Goal: Check status: Check status

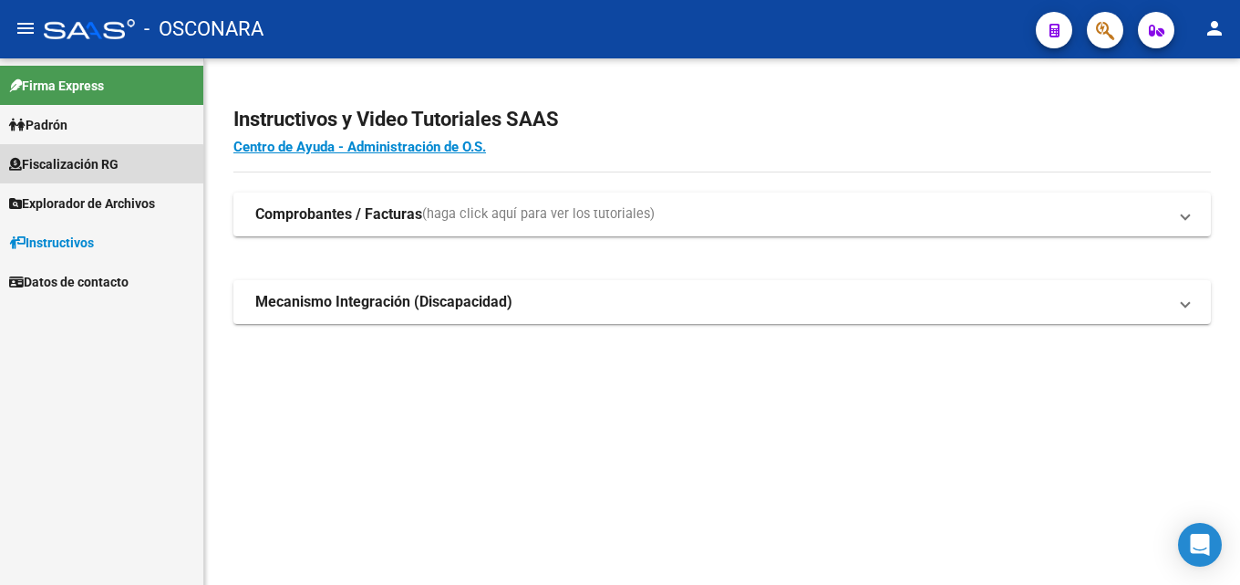
click at [85, 173] on link "Fiscalización RG" at bounding box center [101, 163] width 203 height 39
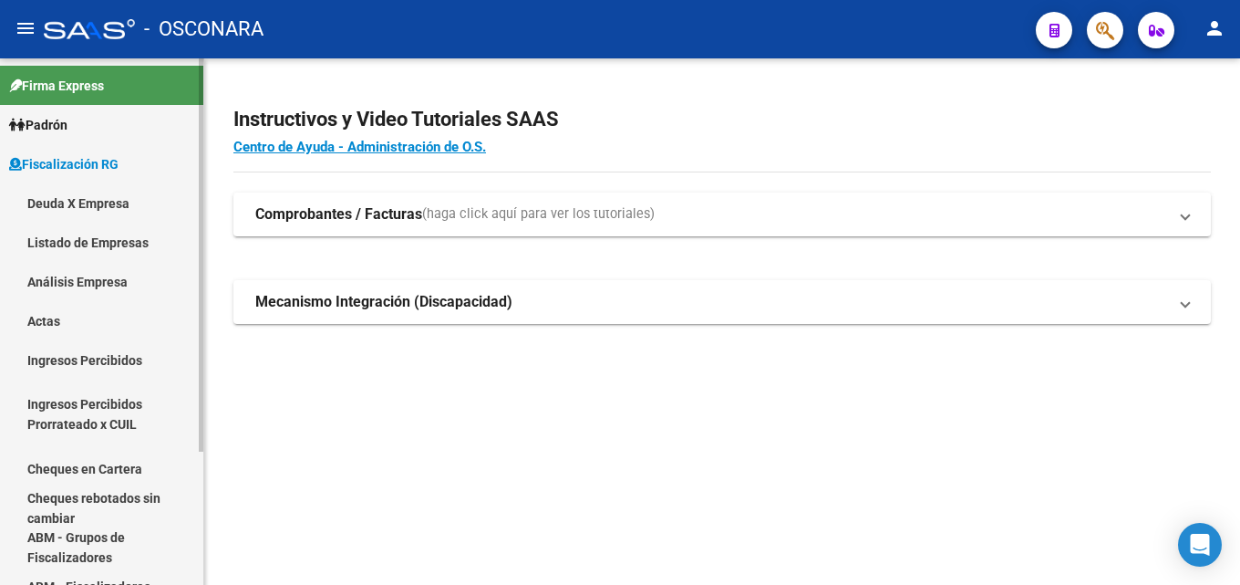
click at [85, 275] on link "Análisis Empresa" at bounding box center [101, 281] width 203 height 39
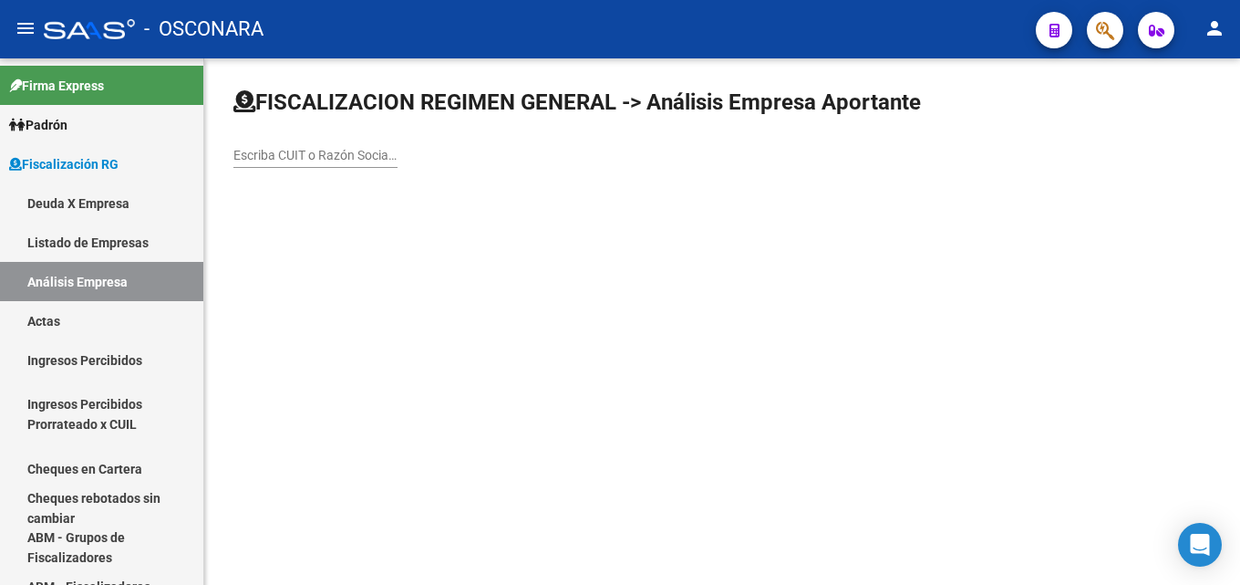
click at [304, 139] on div "Escriba CUIT o Razón Social para buscar" at bounding box center [315, 149] width 164 height 36
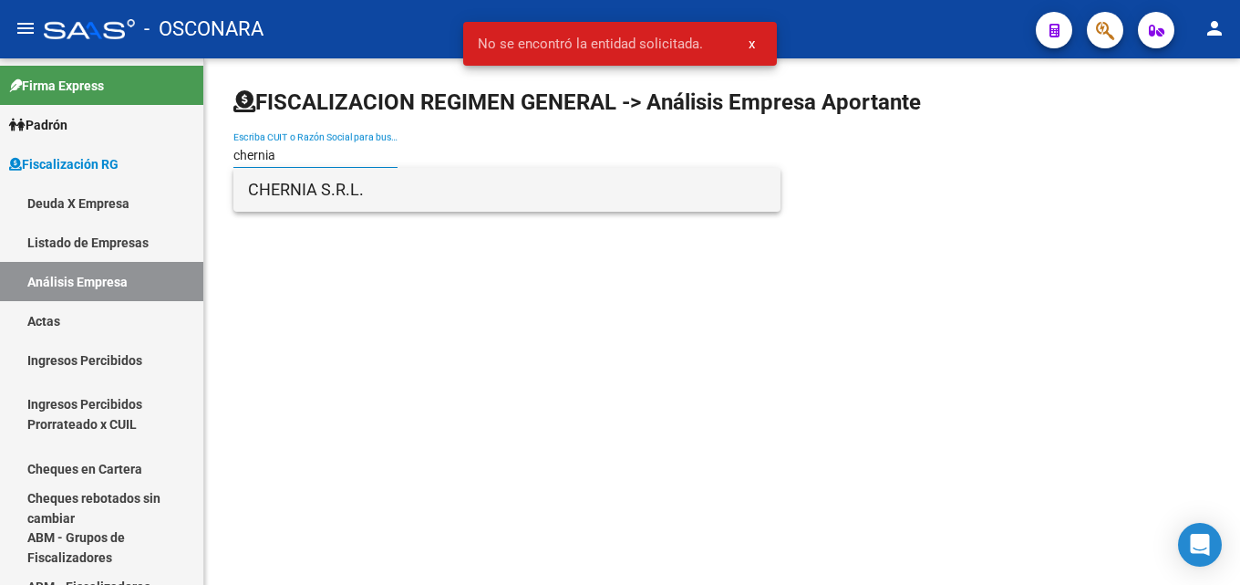
type input "chernia"
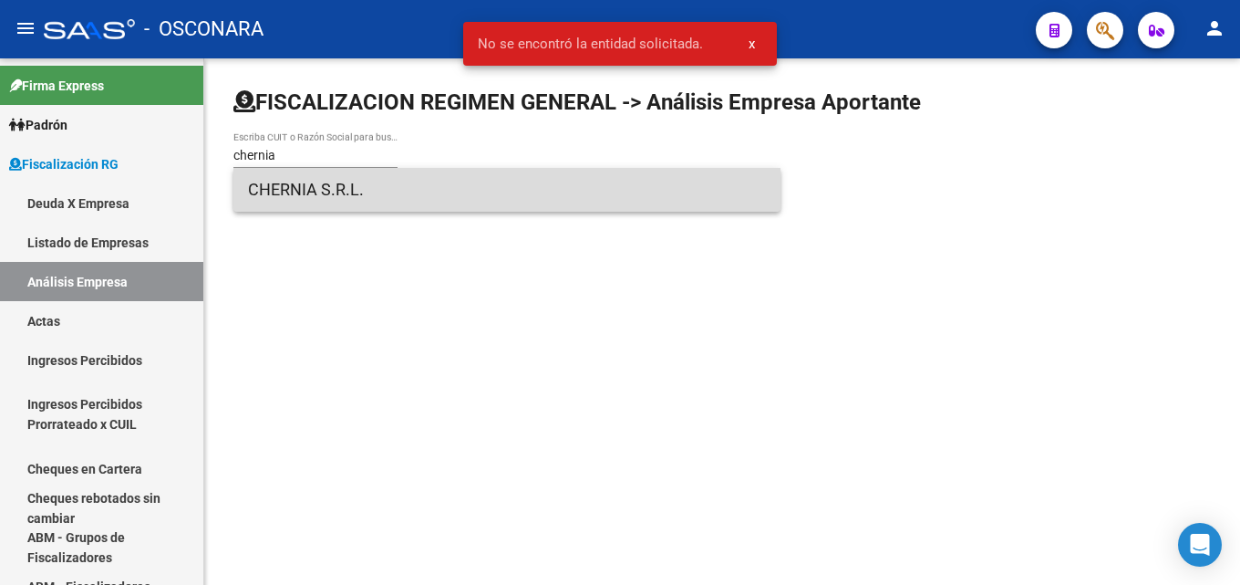
click at [312, 185] on span "CHERNIA S.R.L." at bounding box center [507, 190] width 518 height 44
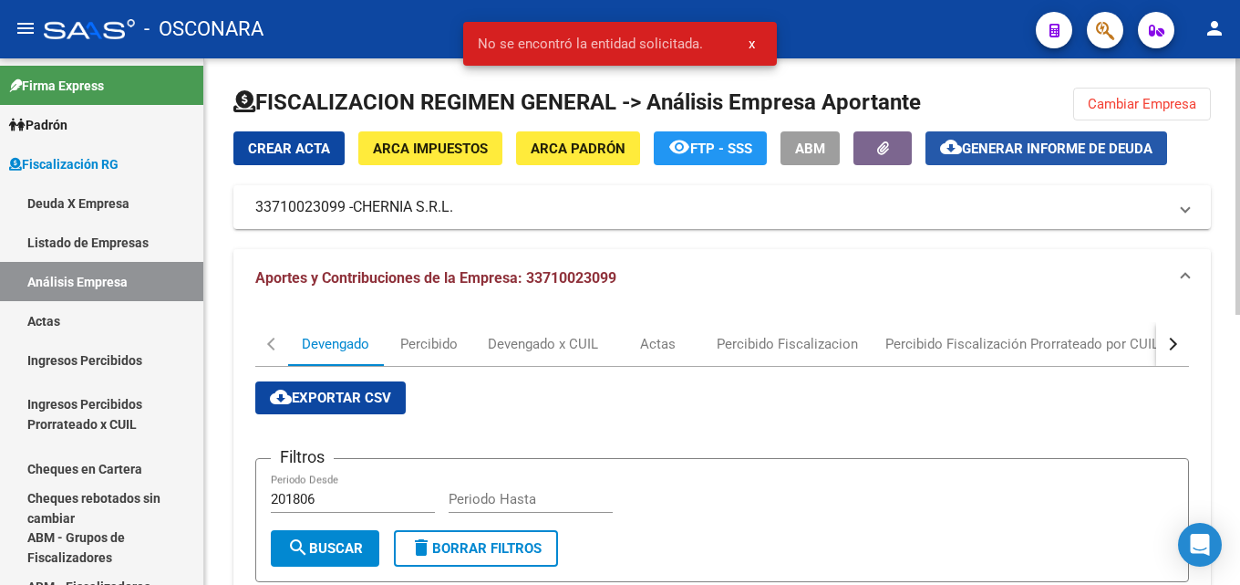
click at [1056, 154] on span "Generar informe de deuda" at bounding box center [1057, 148] width 191 height 16
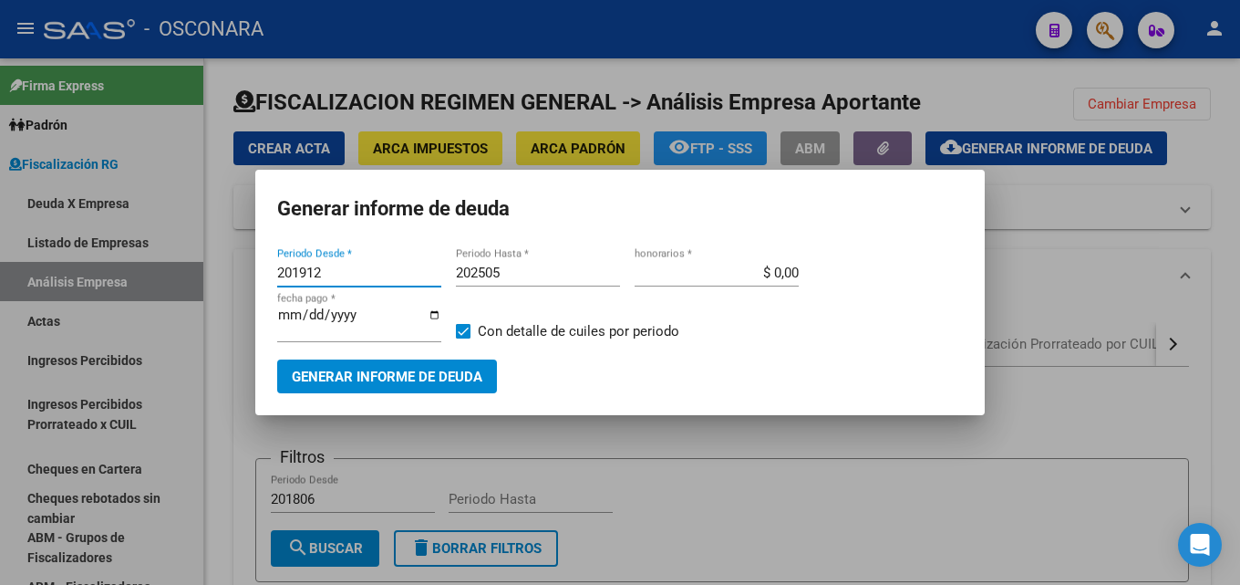
drag, startPoint x: 349, startPoint y: 271, endPoint x: 30, endPoint y: 291, distance: 319.8
click at [30, 291] on div "Generar informe de deuda 201912 Periodo Desde * 202505 Periodo Hasta * $ 0,00 h…" at bounding box center [620, 292] width 1240 height 585
type input "201506"
type input "202506"
type input "$ 15,00"
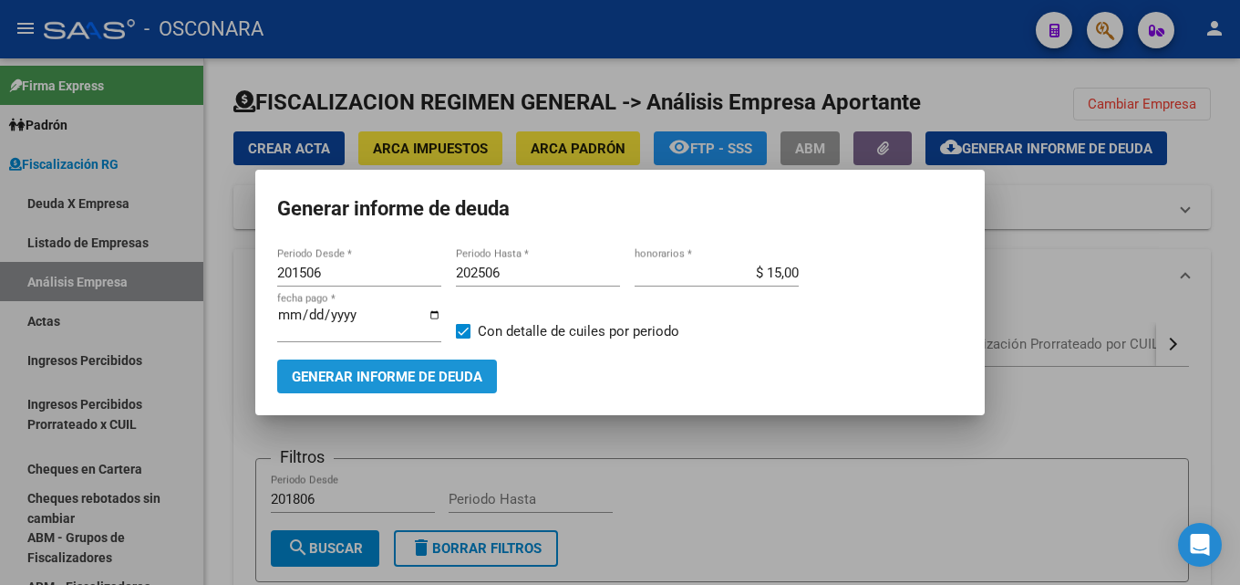
click at [339, 385] on span "Generar informe de deuda" at bounding box center [387, 376] width 191 height 16
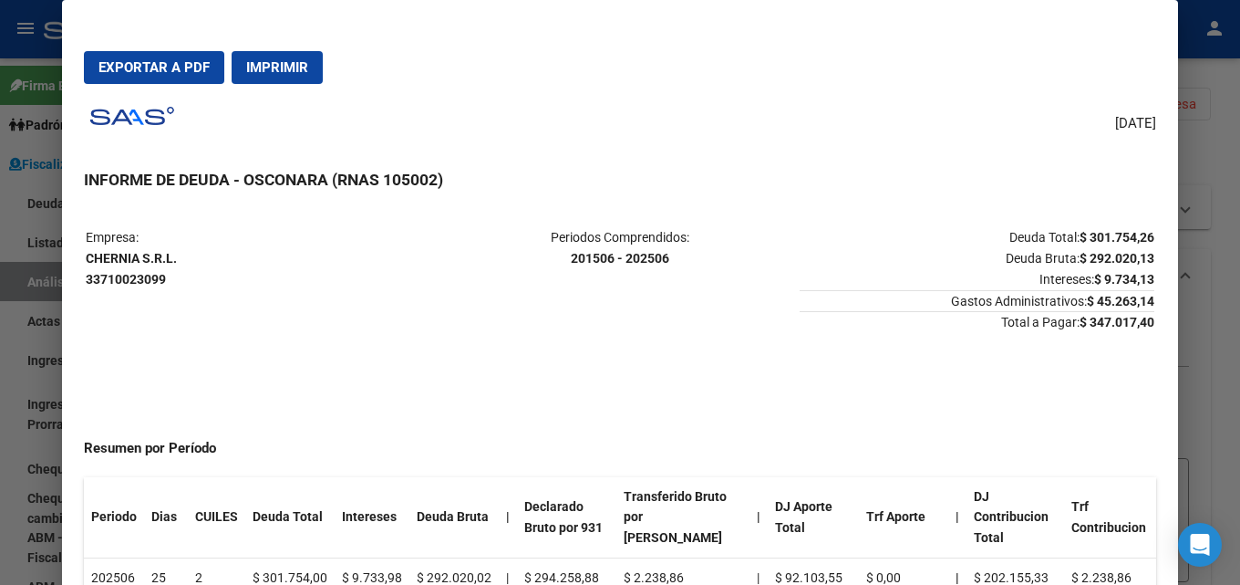
scroll to position [182, 0]
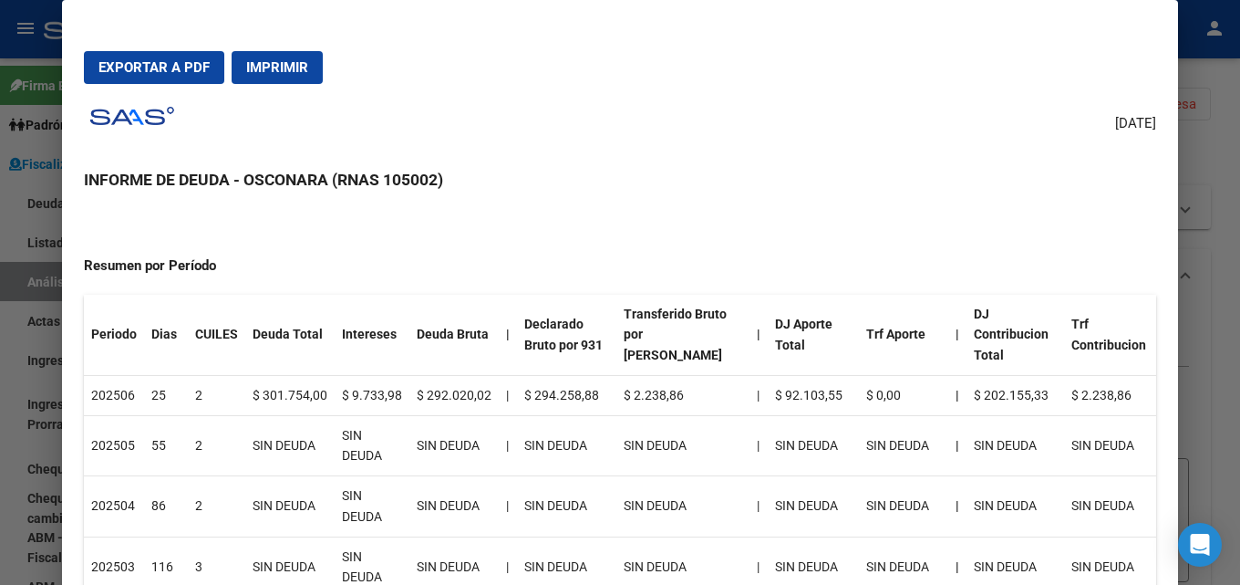
drag, startPoint x: 117, startPoint y: 385, endPoint x: 257, endPoint y: 406, distance: 142.0
click at [257, 406] on tr "202506 25 2 $ 301.754,00 $ 9.733,98 $ 292.020,02 | $ 294.258,88 $ 2.238,86 | $ …" at bounding box center [620, 395] width 1072 height 40
click at [1239, 388] on div at bounding box center [620, 292] width 1240 height 585
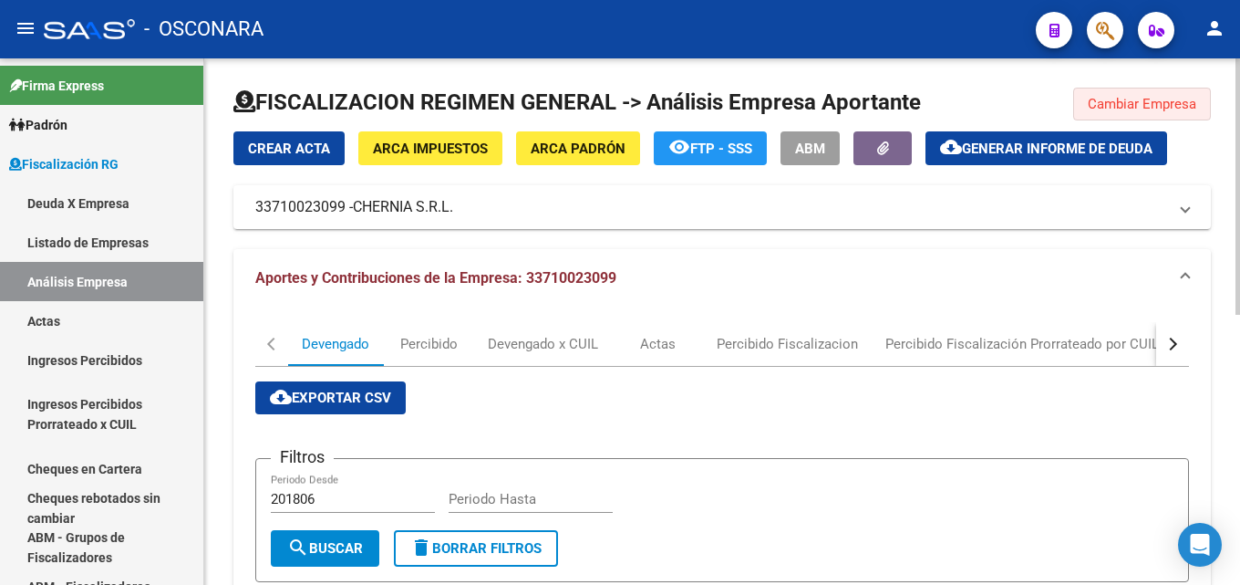
drag, startPoint x: 1152, startPoint y: 100, endPoint x: 812, endPoint y: 115, distance: 339.5
click at [1150, 99] on span "Cambiar Empresa" at bounding box center [1142, 104] width 109 height 16
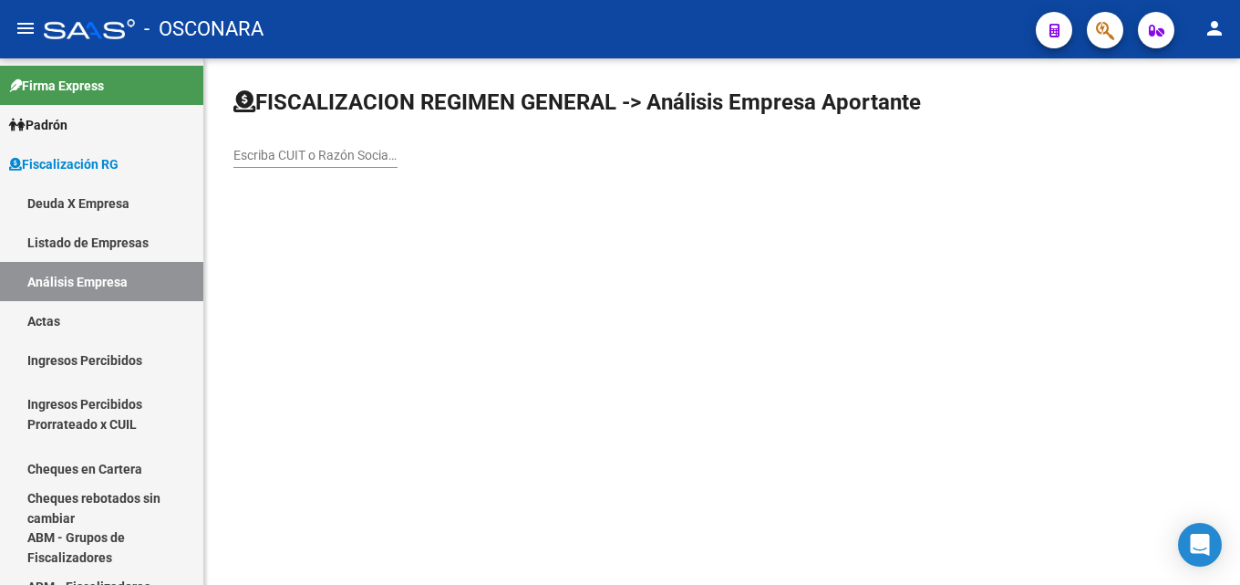
click at [354, 163] on div "Escriba CUIT o Razón Social para buscar" at bounding box center [315, 149] width 164 height 36
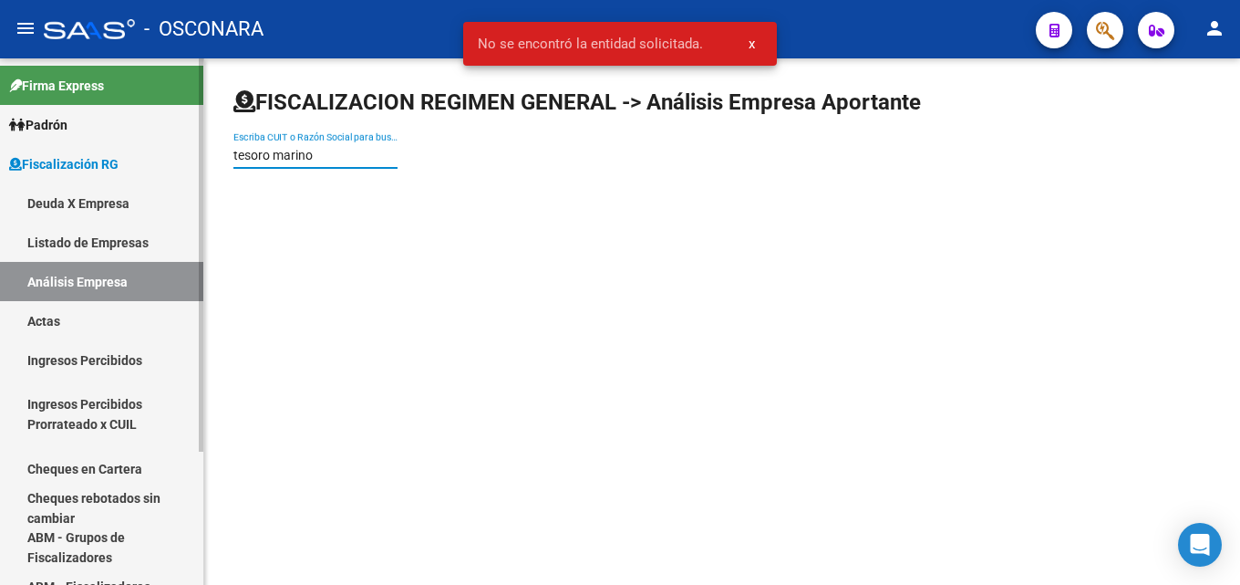
drag, startPoint x: 353, startPoint y: 160, endPoint x: 0, endPoint y: 171, distance: 353.1
click at [0, 171] on mat-sidenav-container "Firma Express Padrón Afiliados Empadronados Padrón Ágil Análisis Afiliado Categ…" at bounding box center [620, 321] width 1240 height 526
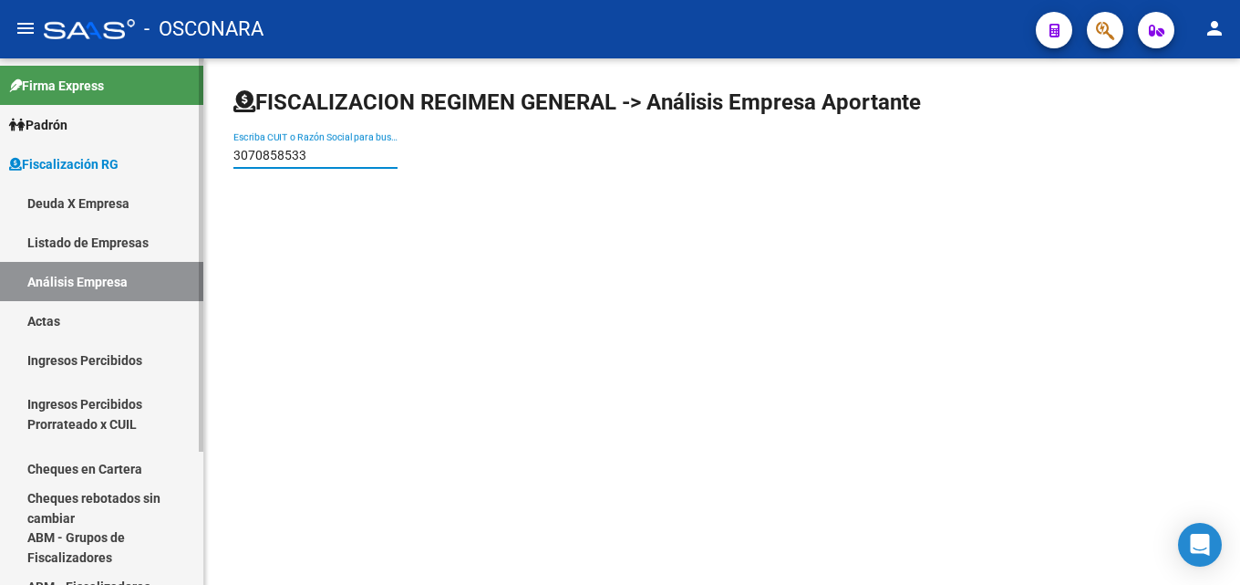
type input "30708585331"
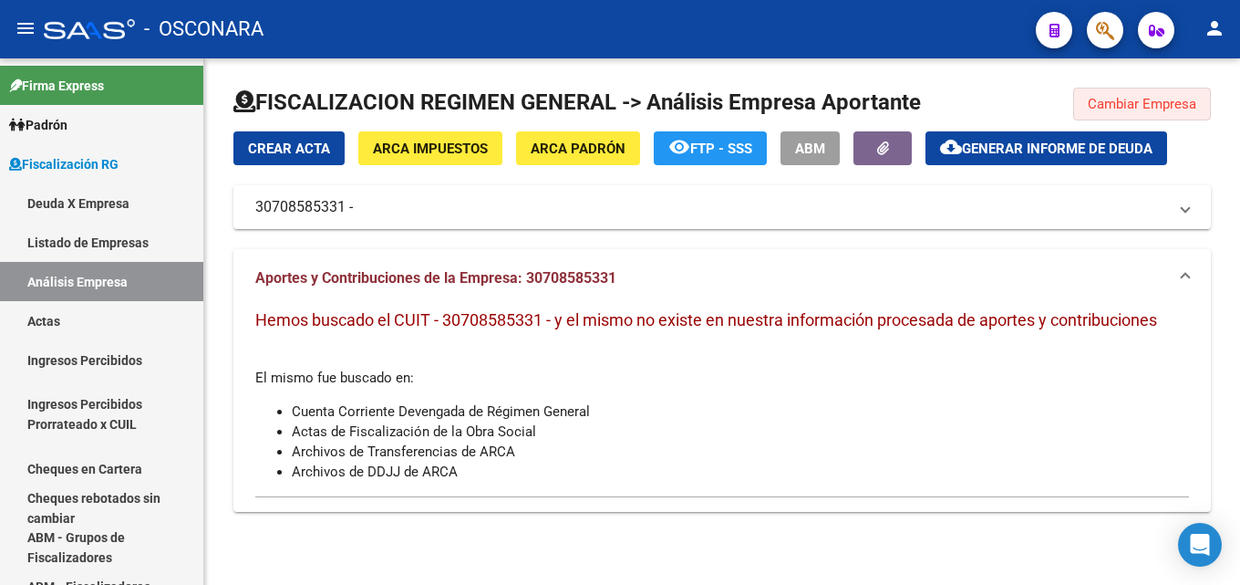
click at [1120, 102] on span "Cambiar Empresa" at bounding box center [1142, 104] width 109 height 16
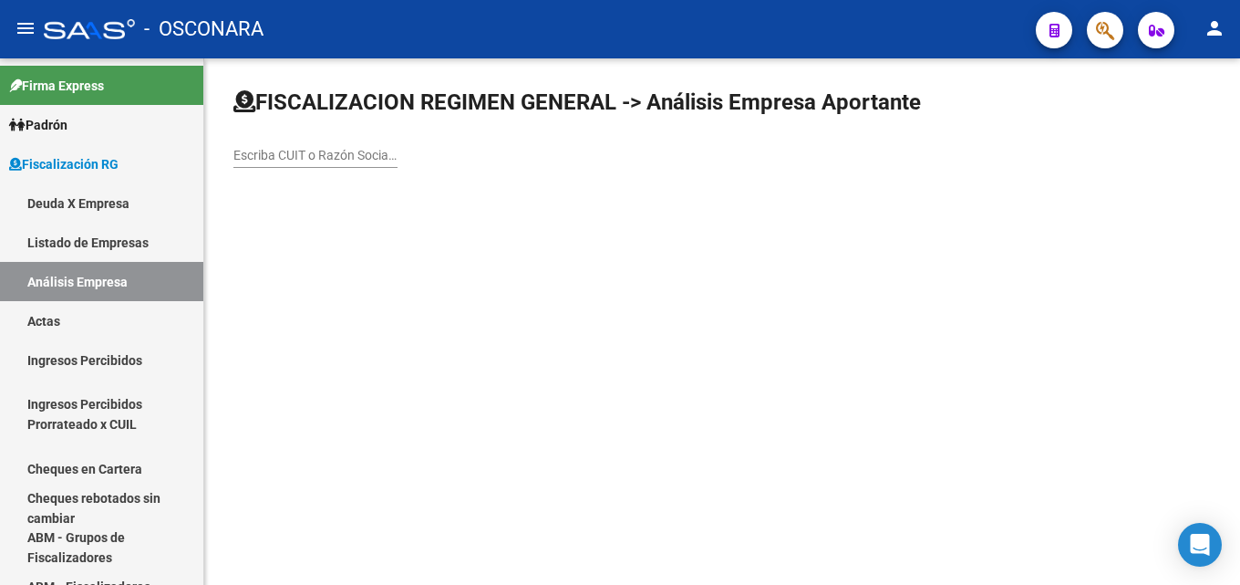
click at [359, 145] on div "Escriba CUIT o Razón Social para buscar" at bounding box center [315, 149] width 164 height 36
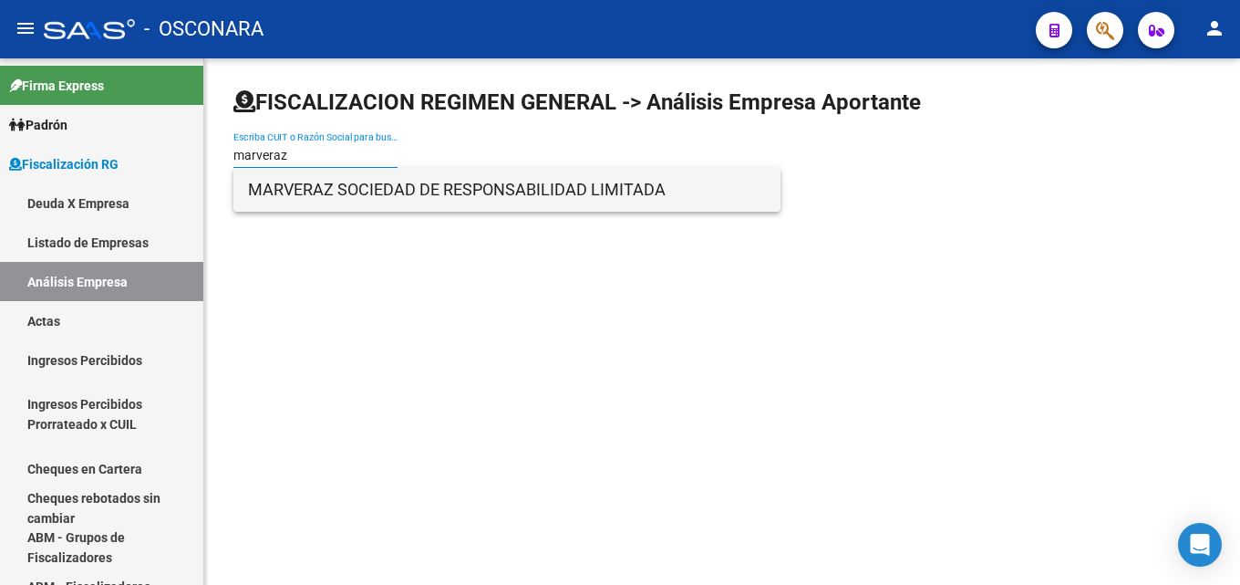
type input "marveraz"
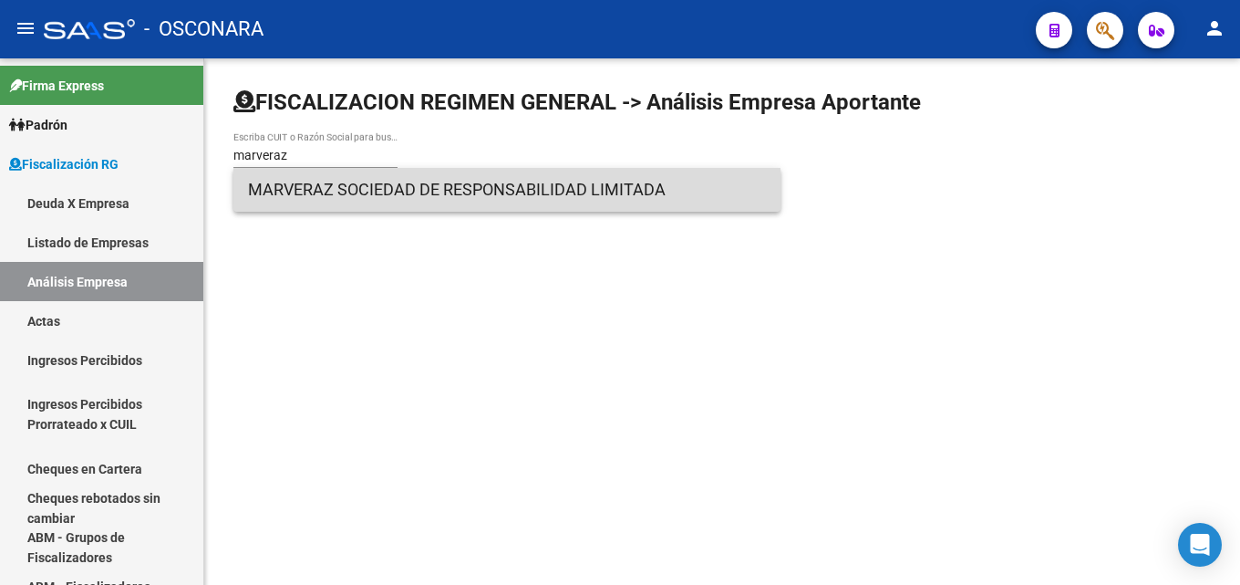
click at [377, 185] on span "MARVERAZ SOCIEDAD DE RESPONSABILIDAD LIMITADA" at bounding box center [507, 190] width 518 height 44
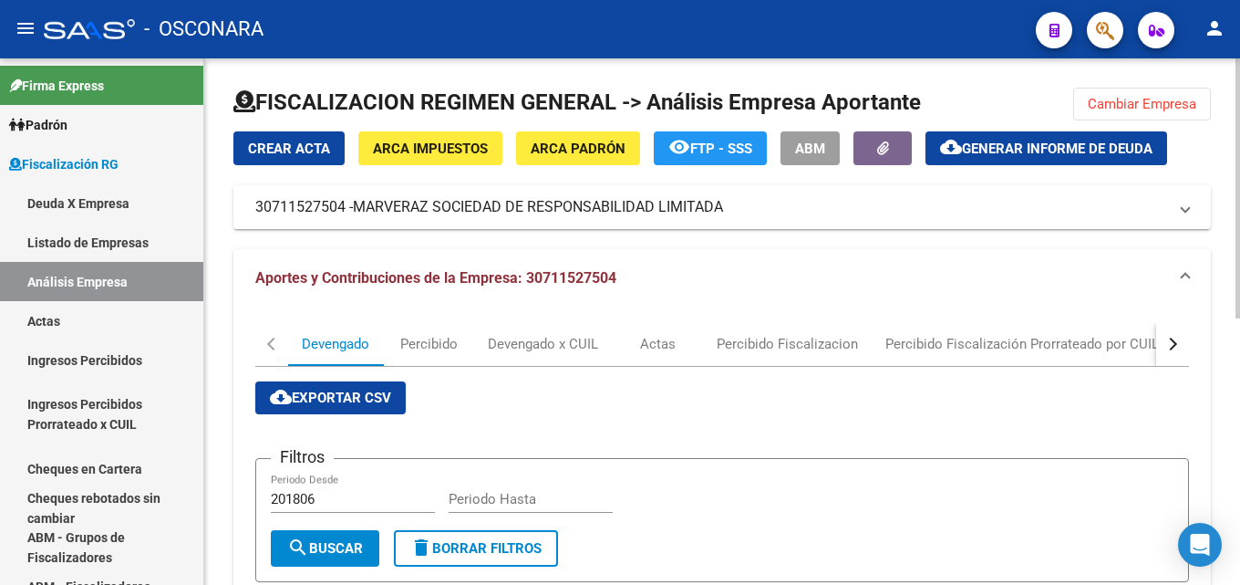
click at [952, 157] on mat-icon "cloud_download" at bounding box center [951, 147] width 22 height 22
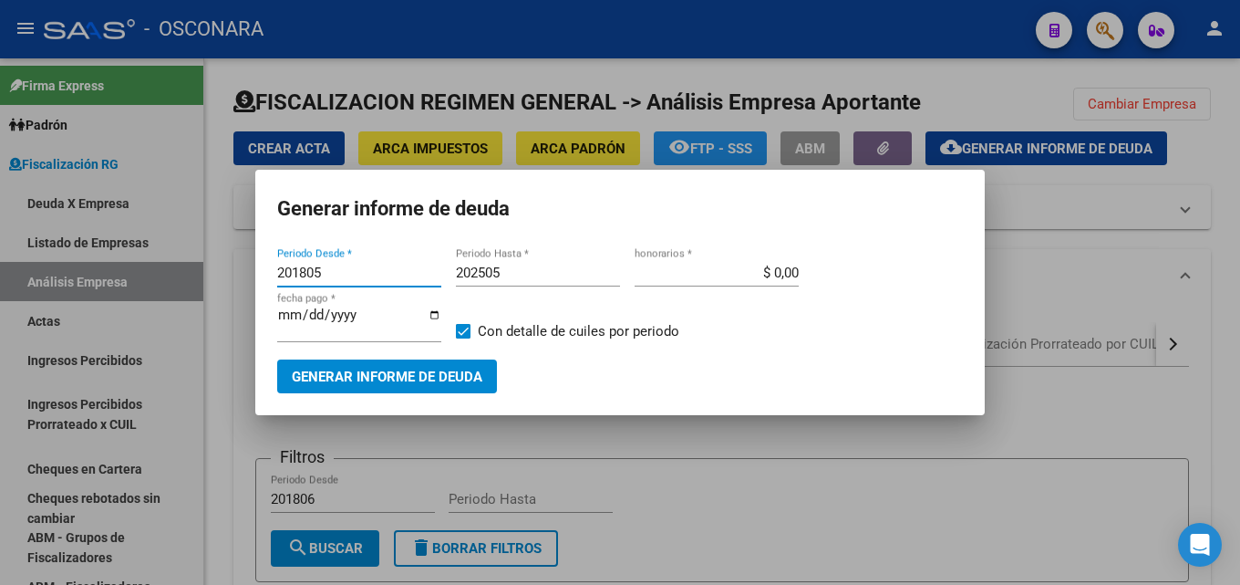
drag, startPoint x: 340, startPoint y: 267, endPoint x: 222, endPoint y: 267, distance: 118.5
click at [222, 267] on div "Generar informe de deuda 201805 Periodo Desde * 202505 Periodo Hasta * $ 0,00 h…" at bounding box center [620, 292] width 1240 height 585
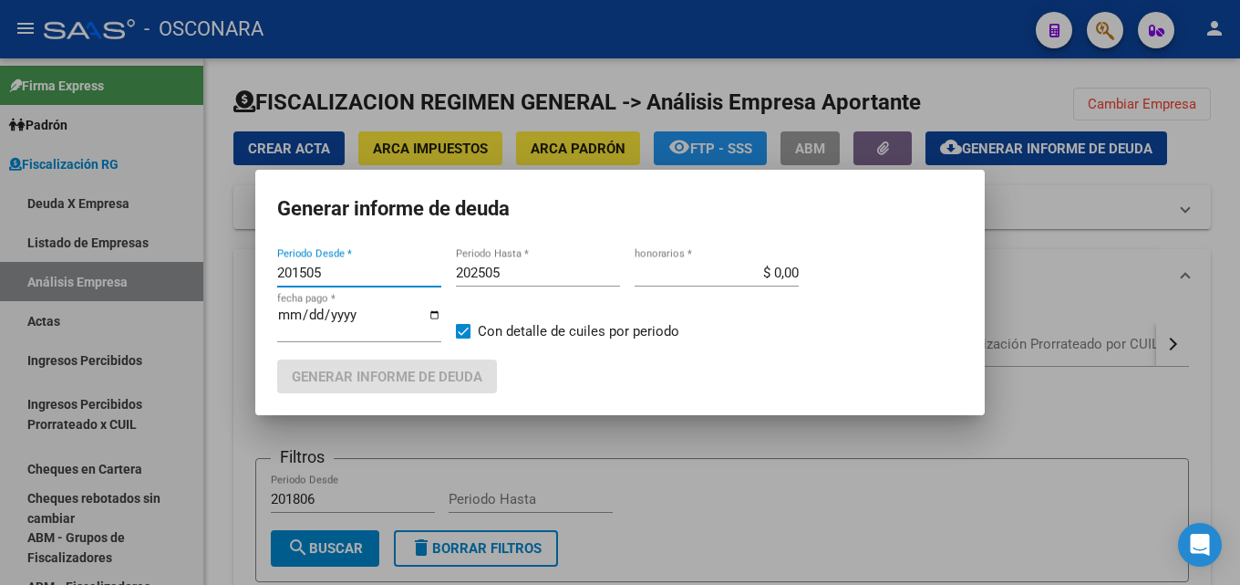
type input "201505"
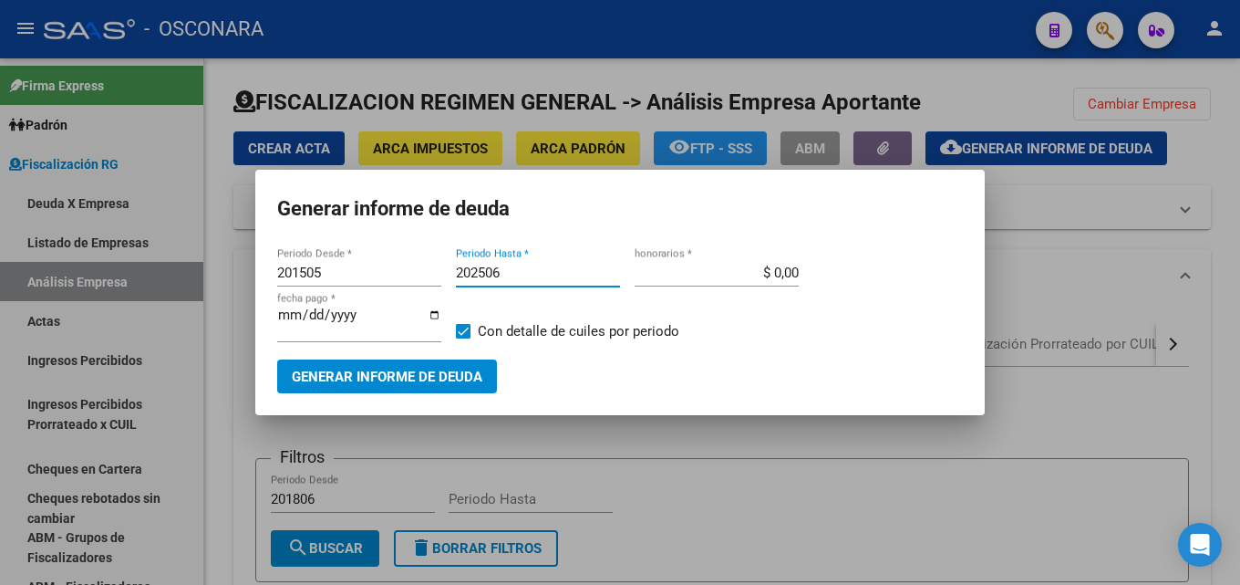
type input "202506"
click at [423, 383] on span "Generar informe de deuda" at bounding box center [387, 376] width 191 height 16
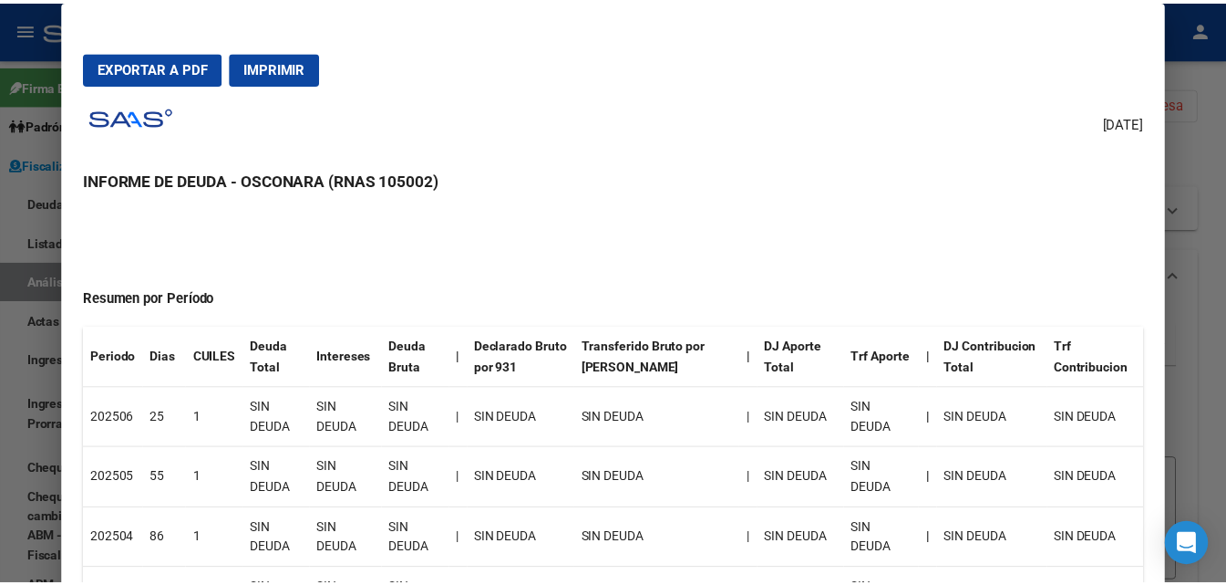
scroll to position [0, 0]
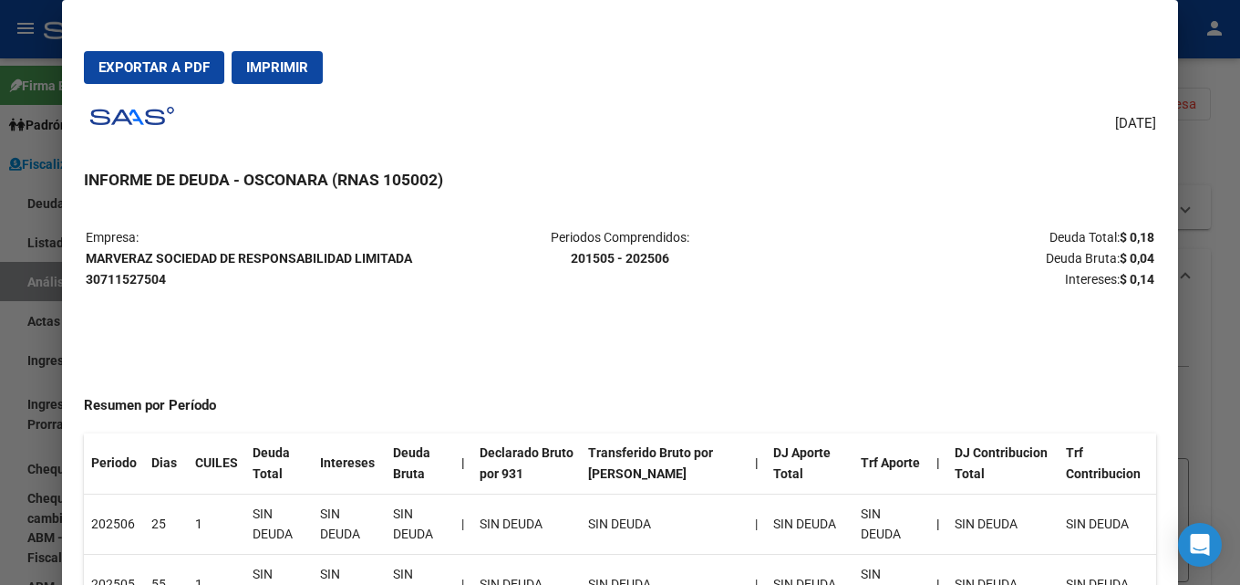
click at [1200, 164] on div at bounding box center [620, 292] width 1240 height 585
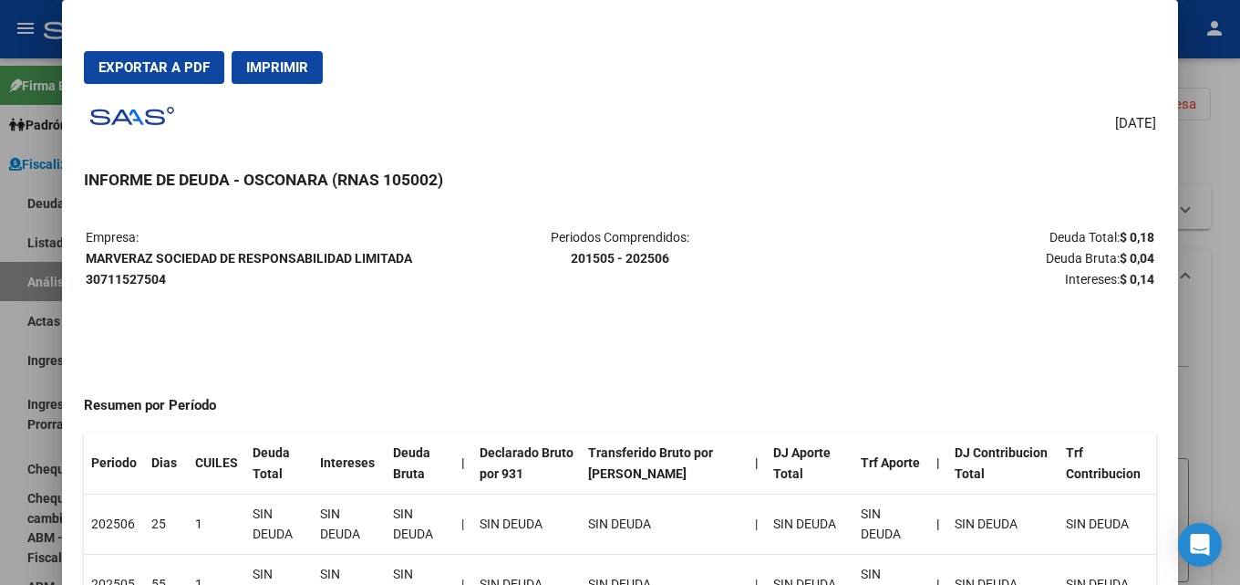
click at [1200, 164] on div at bounding box center [620, 292] width 1240 height 585
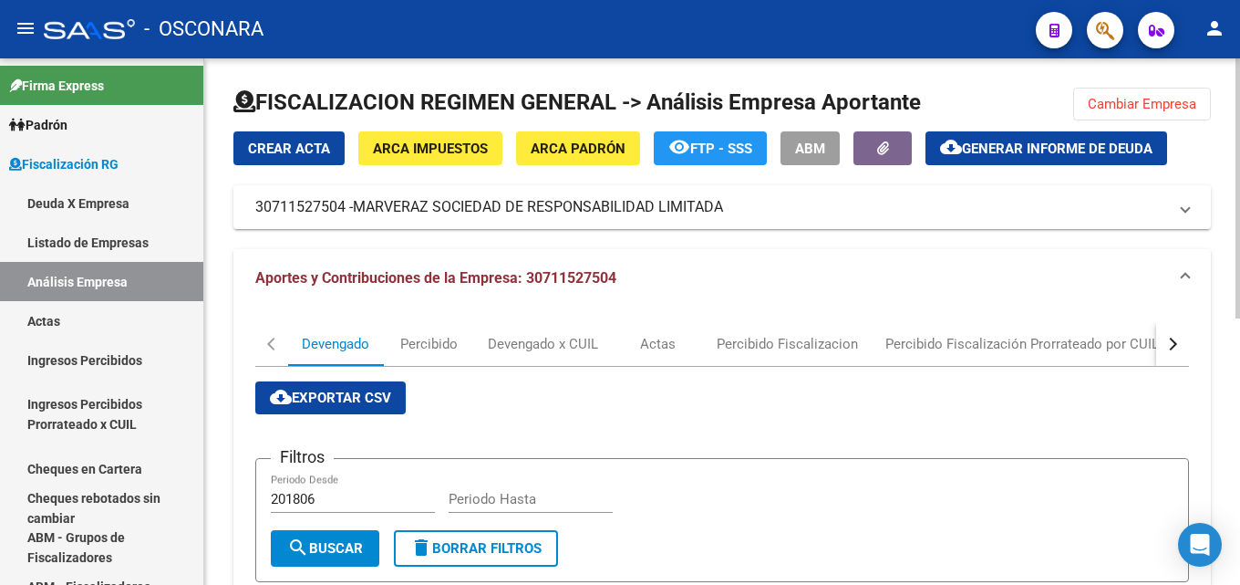
click at [1096, 104] on span "Cambiar Empresa" at bounding box center [1142, 104] width 109 height 16
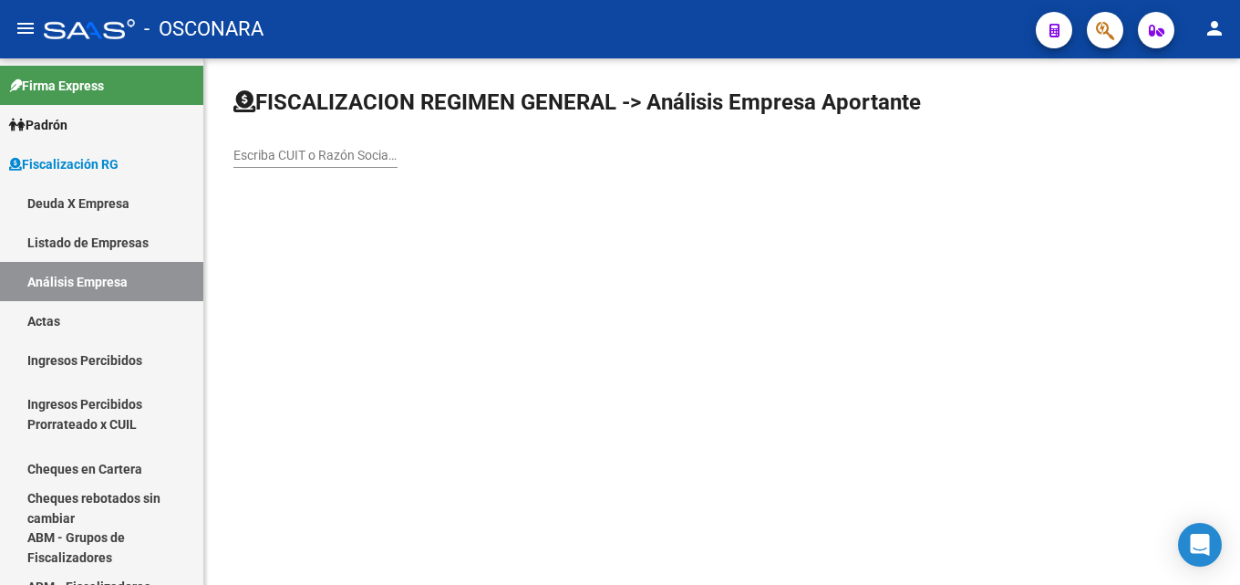
click at [358, 140] on div "Escriba CUIT o Razón Social para buscar" at bounding box center [315, 149] width 164 height 36
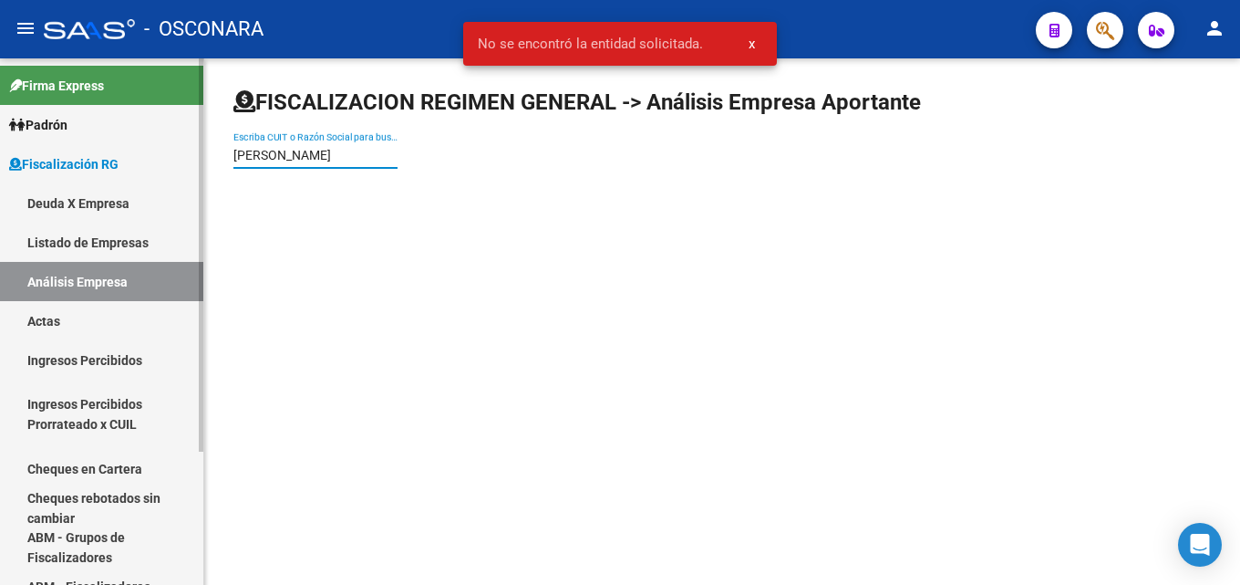
drag, startPoint x: 336, startPoint y: 155, endPoint x: 0, endPoint y: 147, distance: 335.7
click at [0, 147] on mat-sidenav-container "Firma Express Padrón Afiliados Empadronados Padrón Ágil Análisis Afiliado Categ…" at bounding box center [620, 321] width 1240 height 526
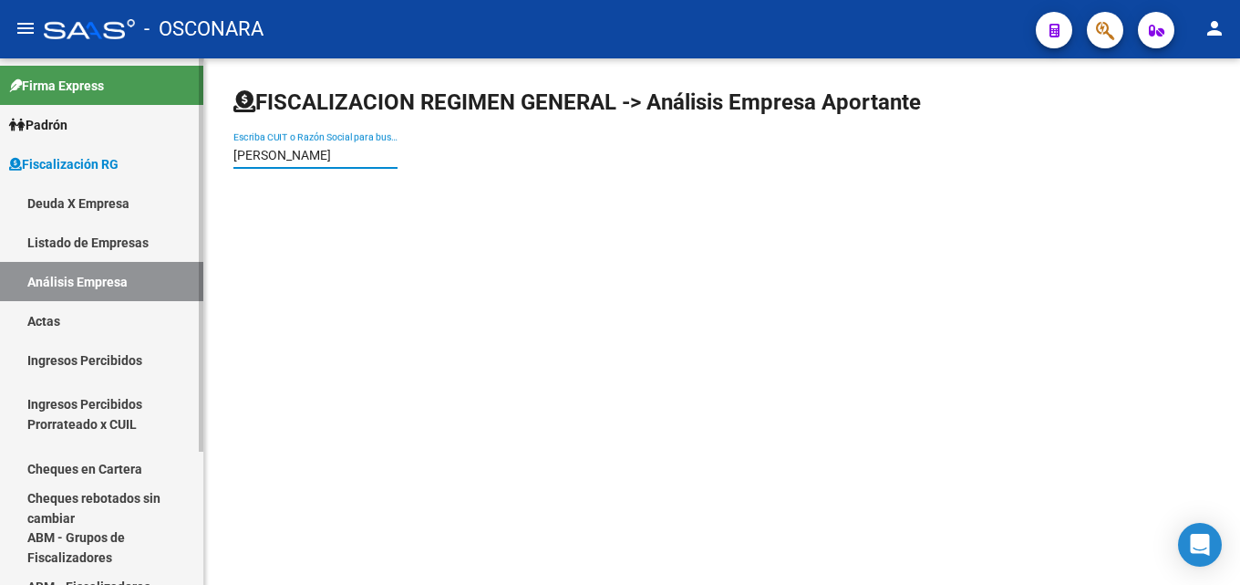
drag, startPoint x: 252, startPoint y: 153, endPoint x: 0, endPoint y: 134, distance: 252.4
click at [0, 156] on mat-sidenav-container "Firma Express Padrón Afiliados Empadronados Padrón Ágil Análisis Afiliado Categ…" at bounding box center [620, 321] width 1240 height 526
type input "converso juan"
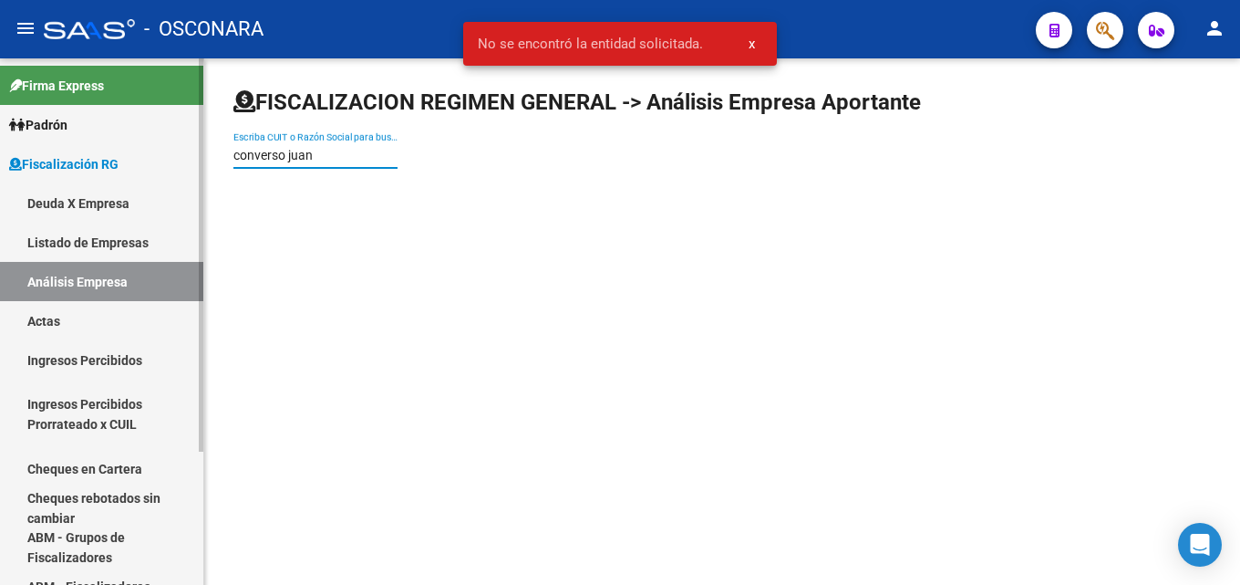
drag, startPoint x: 326, startPoint y: 157, endPoint x: 0, endPoint y: 122, distance: 328.3
click at [0, 122] on mat-sidenav-container "Firma Express Padrón Afiliados Empadronados Padrón Ágil Análisis Afiliado Categ…" at bounding box center [620, 321] width 1240 height 526
type input "comendez"
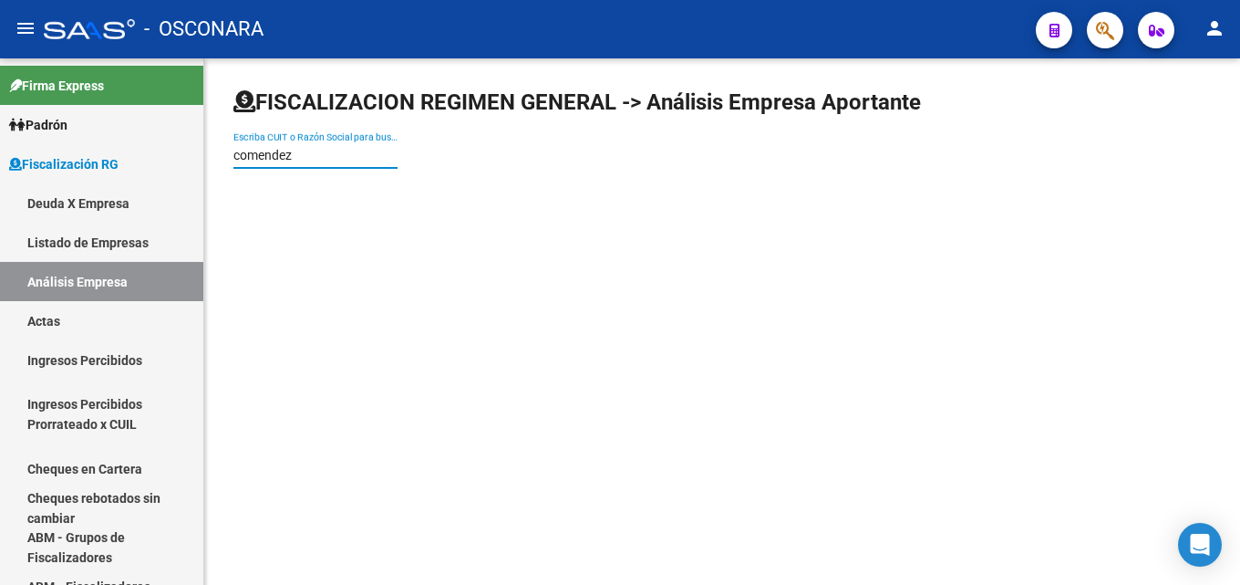
click at [1207, 29] on mat-icon "person" at bounding box center [1215, 28] width 22 height 22
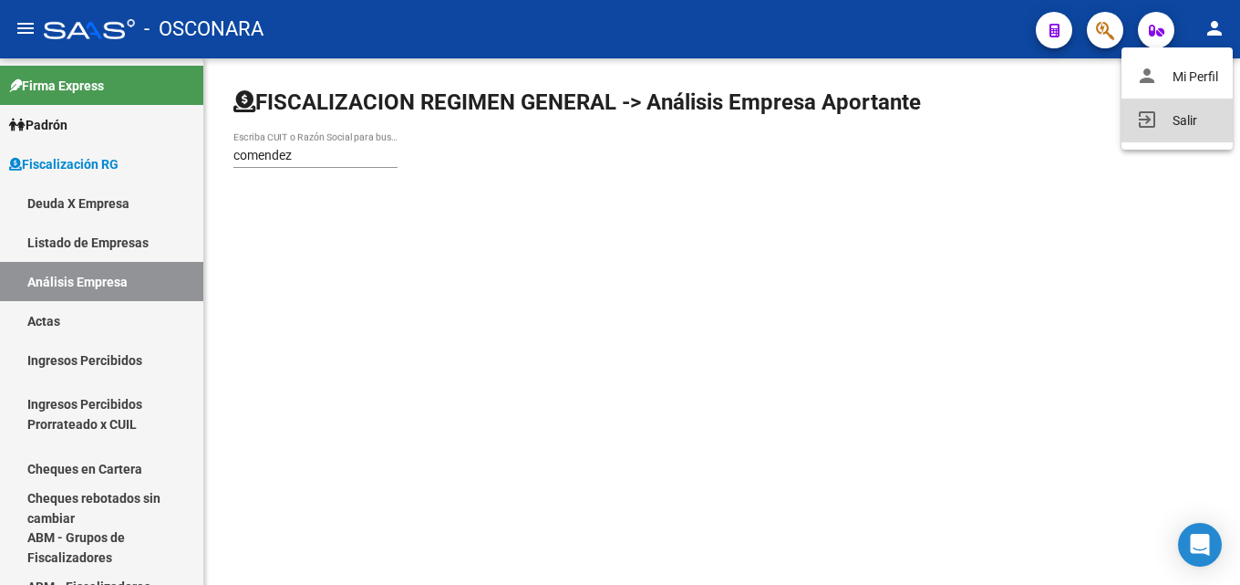
click at [1182, 115] on button "exit_to_app Salir" at bounding box center [1177, 120] width 111 height 44
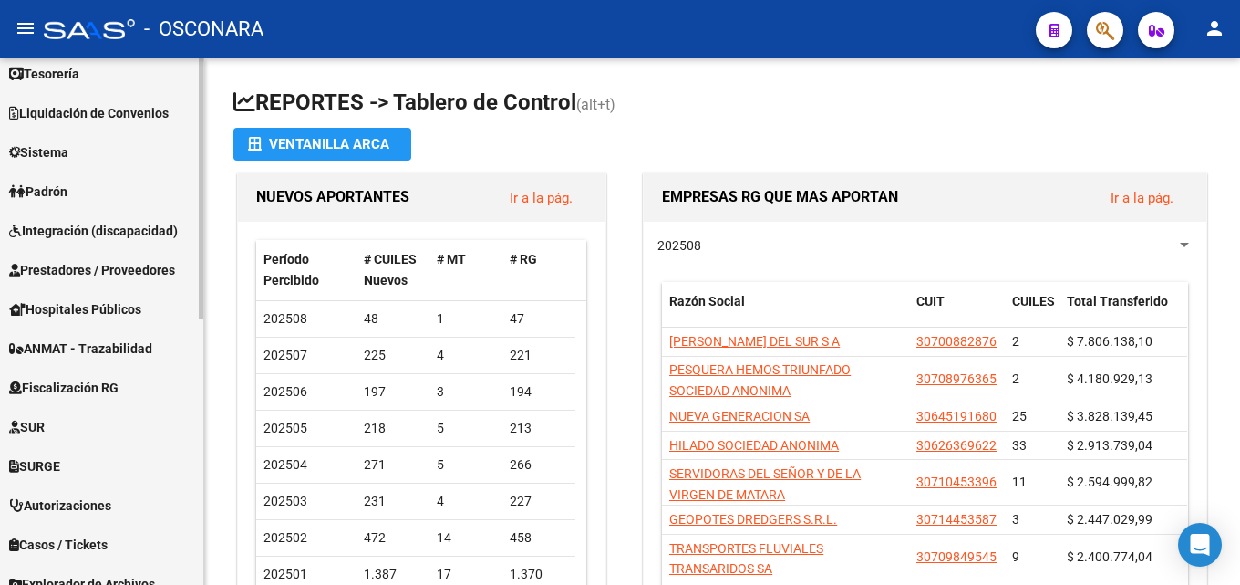
click at [121, 273] on span "Prestadores / Proveedores" at bounding box center [92, 270] width 166 height 20
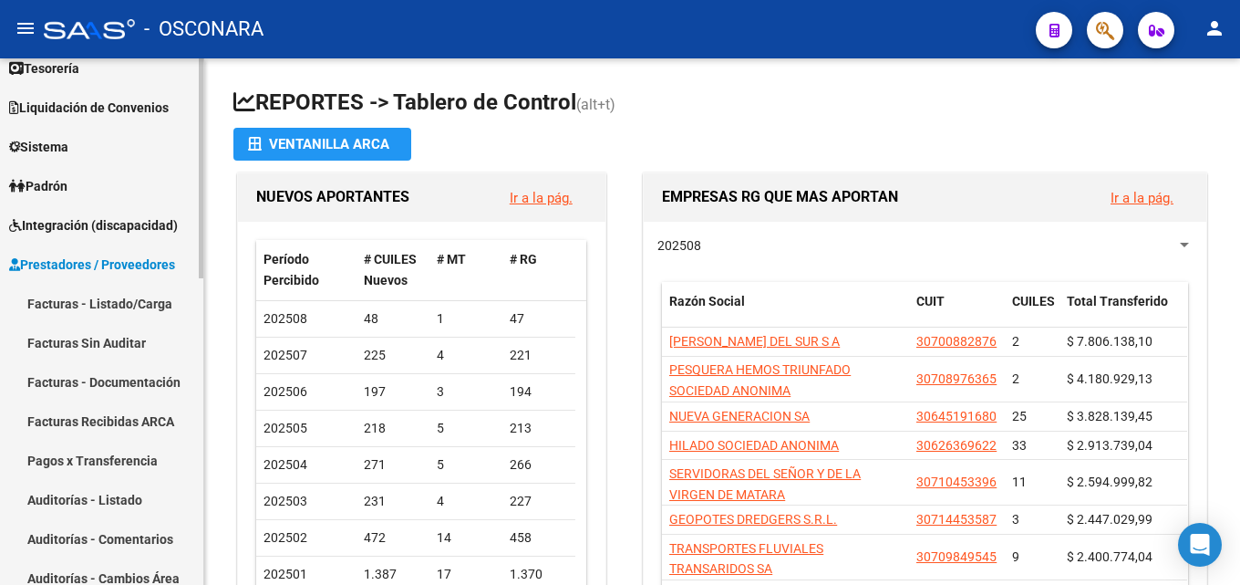
scroll to position [90, 0]
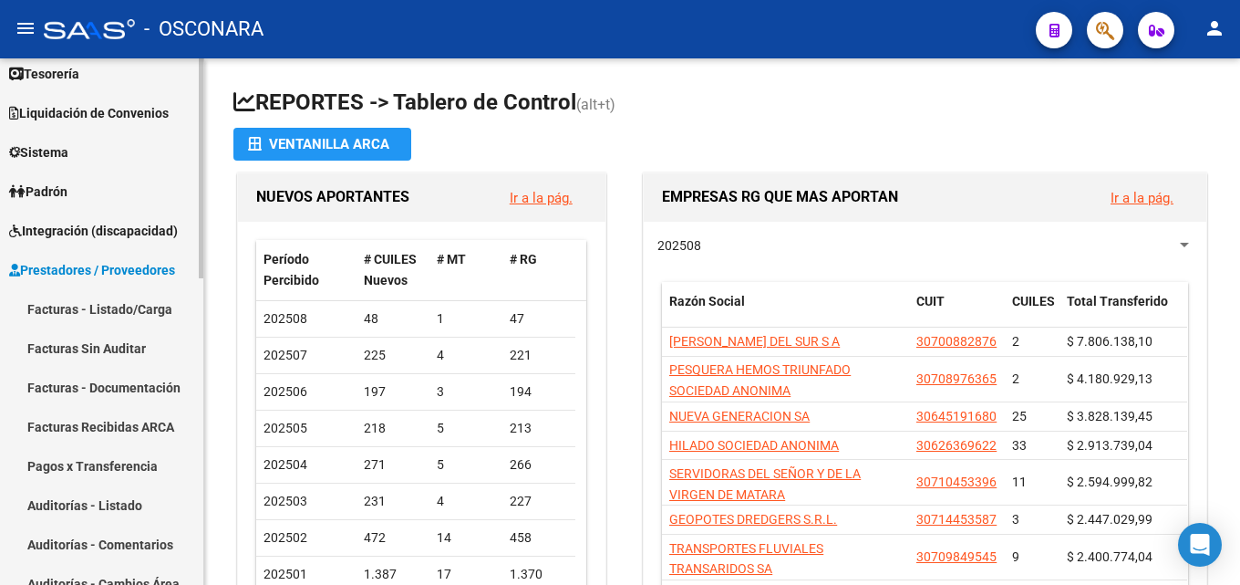
click at [111, 304] on link "Facturas - Listado/Carga" at bounding box center [101, 308] width 203 height 39
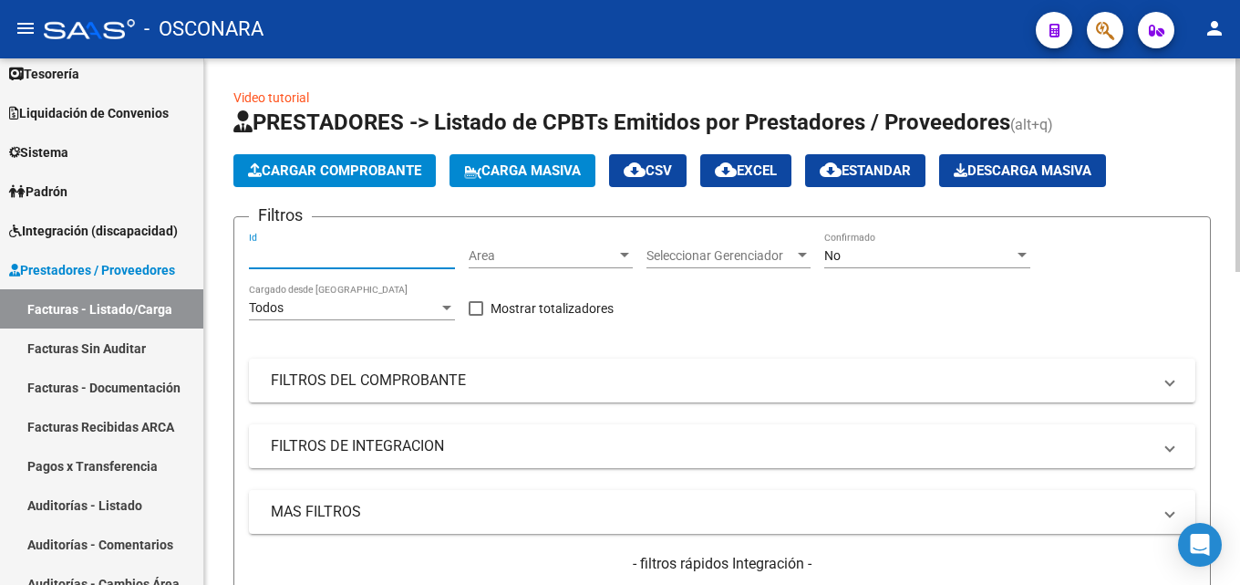
click at [325, 248] on input "Id" at bounding box center [352, 256] width 206 height 16
click at [531, 246] on div "Area Area" at bounding box center [551, 250] width 164 height 36
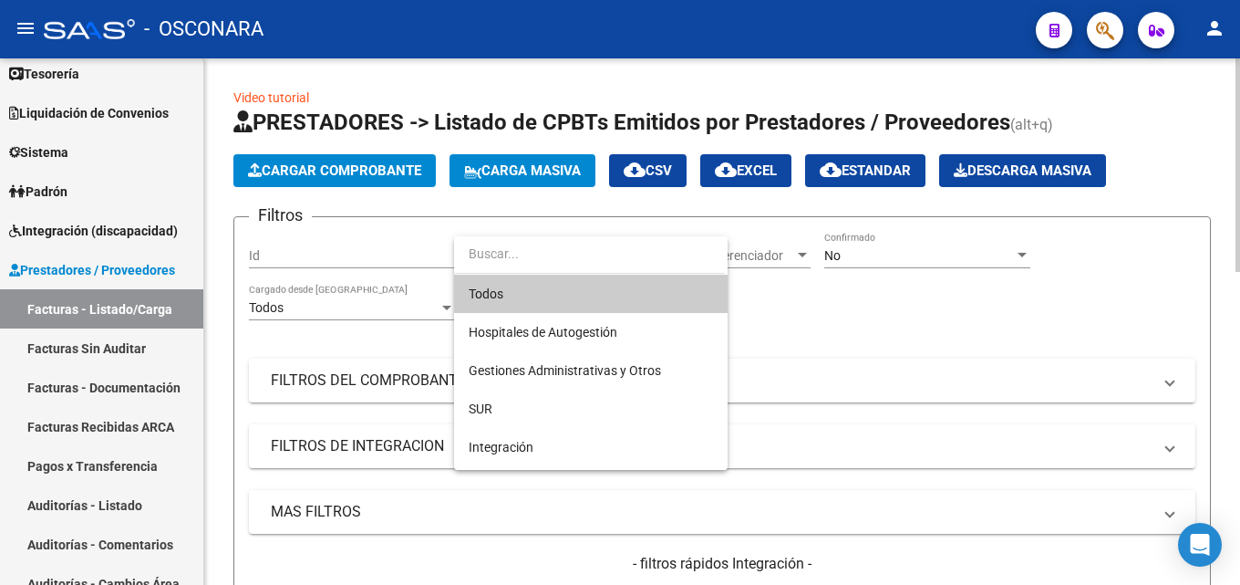
click at [531, 246] on input "dropdown search" at bounding box center [589, 253] width 271 height 38
drag, startPoint x: 1026, startPoint y: 413, endPoint x: 871, endPoint y: 307, distance: 187.7
click at [1023, 411] on div at bounding box center [620, 292] width 1240 height 585
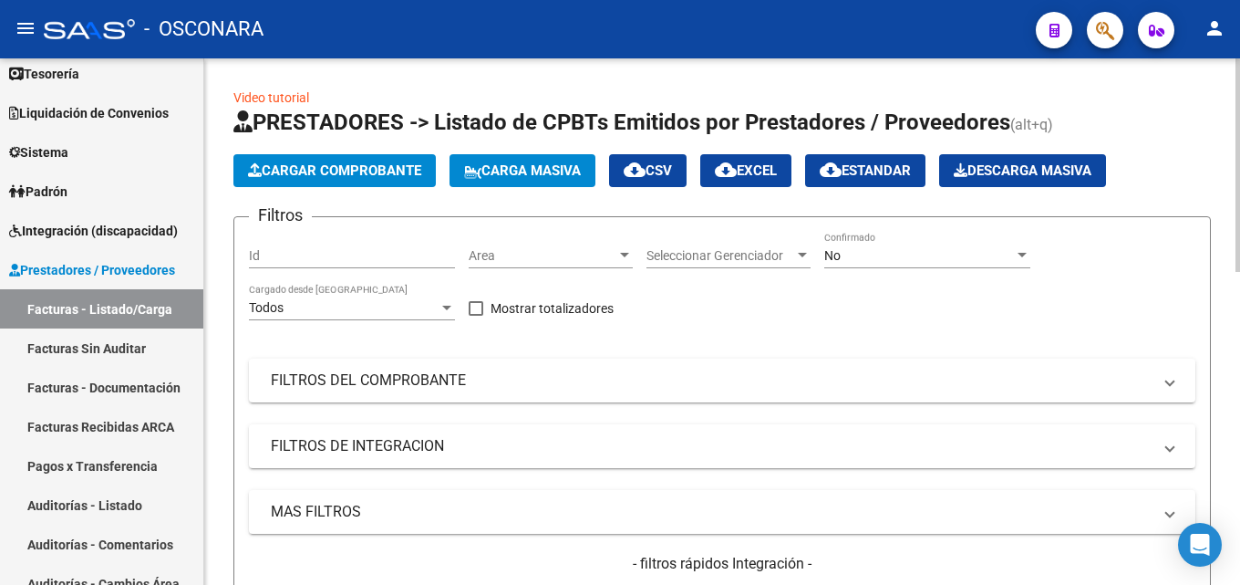
click at [785, 257] on span "Seleccionar Gerenciador" at bounding box center [721, 256] width 148 height 16
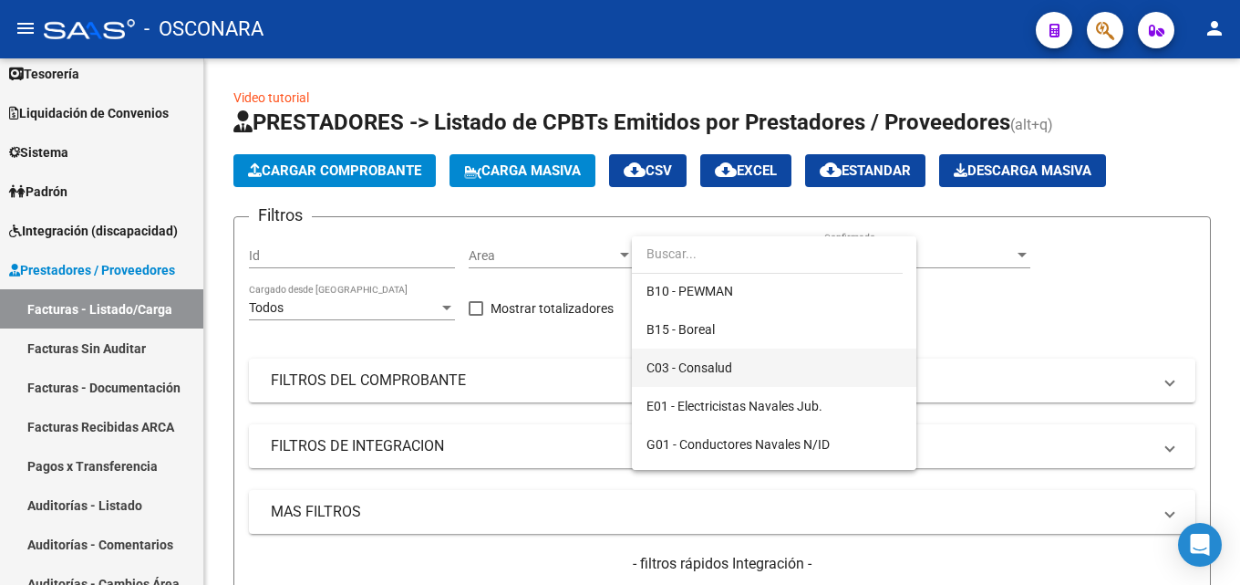
scroll to position [365, 0]
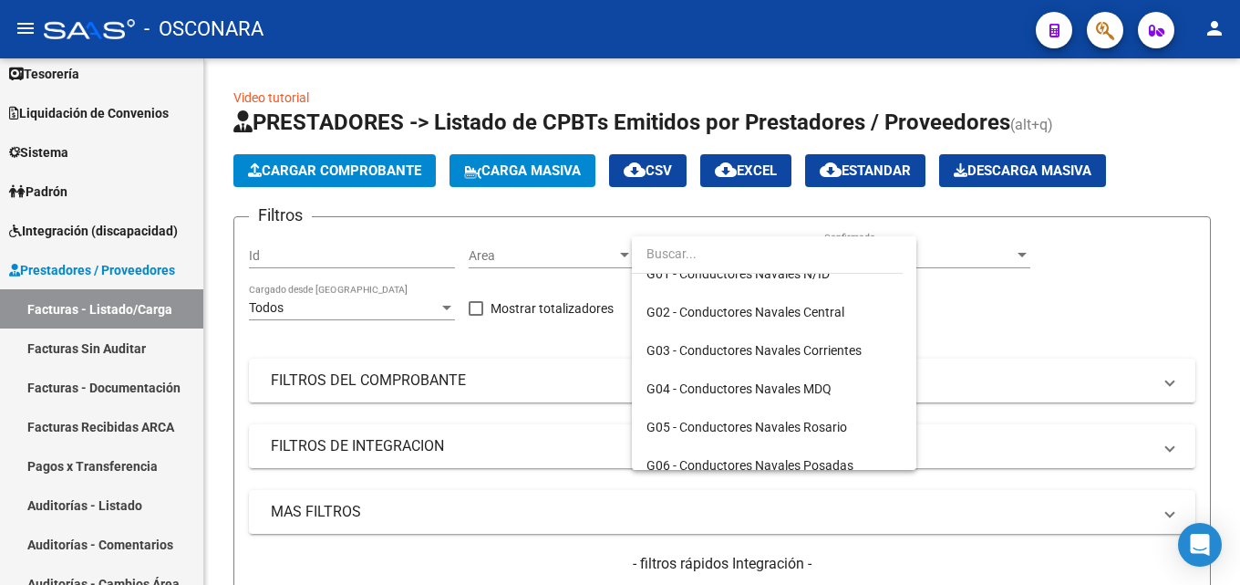
click at [968, 372] on div at bounding box center [620, 292] width 1240 height 585
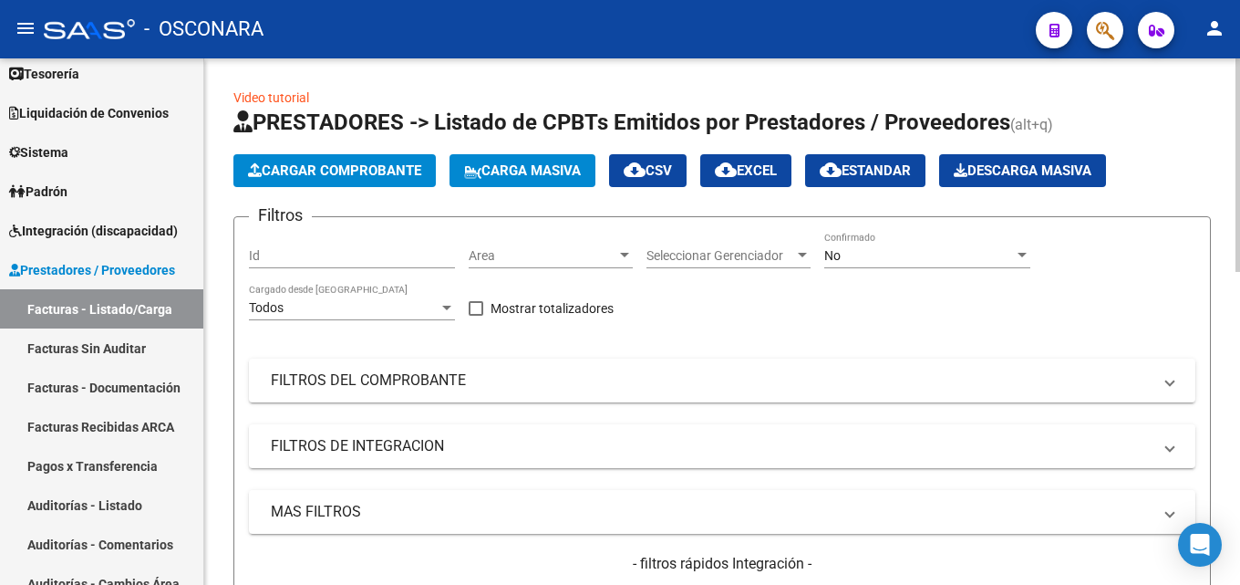
click at [536, 257] on span "Area" at bounding box center [543, 256] width 148 height 16
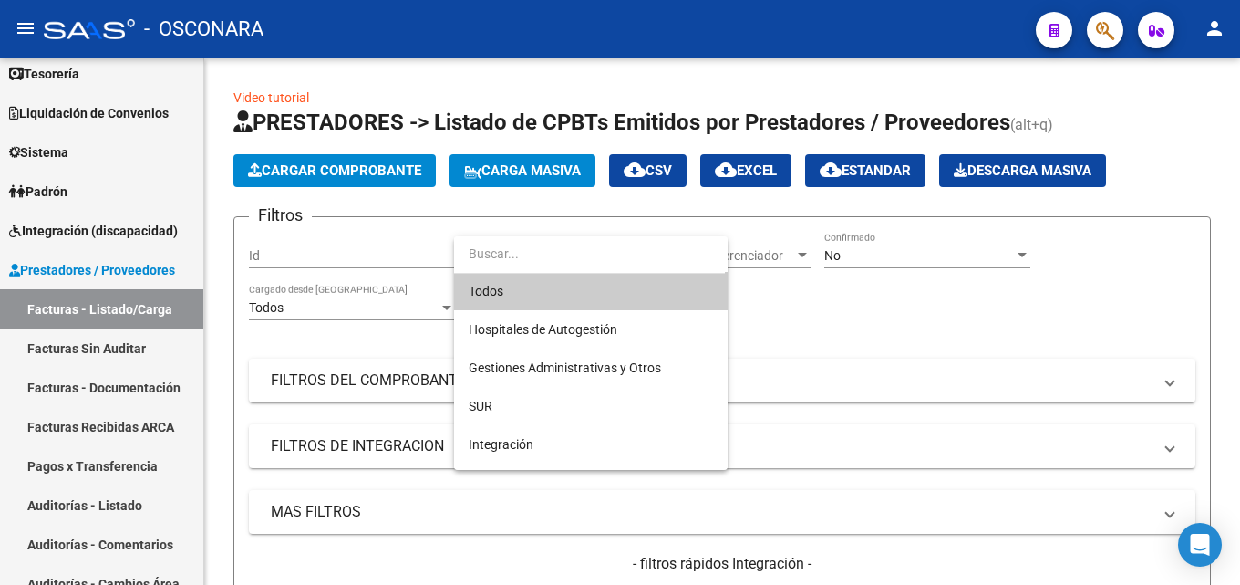
scroll to position [0, 0]
drag, startPoint x: 860, startPoint y: 350, endPoint x: 428, endPoint y: 267, distance: 440.1
click at [855, 350] on div at bounding box center [620, 292] width 1240 height 585
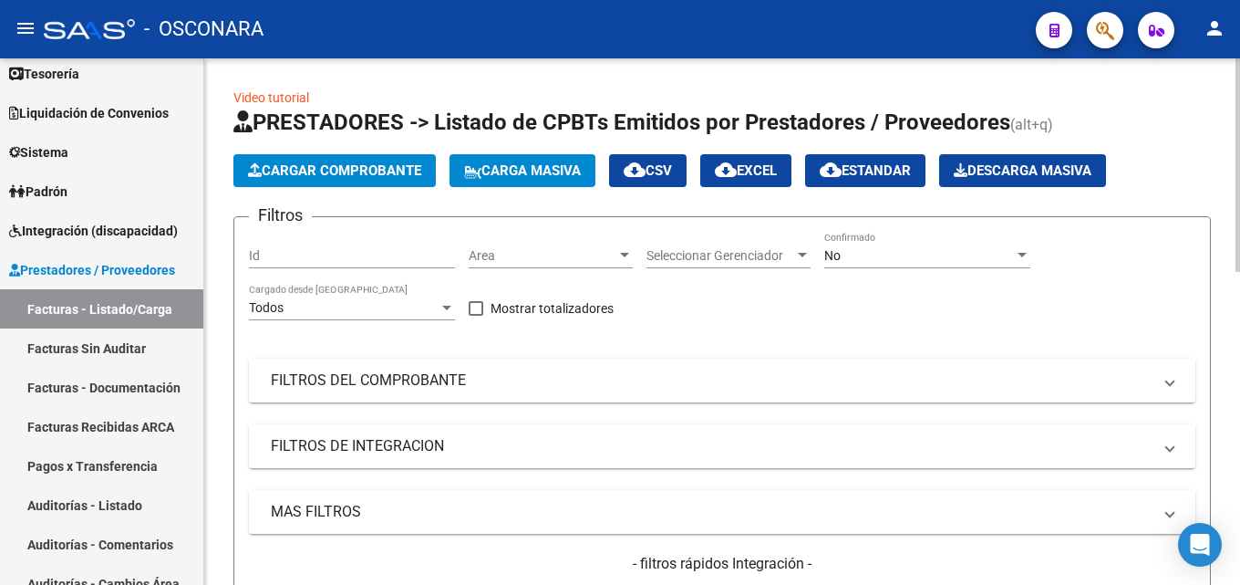
click at [377, 519] on mat-panel-title "MAS FILTROS" at bounding box center [711, 512] width 881 height 20
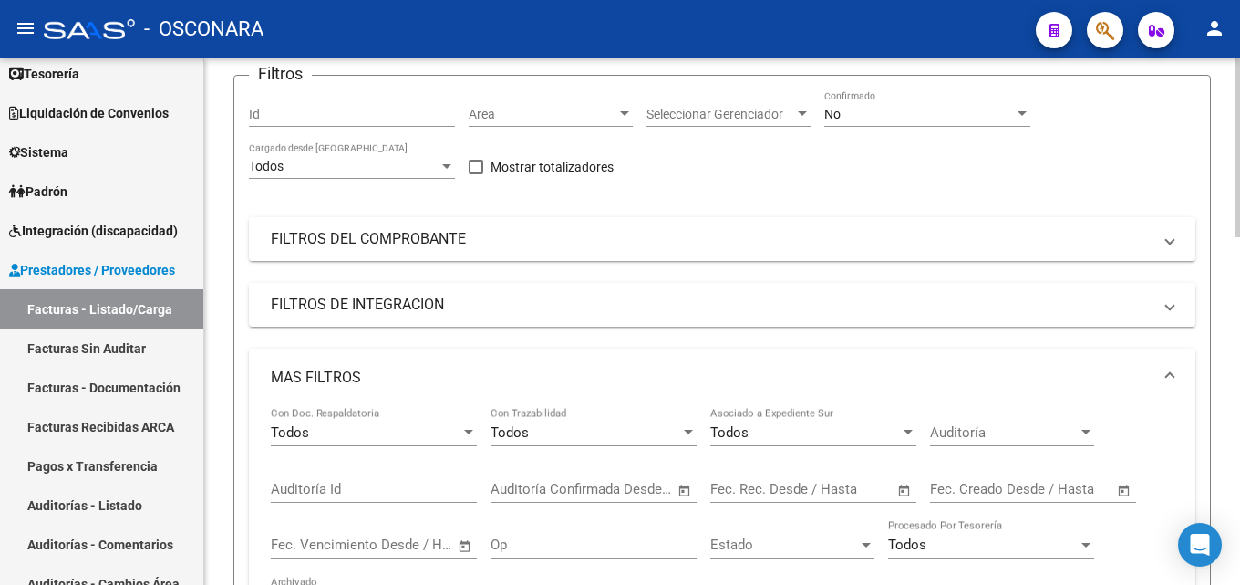
scroll to position [182, 0]
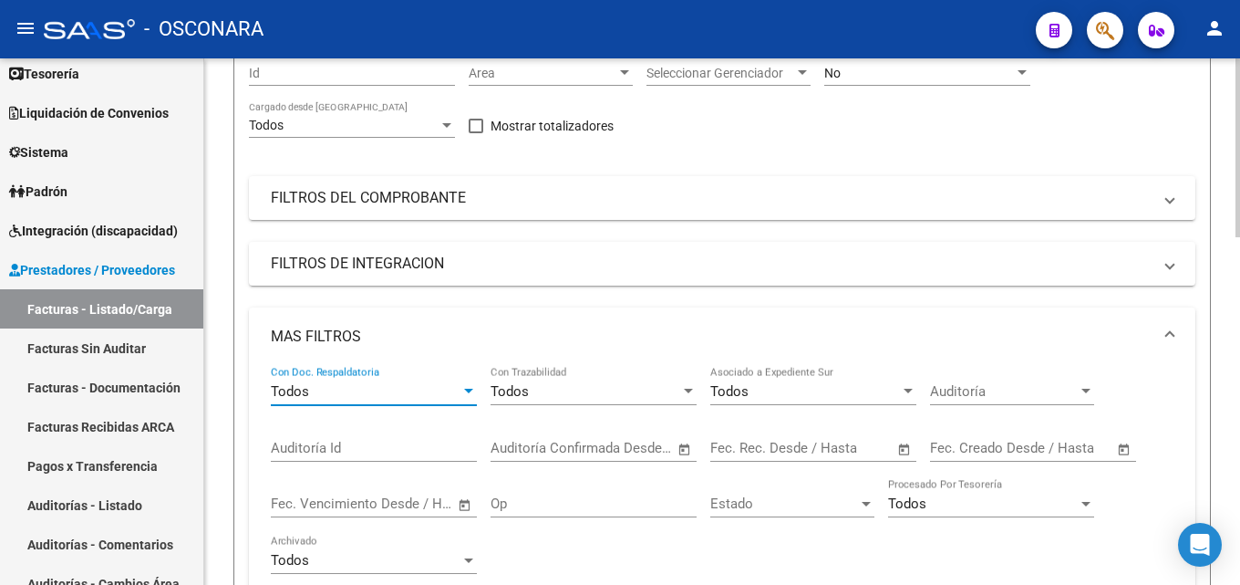
click at [455, 391] on div "Todos" at bounding box center [366, 391] width 190 height 16
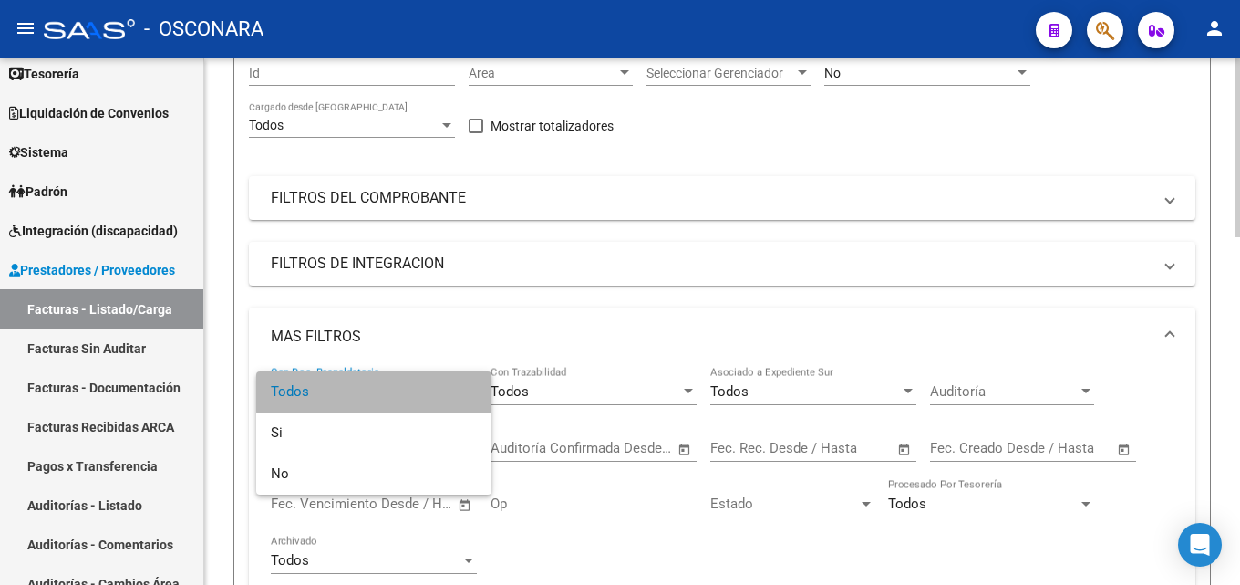
click at [455, 391] on span "Todos" at bounding box center [374, 391] width 206 height 41
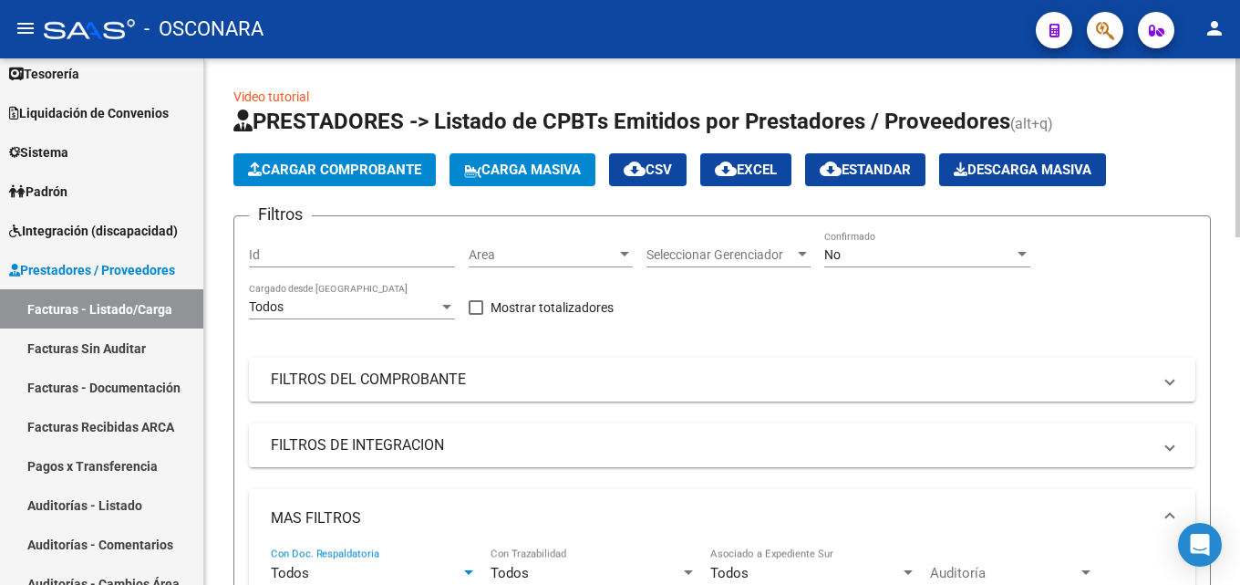
scroll to position [0, 0]
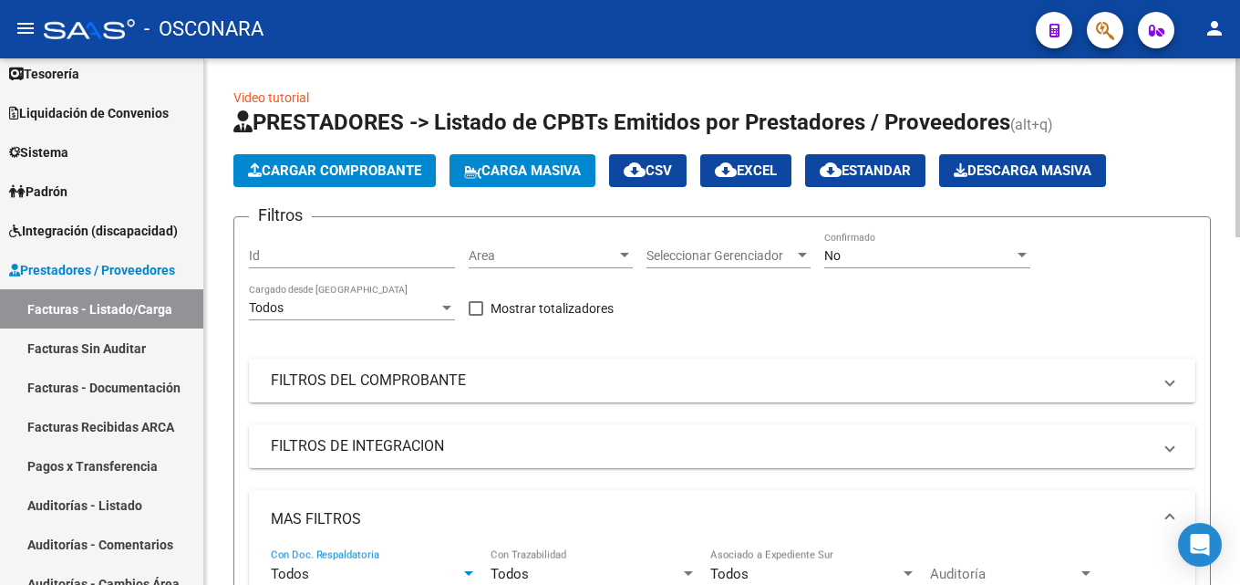
click at [491, 384] on mat-panel-title "FILTROS DEL COMPROBANTE" at bounding box center [711, 380] width 881 height 20
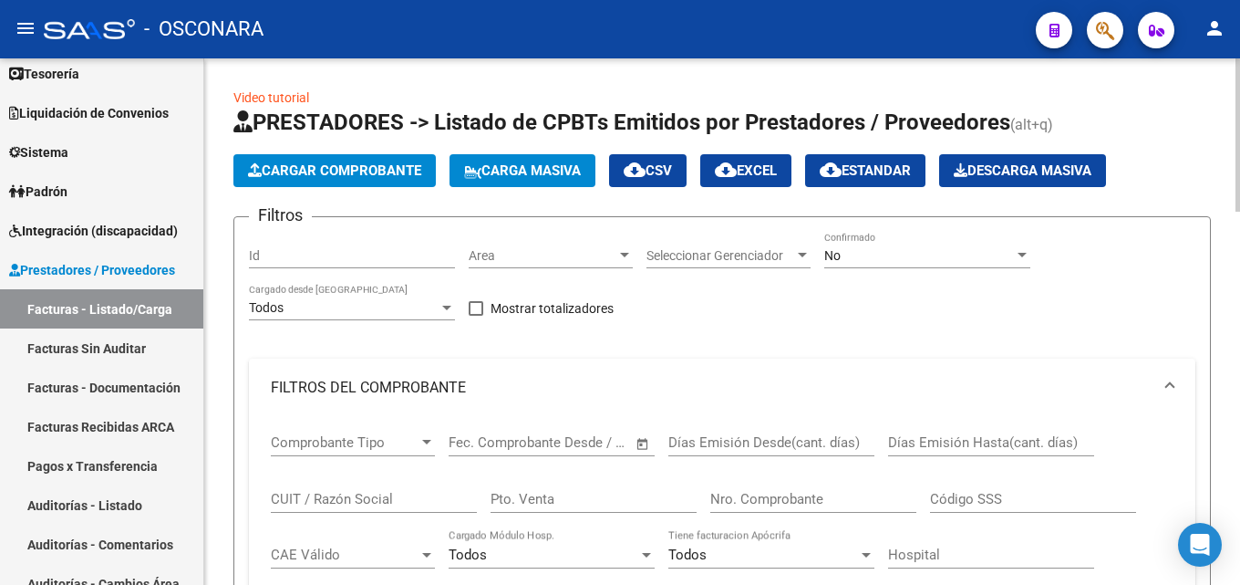
click at [415, 446] on span "Comprobante Tipo" at bounding box center [345, 442] width 148 height 16
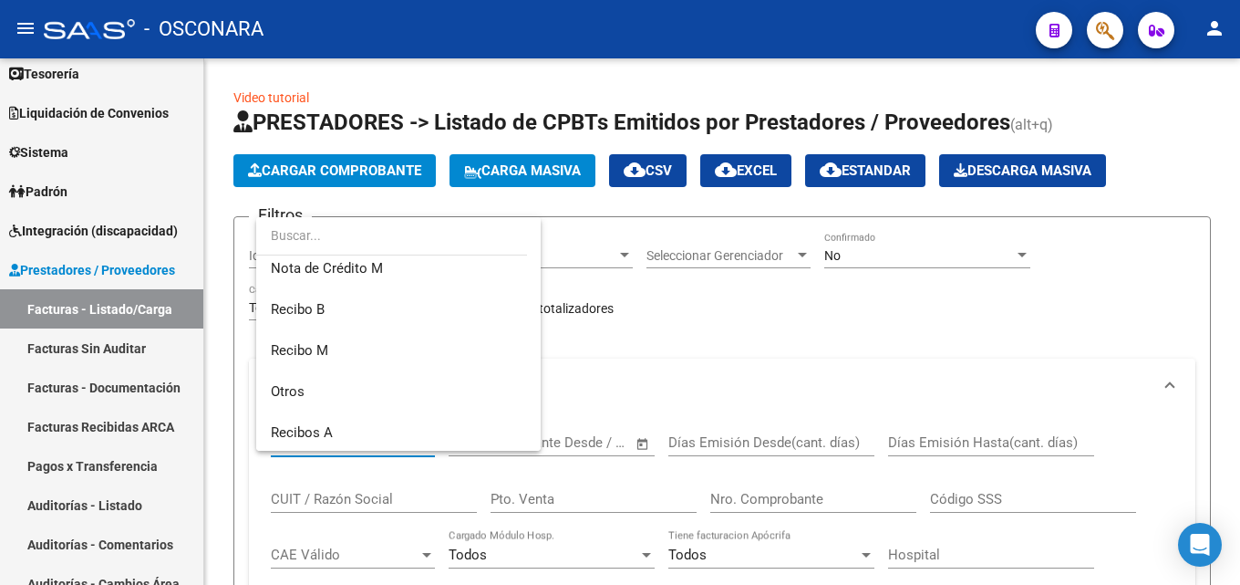
scroll to position [546, 0]
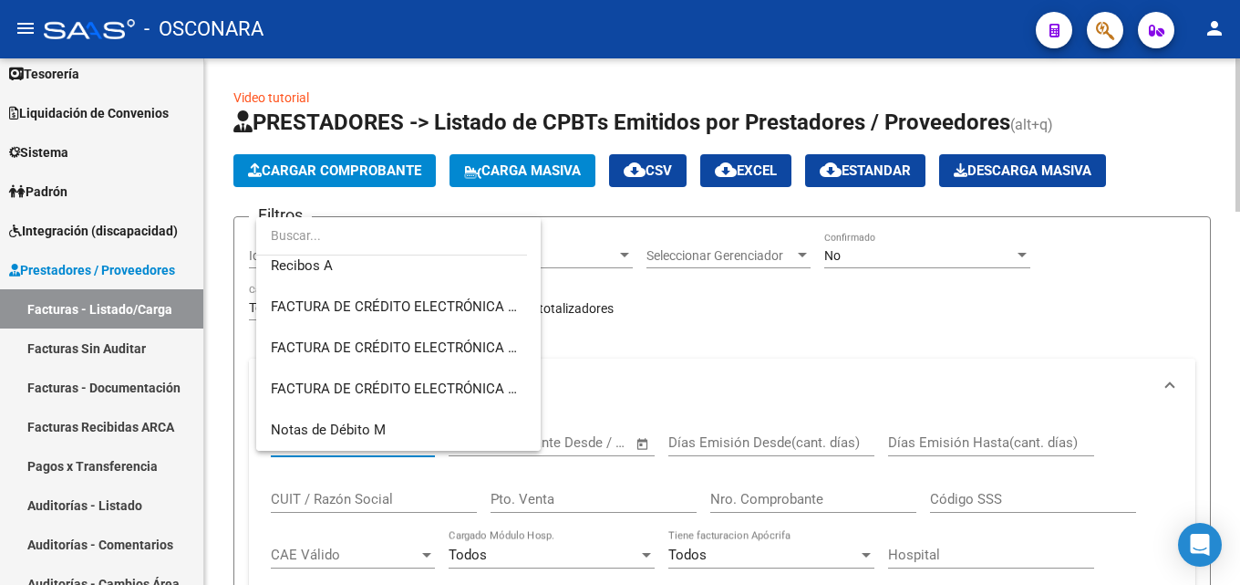
click at [659, 378] on div at bounding box center [620, 292] width 1240 height 585
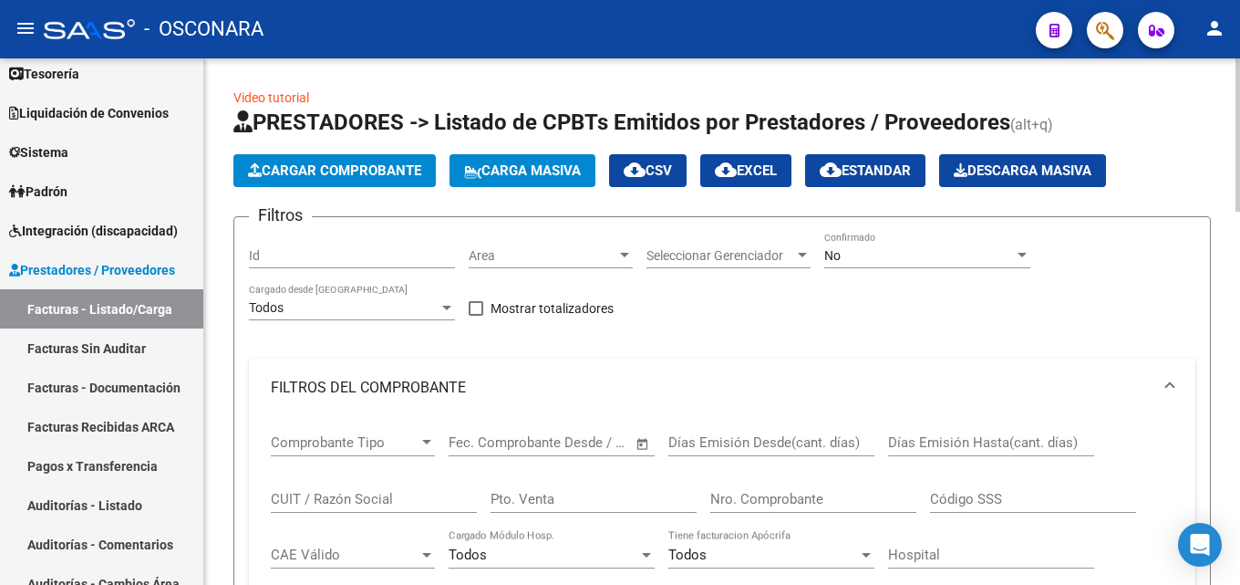
click at [500, 301] on span "Mostrar totalizadores" at bounding box center [552, 308] width 123 height 22
click at [476, 316] on input "Mostrar totalizadores" at bounding box center [475, 316] width 1 height 1
click at [500, 301] on span "Mostrar totalizadores" at bounding box center [552, 308] width 123 height 22
click at [476, 316] on input "Mostrar totalizadores" at bounding box center [475, 316] width 1 height 1
checkbox input "true"
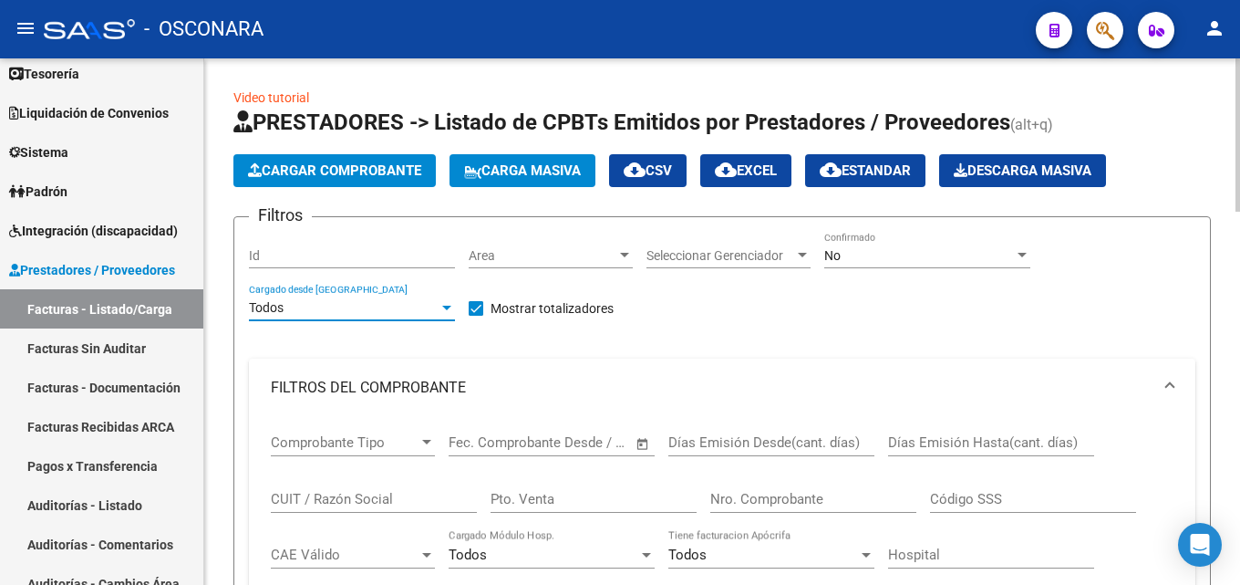
click at [432, 305] on div "Todos" at bounding box center [344, 308] width 190 height 16
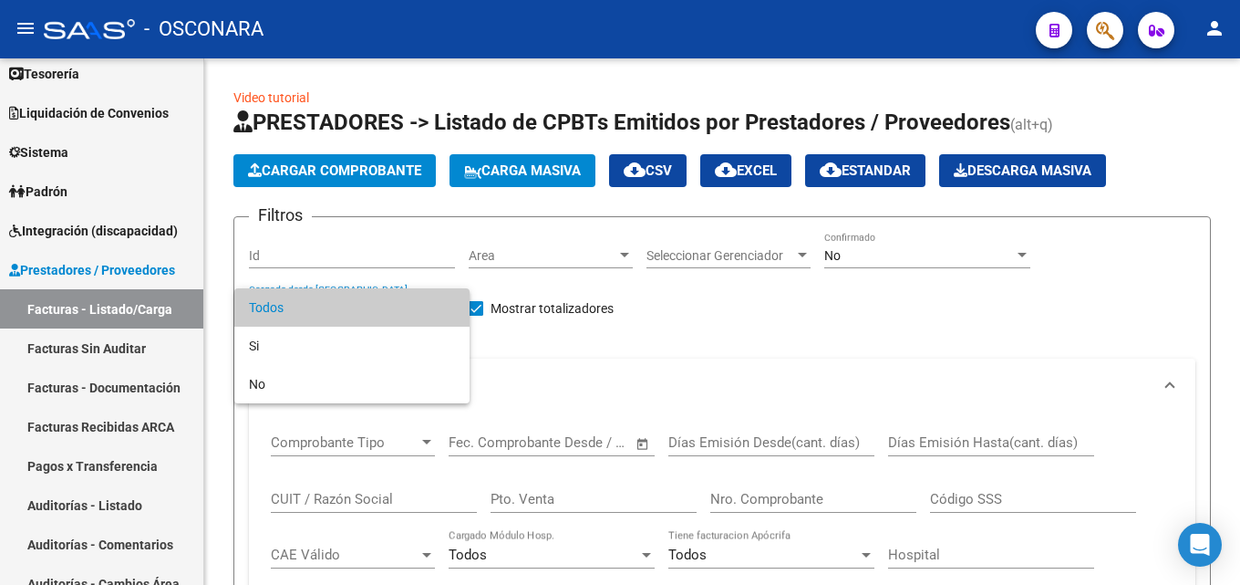
click at [719, 328] on div at bounding box center [620, 292] width 1240 height 585
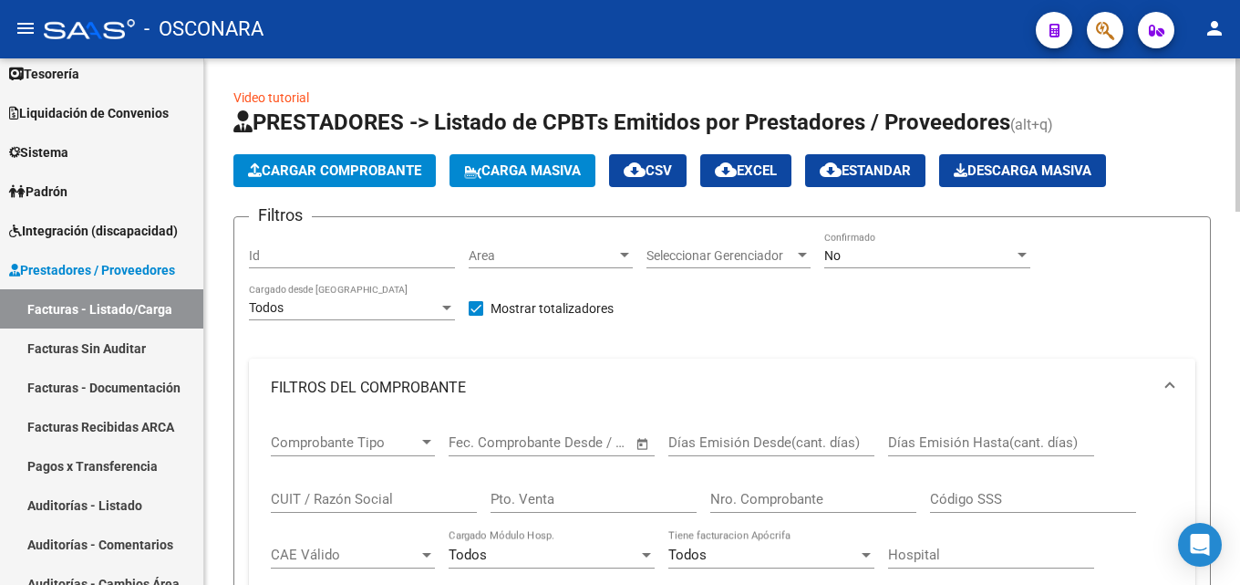
click at [923, 243] on div "No Confirmado" at bounding box center [927, 250] width 206 height 36
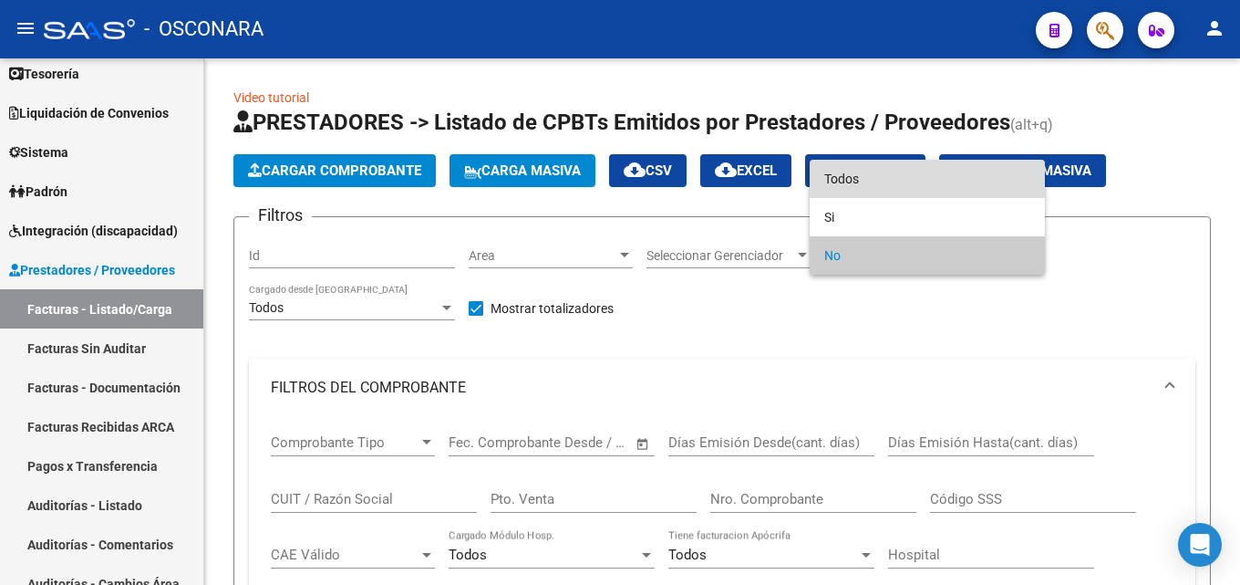
click at [895, 183] on span "Todos" at bounding box center [927, 179] width 206 height 38
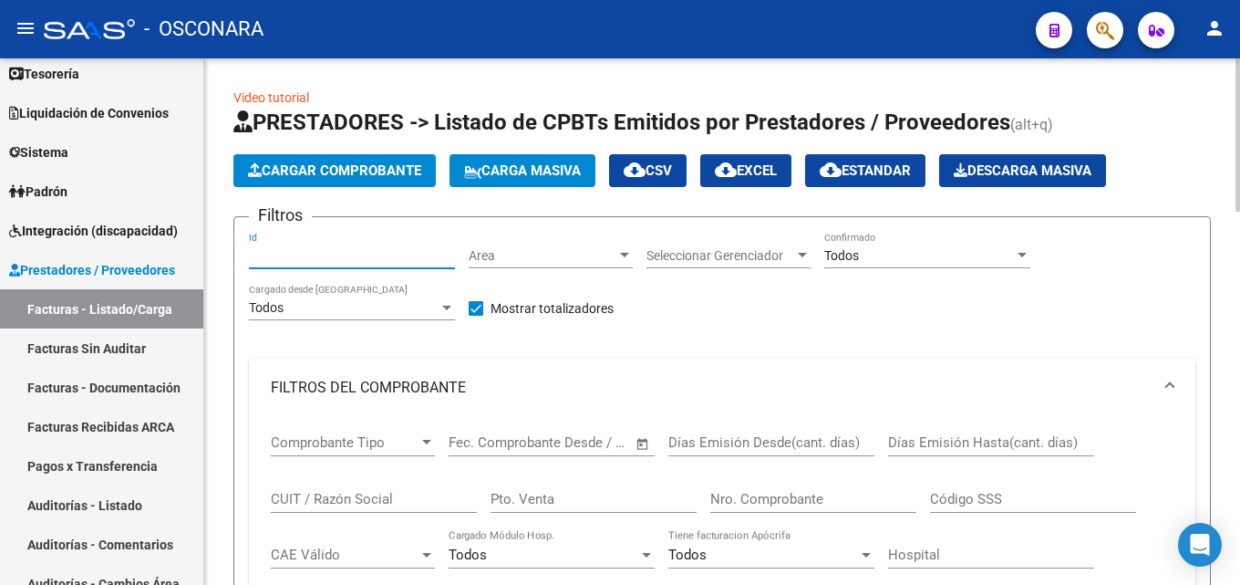
click at [349, 254] on input "Id" at bounding box center [352, 256] width 206 height 16
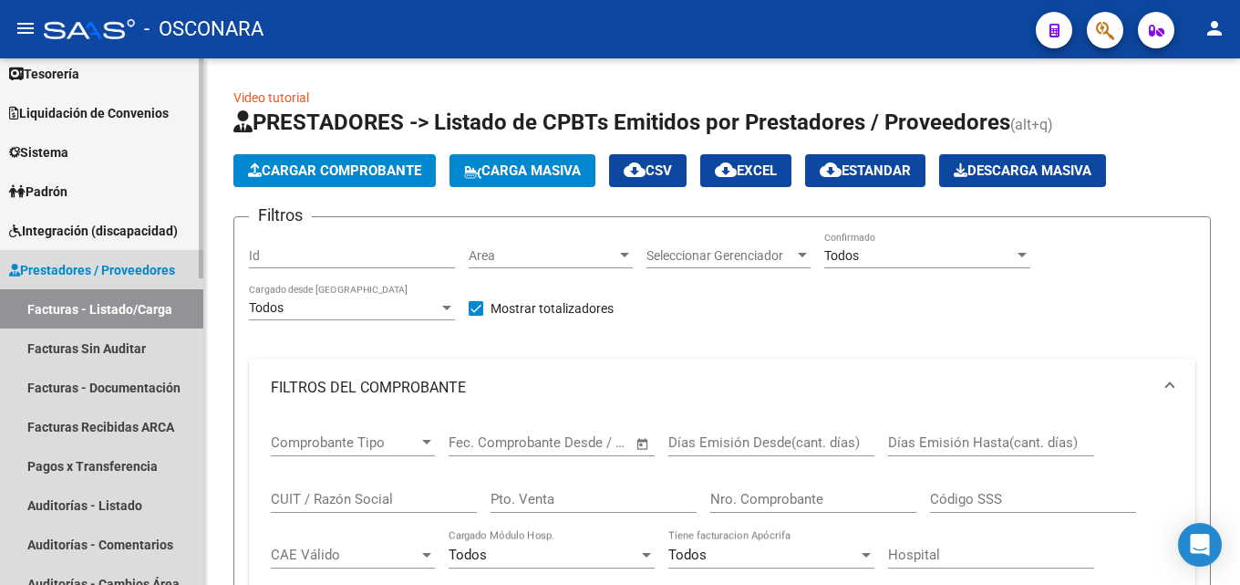
click at [93, 314] on link "Facturas - Listado/Carga" at bounding box center [101, 308] width 203 height 39
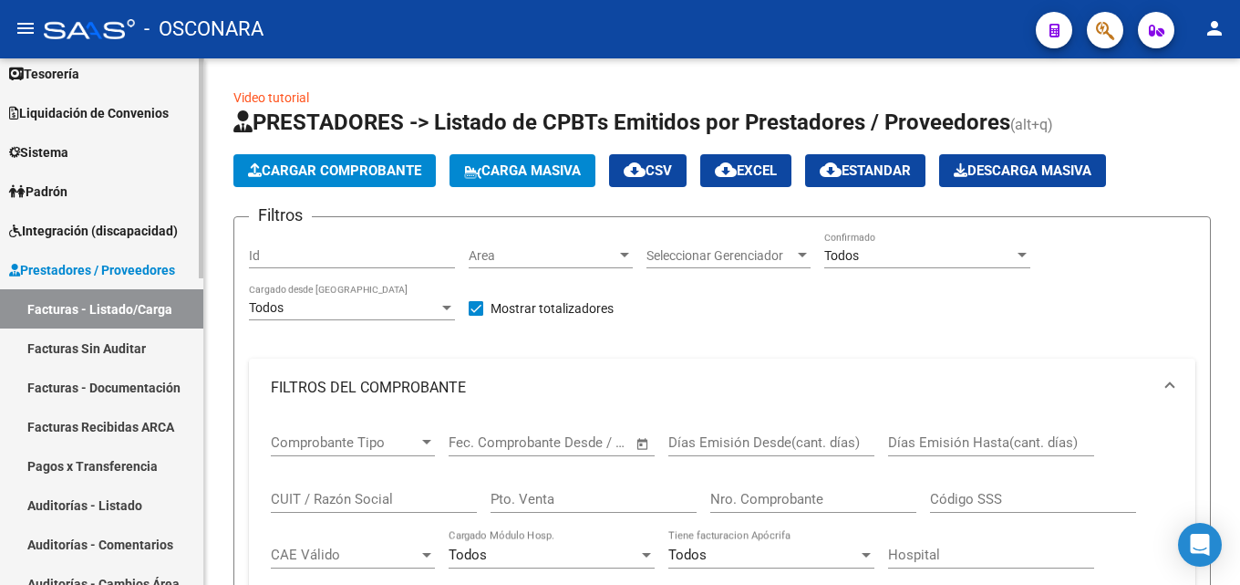
click at [93, 314] on link "Facturas - Listado/Carga" at bounding box center [101, 308] width 203 height 39
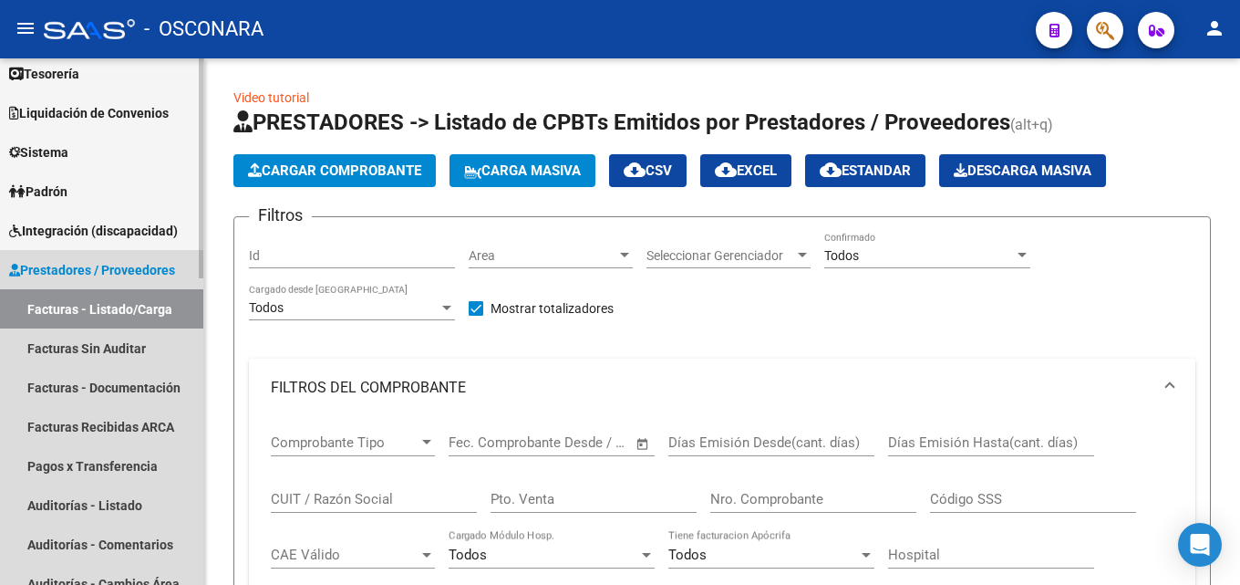
click at [93, 314] on link "Facturas - Listado/Carga" at bounding box center [101, 308] width 203 height 39
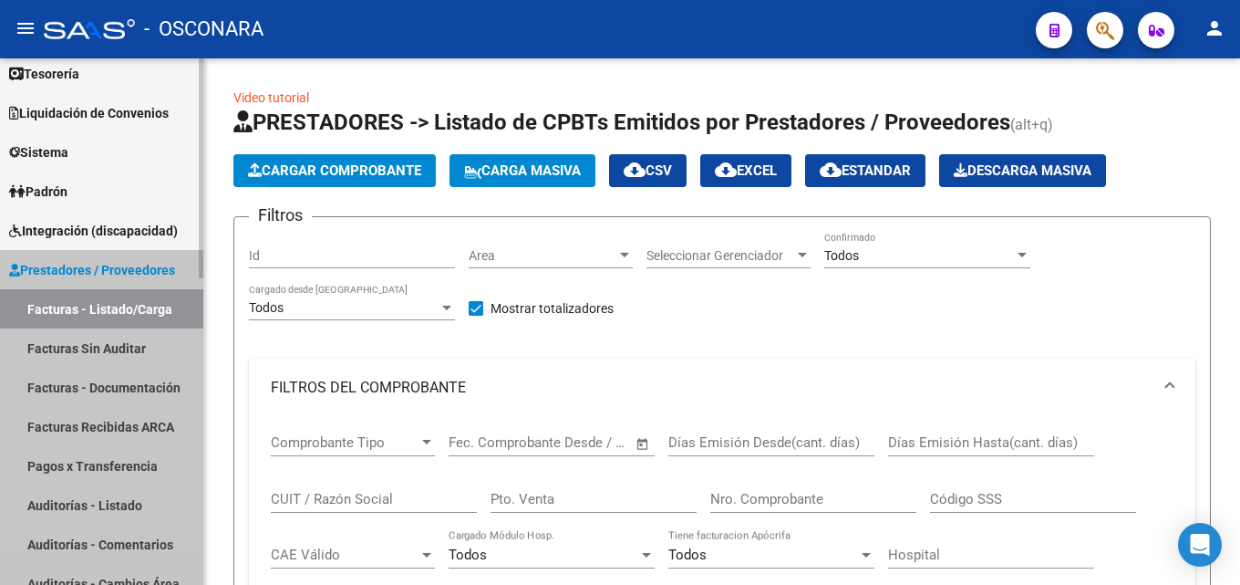
click at [93, 314] on link "Facturas - Listado/Carga" at bounding box center [101, 308] width 203 height 39
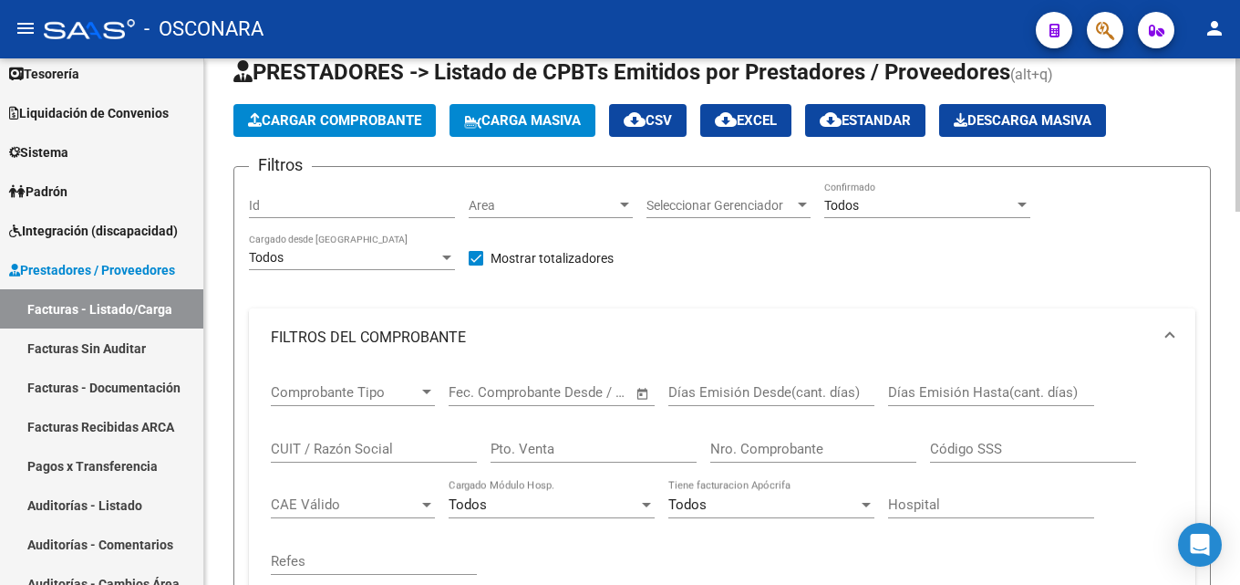
scroll to position [91, 0]
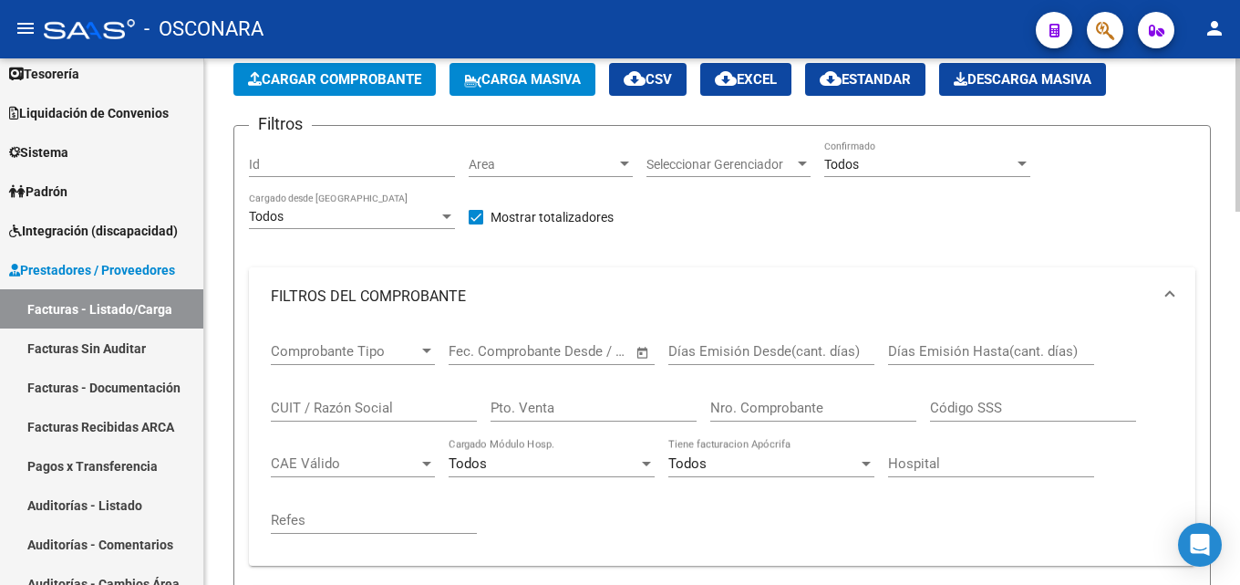
click at [316, 295] on mat-panel-title "FILTROS DEL COMPROBANTE" at bounding box center [711, 296] width 881 height 20
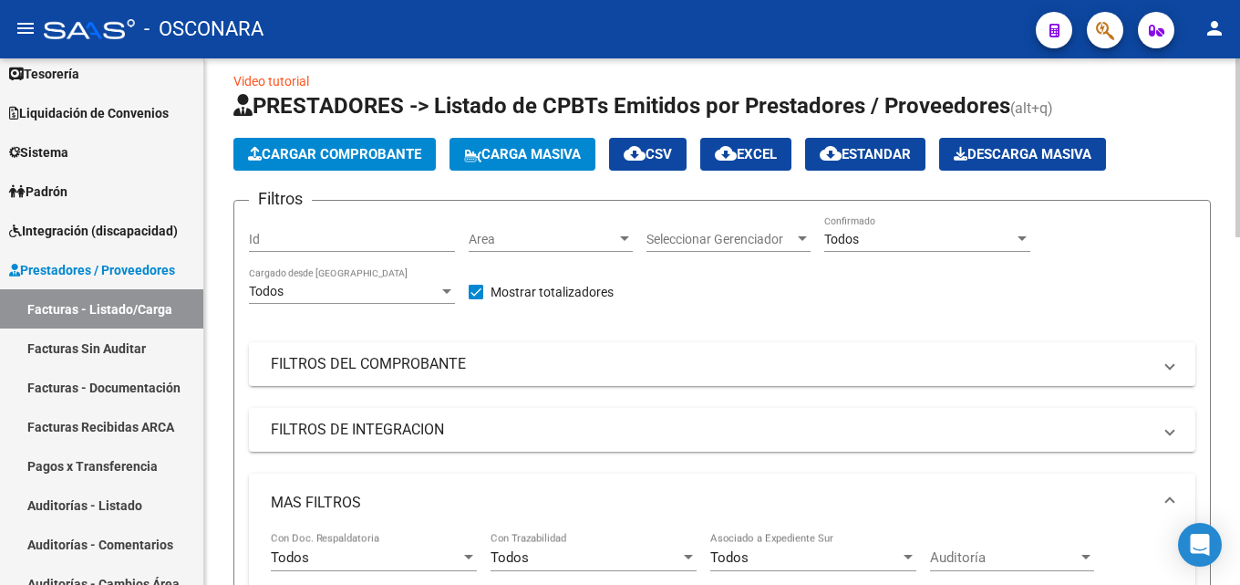
scroll to position [0, 0]
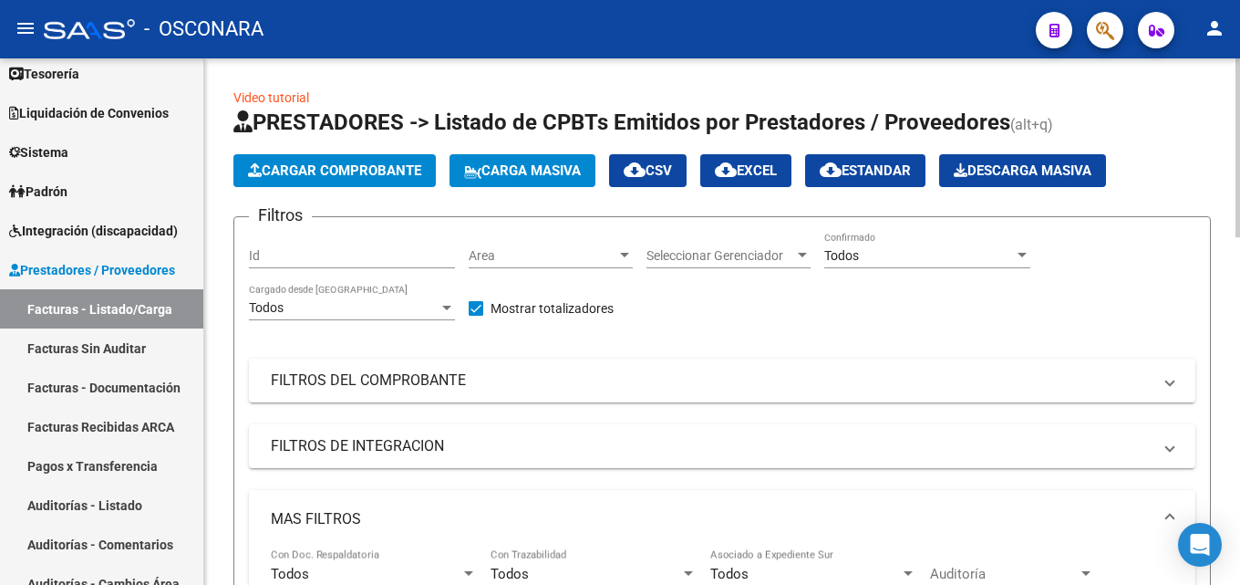
click at [384, 249] on input "Id" at bounding box center [352, 256] width 206 height 16
click at [655, 244] on div "Seleccionar Gerenciador Seleccionar Gerenciador" at bounding box center [729, 250] width 164 height 36
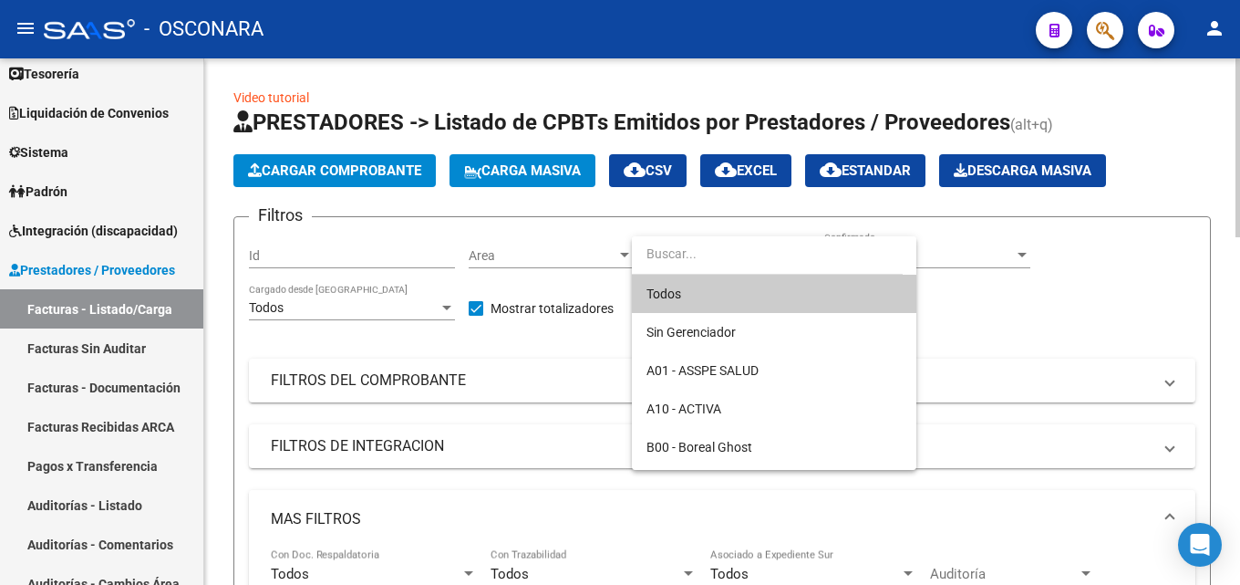
click at [655, 244] on input "dropdown search" at bounding box center [767, 253] width 271 height 38
click at [657, 244] on input "dropdown search" at bounding box center [767, 253] width 271 height 38
click at [1113, 279] on div at bounding box center [620, 292] width 1240 height 585
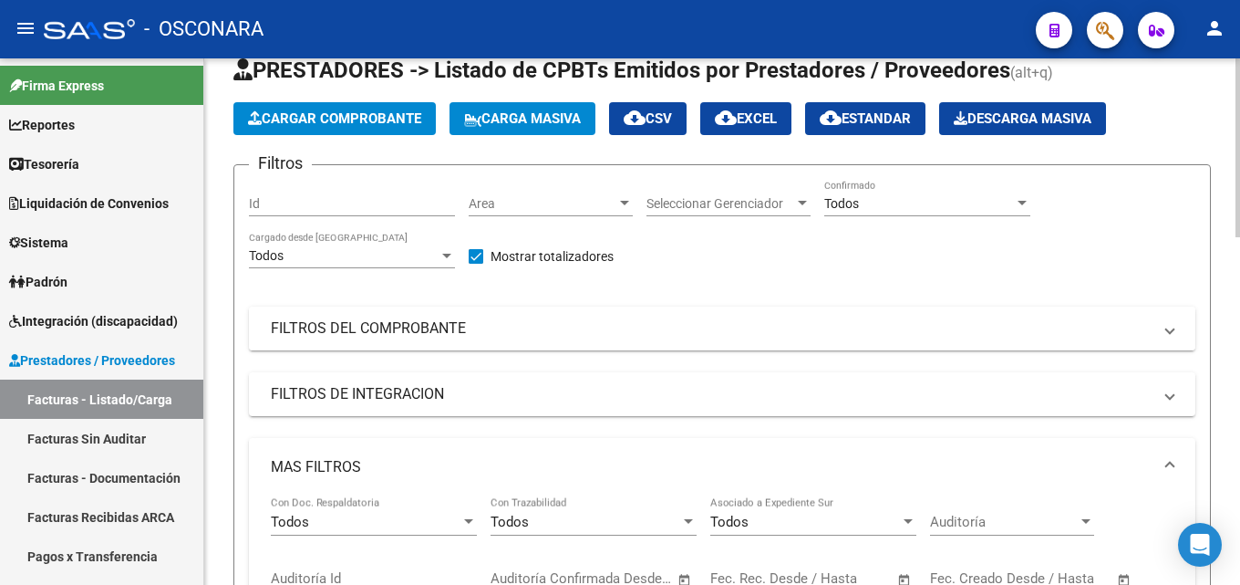
scroll to position [91, 0]
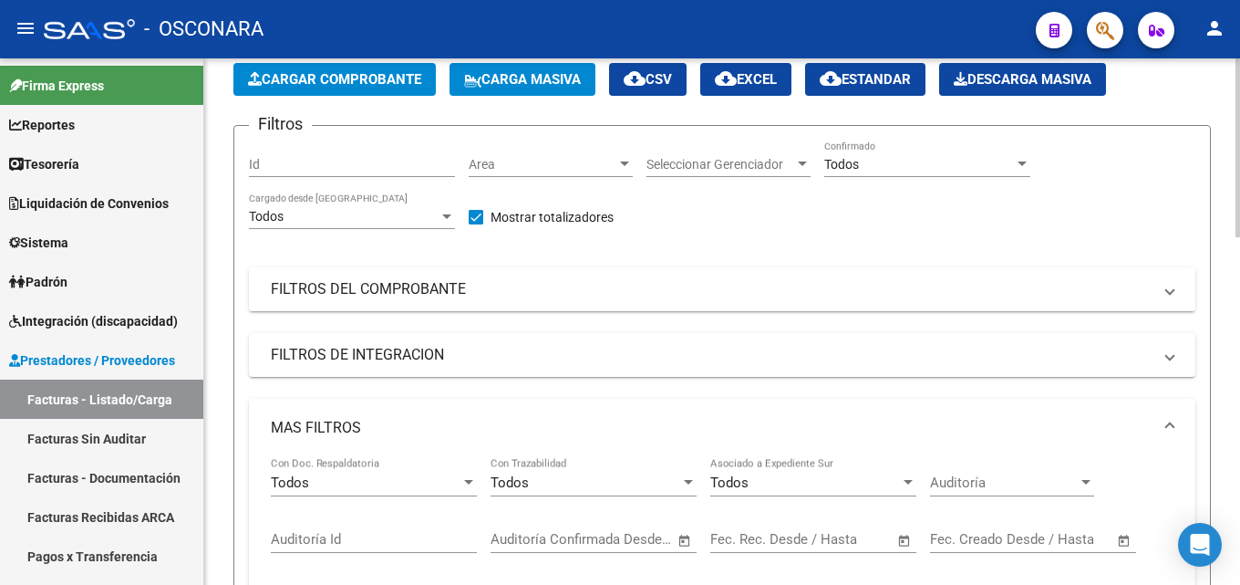
click at [411, 282] on mat-panel-title "FILTROS DEL COMPROBANTE" at bounding box center [711, 289] width 881 height 20
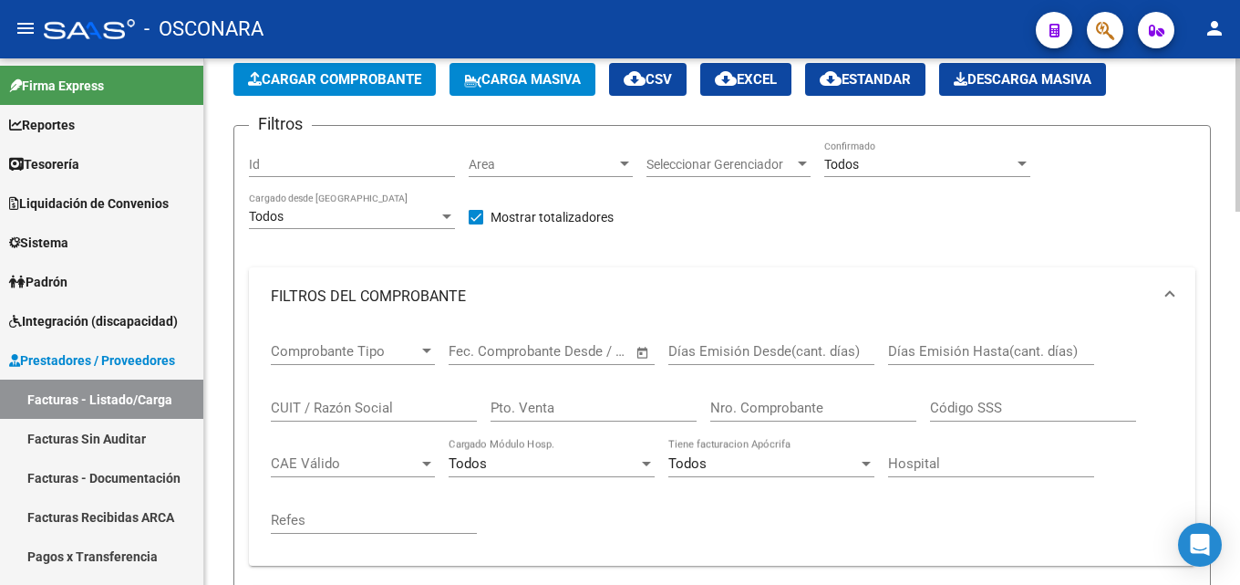
click at [742, 403] on input "Nro. Comprobante" at bounding box center [813, 407] width 206 height 16
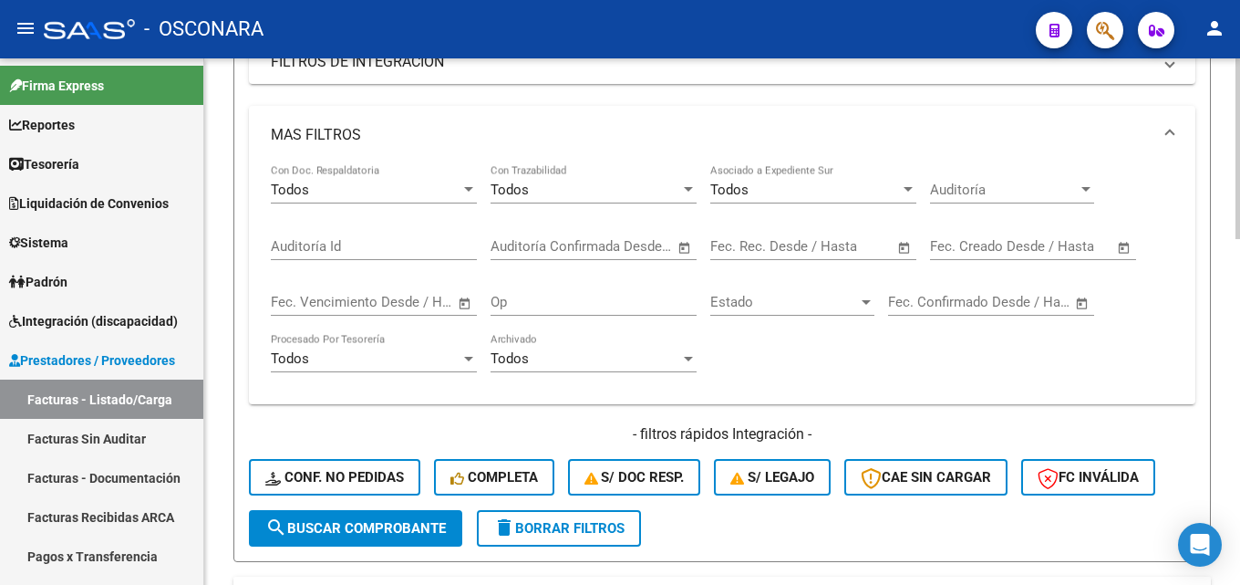
scroll to position [912, 0]
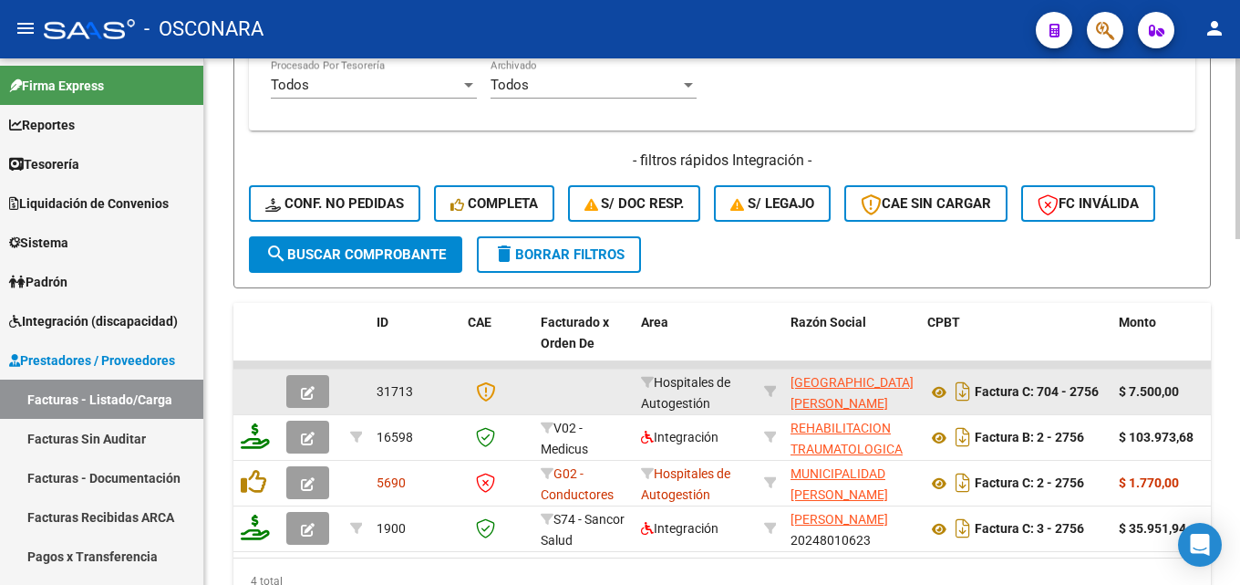
type input "2756"
click at [318, 388] on button "button" at bounding box center [307, 391] width 43 height 33
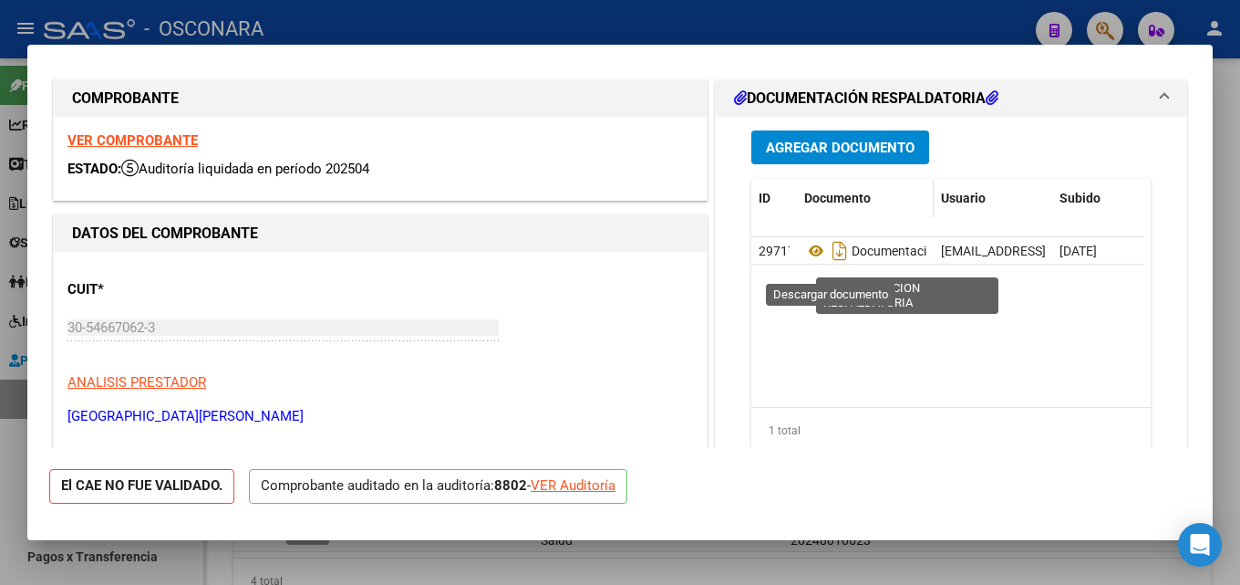
scroll to position [0, 0]
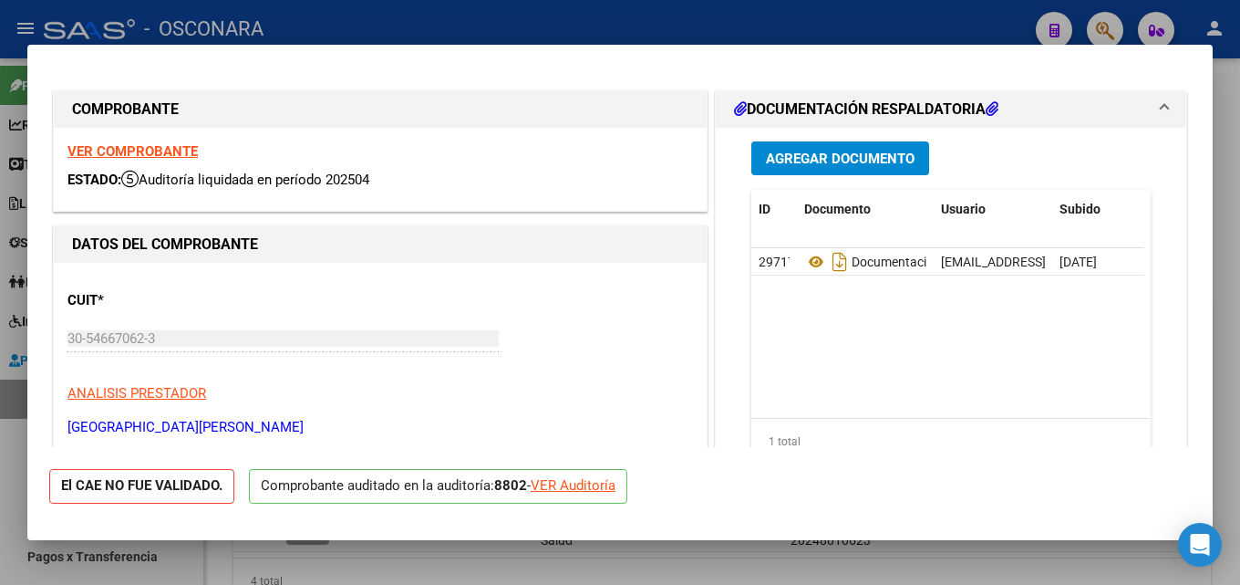
click at [630, 568] on div at bounding box center [620, 292] width 1240 height 585
type input "$ 0,00"
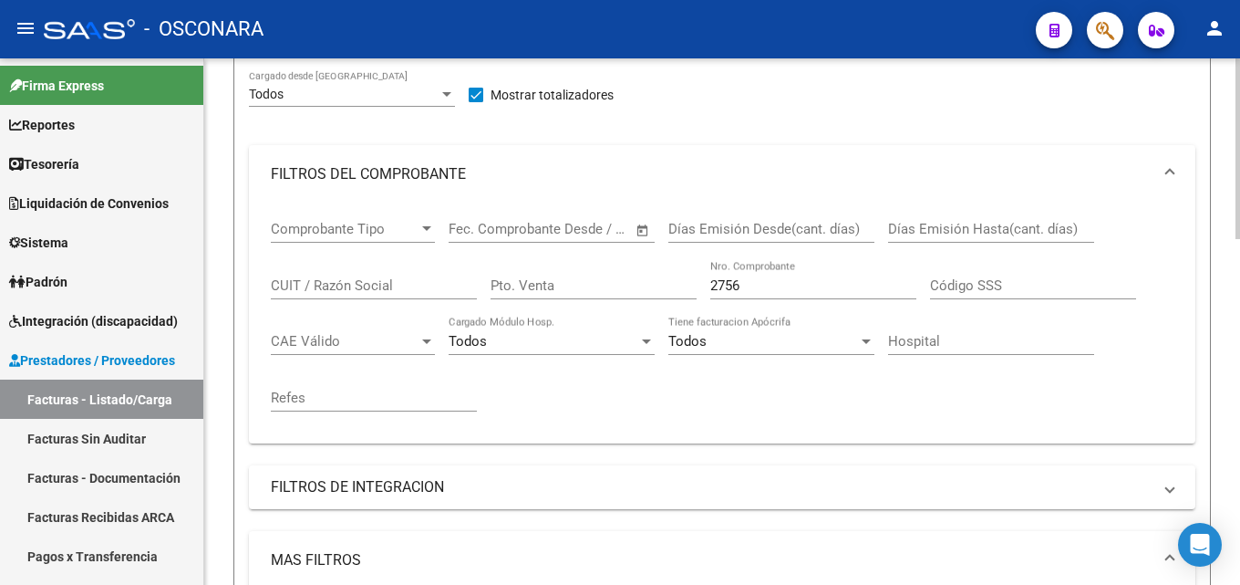
scroll to position [91, 0]
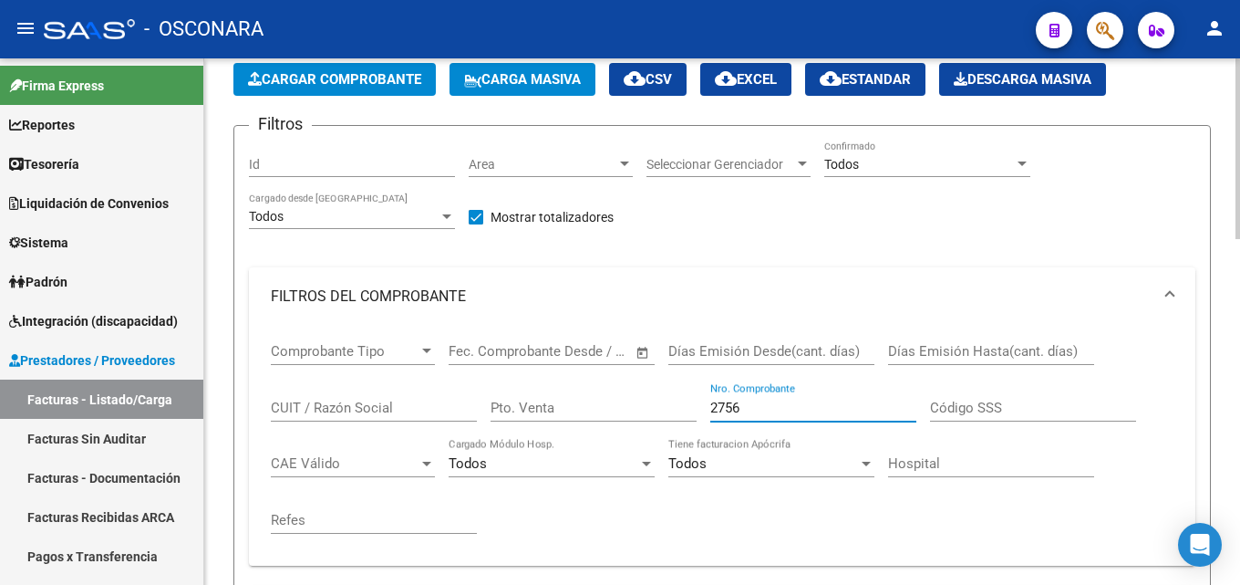
click at [758, 401] on input "2756" at bounding box center [813, 407] width 206 height 16
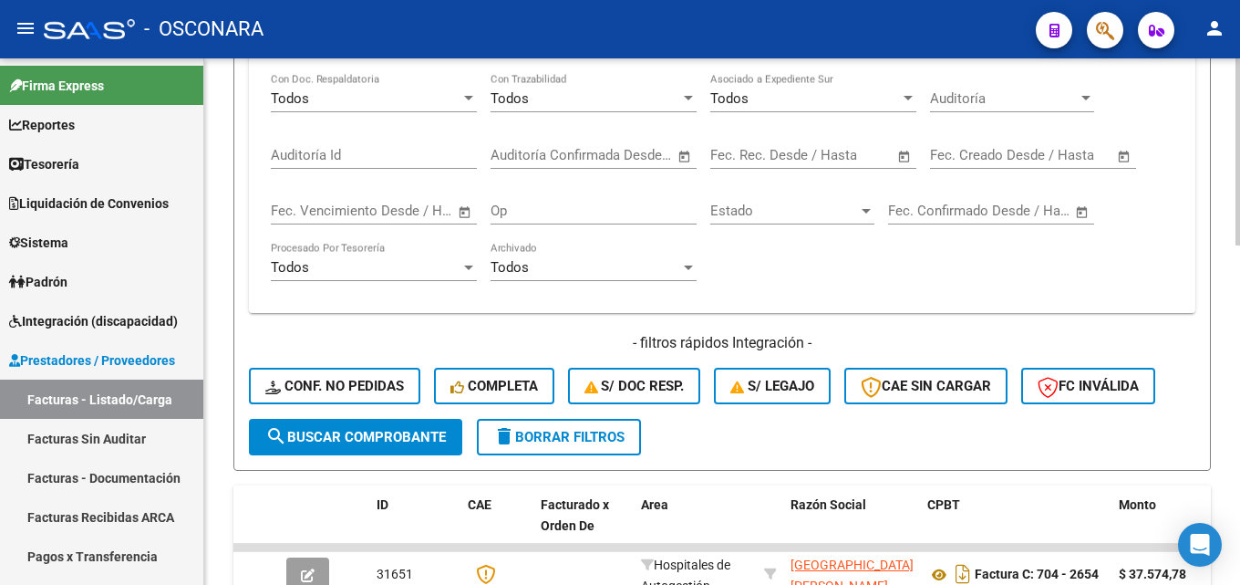
scroll to position [958, 0]
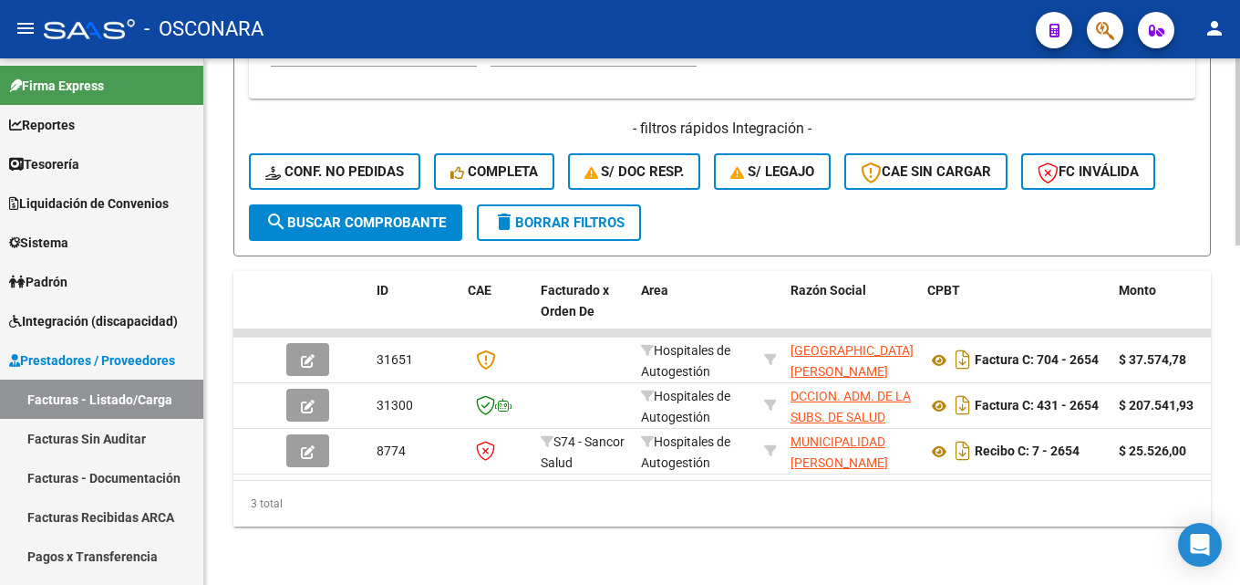
type input "2654"
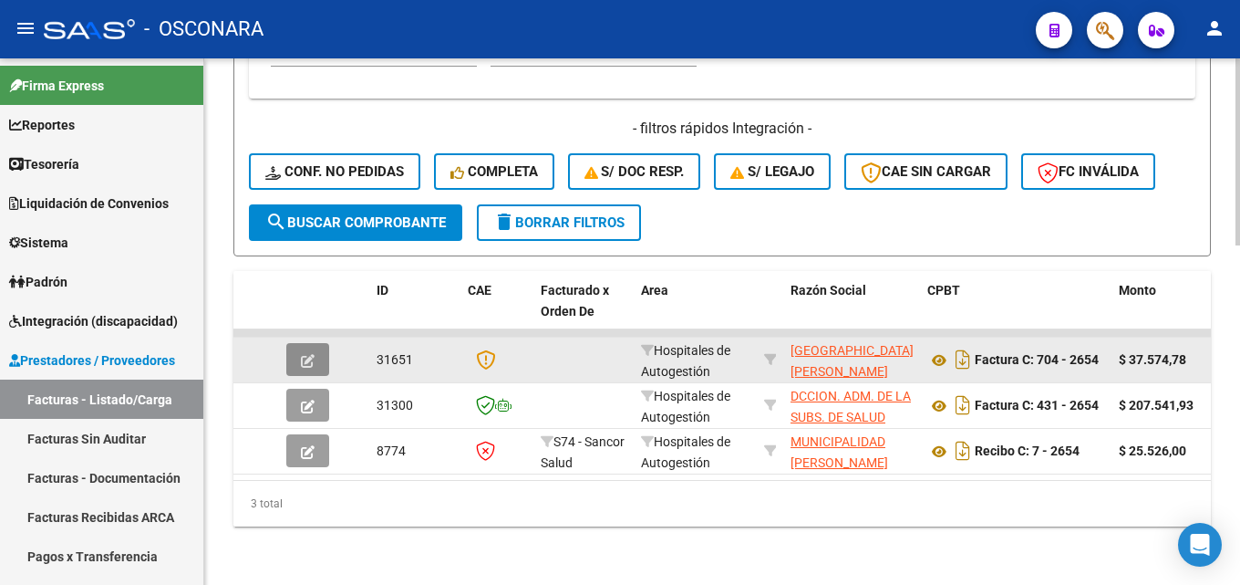
click at [315, 346] on button "button" at bounding box center [307, 359] width 43 height 33
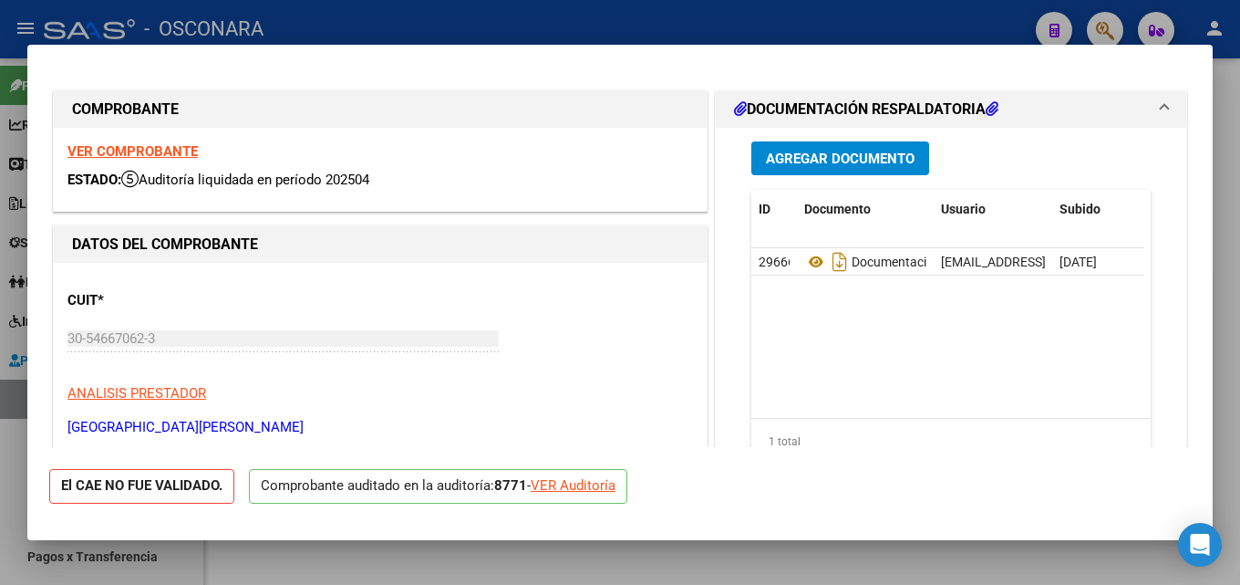
click at [1226, 210] on div at bounding box center [620, 292] width 1240 height 585
type input "$ 0,00"
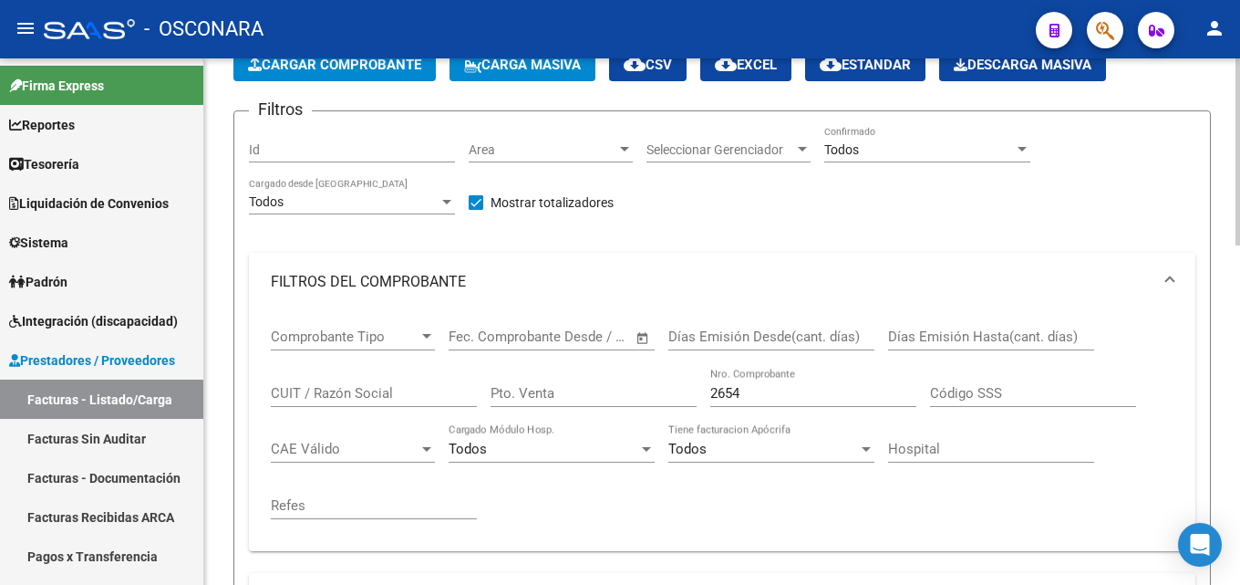
scroll to position [229, 0]
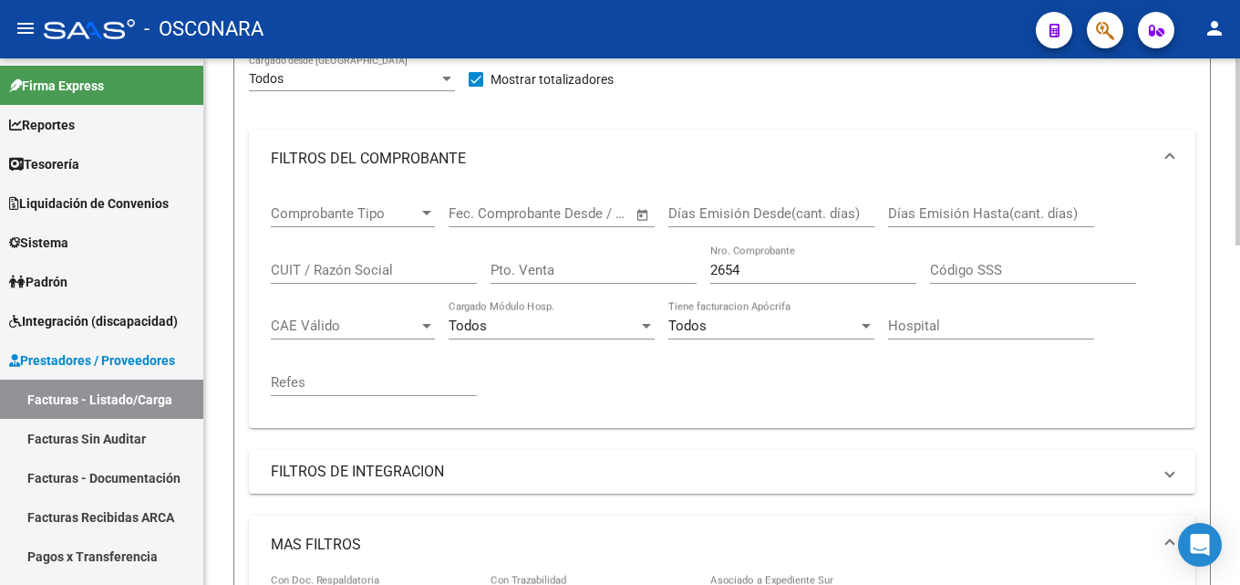
click at [788, 273] on input "2654" at bounding box center [813, 270] width 206 height 16
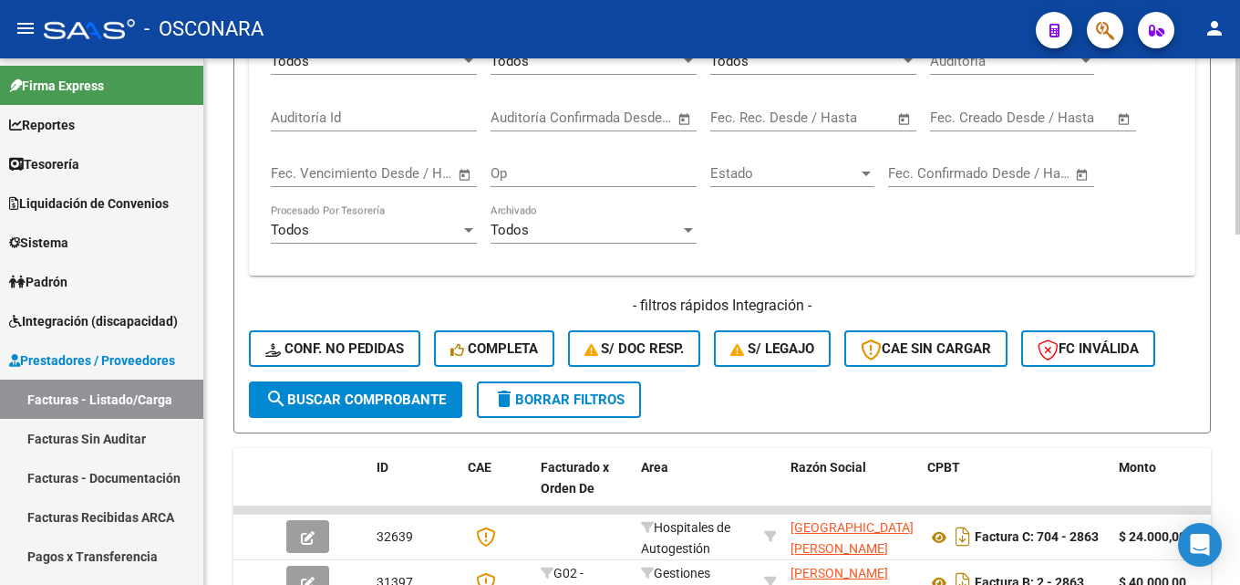
scroll to position [867, 0]
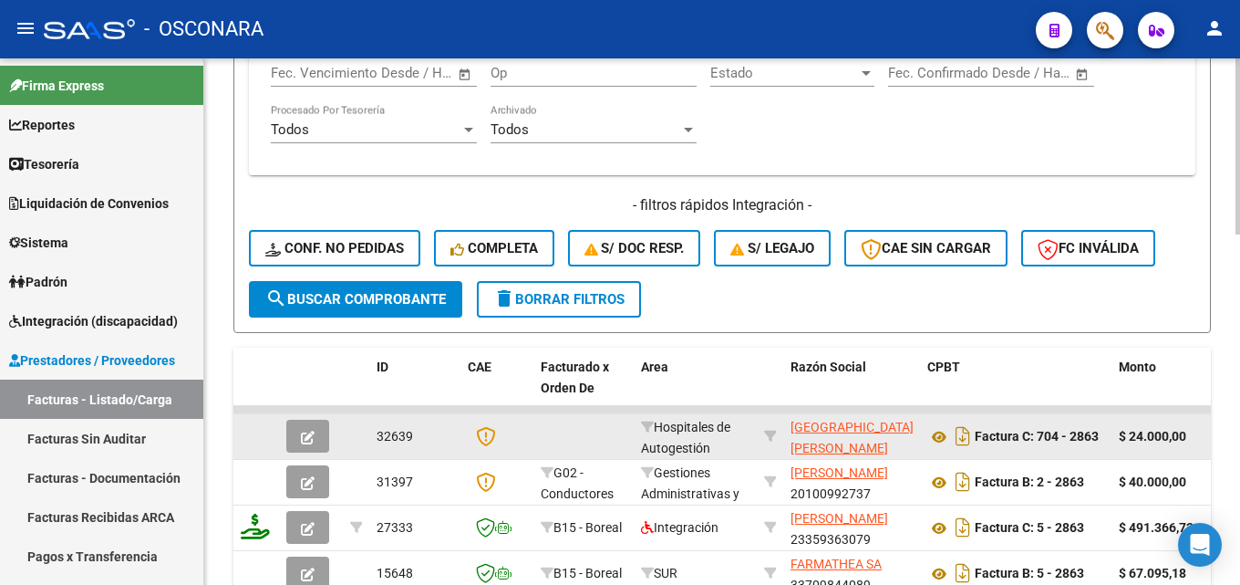
type input "2862"
click at [314, 430] on icon "button" at bounding box center [308, 437] width 14 height 14
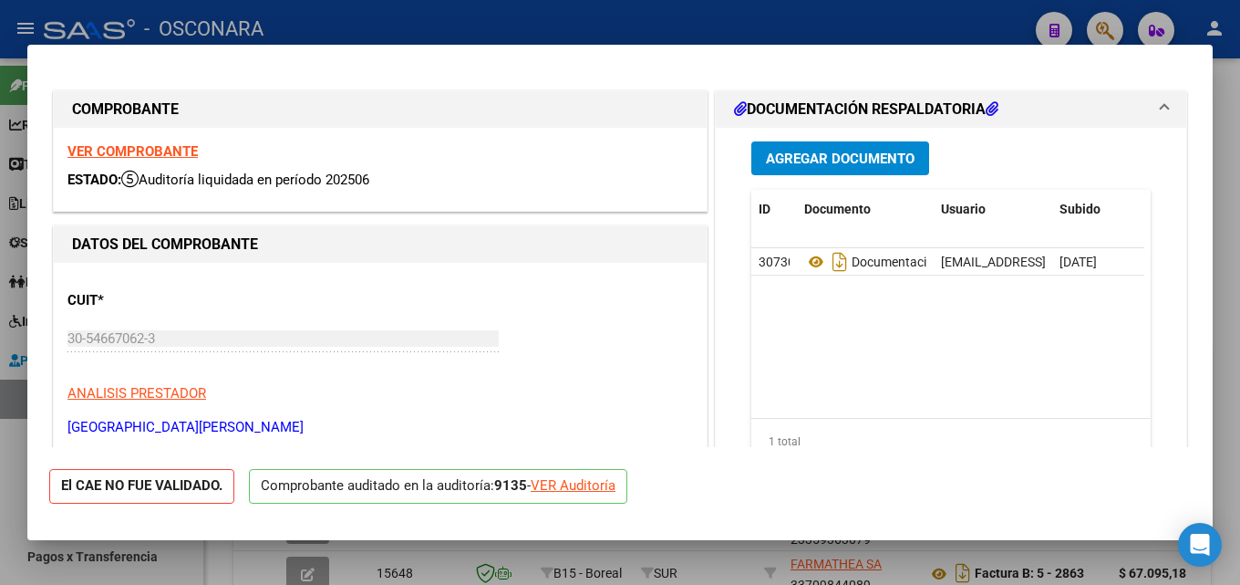
click at [1226, 213] on div at bounding box center [620, 292] width 1240 height 585
type input "$ 0,00"
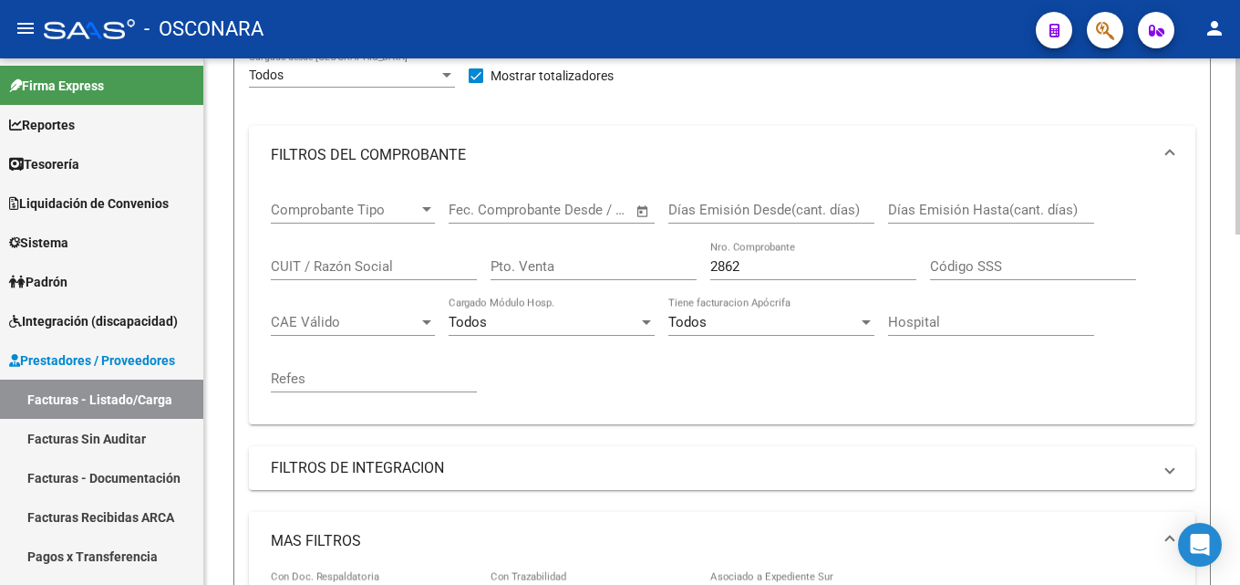
scroll to position [229, 0]
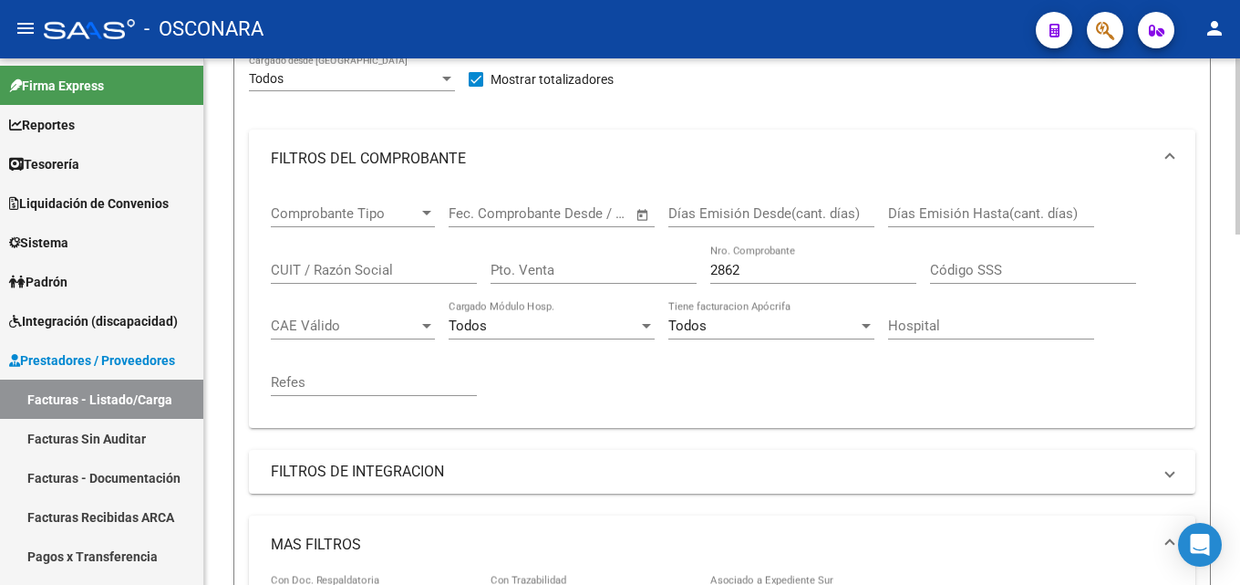
drag, startPoint x: 768, startPoint y: 269, endPoint x: 348, endPoint y: 300, distance: 420.6
click at [359, 300] on div "Comprobante Tipo Comprobante Tipo Start date – End date Fec. Comprobante Desde …" at bounding box center [722, 300] width 903 height 225
type input "2862"
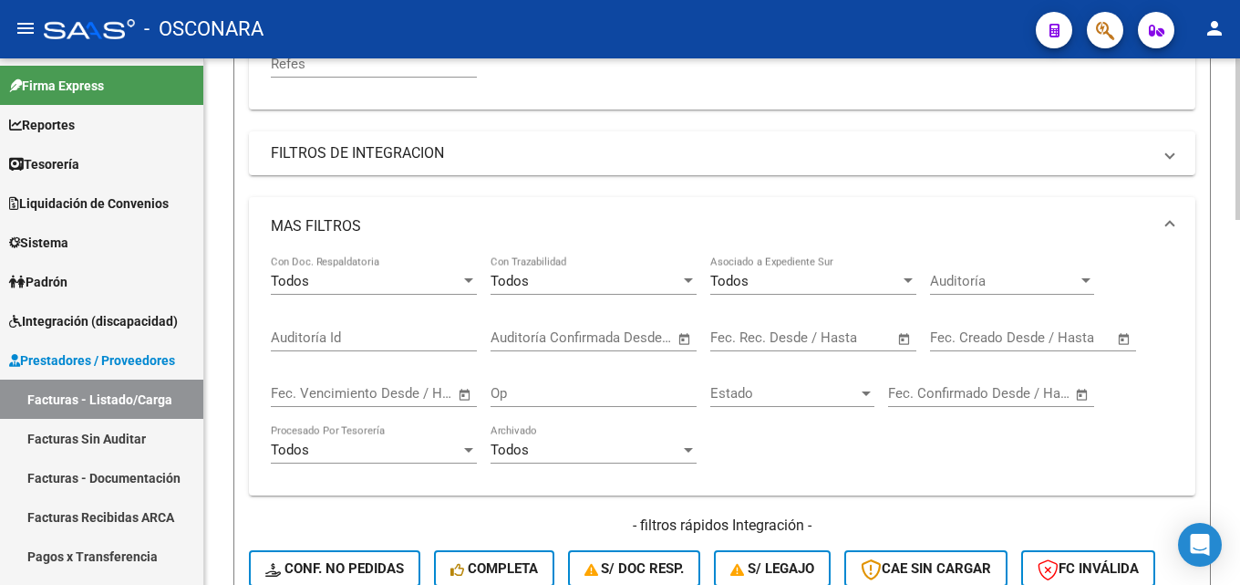
scroll to position [1094, 0]
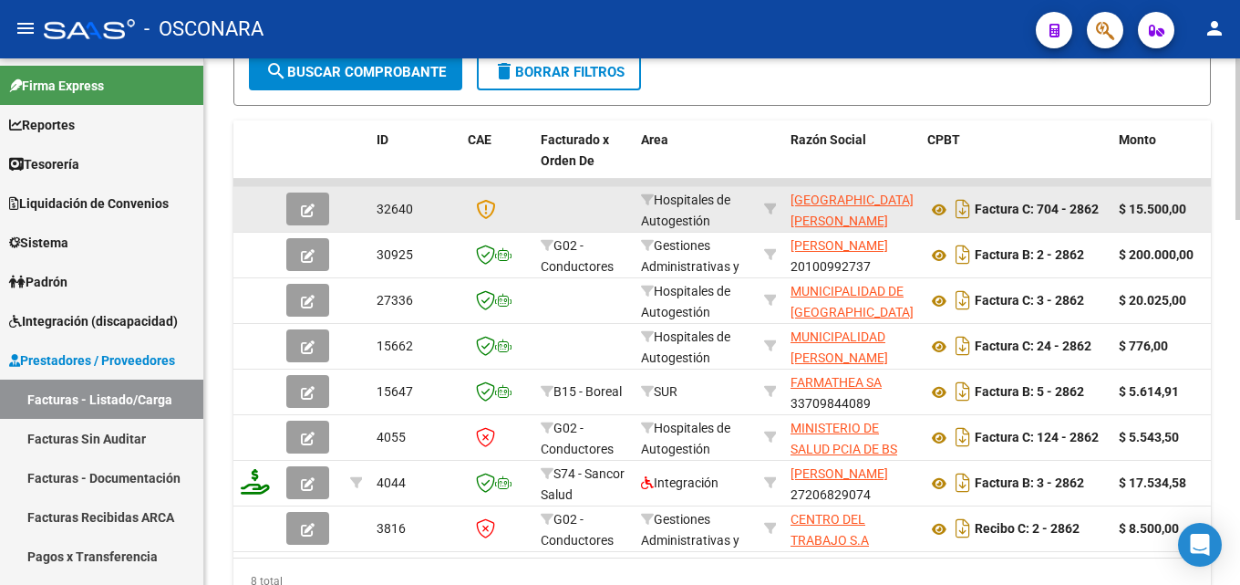
click at [296, 209] on button "button" at bounding box center [307, 208] width 43 height 33
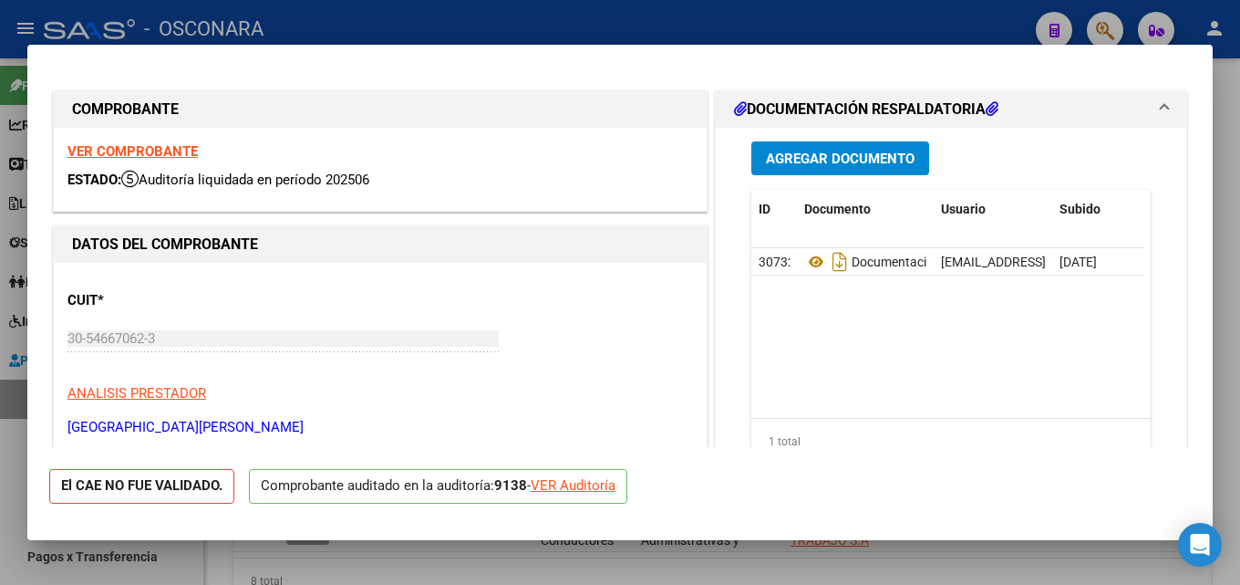
click at [1216, 166] on div at bounding box center [620, 292] width 1240 height 585
type input "$ 0,00"
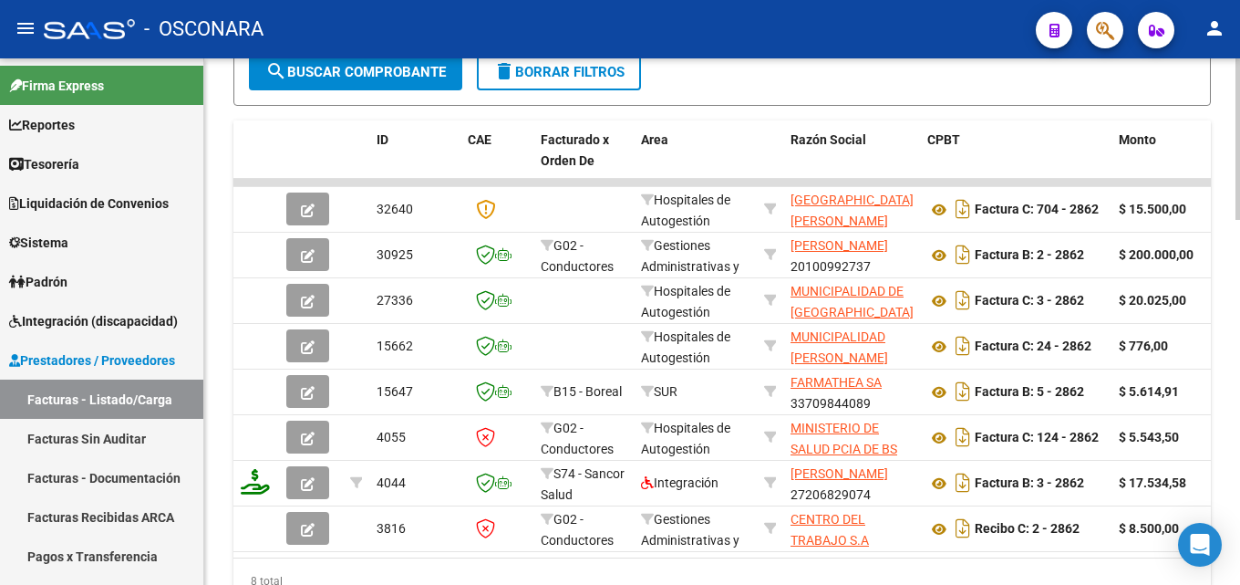
click at [1226, 160] on div at bounding box center [1238, 321] width 5 height 526
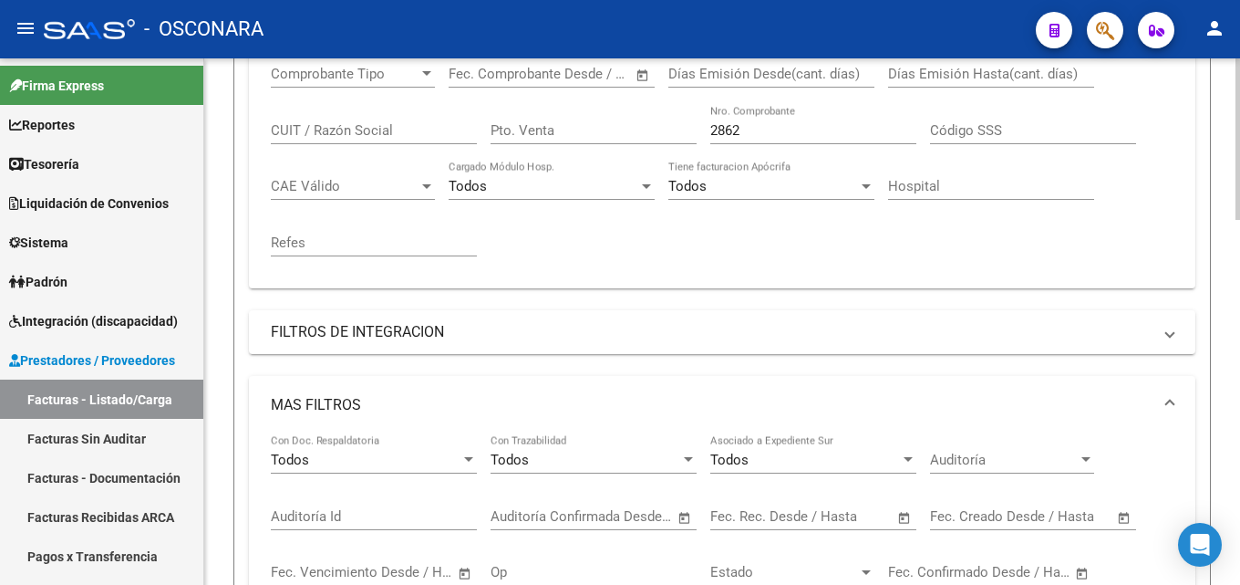
scroll to position [112, 0]
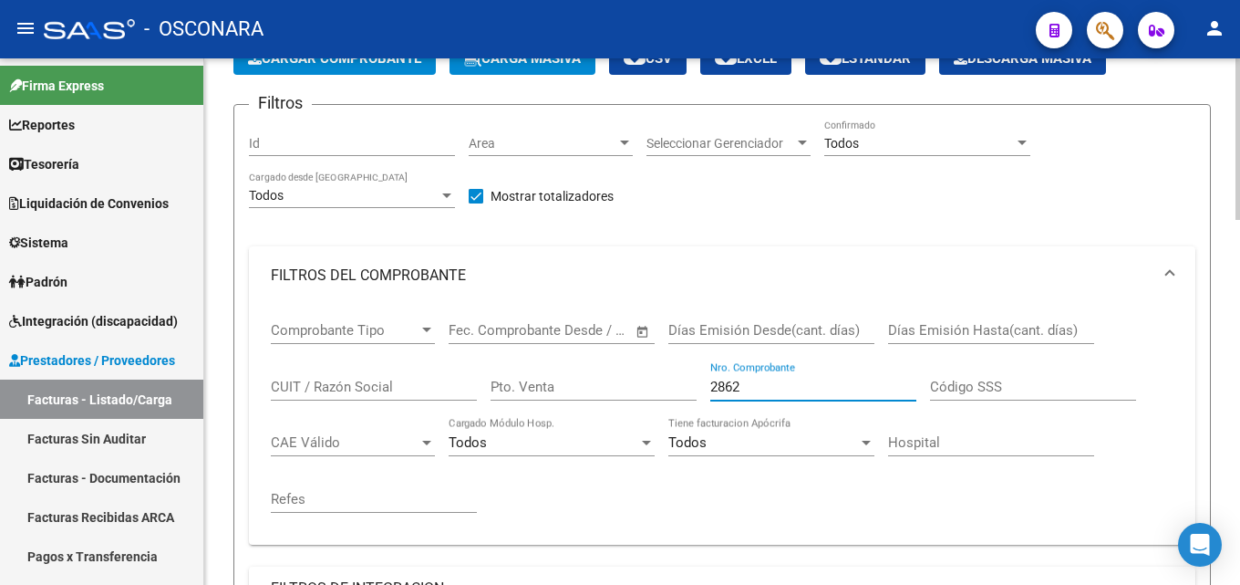
drag, startPoint x: 758, startPoint y: 386, endPoint x: 337, endPoint y: 411, distance: 421.2
click at [370, 410] on div "Comprobante Tipo Comprobante Tipo Start date – End date Fec. Comprobante Desde …" at bounding box center [722, 417] width 903 height 225
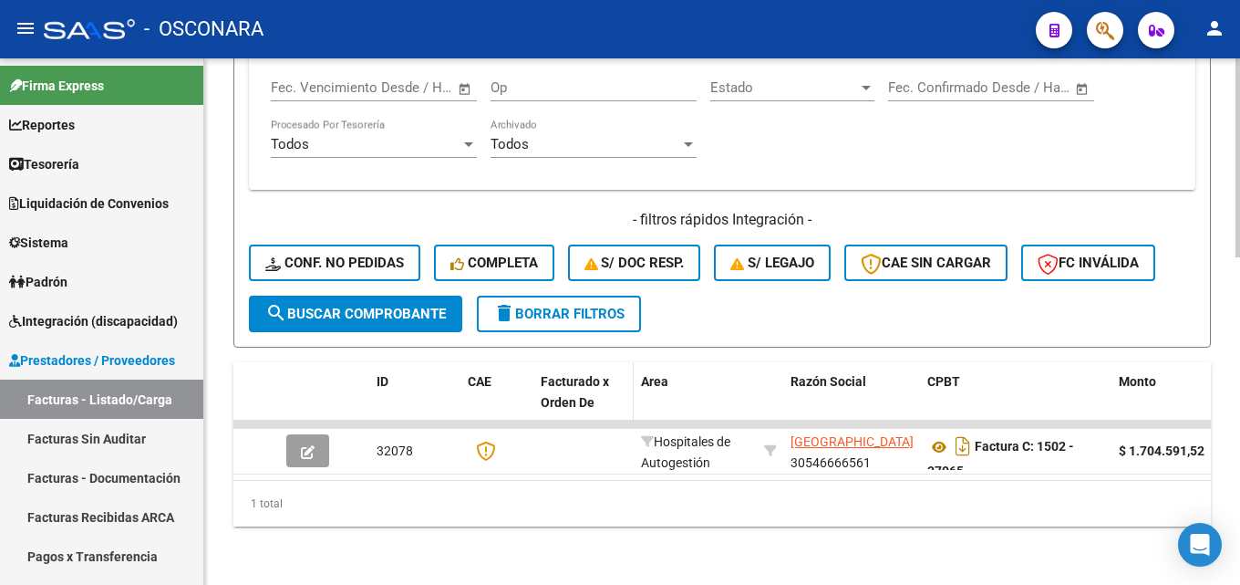
scroll to position [867, 0]
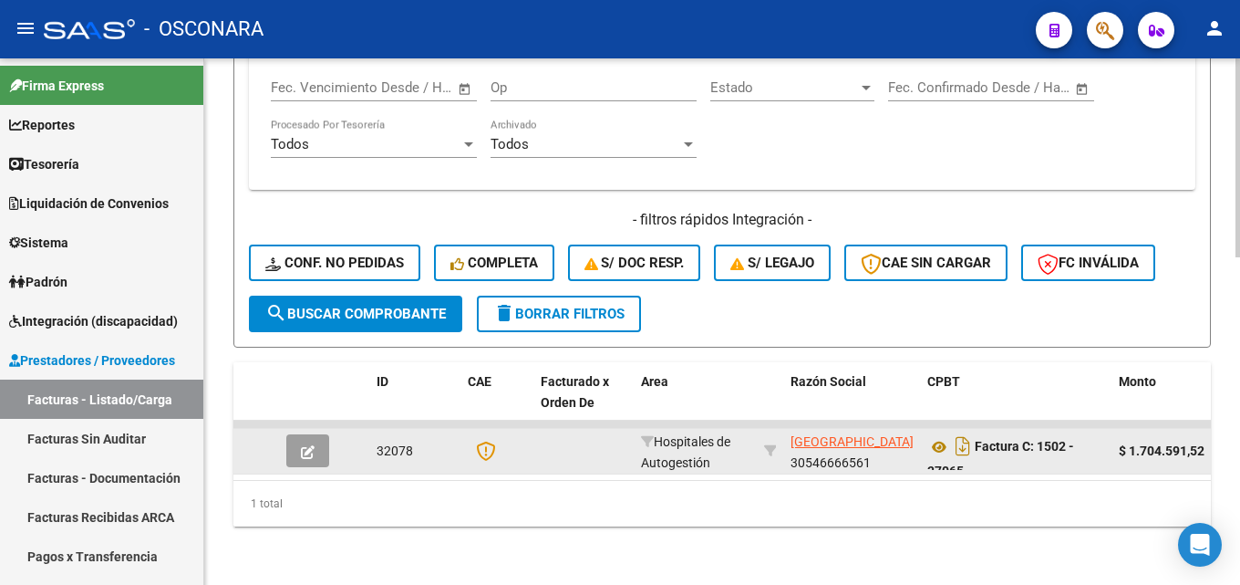
type input "37065"
click at [297, 435] on button "button" at bounding box center [307, 450] width 43 height 33
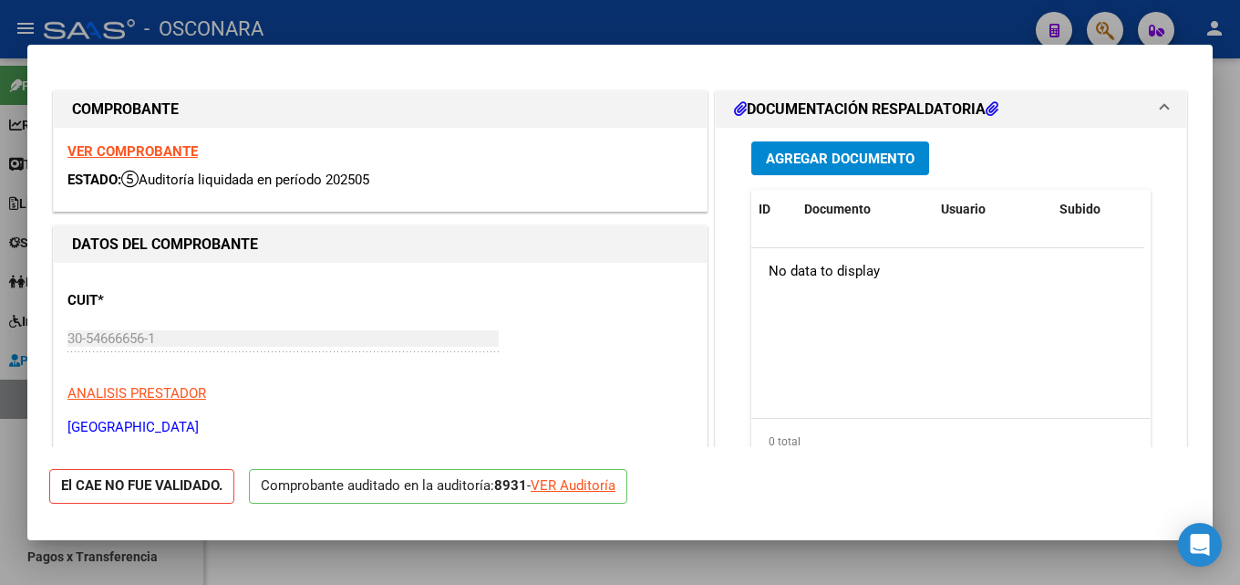
click at [1226, 210] on div at bounding box center [620, 292] width 1240 height 585
type input "$ 0,00"
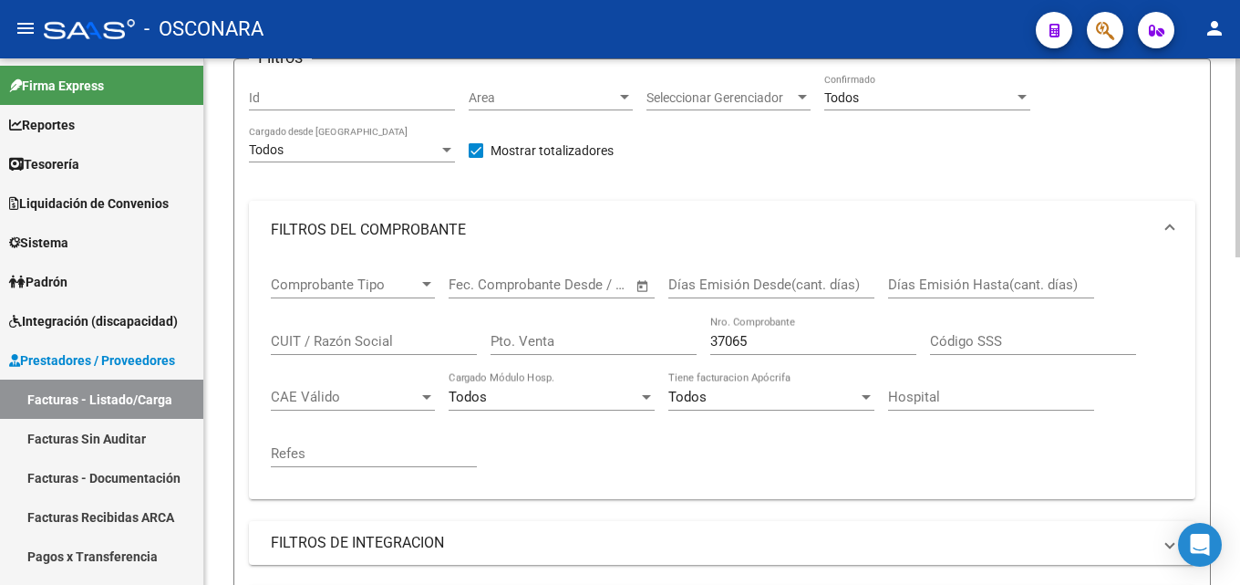
scroll to position [182, 0]
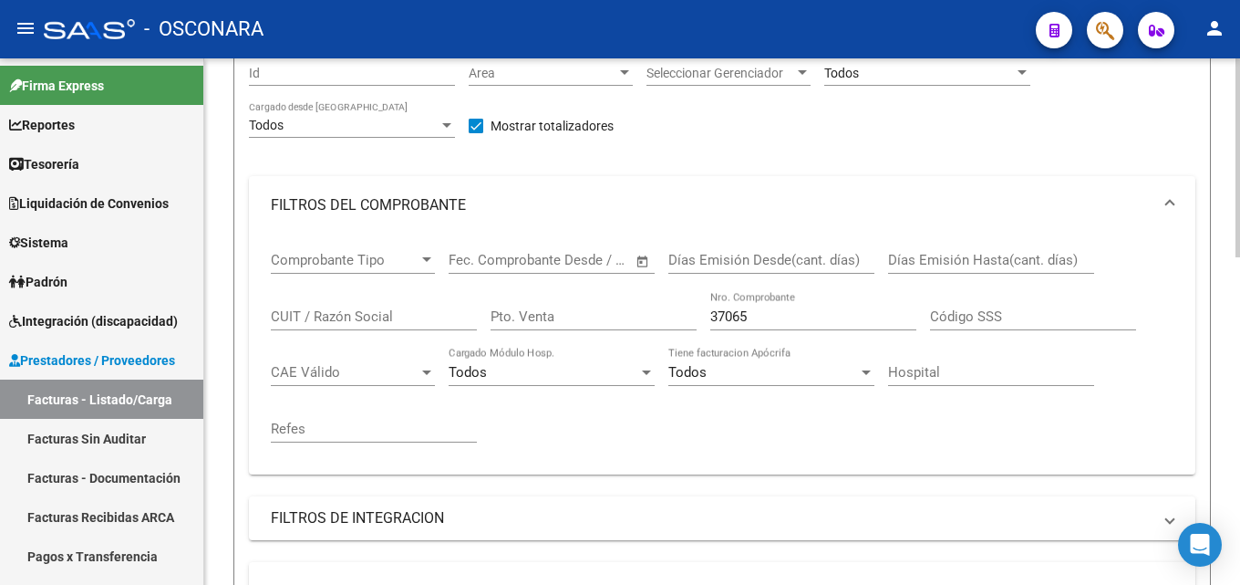
drag, startPoint x: 774, startPoint y: 316, endPoint x: 267, endPoint y: 328, distance: 507.1
click at [267, 328] on div "Comprobante Tipo Comprobante Tipo Start date – End date Fec. Comprobante Desde …" at bounding box center [722, 354] width 947 height 240
type input "36992"
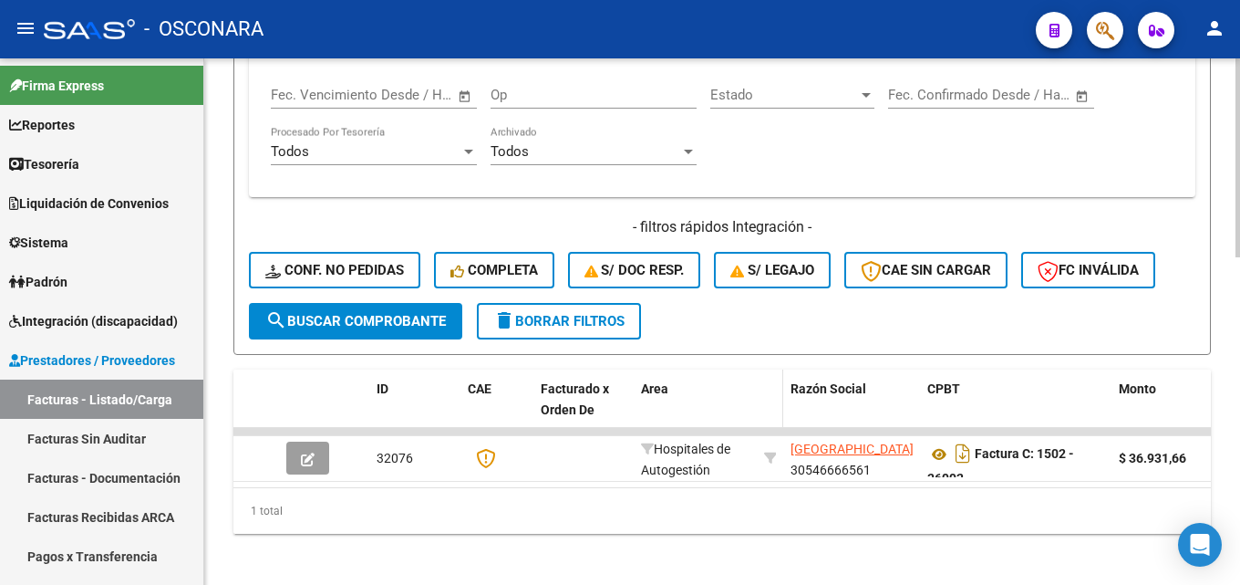
scroll to position [867, 0]
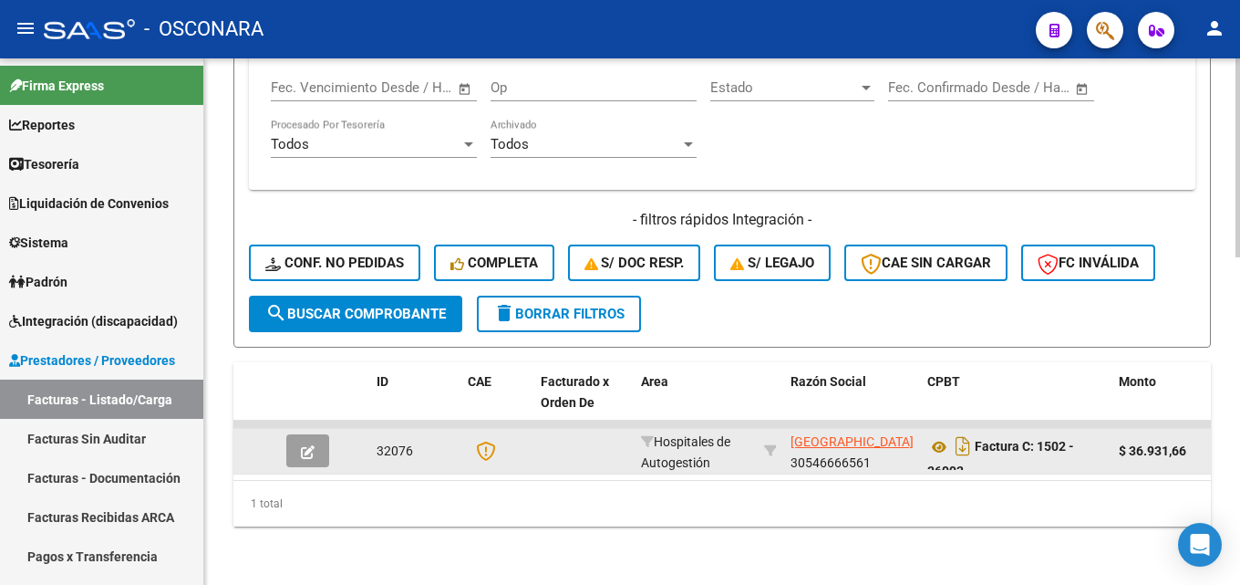
click at [320, 445] on button "button" at bounding box center [307, 450] width 43 height 33
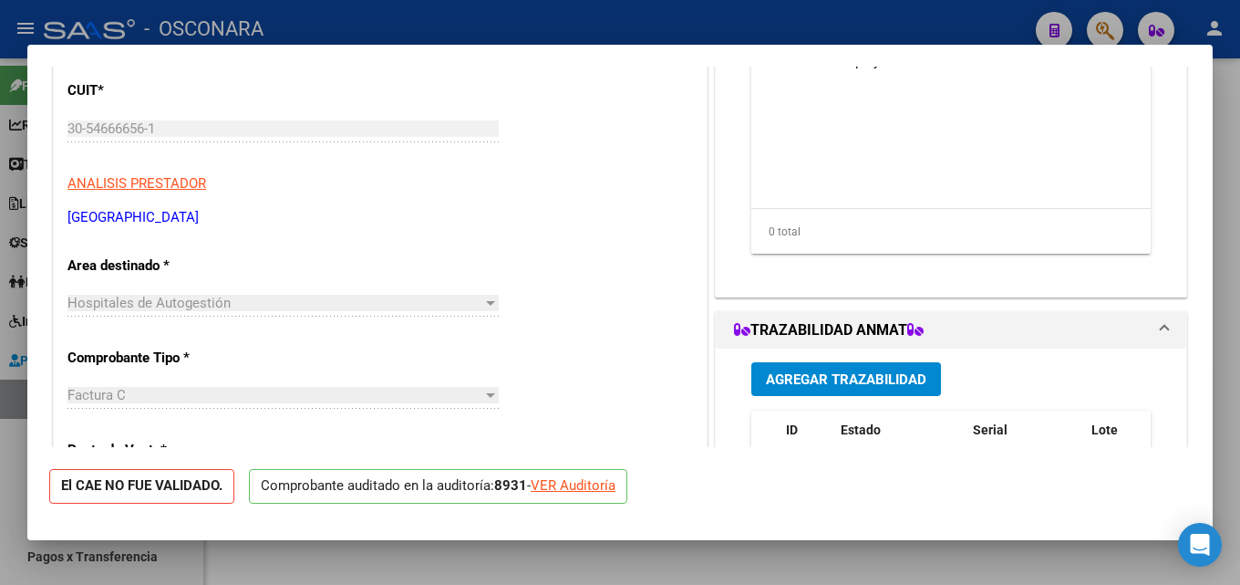
scroll to position [274, 0]
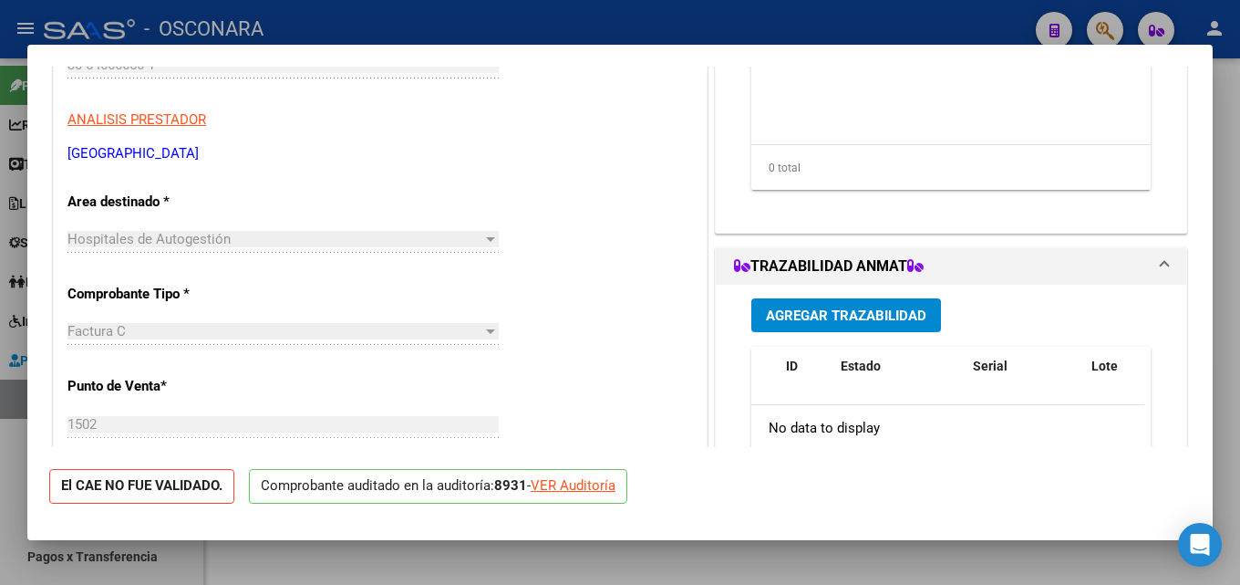
click at [1226, 226] on div at bounding box center [620, 292] width 1240 height 585
type input "$ 0,00"
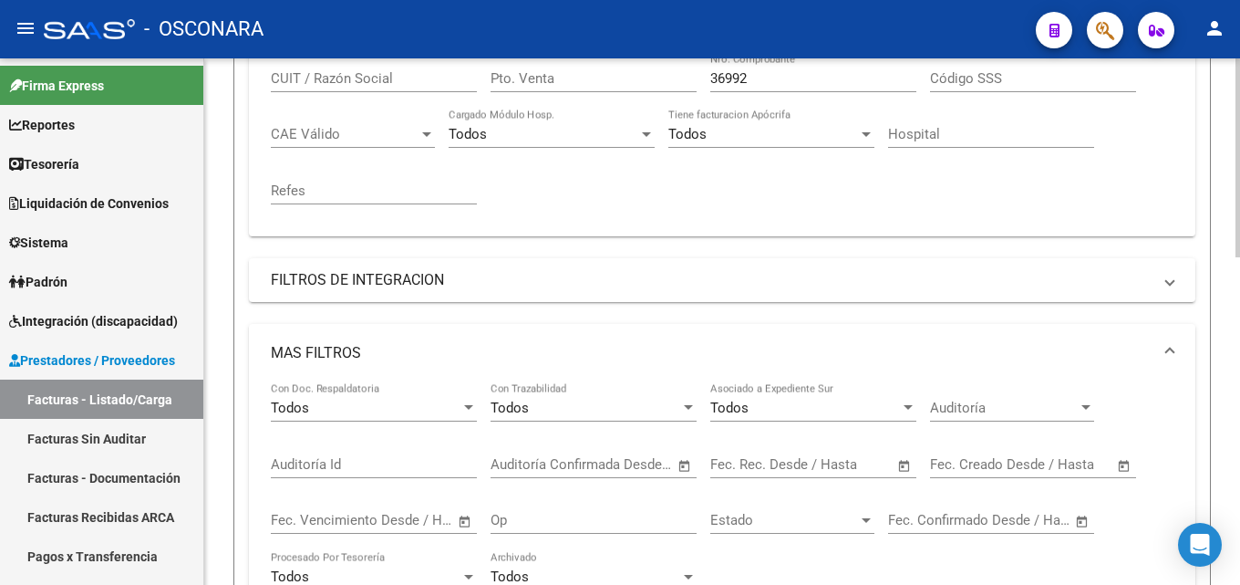
scroll to position [229, 0]
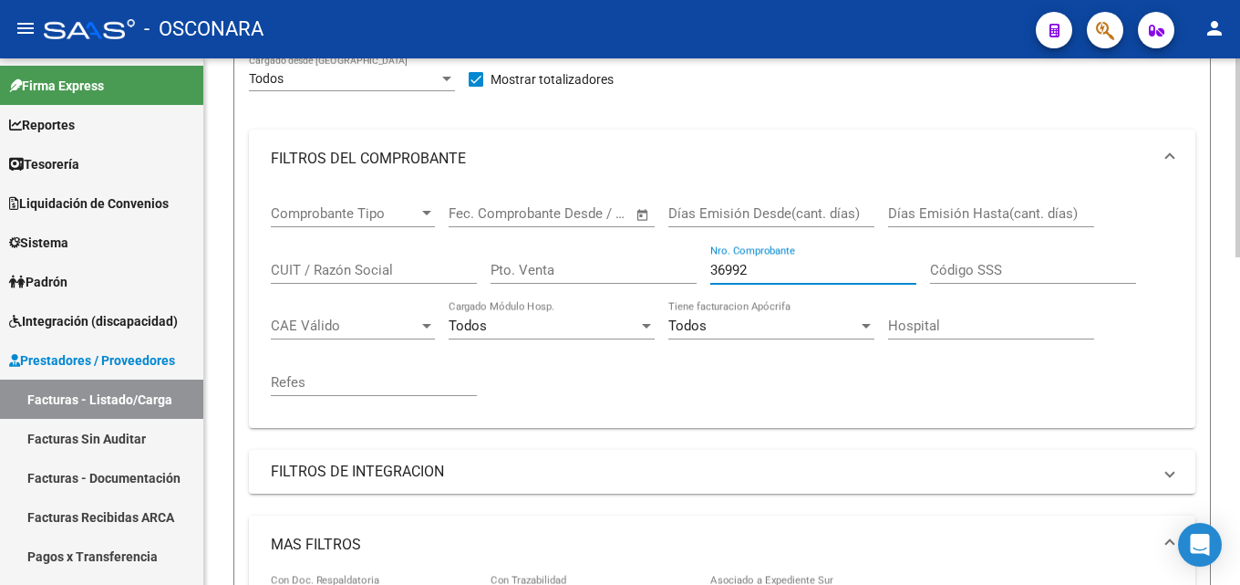
drag, startPoint x: 726, startPoint y: 271, endPoint x: 204, endPoint y: 311, distance: 523.1
click at [310, 314] on div "Comprobante Tipo Comprobante Tipo Start date – End date Fec. Comprobante Desde …" at bounding box center [722, 300] width 903 height 225
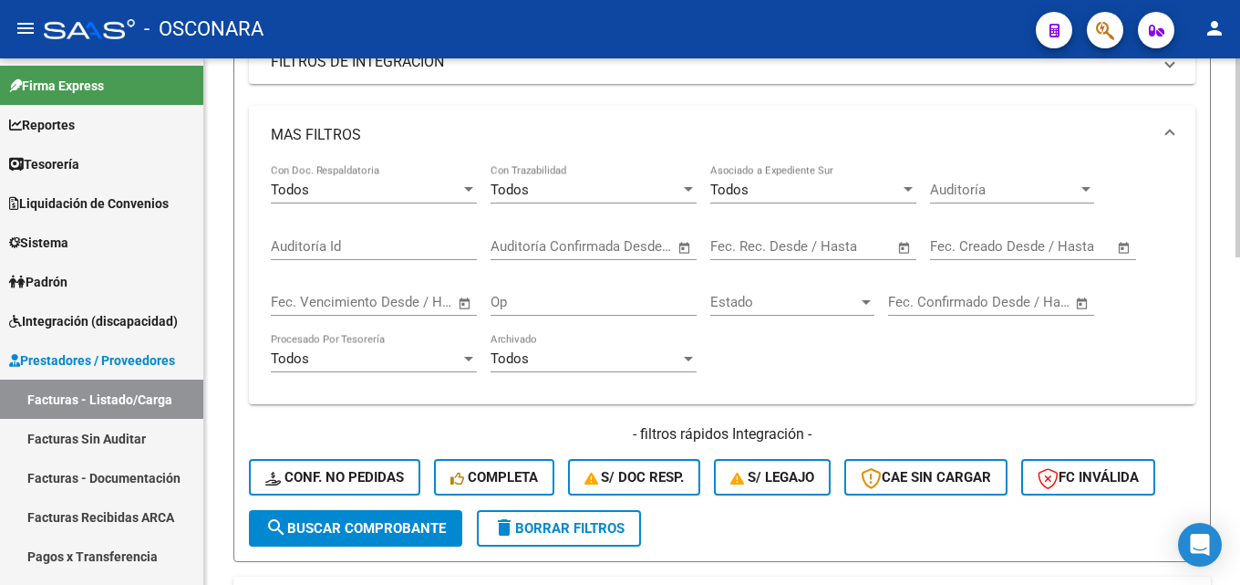
scroll to position [867, 0]
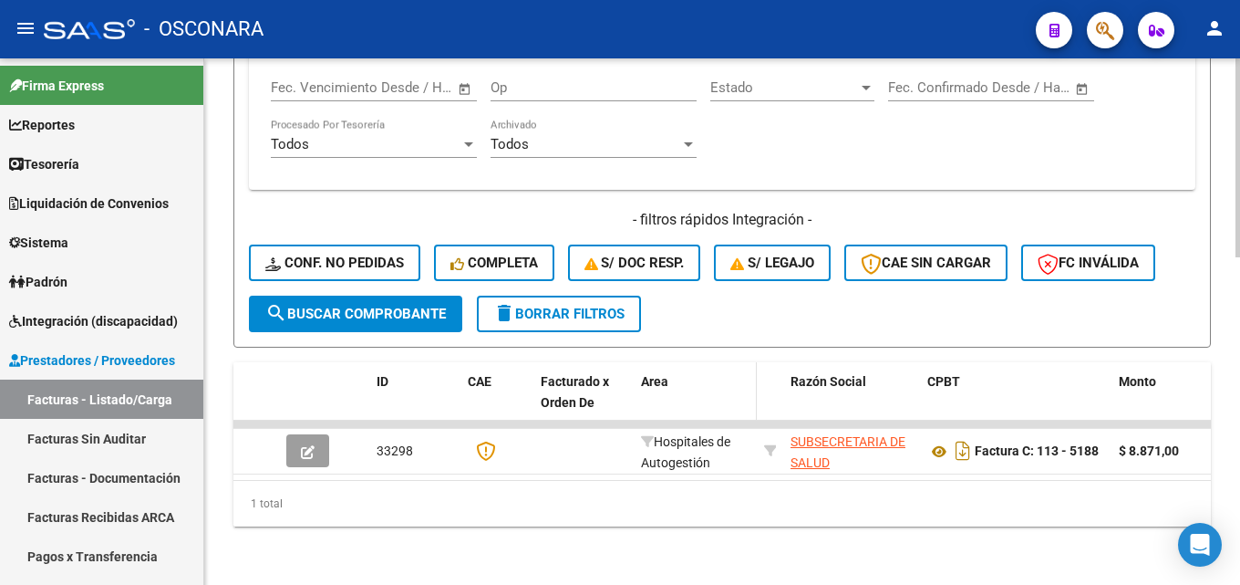
type input "5188"
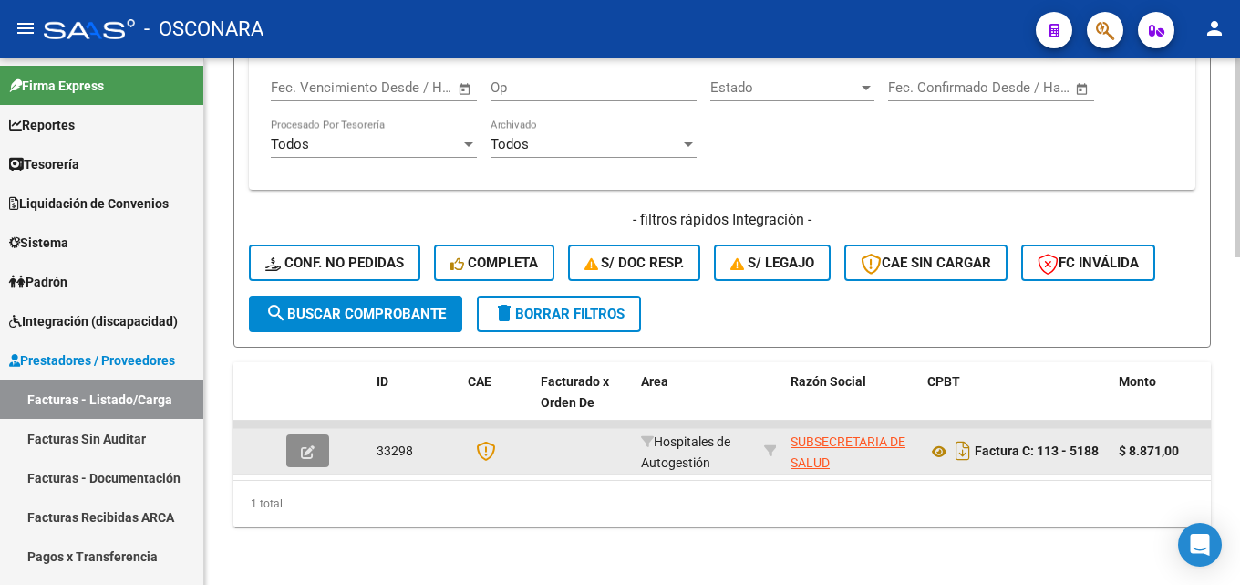
click at [313, 445] on icon "button" at bounding box center [308, 452] width 14 height 14
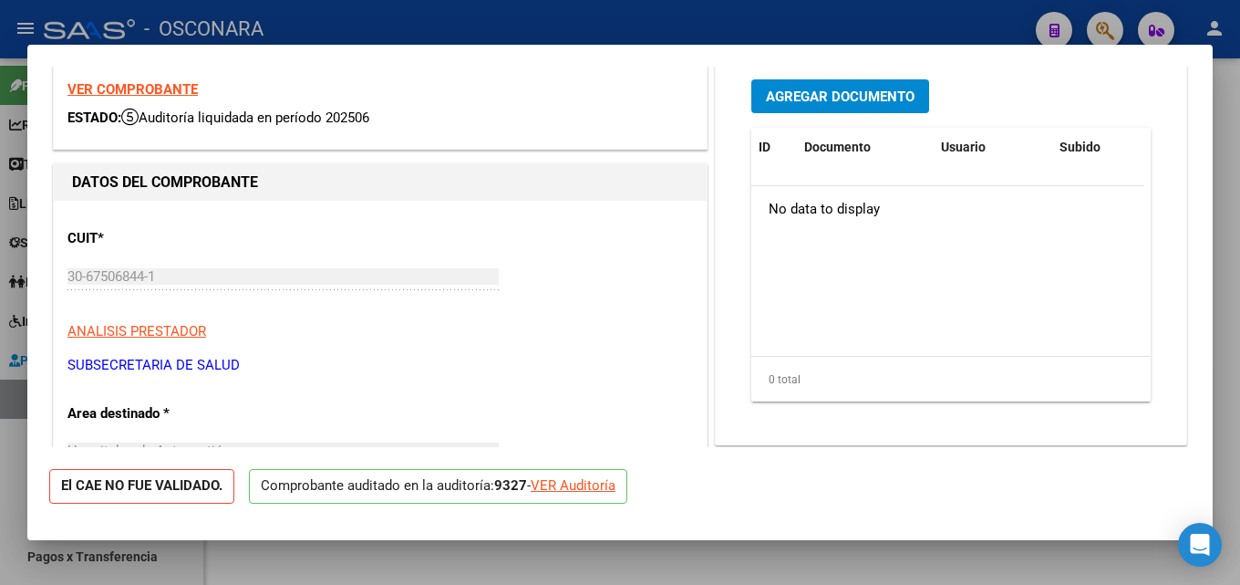
scroll to position [182, 0]
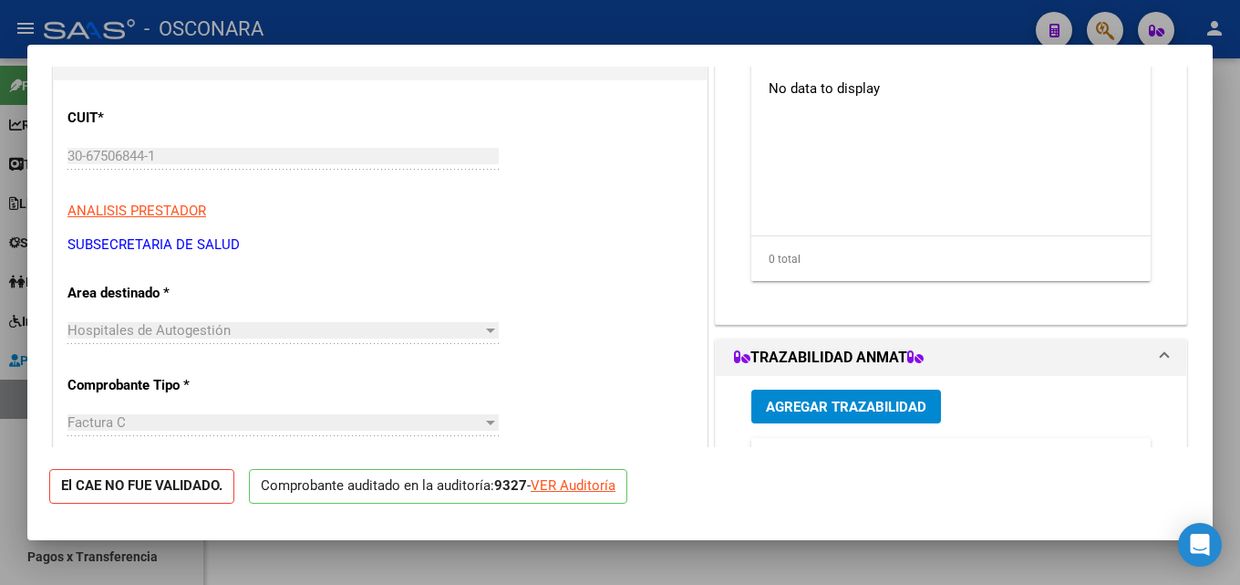
click at [1226, 149] on div at bounding box center [620, 292] width 1240 height 585
type input "$ 0,00"
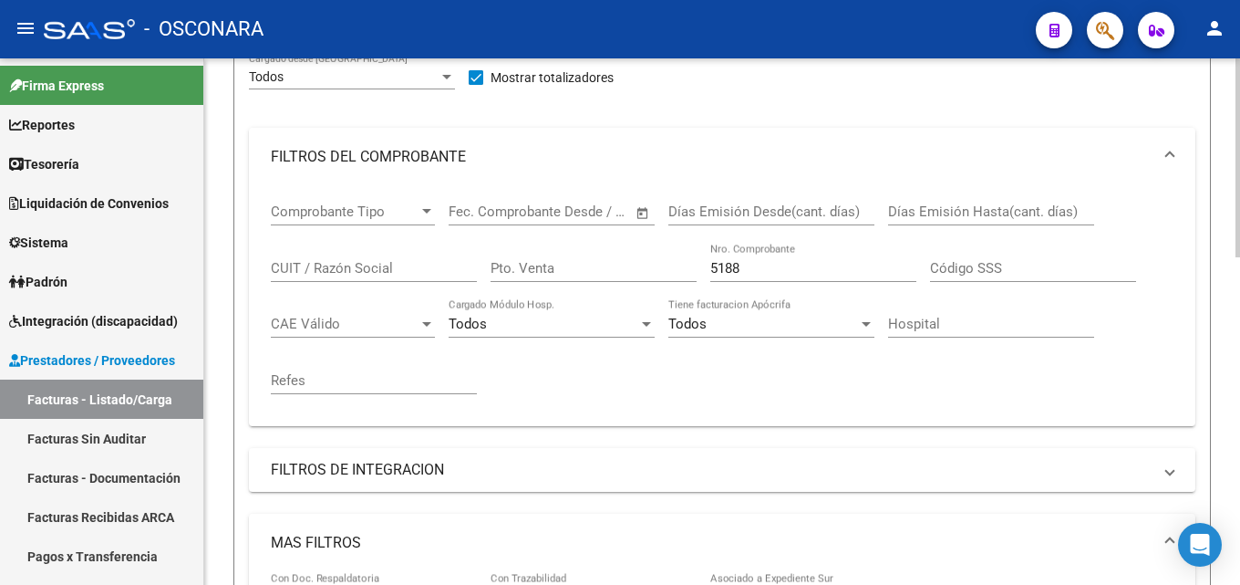
scroll to position [229, 0]
drag, startPoint x: 761, startPoint y: 262, endPoint x: 379, endPoint y: 304, distance: 384.4
click at [388, 304] on div "Comprobante Tipo Comprobante Tipo Start date – End date Fec. Comprobante Desde …" at bounding box center [722, 300] width 903 height 225
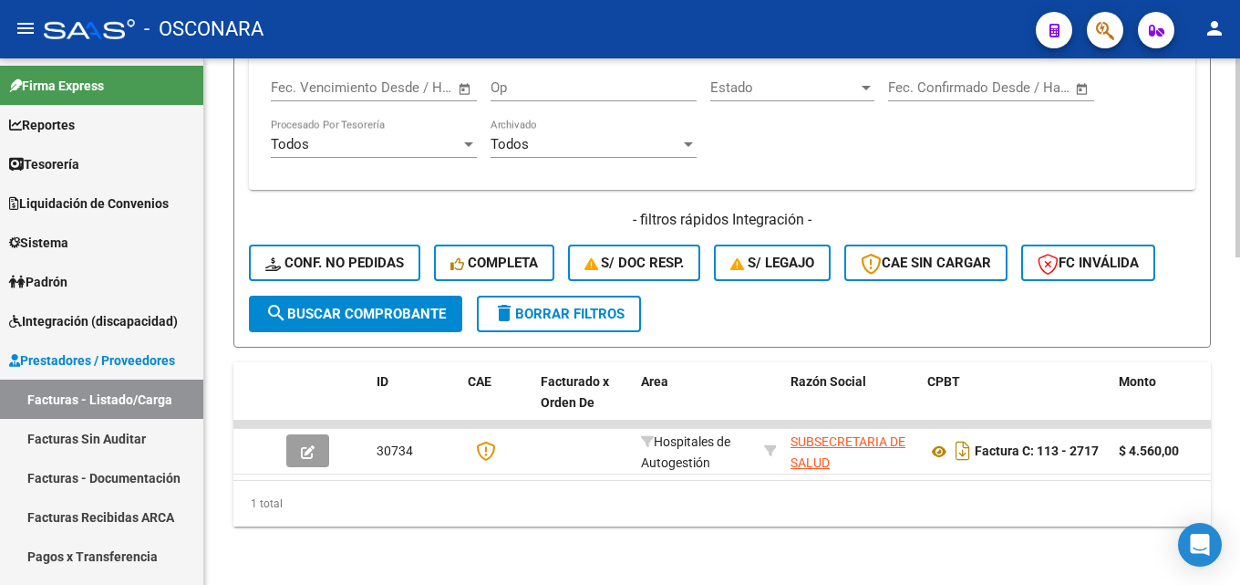
scroll to position [867, 0]
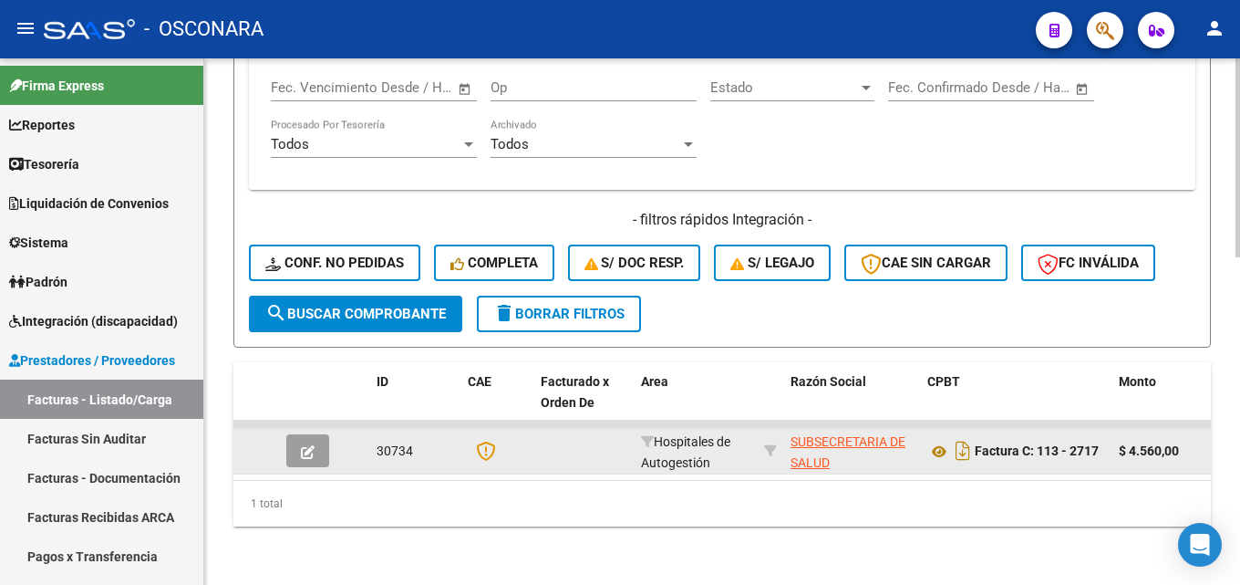
type input "2717"
click at [303, 434] on button "button" at bounding box center [307, 450] width 43 height 33
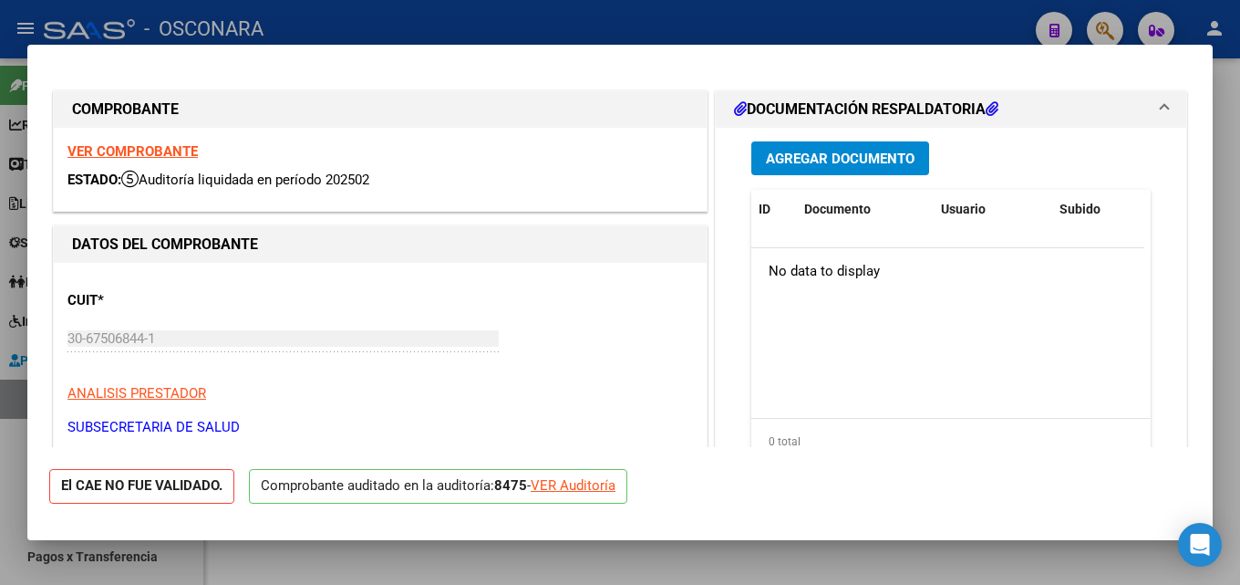
click at [1226, 102] on div at bounding box center [620, 292] width 1240 height 585
type input "$ 0,00"
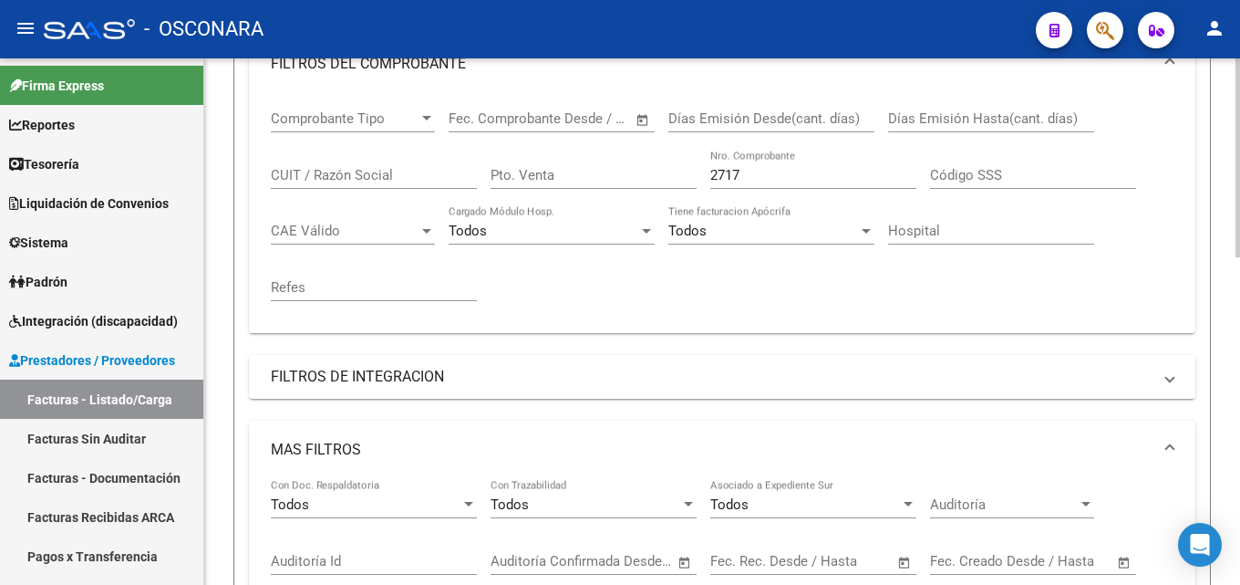
scroll to position [320, 0]
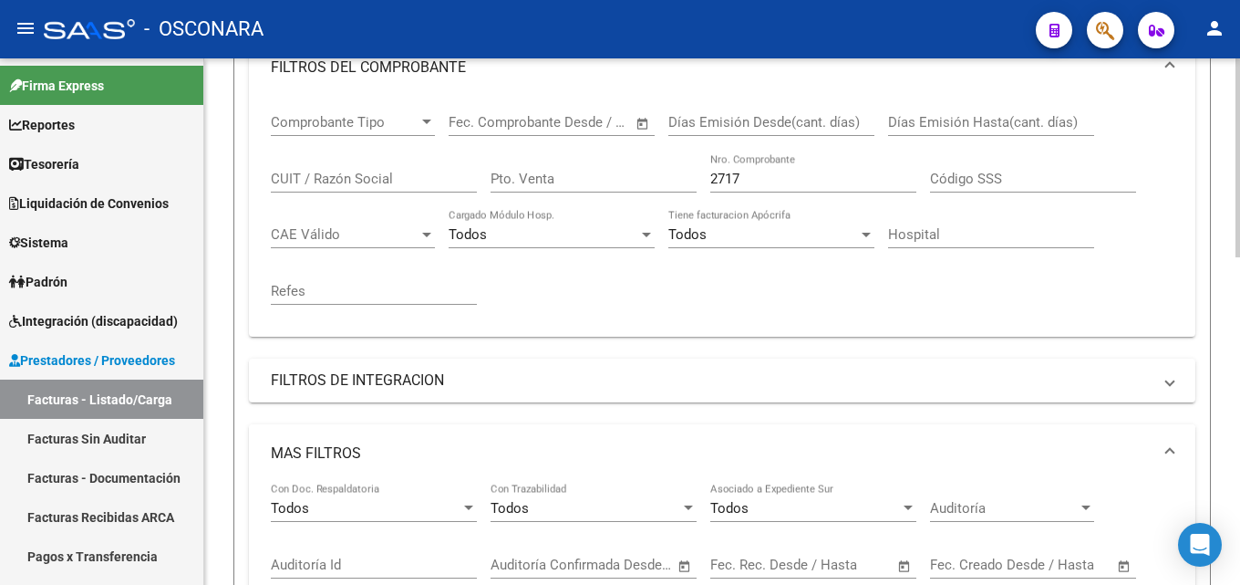
click at [288, 451] on mat-panel-title "MAS FILTROS" at bounding box center [711, 453] width 881 height 20
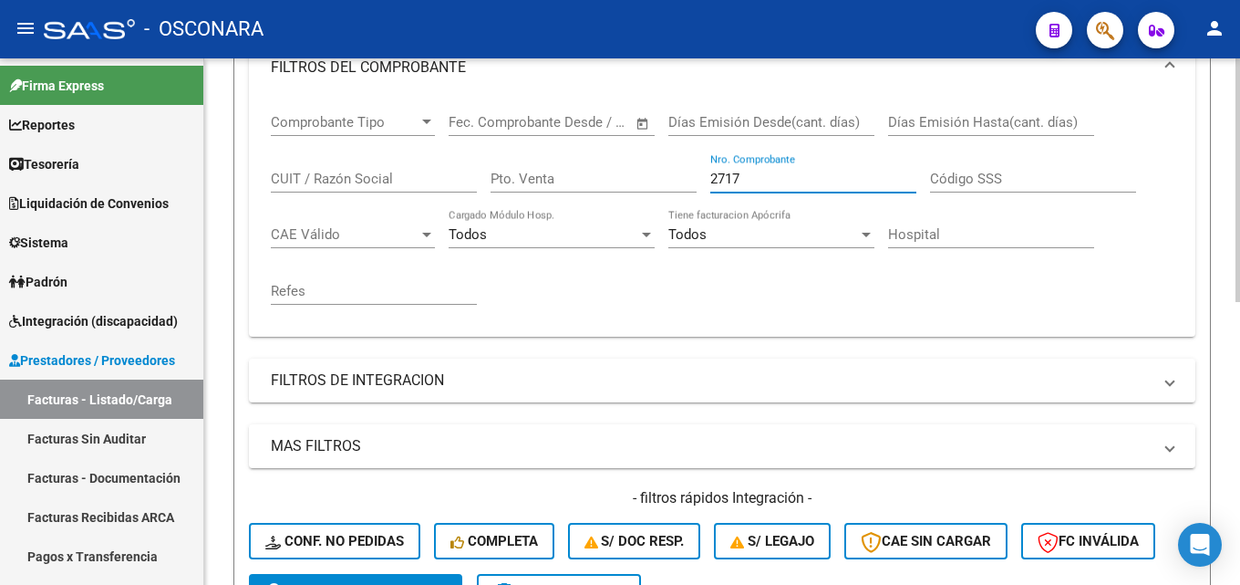
drag, startPoint x: 781, startPoint y: 186, endPoint x: 303, endPoint y: 224, distance: 480.3
click at [305, 223] on div "Comprobante Tipo Comprobante Tipo Start date – End date Fec. Comprobante Desde …" at bounding box center [722, 209] width 903 height 225
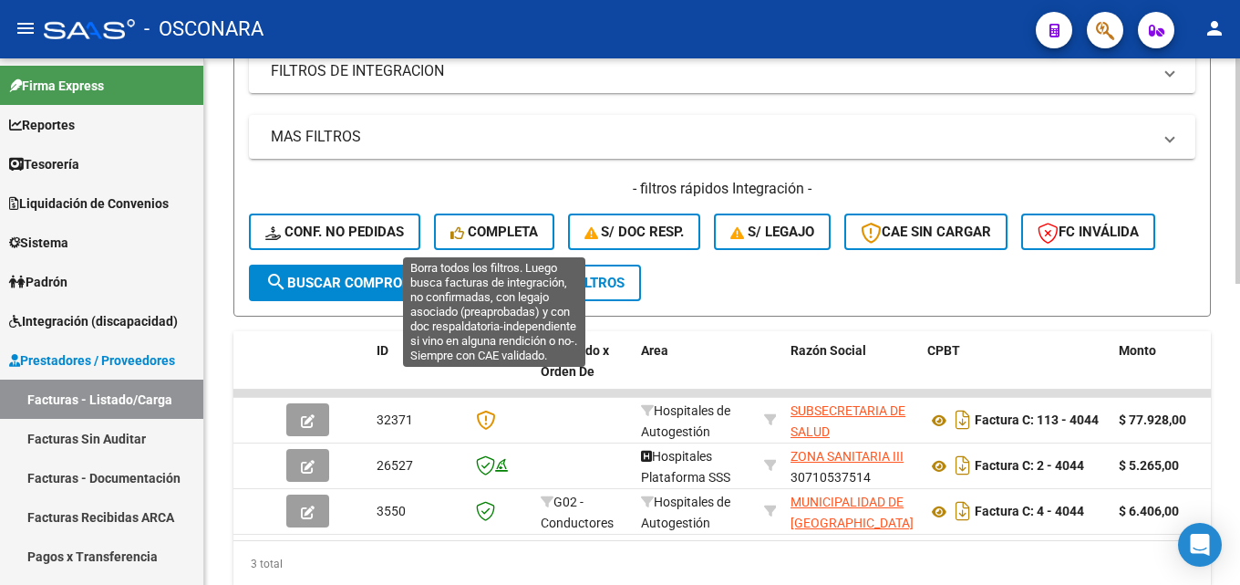
scroll to position [685, 0]
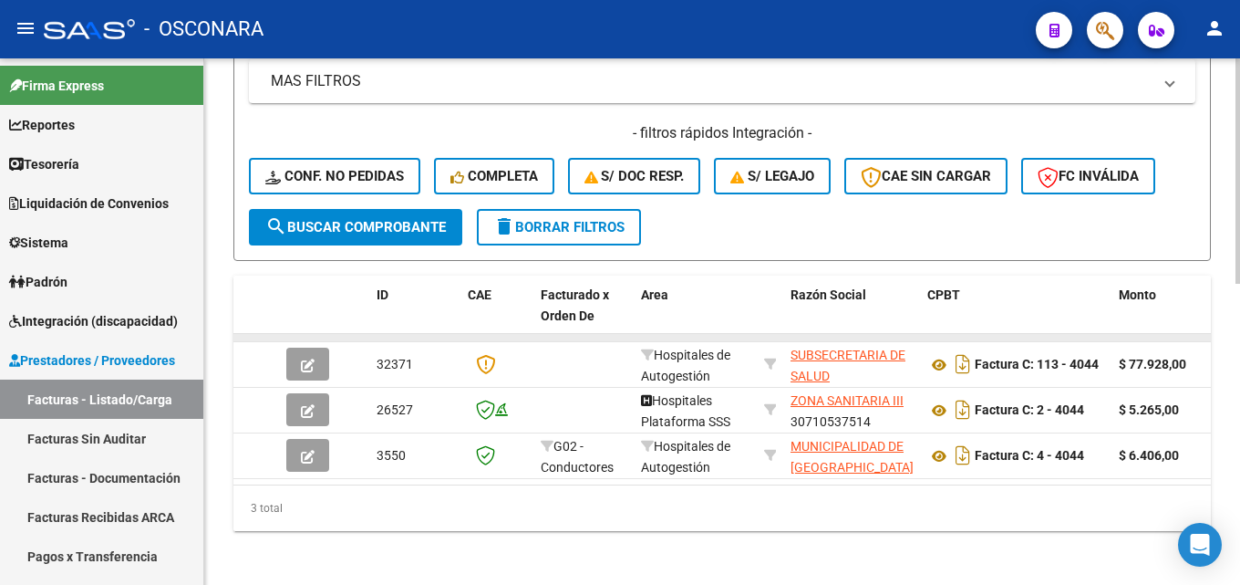
type input "4044"
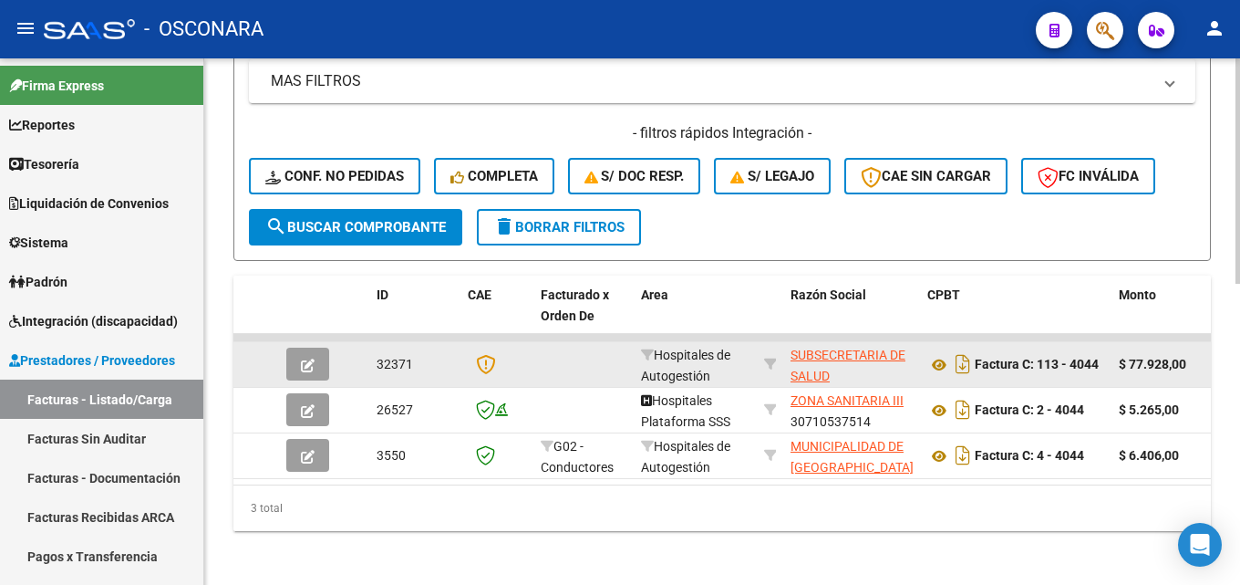
click at [310, 364] on icon "button" at bounding box center [308, 365] width 14 height 14
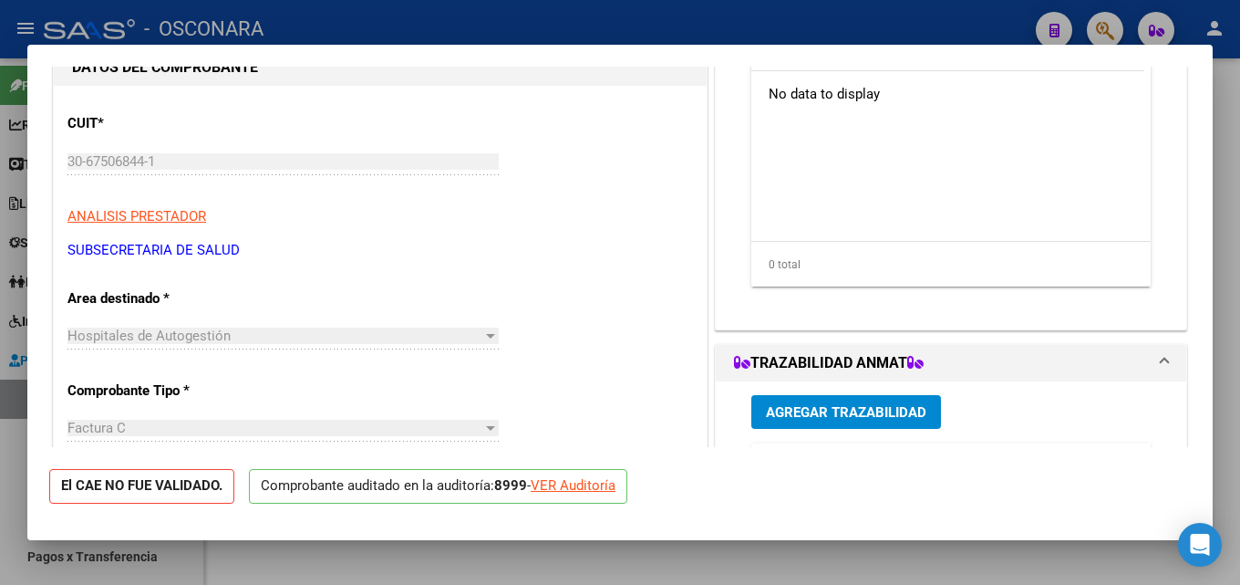
scroll to position [182, 0]
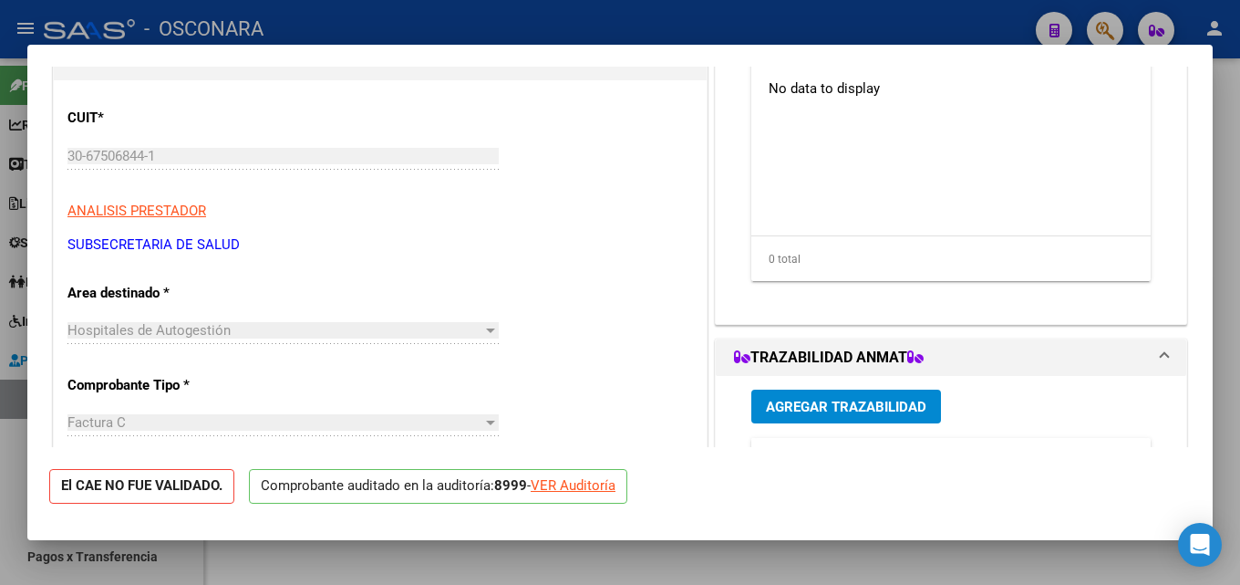
click at [1226, 147] on div at bounding box center [620, 292] width 1240 height 585
type input "$ 0,00"
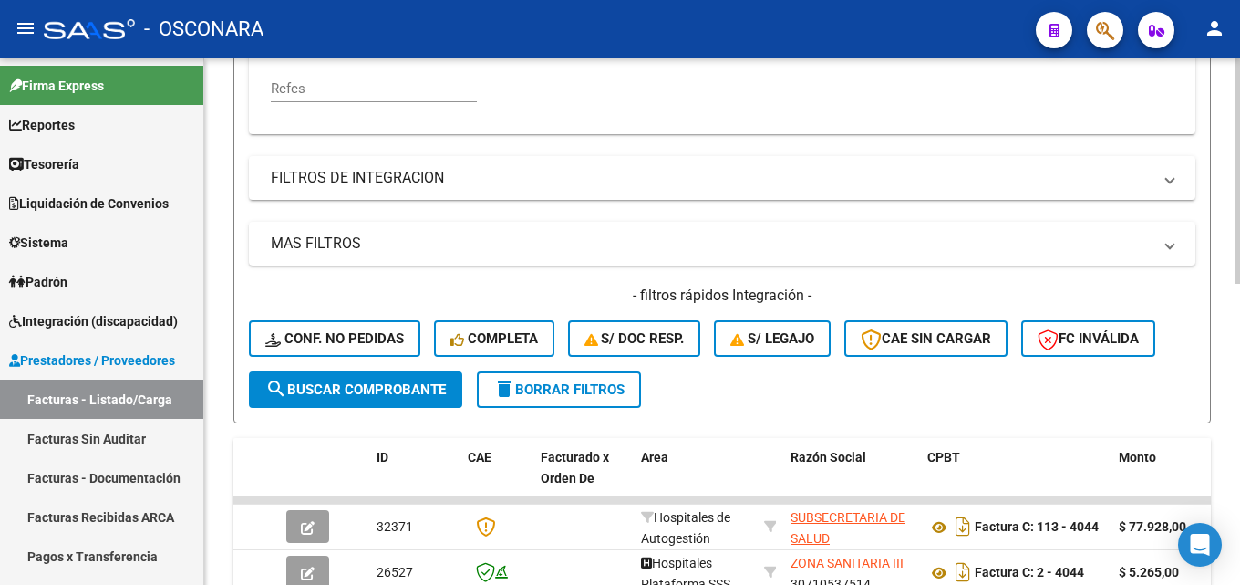
scroll to position [320, 0]
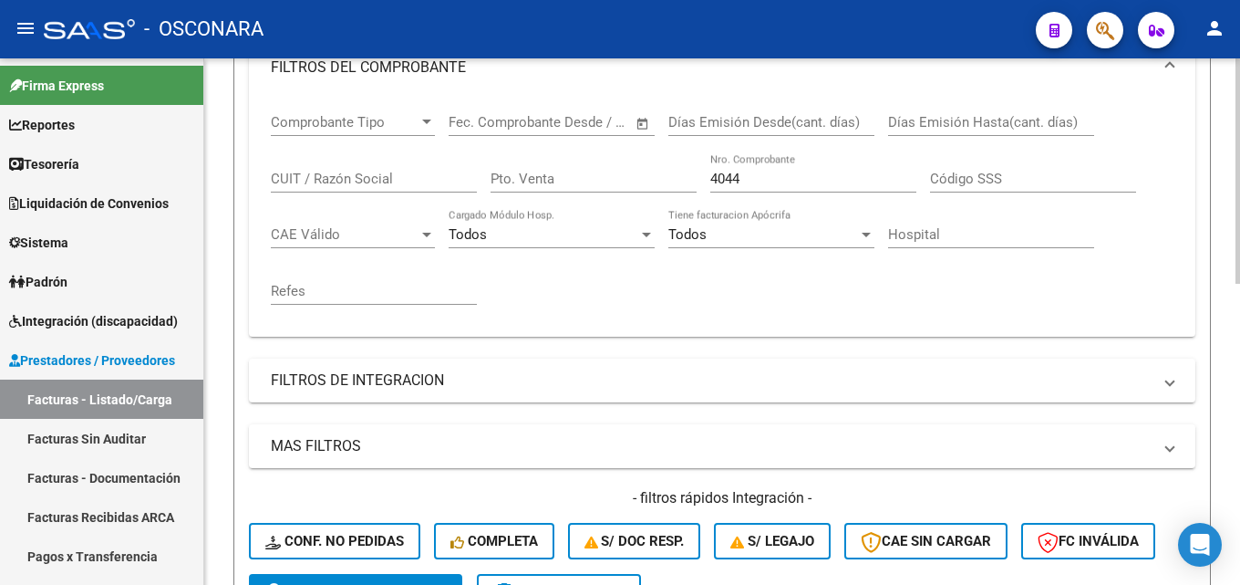
drag, startPoint x: 782, startPoint y: 187, endPoint x: 326, endPoint y: 224, distance: 457.5
click at [355, 223] on div "Comprobante Tipo Comprobante Tipo Start date – End date Fec. Comprobante Desde …" at bounding box center [722, 209] width 903 height 225
drag, startPoint x: 788, startPoint y: 185, endPoint x: 445, endPoint y: 193, distance: 343.0
click at [446, 193] on div "Comprobante Tipo Comprobante Tipo Start date – End date Fec. Comprobante Desde …" at bounding box center [722, 209] width 903 height 225
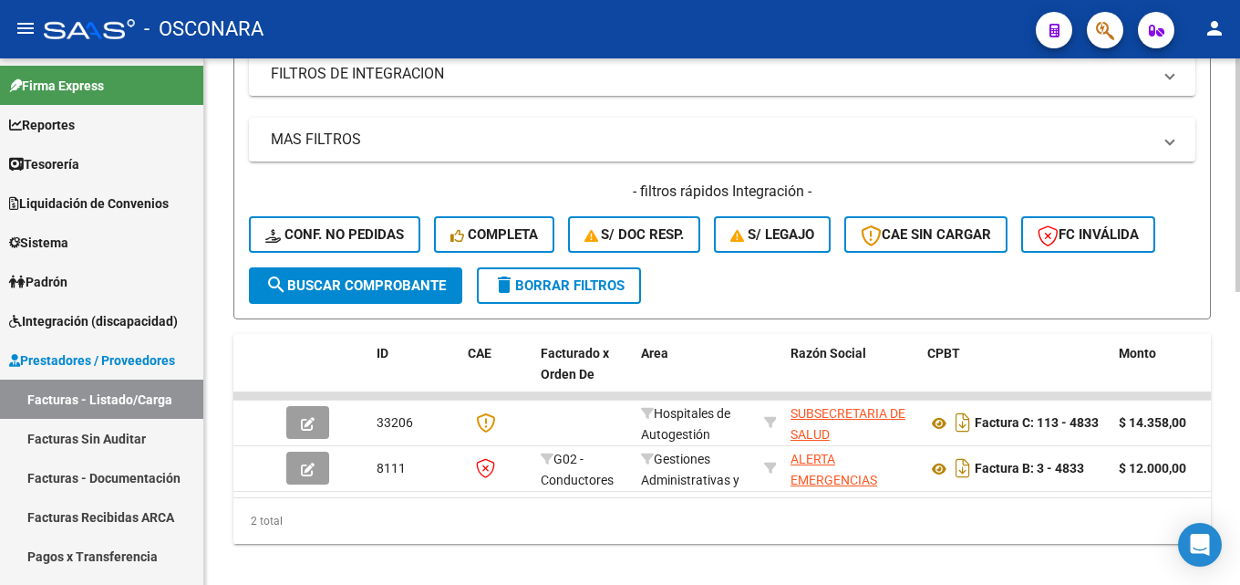
scroll to position [658, 0]
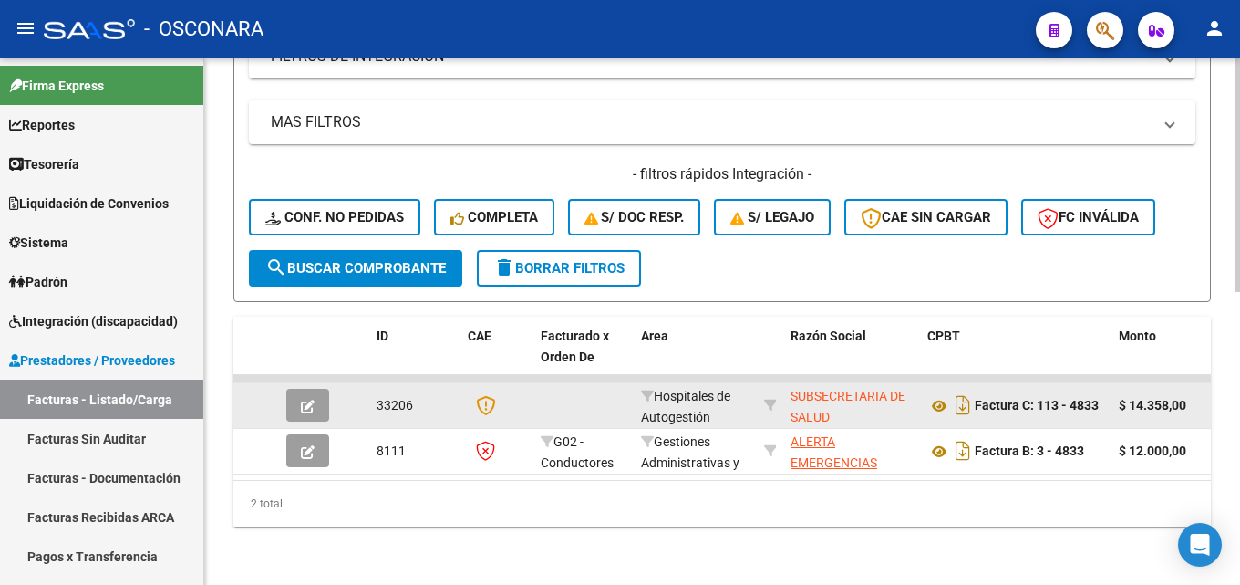
type input "4833"
click at [313, 399] on icon "button" at bounding box center [308, 406] width 14 height 14
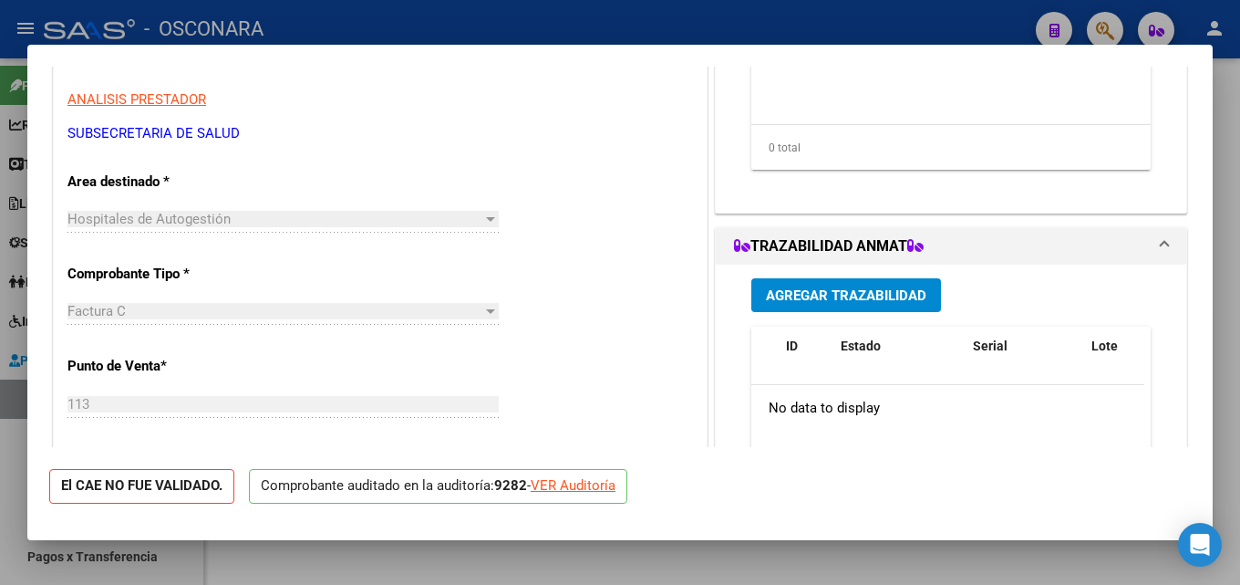
scroll to position [365, 0]
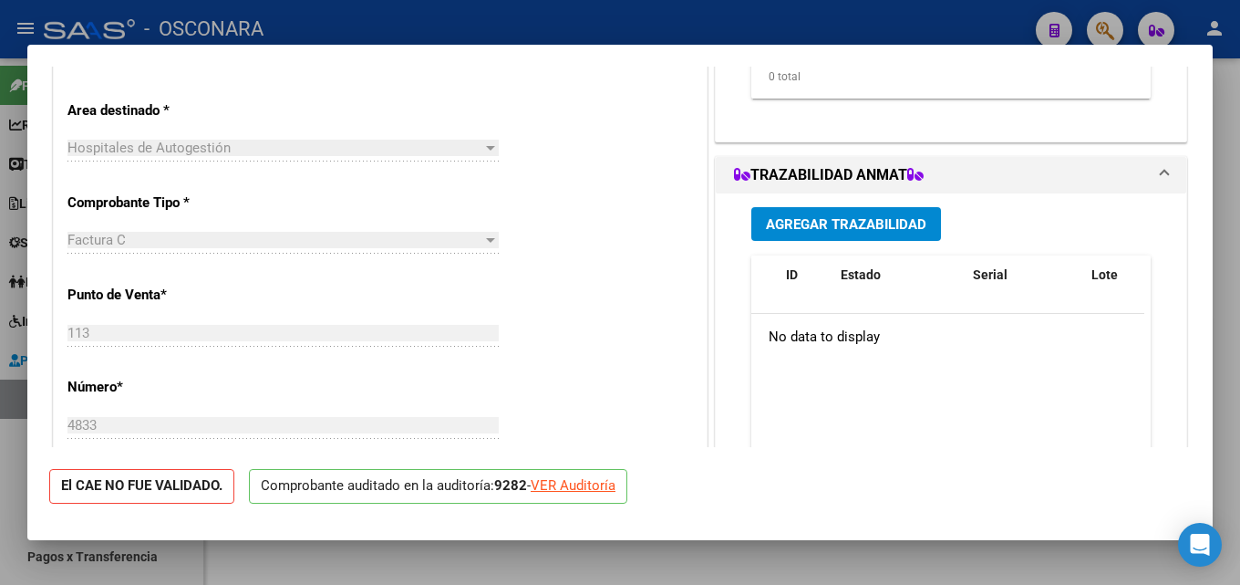
click at [1226, 144] on div at bounding box center [620, 292] width 1240 height 585
type input "$ 0,00"
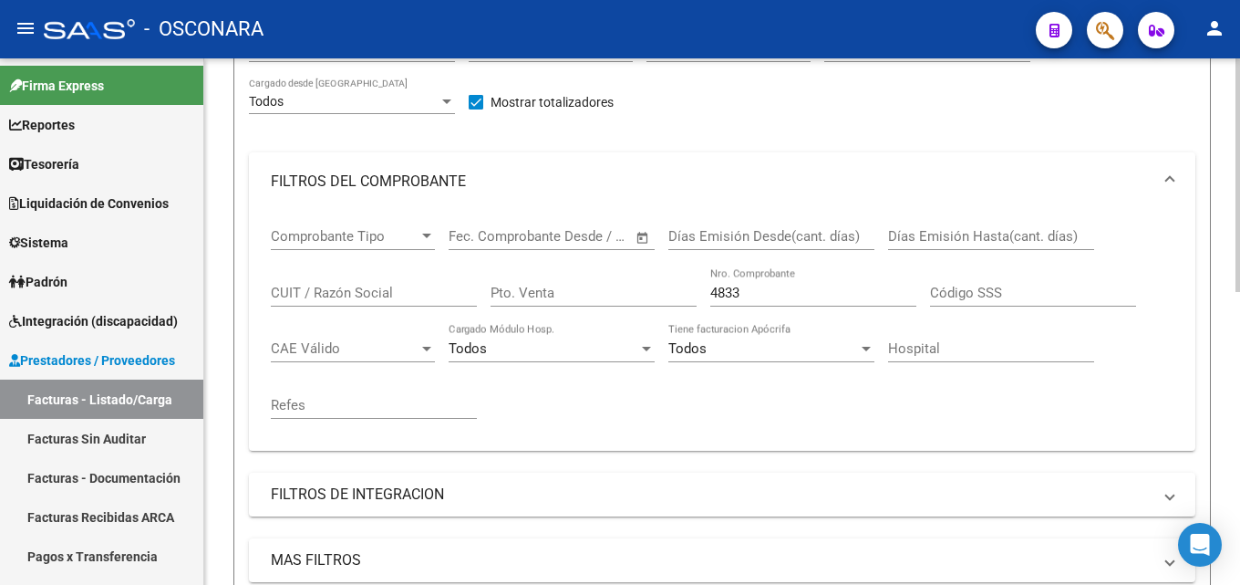
scroll to position [202, 0]
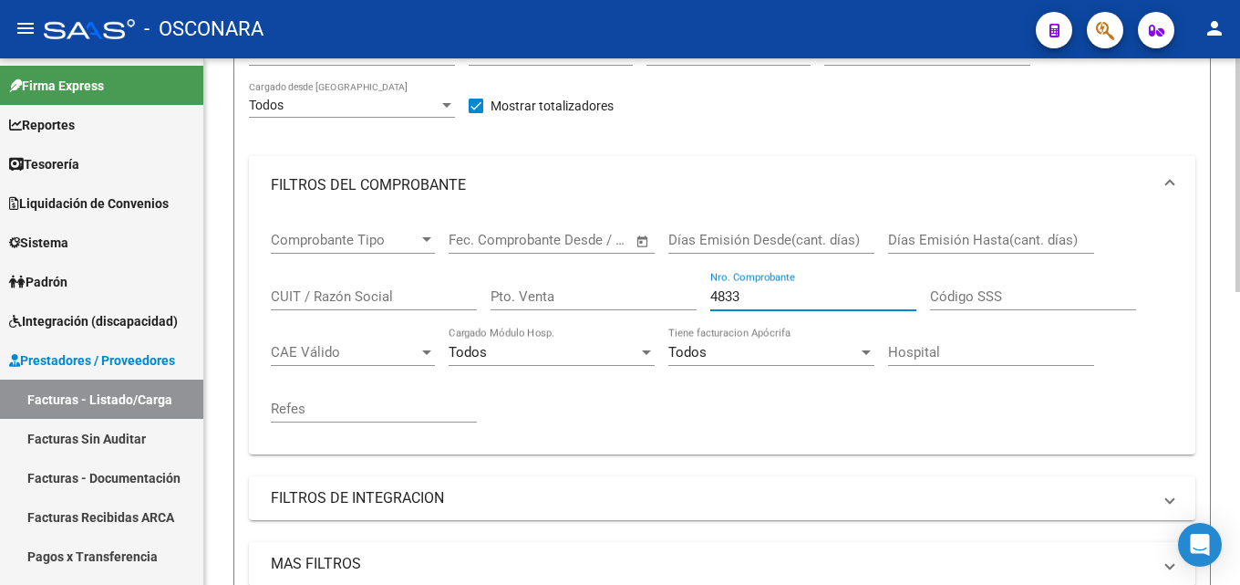
drag, startPoint x: 766, startPoint y: 293, endPoint x: 645, endPoint y: 308, distance: 122.3
click at [645, 308] on div "Comprobante Tipo Comprobante Tipo Start date – End date Fec. Comprobante Desde …" at bounding box center [722, 326] width 903 height 225
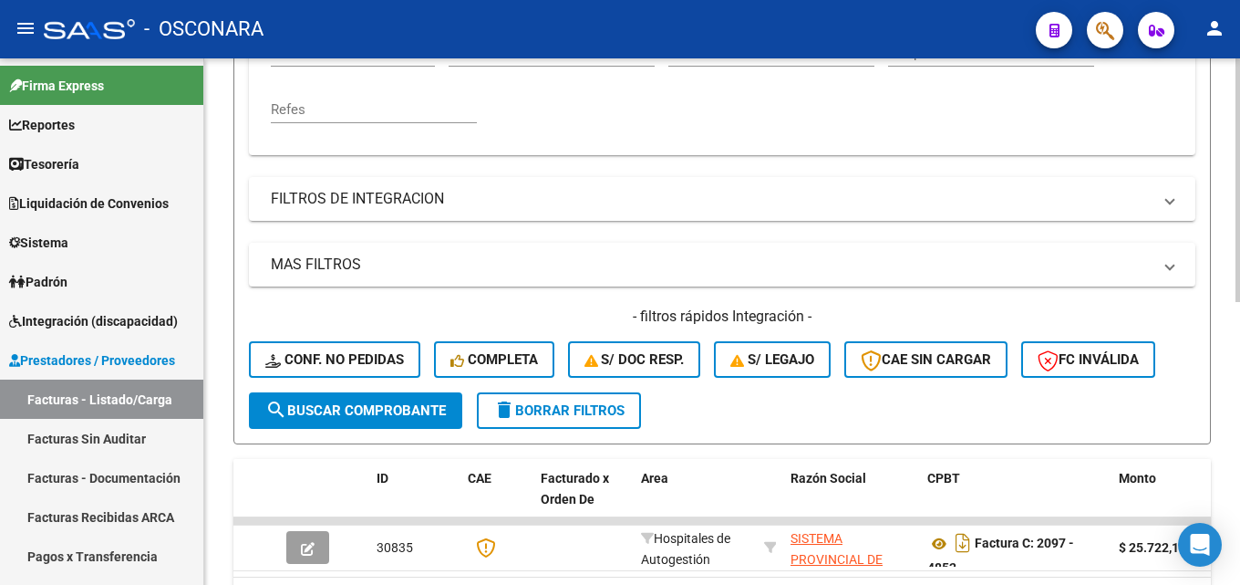
scroll to position [567, 0]
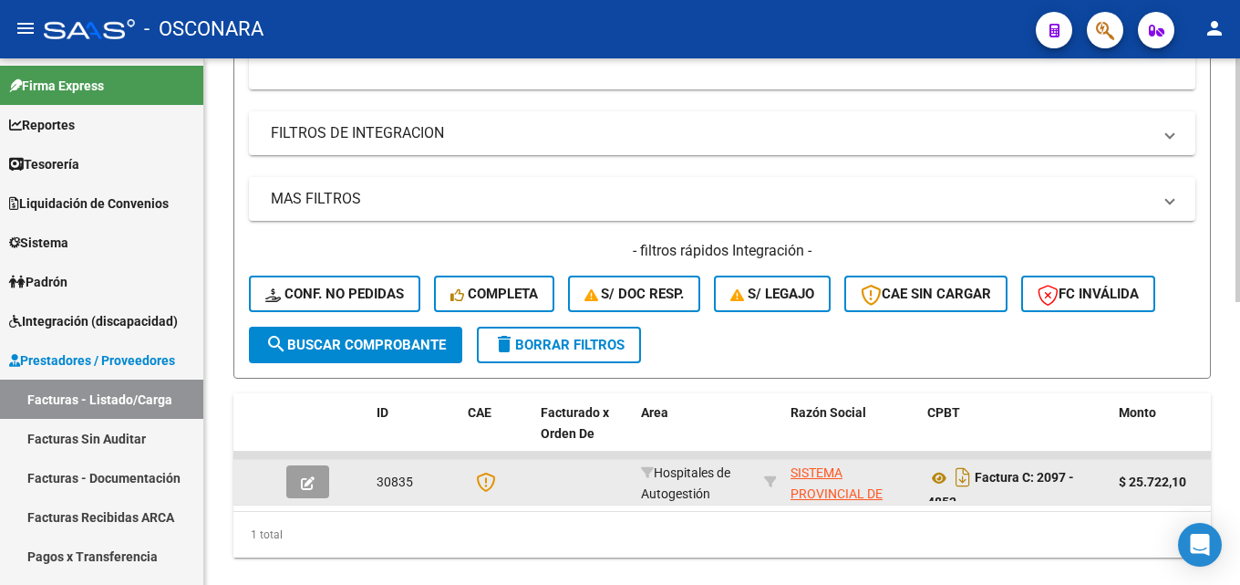
type input "4852"
click at [295, 480] on button "button" at bounding box center [307, 481] width 43 height 33
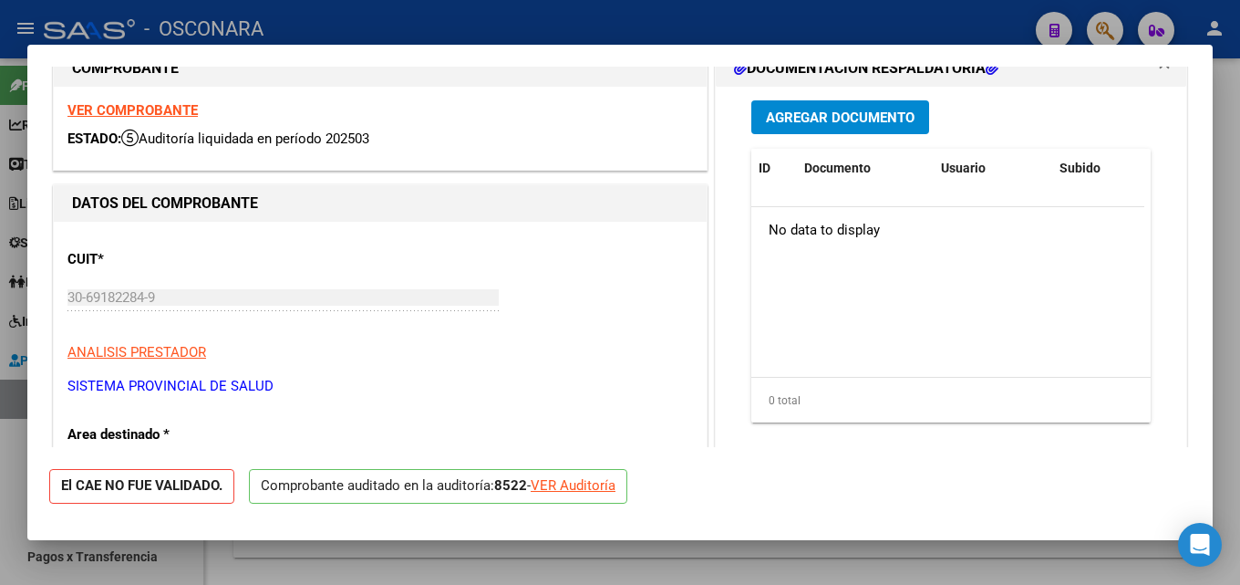
scroll to position [0, 0]
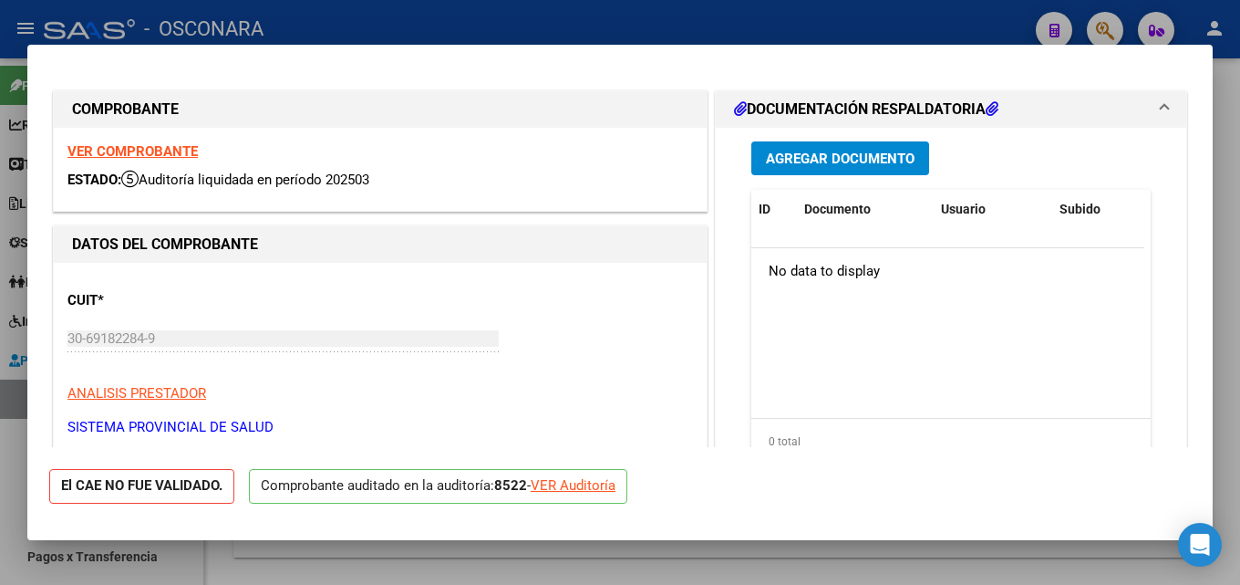
click at [1226, 206] on div at bounding box center [620, 292] width 1240 height 585
type input "$ 0,00"
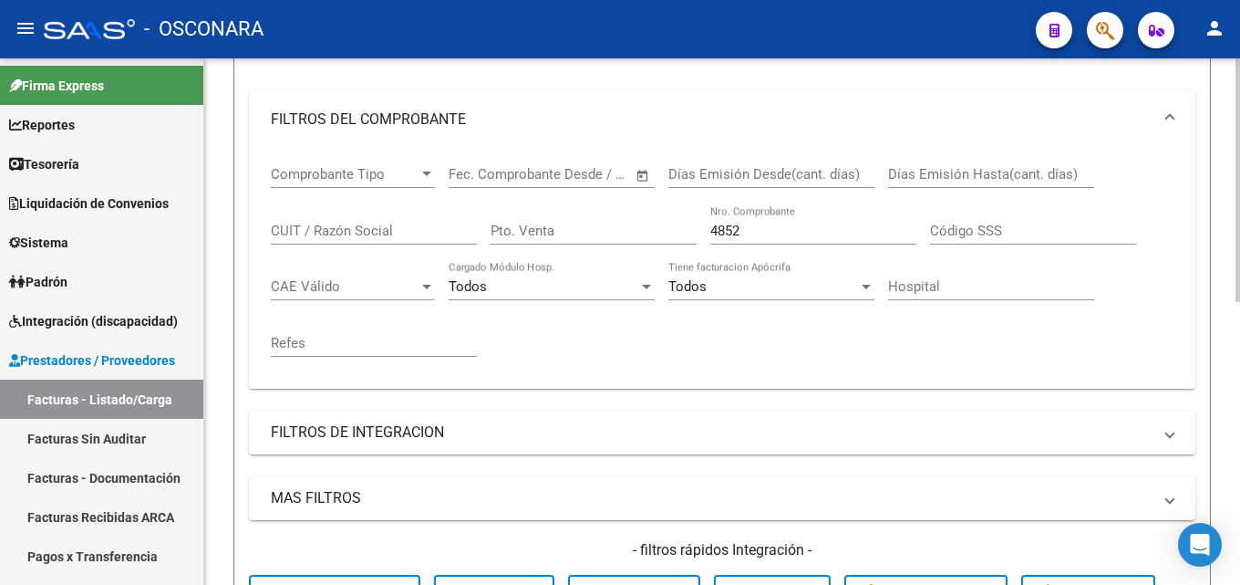
scroll to position [20, 0]
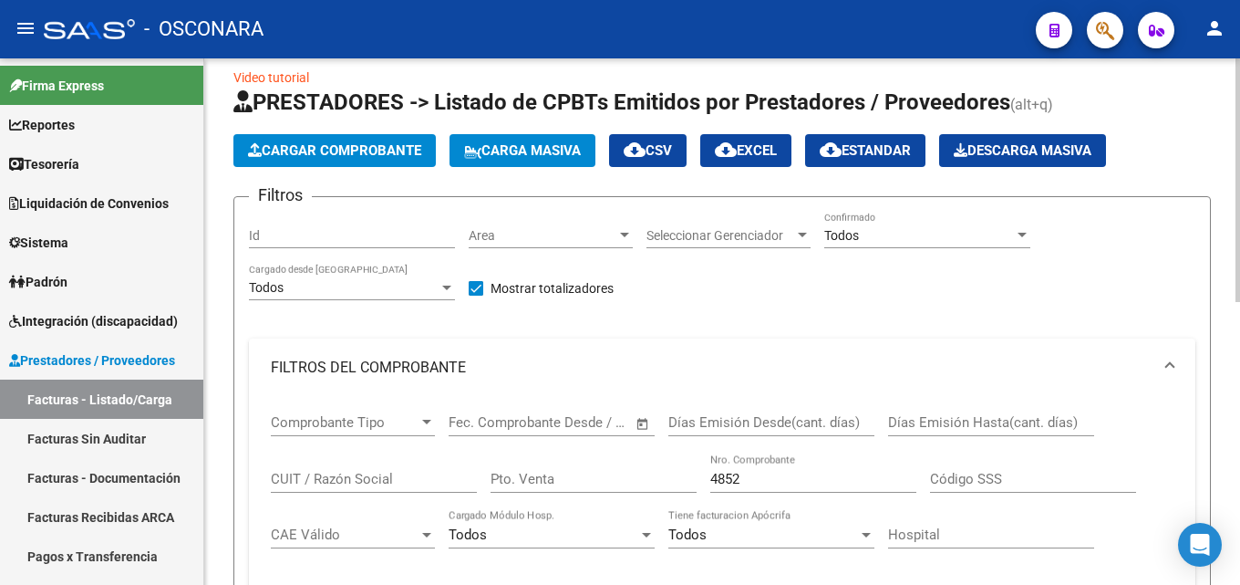
drag, startPoint x: 760, startPoint y: 486, endPoint x: 727, endPoint y: 482, distance: 33.0
click at [727, 482] on div "4852 Nro. Comprobante" at bounding box center [813, 472] width 206 height 39
drag, startPoint x: 767, startPoint y: 478, endPoint x: 572, endPoint y: 488, distance: 195.4
click at [575, 488] on div "Comprobante Tipo Comprobante Tipo Start date – End date Fec. Comprobante Desde …" at bounding box center [722, 509] width 903 height 225
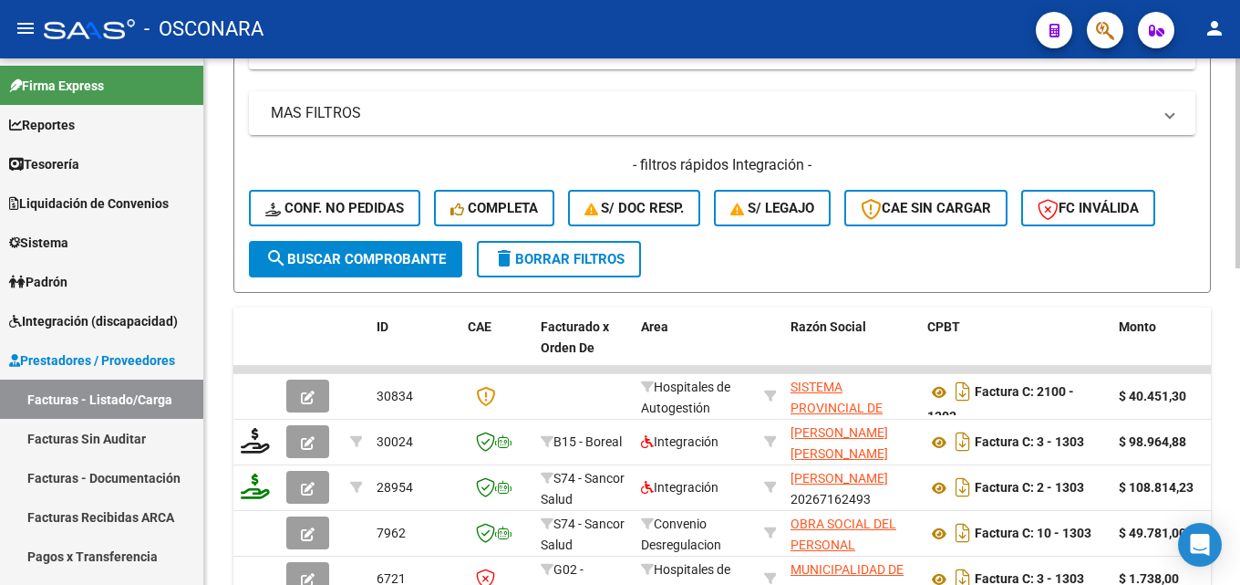
scroll to position [658, 0]
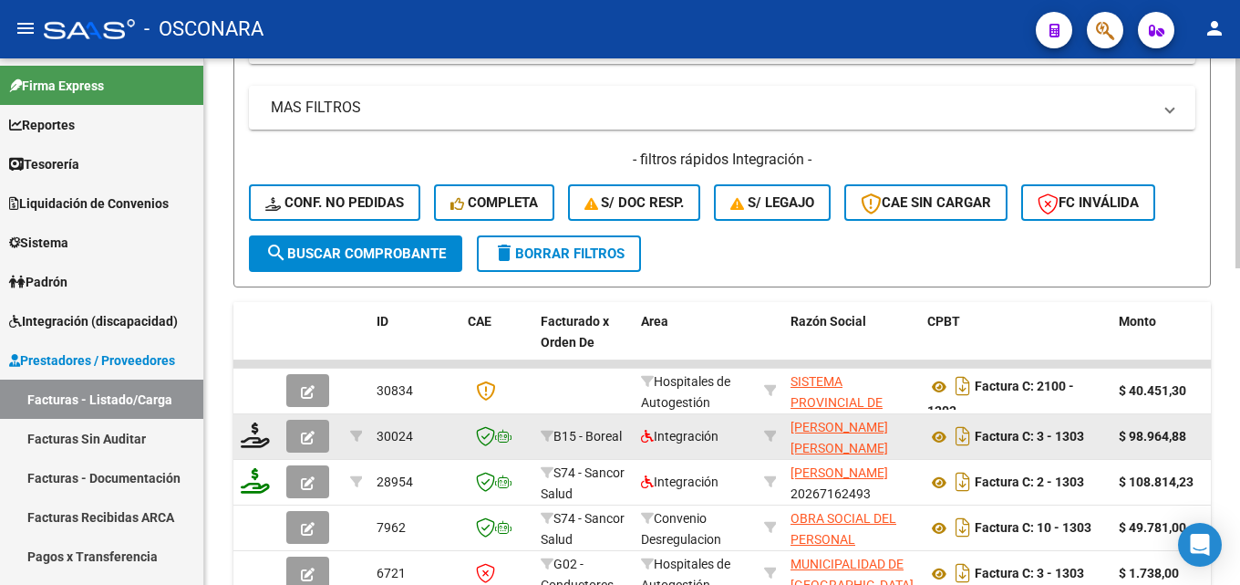
type input "1303"
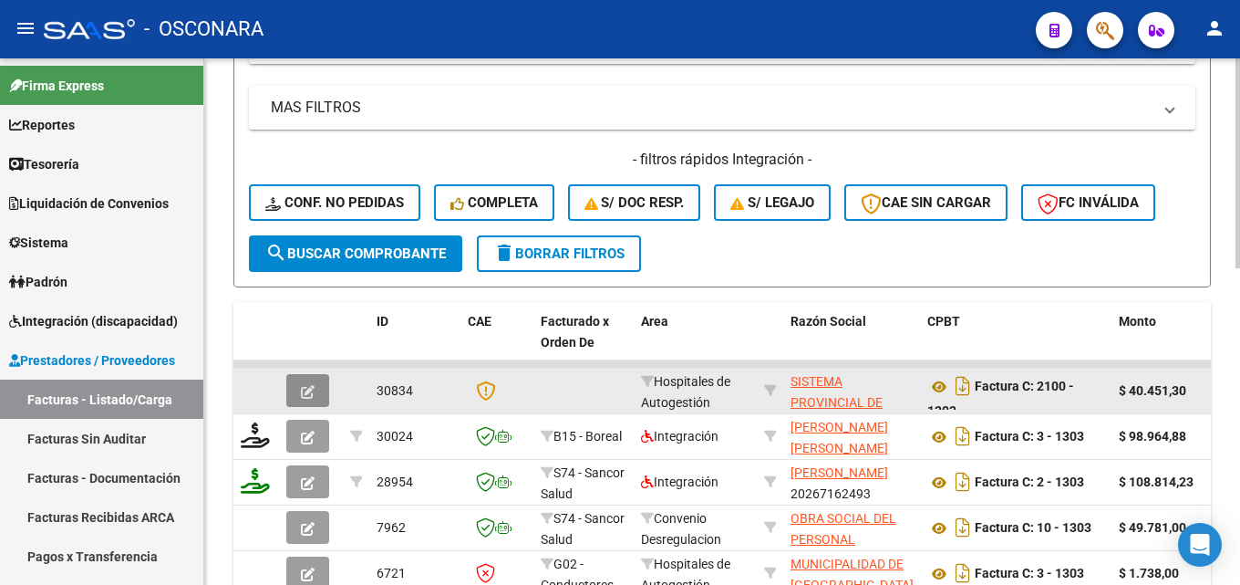
click at [314, 387] on icon "button" at bounding box center [308, 392] width 14 height 14
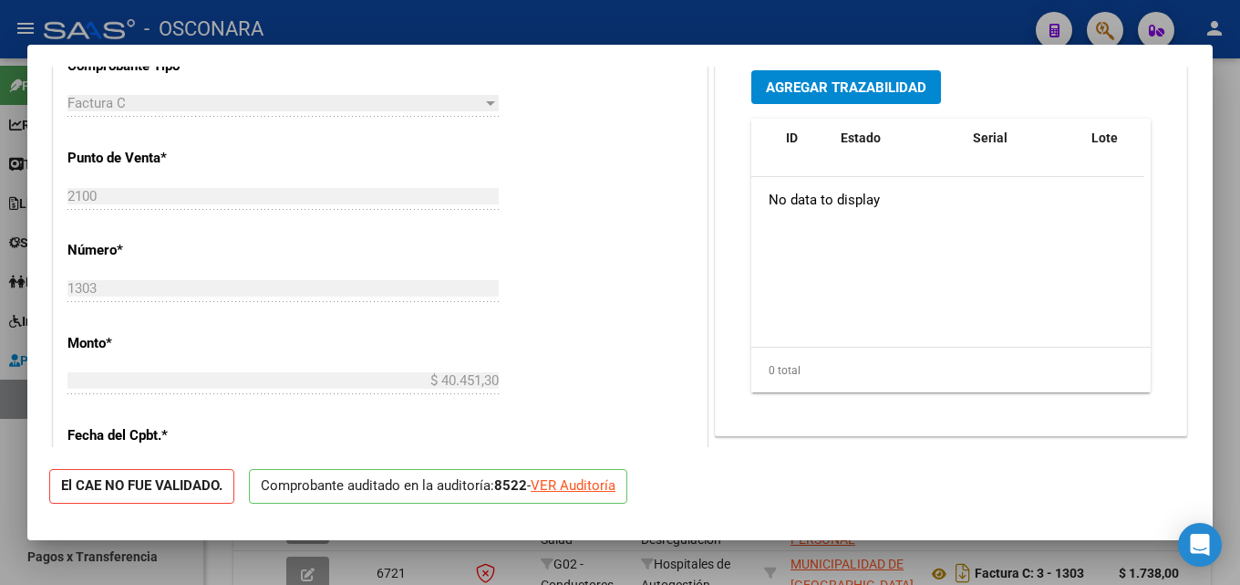
scroll to position [547, 0]
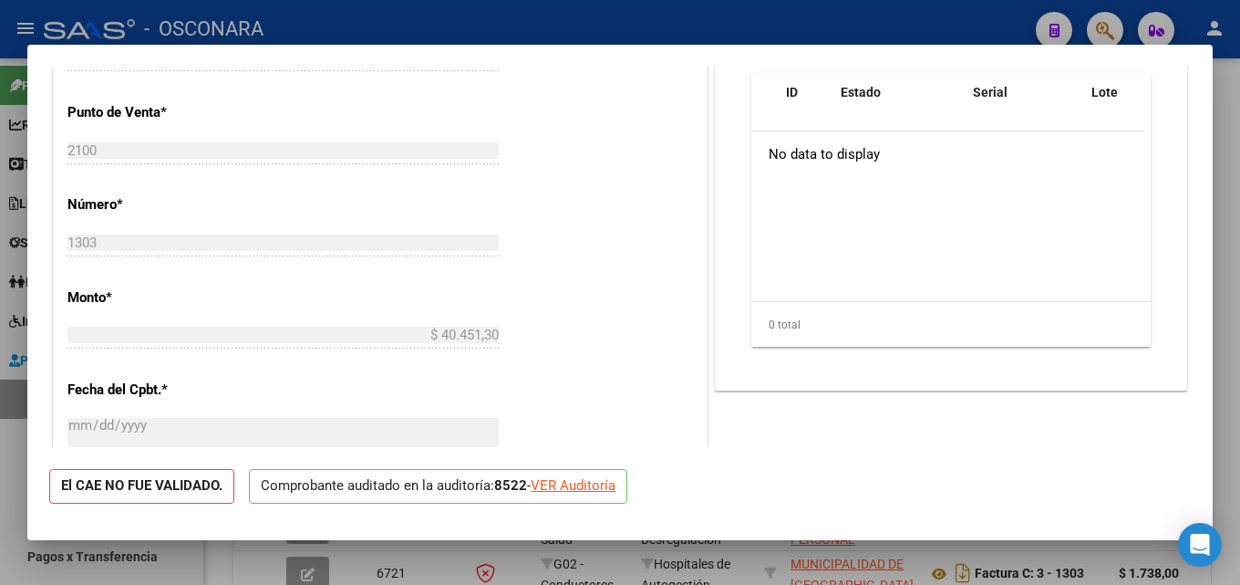
click at [910, 556] on div at bounding box center [620, 292] width 1240 height 585
type input "$ 0,00"
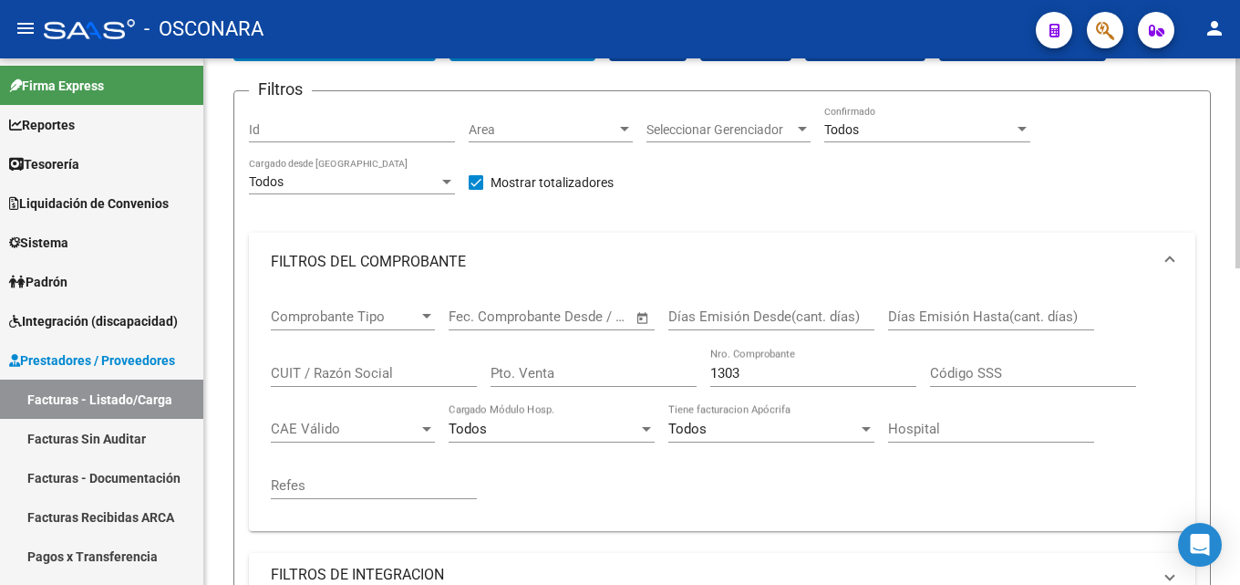
scroll to position [111, 0]
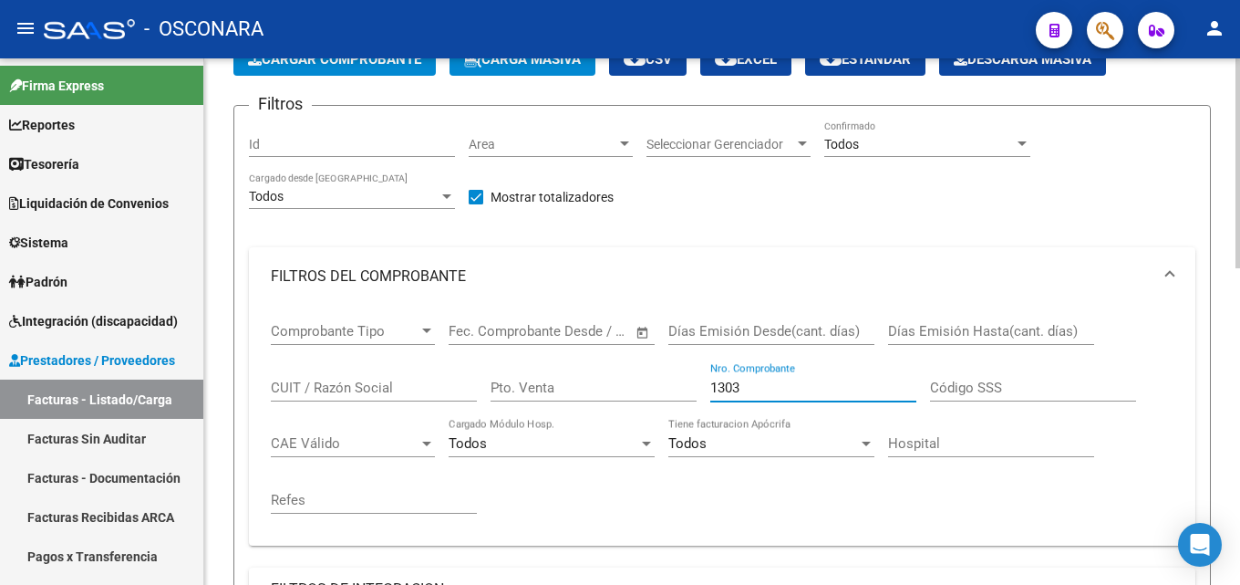
drag, startPoint x: 762, startPoint y: 378, endPoint x: 480, endPoint y: 382, distance: 282.7
click at [480, 382] on div "Comprobante Tipo Comprobante Tipo Start date – End date Fec. Comprobante Desde …" at bounding box center [722, 417] width 903 height 225
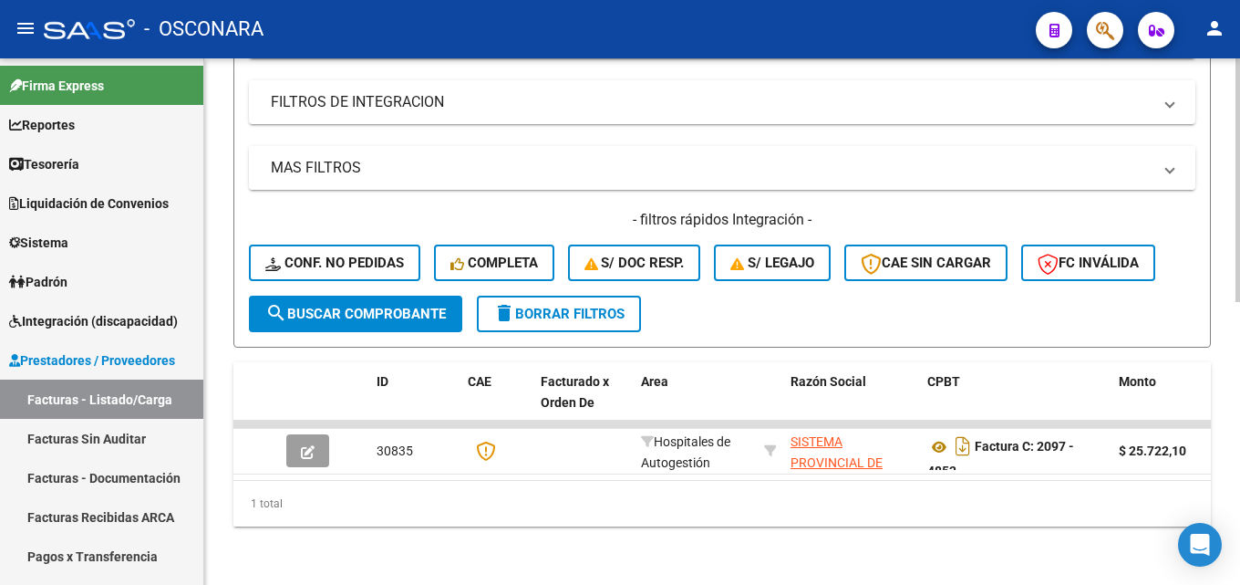
scroll to position [613, 0]
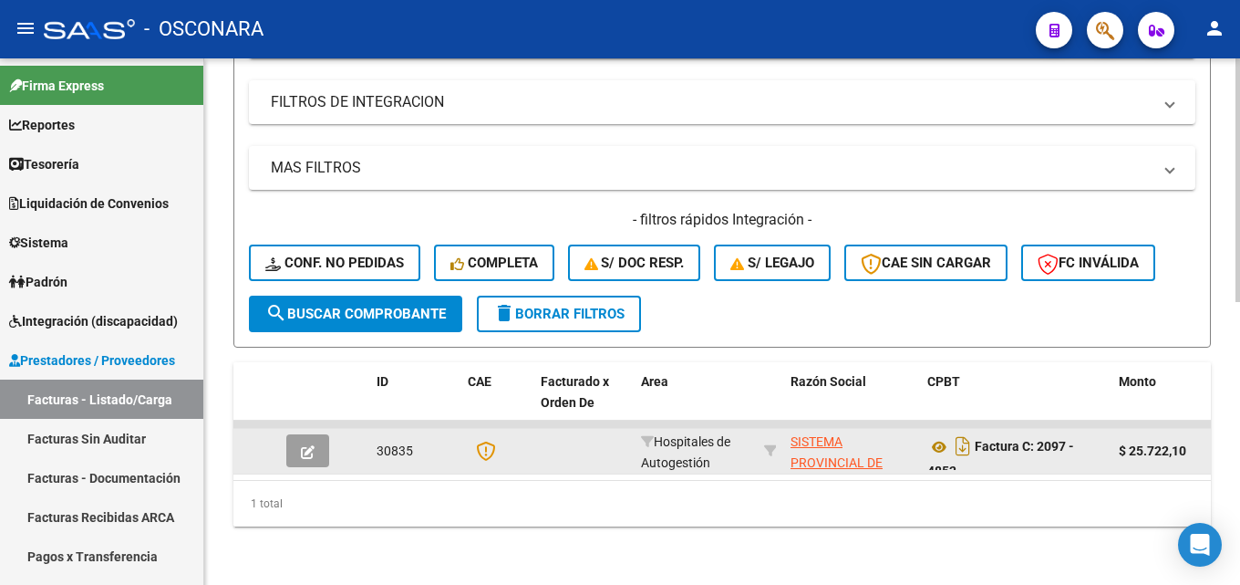
type input "4852"
click at [310, 434] on button "button" at bounding box center [307, 450] width 43 height 33
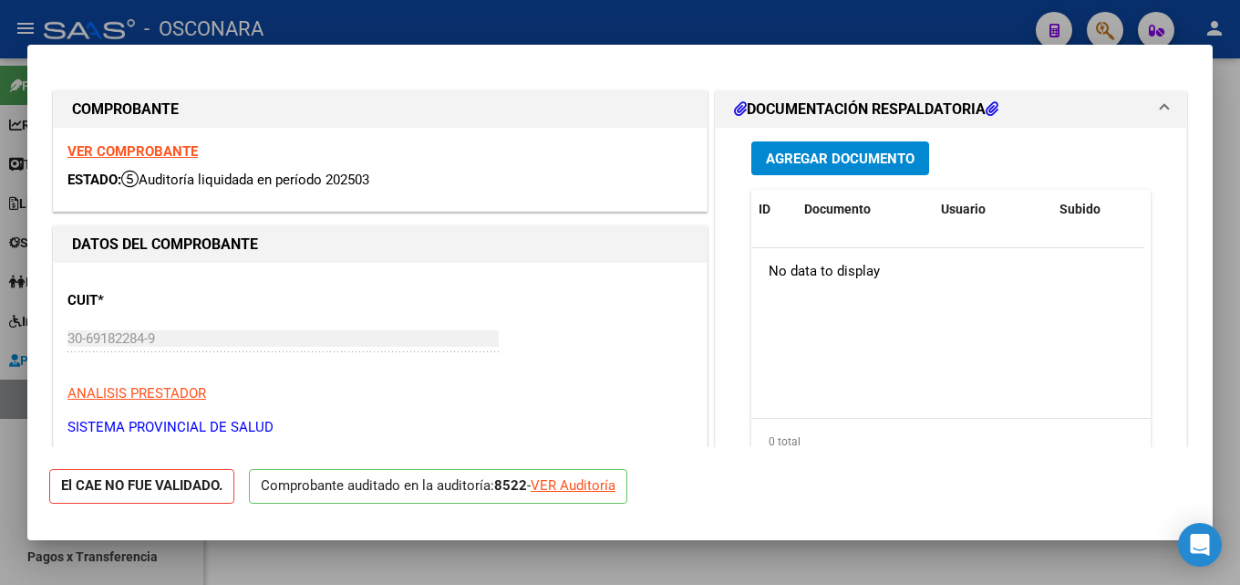
click at [1226, 223] on div at bounding box center [620, 292] width 1240 height 585
type input "$ 0,00"
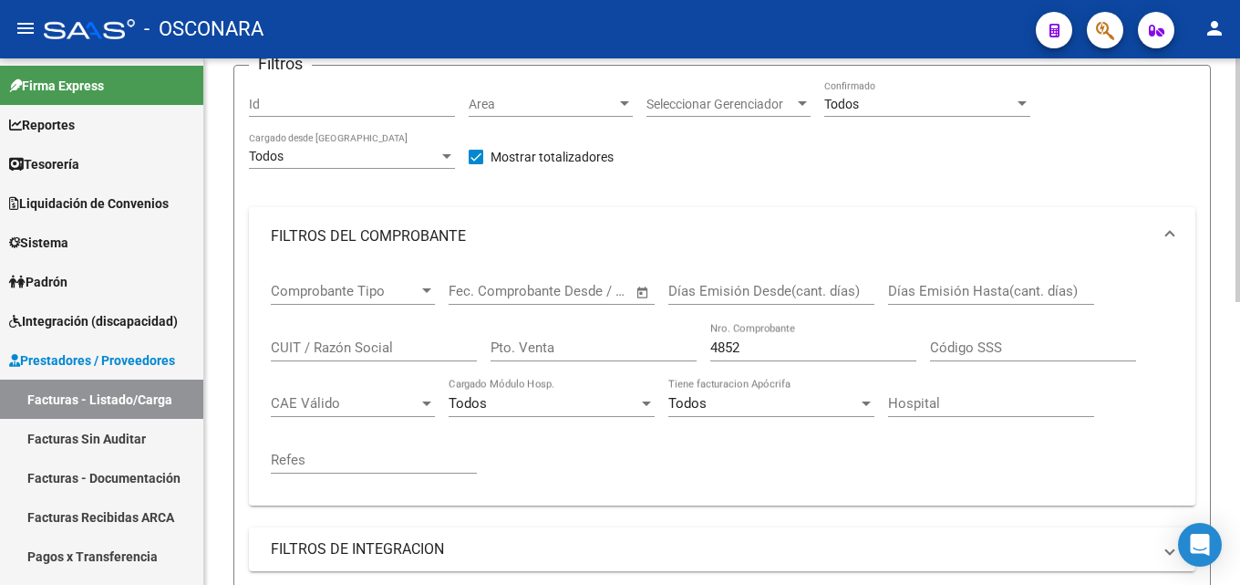
scroll to position [182, 0]
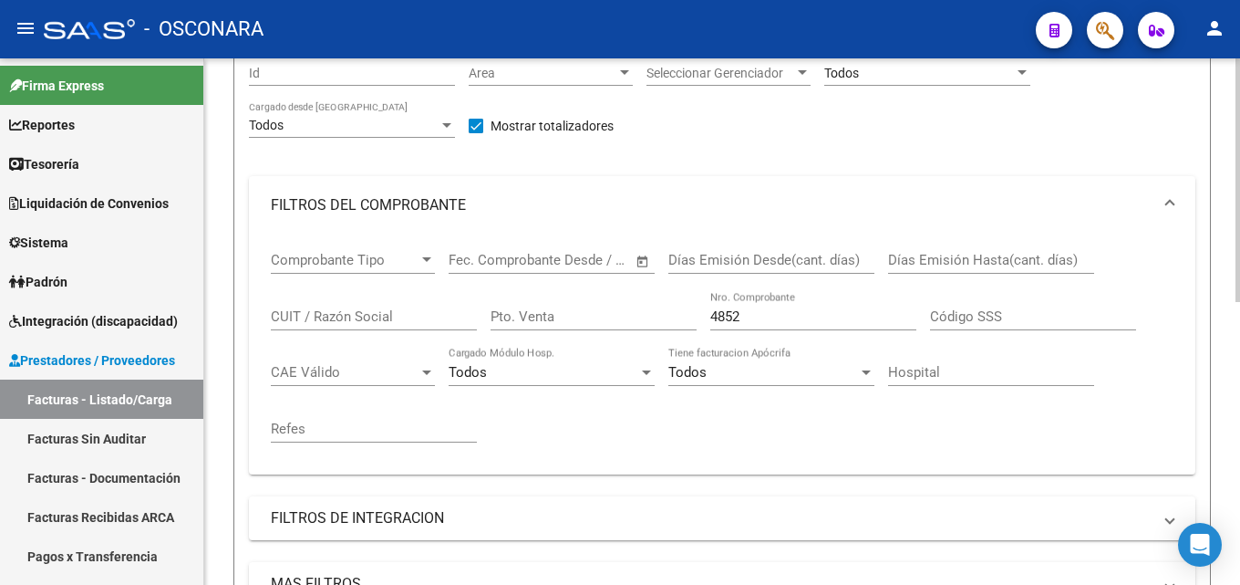
drag, startPoint x: 768, startPoint y: 317, endPoint x: 318, endPoint y: 319, distance: 449.6
click at [318, 319] on div "Comprobante Tipo Comprobante Tipo Start date – End date Fec. Comprobante Desde …" at bounding box center [722, 346] width 903 height 225
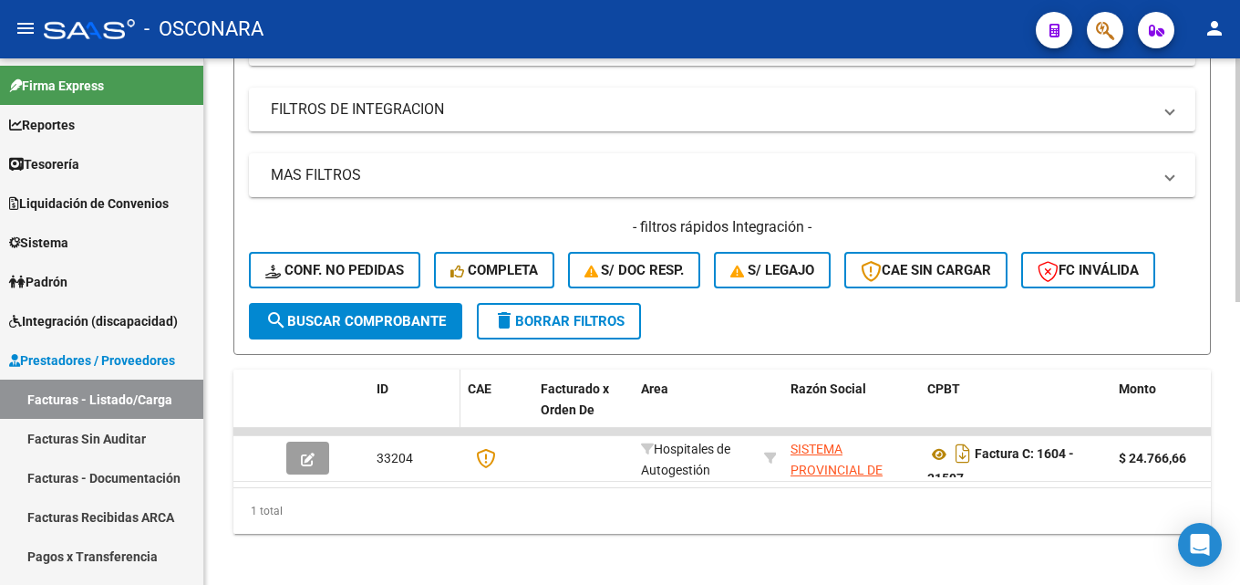
scroll to position [613, 0]
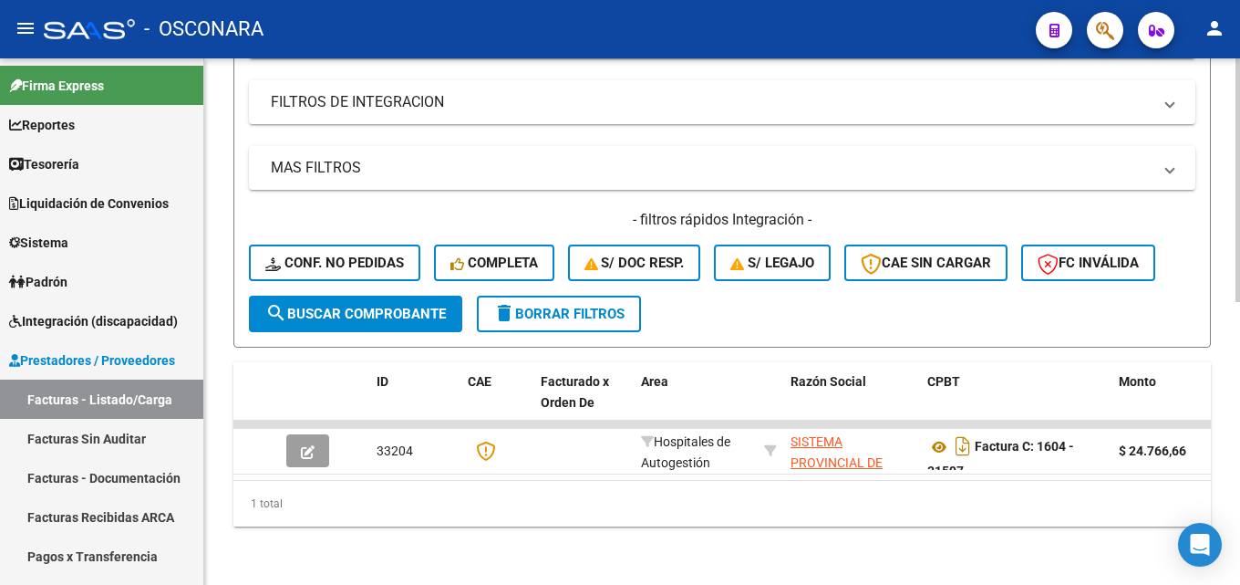
type input "31597"
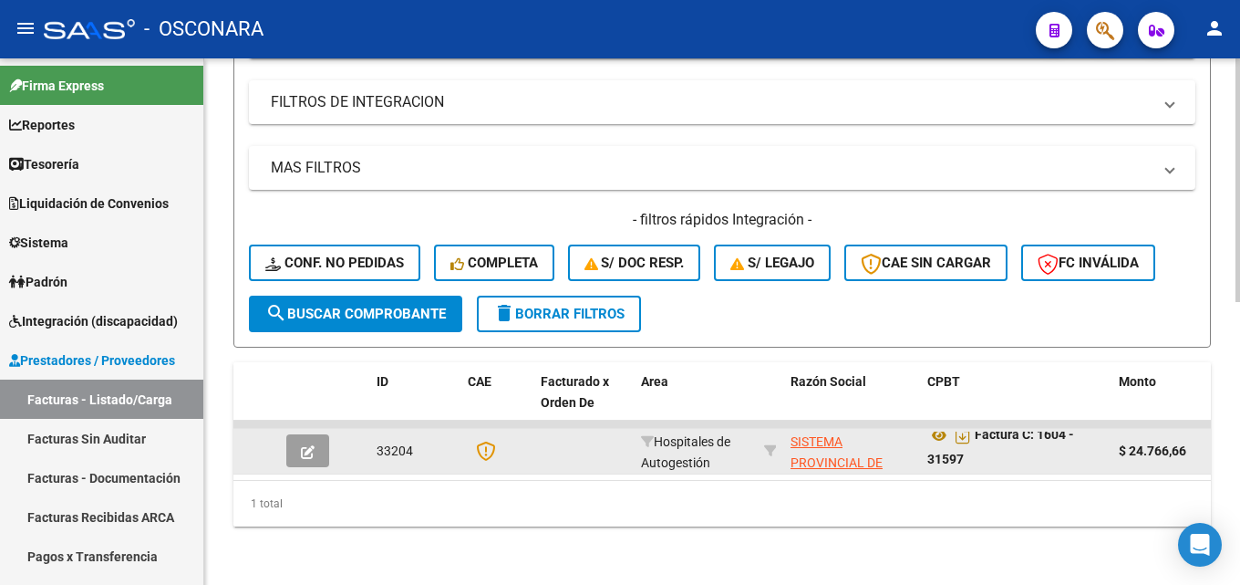
click at [303, 445] on icon "button" at bounding box center [308, 452] width 14 height 14
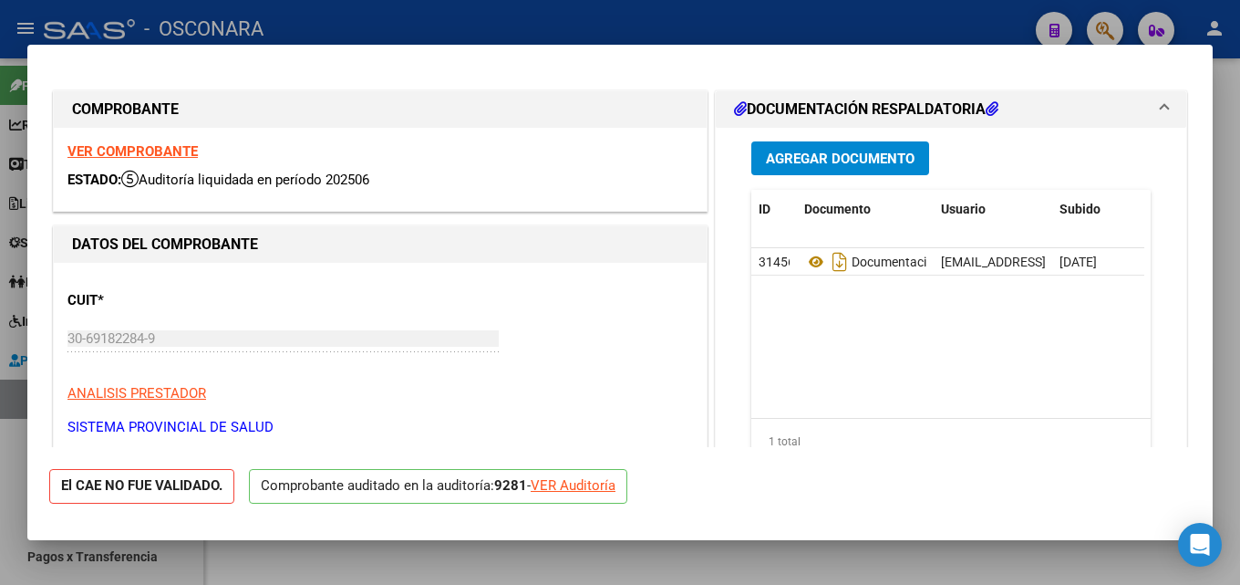
click at [562, 485] on div "VER Auditoría" at bounding box center [573, 485] width 85 height 21
type input "$ 0,00"
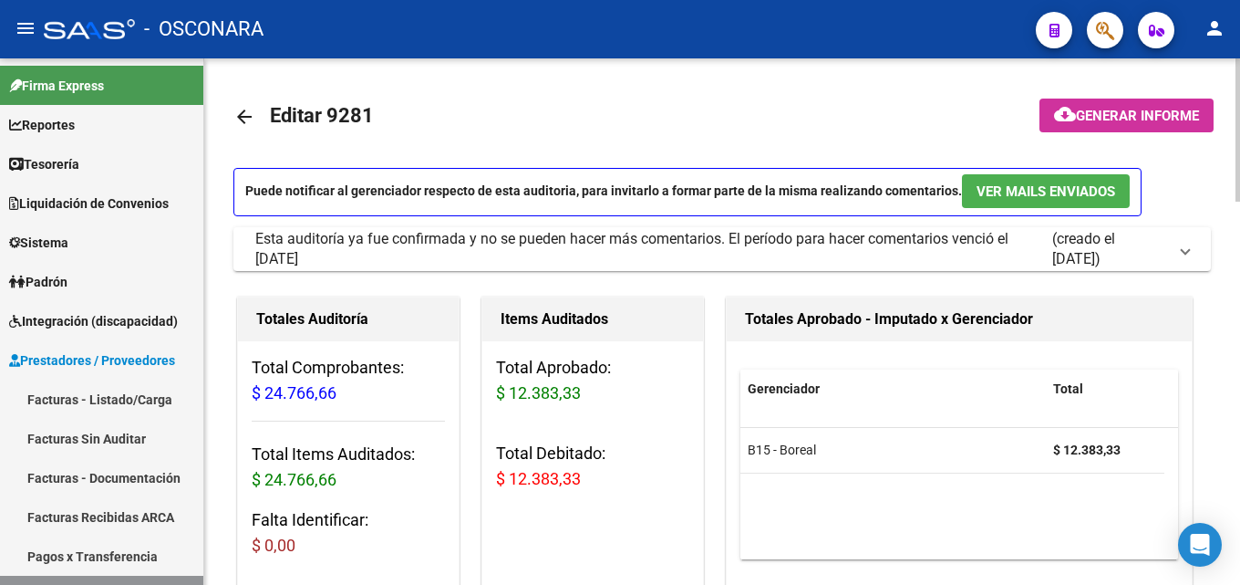
click at [243, 119] on mat-icon "arrow_back" at bounding box center [244, 117] width 22 height 22
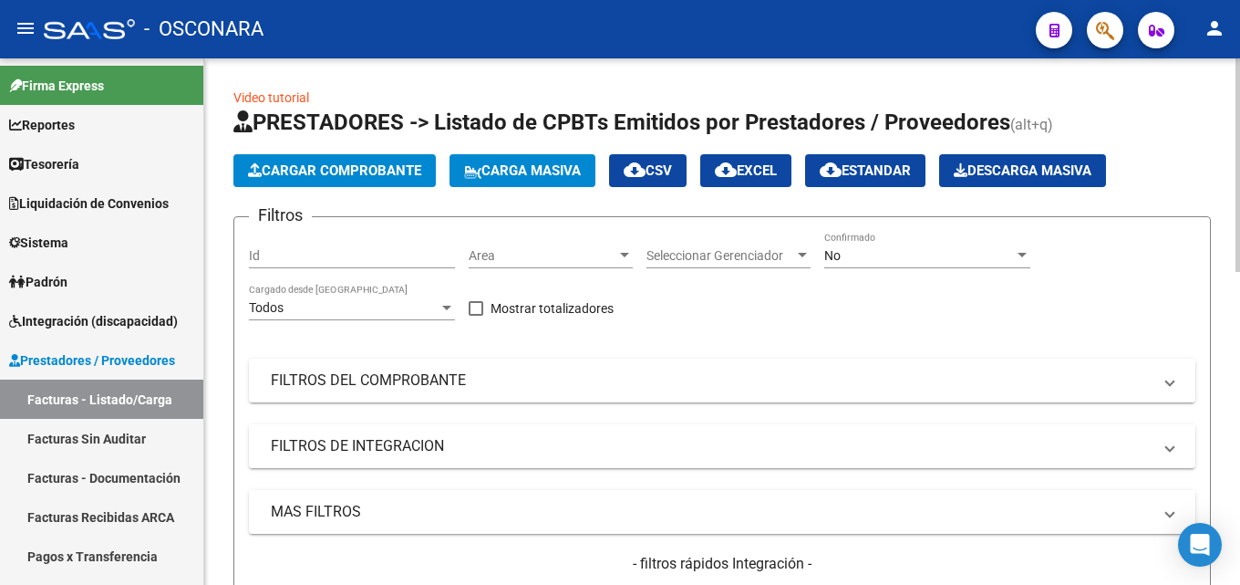
click at [594, 384] on mat-panel-title "FILTROS DEL COMPROBANTE" at bounding box center [711, 380] width 881 height 20
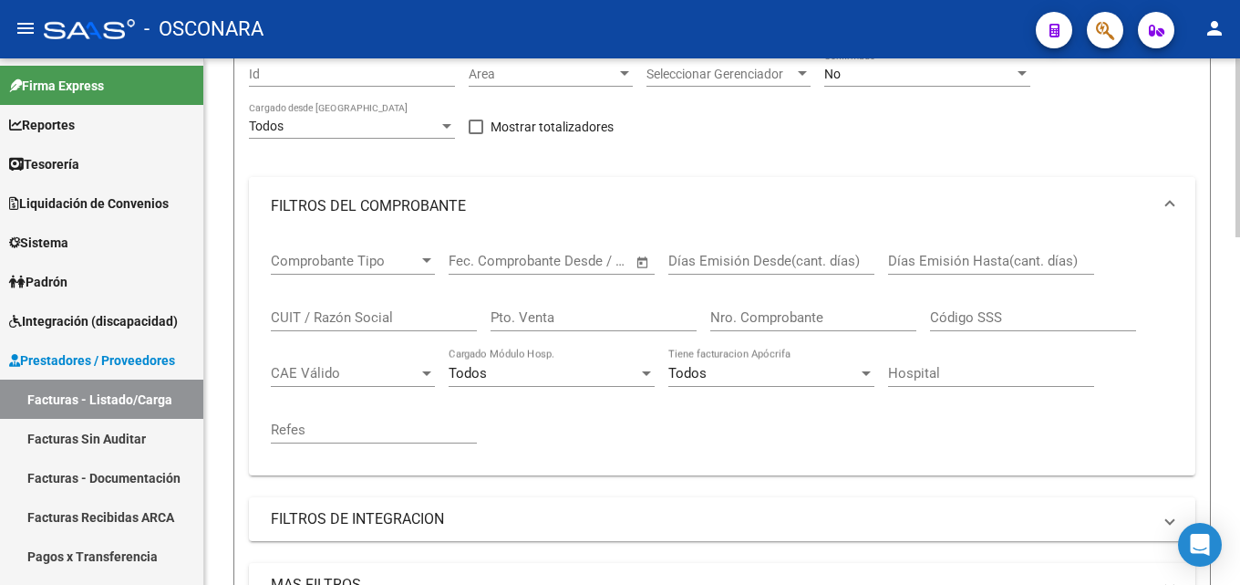
scroll to position [182, 0]
click at [759, 318] on input "Nro. Comprobante" at bounding box center [813, 316] width 206 height 16
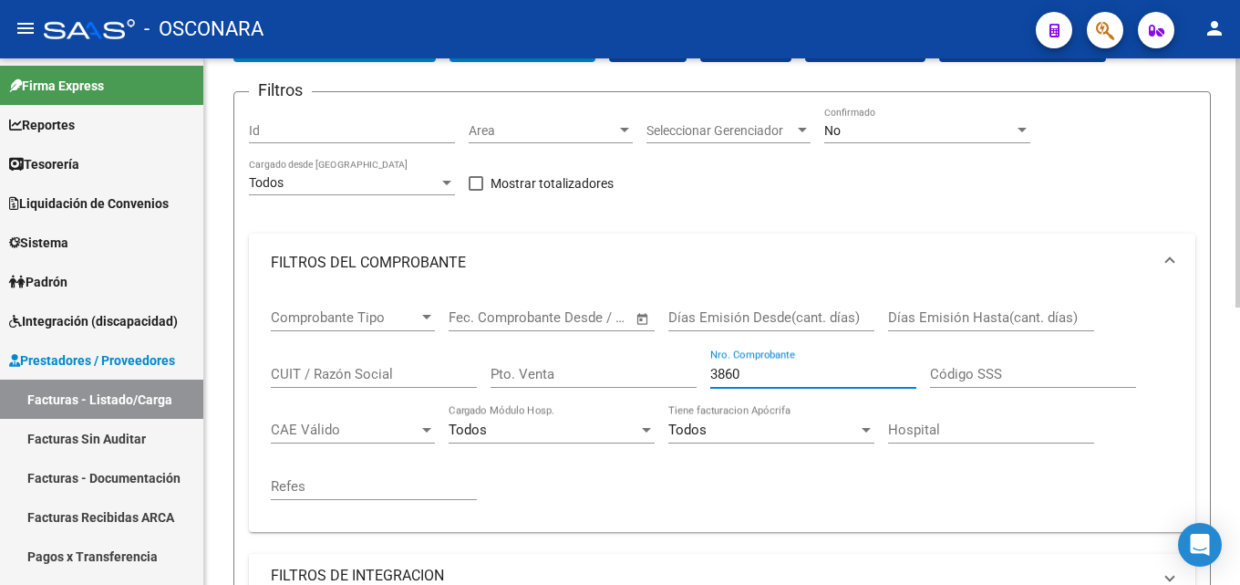
scroll to position [0, 0]
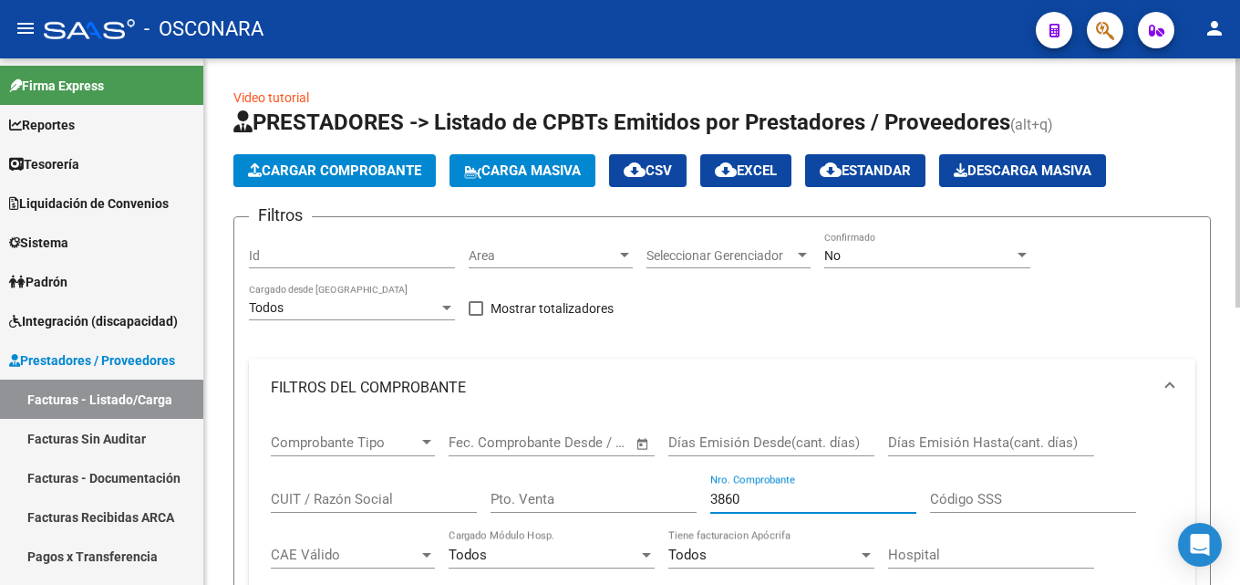
type input "3860"
click at [889, 245] on div "No Confirmado" at bounding box center [927, 250] width 206 height 36
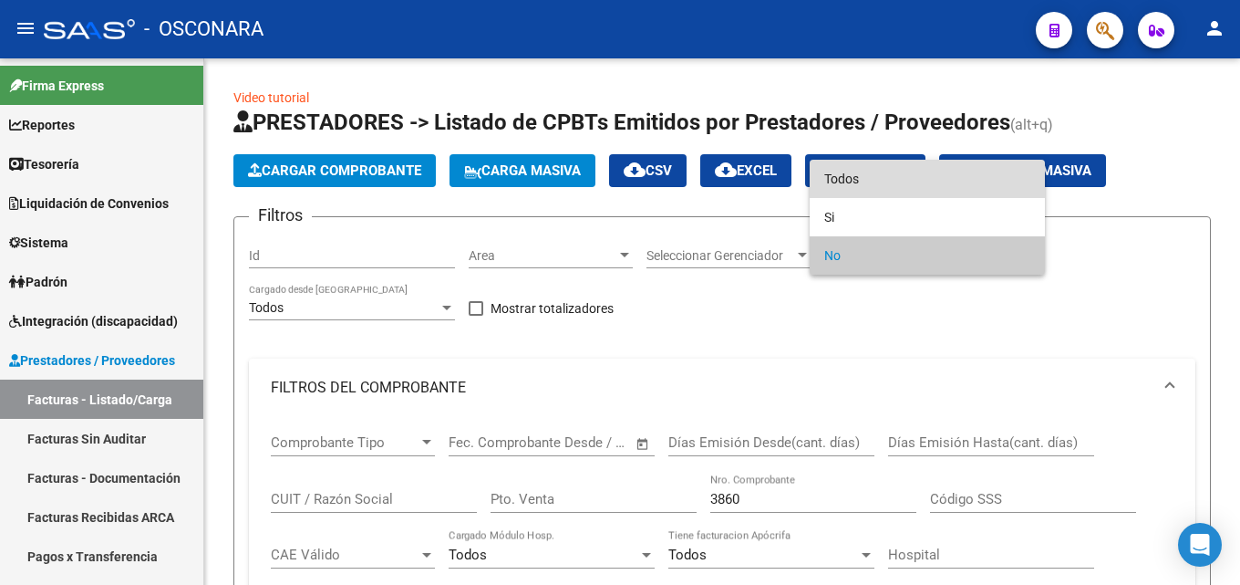
click at [861, 180] on span "Todos" at bounding box center [927, 179] width 206 height 38
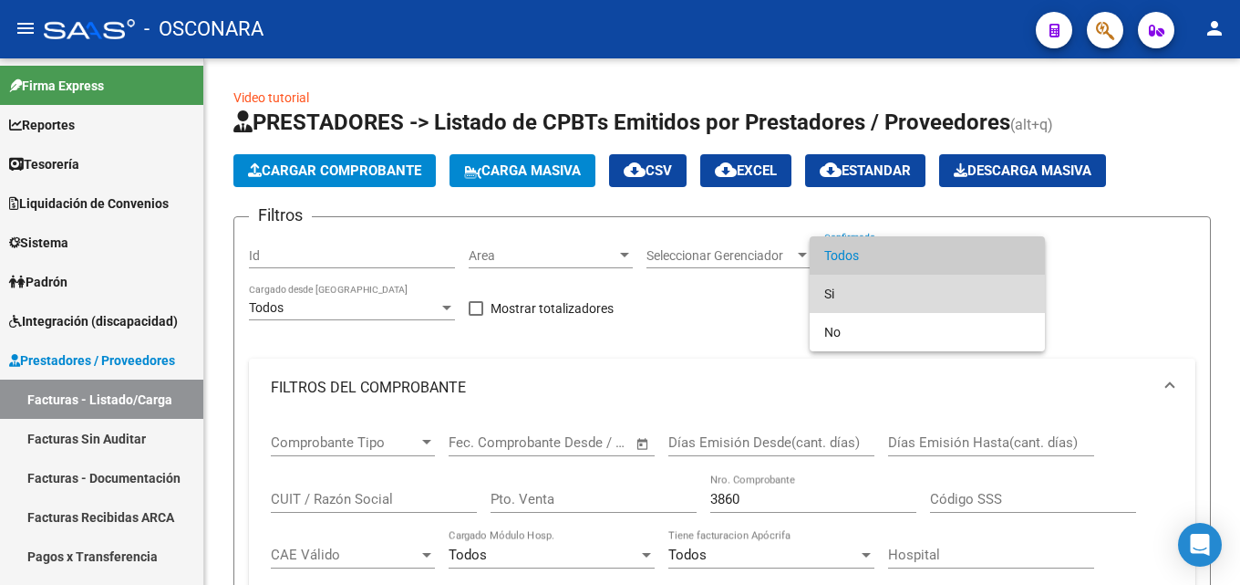
click at [853, 301] on span "Si" at bounding box center [927, 293] width 206 height 38
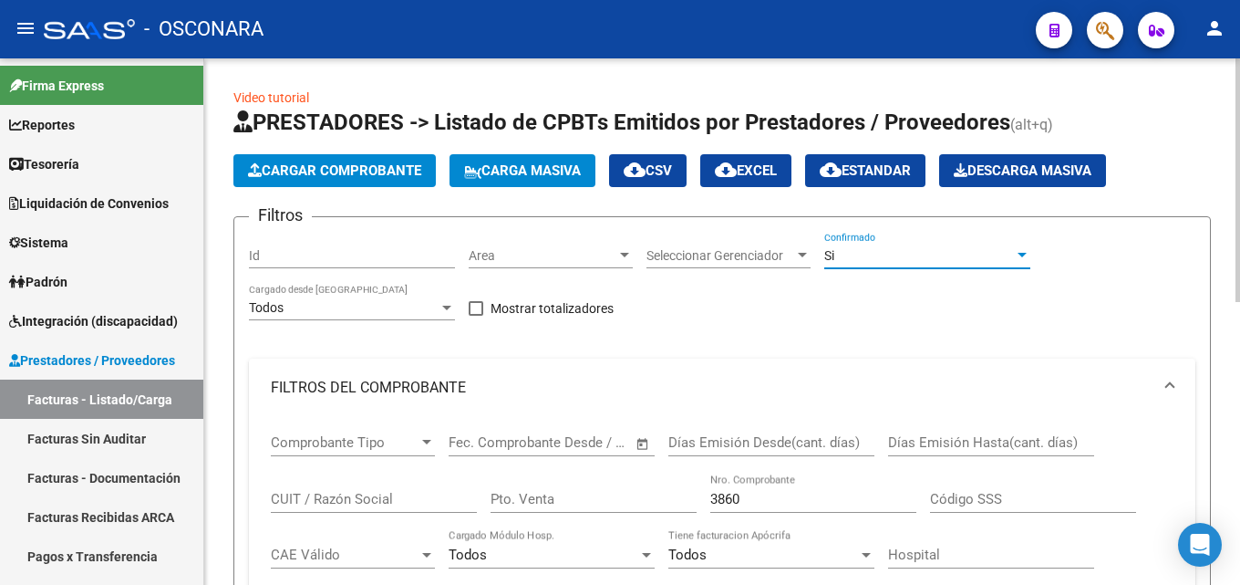
click at [858, 248] on div "Si" at bounding box center [919, 256] width 190 height 16
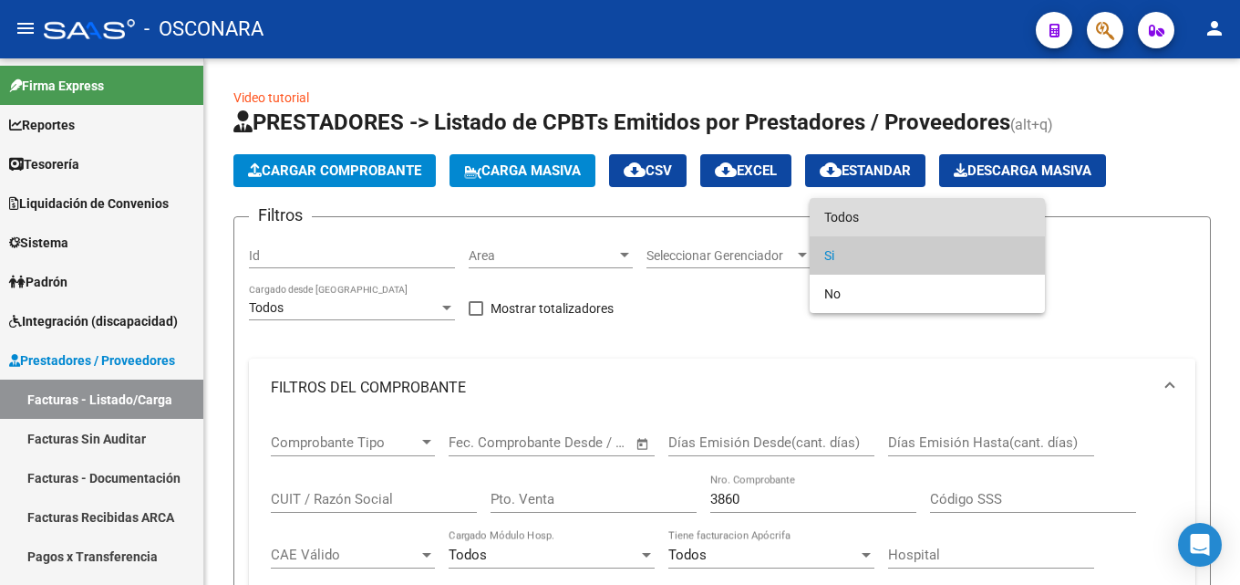
click at [847, 209] on span "Todos" at bounding box center [927, 217] width 206 height 38
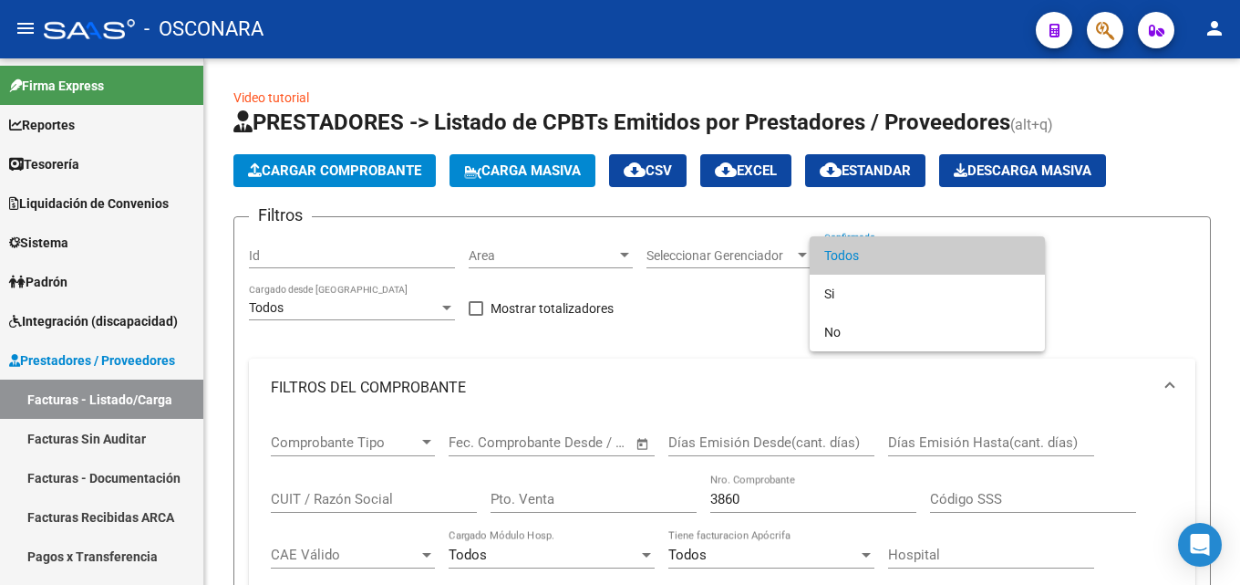
click at [903, 251] on span "Todos" at bounding box center [927, 255] width 206 height 38
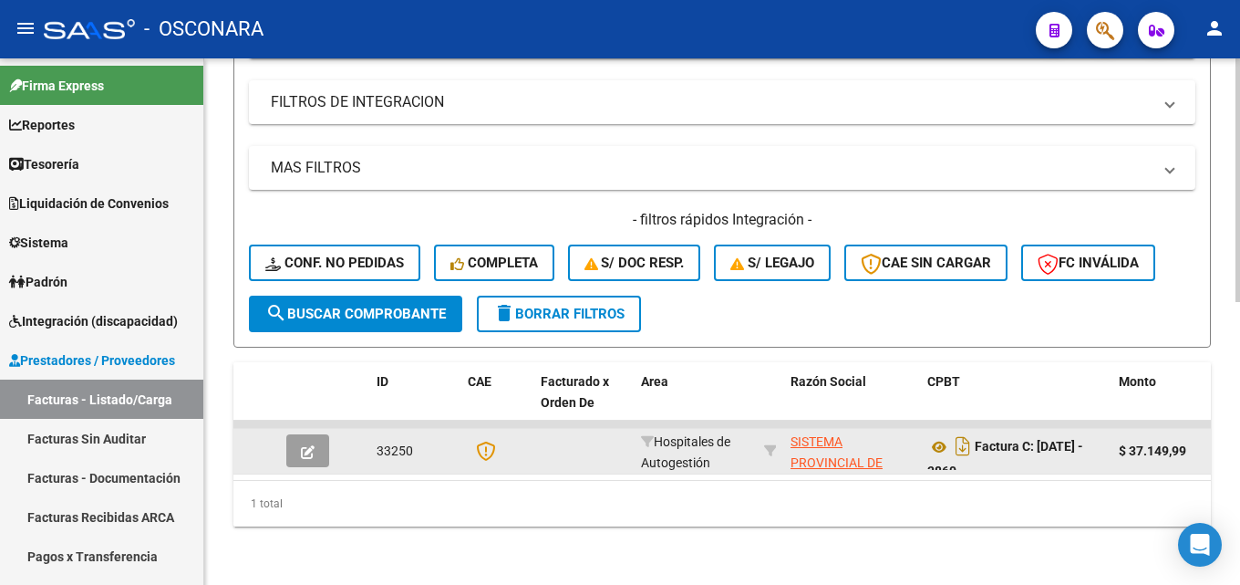
scroll to position [613, 0]
click at [308, 445] on icon "button" at bounding box center [308, 452] width 14 height 14
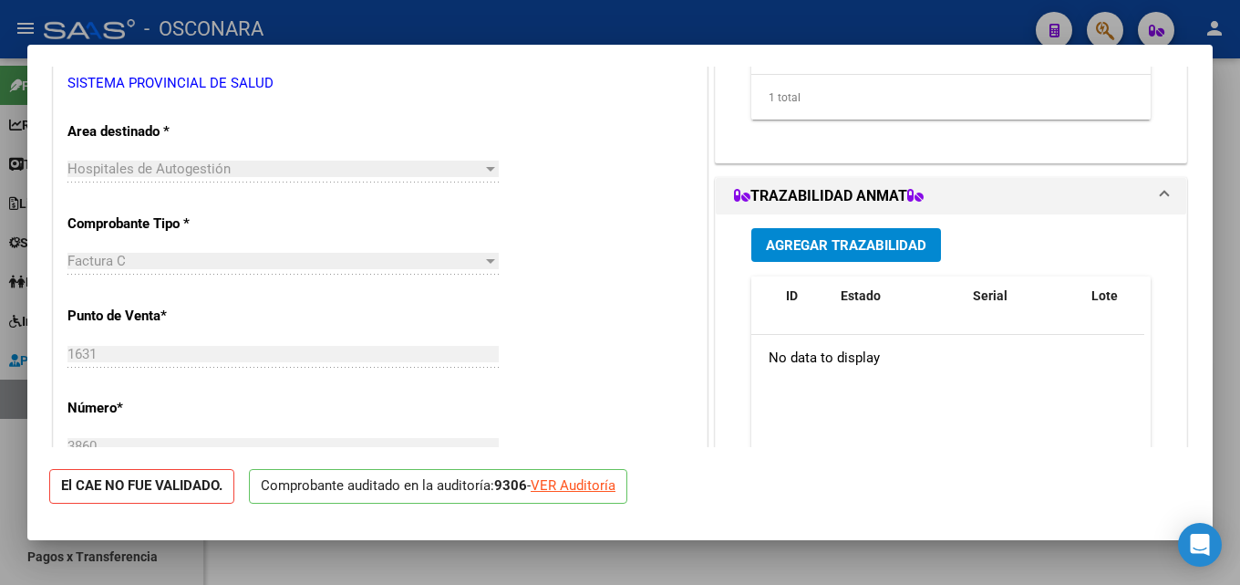
scroll to position [456, 0]
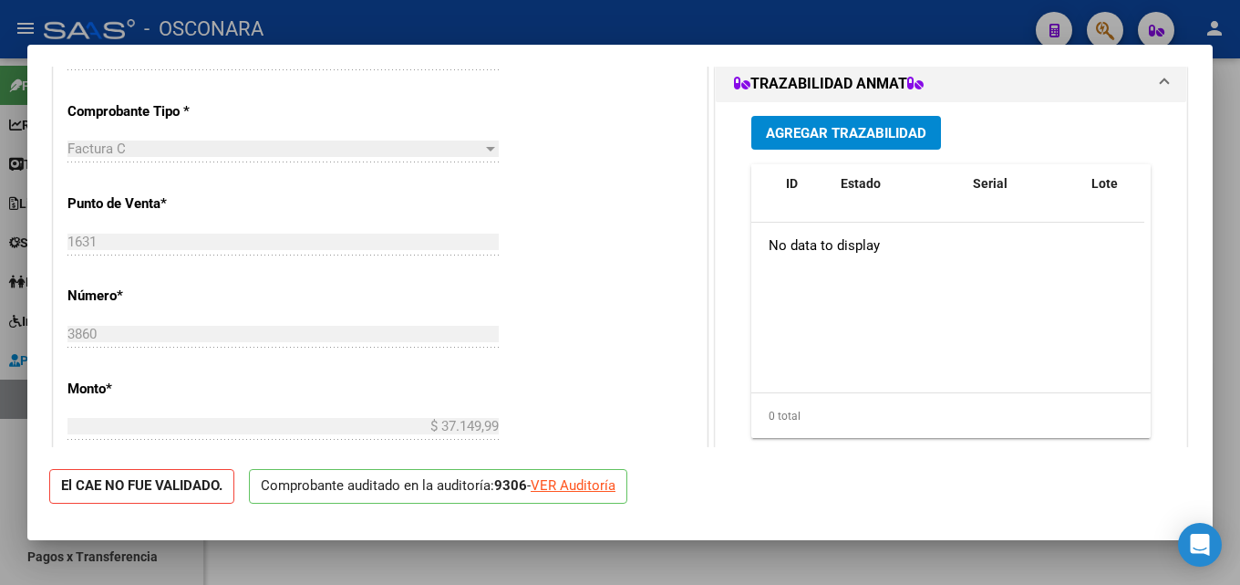
click at [1226, 237] on div at bounding box center [620, 292] width 1240 height 585
type input "$ 0,00"
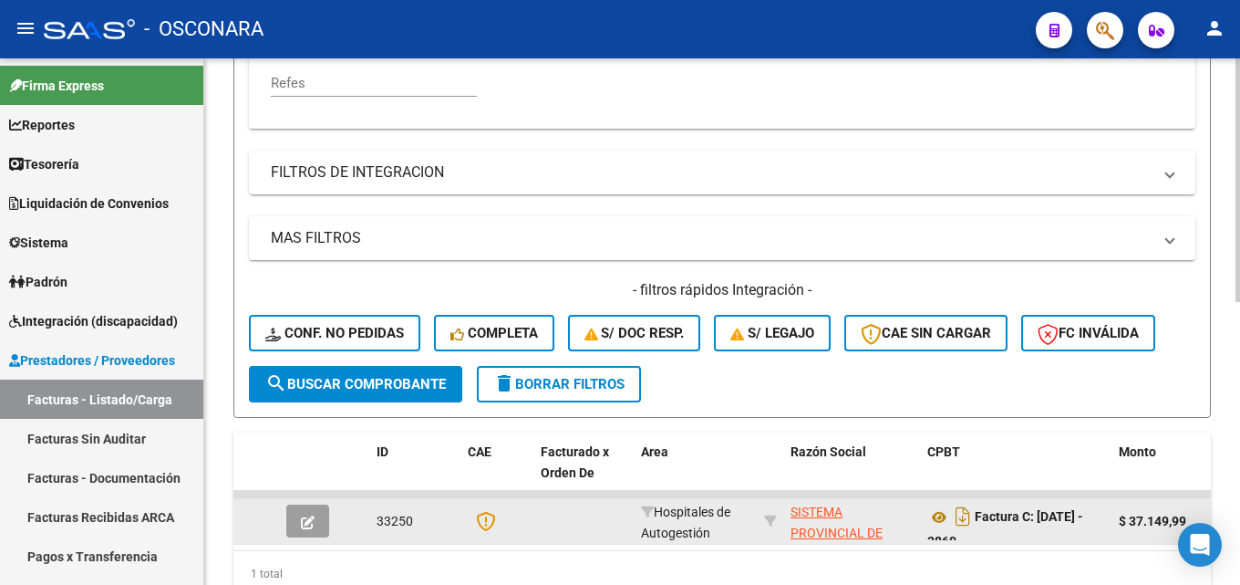
scroll to position [157, 0]
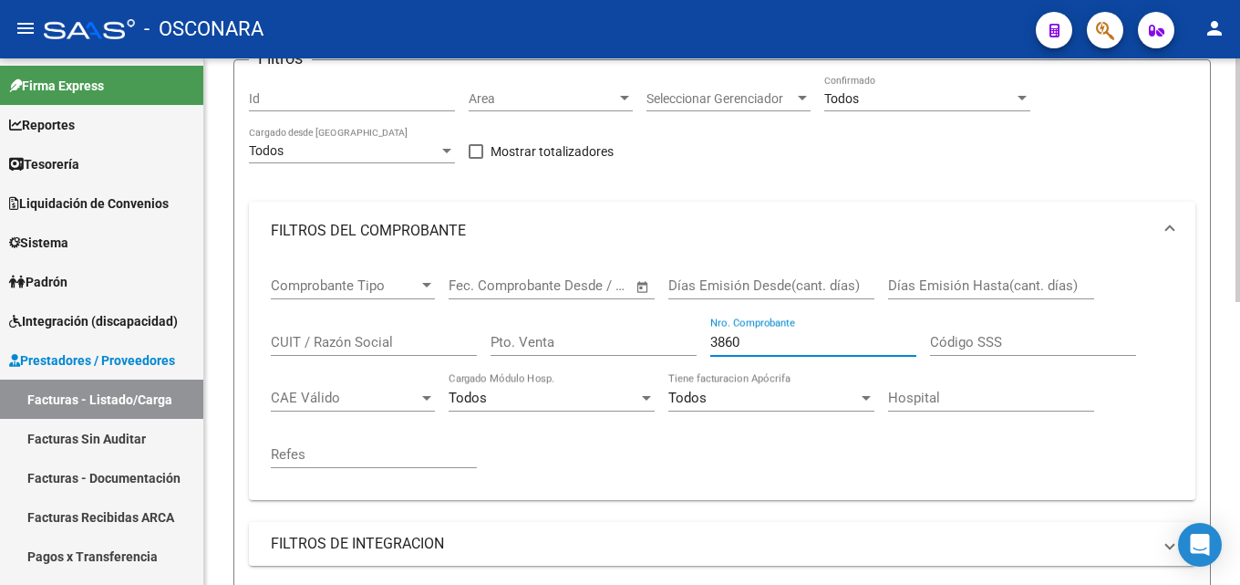
drag, startPoint x: 751, startPoint y: 343, endPoint x: 573, endPoint y: 369, distance: 180.7
click at [554, 347] on div "Comprobante Tipo Comprobante Tipo Start date – End date Fec. Comprobante Desde …" at bounding box center [722, 372] width 903 height 225
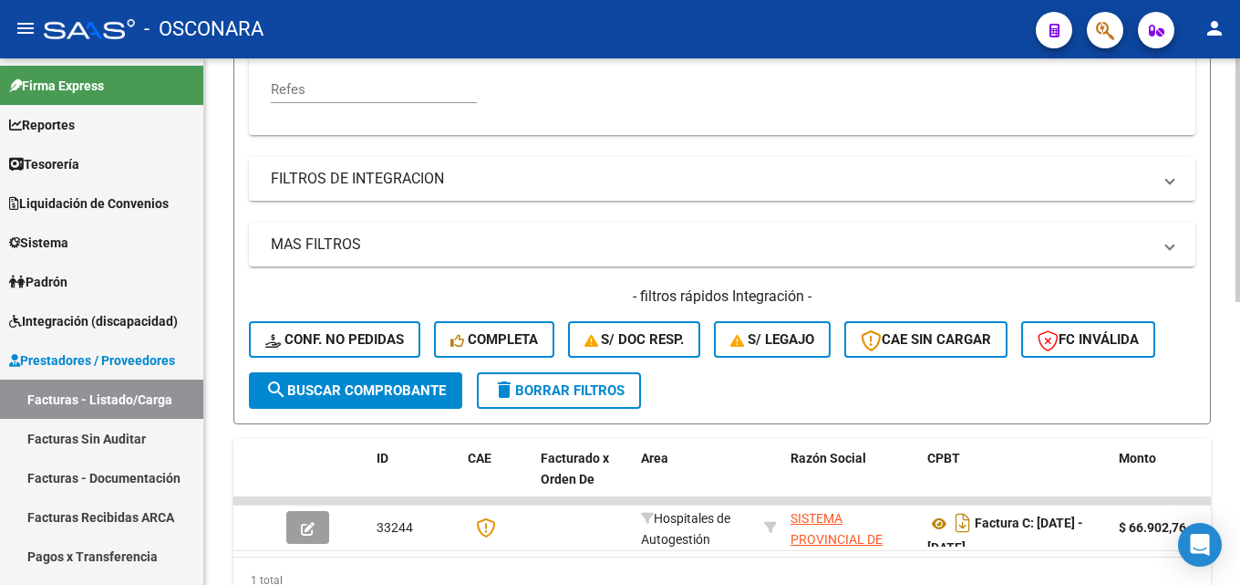
scroll to position [613, 0]
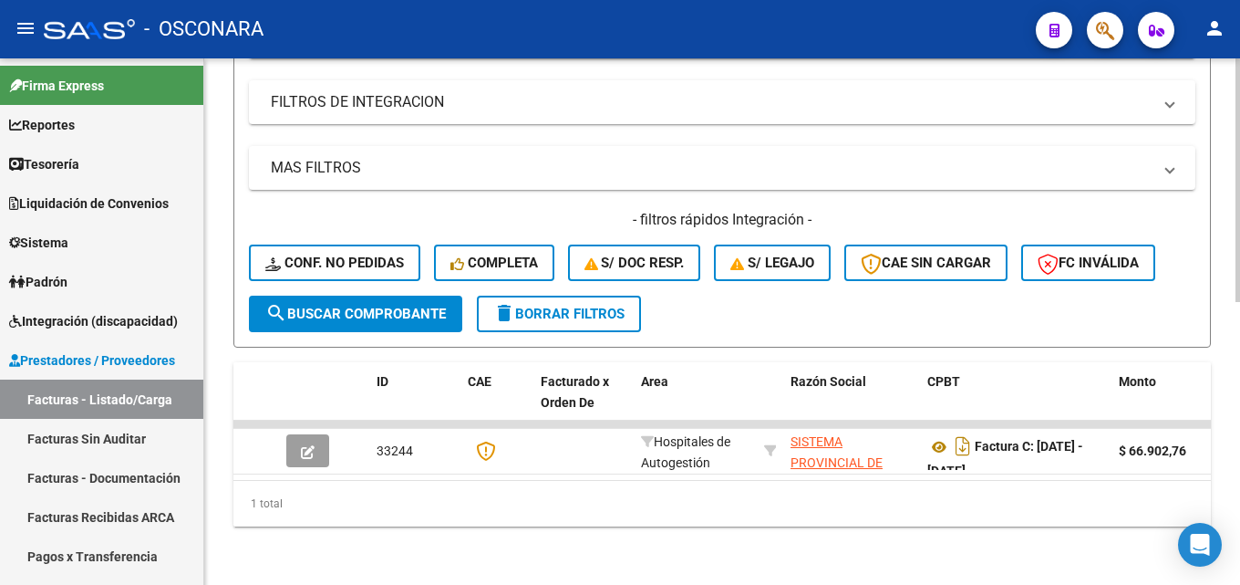
type input "1616"
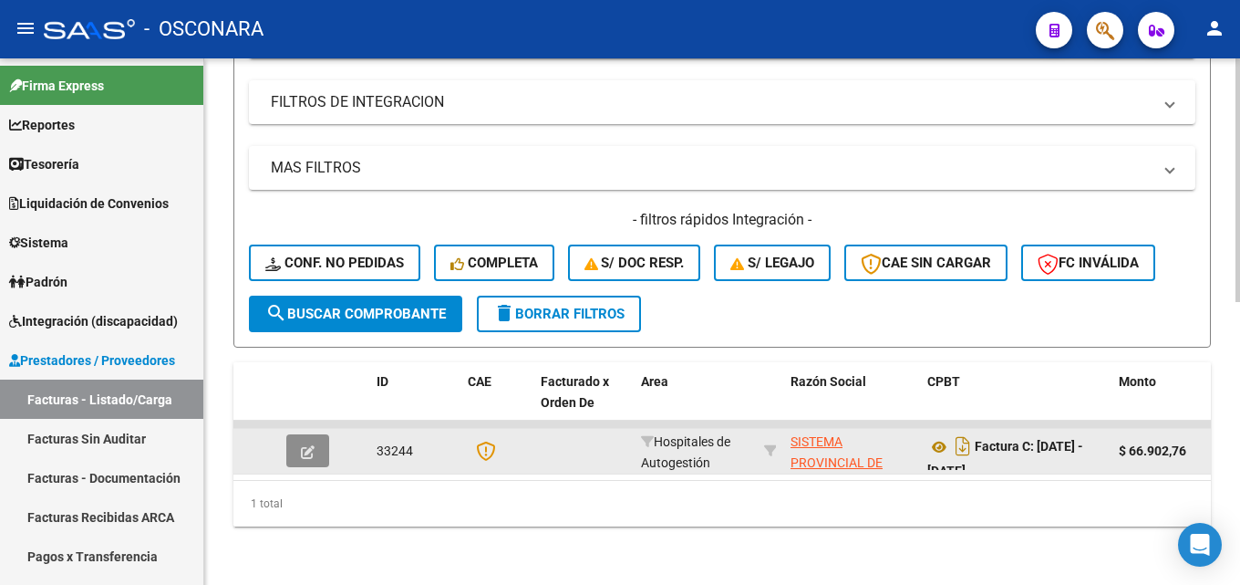
click at [322, 440] on button "button" at bounding box center [307, 450] width 43 height 33
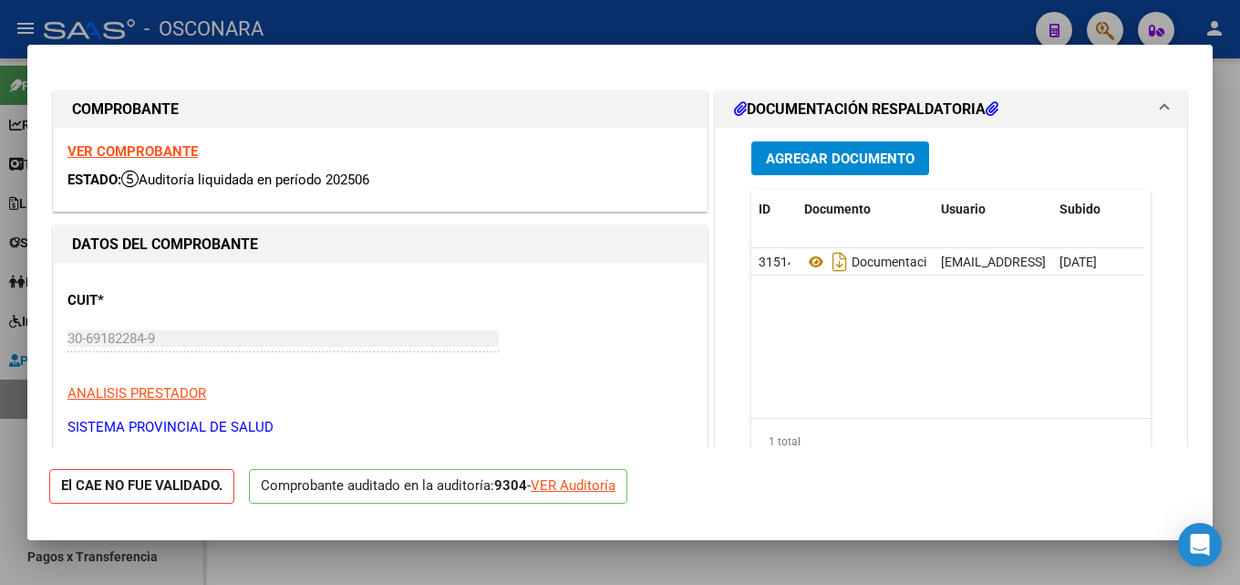
click at [1226, 142] on div at bounding box center [620, 292] width 1240 height 585
type input "$ 0,00"
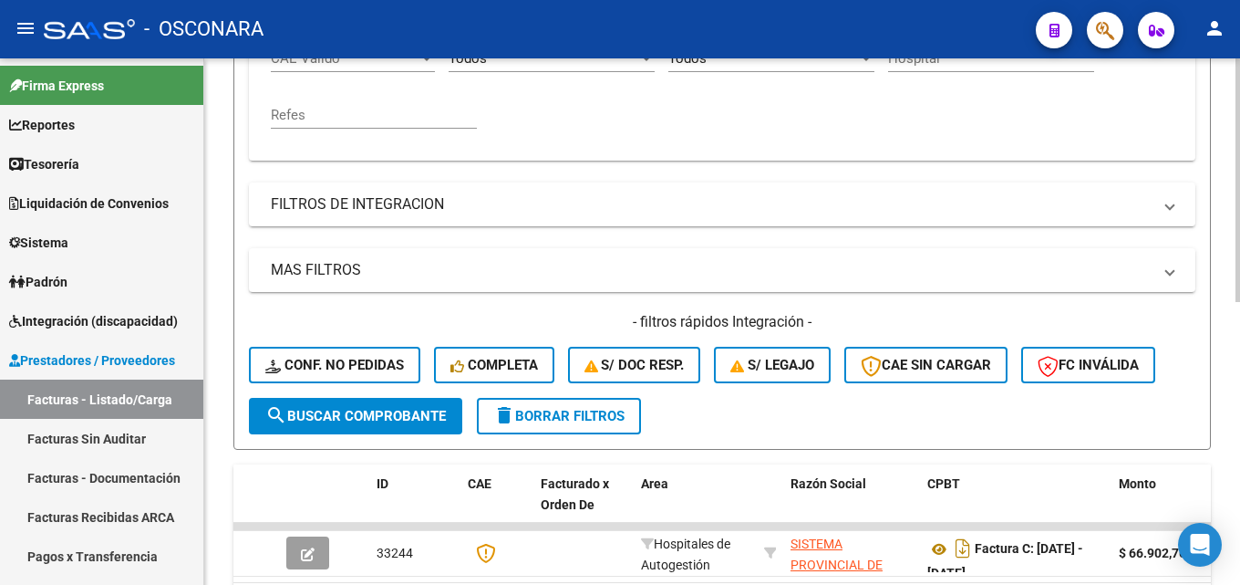
scroll to position [248, 0]
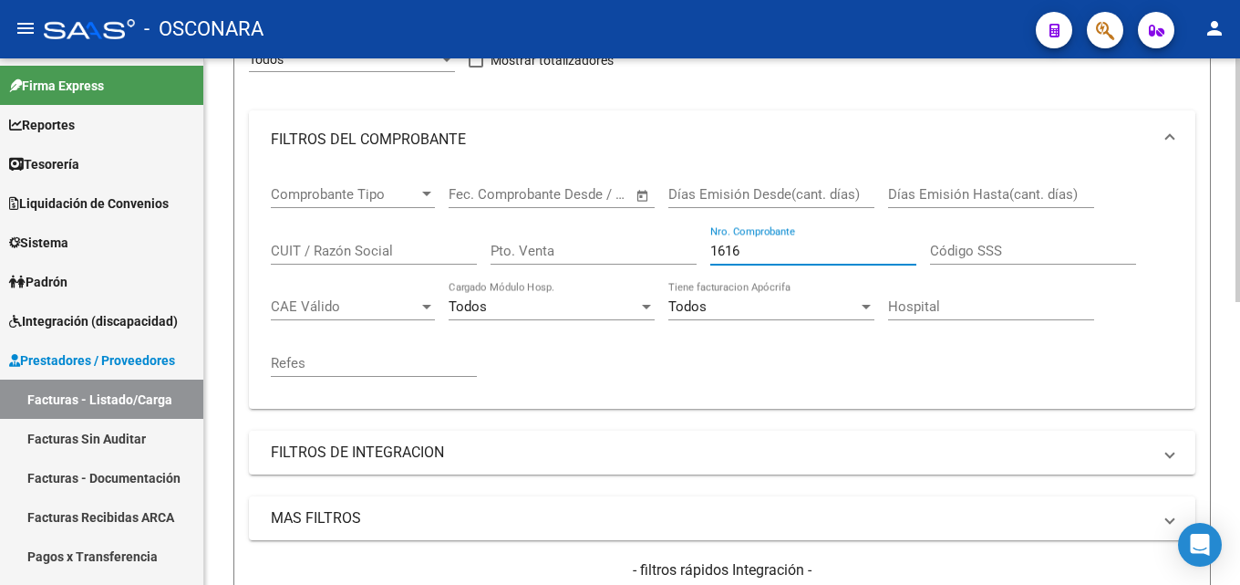
drag, startPoint x: 791, startPoint y: 250, endPoint x: 216, endPoint y: 253, distance: 574.5
click at [308, 260] on div "Comprobante Tipo Comprobante Tipo Start date – End date Fec. Comprobante Desde …" at bounding box center [722, 281] width 903 height 225
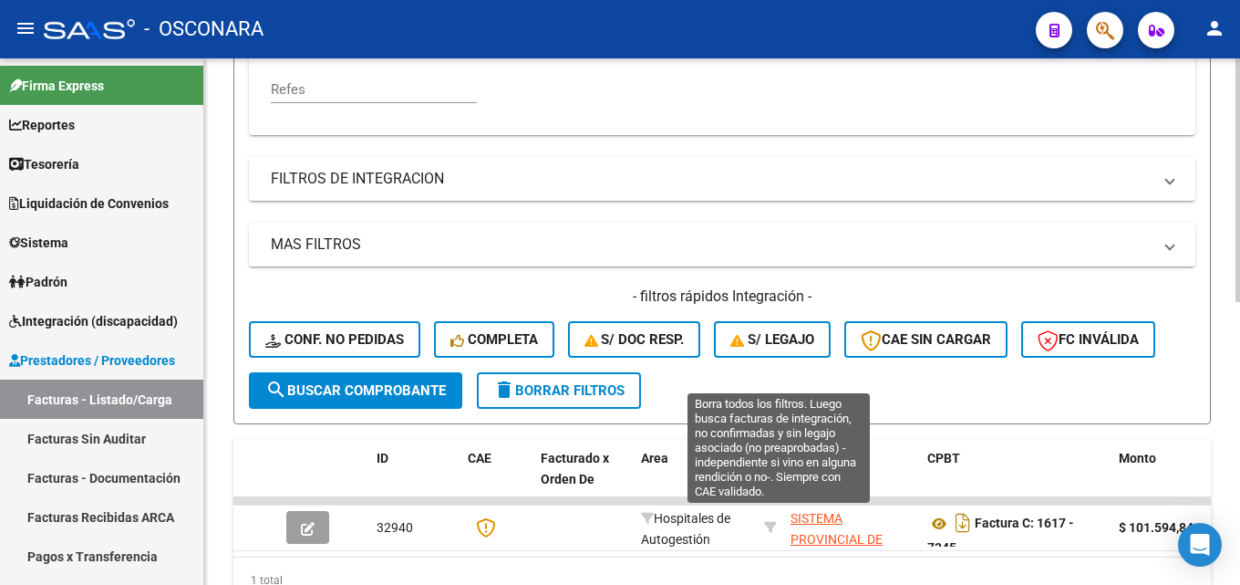
scroll to position [613, 0]
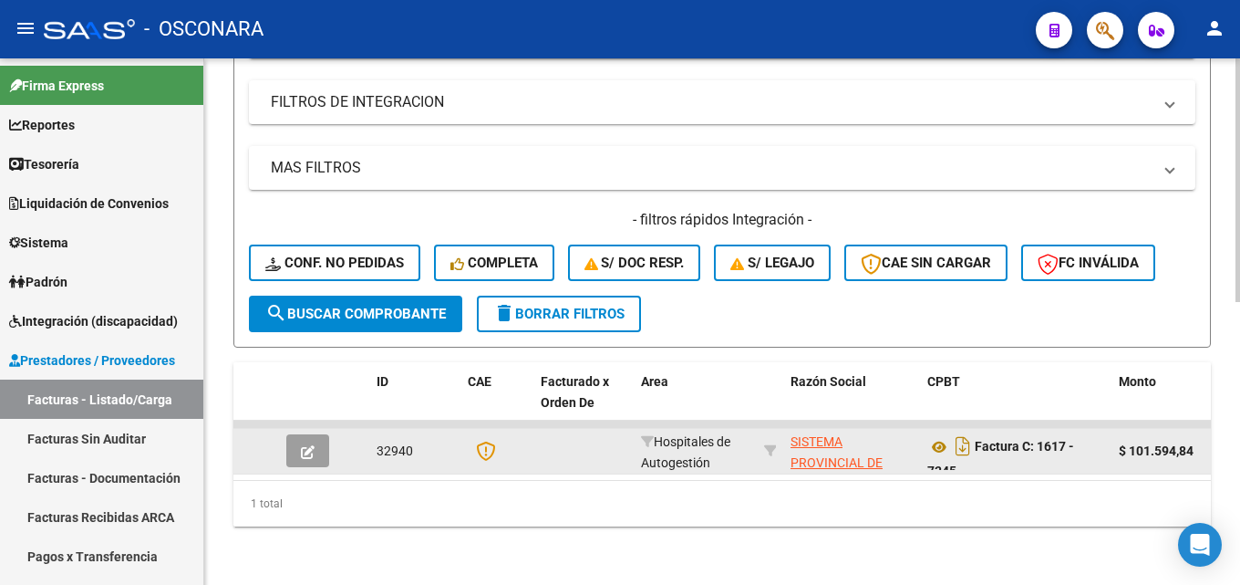
type input "7345"
click at [307, 445] on button "button" at bounding box center [307, 450] width 43 height 33
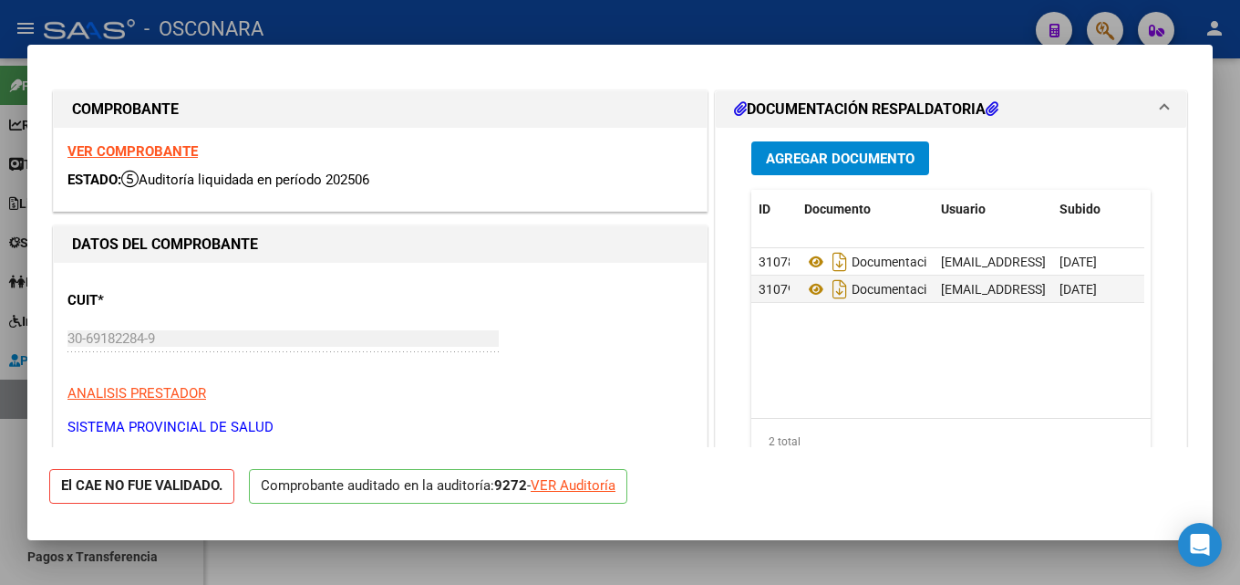
click at [1226, 226] on div at bounding box center [620, 292] width 1240 height 585
type input "$ 0,00"
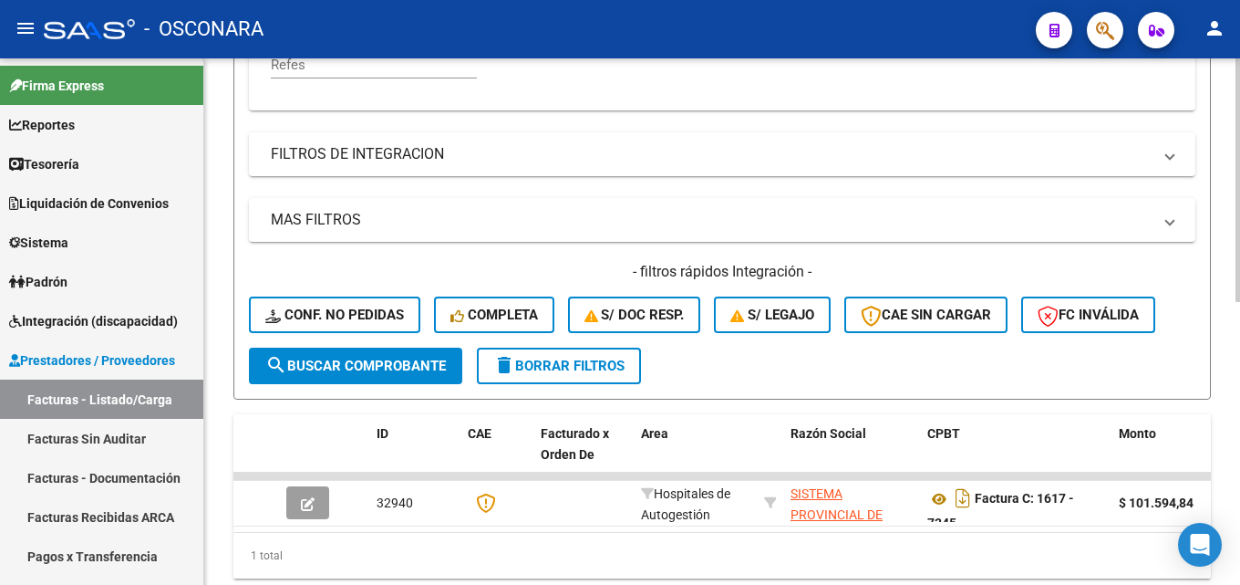
scroll to position [339, 0]
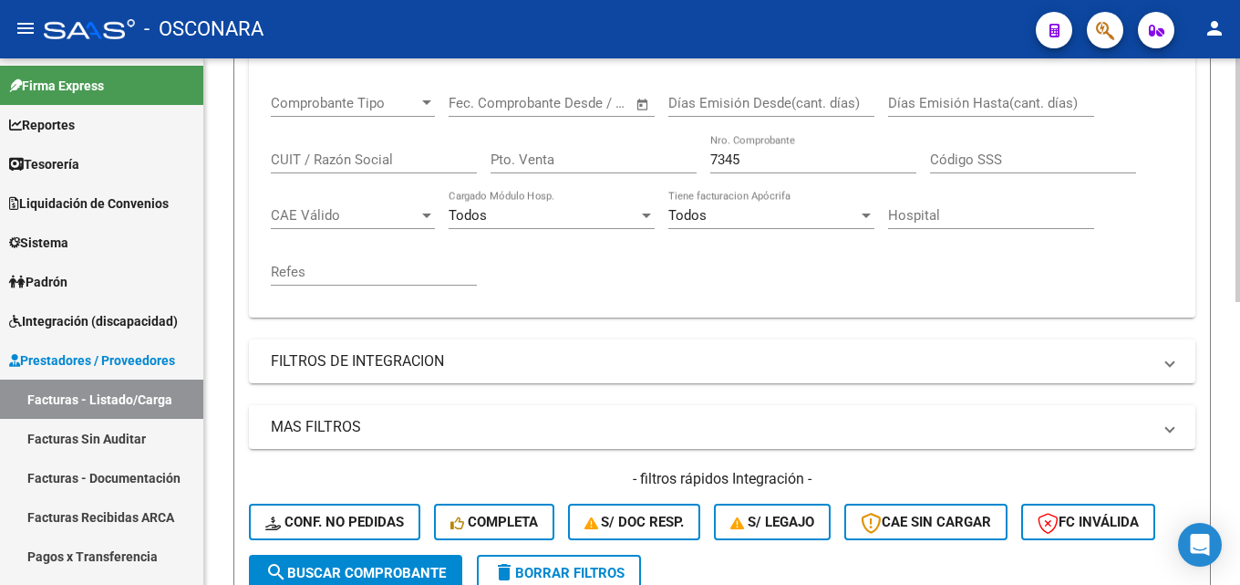
drag, startPoint x: 759, startPoint y: 160, endPoint x: 469, endPoint y: 190, distance: 291.4
click at [504, 189] on div "Comprobante Tipo Comprobante Tipo Start date – End date Fec. Comprobante Desde …" at bounding box center [722, 190] width 903 height 225
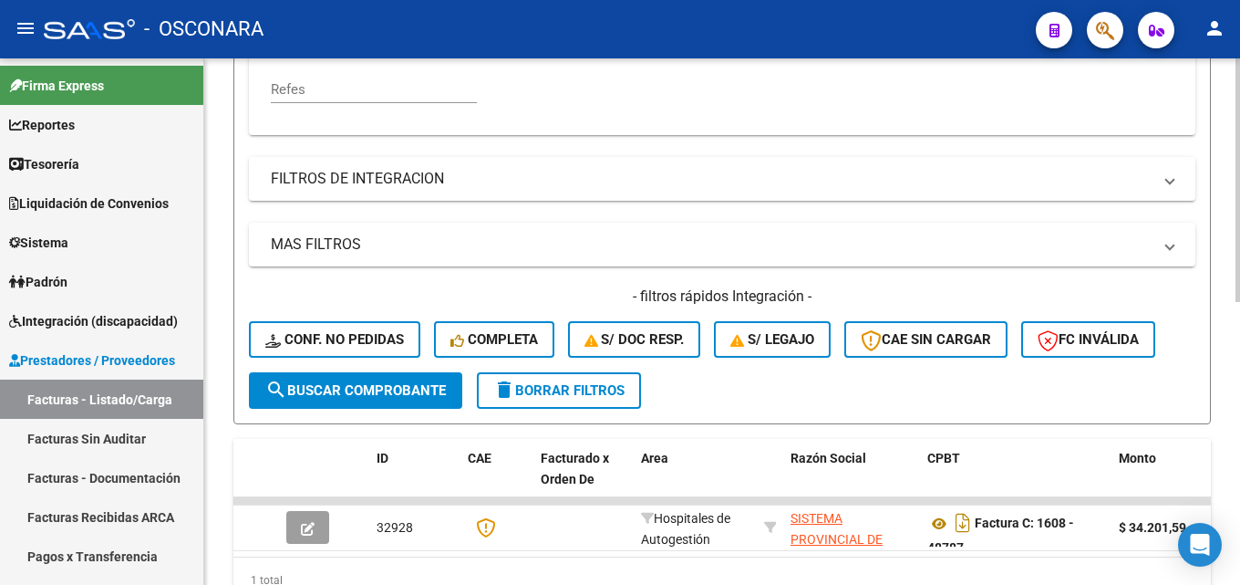
scroll to position [613, 0]
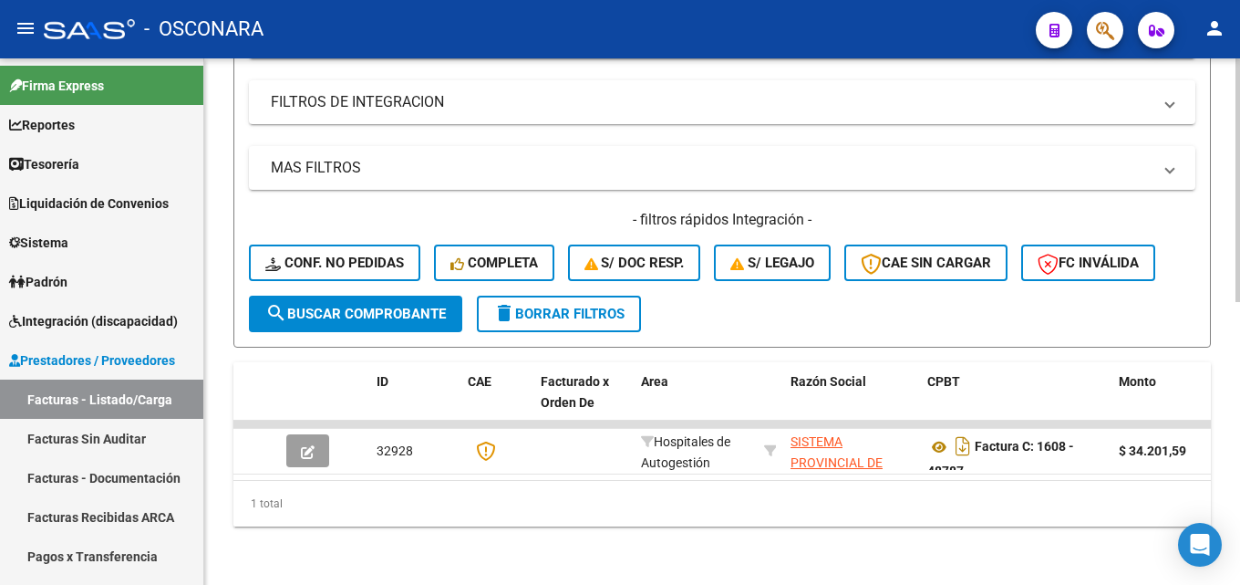
type input "48787"
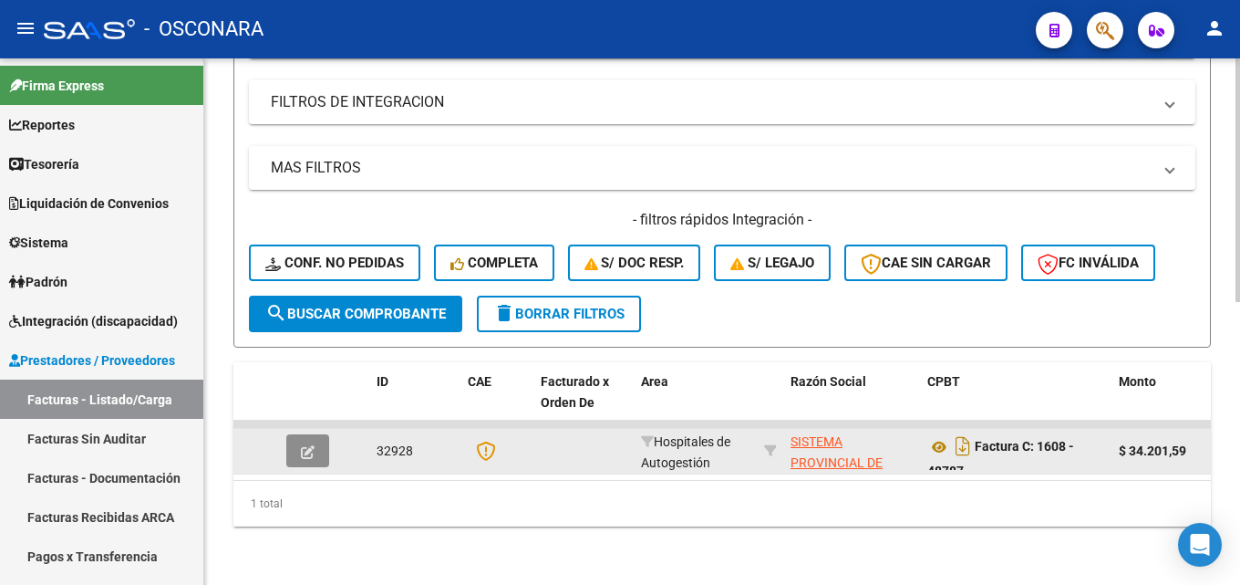
click at [317, 435] on button "button" at bounding box center [307, 450] width 43 height 33
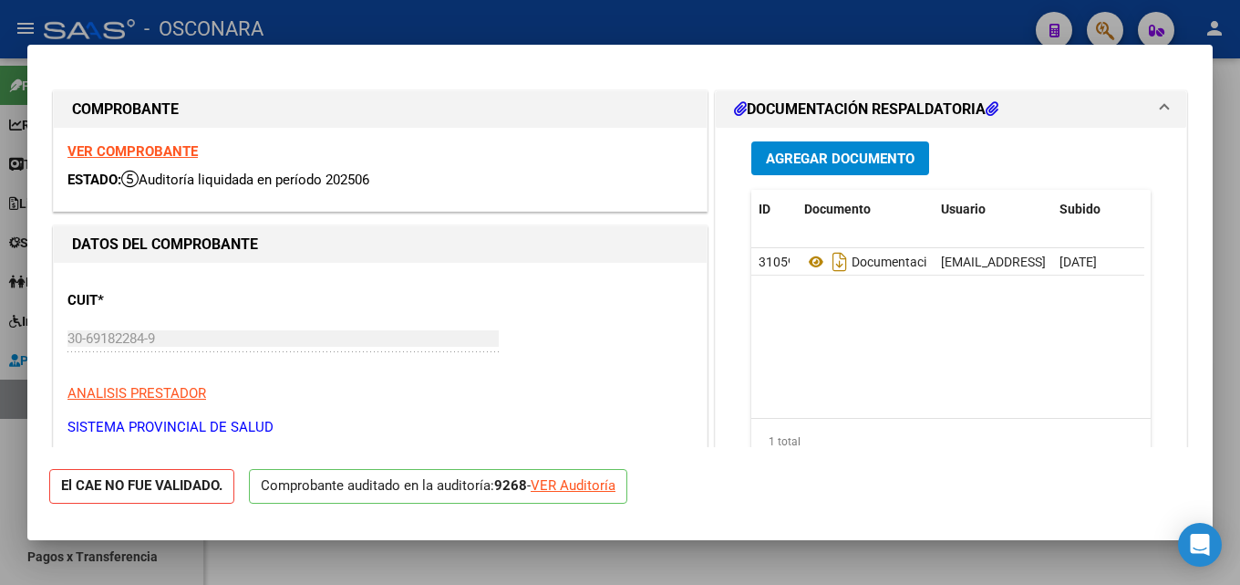
click at [1226, 88] on div at bounding box center [620, 292] width 1240 height 585
type input "$ 0,00"
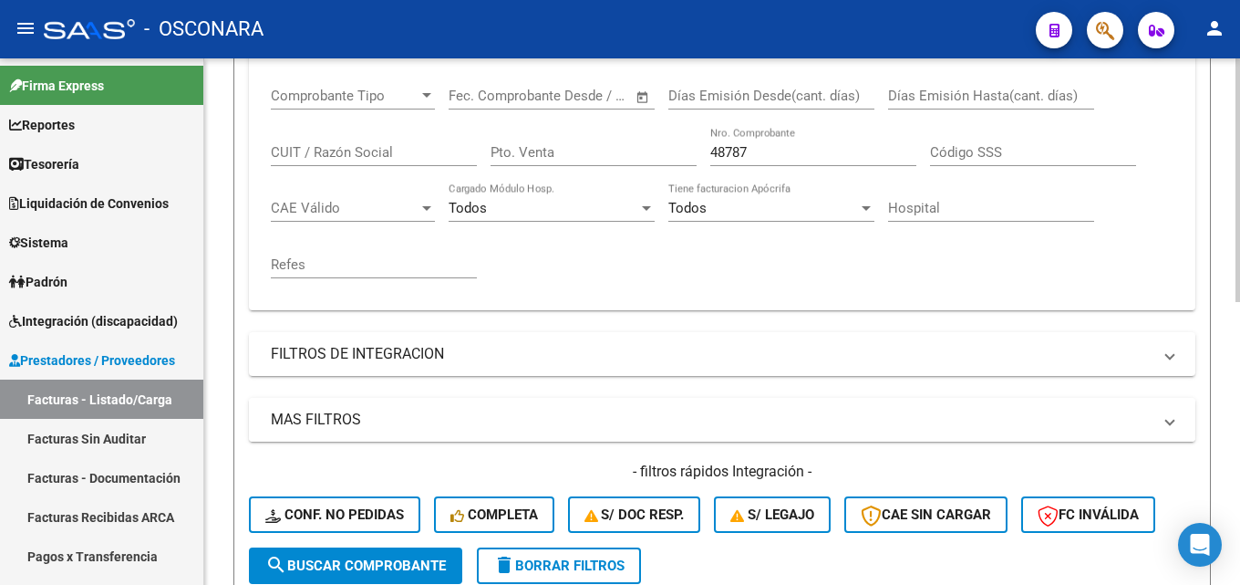
scroll to position [157, 0]
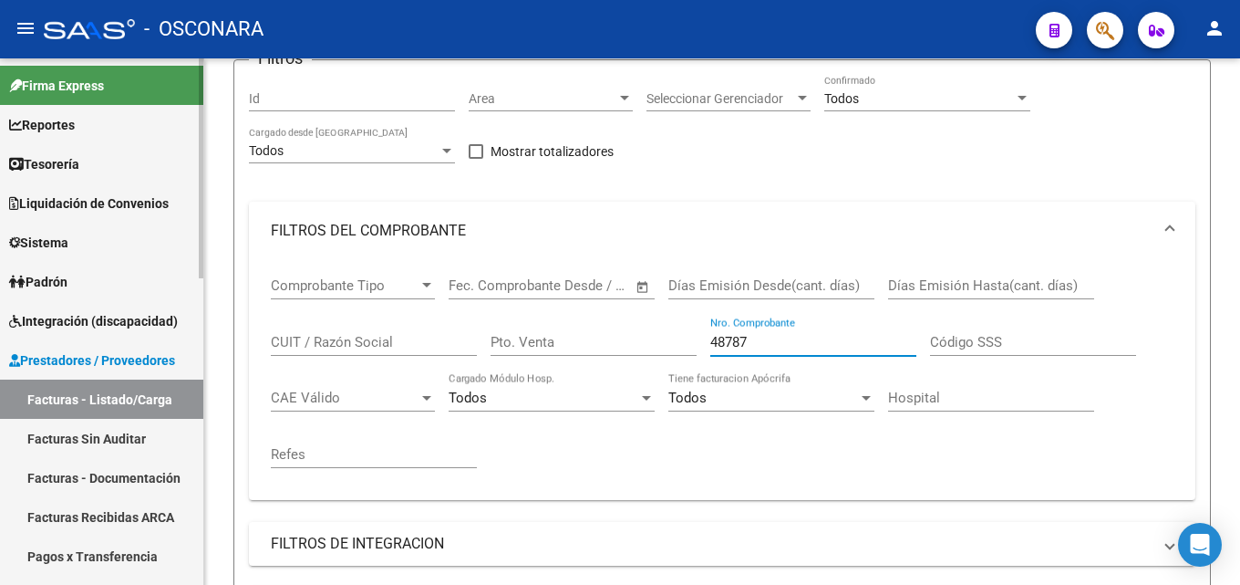
drag, startPoint x: 782, startPoint y: 335, endPoint x: 110, endPoint y: 345, distance: 672.1
click at [190, 345] on mat-sidenav-container "Firma Express Reportes Tablero de Control Ingresos Percibidos Análisis de todos…" at bounding box center [620, 321] width 1240 height 526
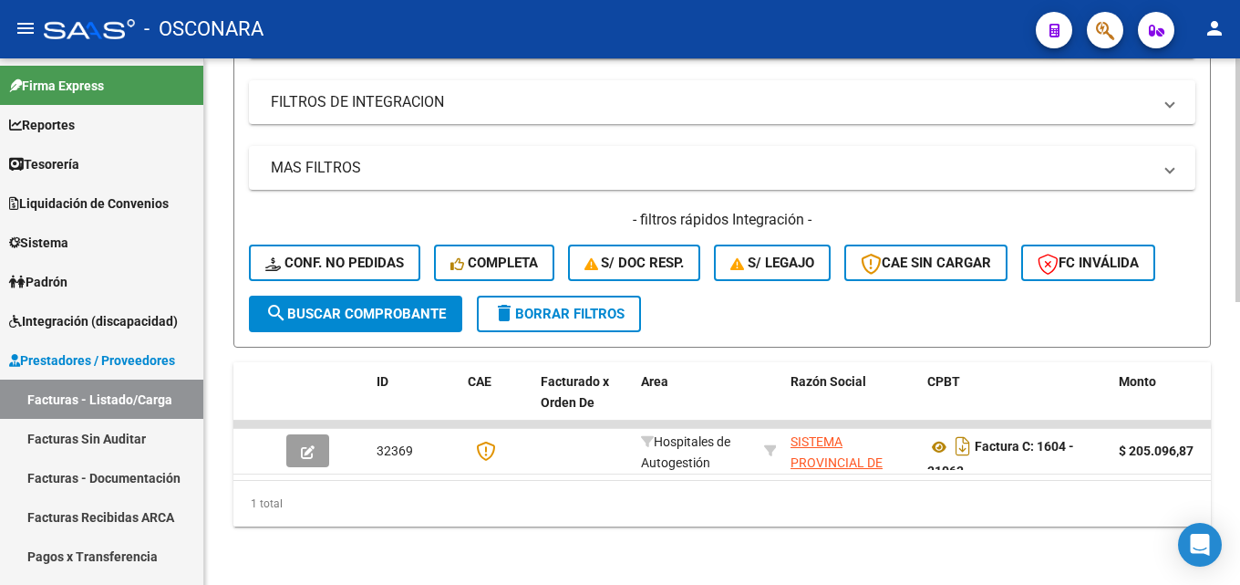
scroll to position [613, 0]
type input "31063"
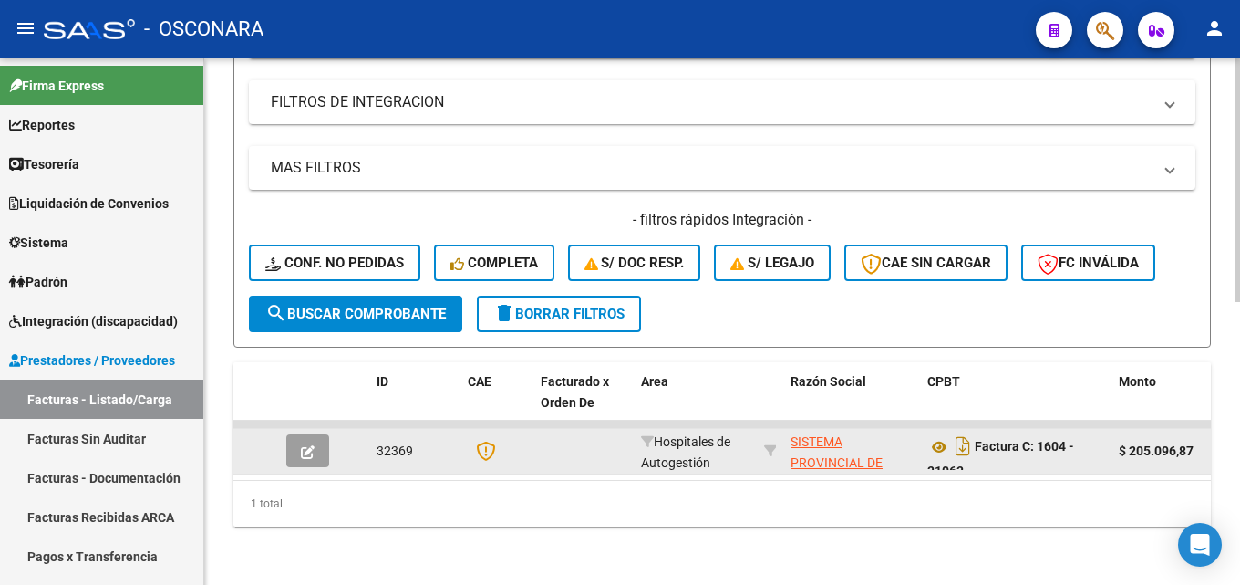
scroll to position [12, 0]
click at [305, 445] on icon "button" at bounding box center [308, 452] width 14 height 14
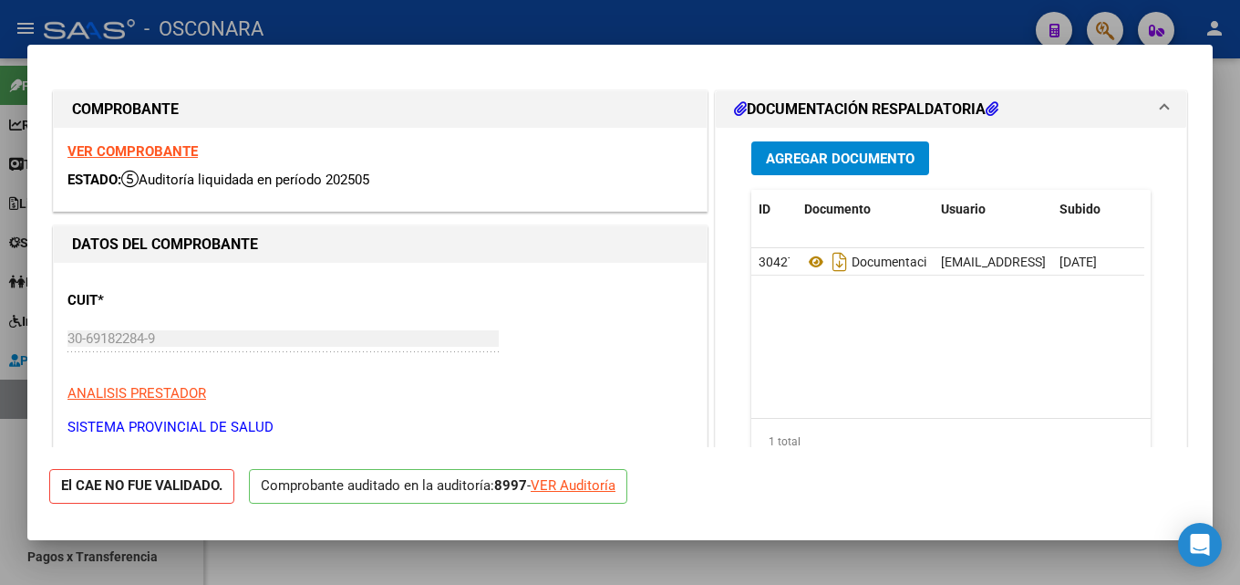
click at [564, 481] on div "VER Auditoría" at bounding box center [573, 485] width 85 height 21
type input "$ 0,00"
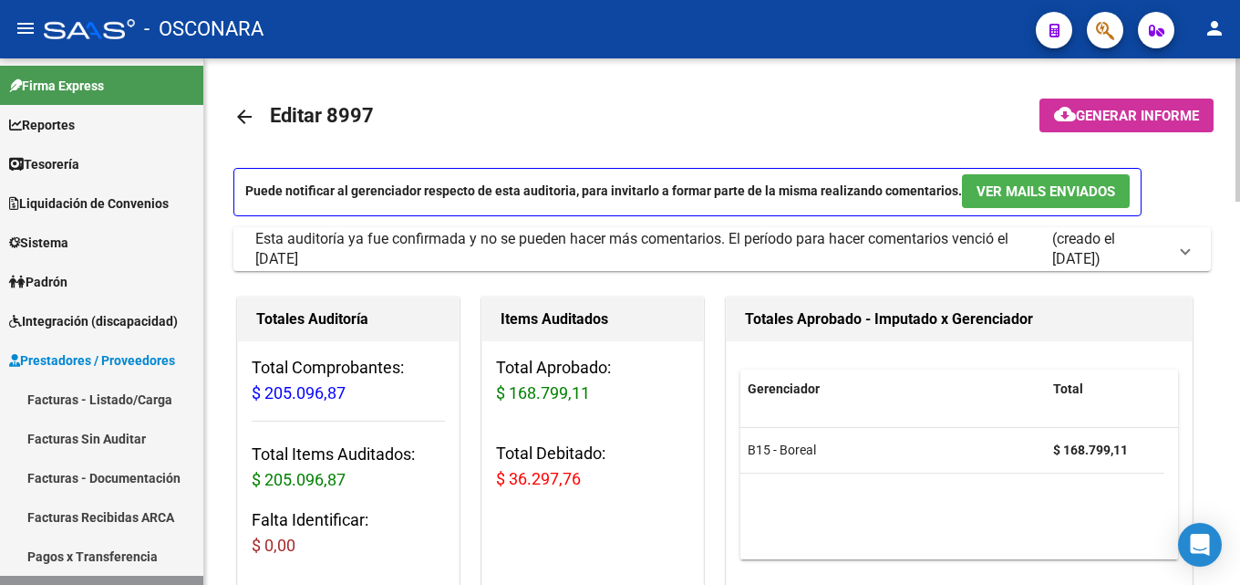
click at [246, 120] on mat-icon "arrow_back" at bounding box center [244, 117] width 22 height 22
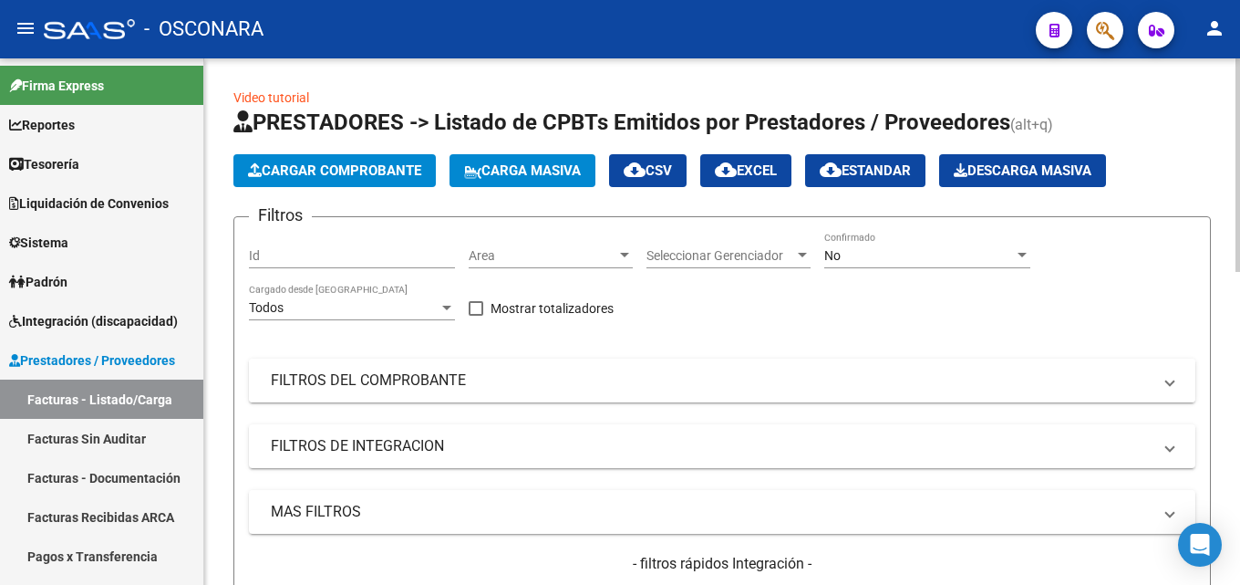
click at [573, 375] on mat-panel-title "FILTROS DEL COMPROBANTE" at bounding box center [711, 380] width 881 height 20
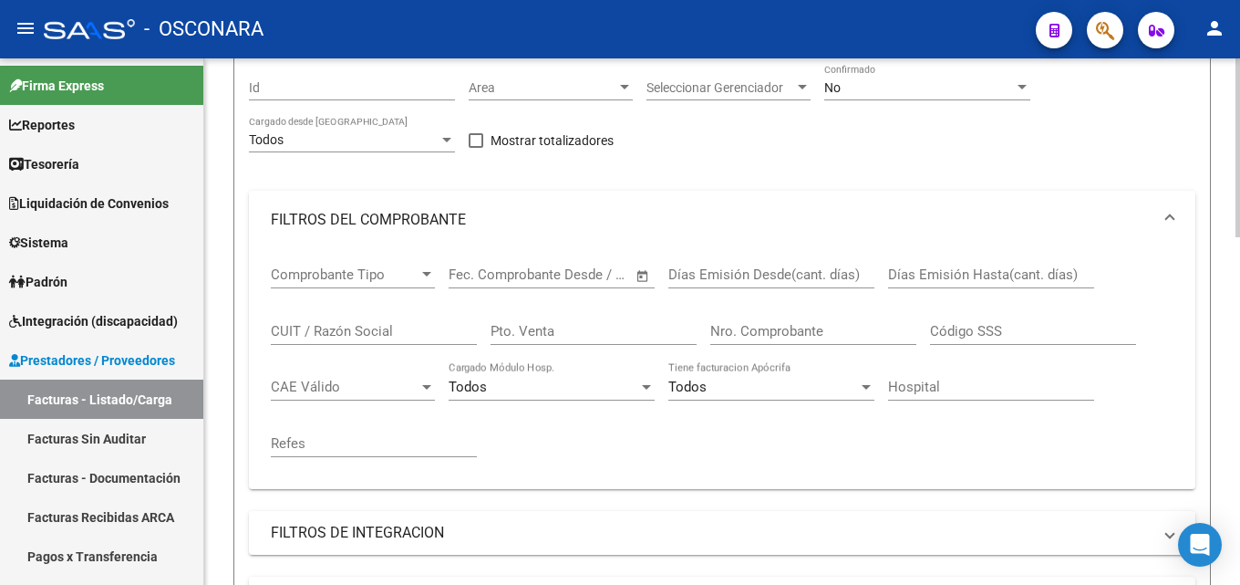
scroll to position [182, 0]
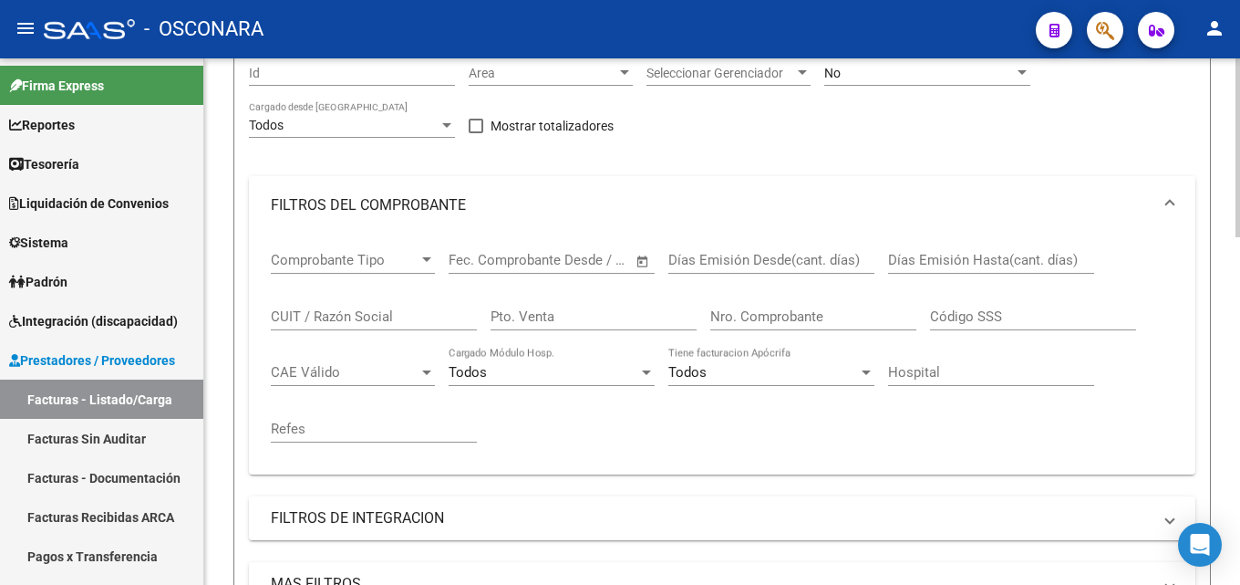
click at [752, 316] on input "Nro. Comprobante" at bounding box center [813, 316] width 206 height 16
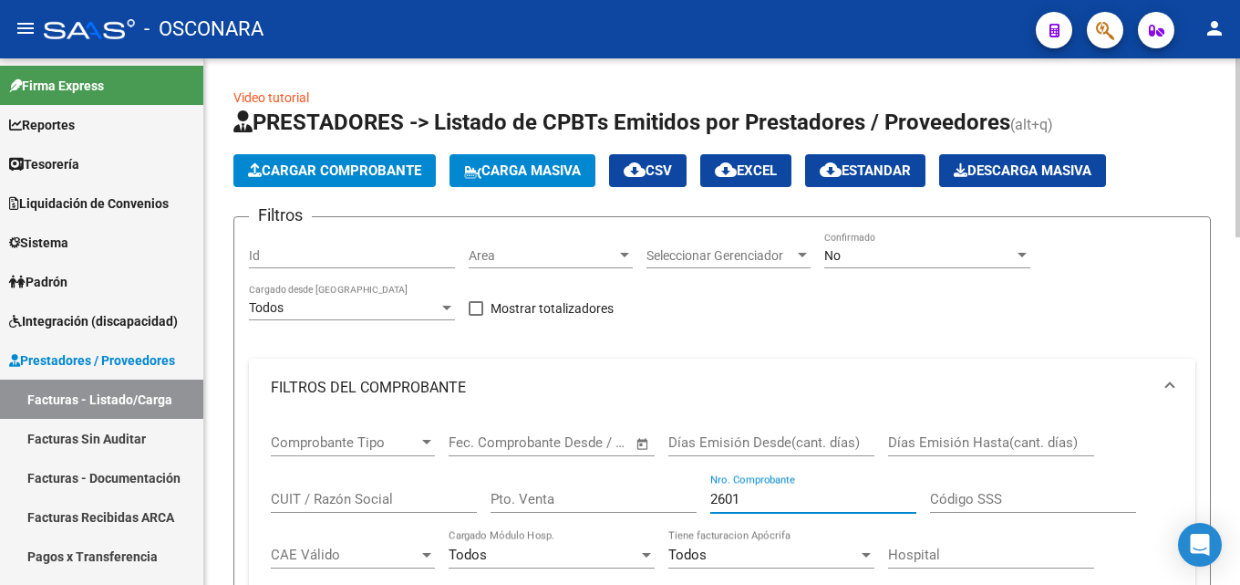
click at [852, 251] on div "No" at bounding box center [919, 256] width 190 height 16
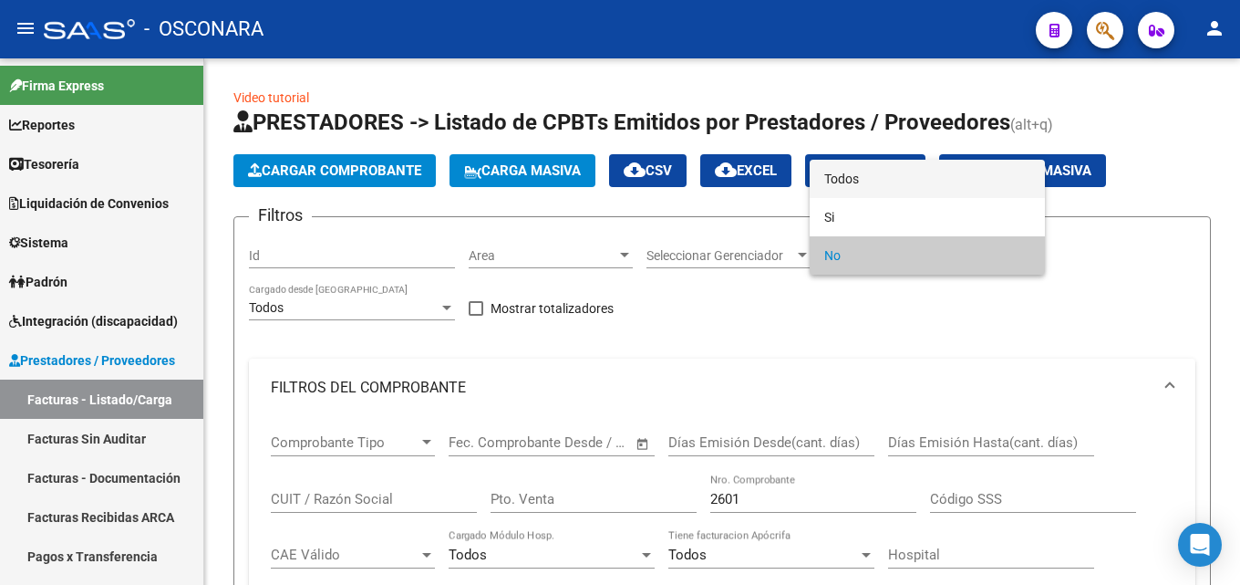
click at [857, 175] on span "Todos" at bounding box center [927, 179] width 206 height 38
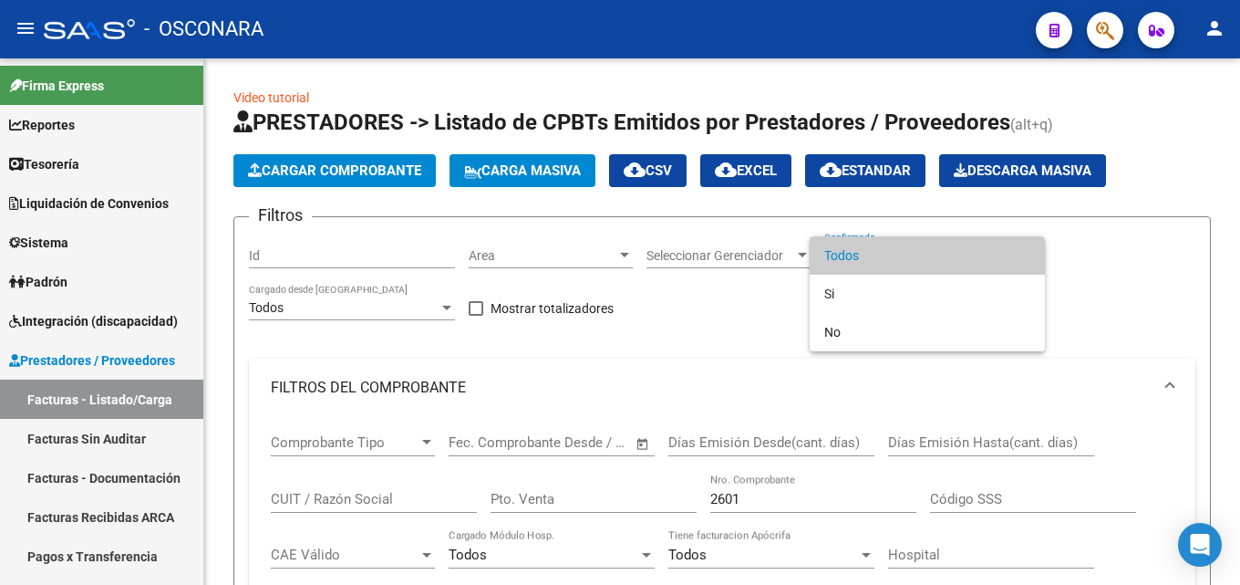
click at [792, 413] on div at bounding box center [620, 292] width 1240 height 585
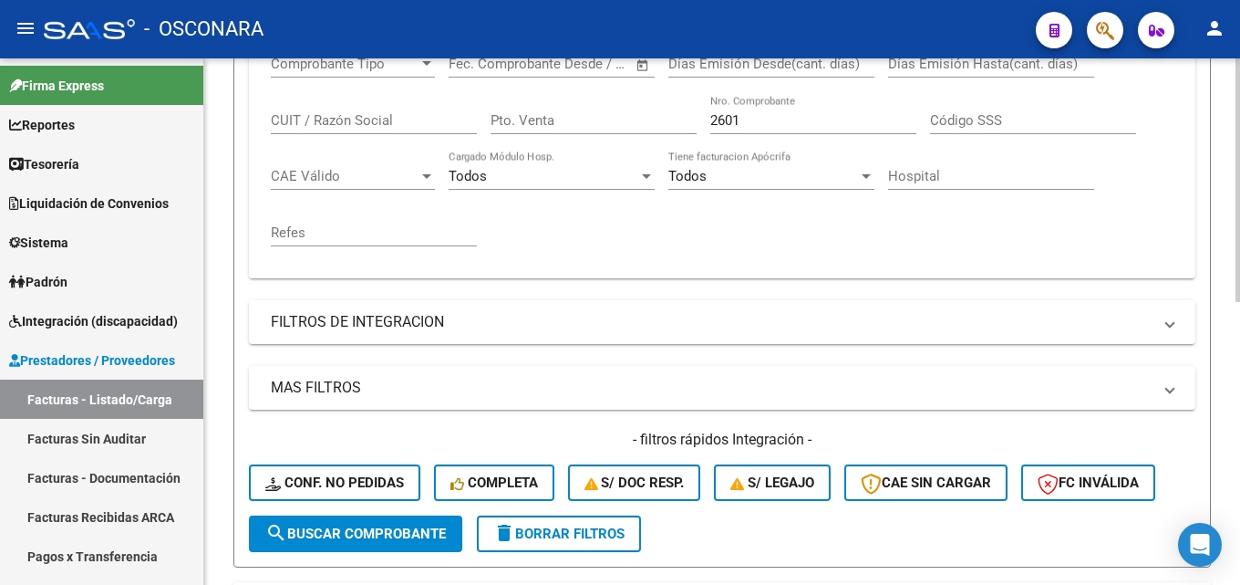
scroll to position [157, 0]
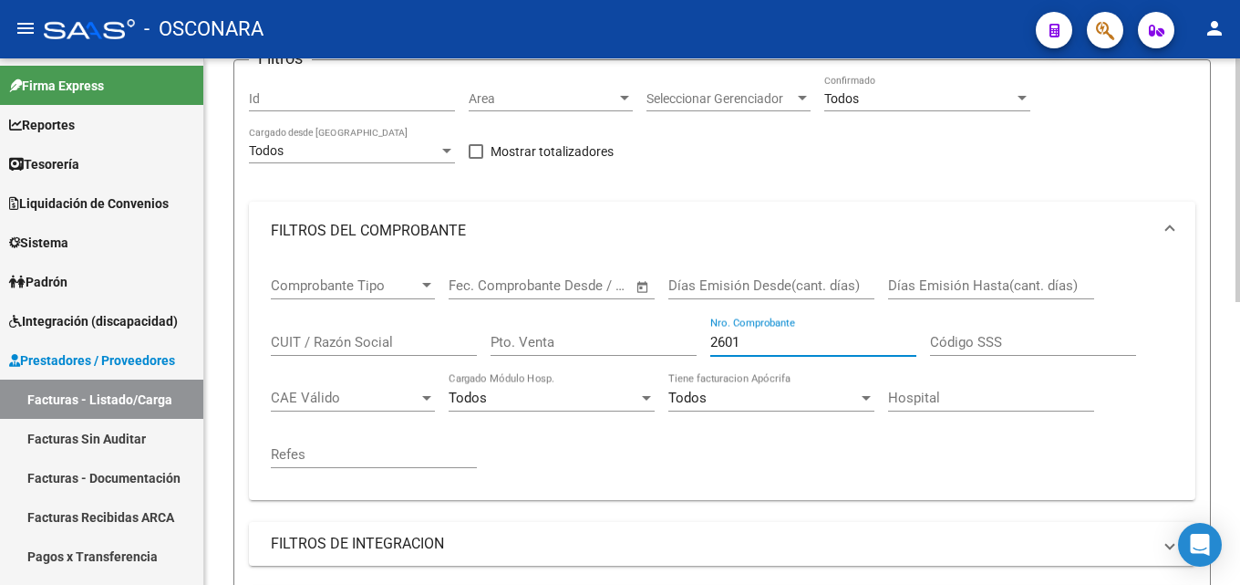
drag, startPoint x: 751, startPoint y: 336, endPoint x: 502, endPoint y: 356, distance: 250.6
click at [504, 355] on div "Comprobante Tipo Comprobante Tipo Start date – End date Fec. Comprobante Desde …" at bounding box center [722, 372] width 903 height 225
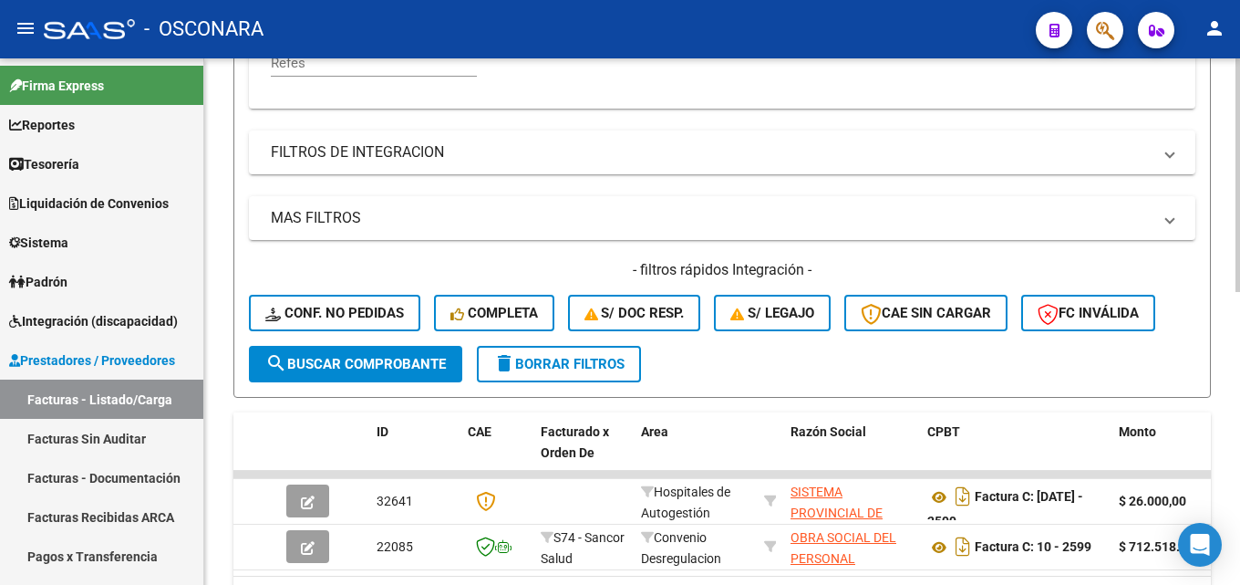
scroll to position [613, 0]
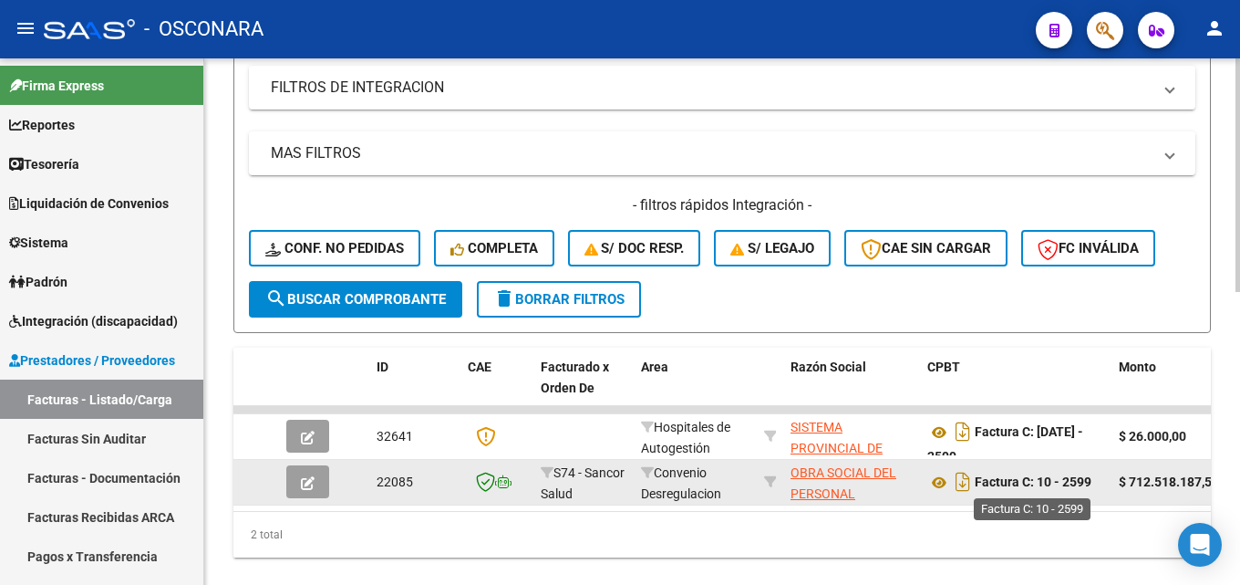
type input "2599"
click at [302, 486] on icon "button" at bounding box center [308, 483] width 14 height 14
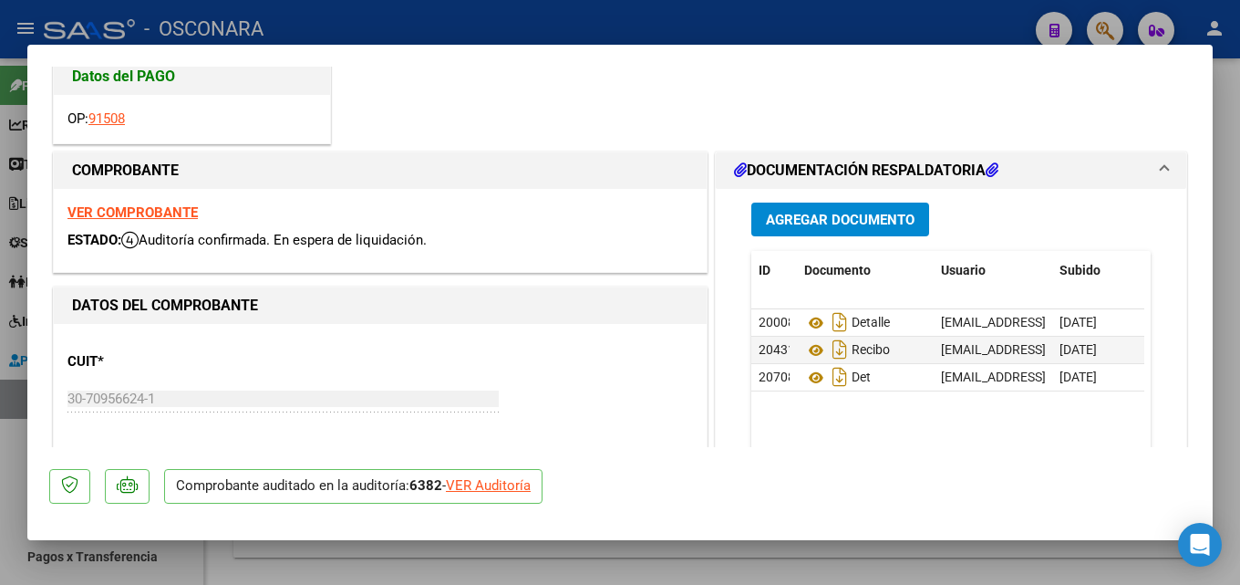
scroll to position [91, 0]
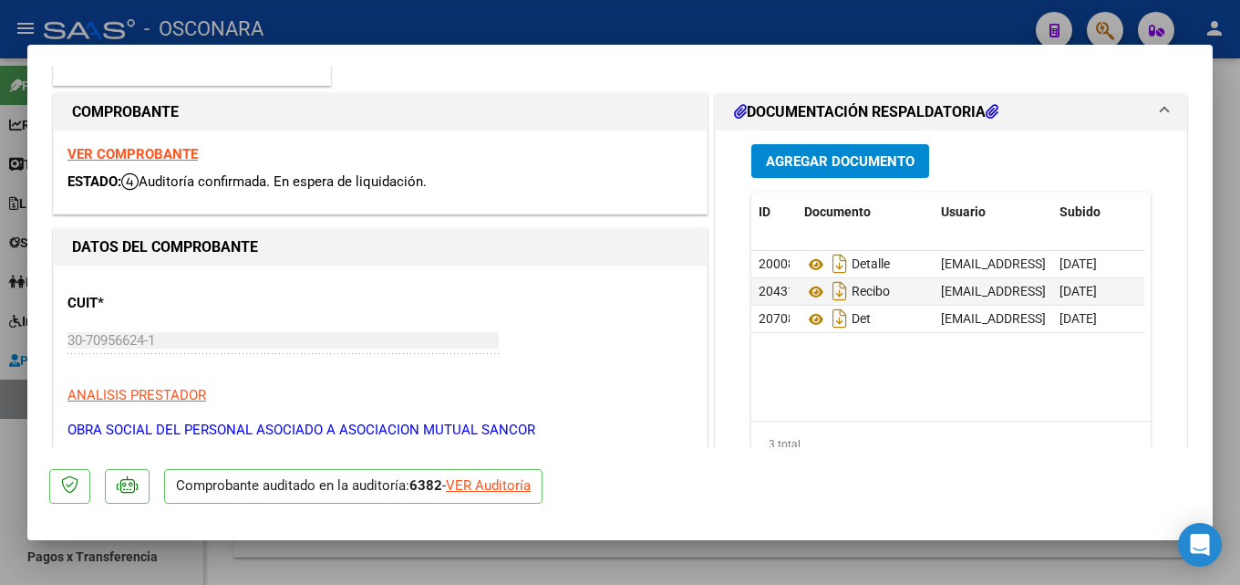
click at [514, 485] on div "VER Auditoría" at bounding box center [488, 485] width 85 height 21
type input "$ 0,00"
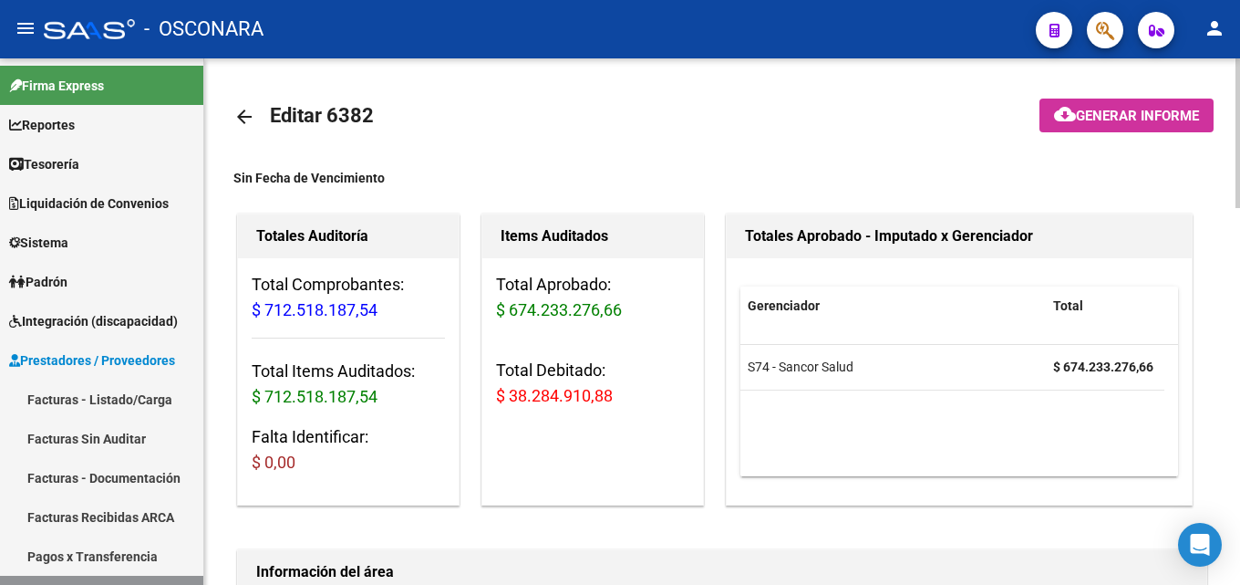
click at [238, 118] on mat-icon "arrow_back" at bounding box center [244, 117] width 22 height 22
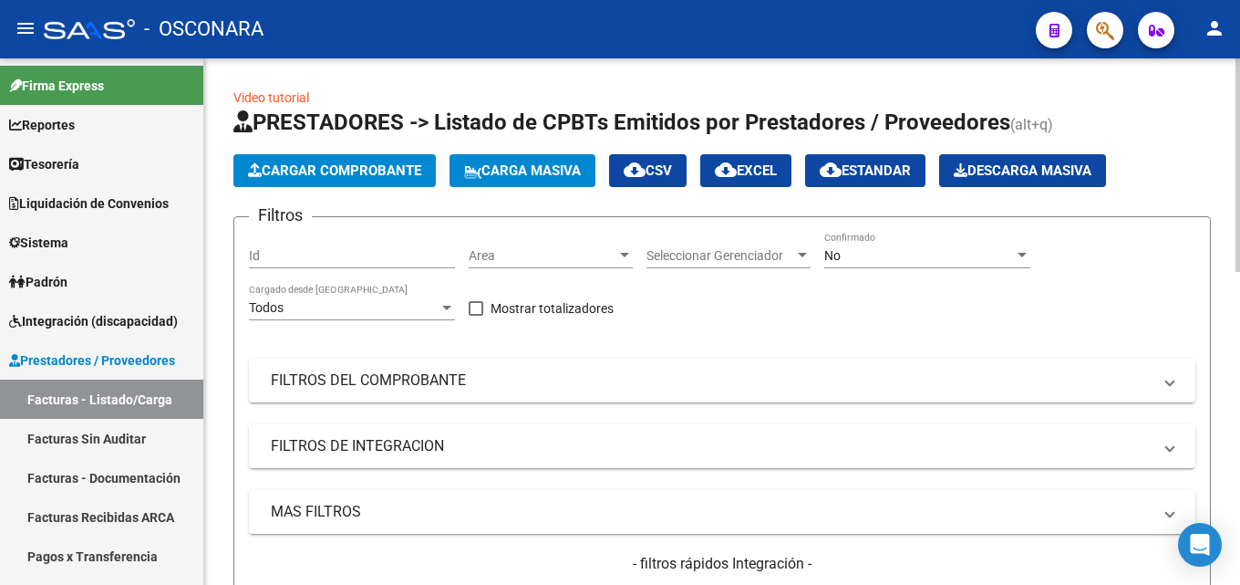
click at [916, 243] on div "No Confirmado" at bounding box center [927, 250] width 206 height 36
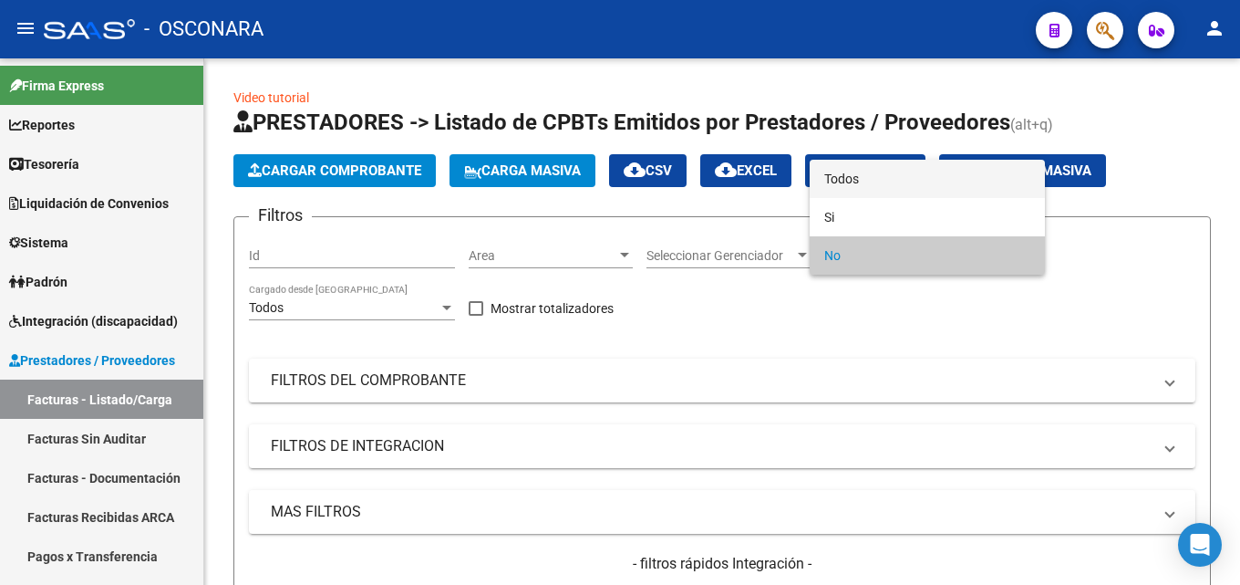
click at [886, 181] on span "Todos" at bounding box center [927, 179] width 206 height 38
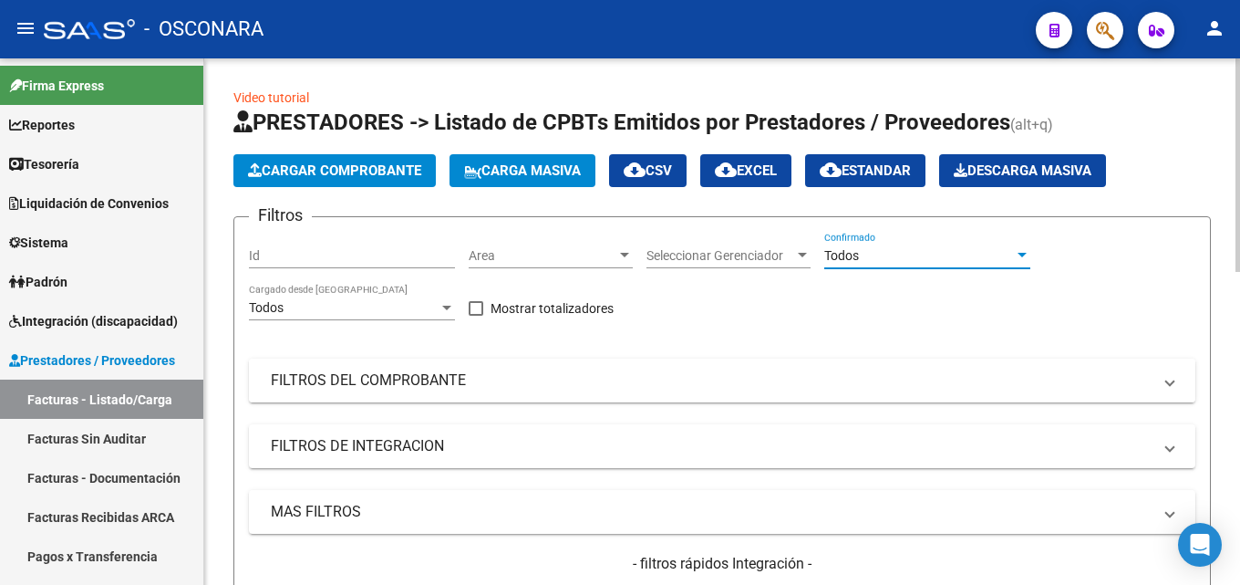
click at [693, 373] on mat-panel-title "FILTROS DEL COMPROBANTE" at bounding box center [711, 380] width 881 height 20
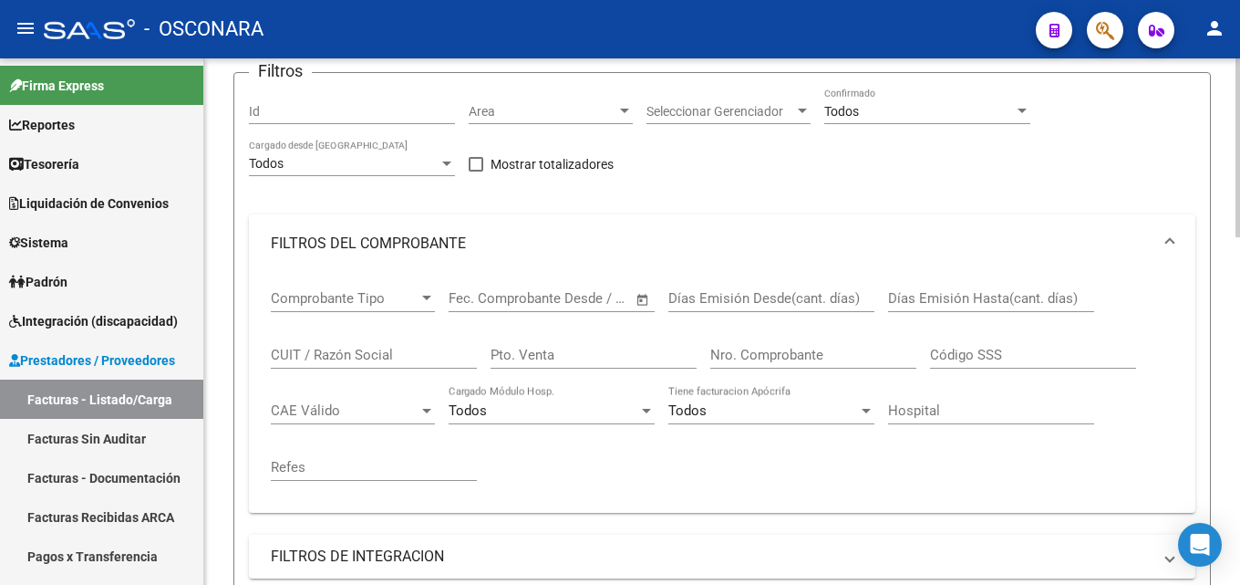
scroll to position [182, 0]
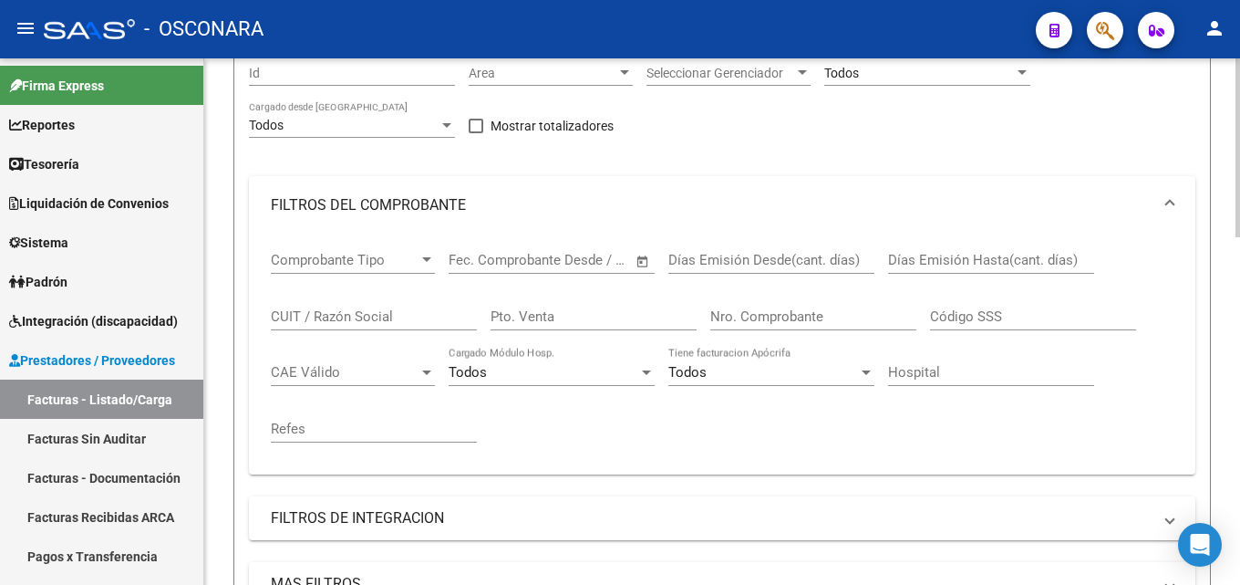
click at [808, 316] on input "Nro. Comprobante" at bounding box center [813, 316] width 206 height 16
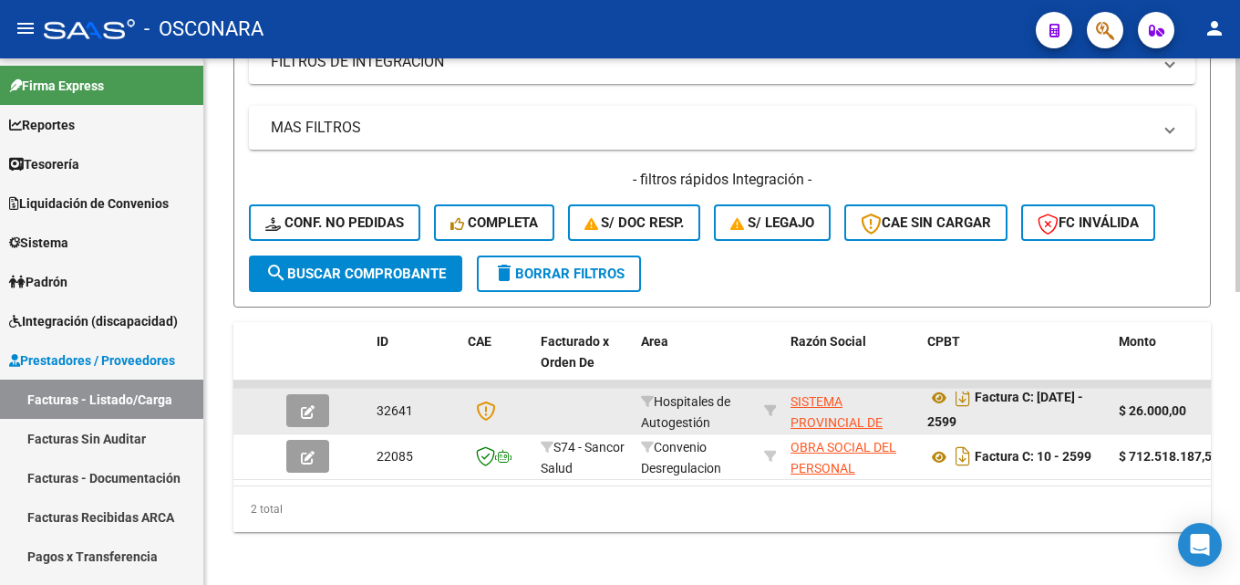
scroll to position [12, 0]
type input "2599"
click at [308, 410] on icon "button" at bounding box center [308, 412] width 14 height 14
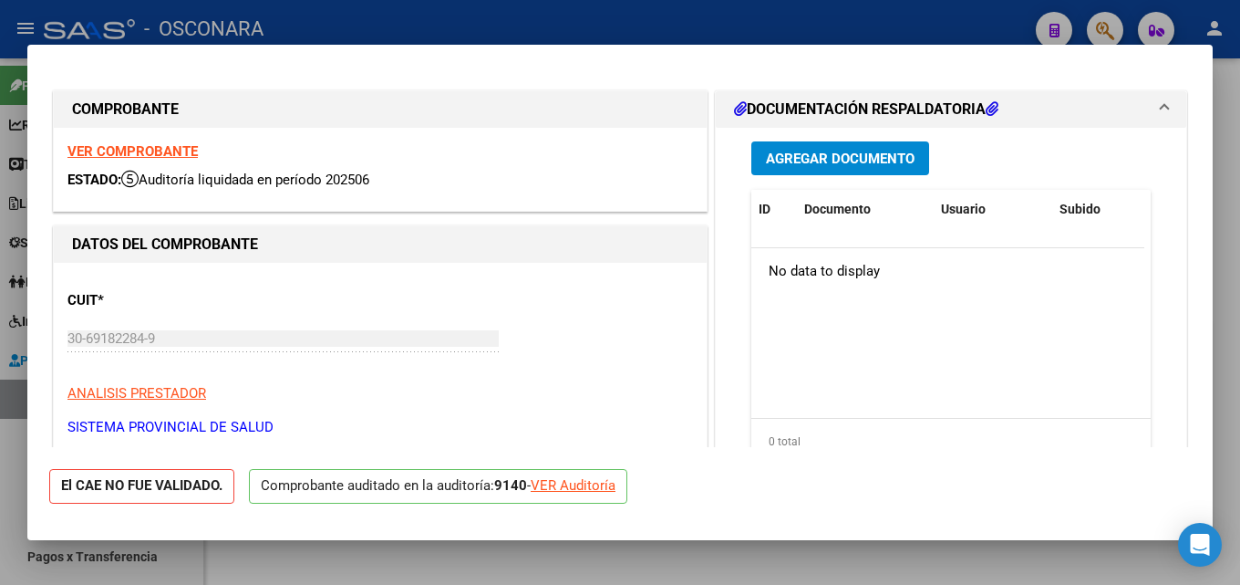
click at [571, 483] on div "VER Auditoría" at bounding box center [573, 485] width 85 height 21
type input "$ 0,00"
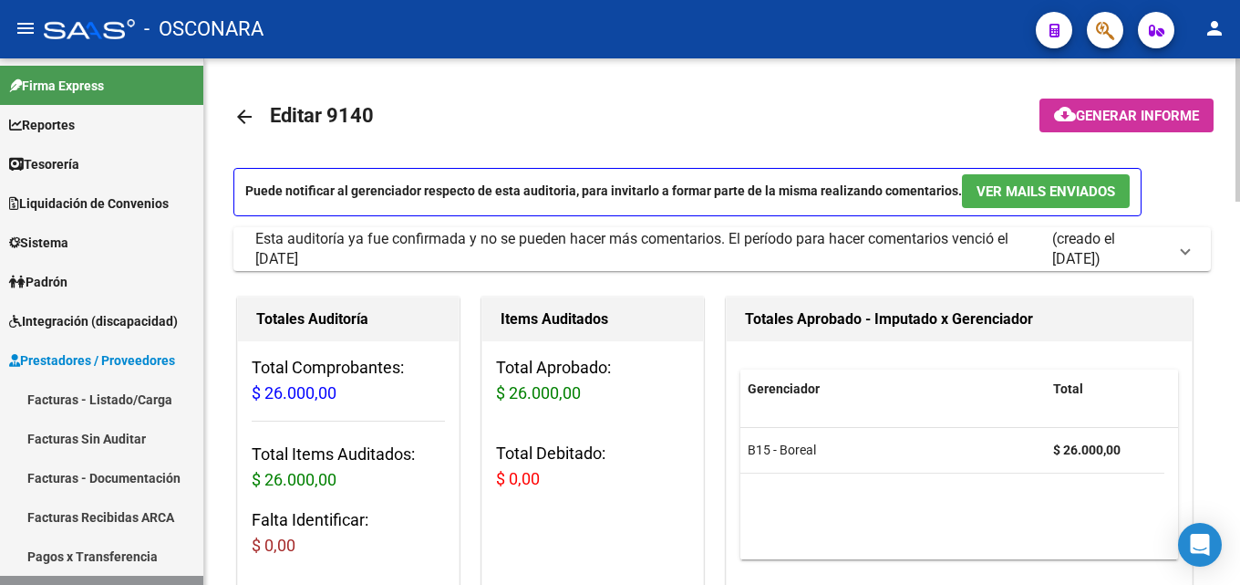
click at [234, 116] on mat-icon "arrow_back" at bounding box center [244, 117] width 22 height 22
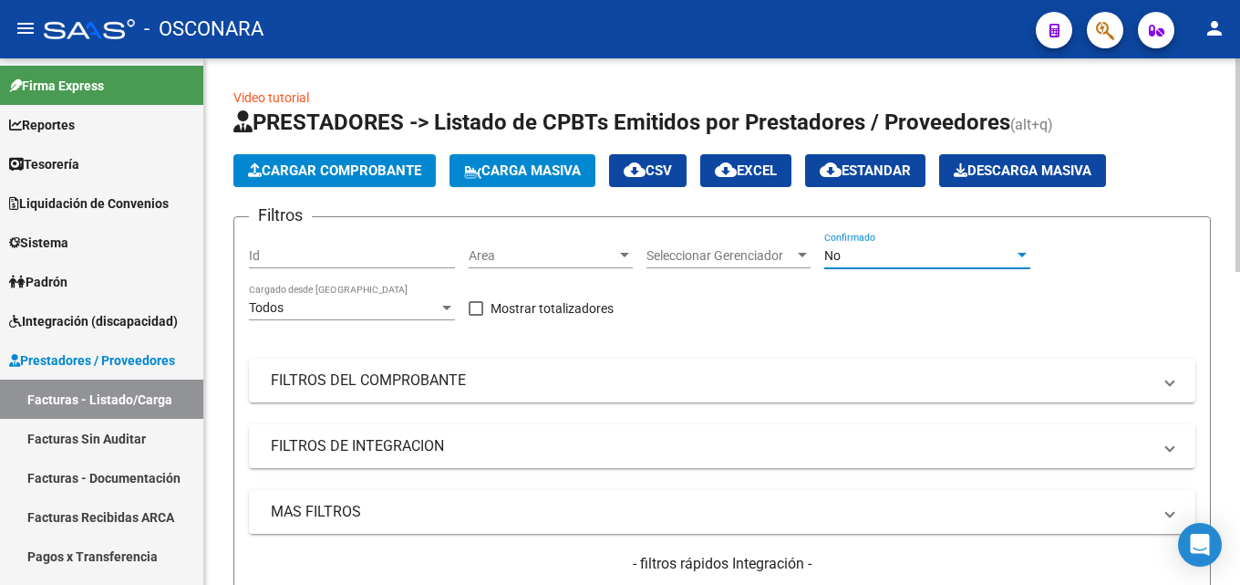
click at [847, 254] on div "No" at bounding box center [919, 256] width 190 height 16
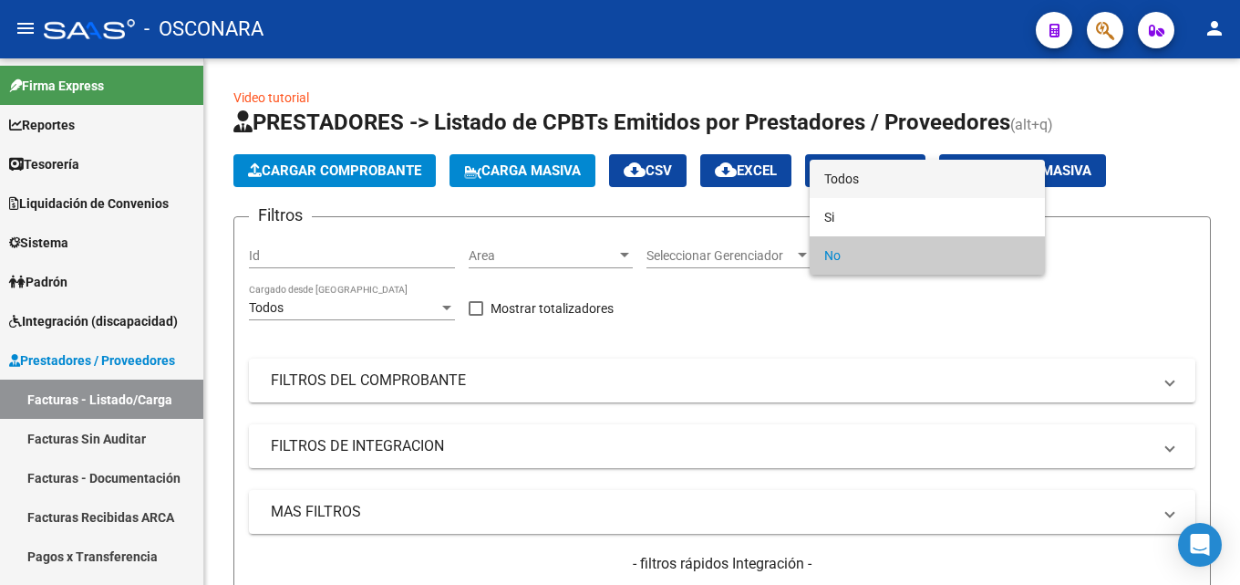
click at [846, 181] on span "Todos" at bounding box center [927, 179] width 206 height 38
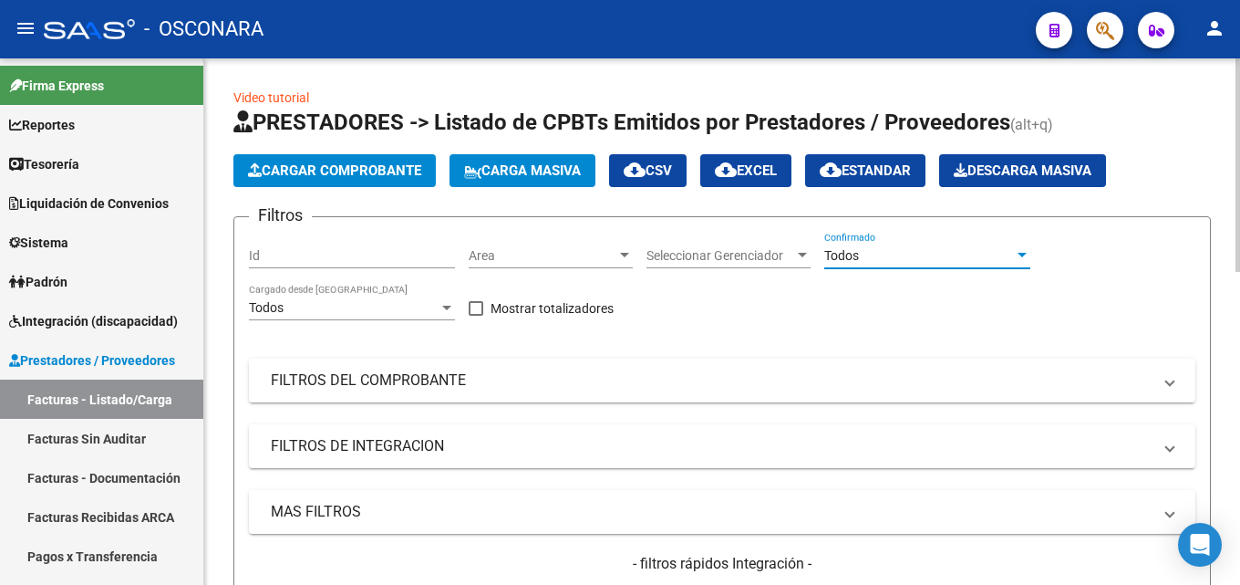
click at [702, 378] on mat-panel-title "FILTROS DEL COMPROBANTE" at bounding box center [711, 380] width 881 height 20
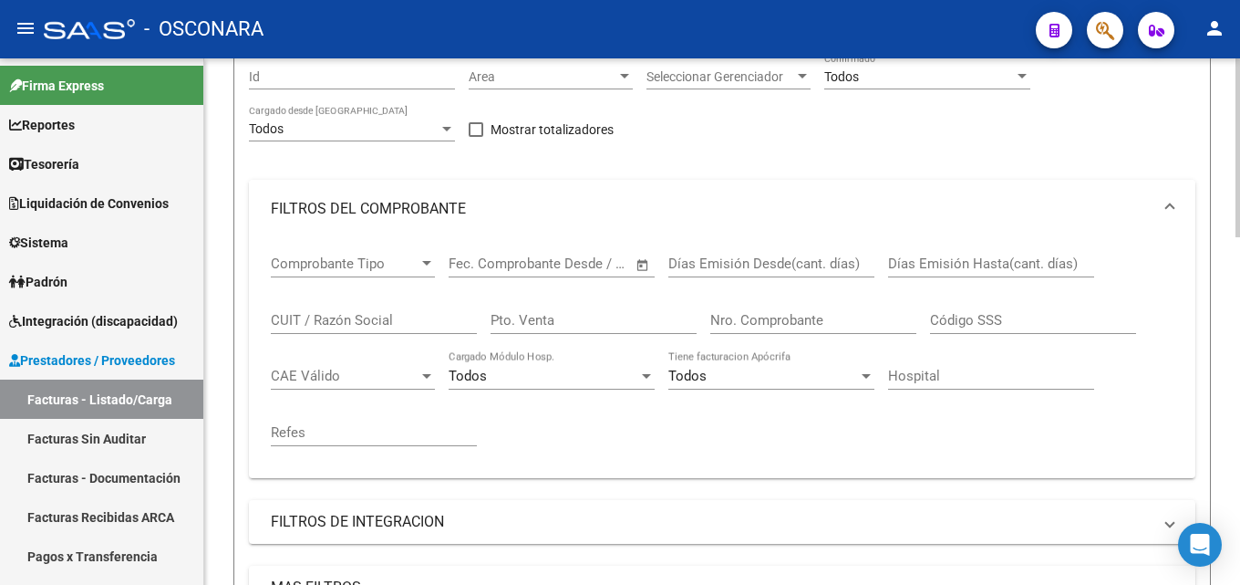
scroll to position [182, 0]
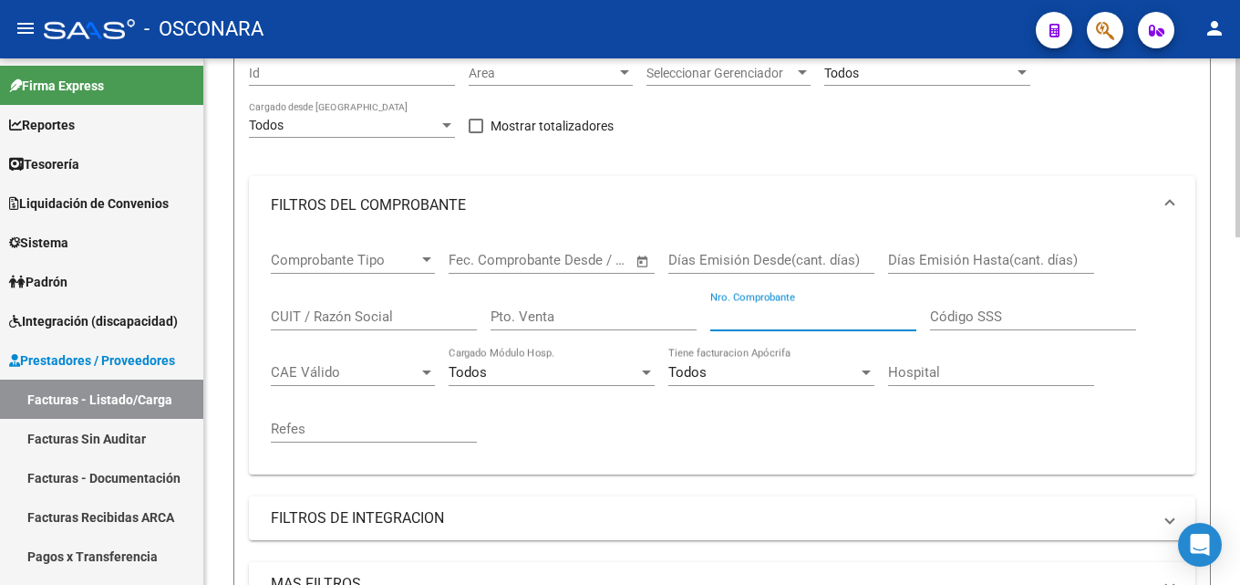
click at [775, 313] on input "Nro. Comprobante" at bounding box center [813, 316] width 206 height 16
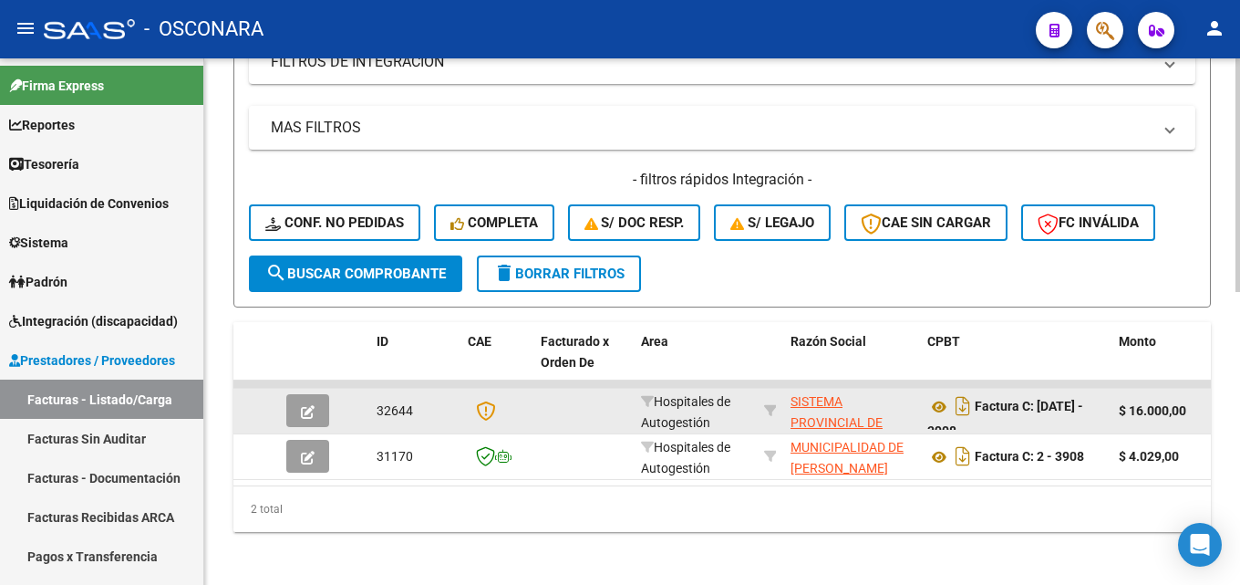
scroll to position [12, 0]
type input "3906"
click at [315, 409] on button "button" at bounding box center [307, 410] width 43 height 33
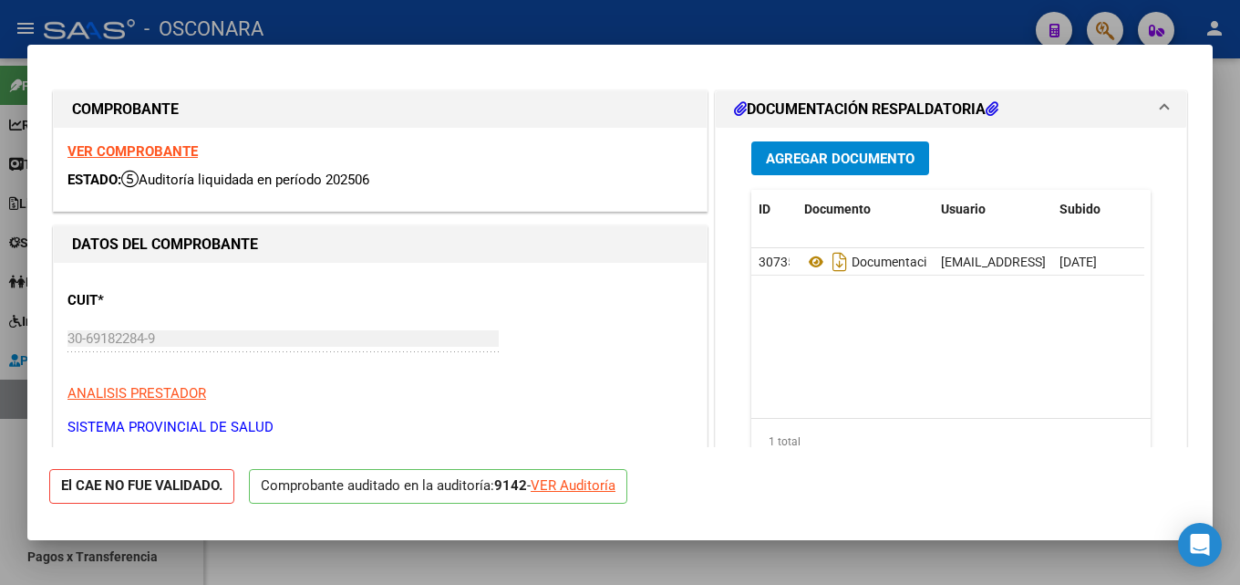
click at [1226, 246] on div at bounding box center [620, 292] width 1240 height 585
type input "$ 0,00"
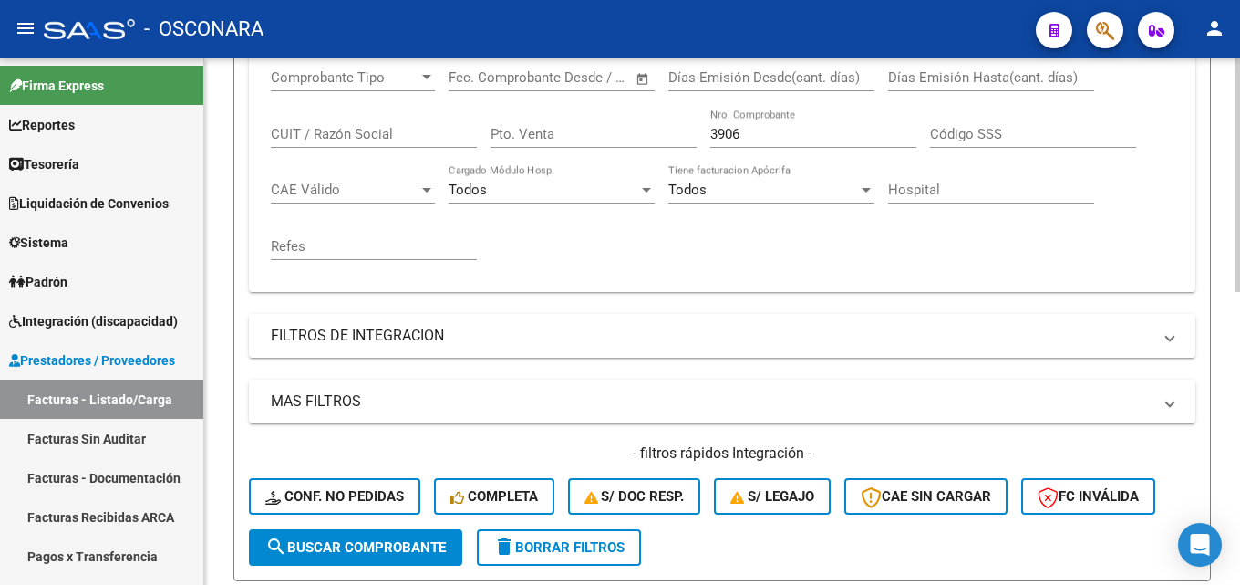
scroll to position [274, 0]
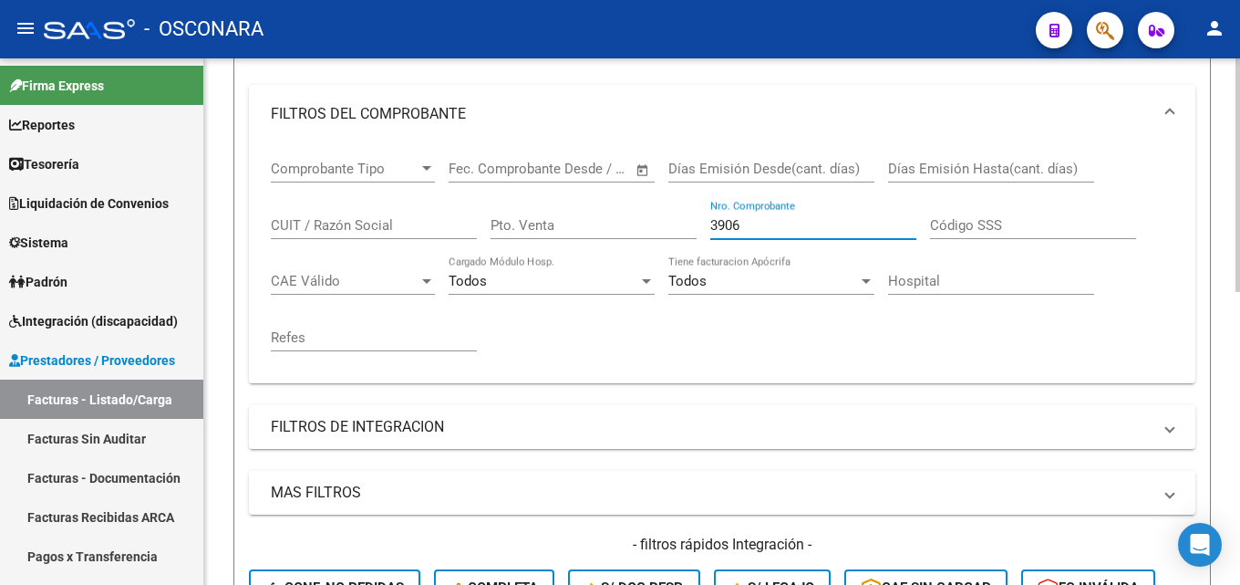
drag, startPoint x: 789, startPoint y: 232, endPoint x: 260, endPoint y: 258, distance: 529.6
click at [339, 254] on div "Comprobante Tipo Comprobante Tipo Start date – End date Fec. Comprobante Desde …" at bounding box center [722, 255] width 903 height 225
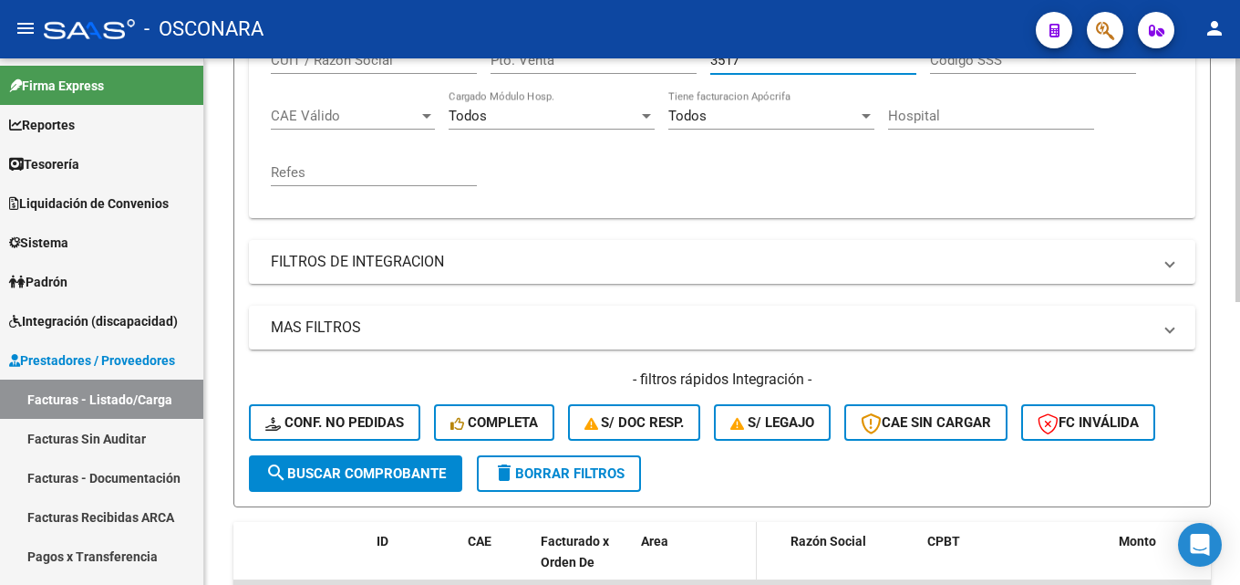
scroll to position [430, 0]
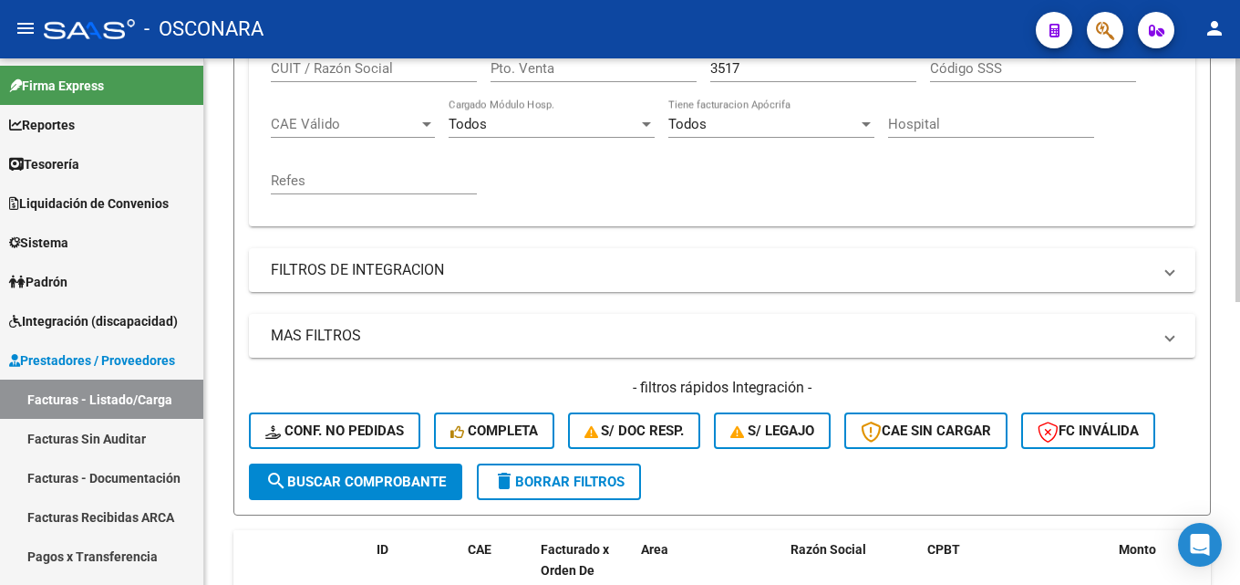
click at [709, 65] on div "Comprobante Tipo Comprobante Tipo Start date – End date Fec. Comprobante Desde …" at bounding box center [722, 98] width 903 height 225
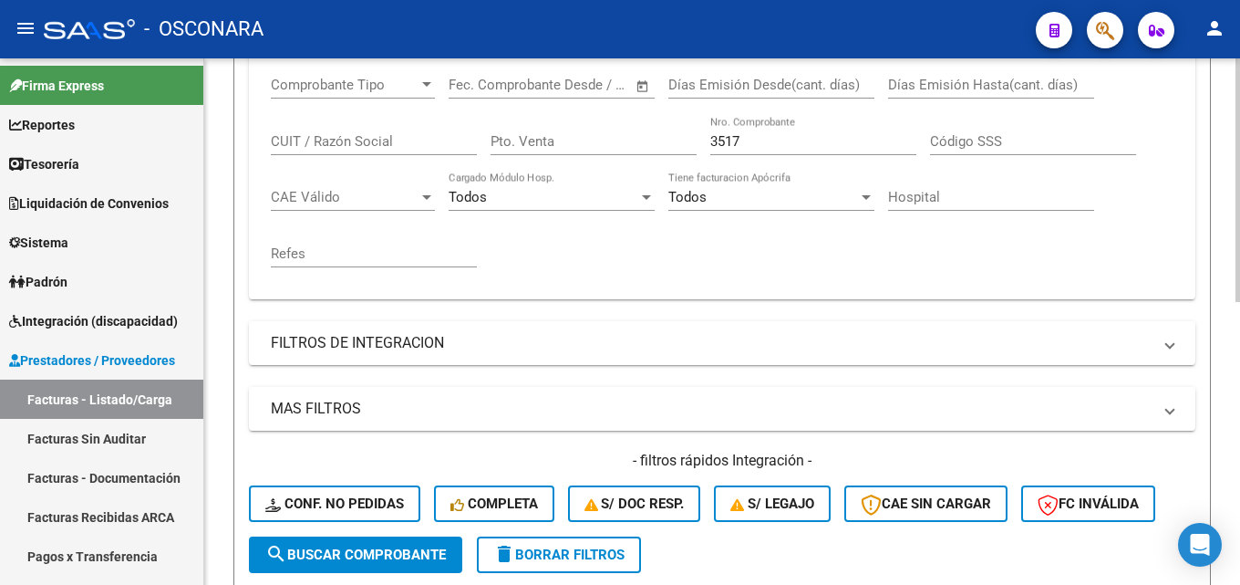
scroll to position [248, 0]
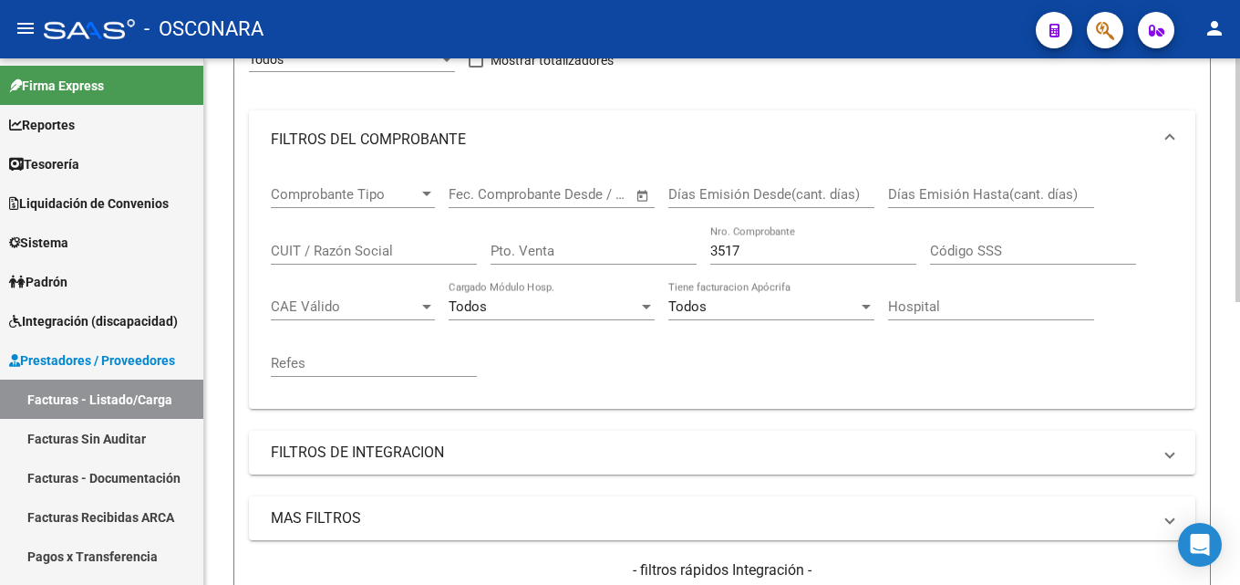
click at [371, 258] on div "Comprobante Tipo Comprobante Tipo Start date – End date Fec. Comprobante Desde …" at bounding box center [722, 281] width 903 height 225
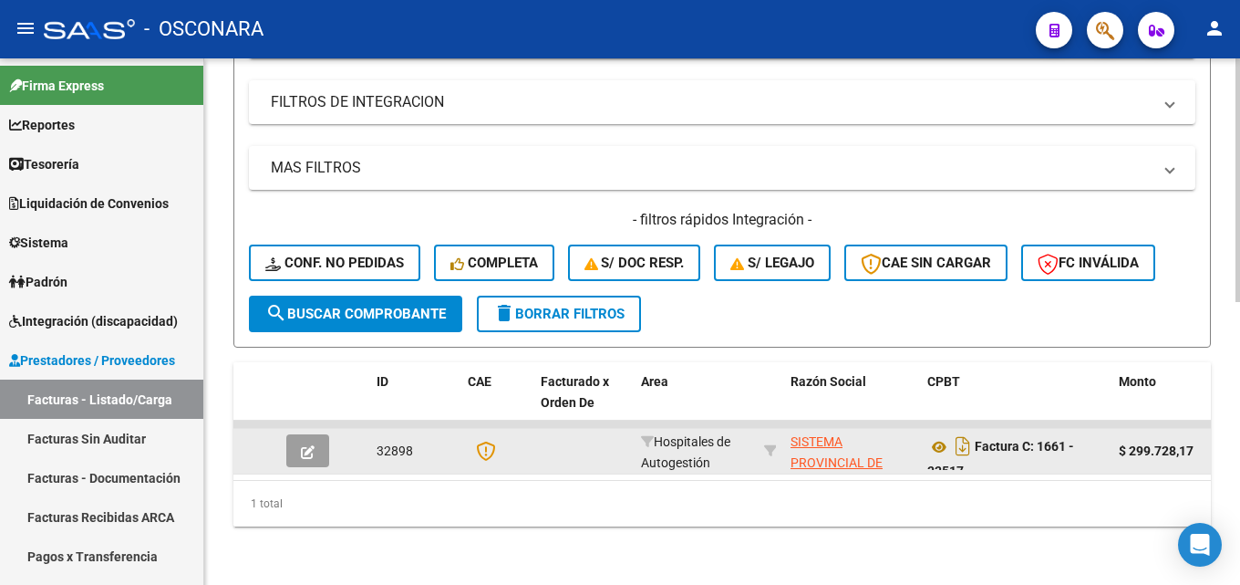
scroll to position [45, 0]
type input "33517"
click at [296, 441] on button "button" at bounding box center [307, 450] width 43 height 33
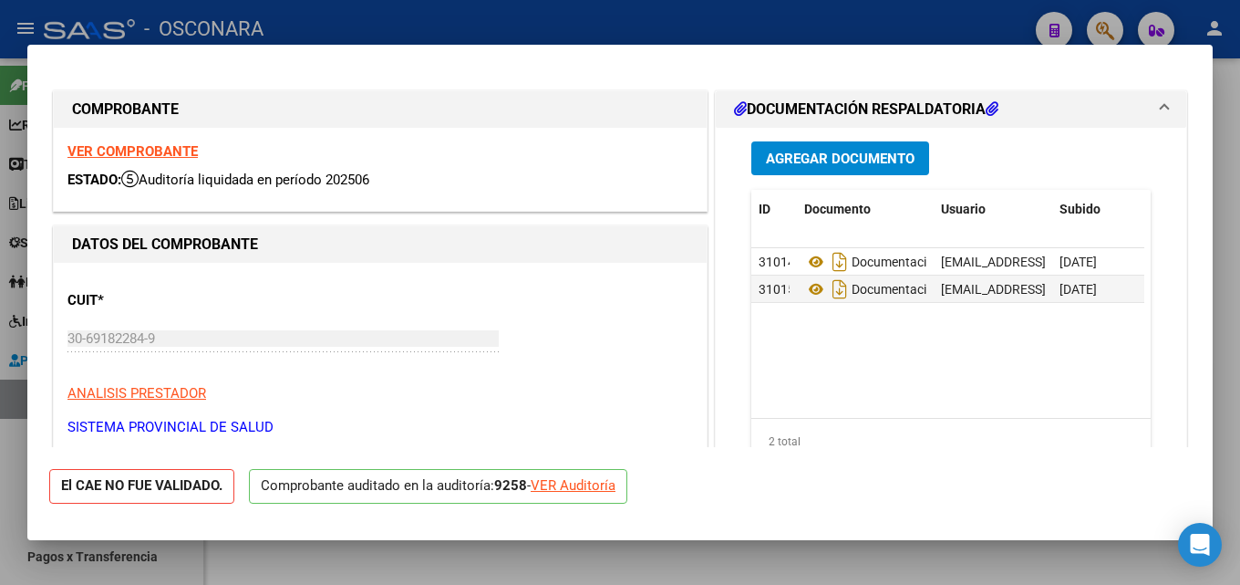
click at [1226, 253] on div at bounding box center [620, 292] width 1240 height 585
type input "$ 0,00"
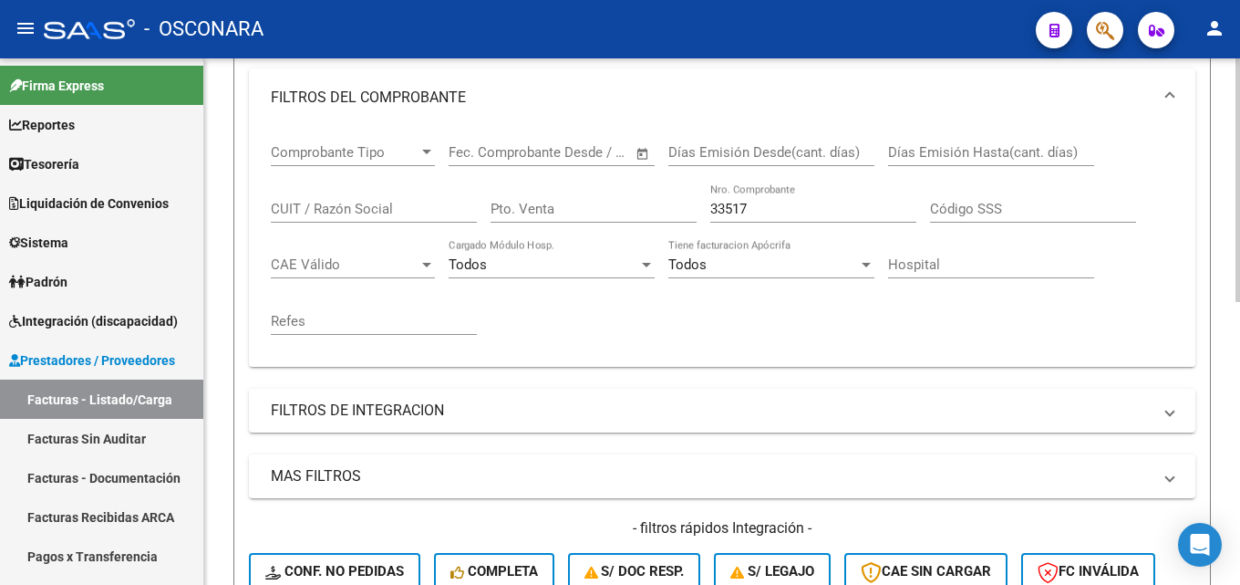
scroll to position [248, 0]
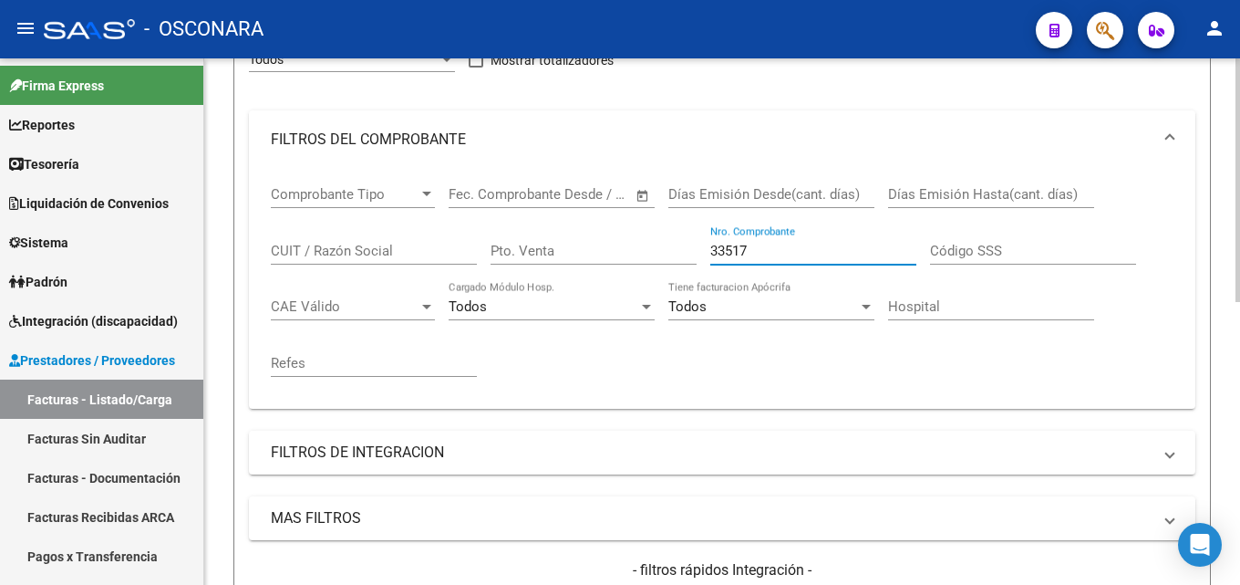
drag, startPoint x: 762, startPoint y: 244, endPoint x: 287, endPoint y: 250, distance: 475.1
click at [346, 245] on div "Comprobante Tipo Comprobante Tipo Start date – End date Fec. Comprobante Desde …" at bounding box center [722, 281] width 903 height 225
type input "3442"
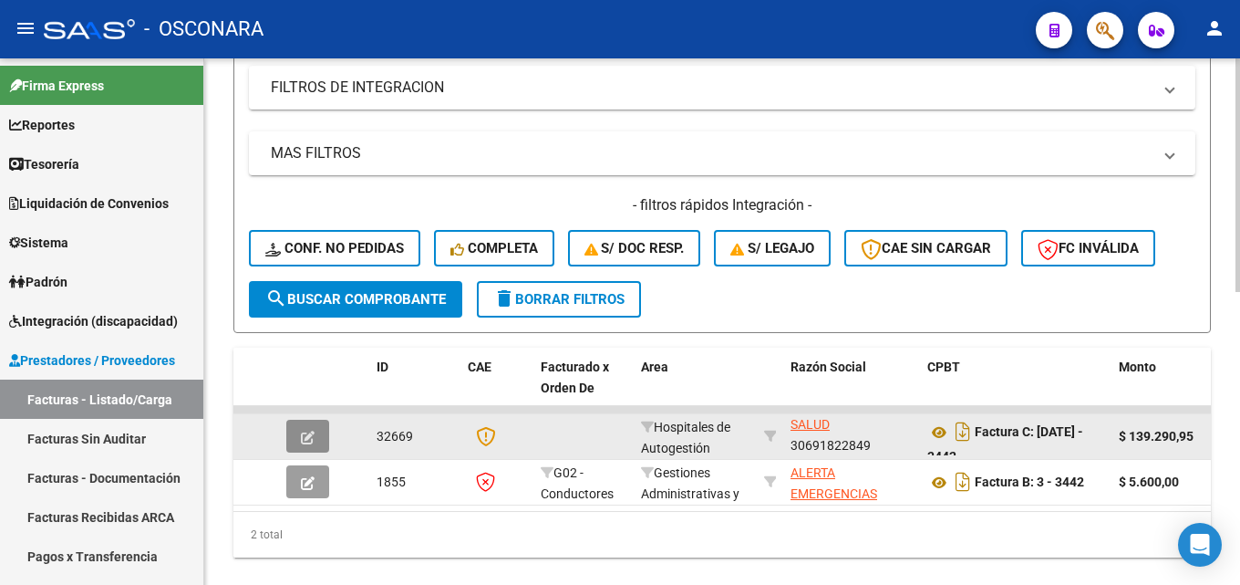
click at [312, 441] on icon "button" at bounding box center [308, 437] width 14 height 14
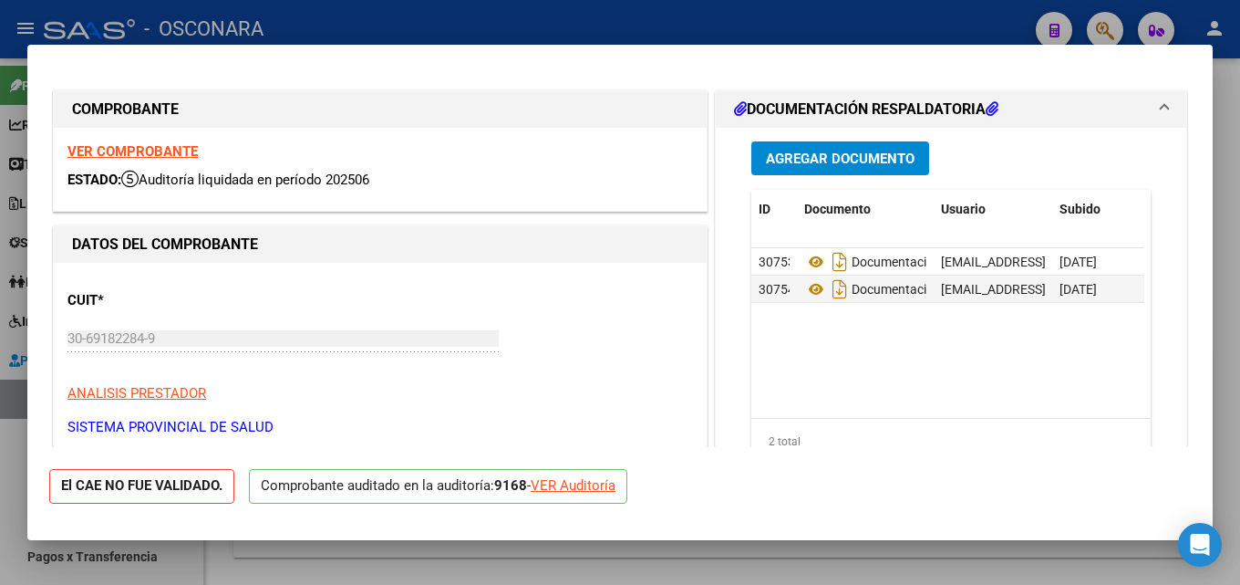
click at [1226, 198] on div at bounding box center [620, 292] width 1240 height 585
type input "$ 0,00"
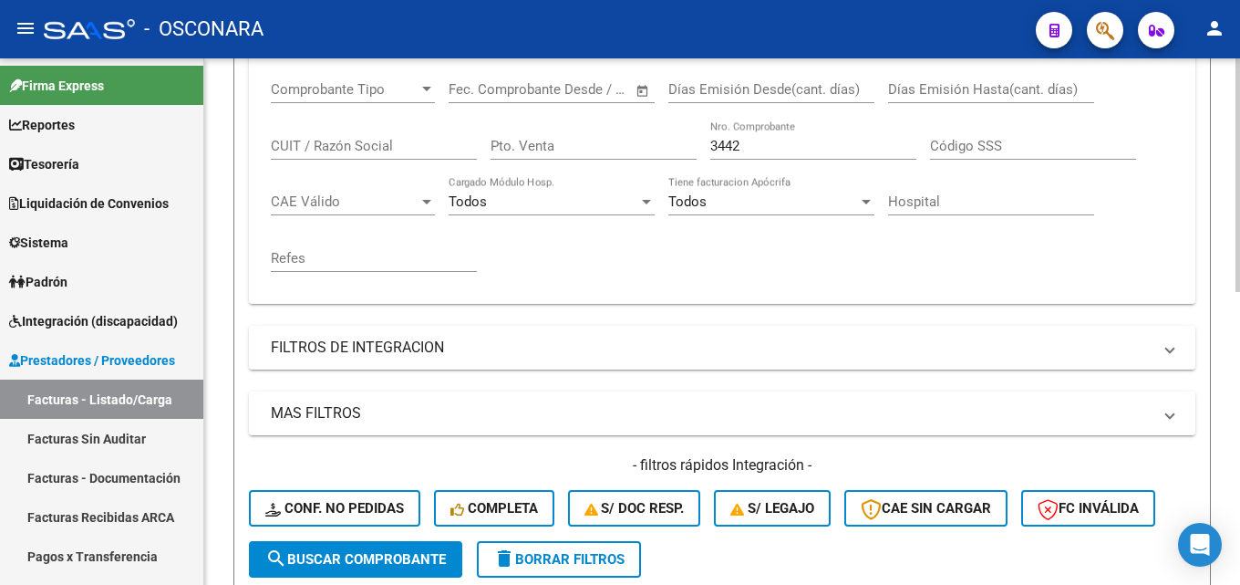
scroll to position [339, 0]
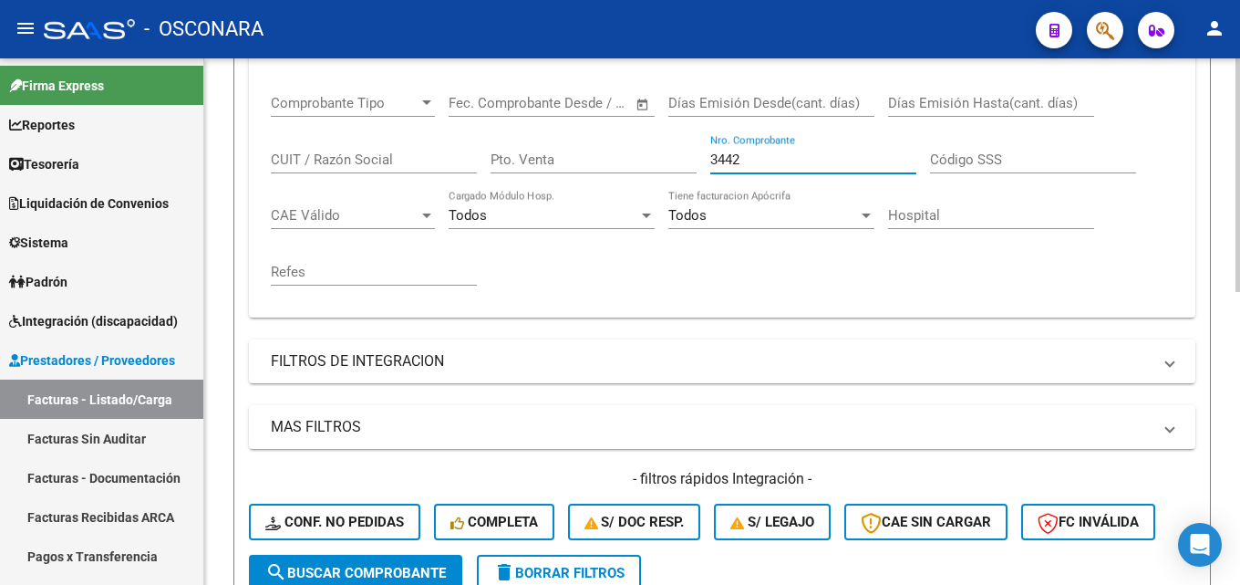
drag, startPoint x: 765, startPoint y: 154, endPoint x: 520, endPoint y: 166, distance: 245.6
click at [531, 166] on div "Comprobante Tipo Comprobante Tipo Start date – End date Fec. Comprobante Desde …" at bounding box center [722, 190] width 903 height 225
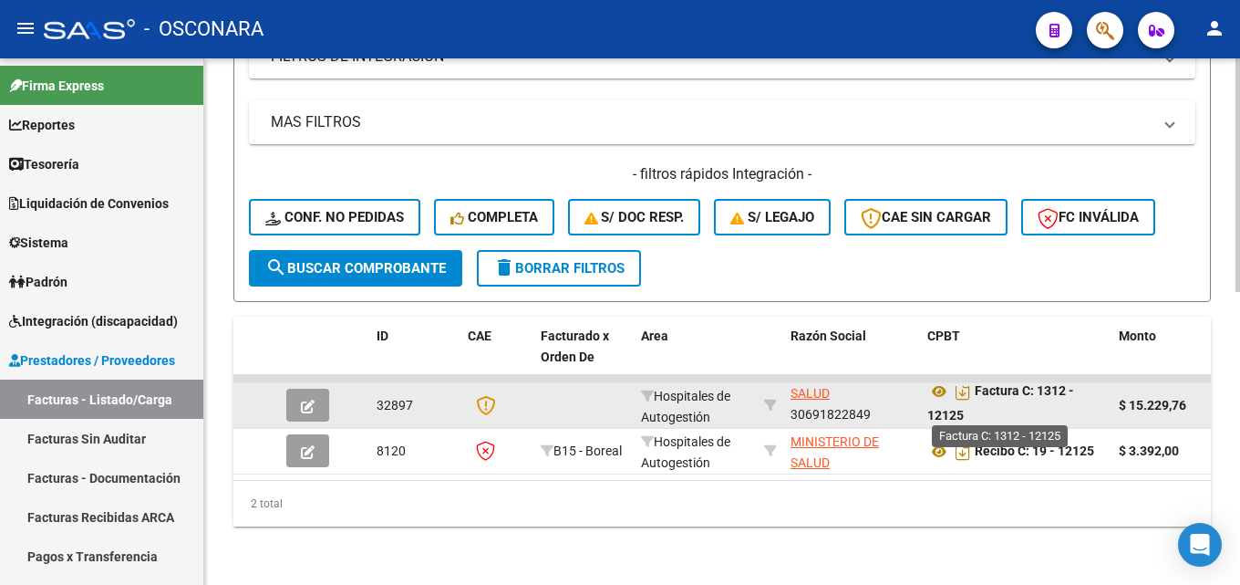
scroll to position [12, 0]
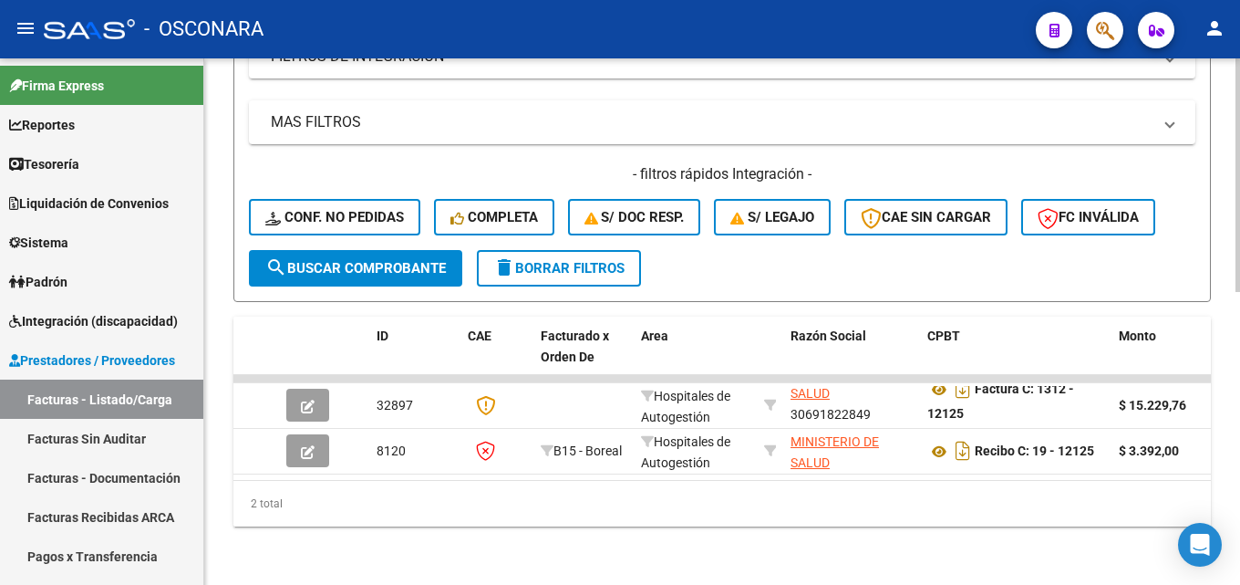
type input "12125"
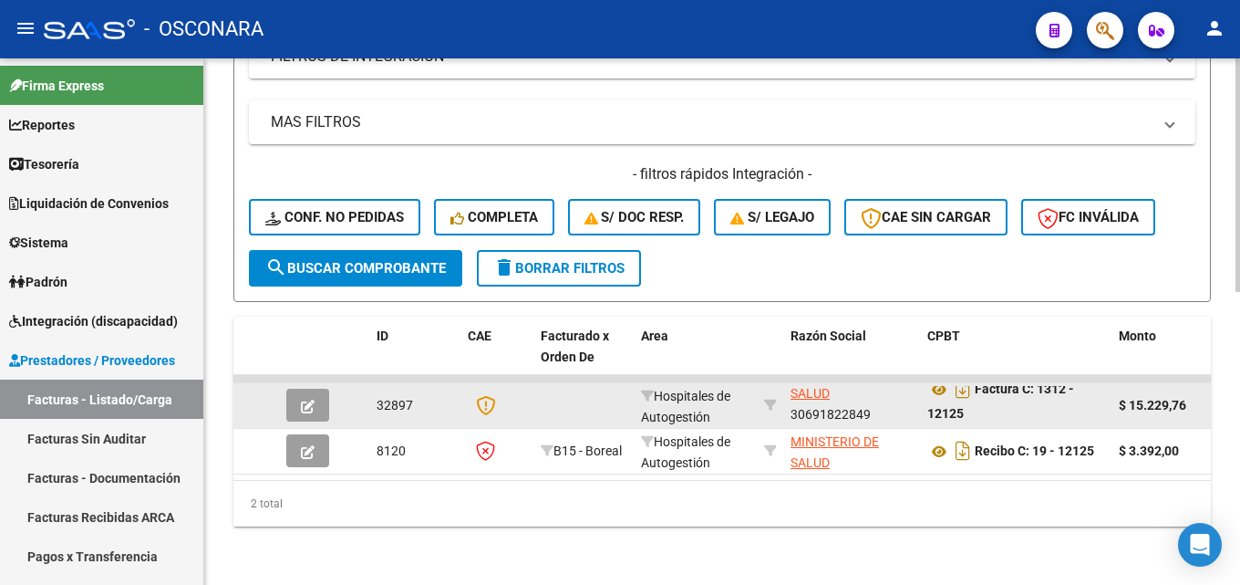
click at [315, 395] on button "button" at bounding box center [307, 404] width 43 height 33
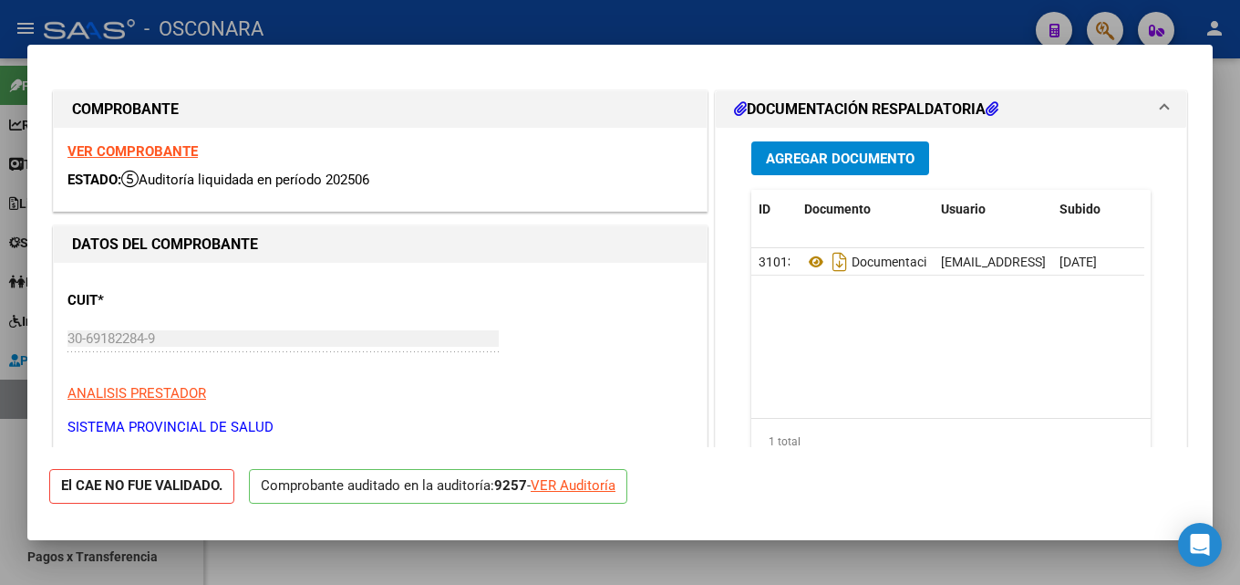
click at [1226, 229] on div at bounding box center [620, 292] width 1240 height 585
type input "$ 0,00"
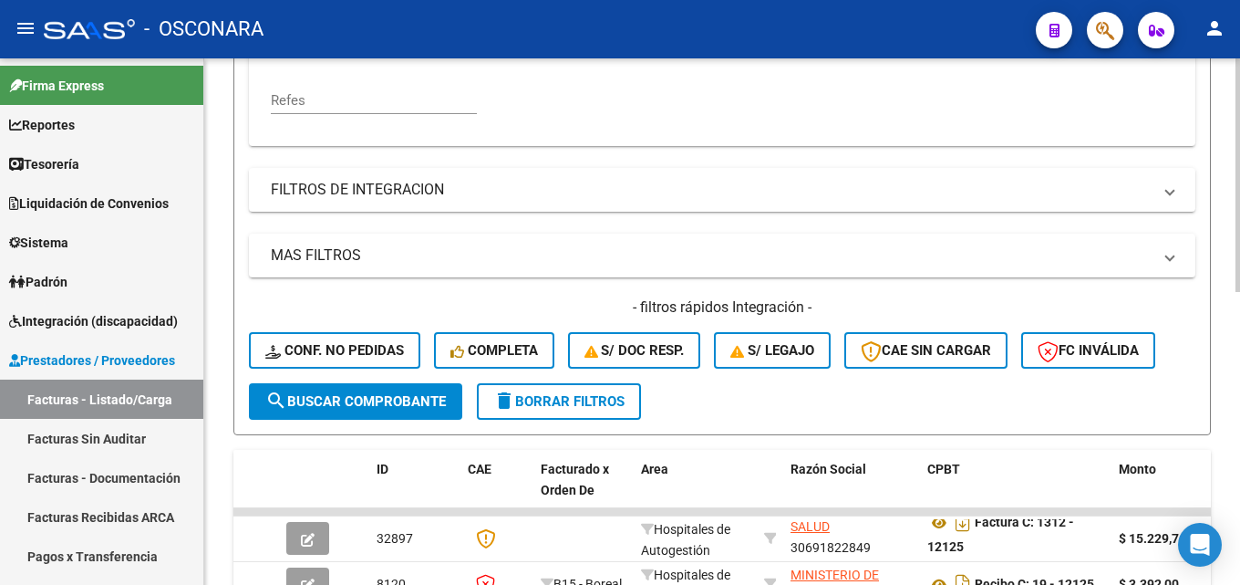
scroll to position [202, 0]
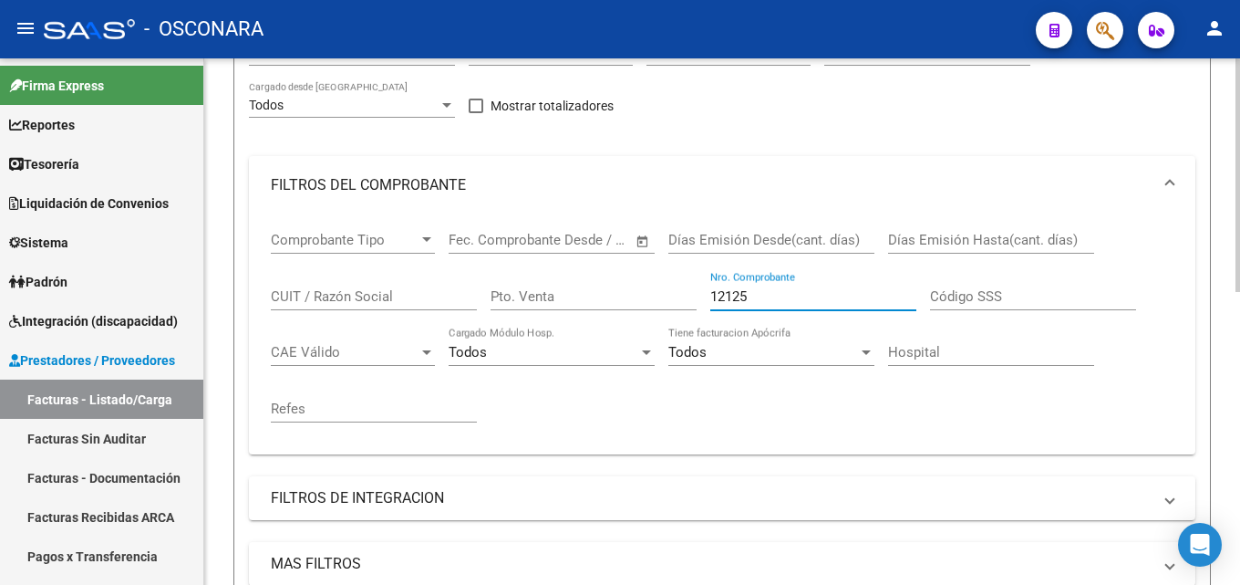
drag, startPoint x: 618, startPoint y: 300, endPoint x: 644, endPoint y: 246, distance: 59.6
click at [244, 294] on form "Filtros Id Area Area Seleccionar Gerenciador Seleccionar Gerenciador Todos Conf…" at bounding box center [722, 379] width 978 height 730
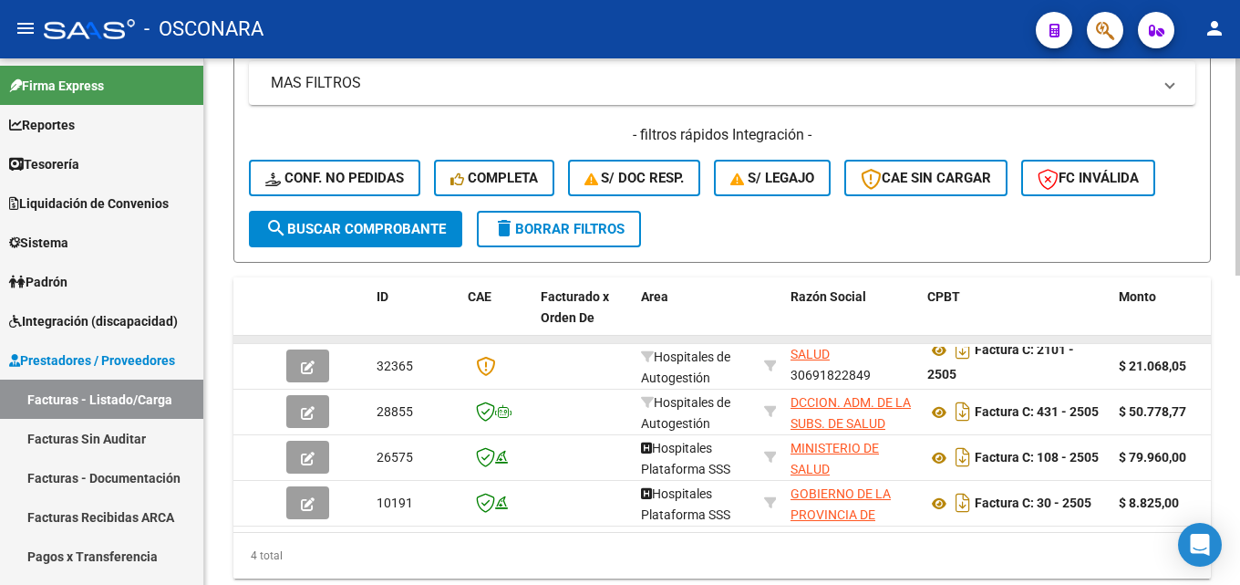
scroll to position [638, 0]
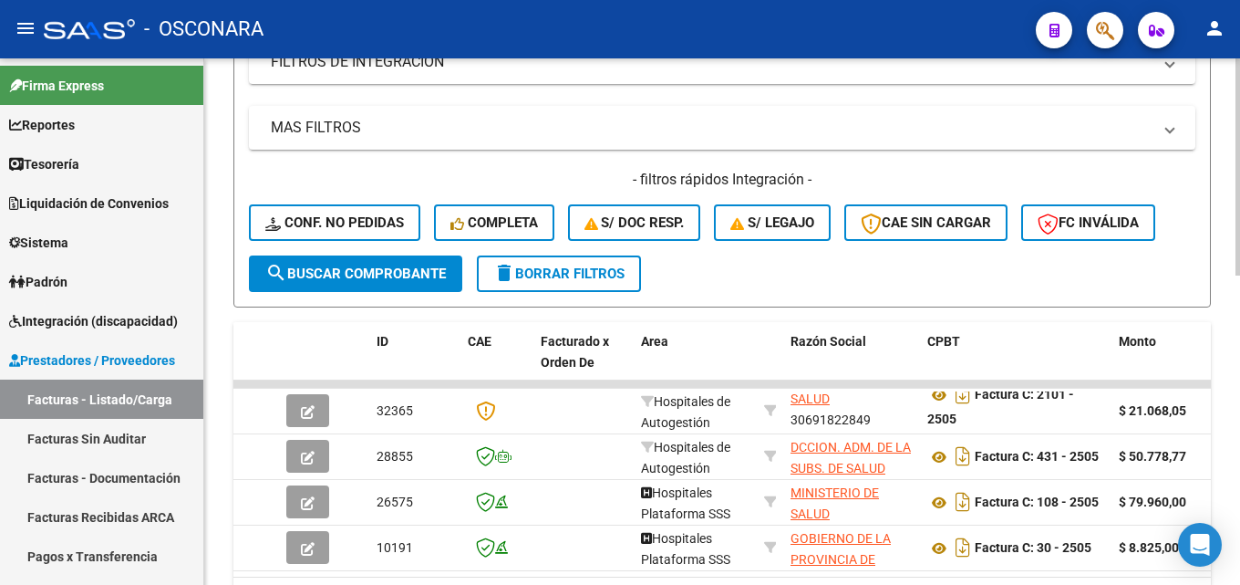
type input "2505"
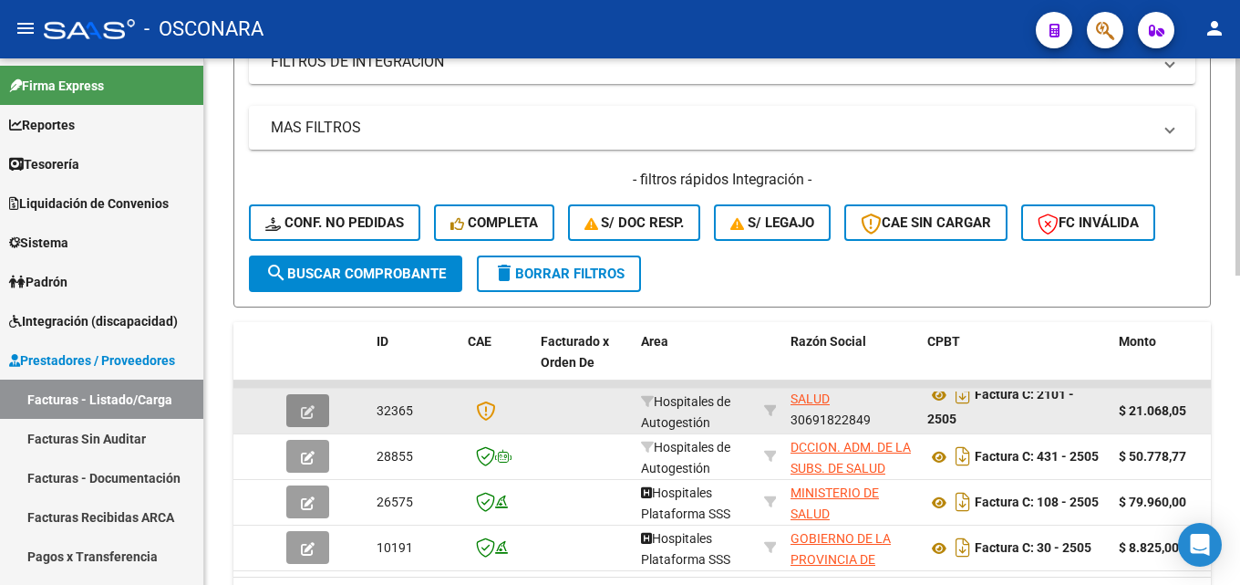
click at [299, 413] on button "button" at bounding box center [307, 410] width 43 height 33
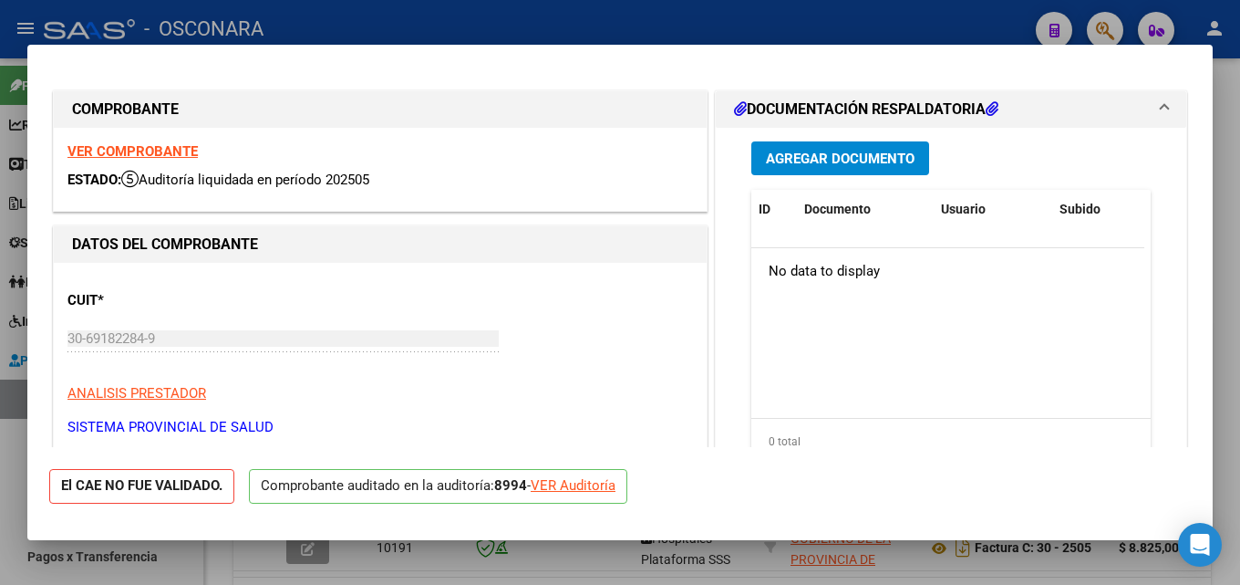
click at [1226, 179] on div at bounding box center [620, 292] width 1240 height 585
type input "$ 0,00"
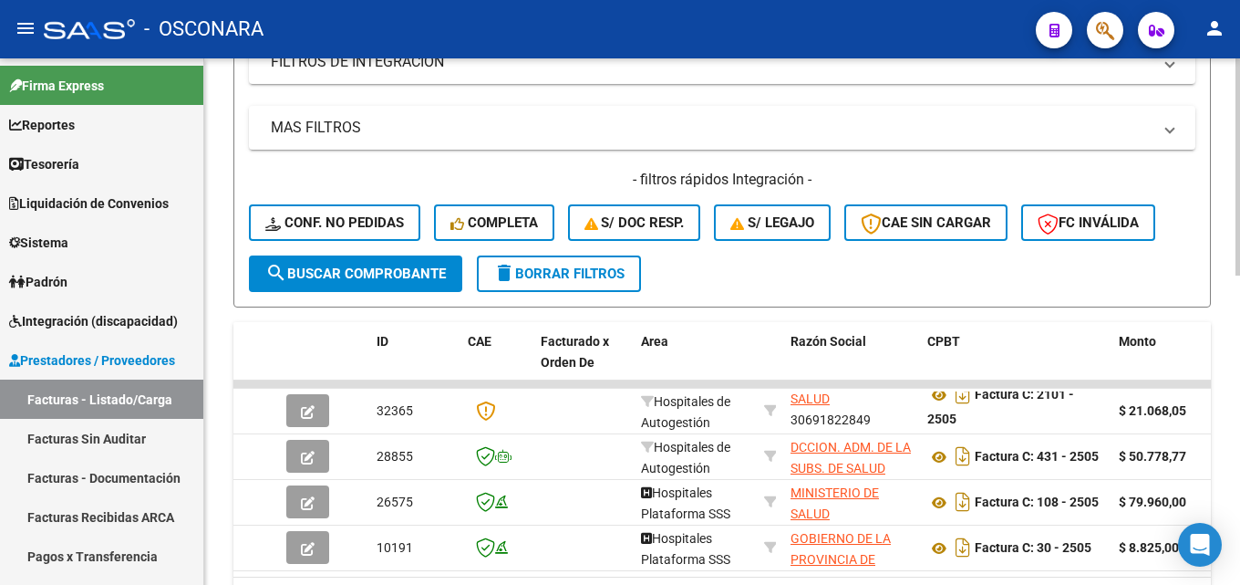
scroll to position [274, 0]
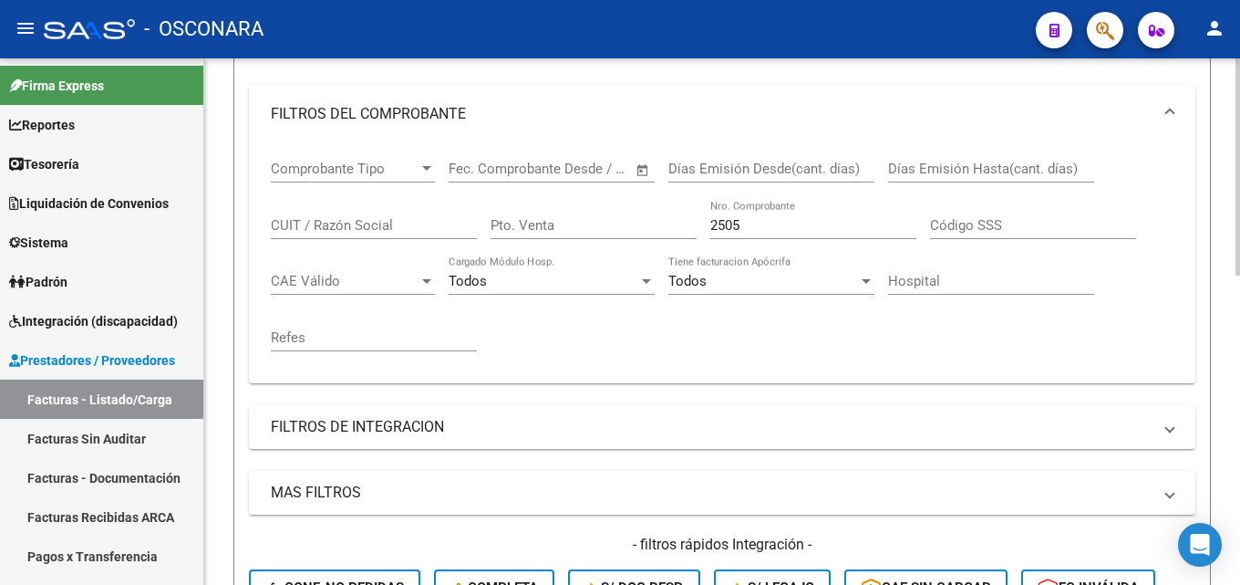
drag, startPoint x: 771, startPoint y: 220, endPoint x: 274, endPoint y: 220, distance: 496.1
click at [295, 220] on div "Comprobante Tipo Comprobante Tipo Start date – End date Fec. Comprobante Desde …" at bounding box center [722, 255] width 903 height 225
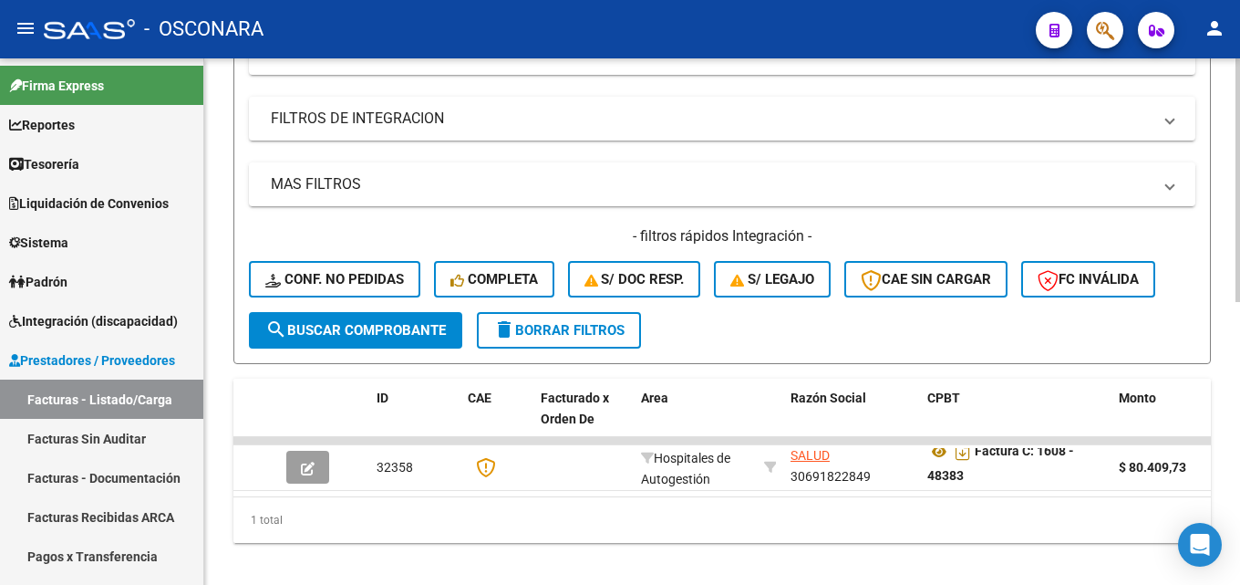
scroll to position [613, 0]
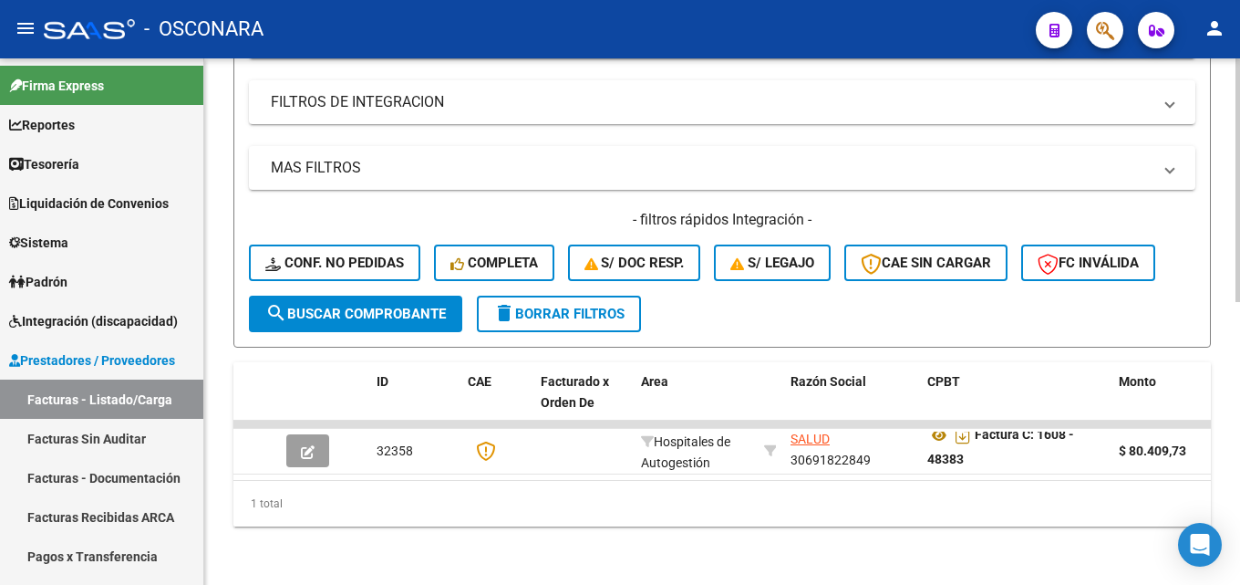
type input "48383"
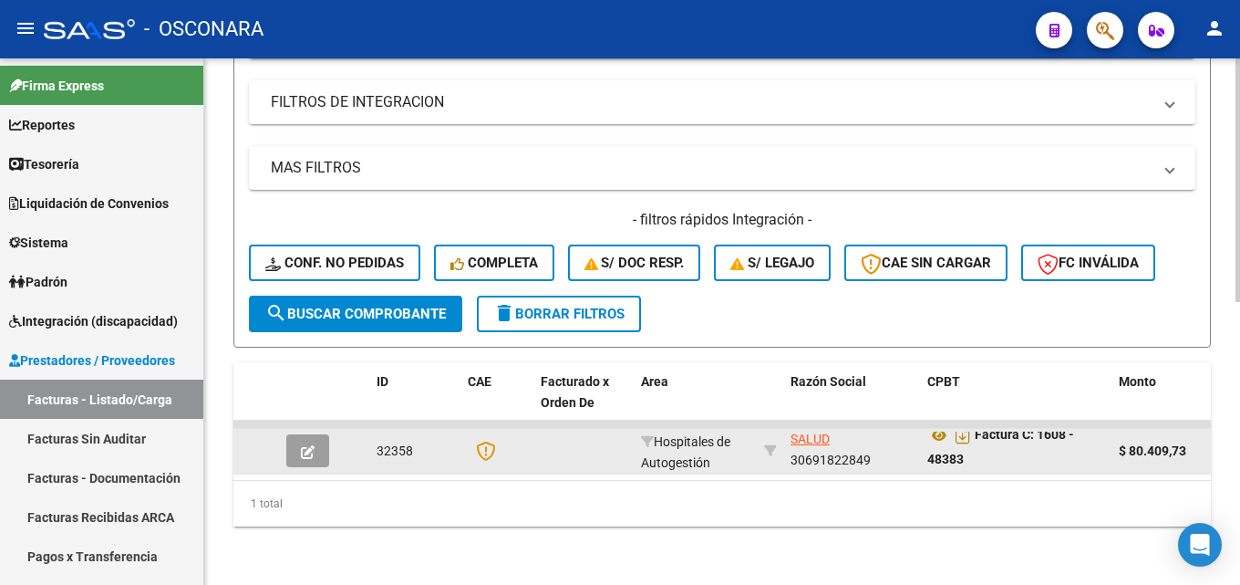
click at [295, 437] on button "button" at bounding box center [307, 450] width 43 height 33
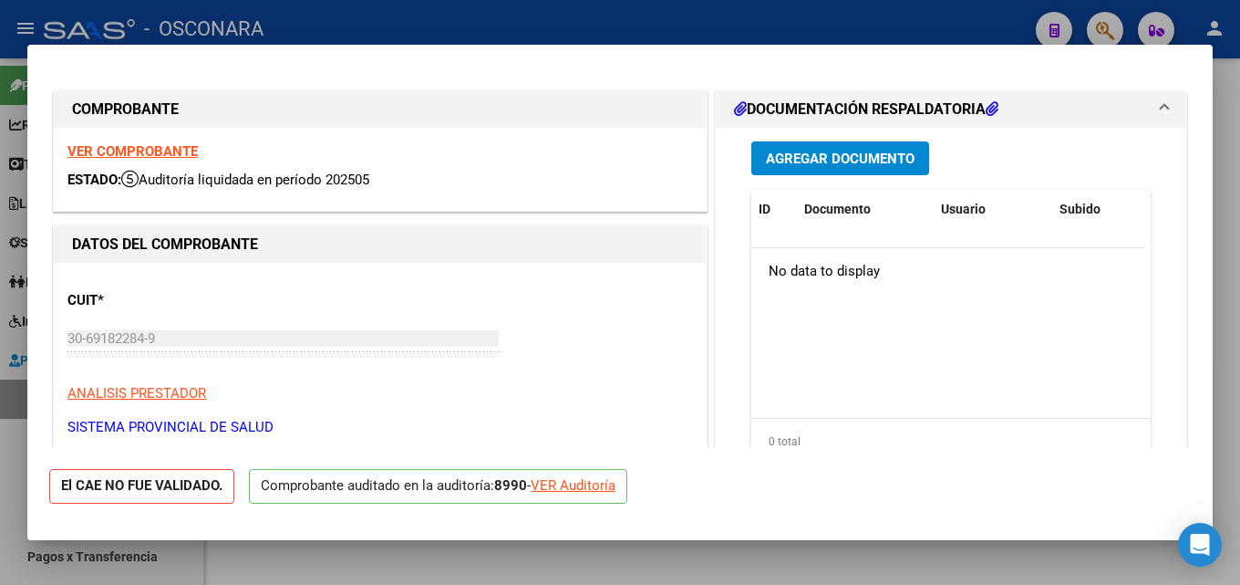
click at [1226, 216] on div at bounding box center [620, 292] width 1240 height 585
type input "$ 0,00"
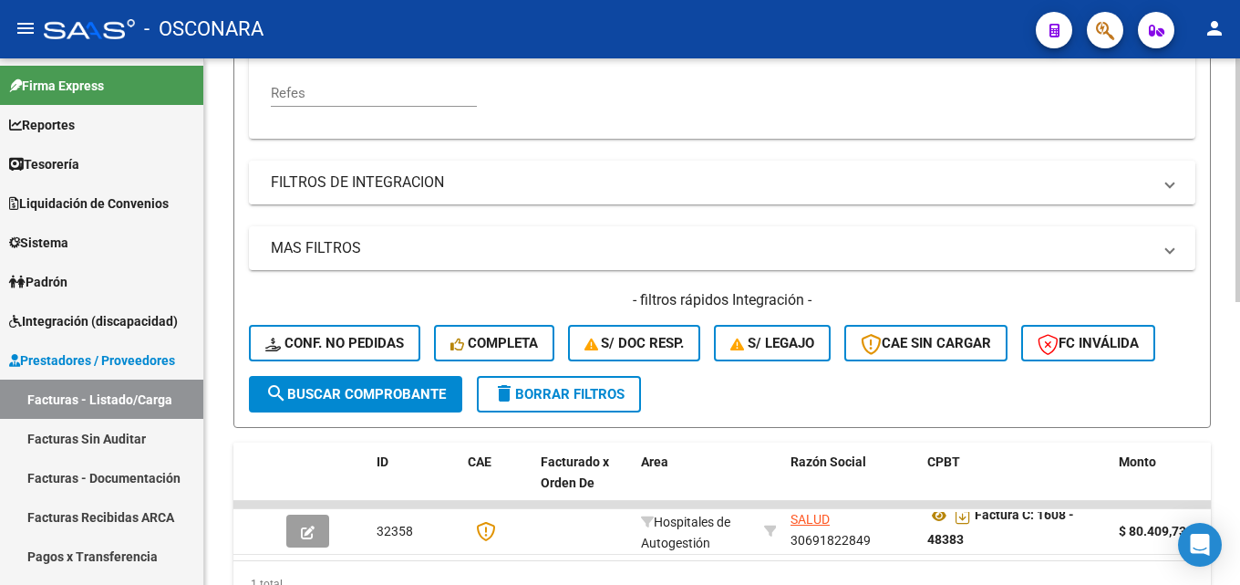
scroll to position [339, 0]
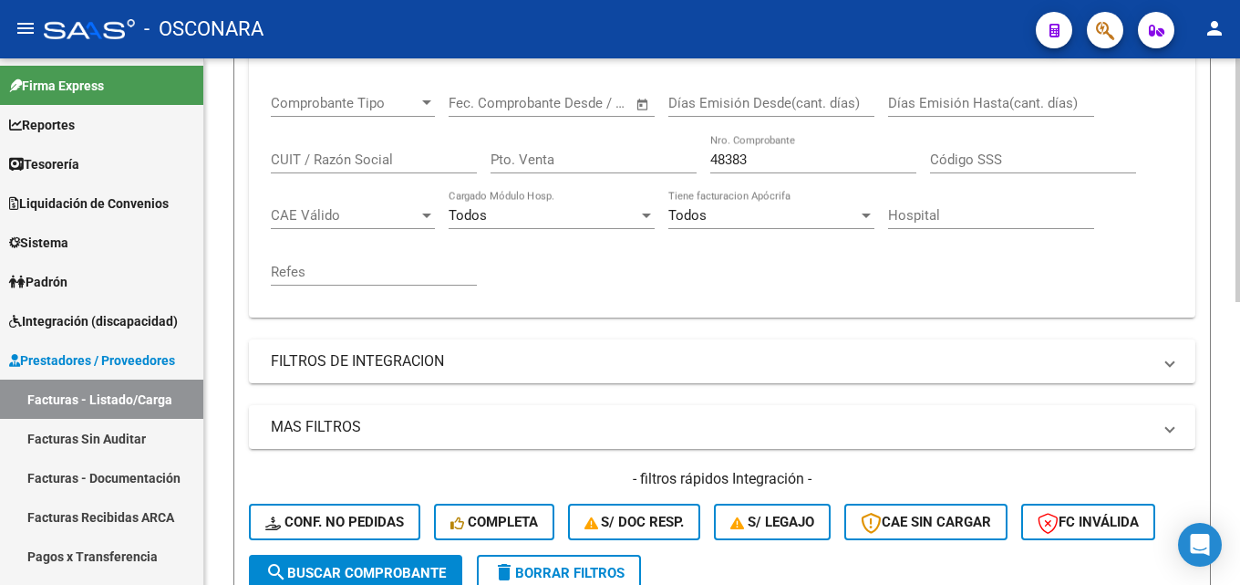
drag, startPoint x: 758, startPoint y: 152, endPoint x: 545, endPoint y: 177, distance: 213.9
click at [565, 176] on div "Comprobante Tipo Comprobante Tipo Start date – End date Fec. Comprobante Desde …" at bounding box center [722, 190] width 903 height 225
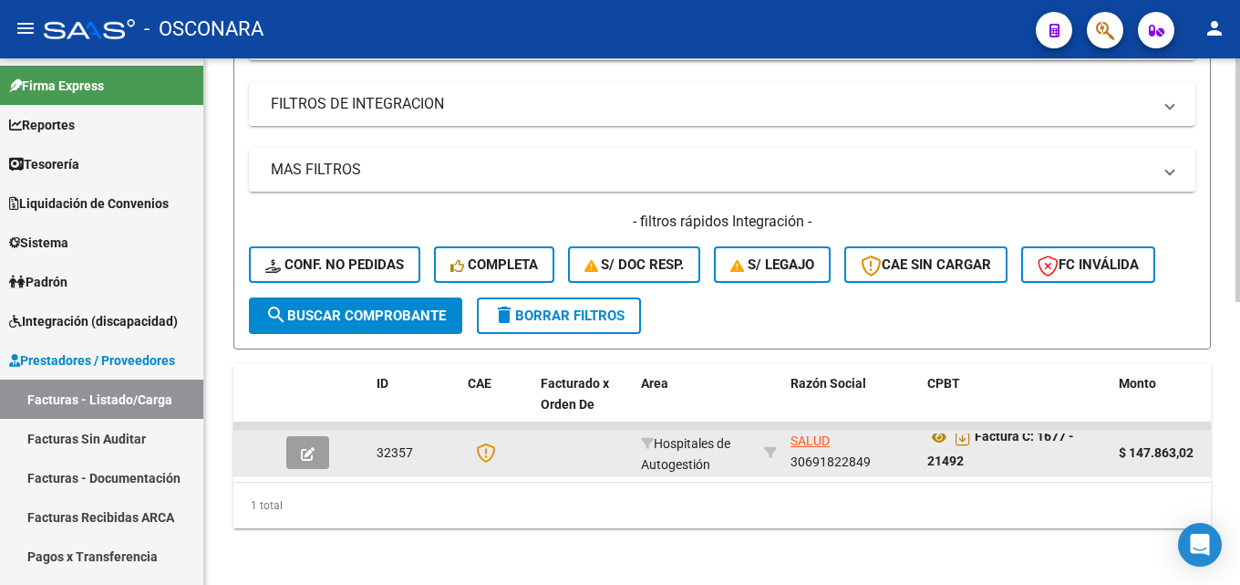
scroll to position [613, 0]
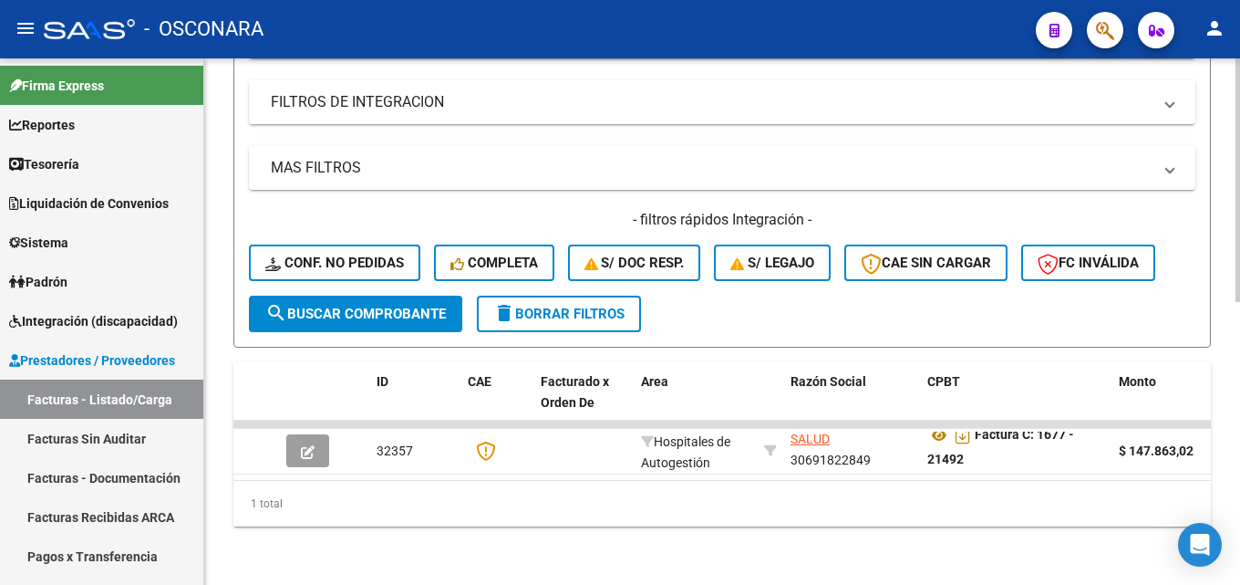
type input "21492"
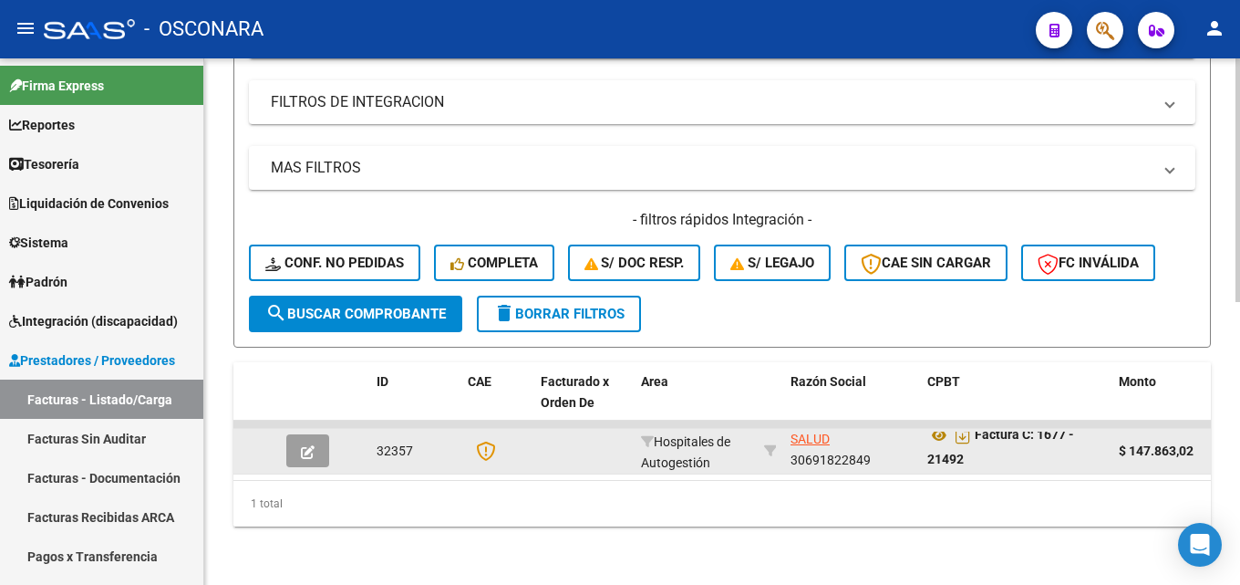
click at [304, 445] on icon "button" at bounding box center [308, 452] width 14 height 14
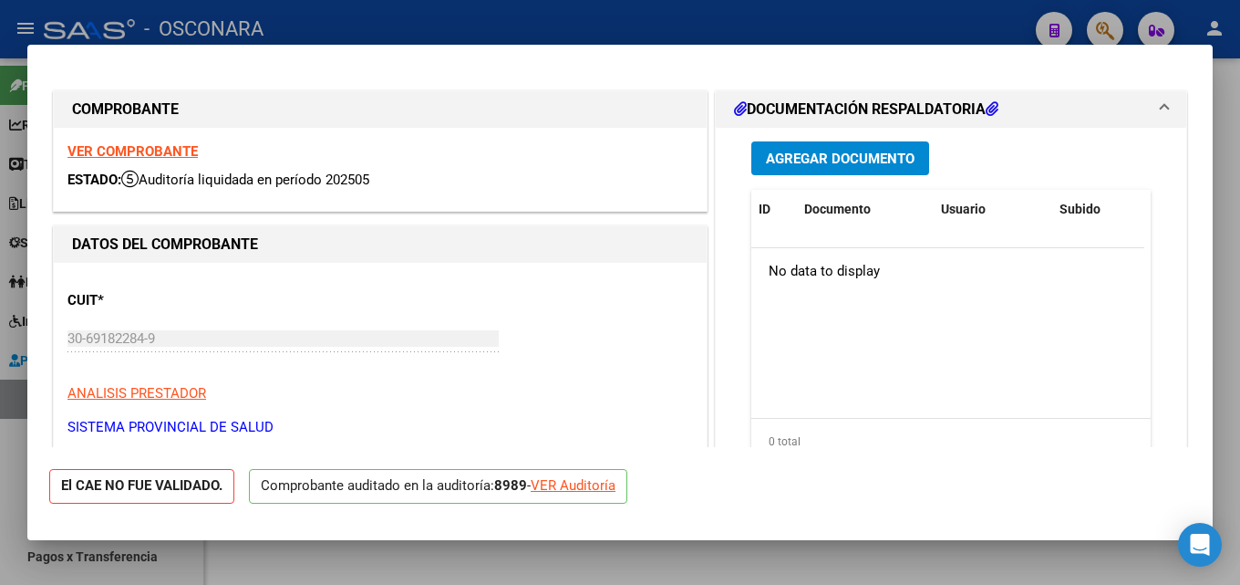
click at [1226, 82] on div at bounding box center [620, 292] width 1240 height 585
type input "$ 0,00"
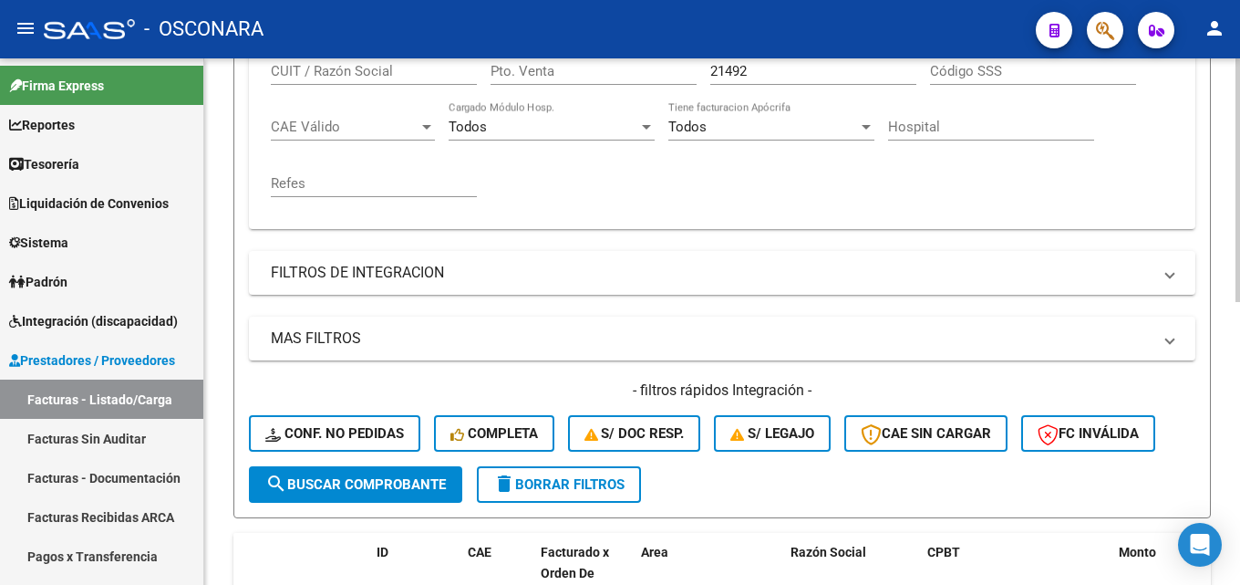
scroll to position [157, 0]
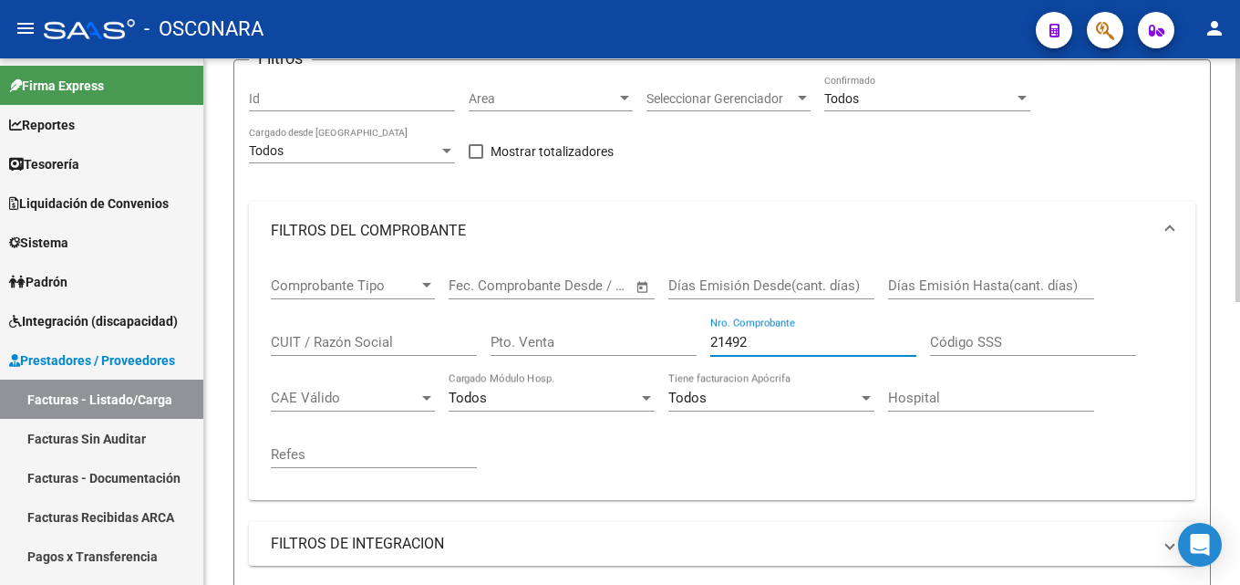
drag, startPoint x: 764, startPoint y: 345, endPoint x: 377, endPoint y: 335, distance: 387.7
click at [377, 335] on div "Comprobante Tipo Comprobante Tipo Start date – End date Fec. Comprobante Desde …" at bounding box center [722, 372] width 903 height 225
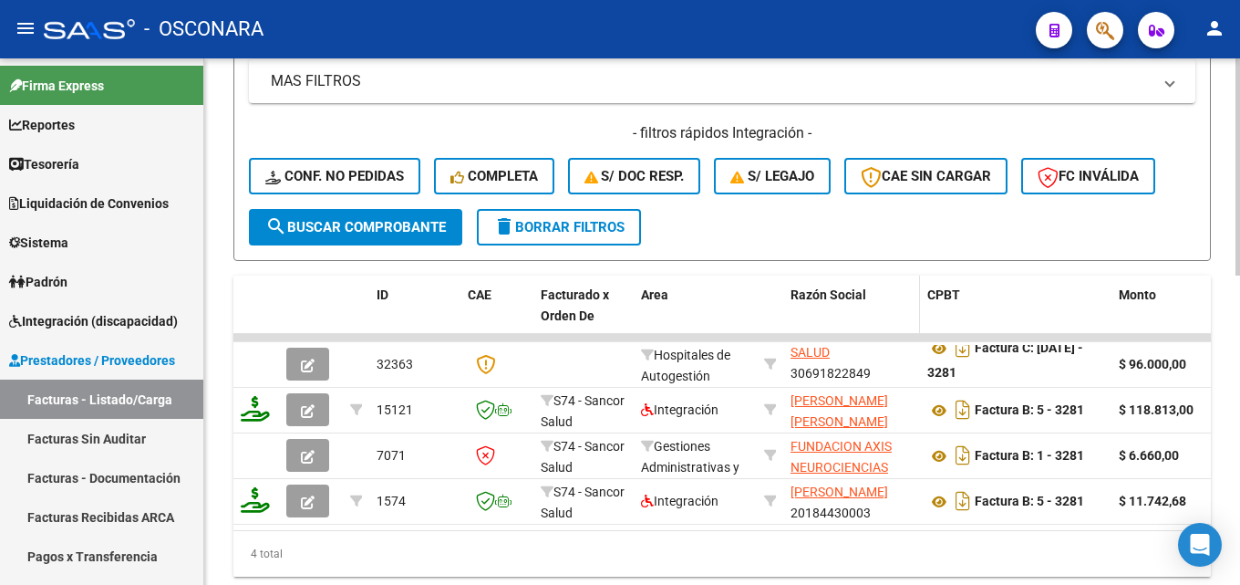
scroll to position [704, 0]
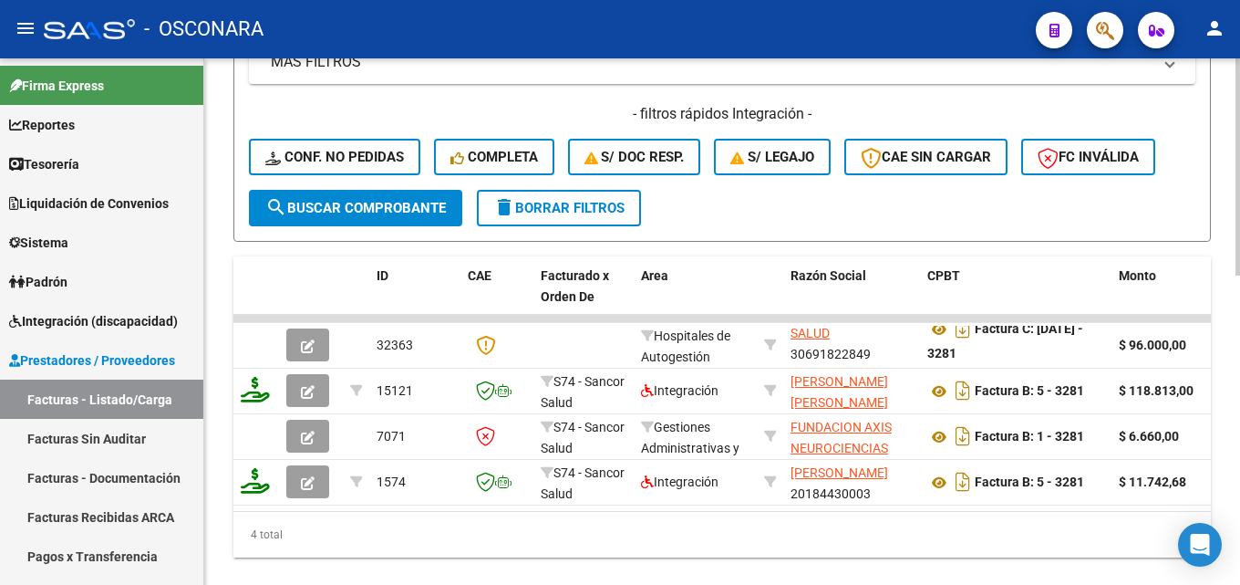
type input "3281"
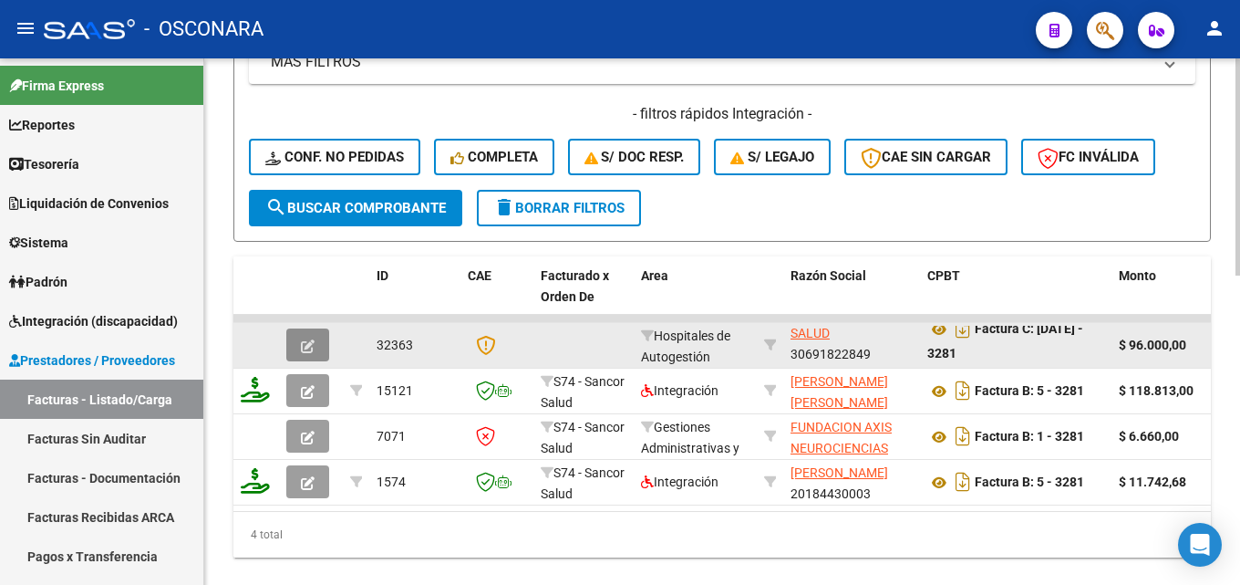
click at [308, 357] on button "button" at bounding box center [307, 344] width 43 height 33
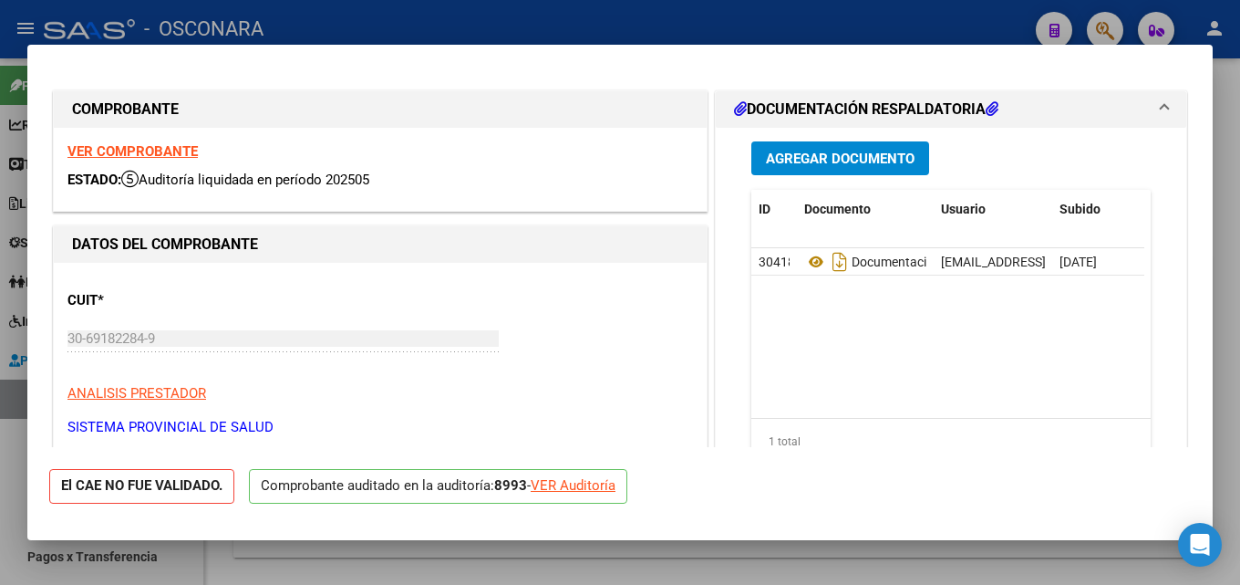
click at [1226, 285] on div at bounding box center [620, 292] width 1240 height 585
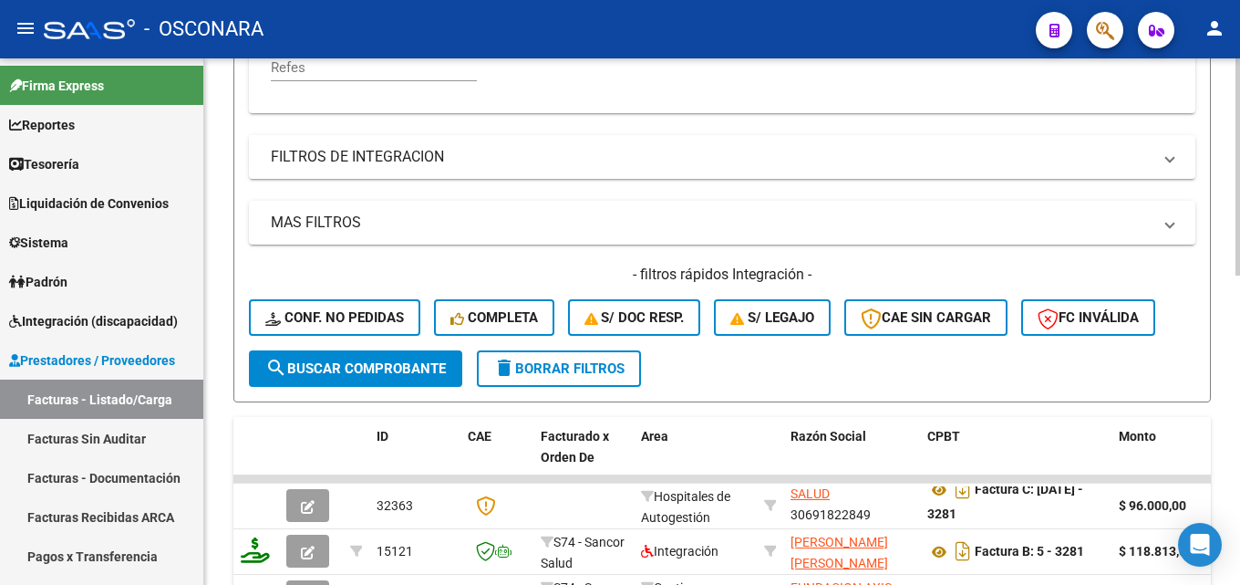
scroll to position [339, 0]
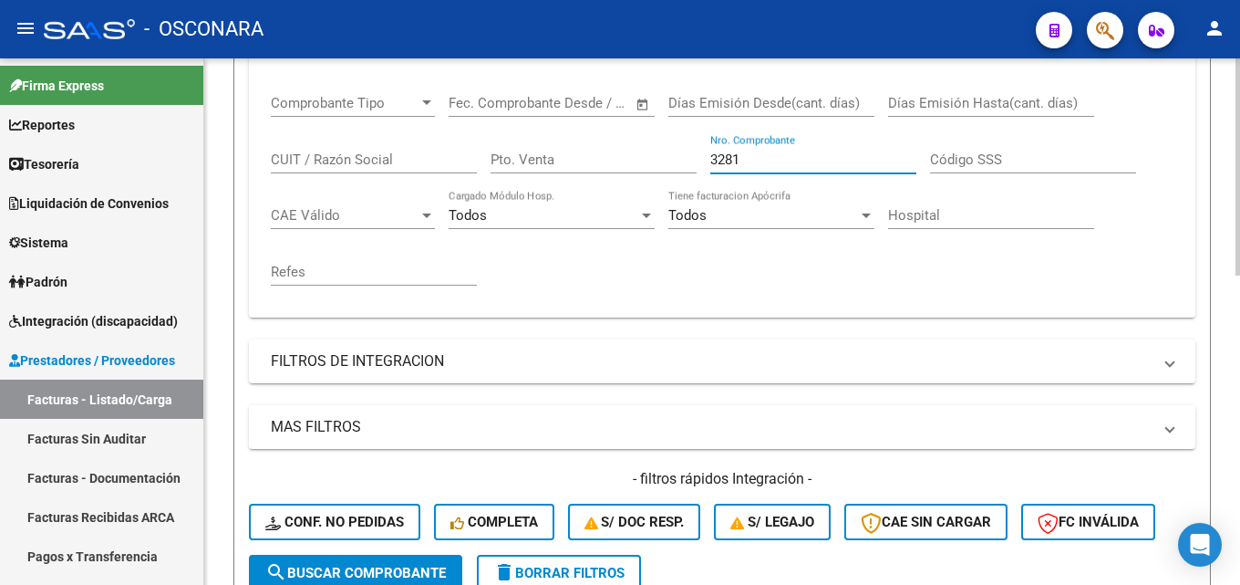
drag, startPoint x: 774, startPoint y: 162, endPoint x: 385, endPoint y: 156, distance: 389.4
click at [393, 159] on div "Comprobante Tipo Comprobante Tipo Start date – End date Fec. Comprobante Desde …" at bounding box center [722, 190] width 903 height 225
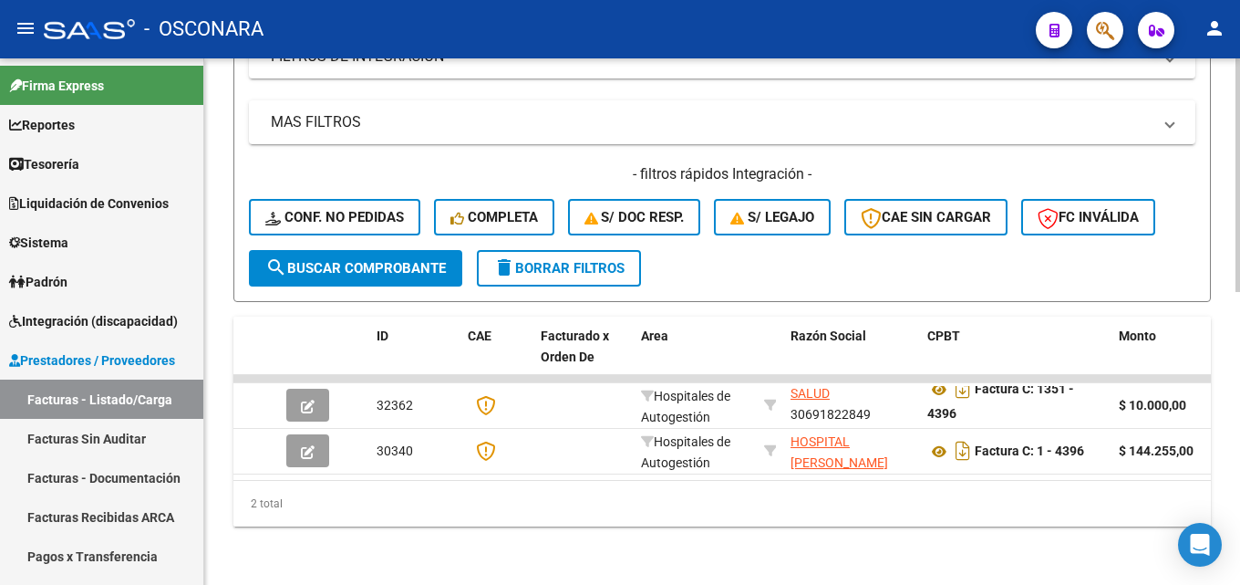
scroll to position [658, 0]
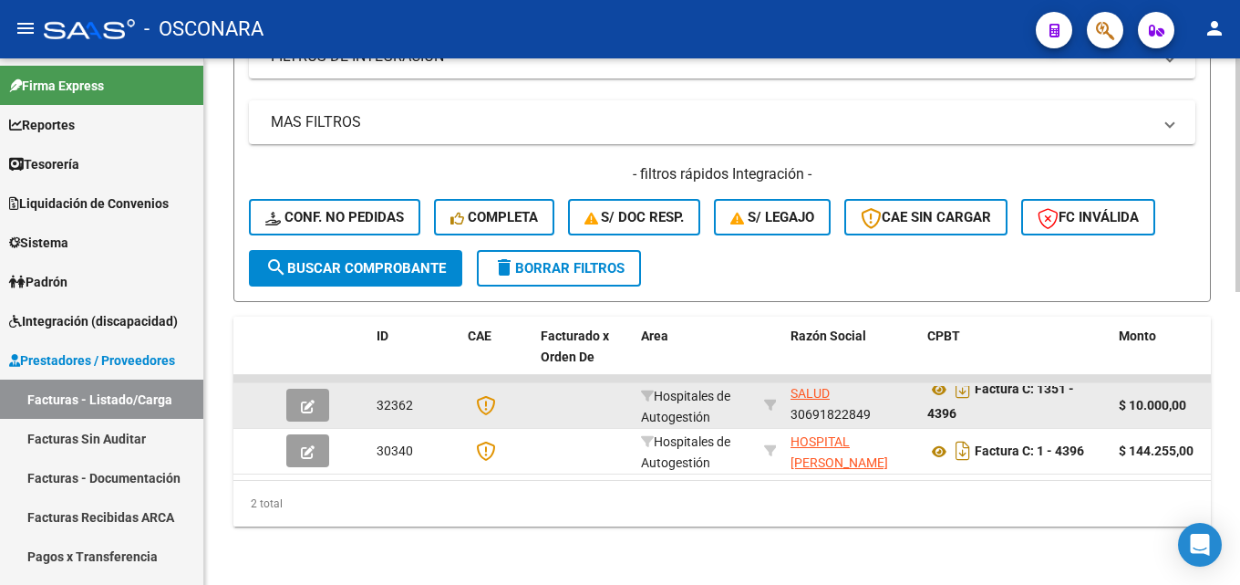
click at [302, 399] on icon "button" at bounding box center [308, 406] width 14 height 14
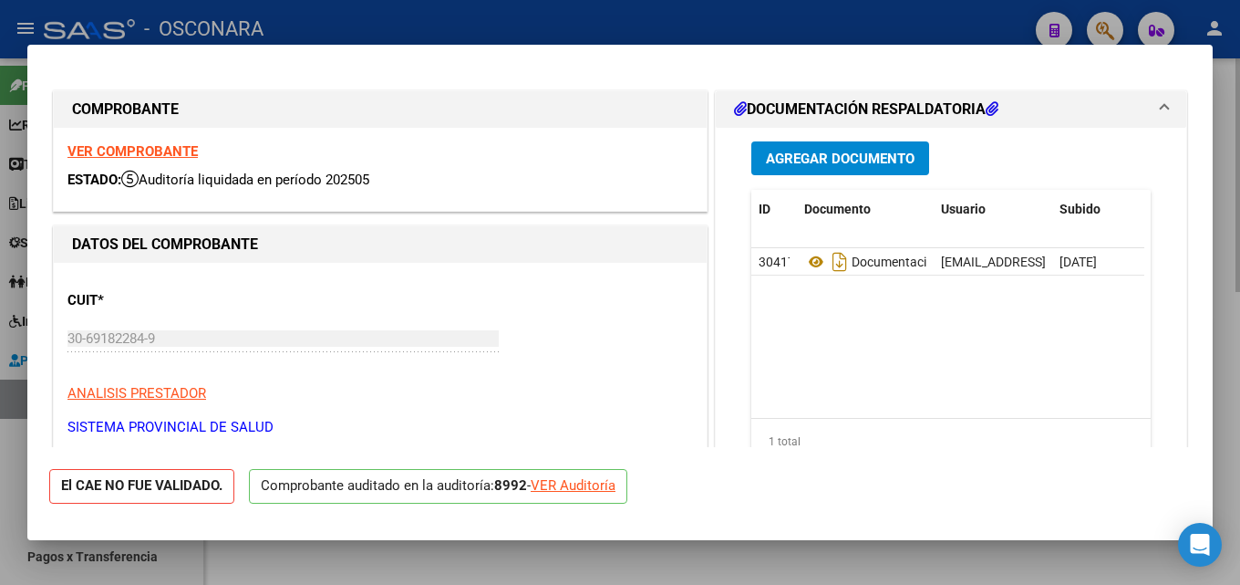
click at [1226, 331] on div at bounding box center [620, 292] width 1240 height 585
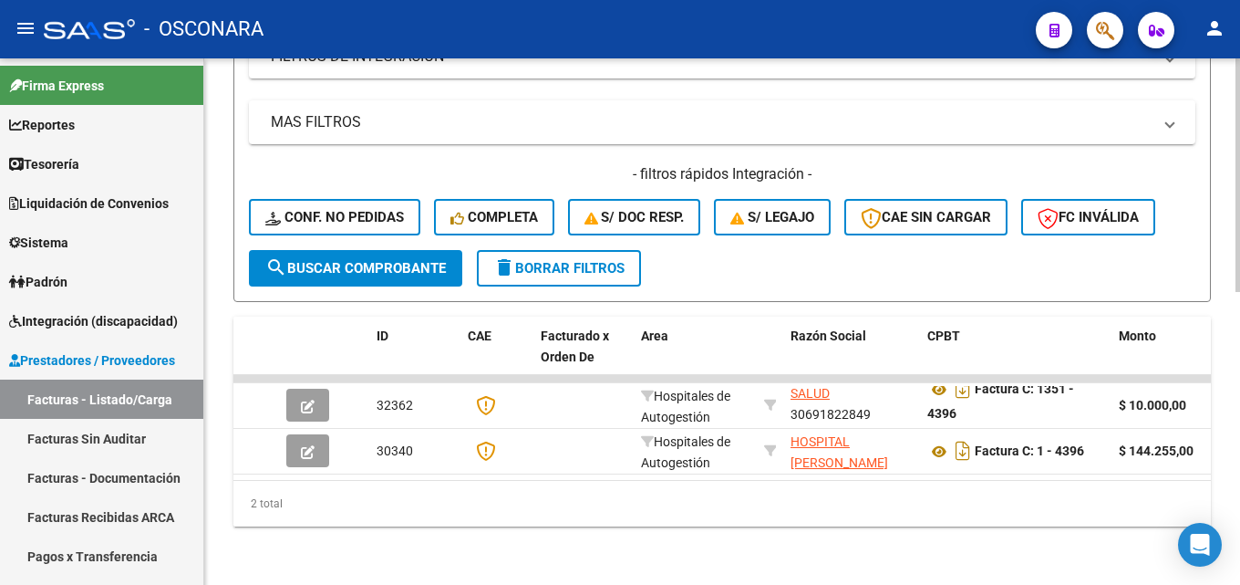
scroll to position [202, 0]
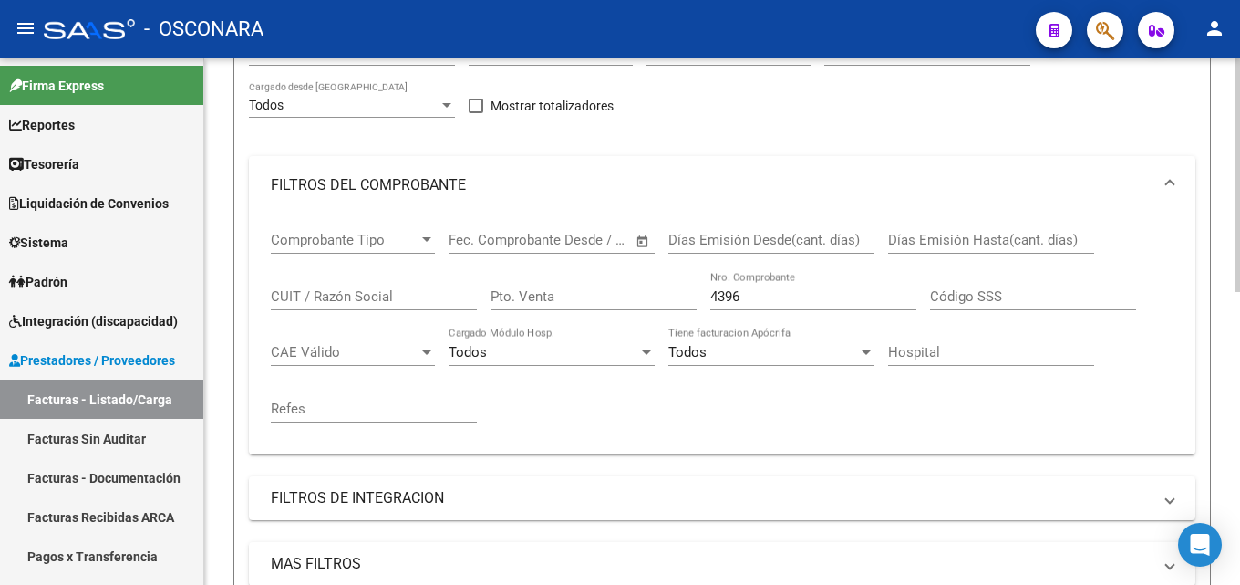
drag, startPoint x: 761, startPoint y: 299, endPoint x: 433, endPoint y: 292, distance: 328.4
click at [453, 297] on div "Comprobante Tipo Comprobante Tipo Start date – End date Fec. Comprobante Desde …" at bounding box center [722, 326] width 903 height 225
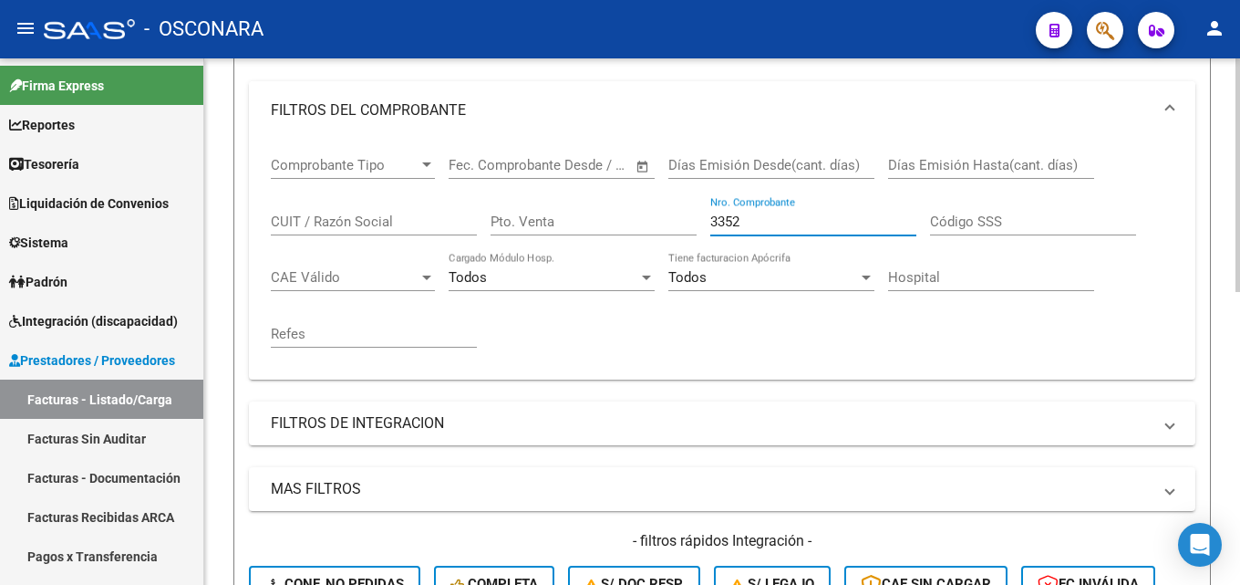
scroll to position [111, 0]
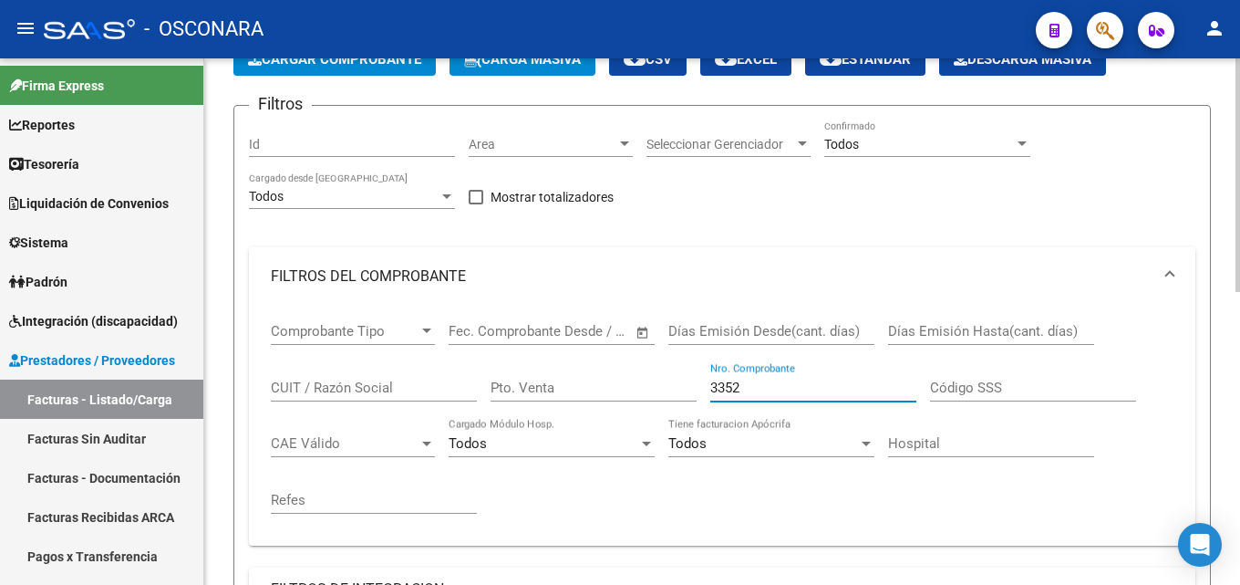
click at [798, 393] on input "3352" at bounding box center [813, 387] width 206 height 16
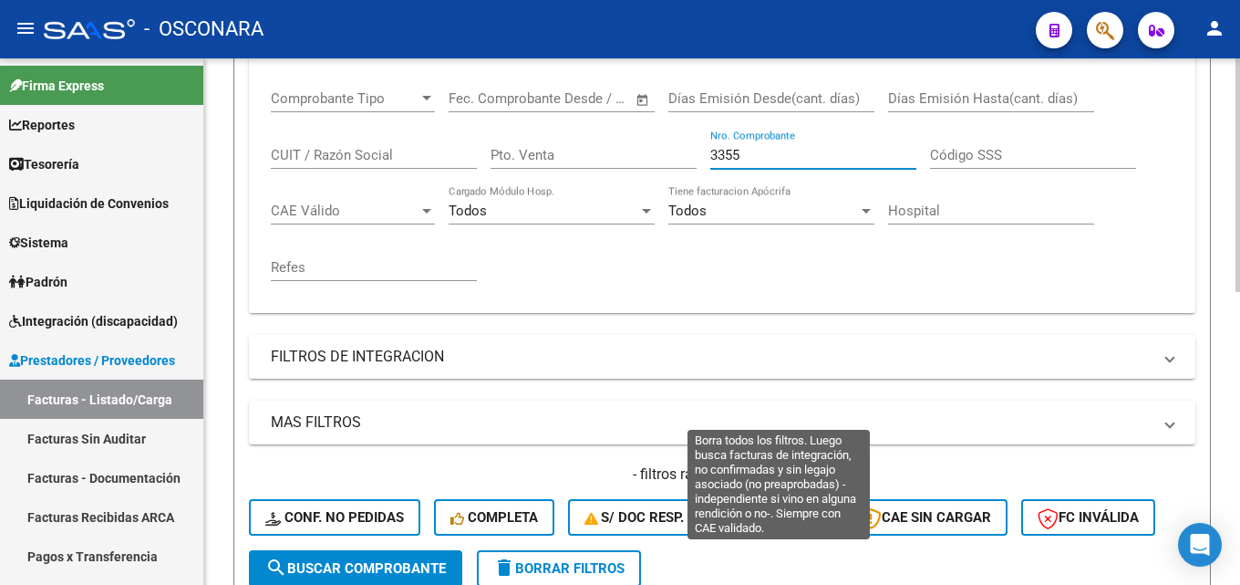
scroll to position [567, 0]
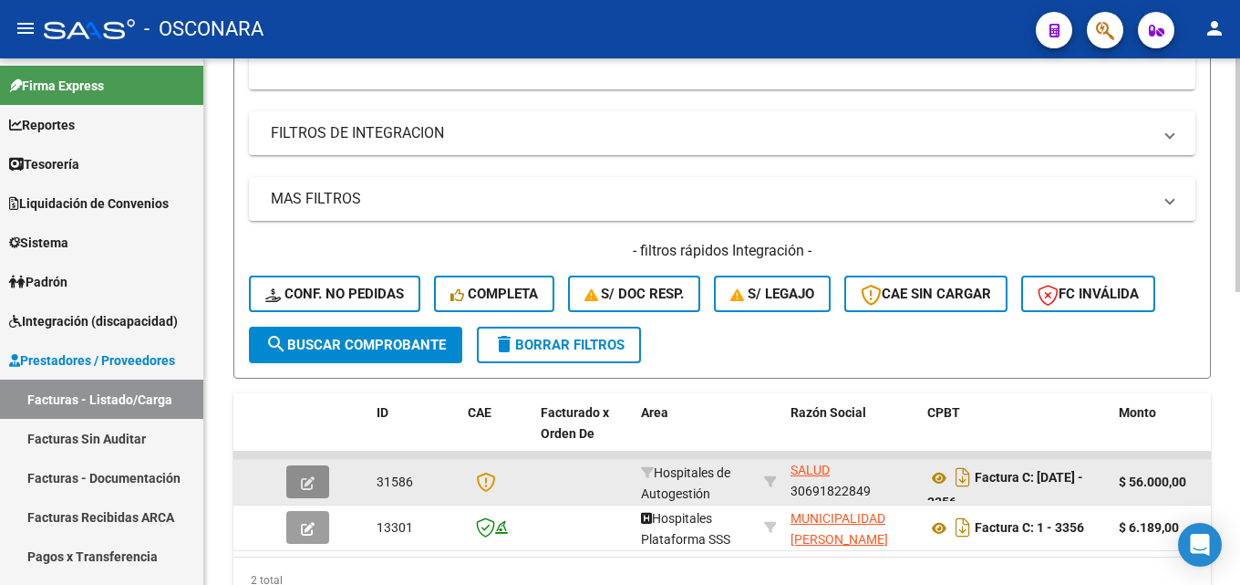
click at [295, 481] on button "button" at bounding box center [307, 481] width 43 height 33
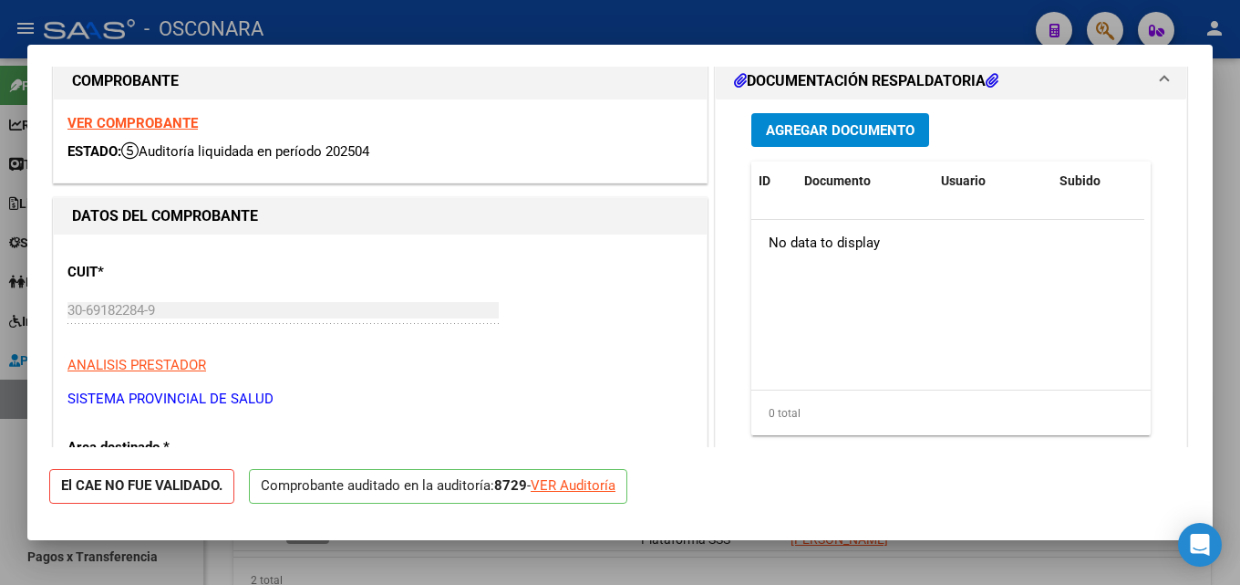
scroll to position [0, 0]
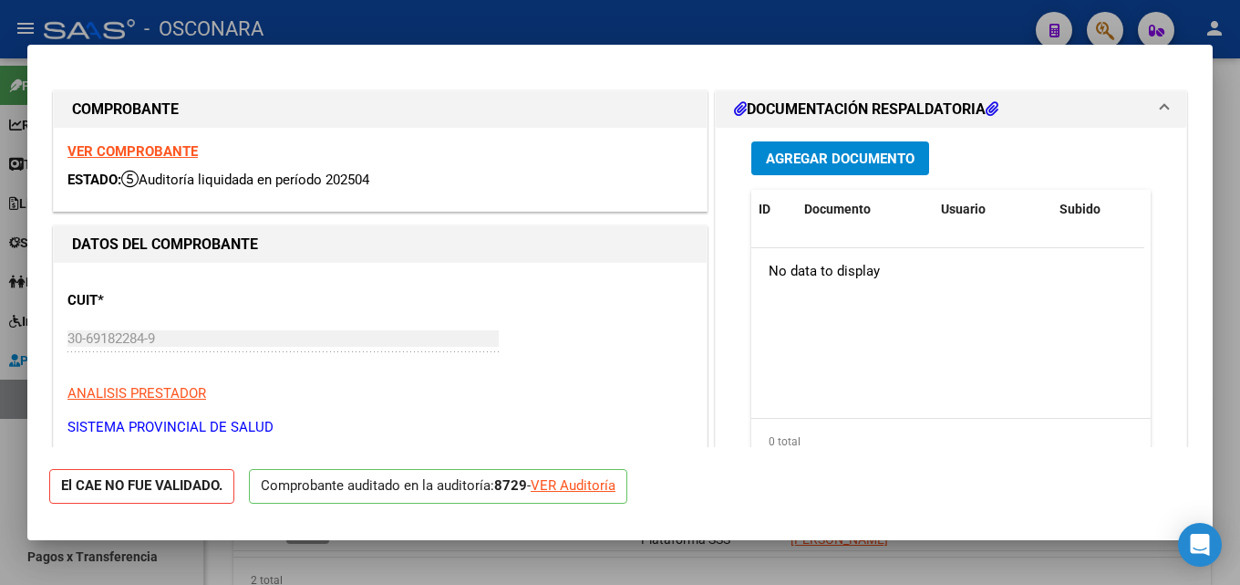
click at [1226, 186] on div at bounding box center [620, 292] width 1240 height 585
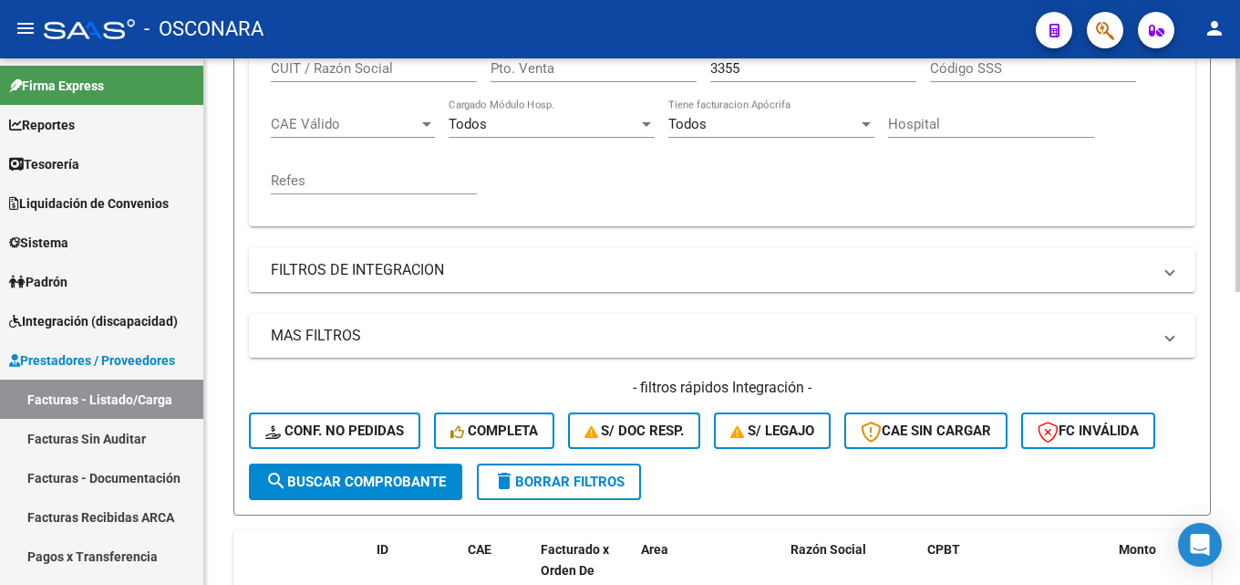
scroll to position [294, 0]
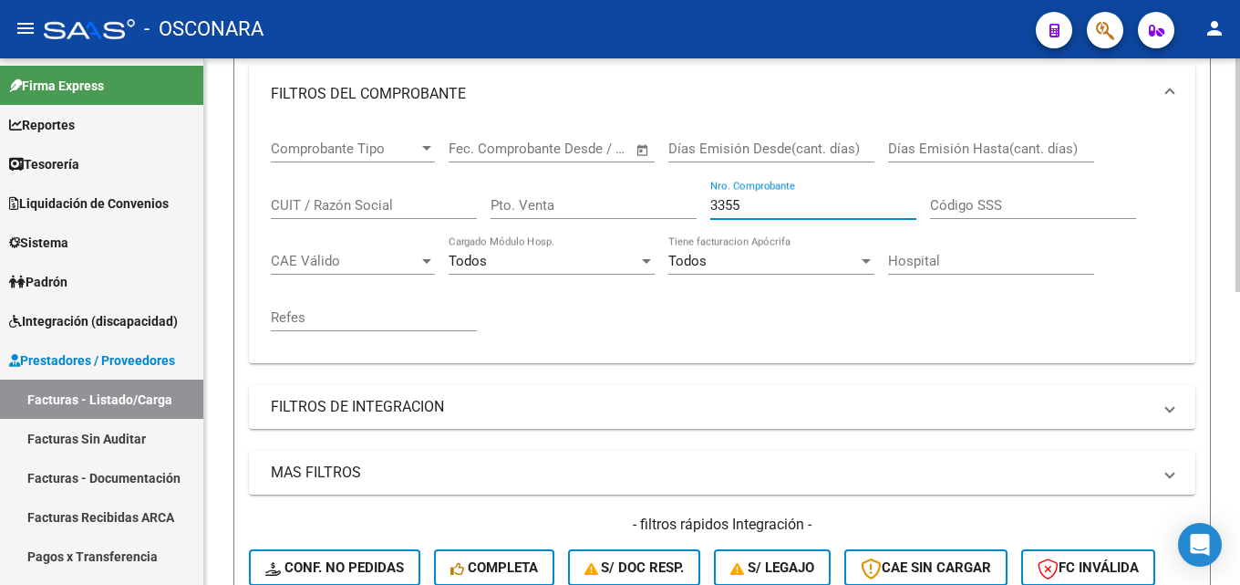
click at [774, 208] on input "3355" at bounding box center [813, 205] width 206 height 16
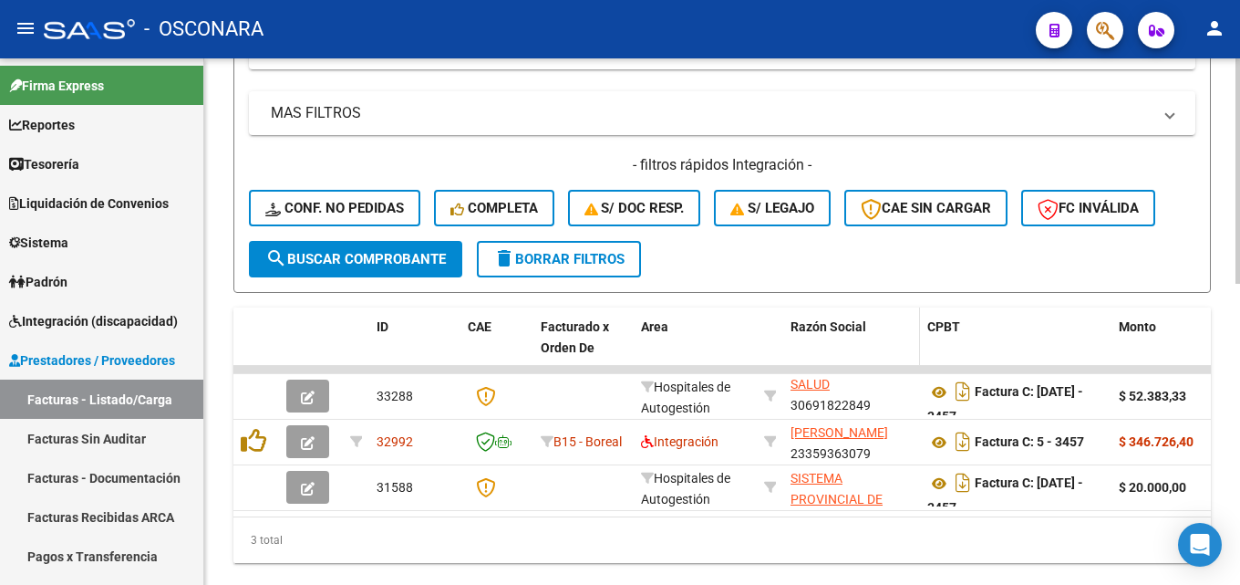
scroll to position [704, 0]
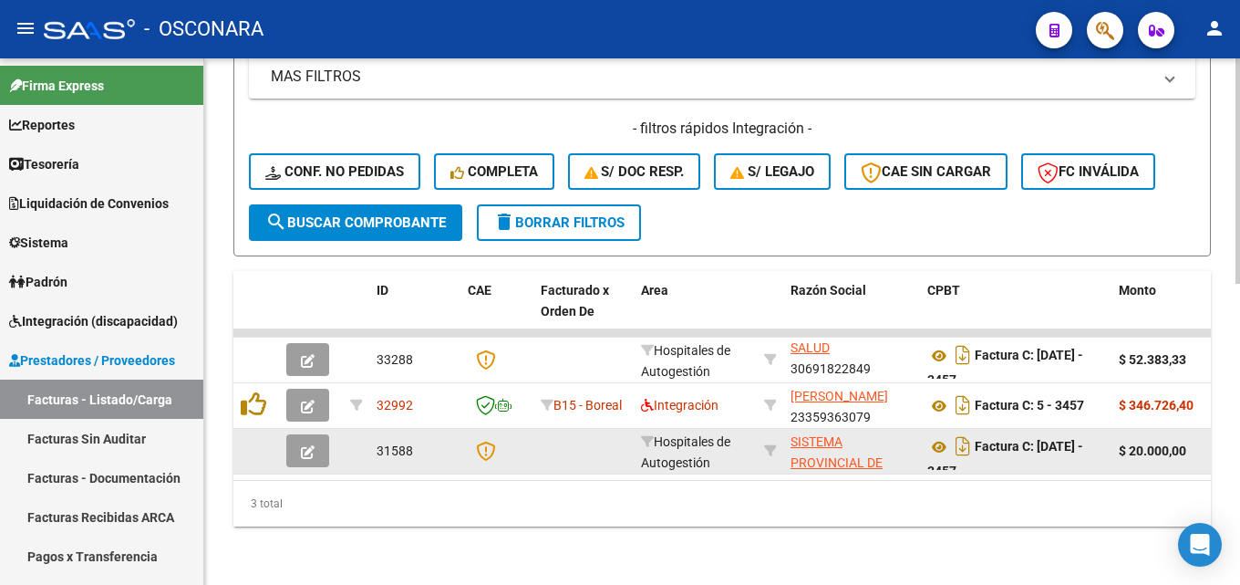
click at [301, 445] on icon "button" at bounding box center [308, 452] width 14 height 14
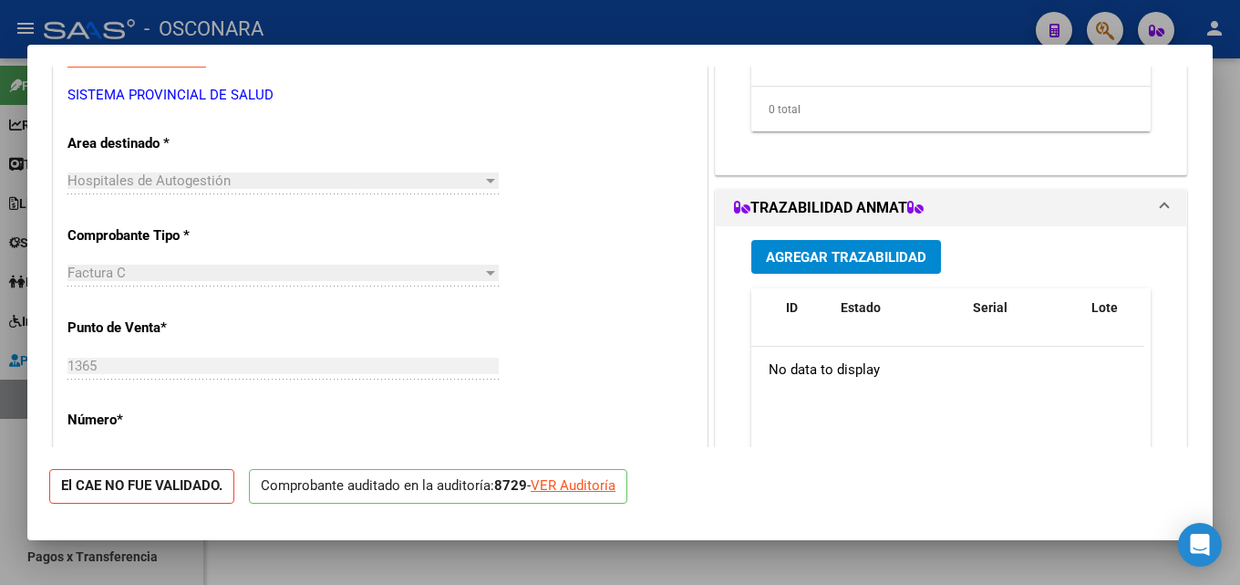
click at [1226, 345] on div at bounding box center [620, 292] width 1240 height 585
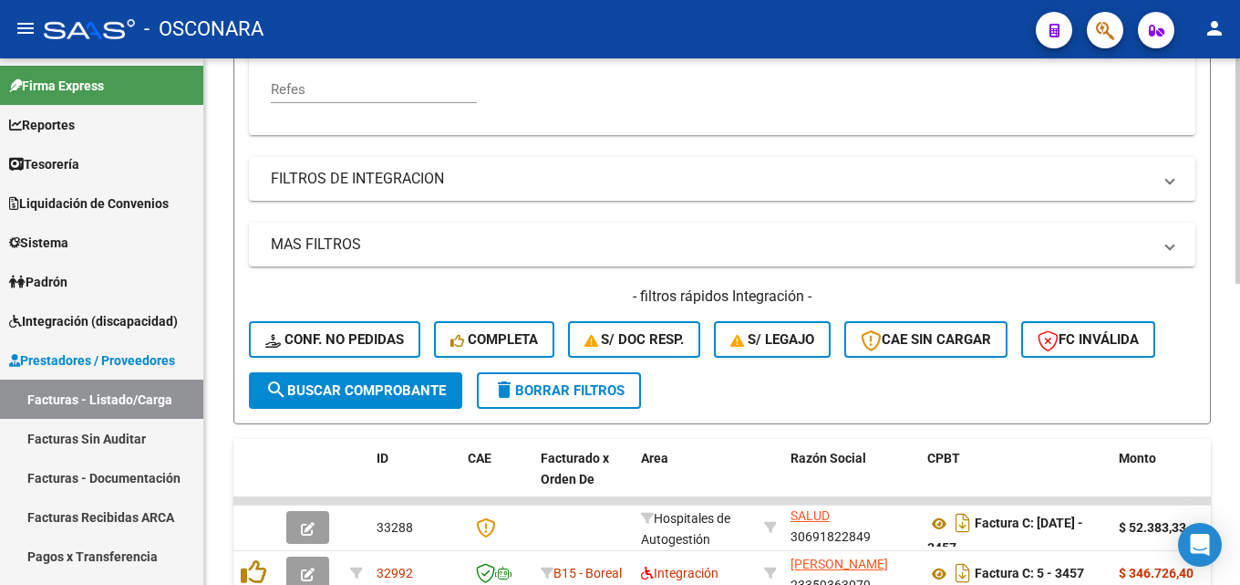
scroll to position [248, 0]
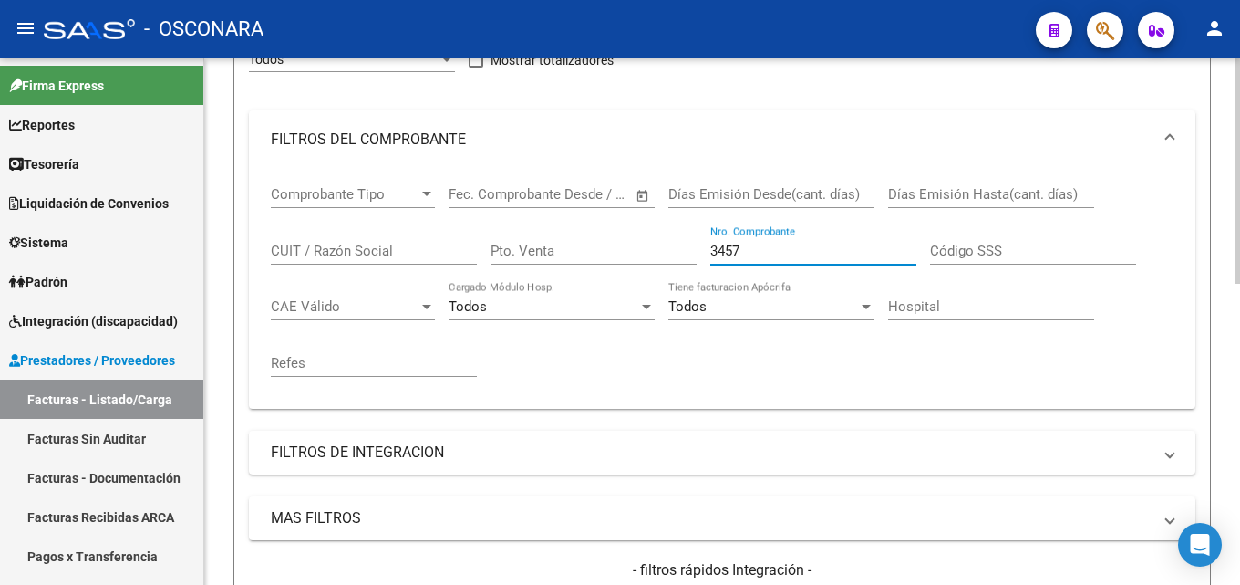
click at [779, 254] on input "3457" at bounding box center [813, 251] width 206 height 16
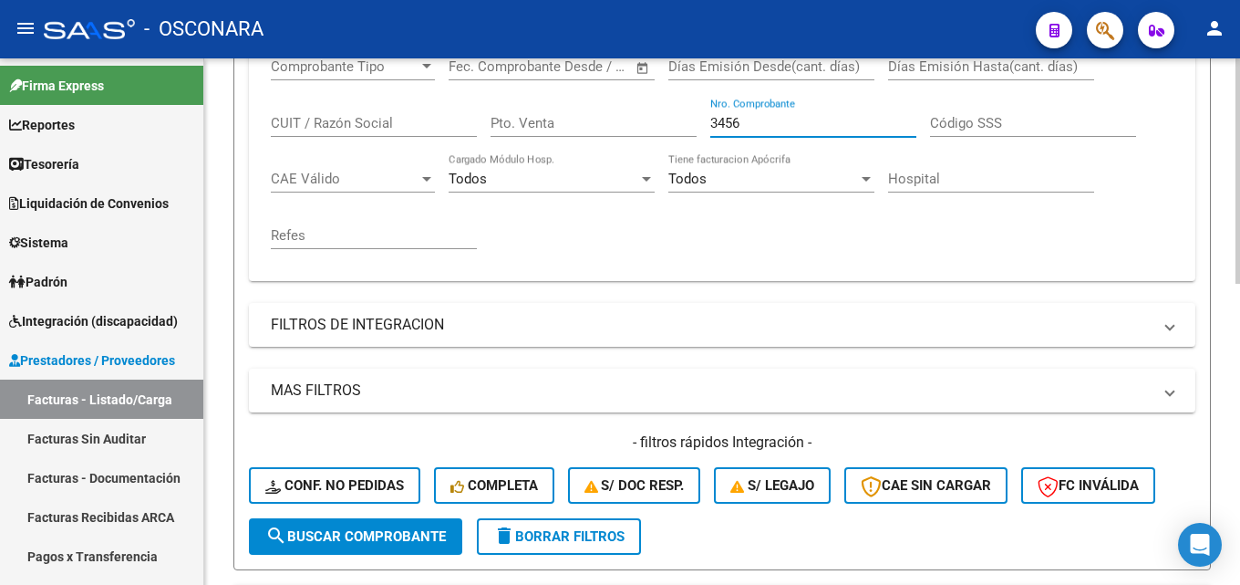
scroll to position [339, 0]
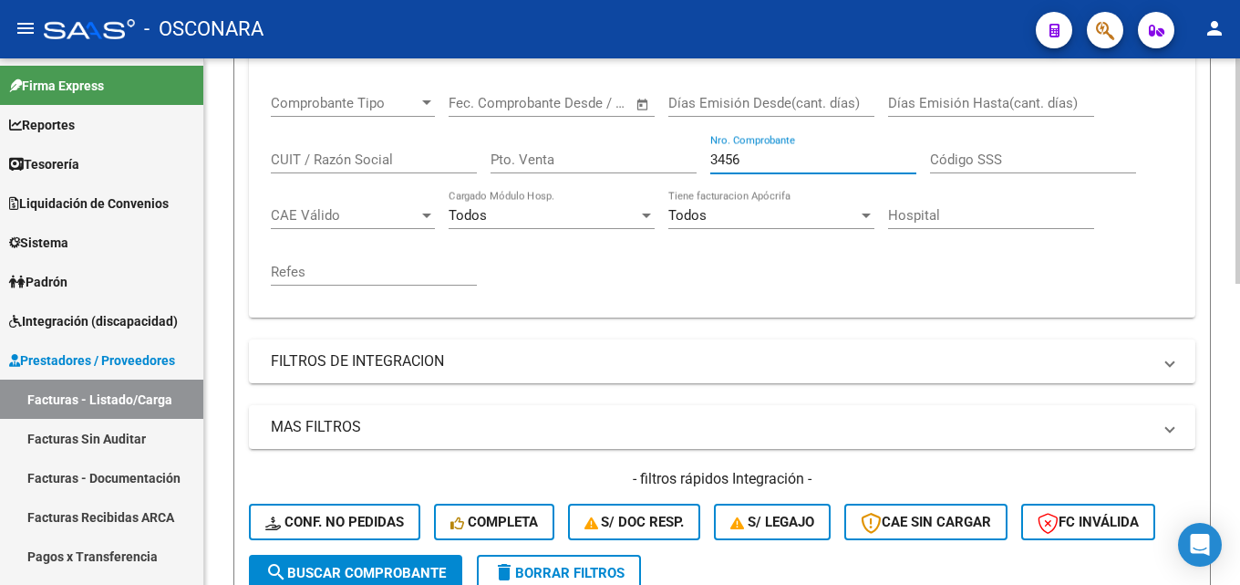
click at [724, 157] on input "3456" at bounding box center [813, 159] width 206 height 16
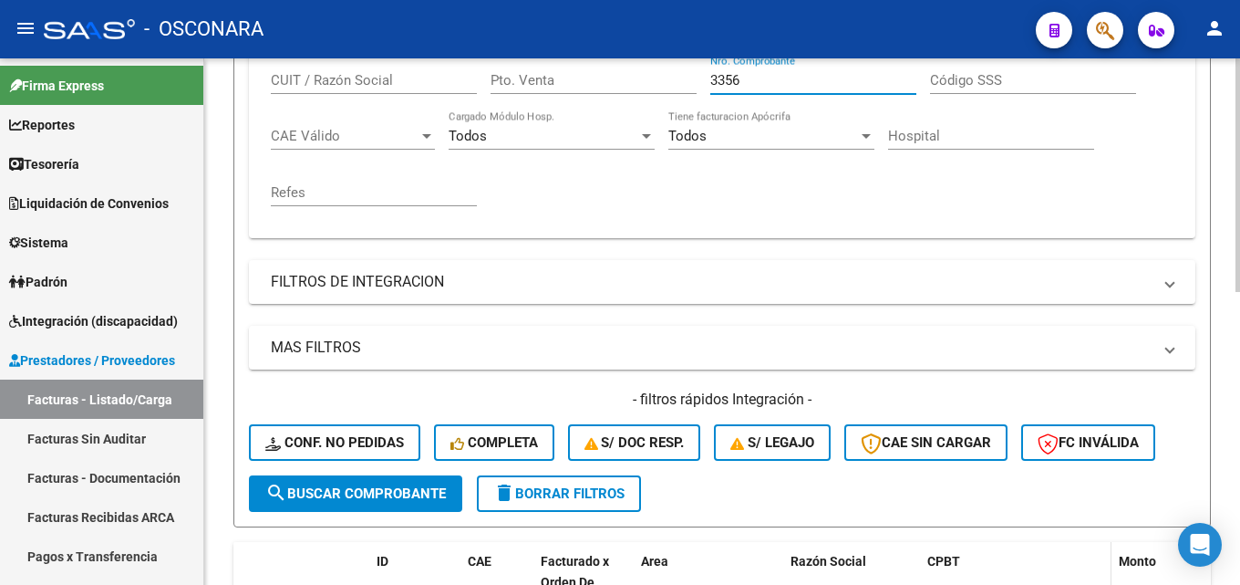
scroll to position [658, 0]
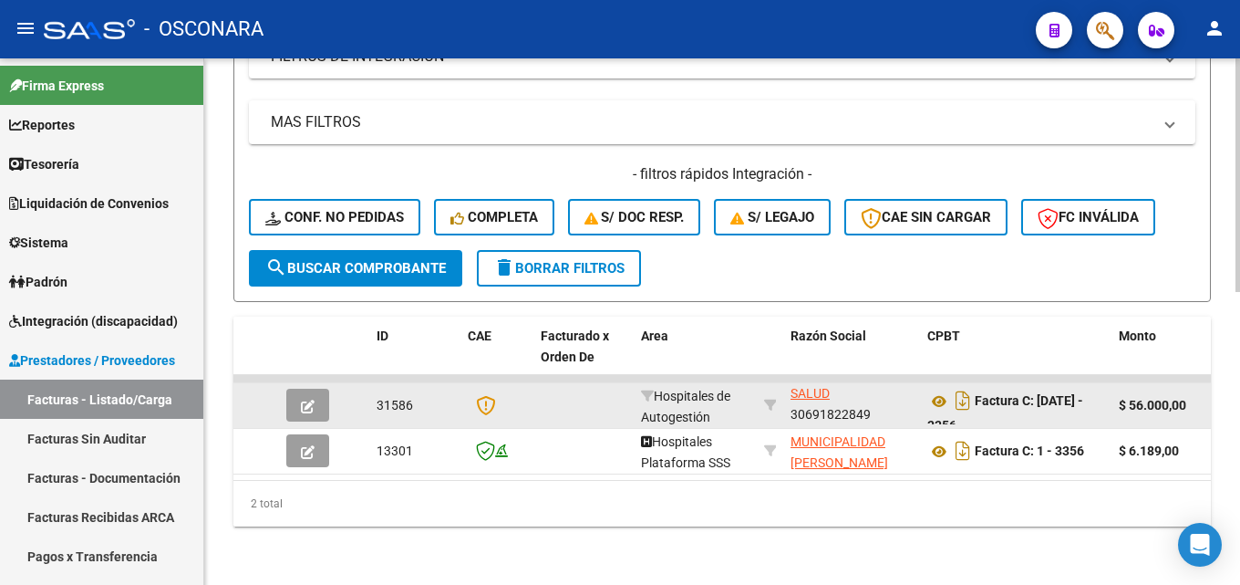
click at [305, 399] on icon "button" at bounding box center [308, 406] width 14 height 14
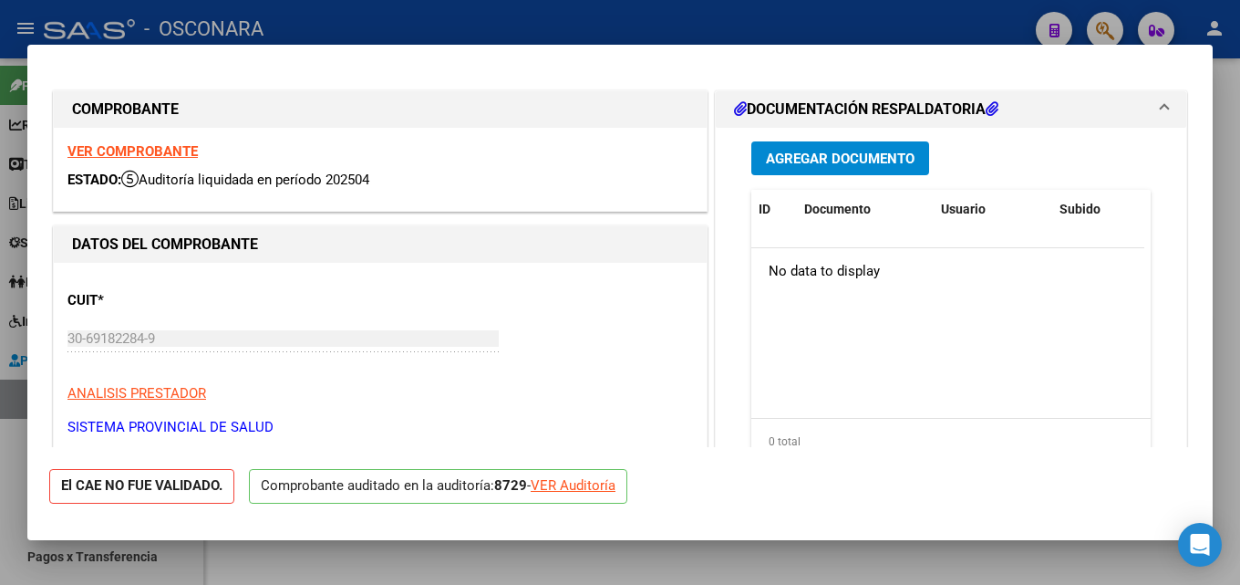
click at [1226, 177] on div at bounding box center [620, 292] width 1240 height 585
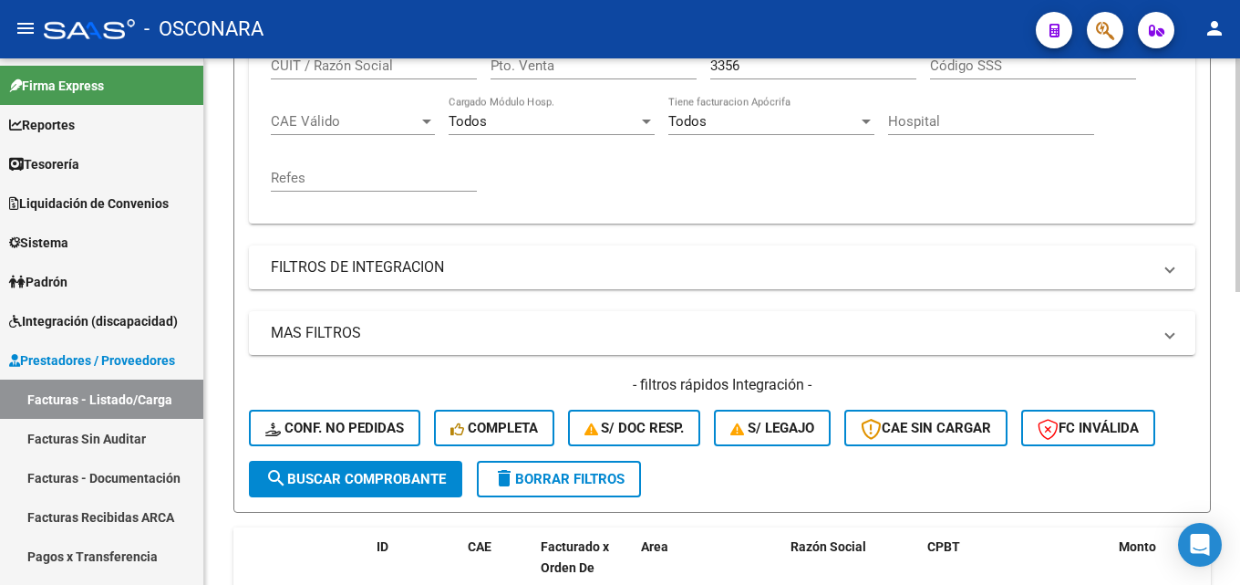
scroll to position [202, 0]
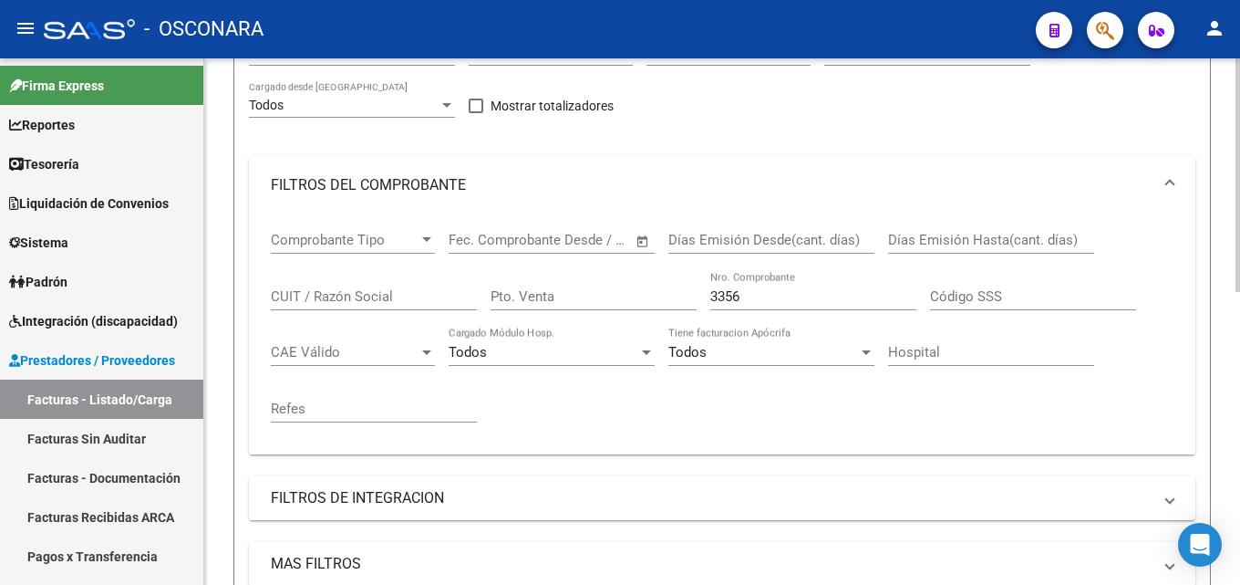
drag, startPoint x: 269, startPoint y: 334, endPoint x: 229, endPoint y: 328, distance: 40.5
click at [243, 331] on form "Filtros Id Area Area Seleccionar Gerenciador Seleccionar Gerenciador Todos Conf…" at bounding box center [722, 379] width 978 height 730
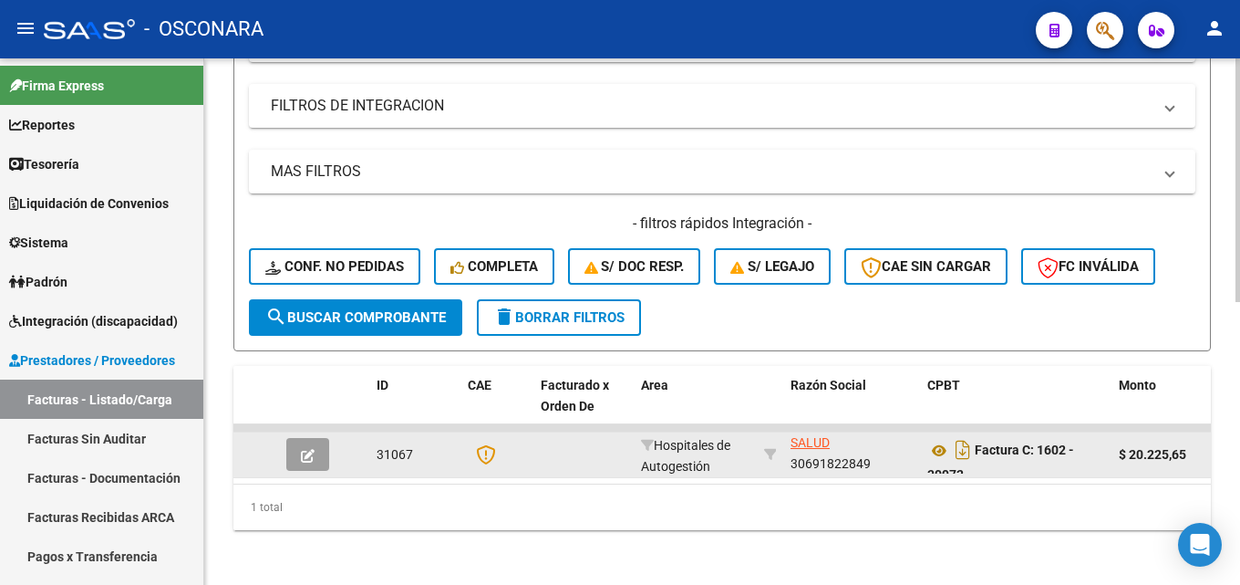
scroll to position [613, 0]
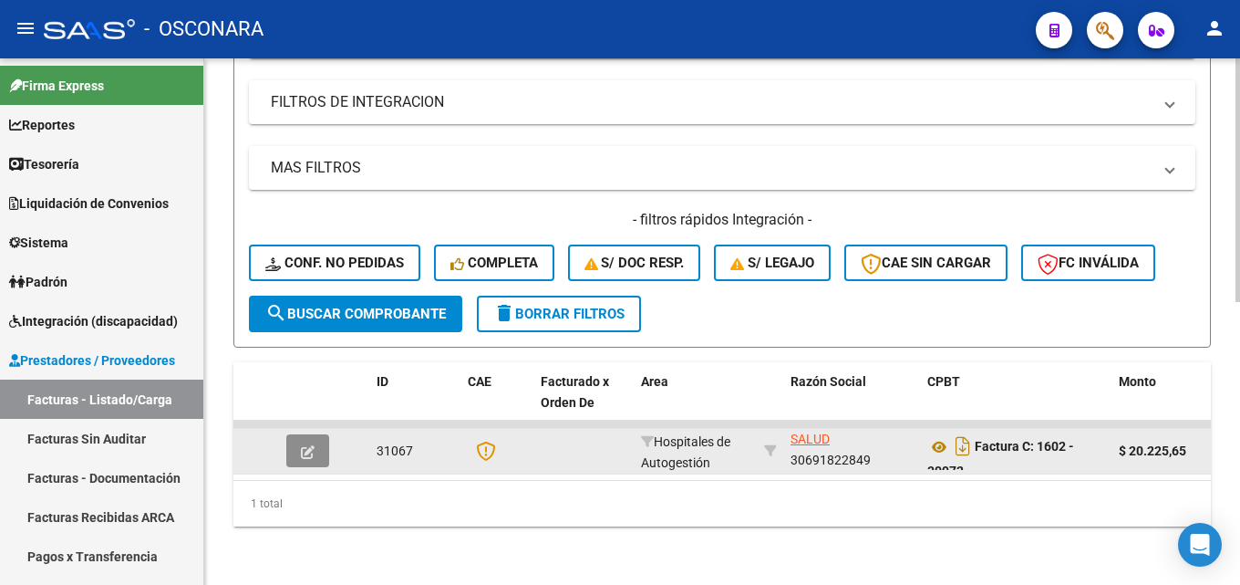
click at [299, 436] on button "button" at bounding box center [307, 450] width 43 height 33
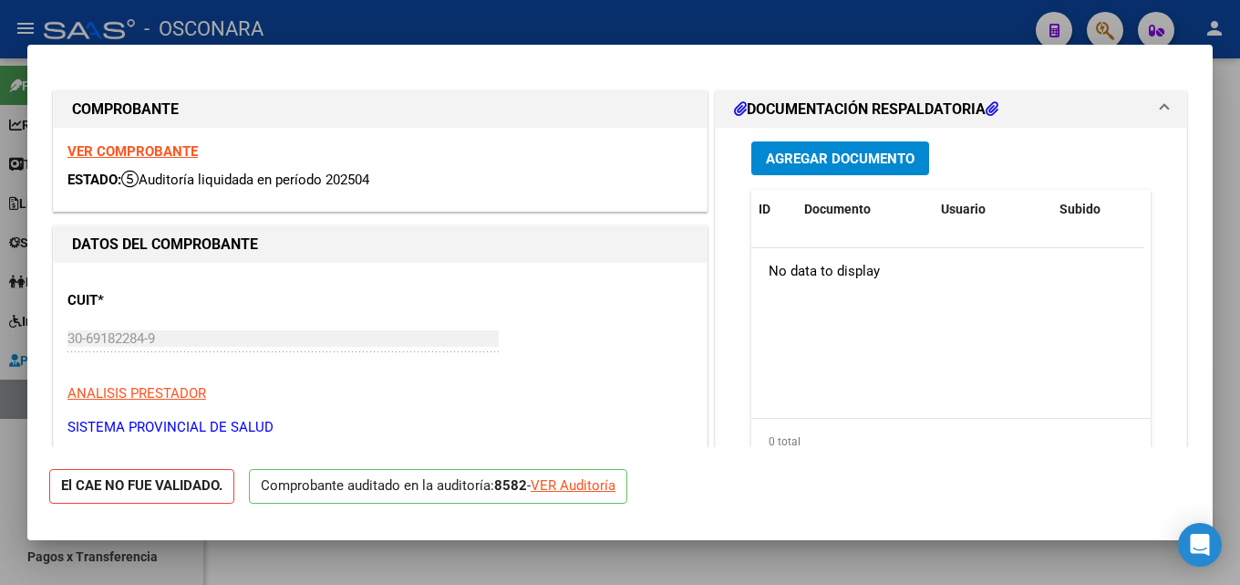
click at [1226, 293] on div at bounding box center [620, 292] width 1240 height 585
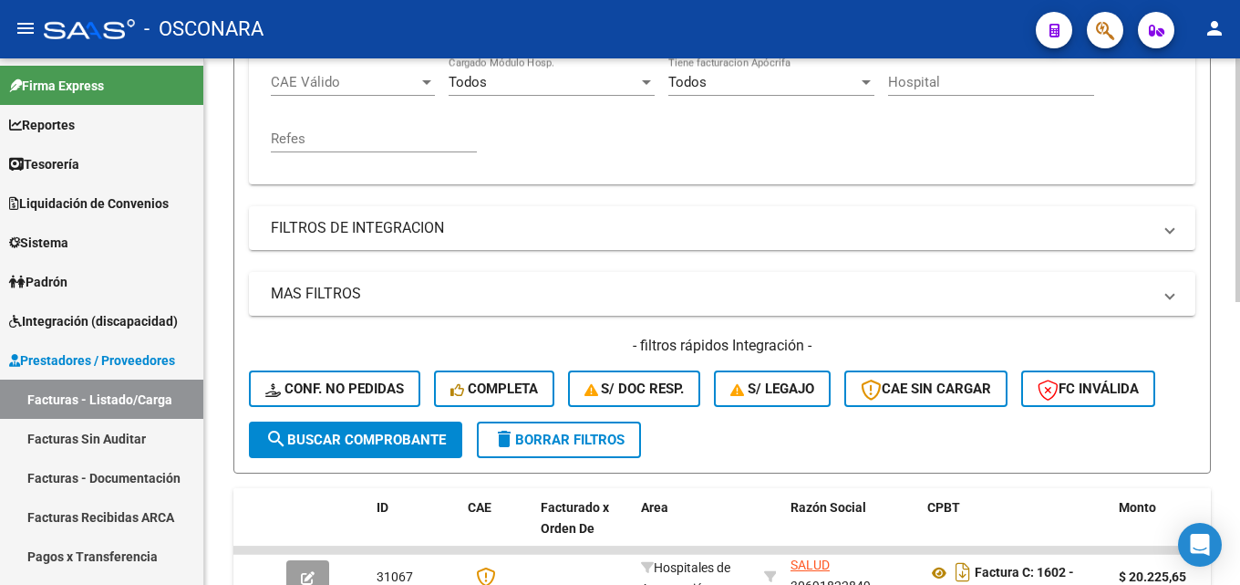
scroll to position [248, 0]
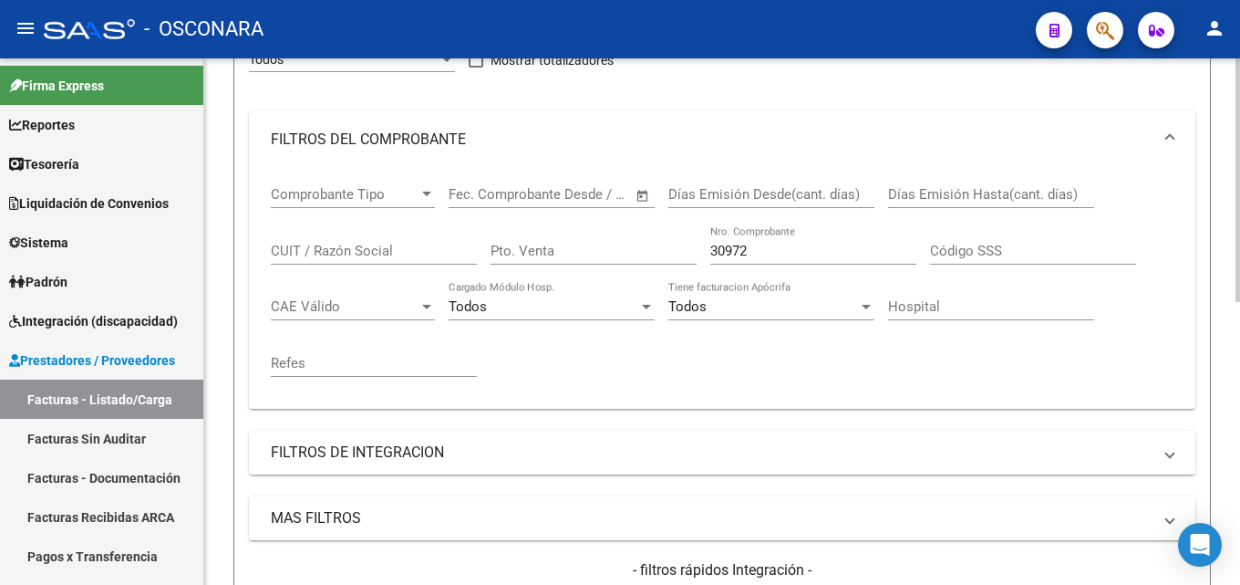
drag, startPoint x: 771, startPoint y: 250, endPoint x: 391, endPoint y: 249, distance: 379.3
click at [475, 261] on div "Comprobante Tipo Comprobante Tipo Start date – End date Fec. Comprobante Desde …" at bounding box center [722, 281] width 903 height 225
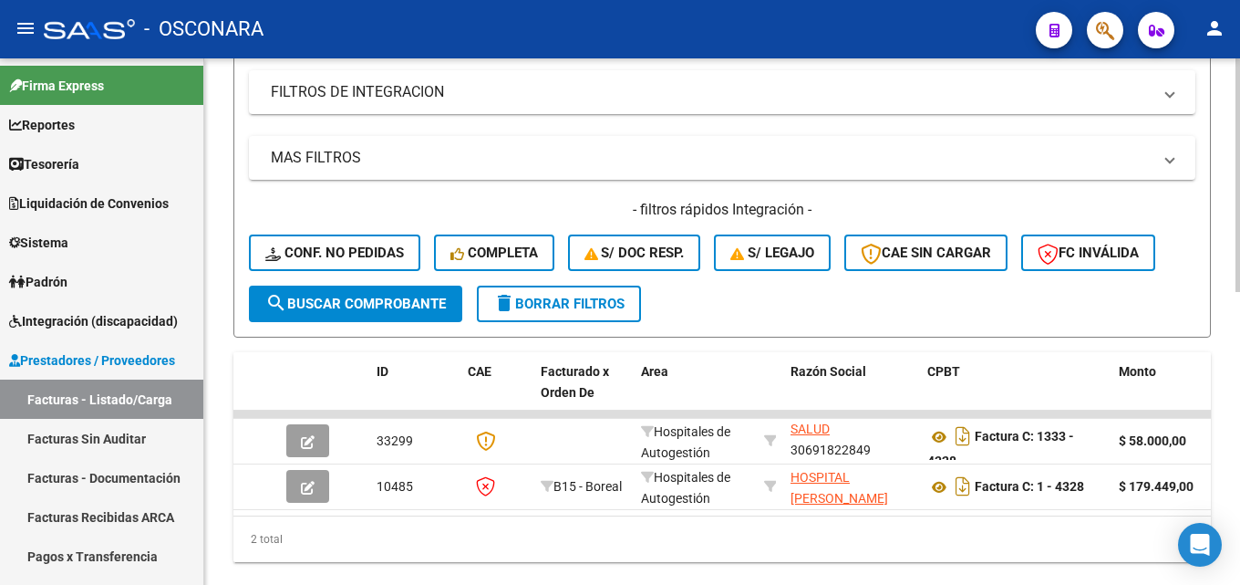
scroll to position [658, 0]
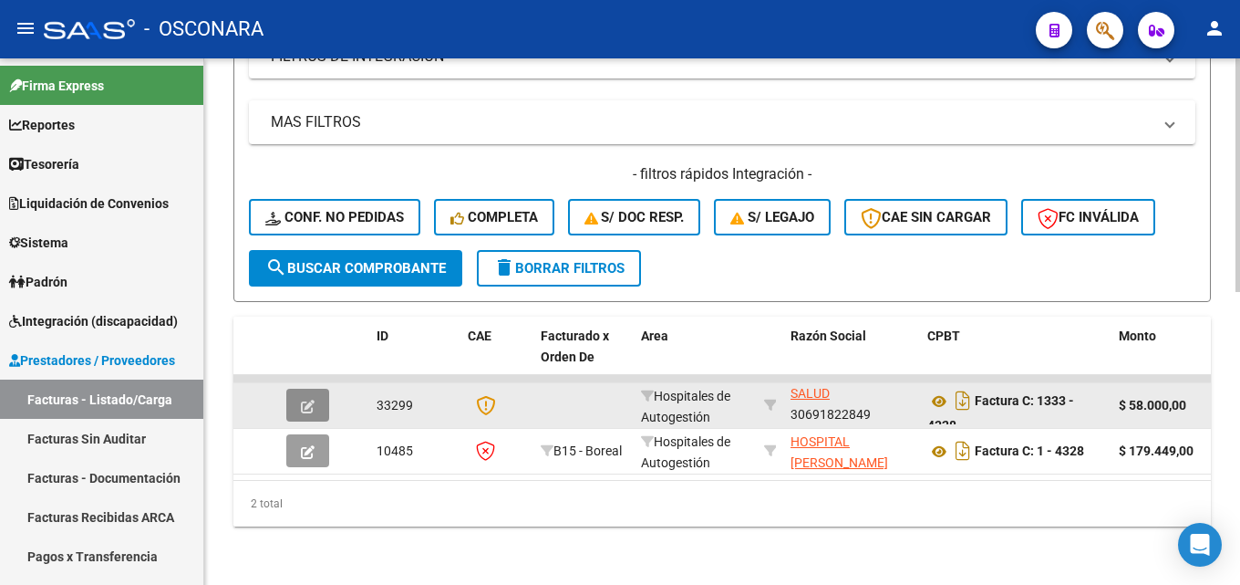
click at [288, 389] on button "button" at bounding box center [307, 404] width 43 height 33
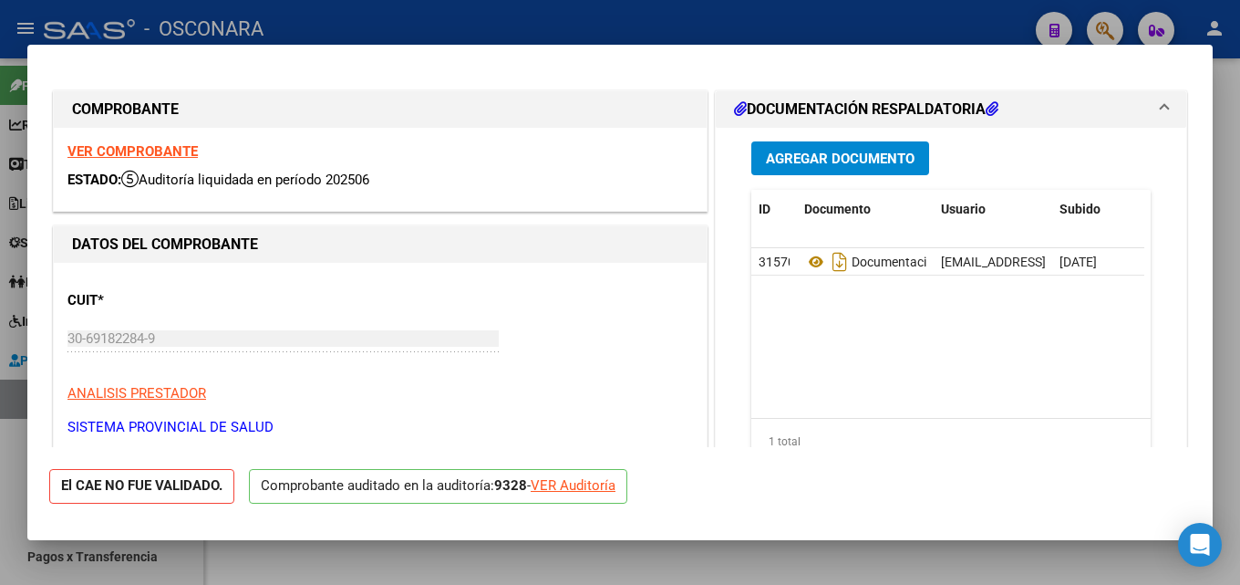
click at [1226, 209] on div at bounding box center [620, 292] width 1240 height 585
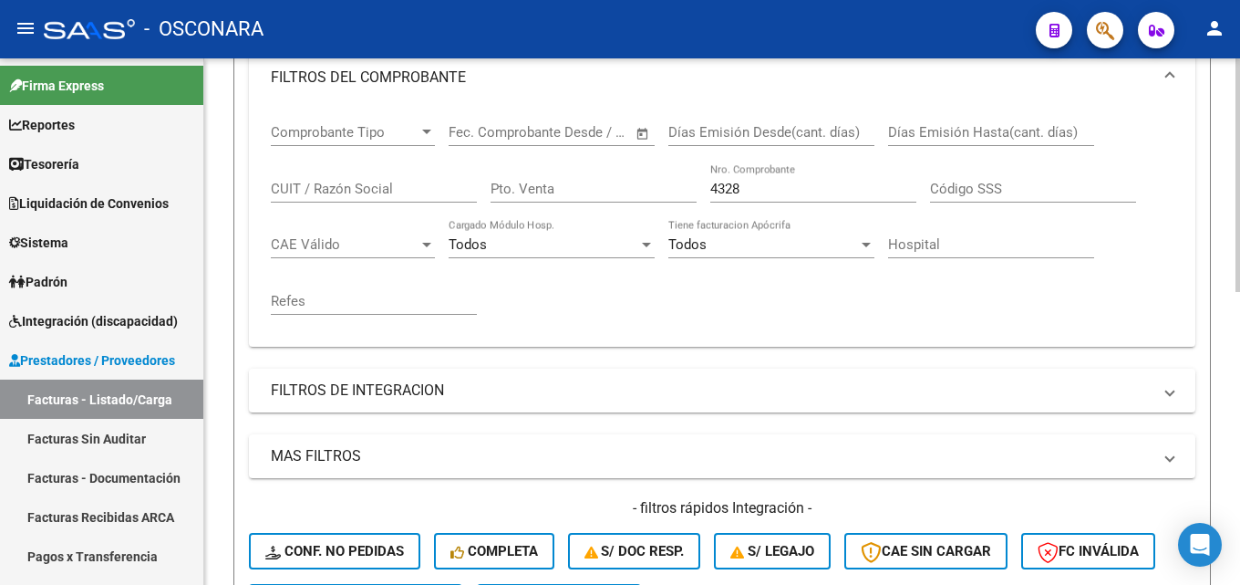
scroll to position [294, 0]
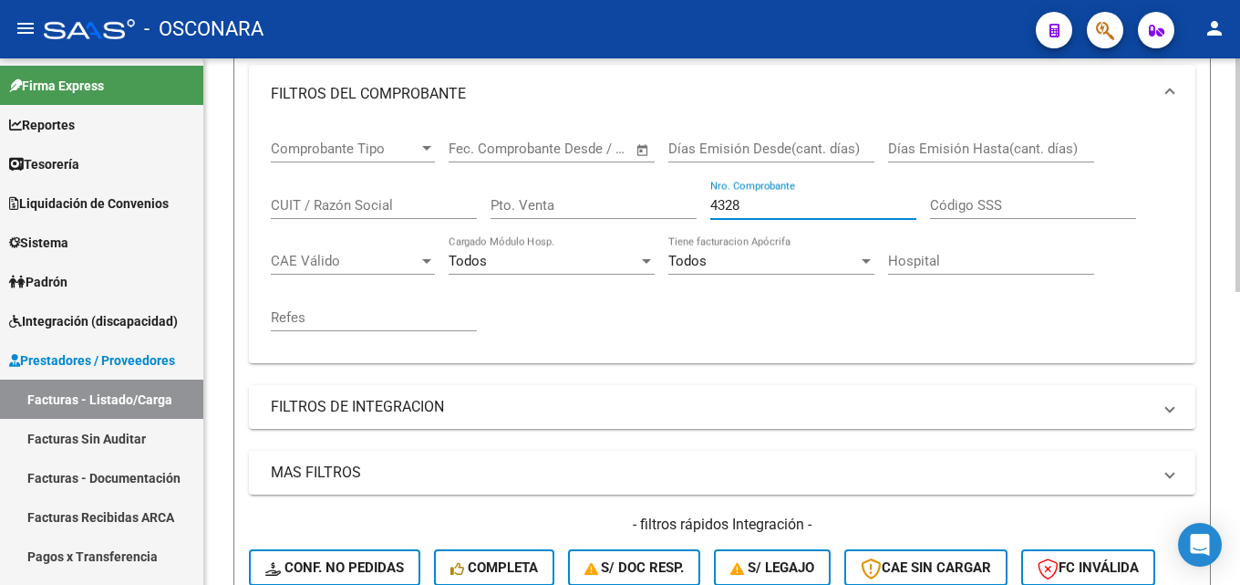
drag, startPoint x: 771, startPoint y: 206, endPoint x: 299, endPoint y: 212, distance: 472.4
click at [322, 213] on div "Comprobante Tipo Comprobante Tipo Start date – End date Fec. Comprobante Desde …" at bounding box center [722, 235] width 903 height 225
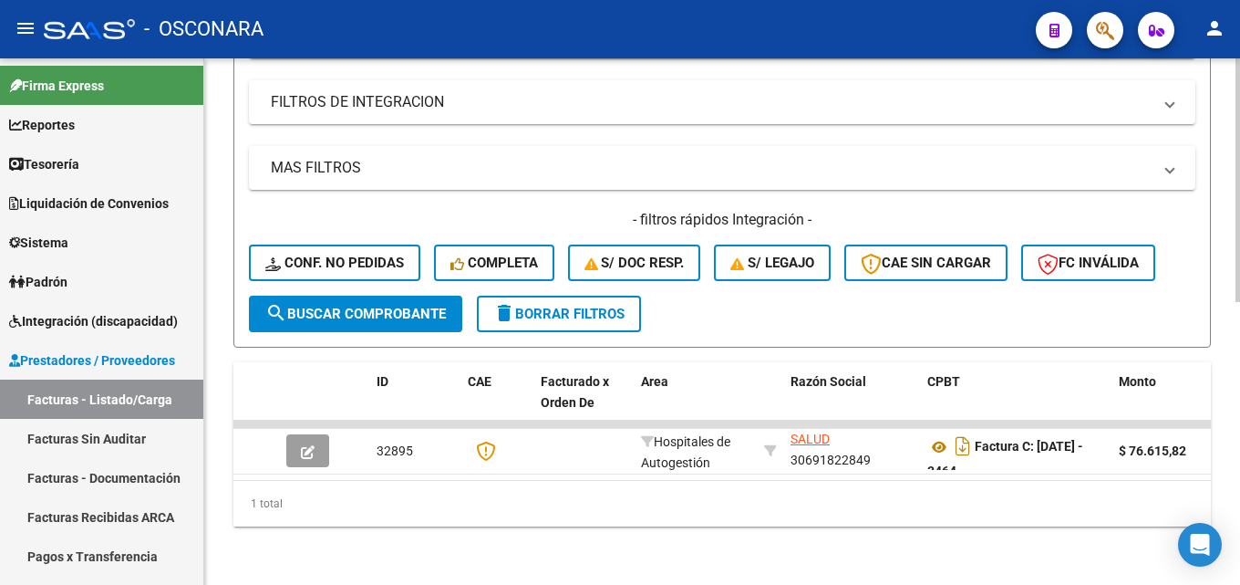
scroll to position [613, 0]
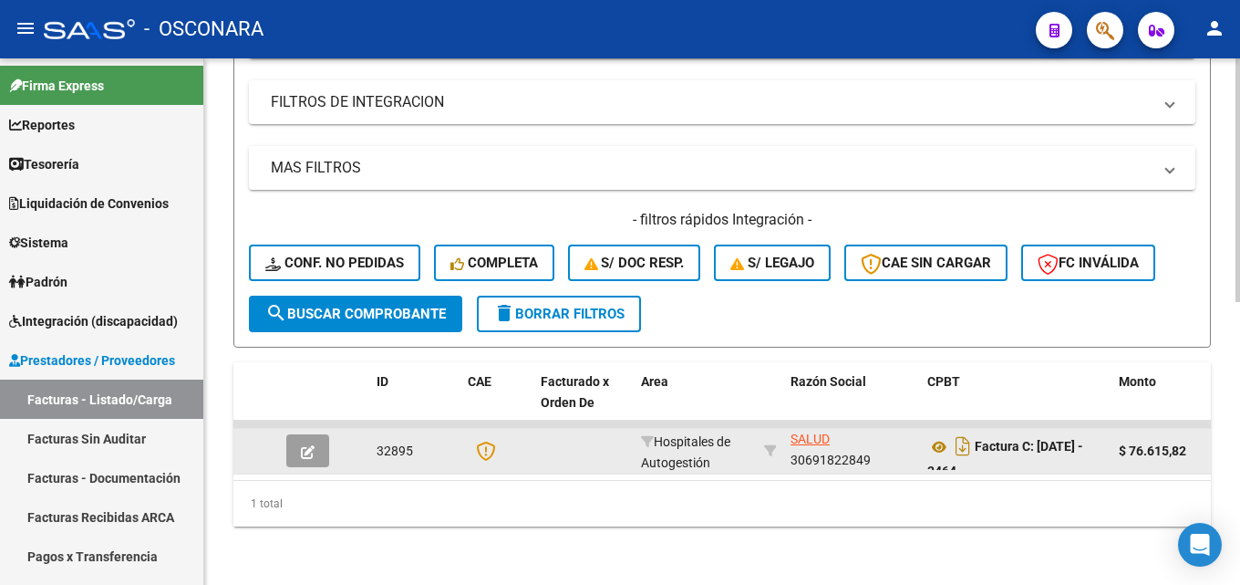
click at [321, 434] on button "button" at bounding box center [307, 450] width 43 height 33
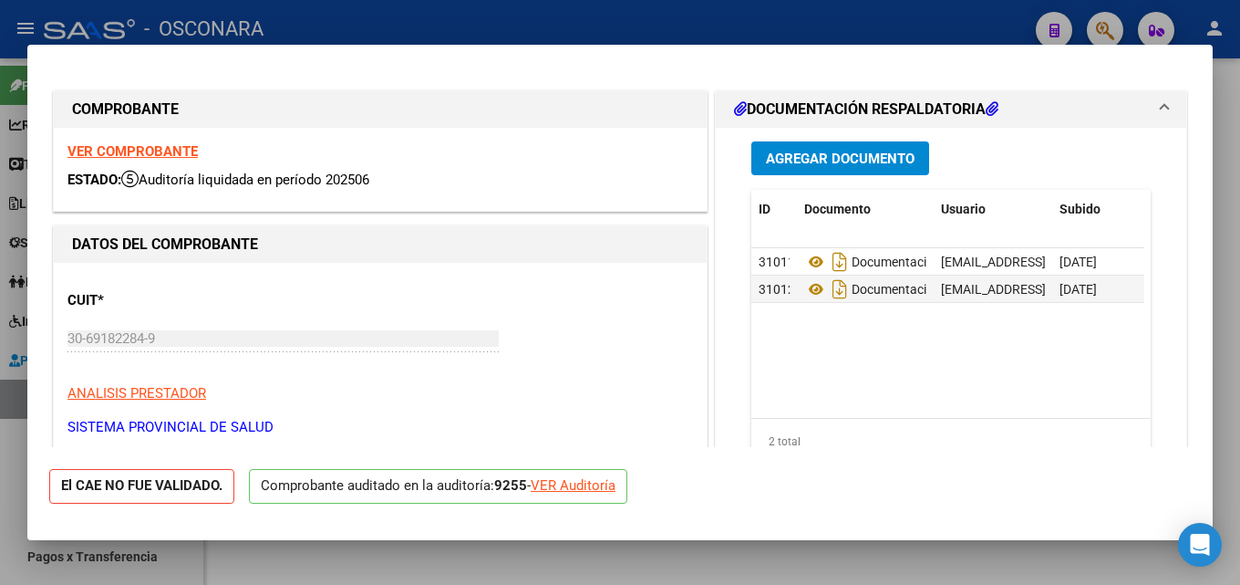
click at [1226, 250] on div at bounding box center [620, 292] width 1240 height 585
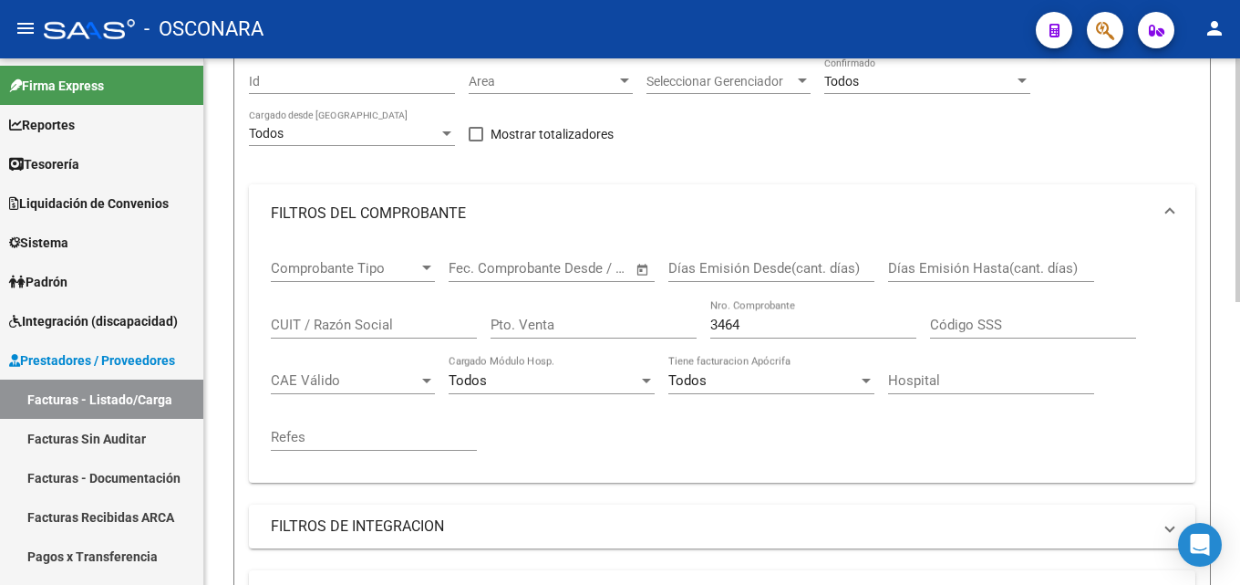
scroll to position [157, 0]
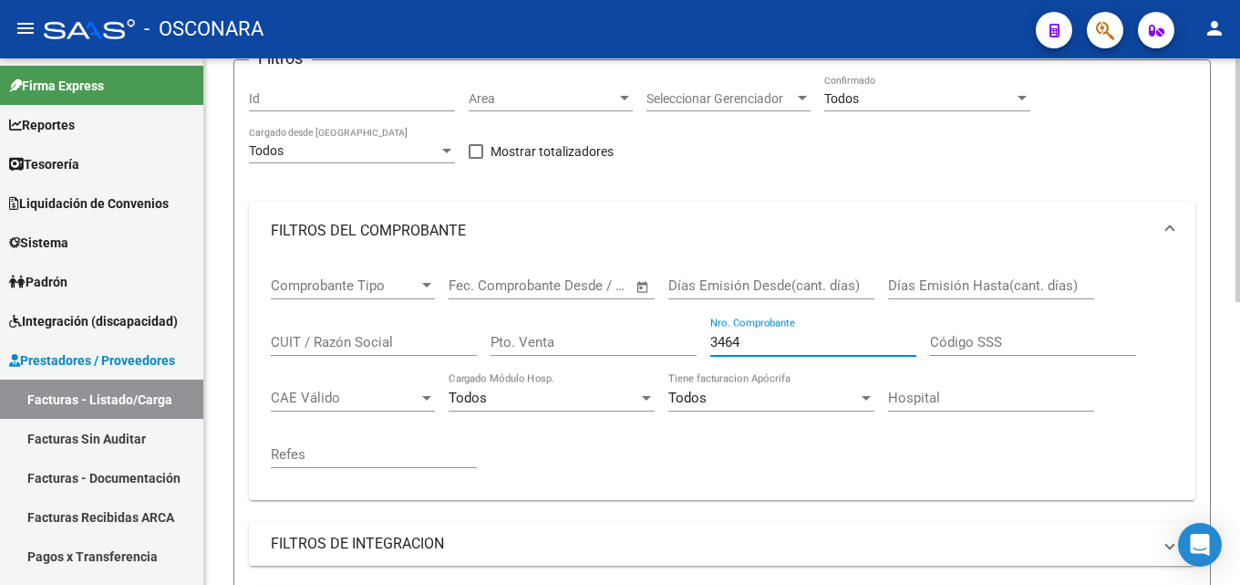
drag, startPoint x: 771, startPoint y: 340, endPoint x: 223, endPoint y: 333, distance: 547.2
click at [302, 348] on div "Comprobante Tipo Comprobante Tipo Start date – End date Fec. Comprobante Desde …" at bounding box center [722, 372] width 903 height 225
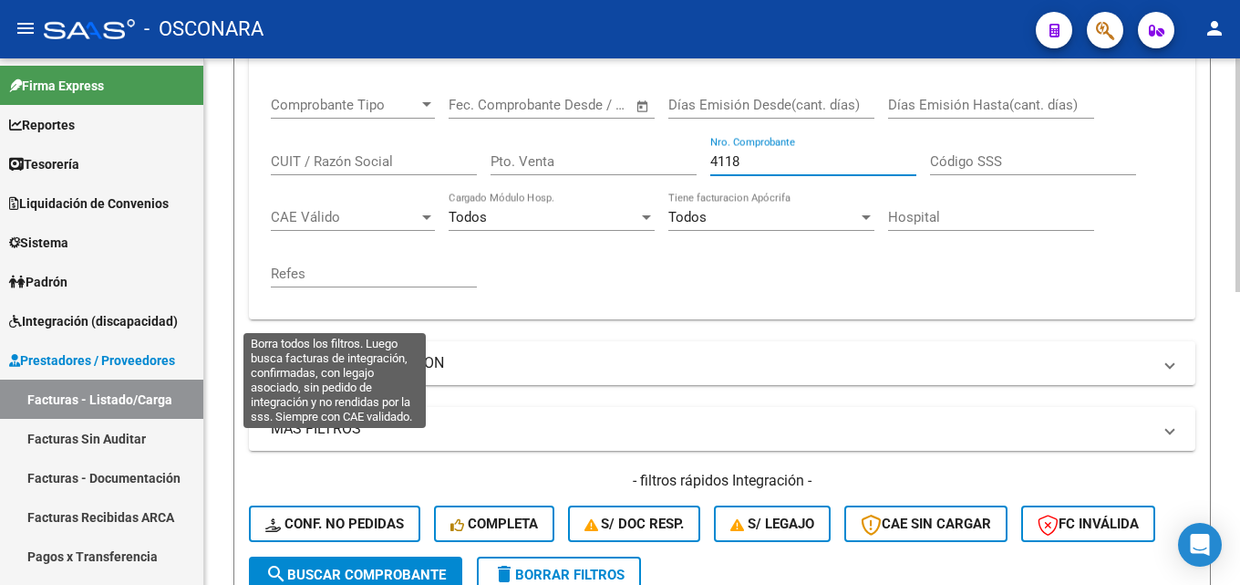
scroll to position [613, 0]
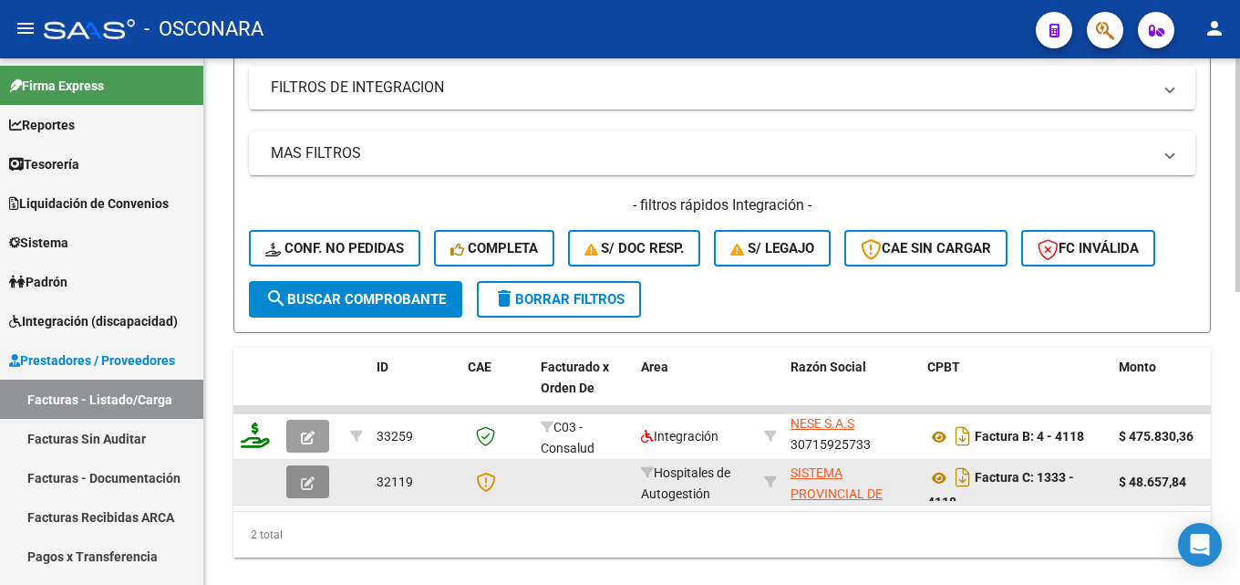
click at [295, 480] on button "button" at bounding box center [307, 481] width 43 height 33
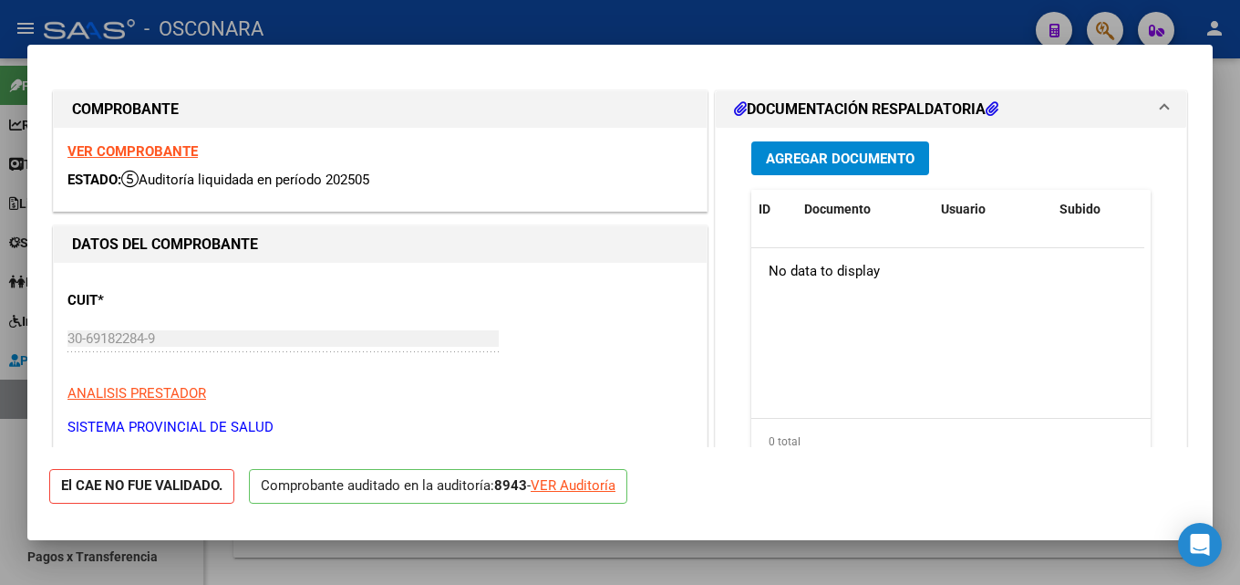
click at [1226, 249] on div at bounding box center [620, 292] width 1240 height 585
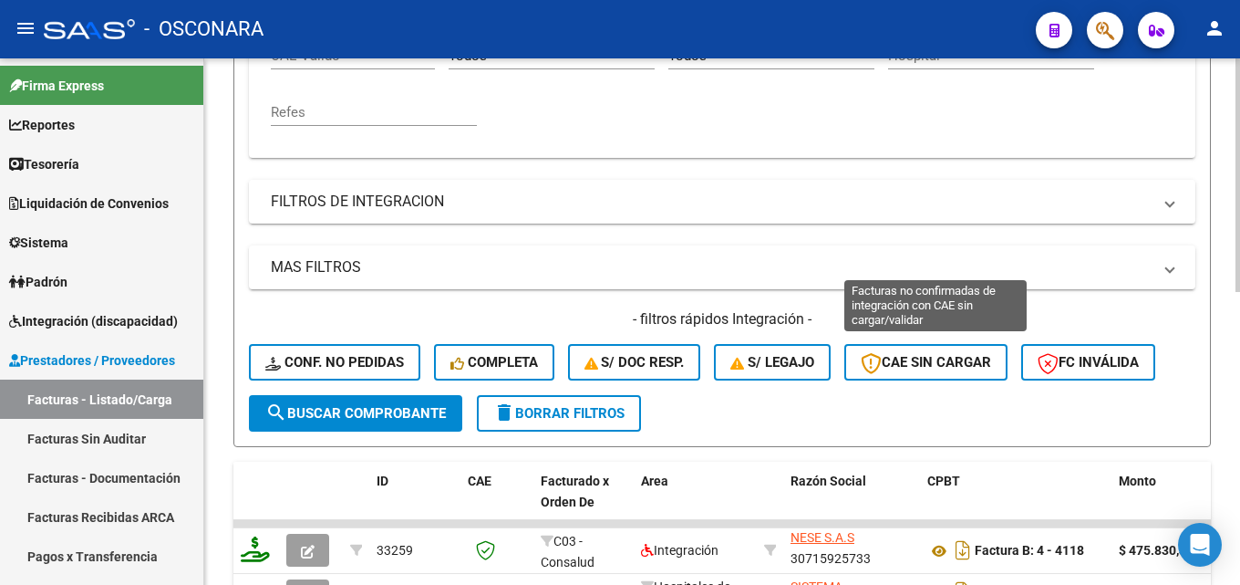
scroll to position [248, 0]
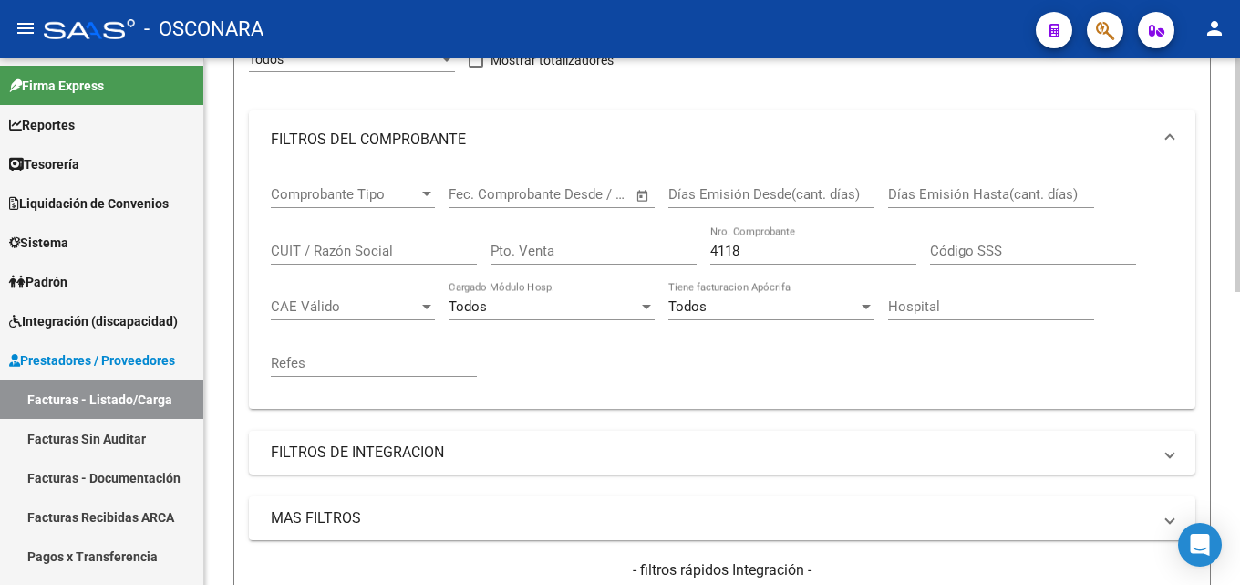
drag, startPoint x: 760, startPoint y: 254, endPoint x: 276, endPoint y: 280, distance: 484.0
click at [340, 280] on div "Comprobante Tipo Comprobante Tipo Start date – End date Fec. Comprobante Desde …" at bounding box center [722, 281] width 903 height 225
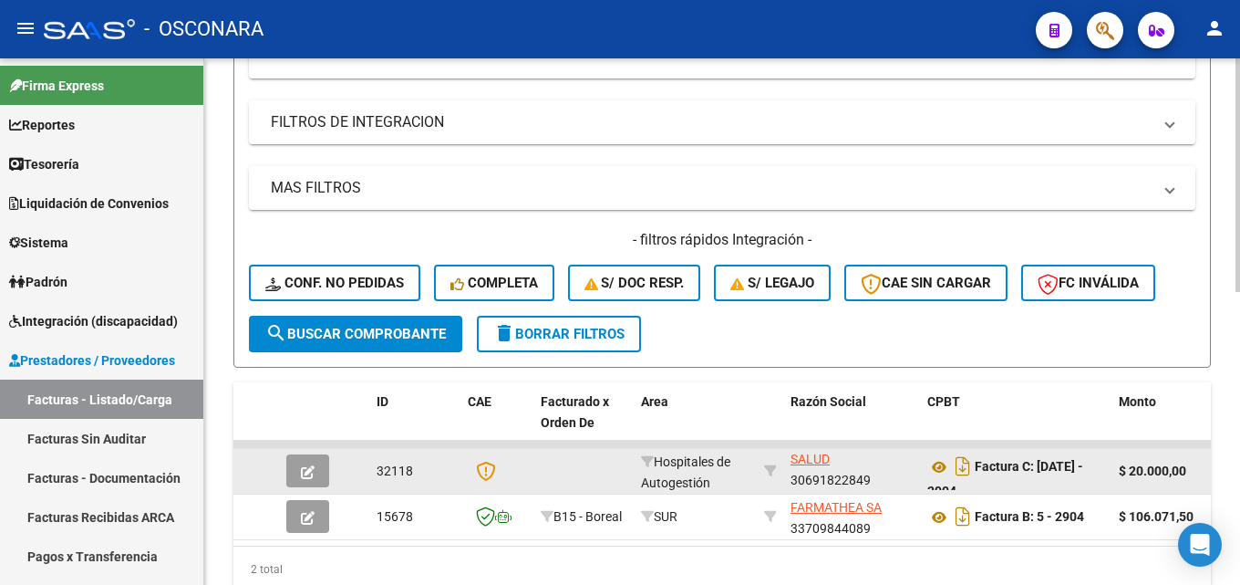
scroll to position [658, 0]
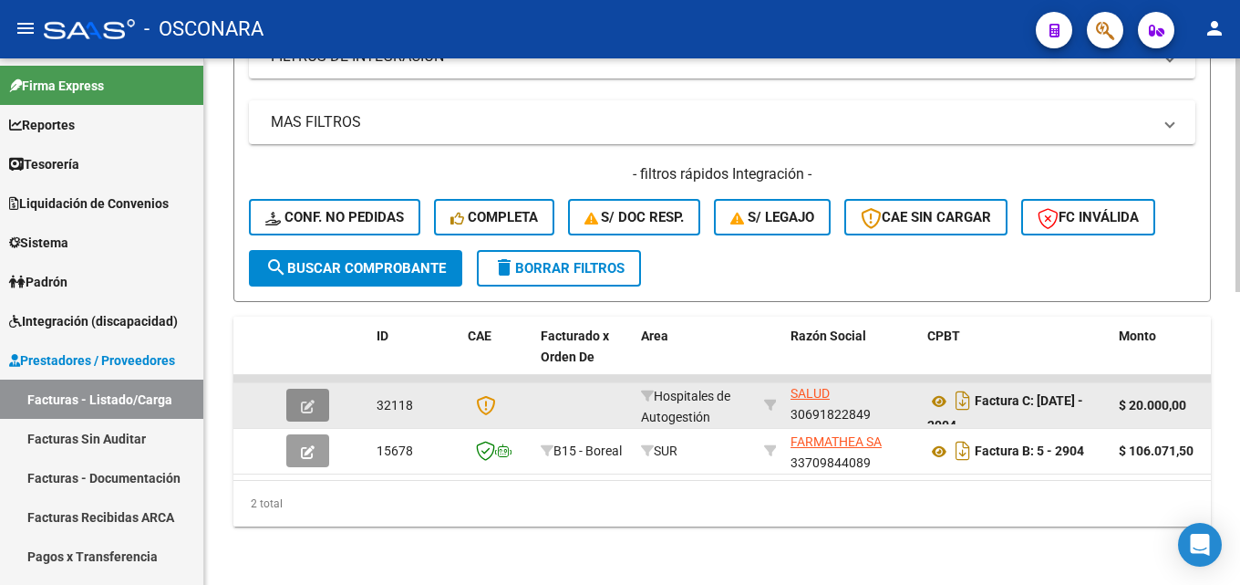
click at [303, 399] on icon "button" at bounding box center [308, 406] width 14 height 14
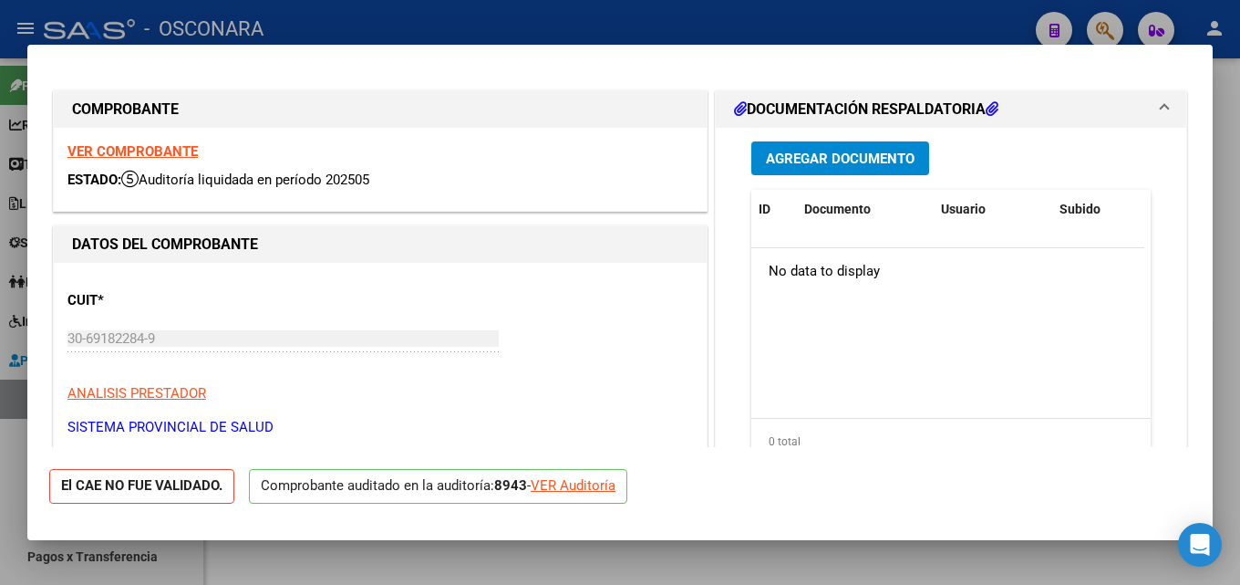
click at [1226, 198] on div at bounding box center [620, 292] width 1240 height 585
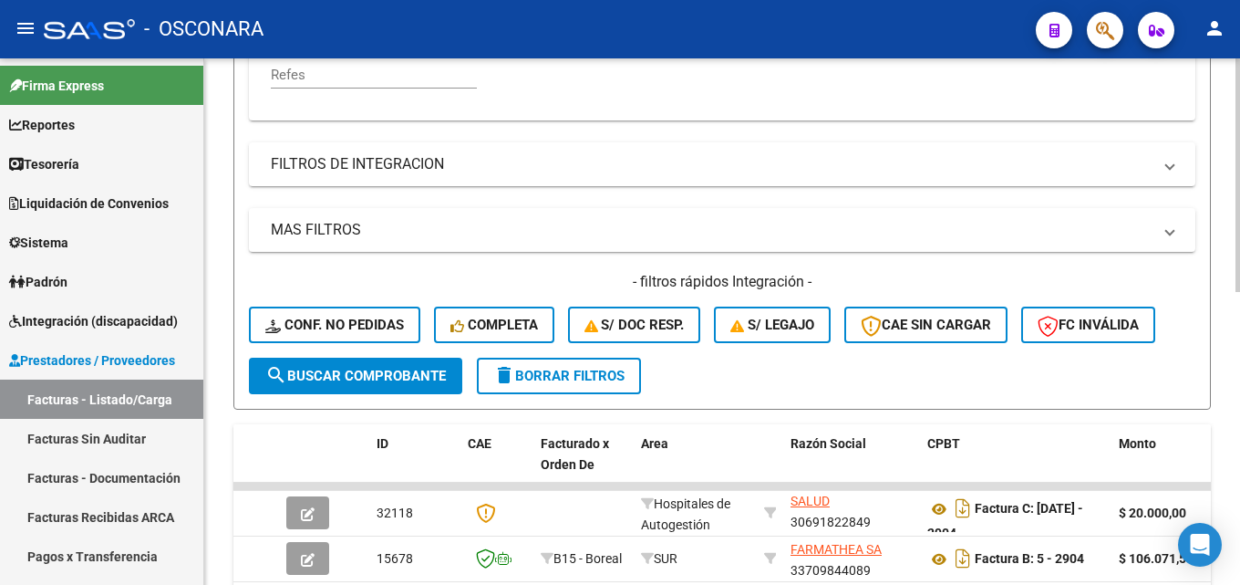
scroll to position [294, 0]
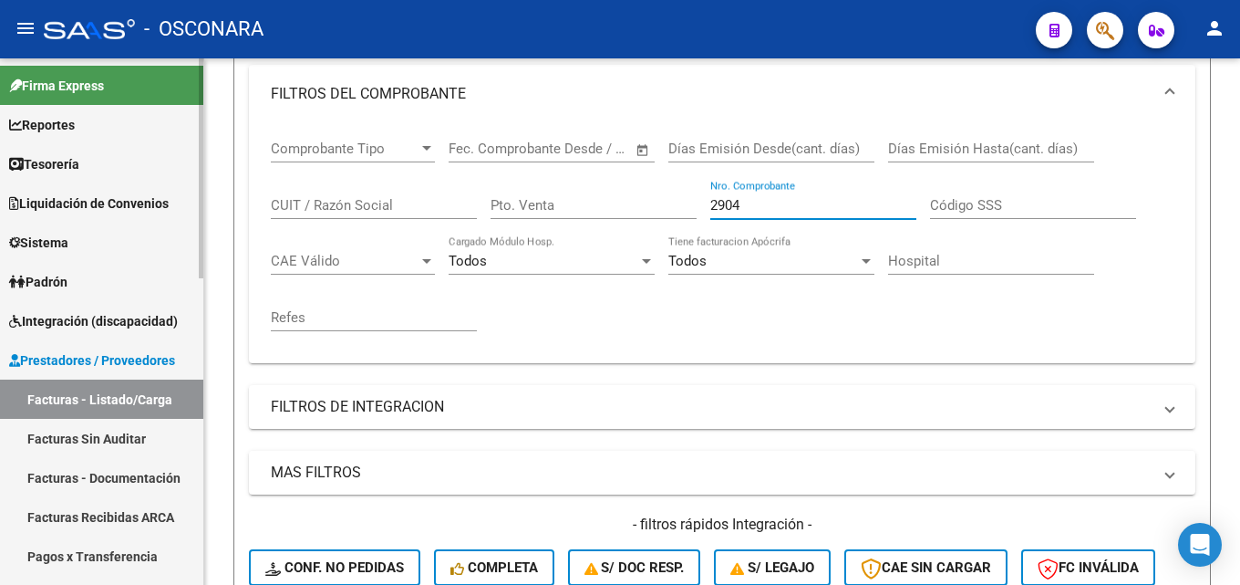
drag, startPoint x: 747, startPoint y: 196, endPoint x: 140, endPoint y: 274, distance: 611.5
click at [171, 264] on mat-sidenav-container "Firma Express Reportes Tablero de Control Ingresos Percibidos Análisis de todos…" at bounding box center [620, 321] width 1240 height 526
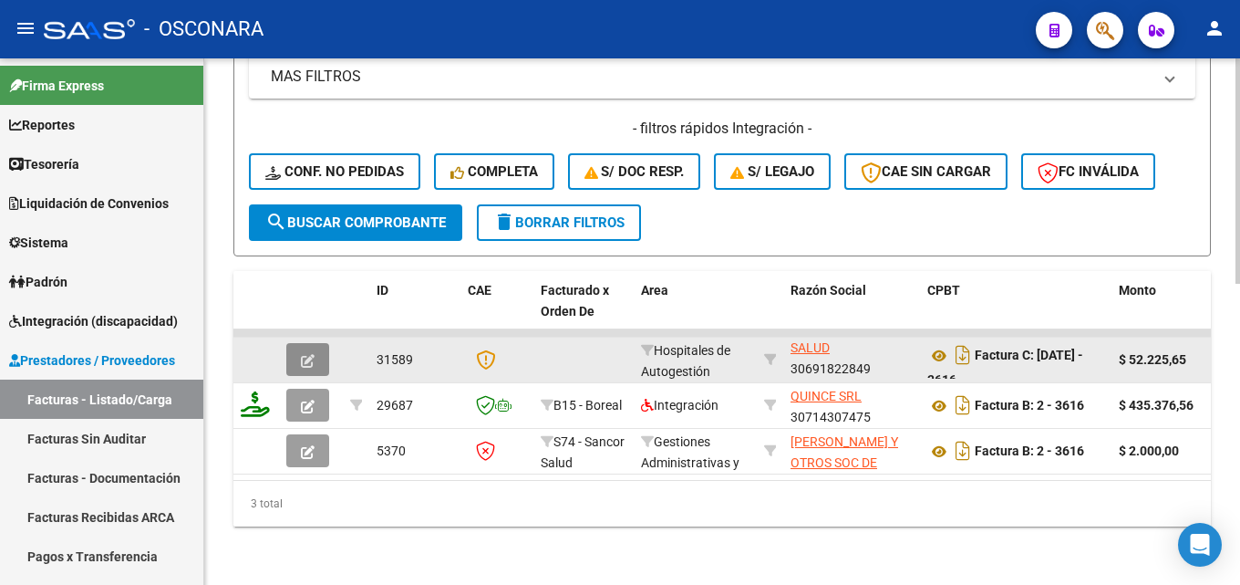
click at [312, 354] on icon "button" at bounding box center [308, 361] width 14 height 14
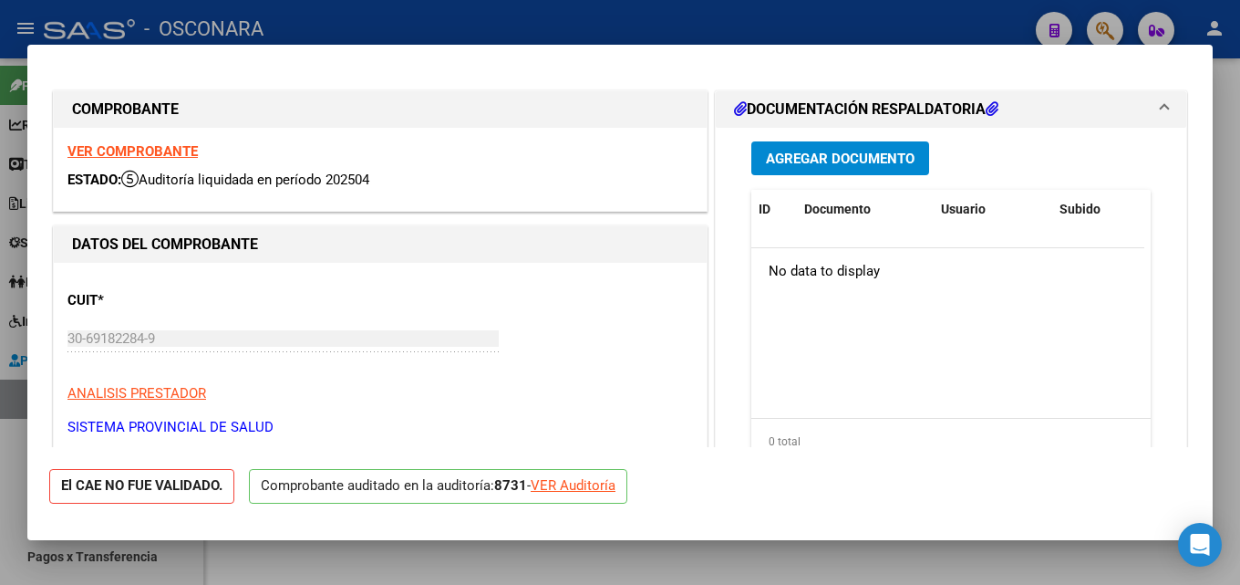
click at [1226, 215] on div at bounding box center [620, 292] width 1240 height 585
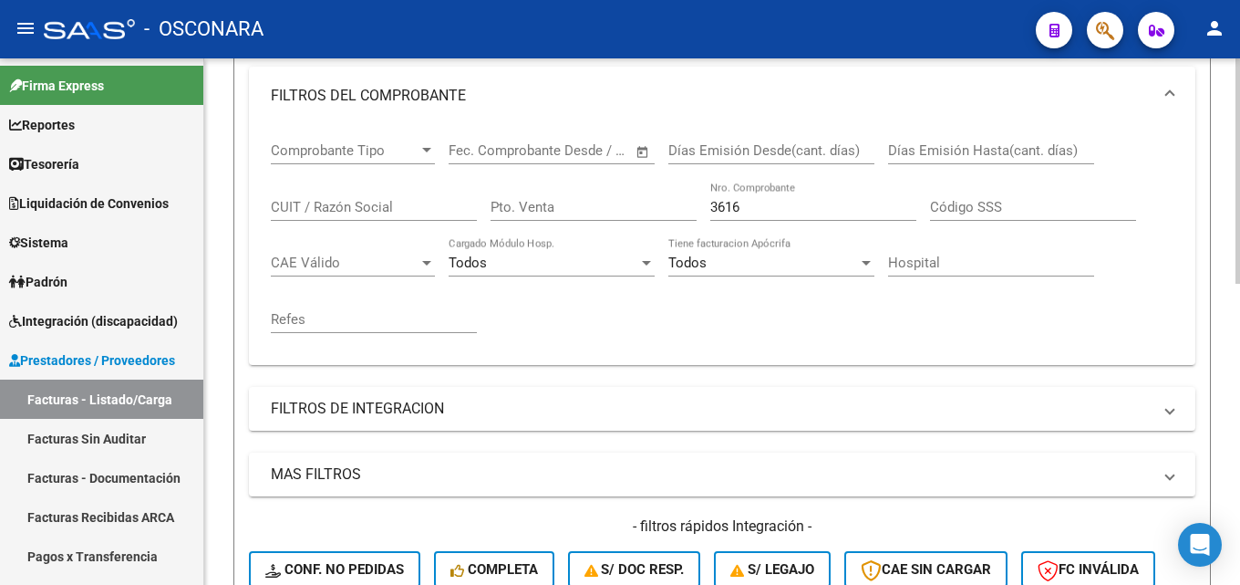
scroll to position [248, 0]
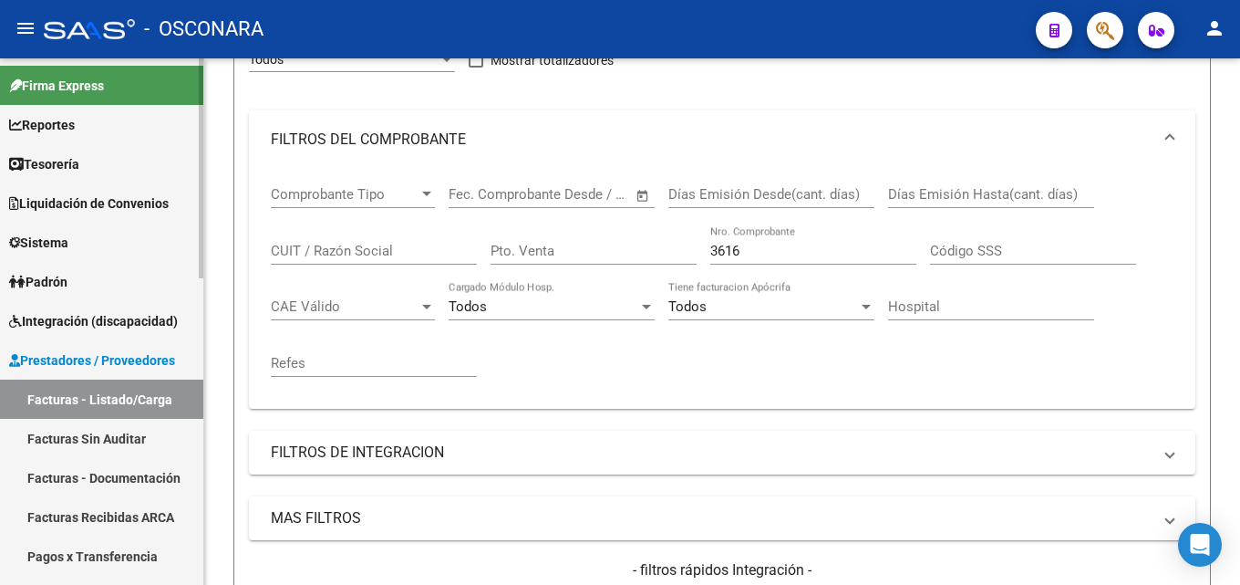
drag, startPoint x: 761, startPoint y: 252, endPoint x: 179, endPoint y: 255, distance: 581.8
click at [264, 256] on div "Comprobante Tipo Comprobante Tipo Start date – End date Fec. Comprobante Desde …" at bounding box center [722, 289] width 947 height 240
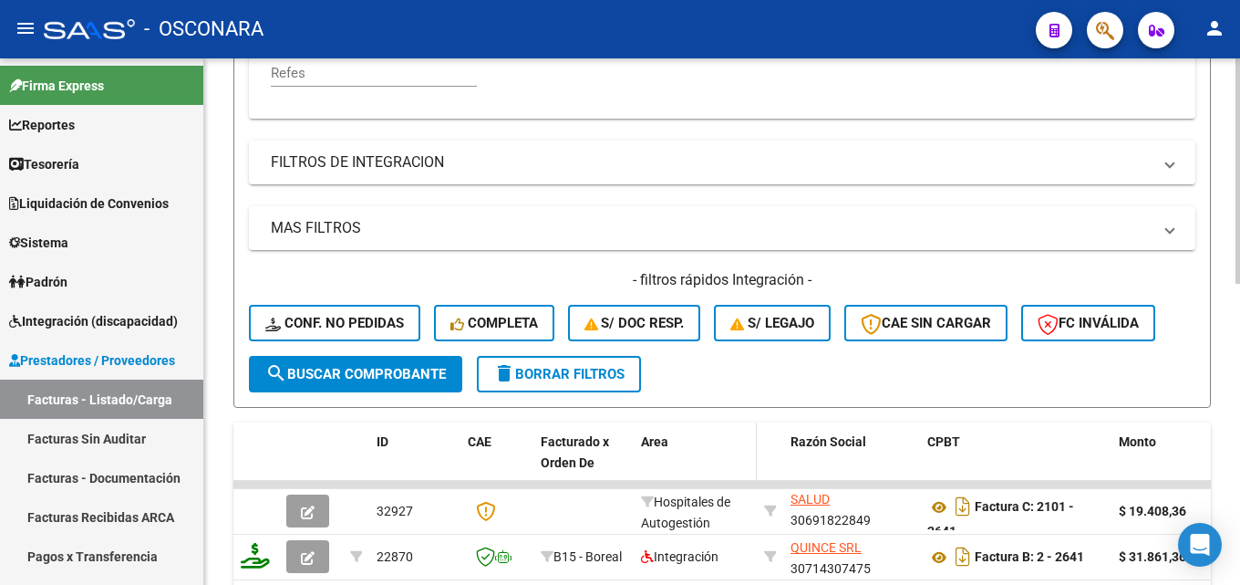
scroll to position [613, 0]
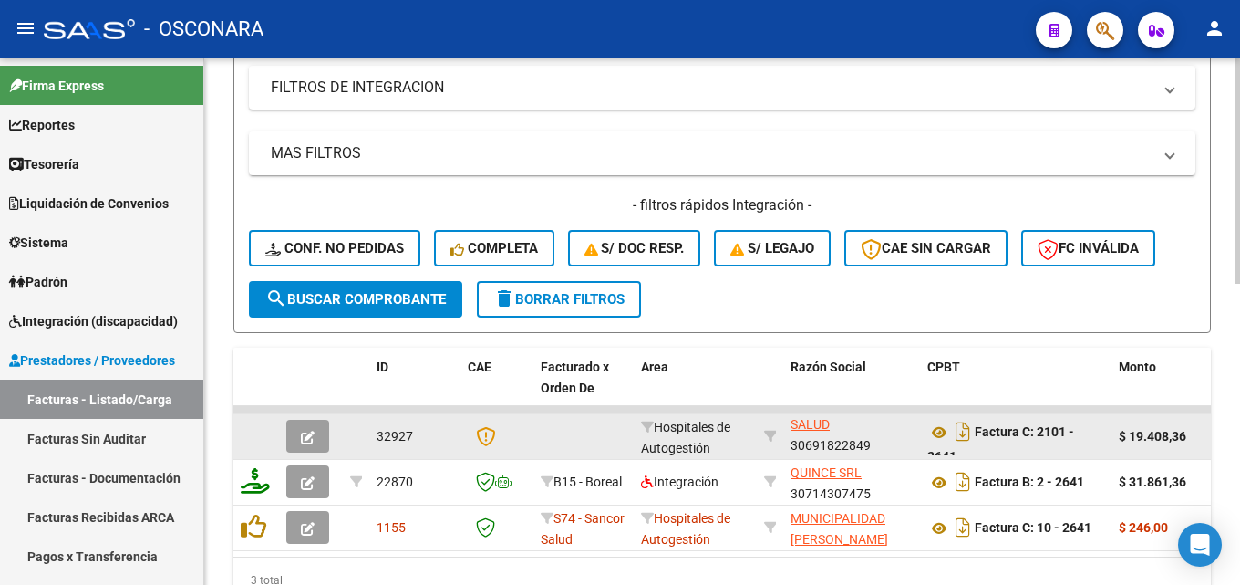
click at [296, 435] on button "button" at bounding box center [307, 435] width 43 height 33
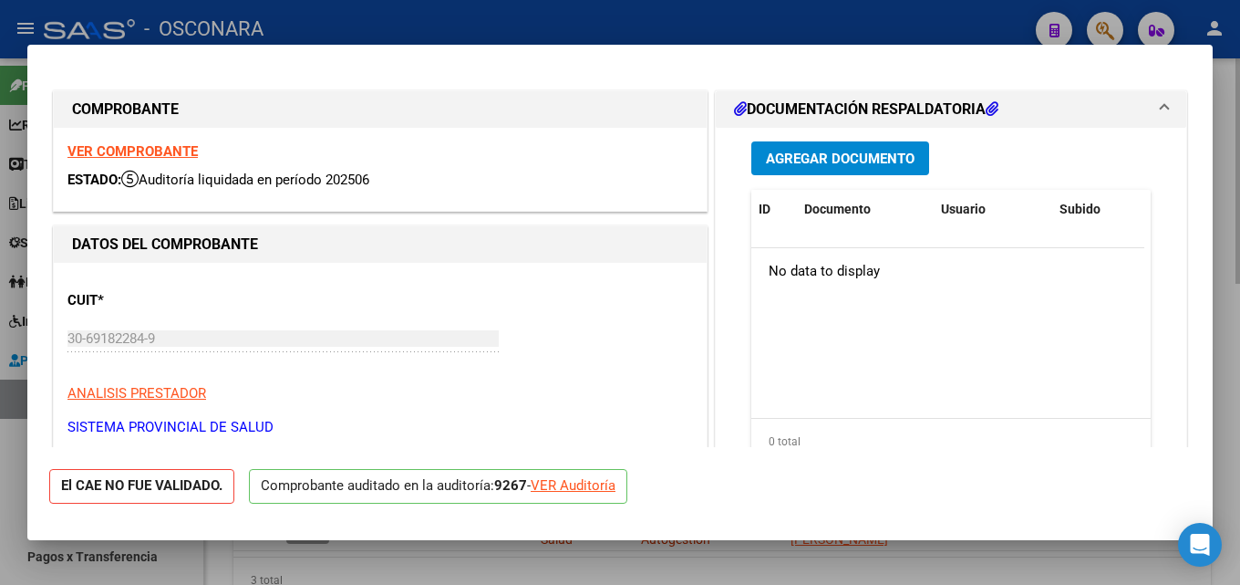
click at [1226, 274] on div at bounding box center [620, 292] width 1240 height 585
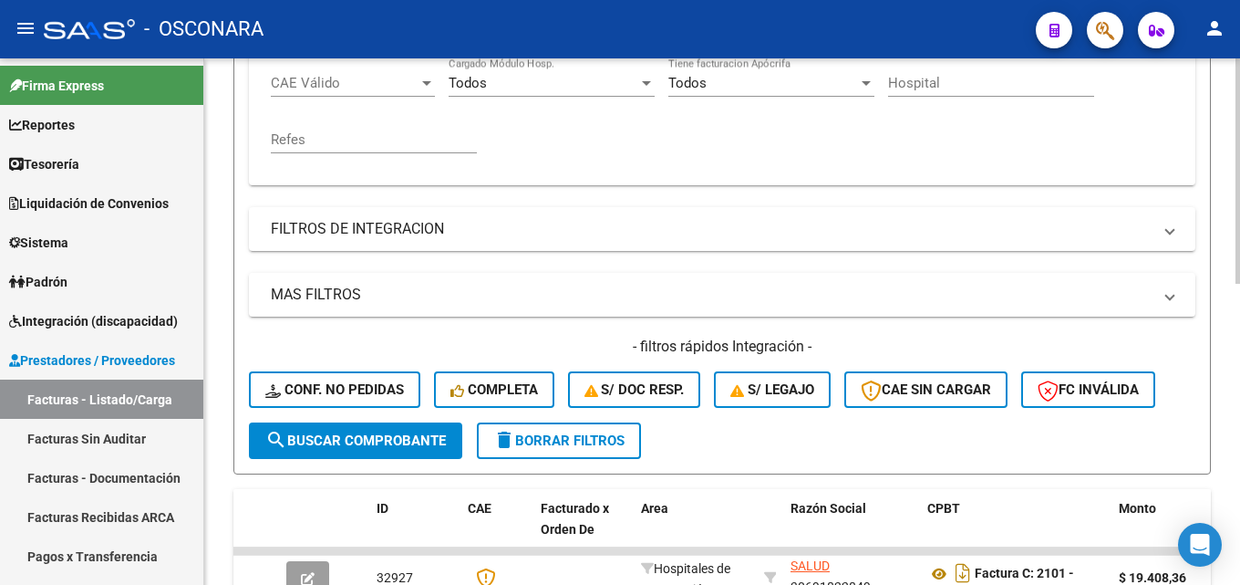
scroll to position [248, 0]
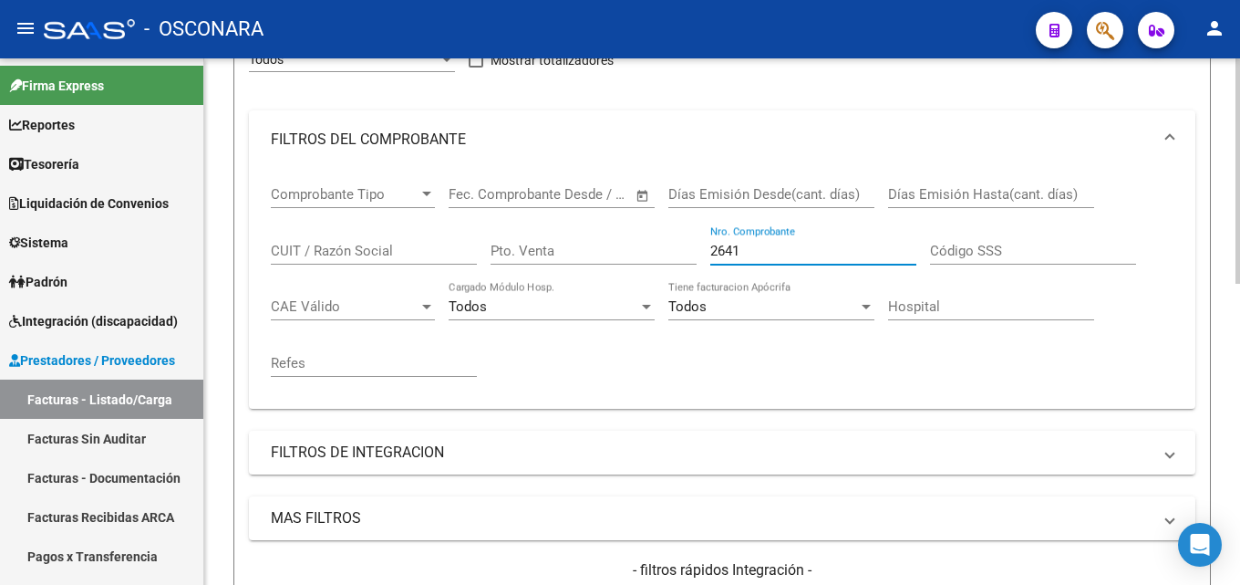
drag, startPoint x: 772, startPoint y: 254, endPoint x: 215, endPoint y: 251, distance: 557.2
click at [268, 258] on div "Comprobante Tipo Comprobante Tipo Start date – End date Fec. Comprobante Desde …" at bounding box center [722, 289] width 947 height 240
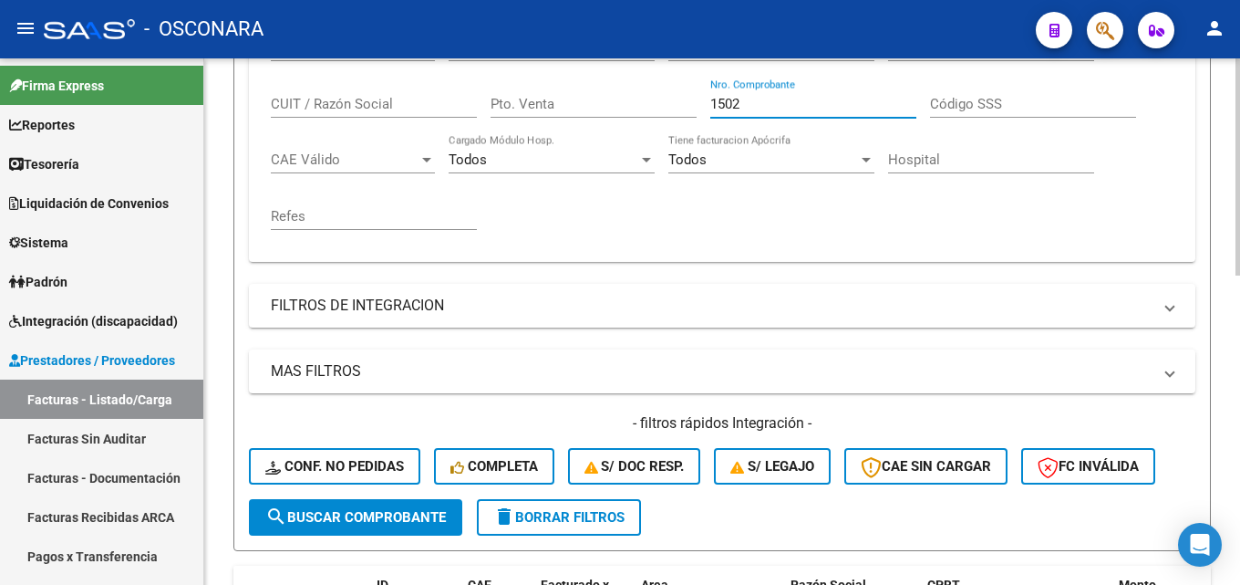
scroll to position [704, 0]
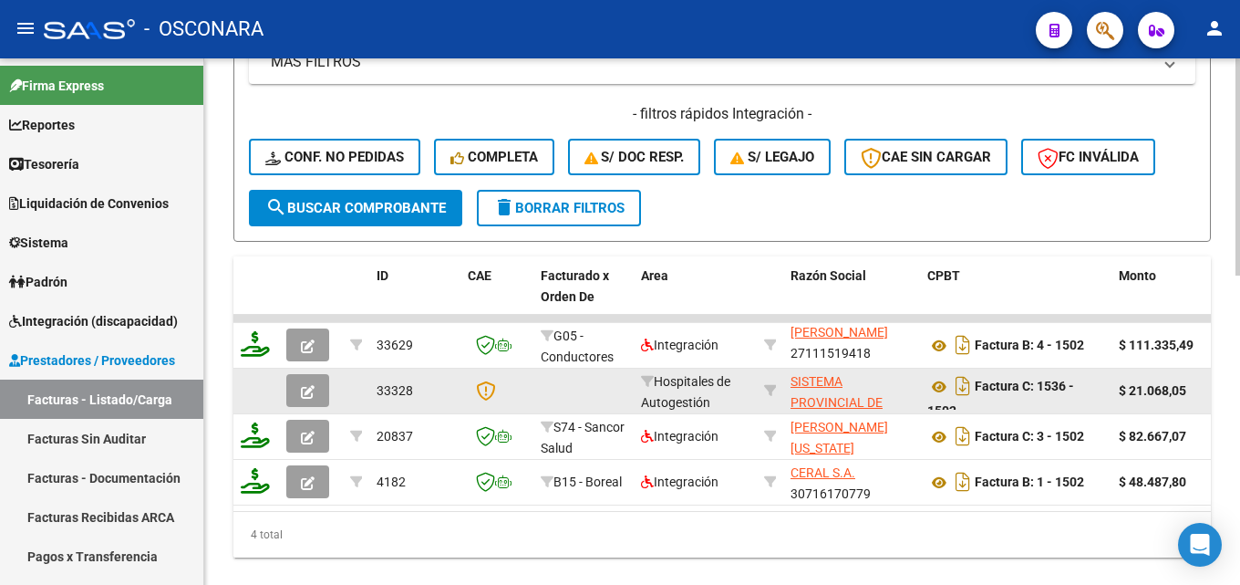
click at [302, 384] on span "button" at bounding box center [308, 390] width 14 height 16
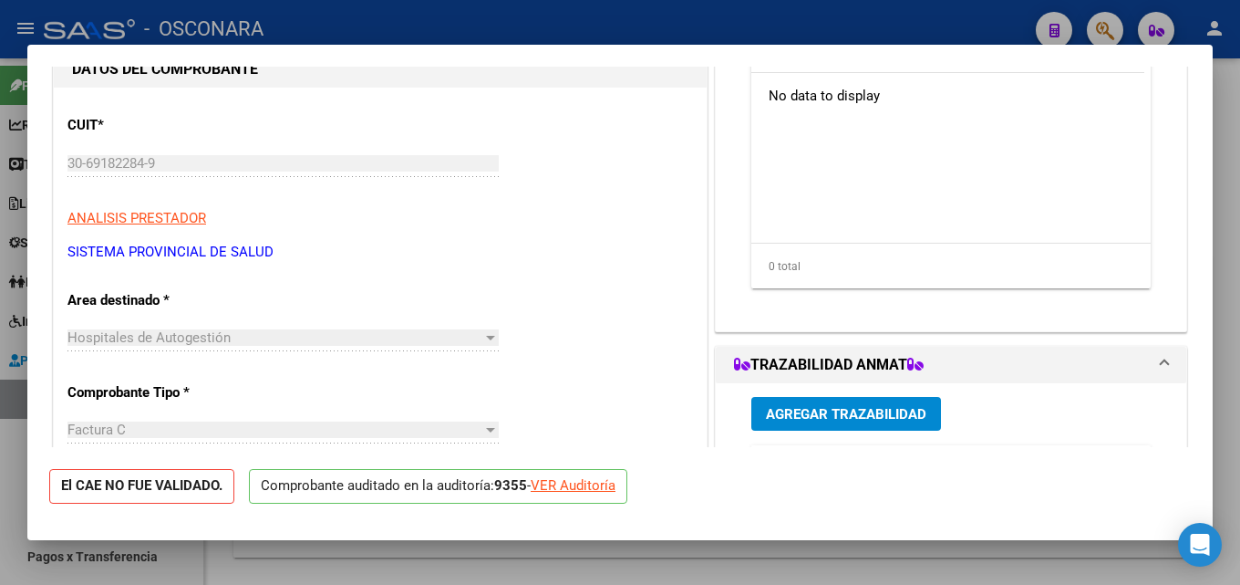
scroll to position [182, 0]
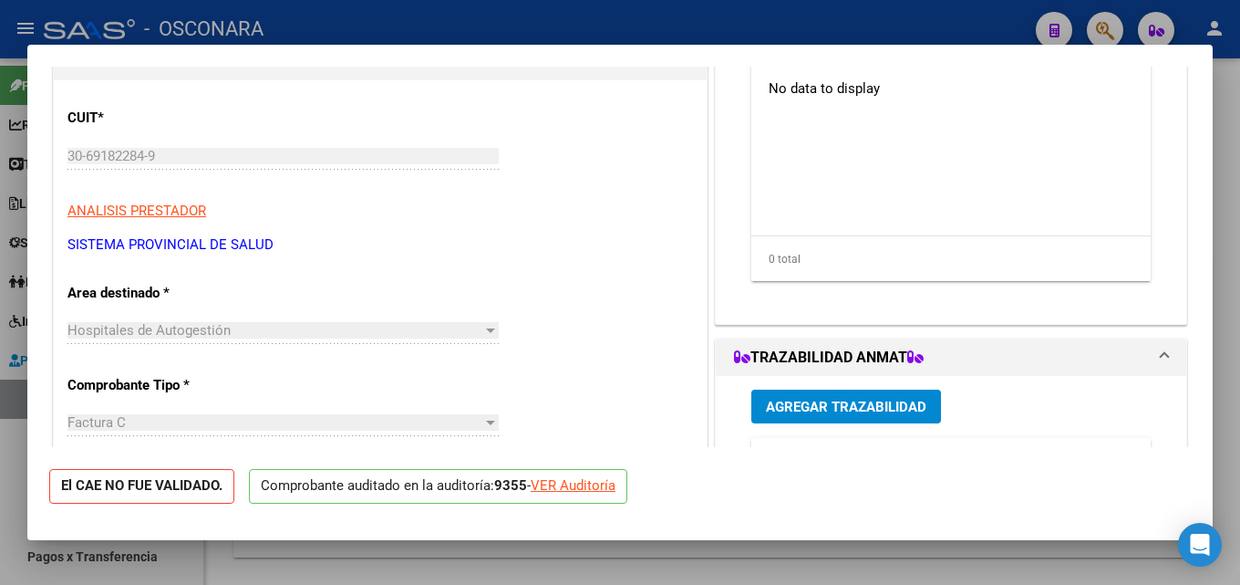
click at [1226, 155] on div at bounding box center [620, 292] width 1240 height 585
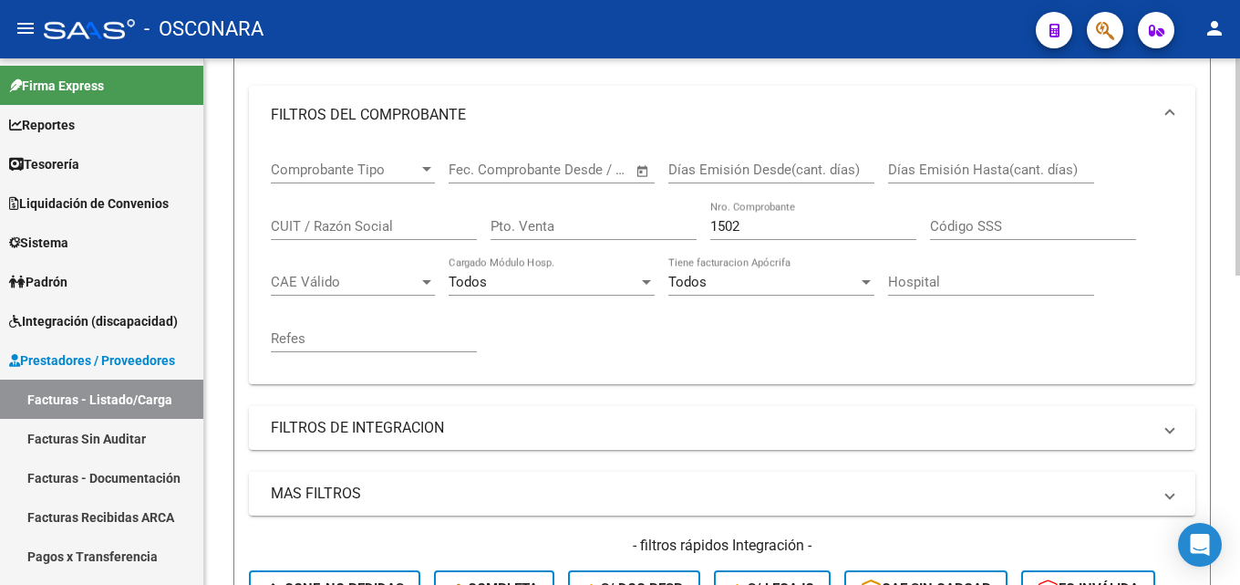
scroll to position [274, 0]
click at [450, 233] on div "Comprobante Tipo Comprobante Tipo Start date – End date Fec. Comprobante Desde …" at bounding box center [722, 255] width 903 height 225
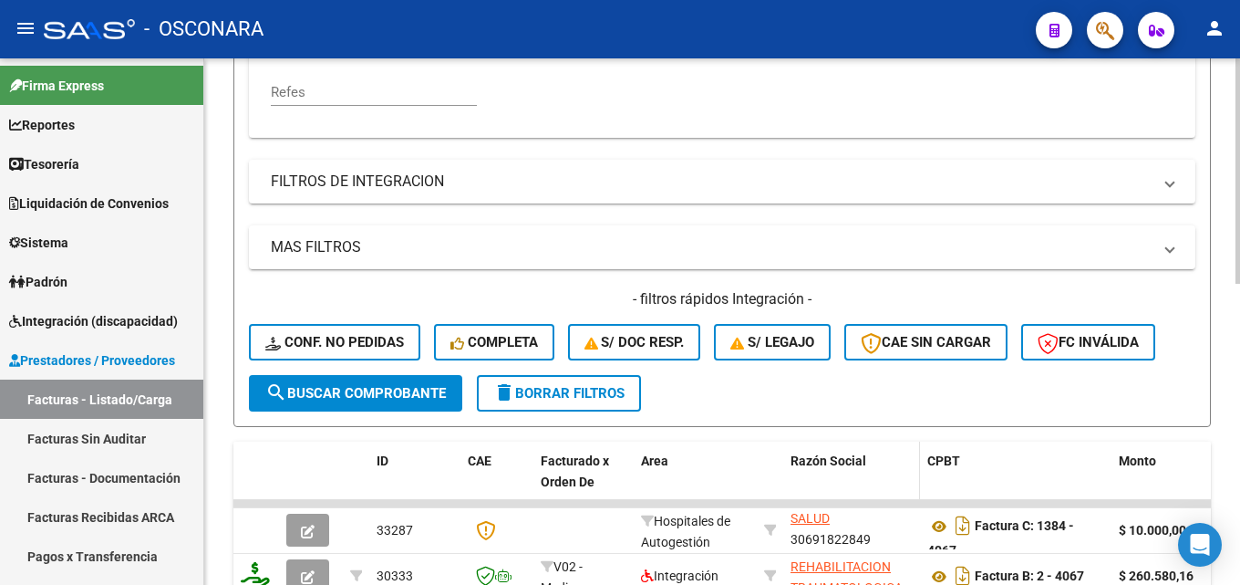
scroll to position [704, 0]
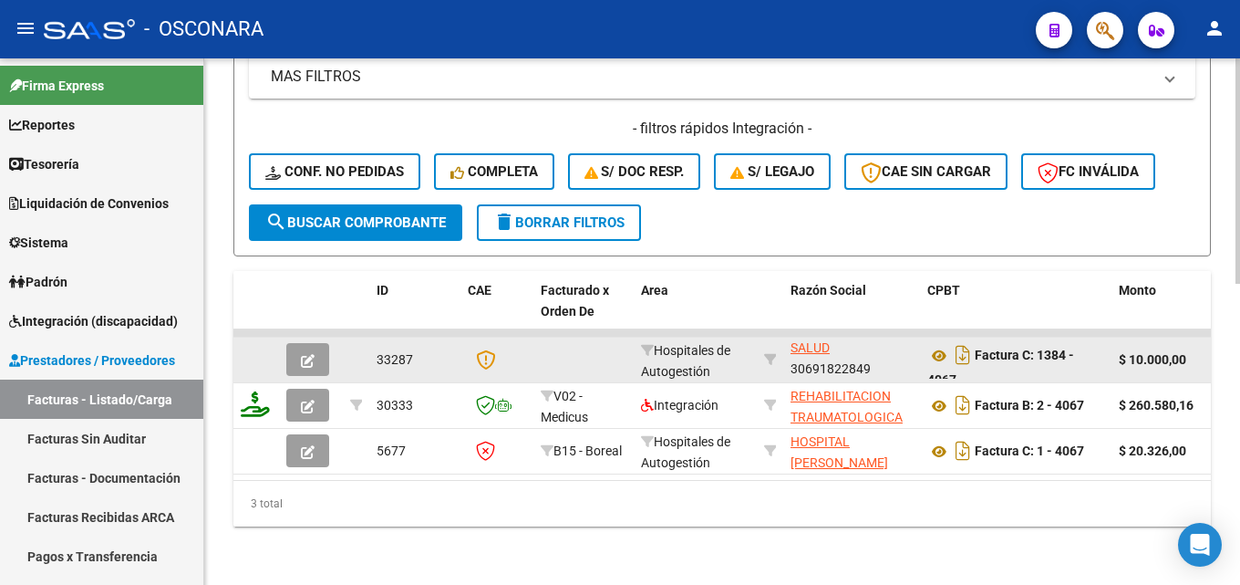
click at [307, 354] on icon "button" at bounding box center [308, 361] width 14 height 14
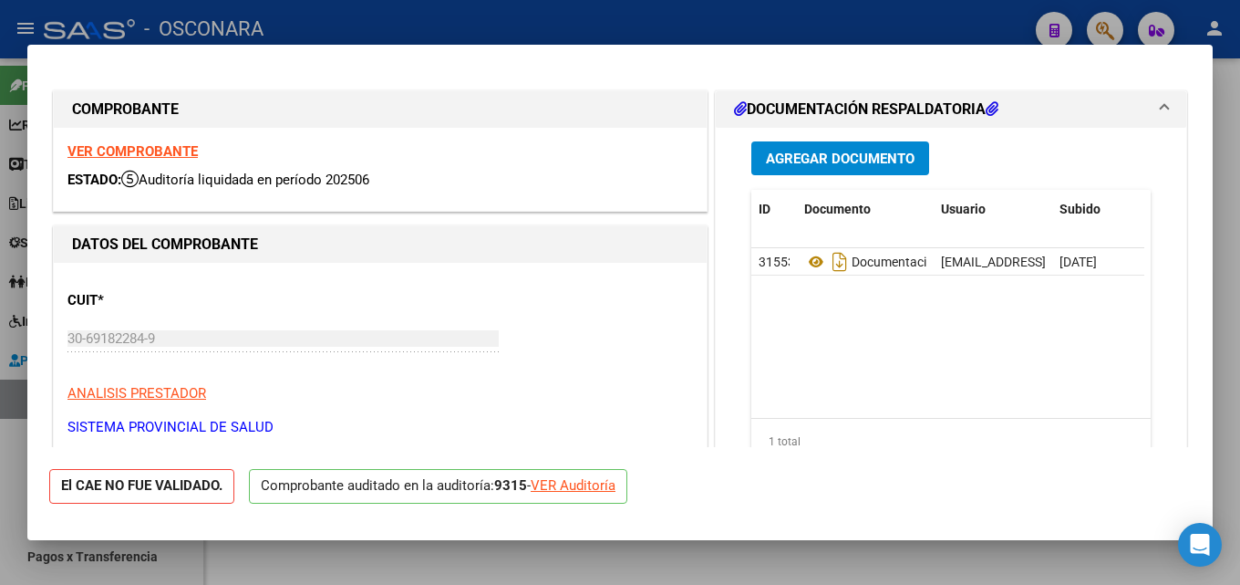
click at [1226, 242] on div at bounding box center [620, 292] width 1240 height 585
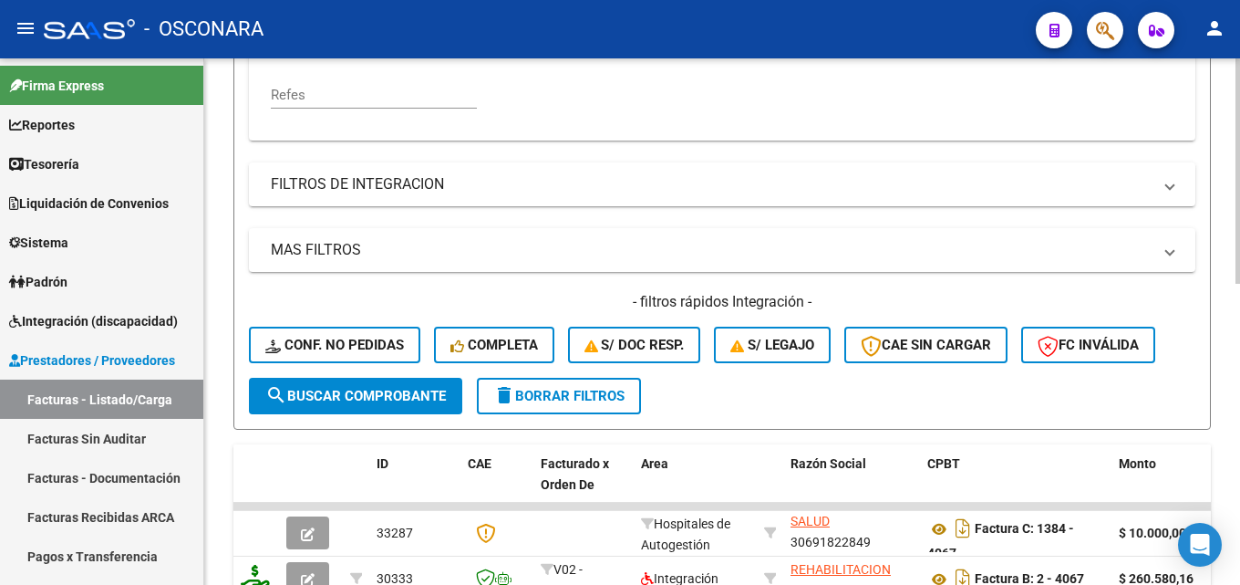
scroll to position [339, 0]
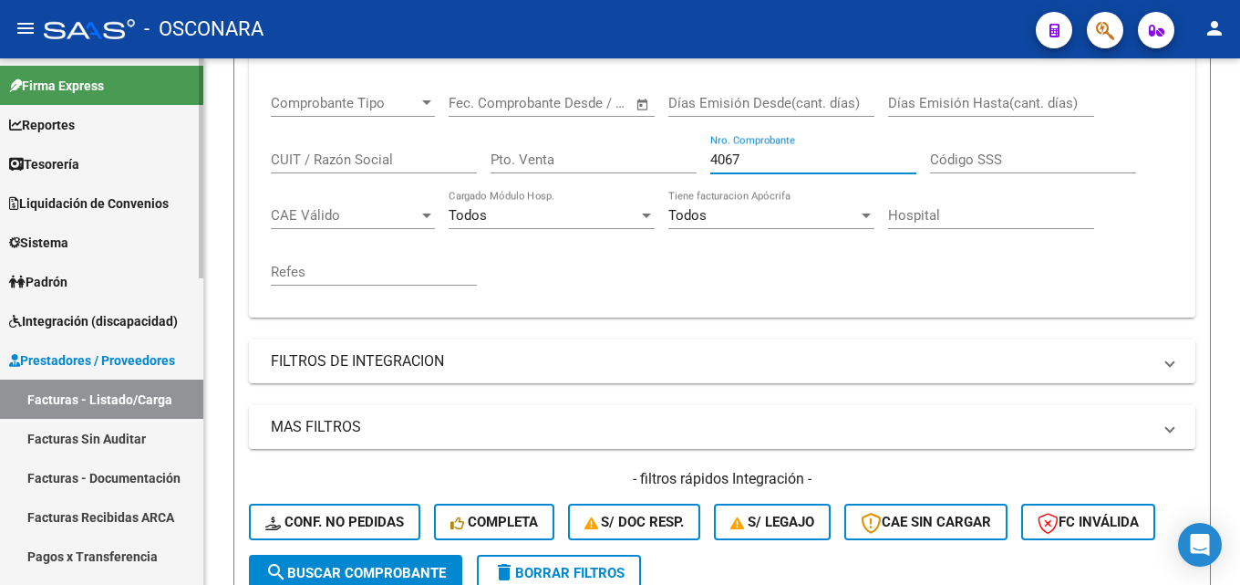
drag, startPoint x: 321, startPoint y: 188, endPoint x: 5, endPoint y: 191, distance: 316.4
click at [129, 203] on mat-sidenav-container "Firma Express Reportes Tablero de Control Ingresos Percibidos Análisis de todos…" at bounding box center [620, 321] width 1240 height 526
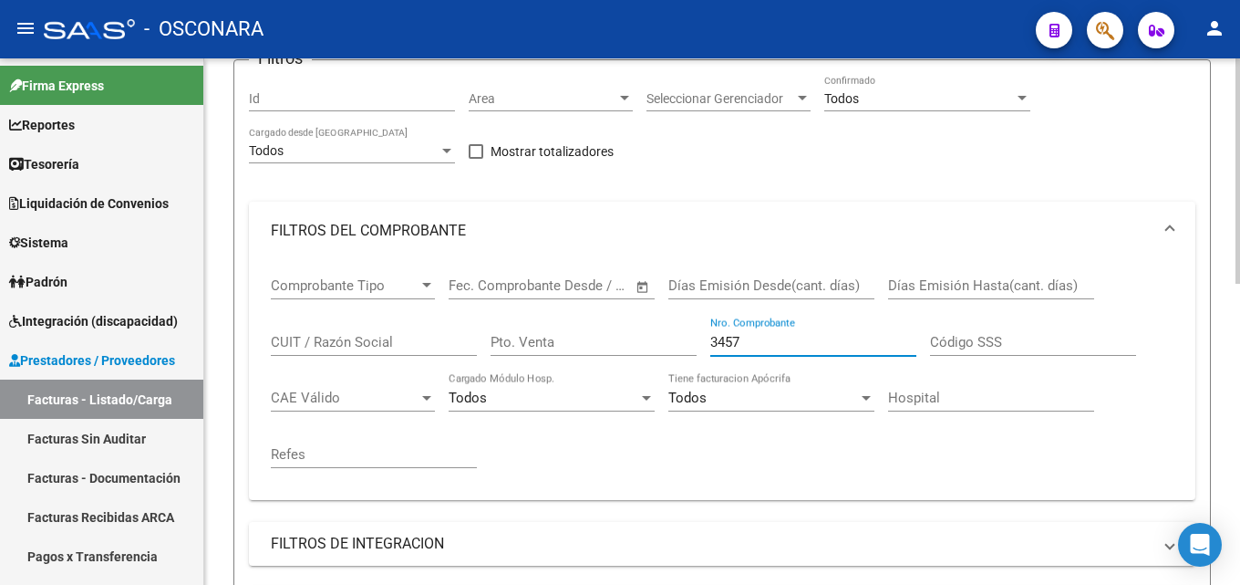
scroll to position [613, 0]
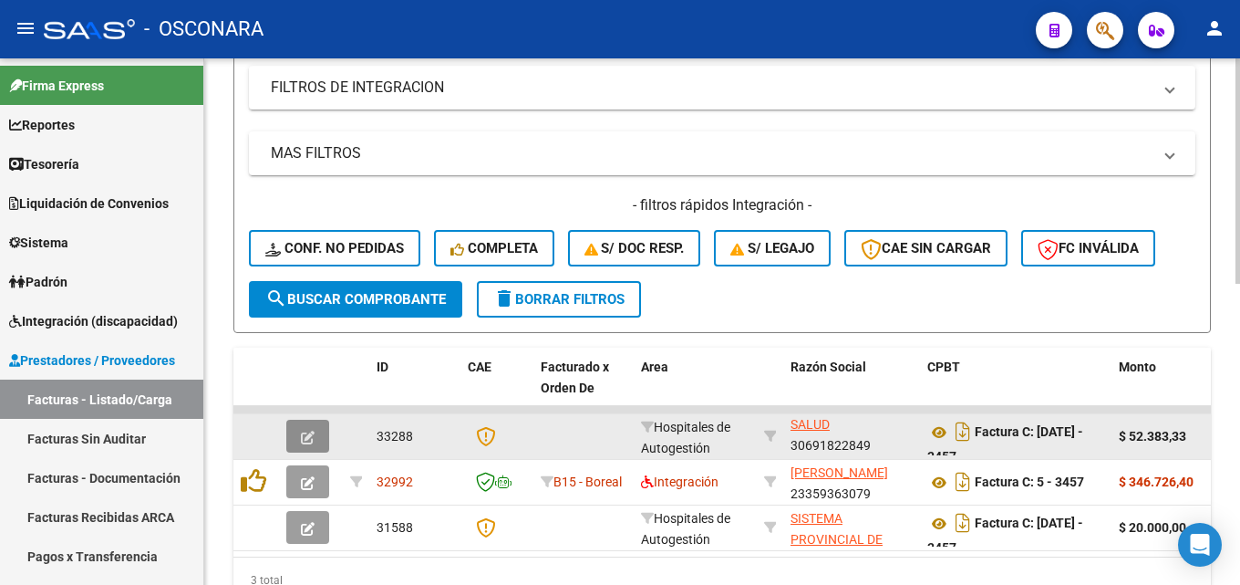
click at [309, 435] on icon "button" at bounding box center [308, 437] width 14 height 14
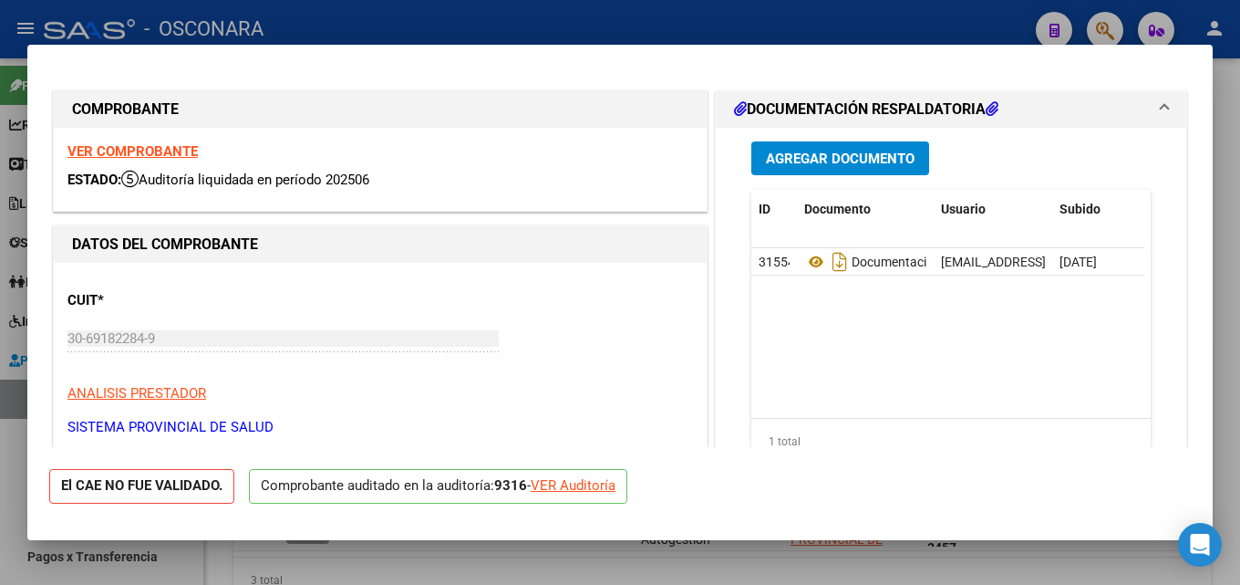
click at [1226, 336] on div at bounding box center [620, 292] width 1240 height 585
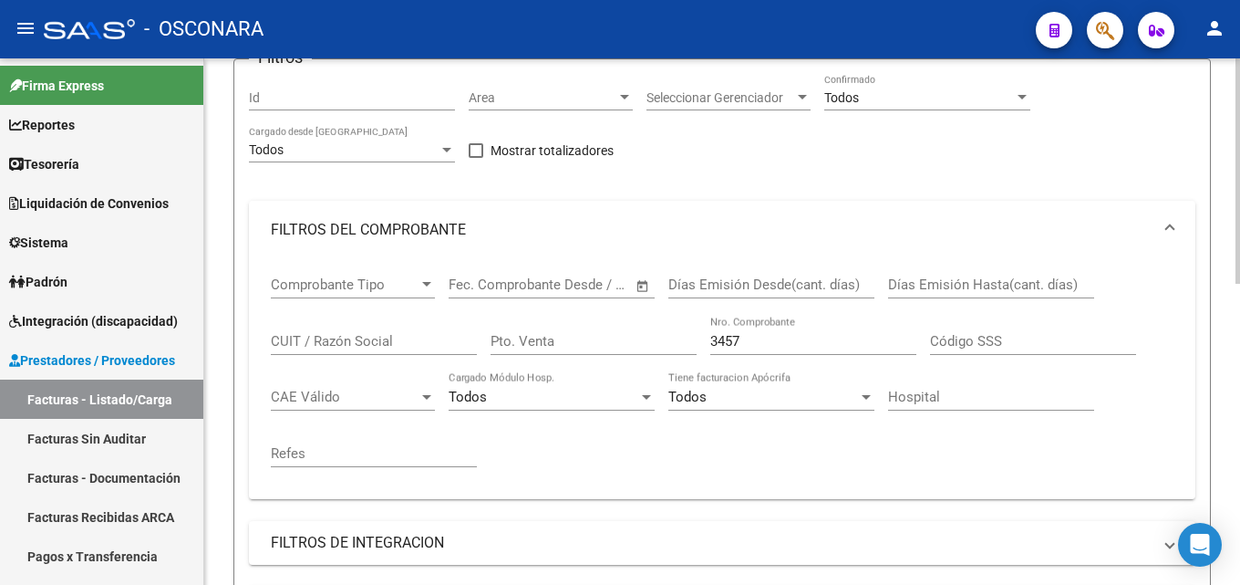
scroll to position [157, 0]
drag, startPoint x: 774, startPoint y: 347, endPoint x: 247, endPoint y: 312, distance: 528.2
click at [289, 329] on div "Comprobante Tipo Comprobante Tipo Start date – End date Fec. Comprobante Desde …" at bounding box center [722, 372] width 903 height 225
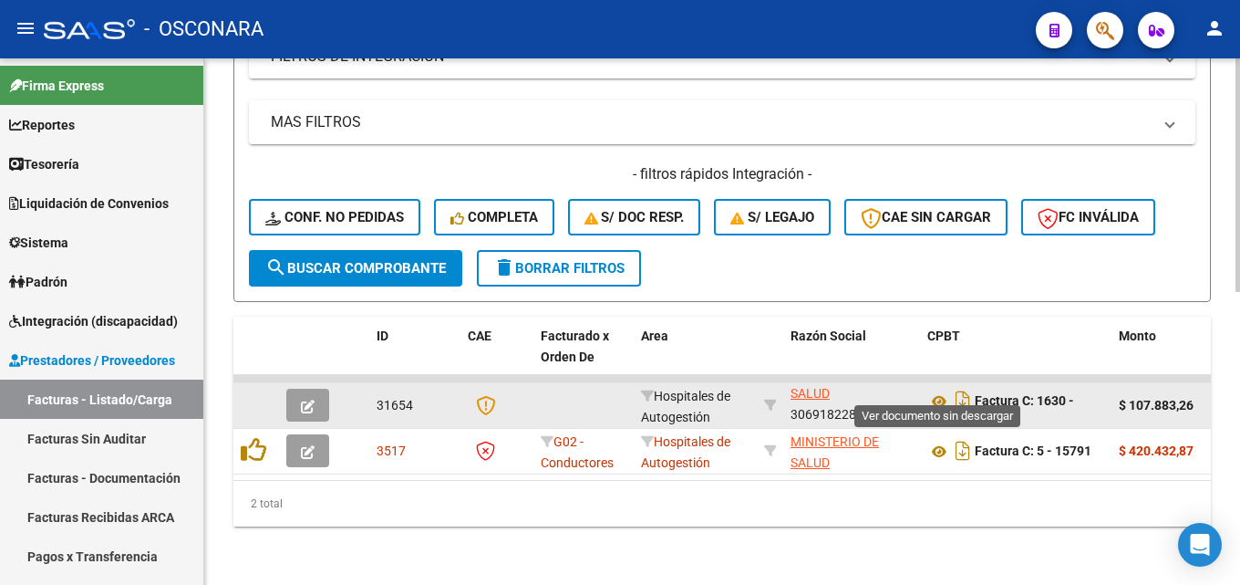
scroll to position [12, 0]
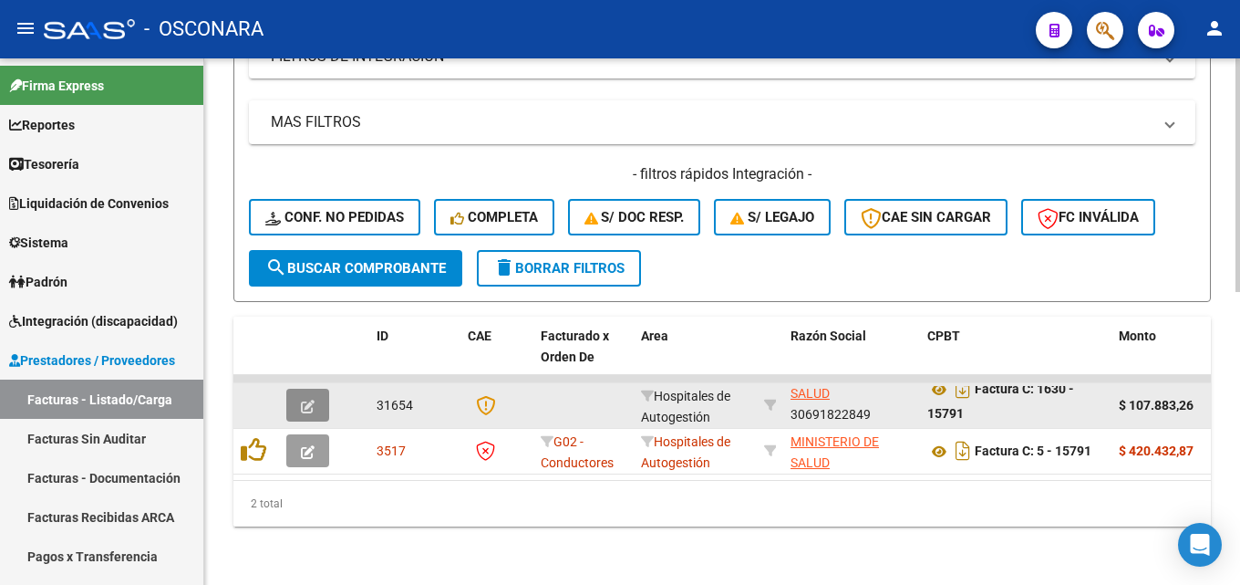
click at [297, 388] on button "button" at bounding box center [307, 404] width 43 height 33
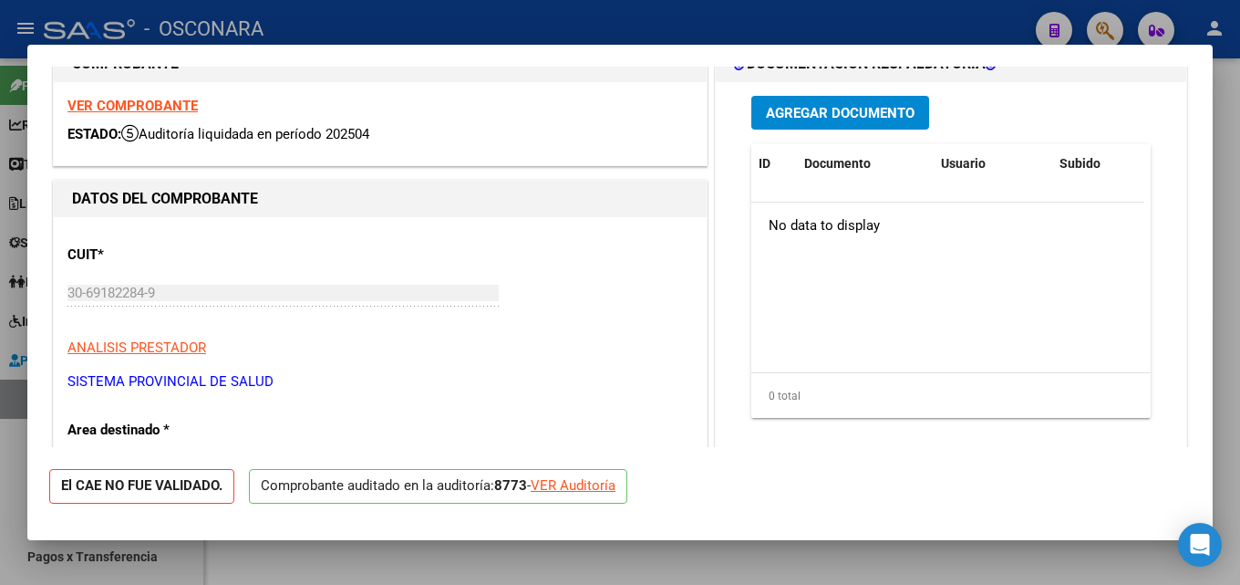
scroll to position [91, 0]
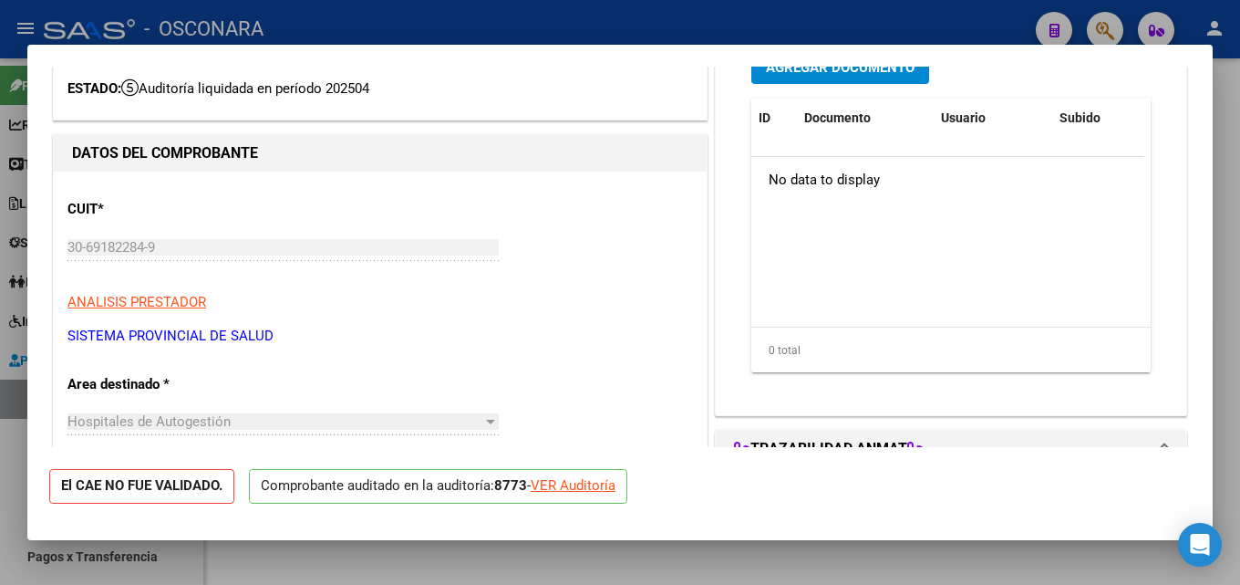
click at [1226, 274] on div at bounding box center [620, 292] width 1240 height 585
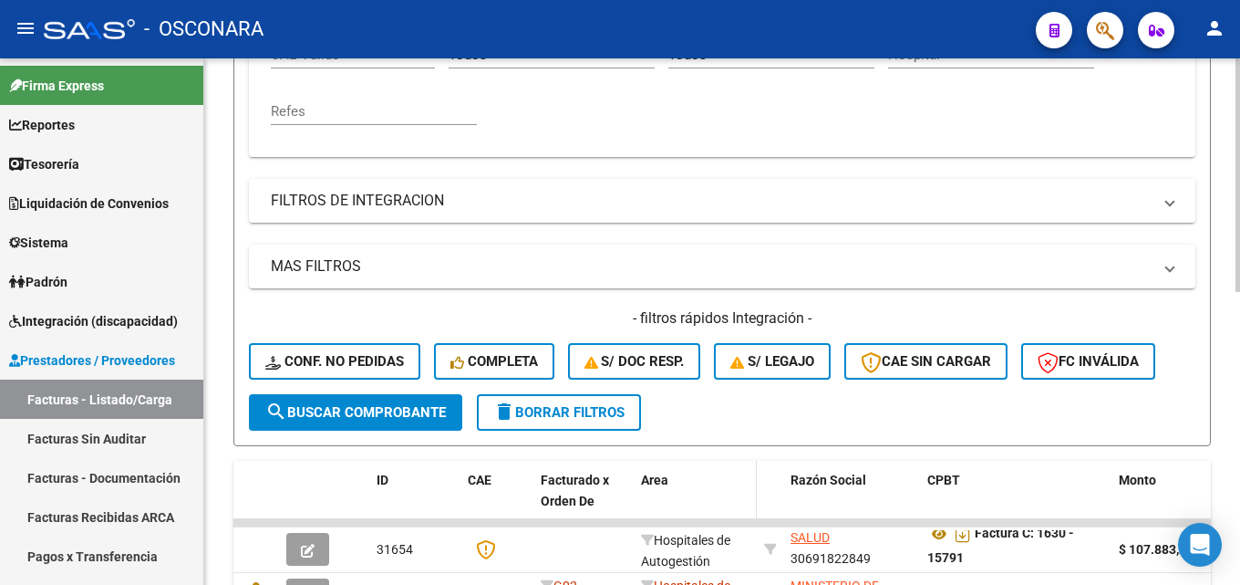
scroll to position [294, 0]
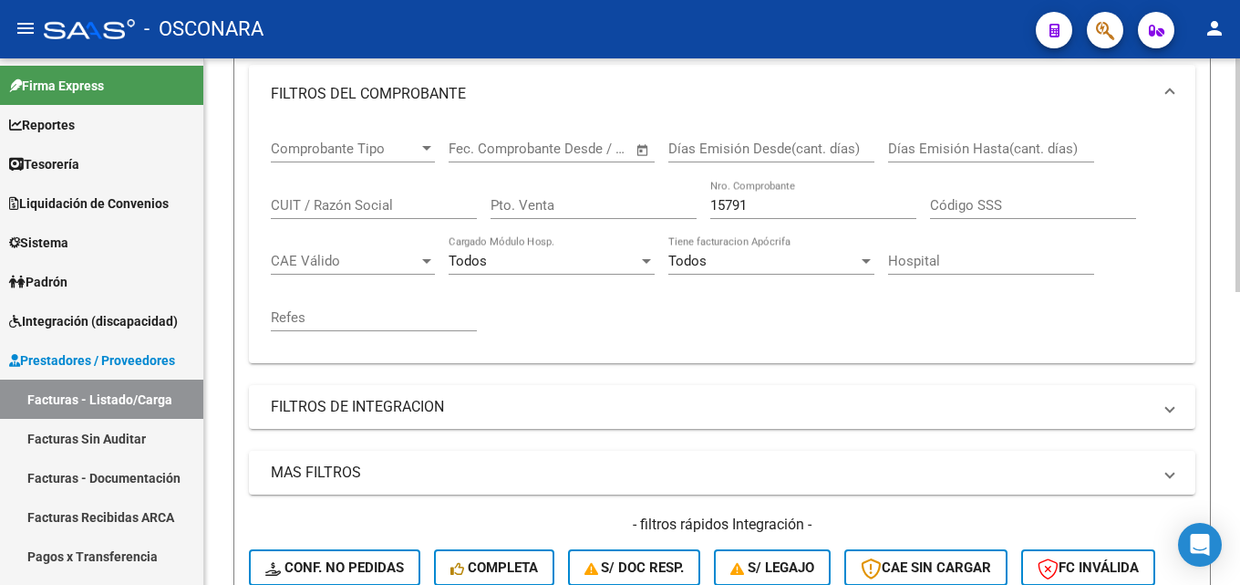
drag, startPoint x: 781, startPoint y: 202, endPoint x: 254, endPoint y: 250, distance: 529.3
click at [340, 255] on div "Comprobante Tipo Comprobante Tipo Start date – End date Fec. Comprobante Desde …" at bounding box center [722, 235] width 903 height 225
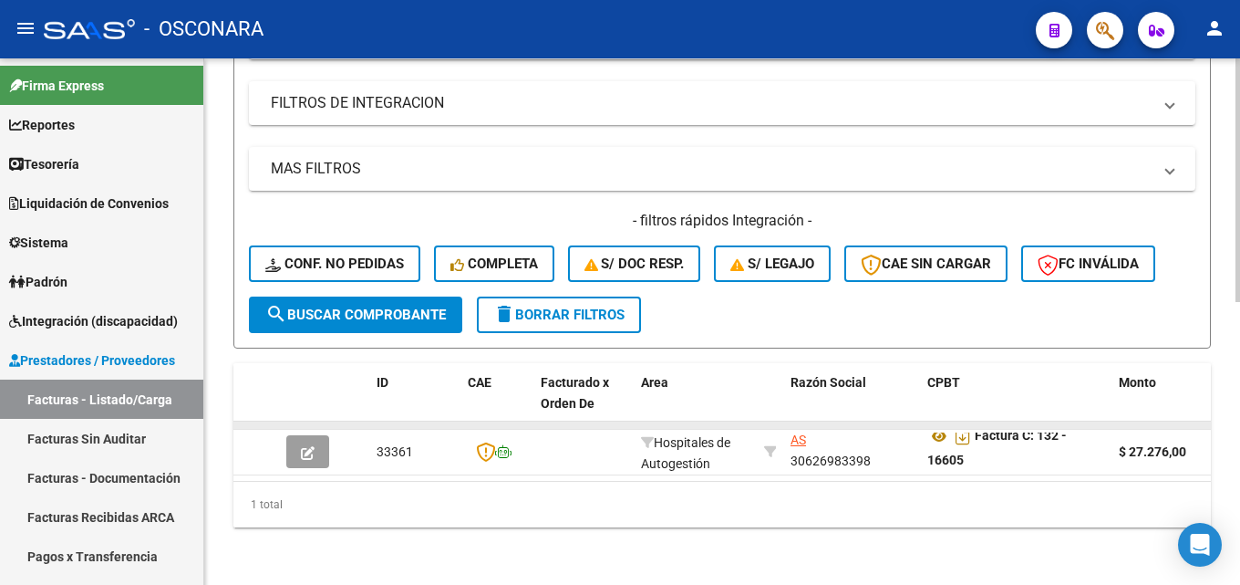
scroll to position [613, 0]
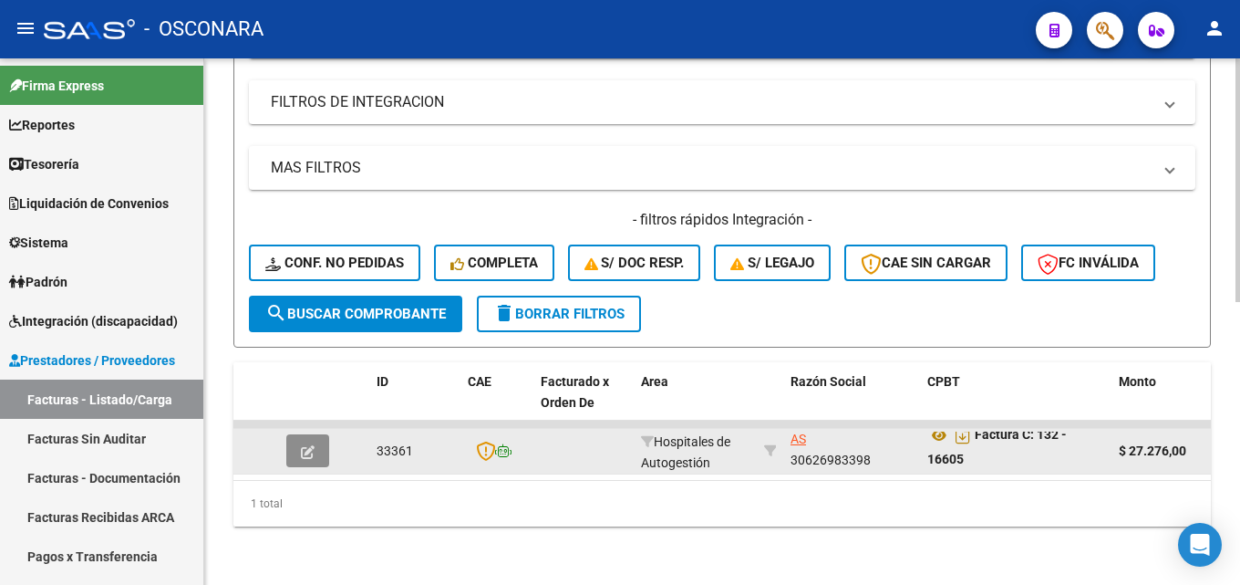
click at [316, 434] on button "button" at bounding box center [307, 450] width 43 height 33
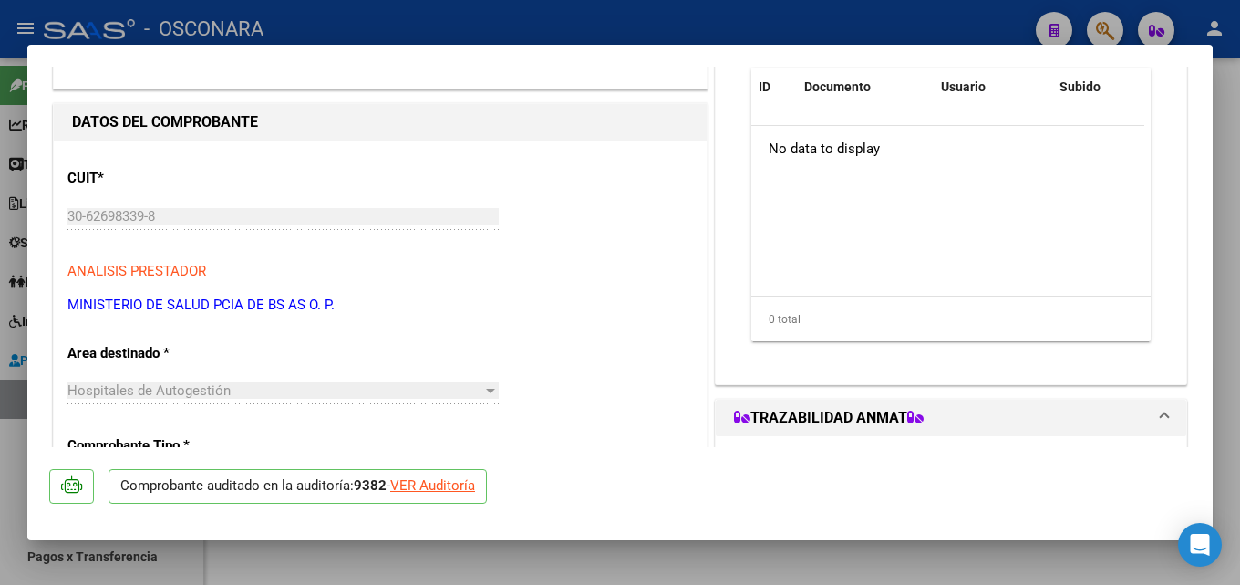
scroll to position [182, 0]
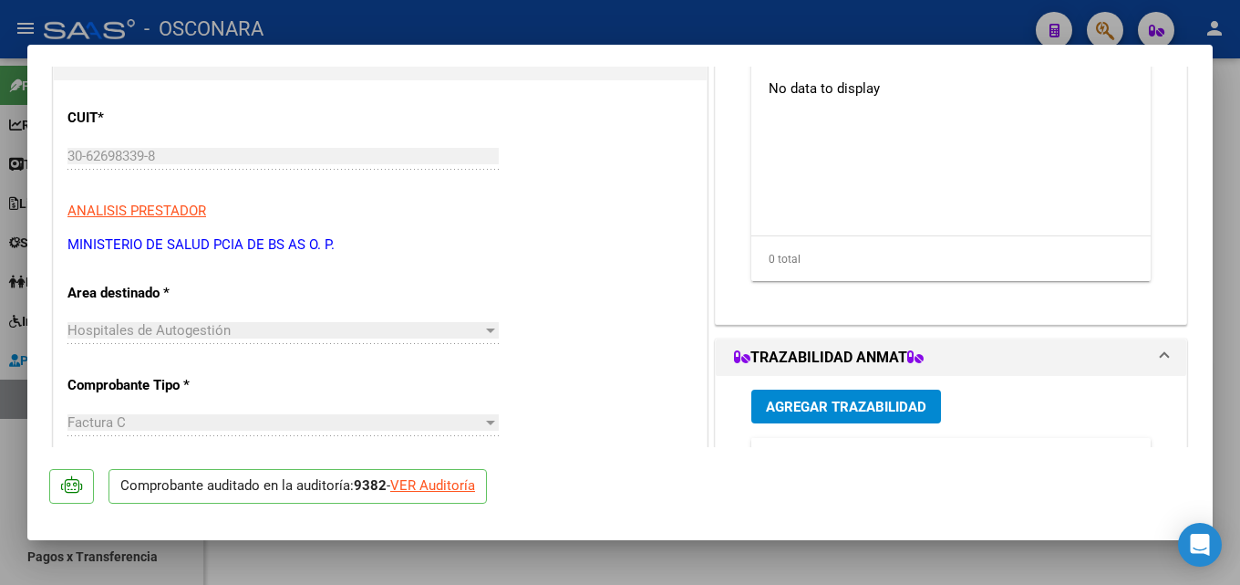
click at [1226, 88] on div at bounding box center [620, 292] width 1240 height 585
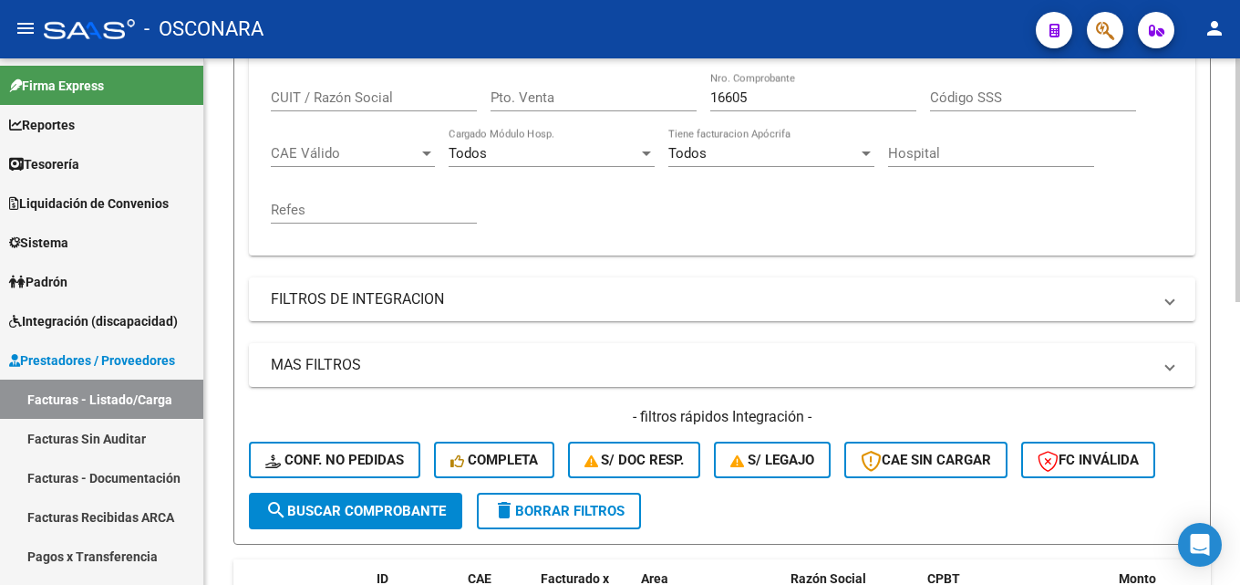
scroll to position [157, 0]
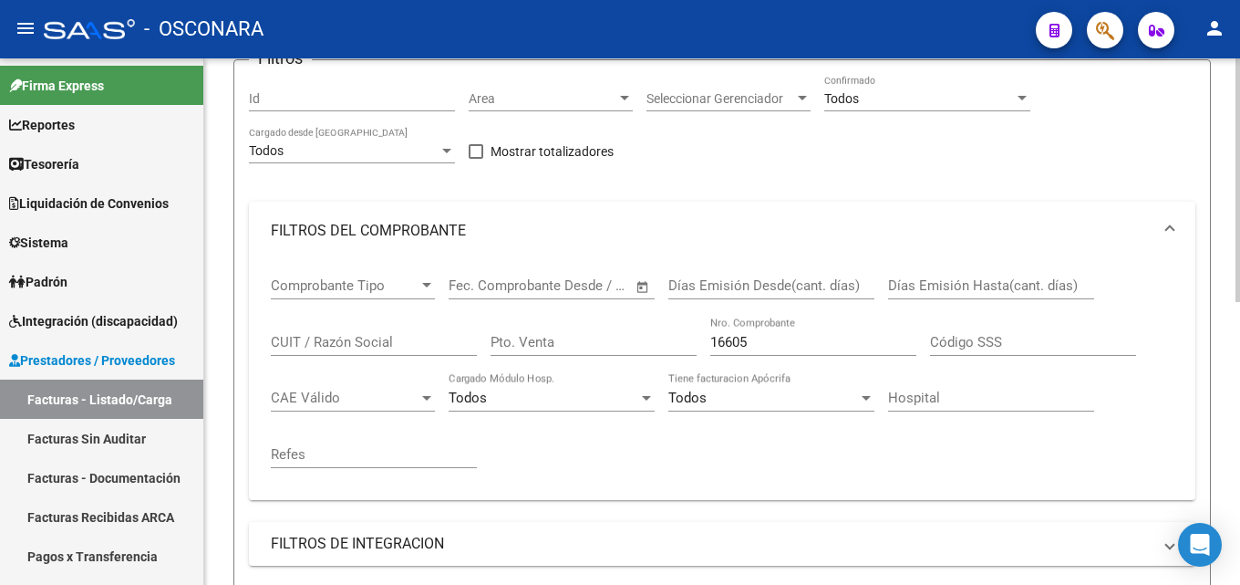
drag, startPoint x: 581, startPoint y: 342, endPoint x: 491, endPoint y: 343, distance: 90.3
click at [510, 343] on div "Comprobante Tipo Comprobante Tipo Start date – End date Fec. Comprobante Desde …" at bounding box center [722, 372] width 903 height 225
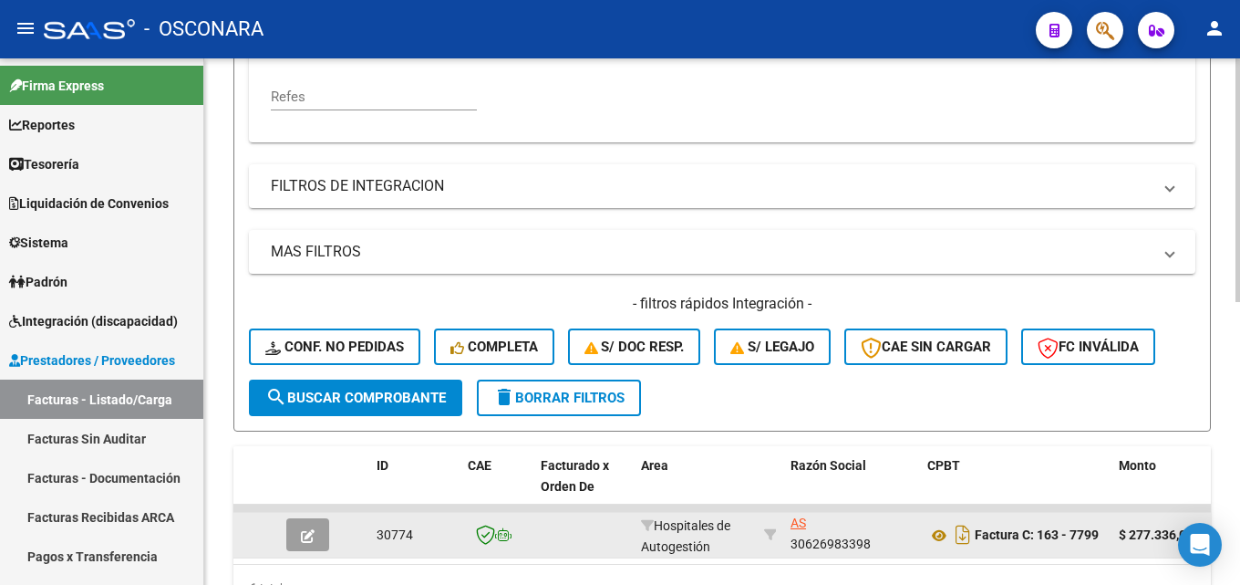
scroll to position [613, 0]
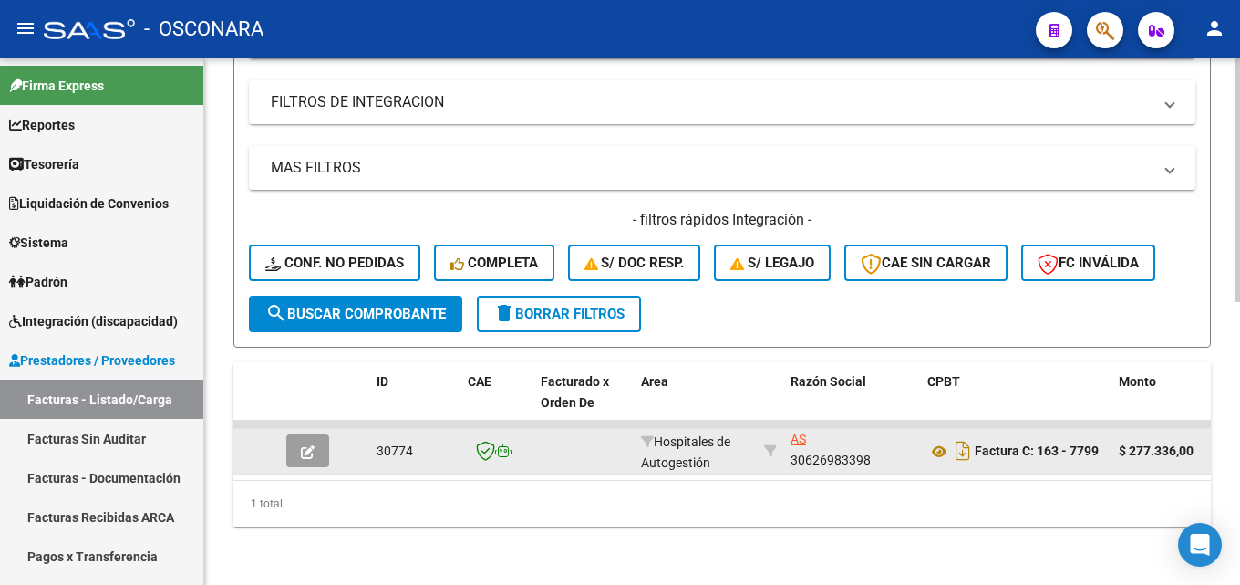
click at [292, 438] on button "button" at bounding box center [307, 450] width 43 height 33
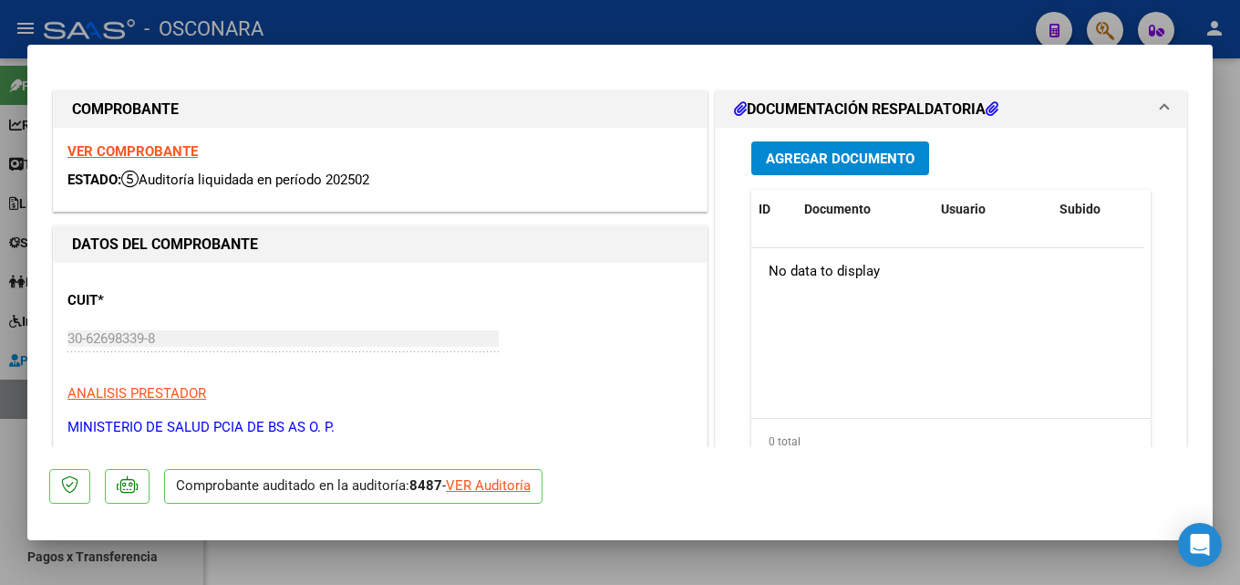
click at [1226, 155] on div at bounding box center [620, 292] width 1240 height 585
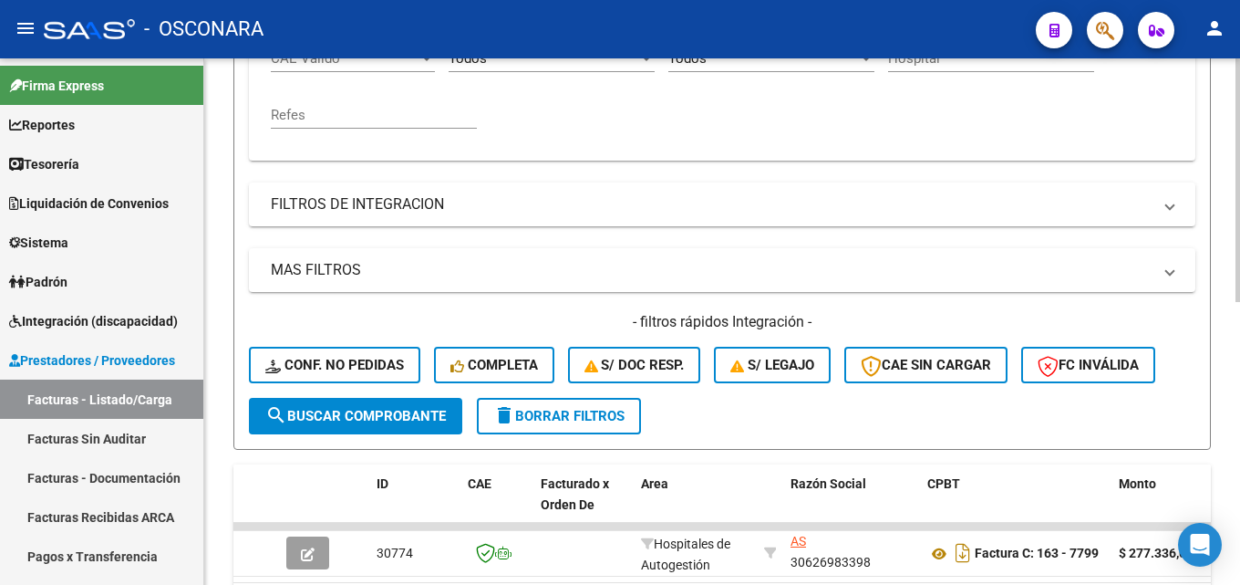
scroll to position [339, 0]
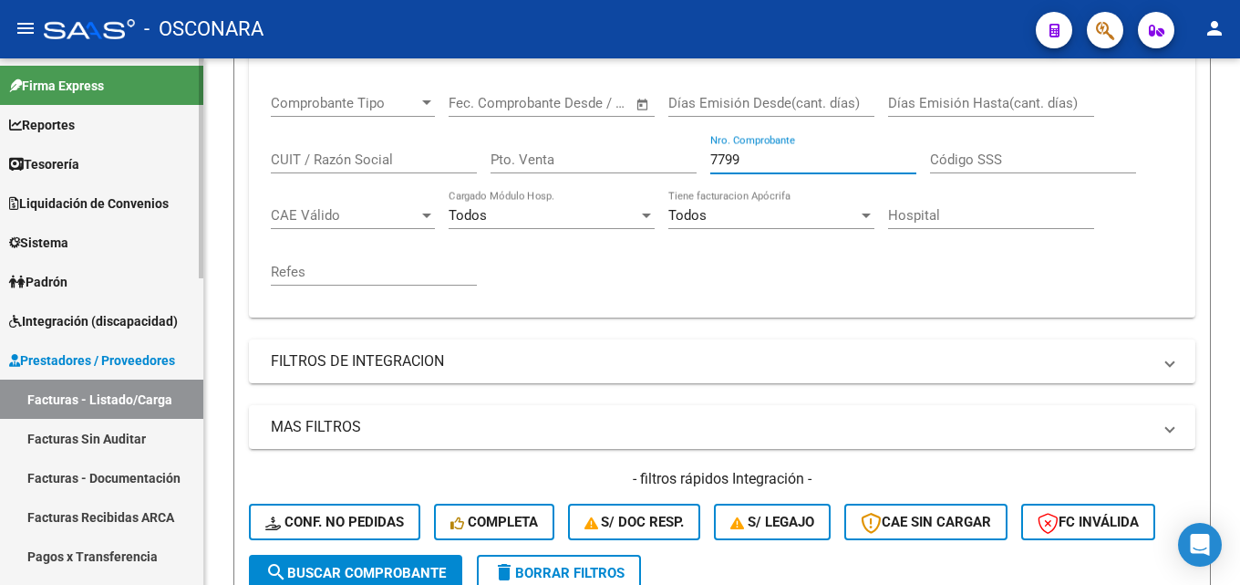
drag, startPoint x: 780, startPoint y: 163, endPoint x: 132, endPoint y: 162, distance: 647.4
click at [166, 174] on mat-sidenav-container "Firma Express Reportes Tablero de Control Ingresos Percibidos Análisis de todos…" at bounding box center [620, 321] width 1240 height 526
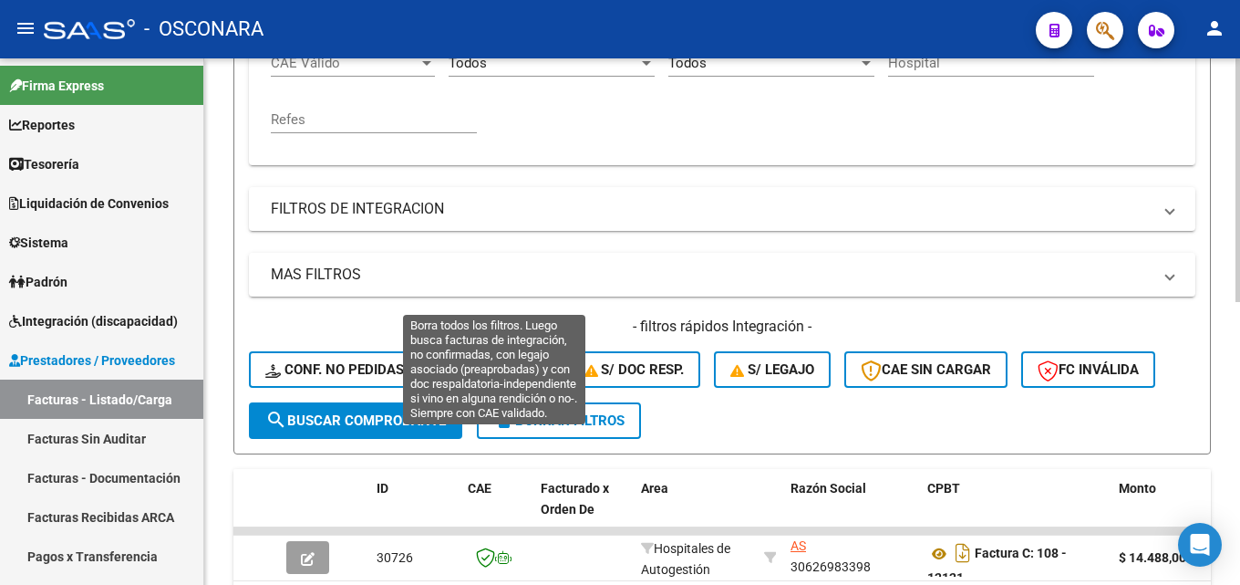
scroll to position [613, 0]
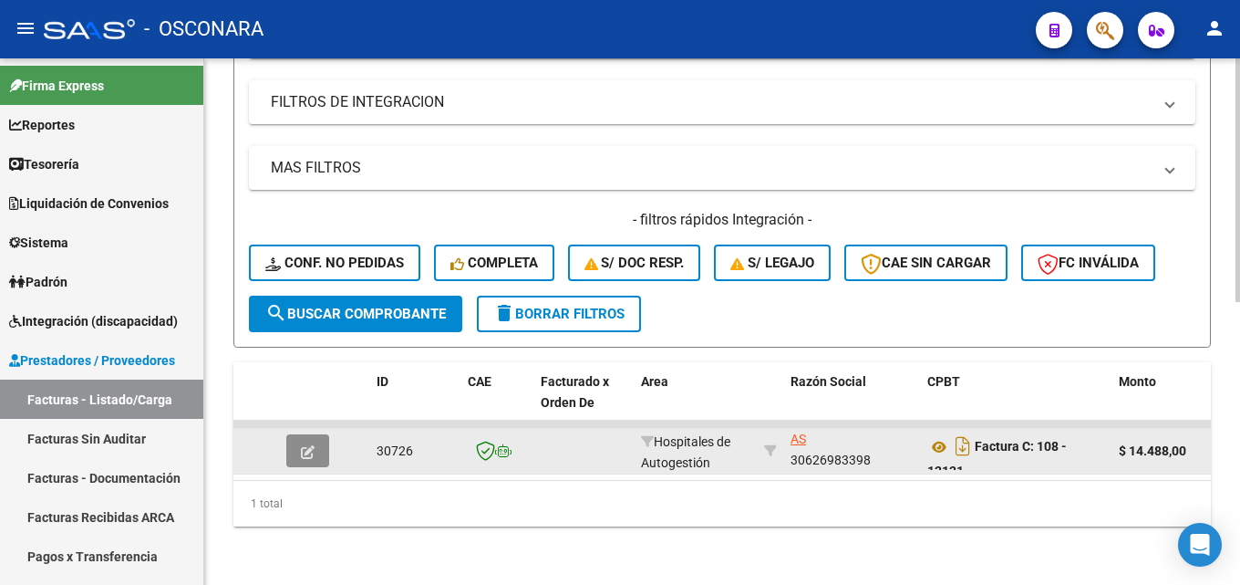
click at [305, 445] on icon "button" at bounding box center [308, 452] width 14 height 14
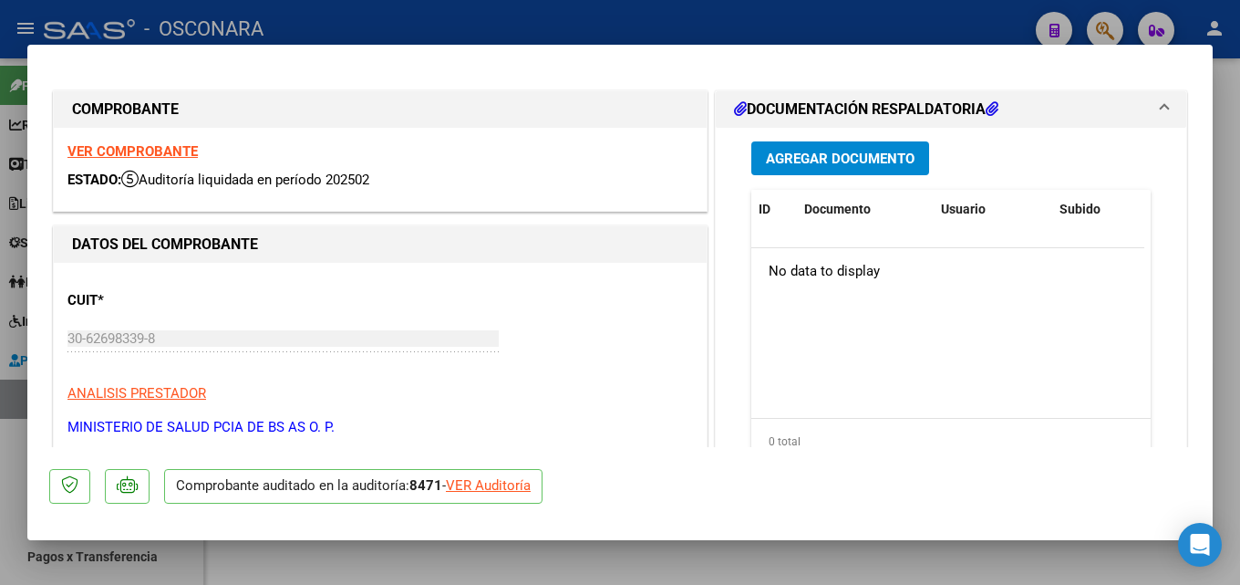
click at [1226, 254] on div at bounding box center [620, 292] width 1240 height 585
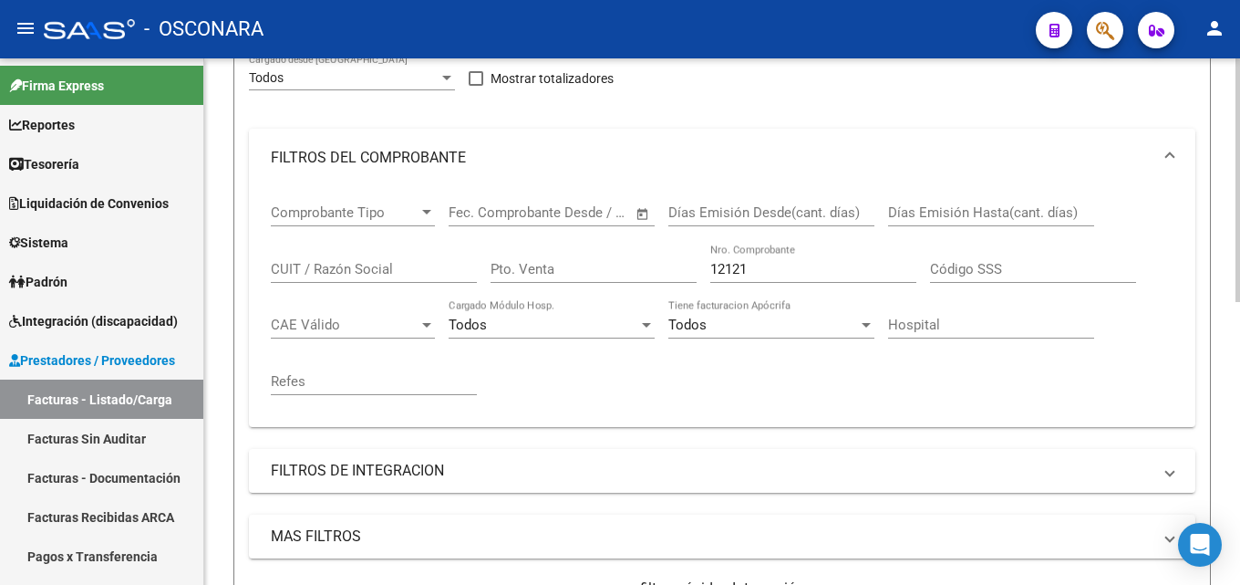
scroll to position [66, 0]
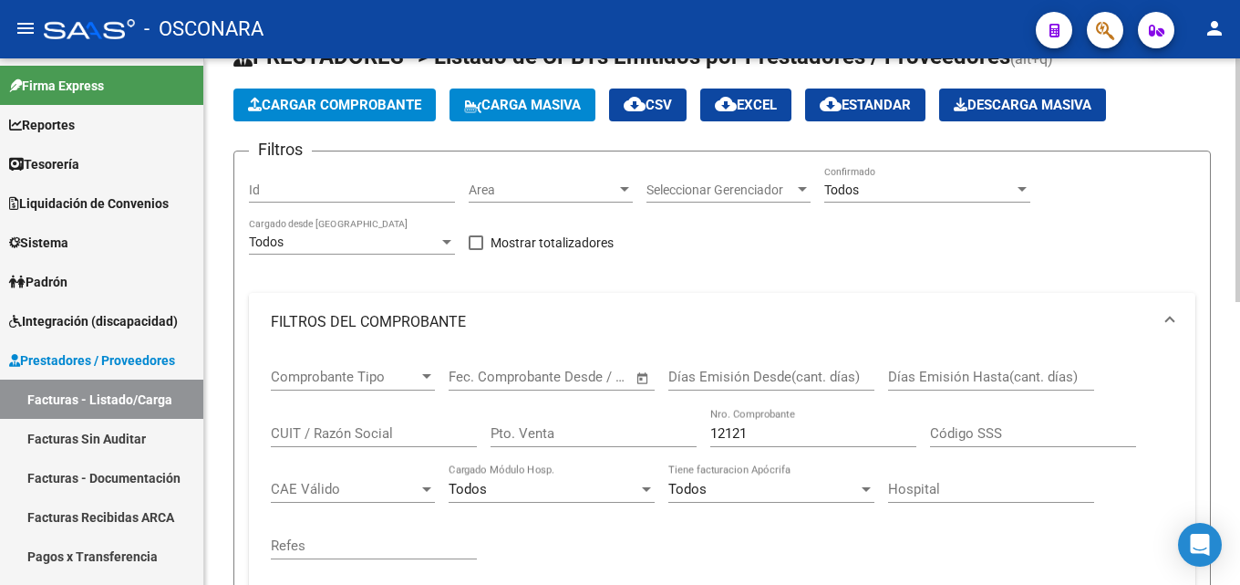
drag, startPoint x: 770, startPoint y: 439, endPoint x: 270, endPoint y: 422, distance: 500.0
click at [340, 439] on div "Comprobante Tipo Comprobante Tipo Start date – End date Fec. Comprobante Desde …" at bounding box center [722, 463] width 903 height 225
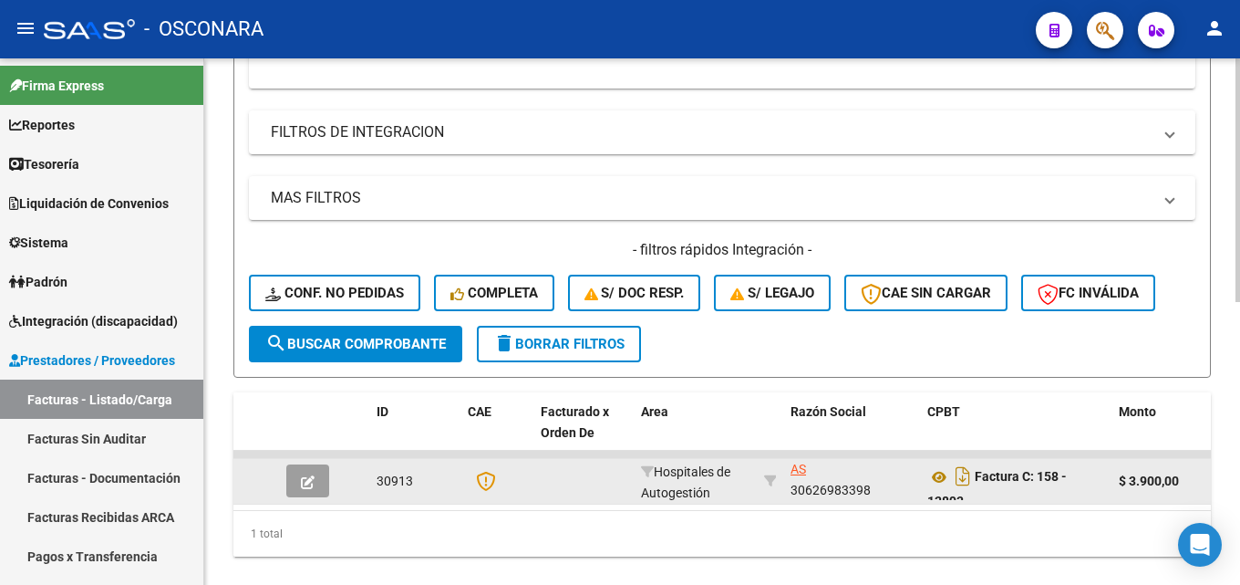
scroll to position [613, 0]
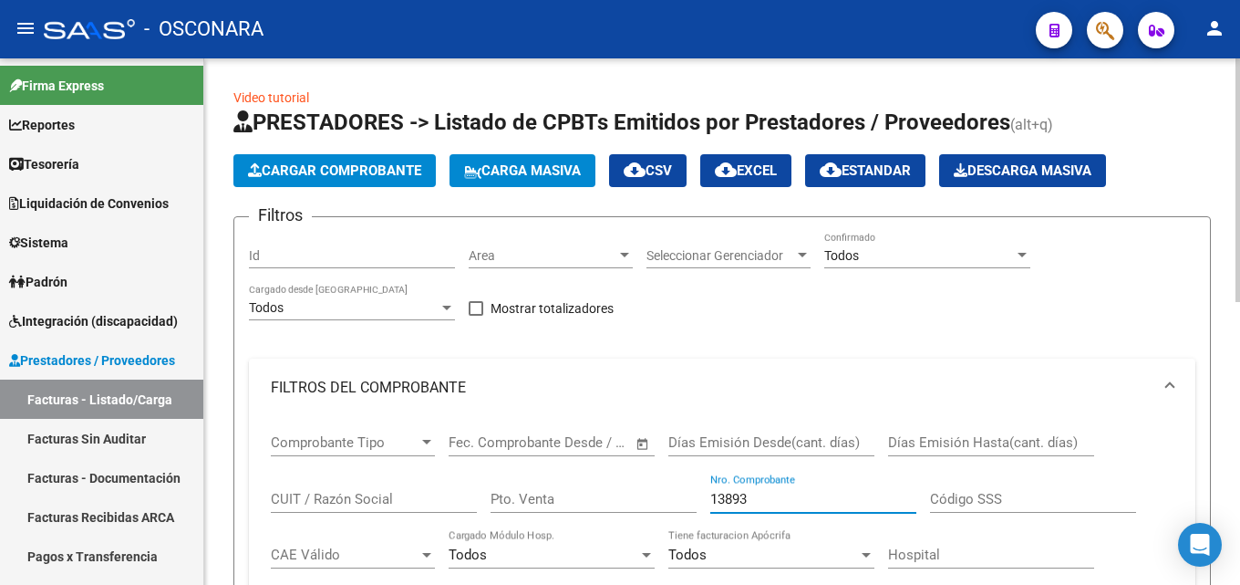
scroll to position [45, 0]
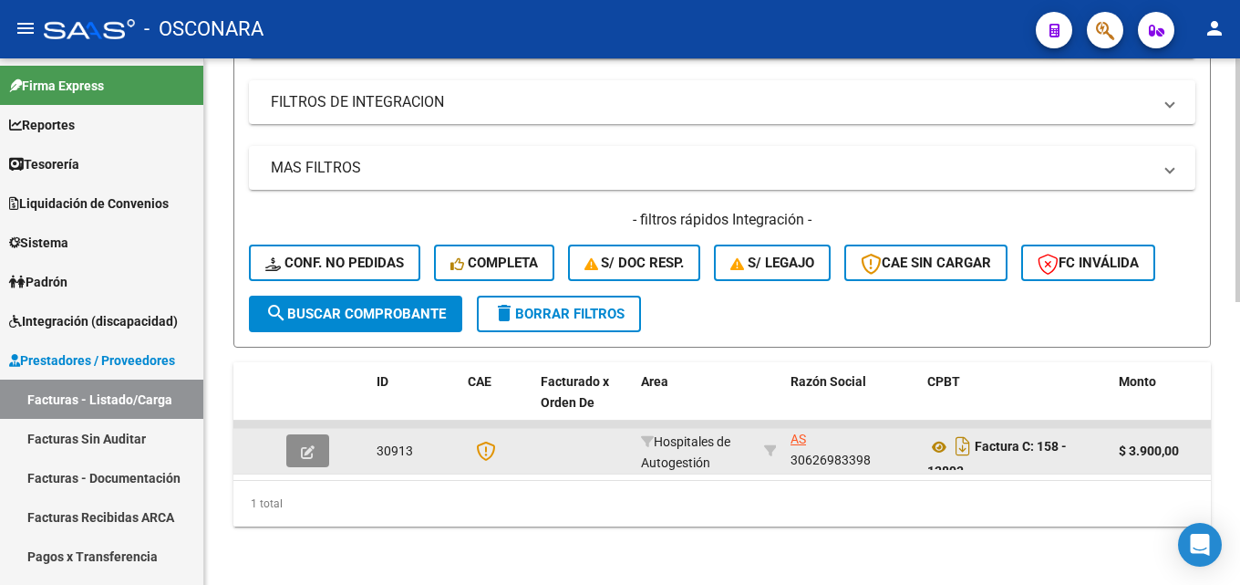
click at [306, 445] on icon "button" at bounding box center [308, 452] width 14 height 14
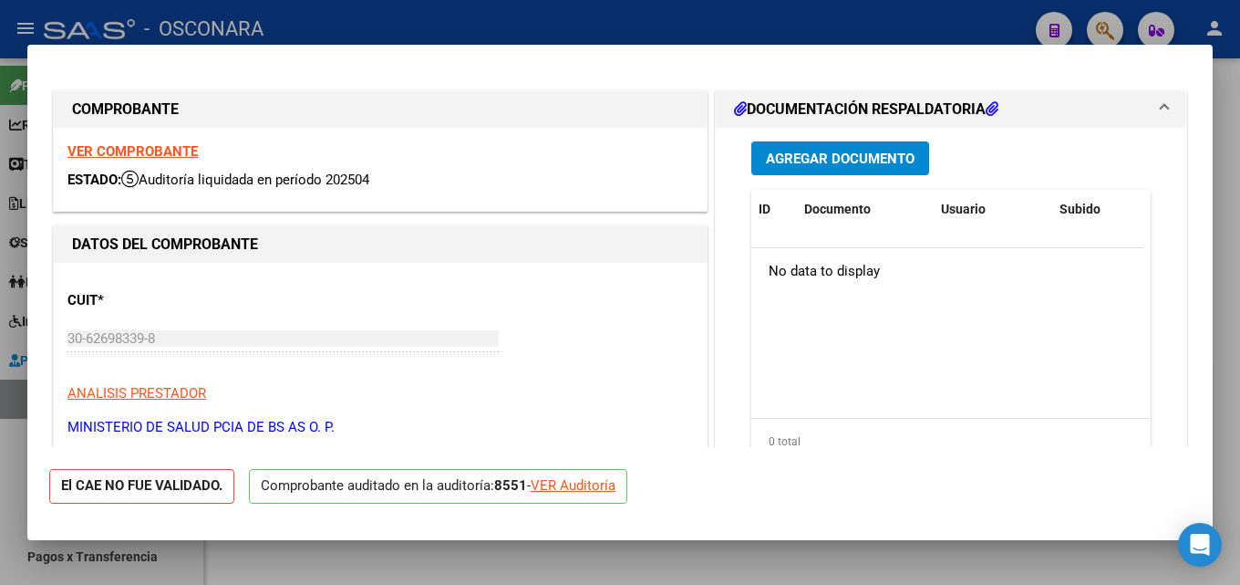
click at [1239, 212] on div at bounding box center [620, 292] width 1240 height 585
type input "$ 0,00"
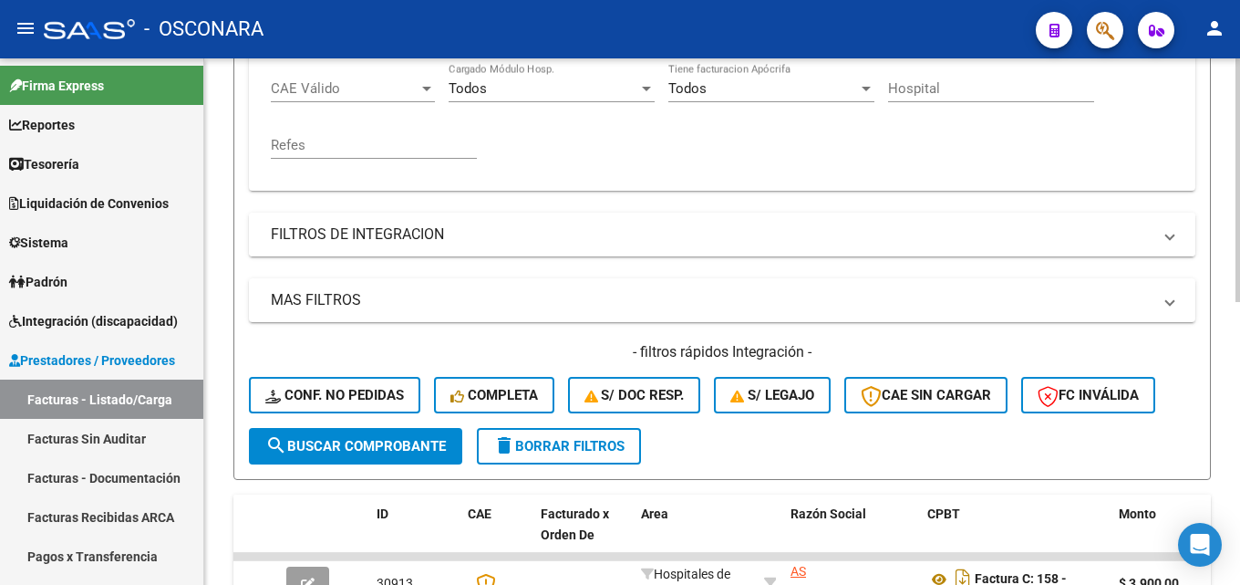
scroll to position [157, 0]
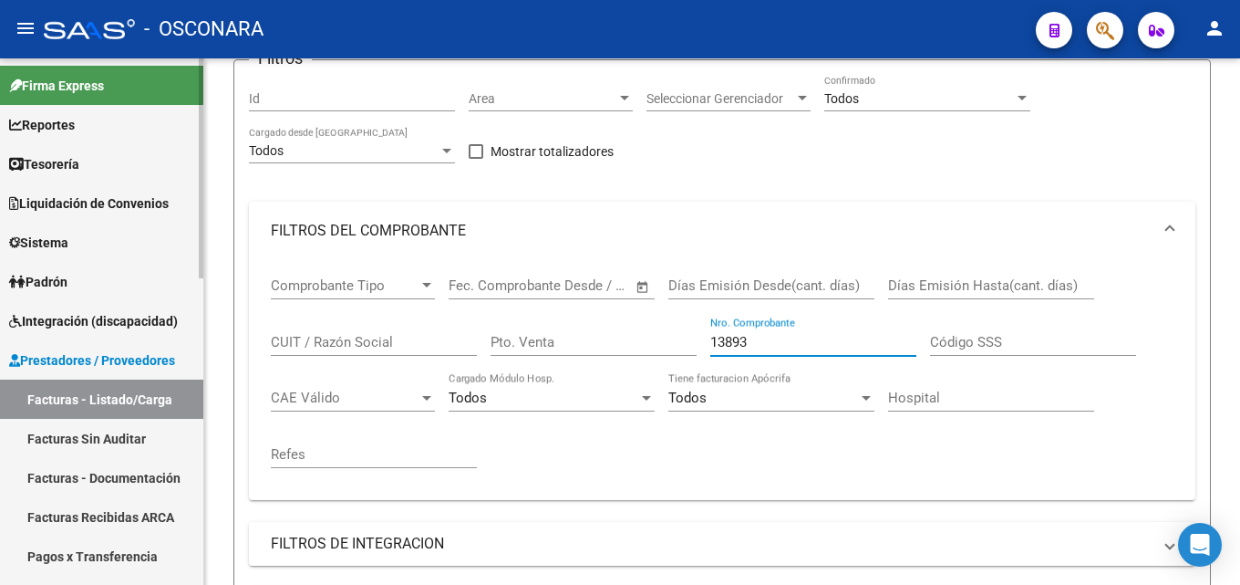
drag, startPoint x: 681, startPoint y: 353, endPoint x: 161, endPoint y: 405, distance: 522.4
click at [262, 406] on div "Comprobante Tipo Comprobante Tipo Start date – End date Fec. Comprobante Desde …" at bounding box center [722, 380] width 947 height 240
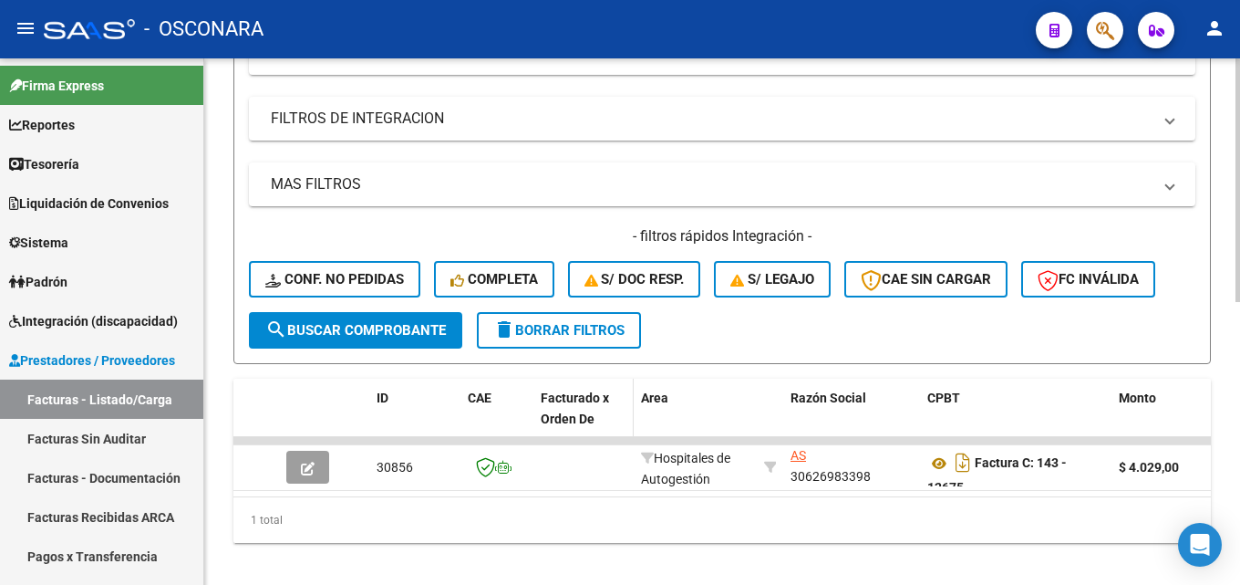
scroll to position [613, 0]
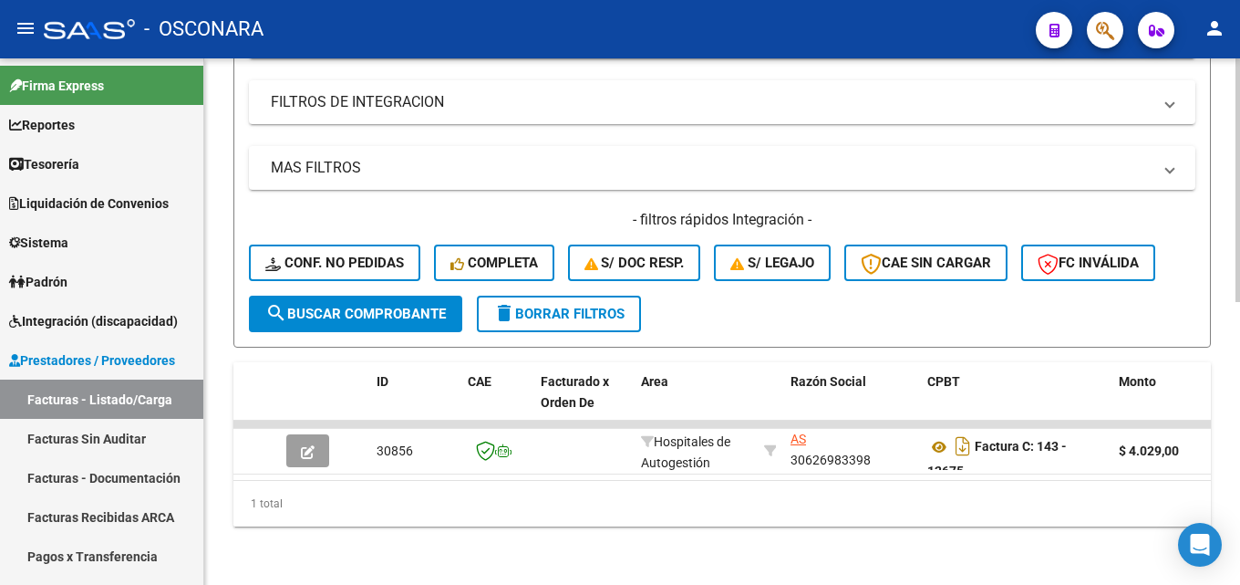
type input "12675"
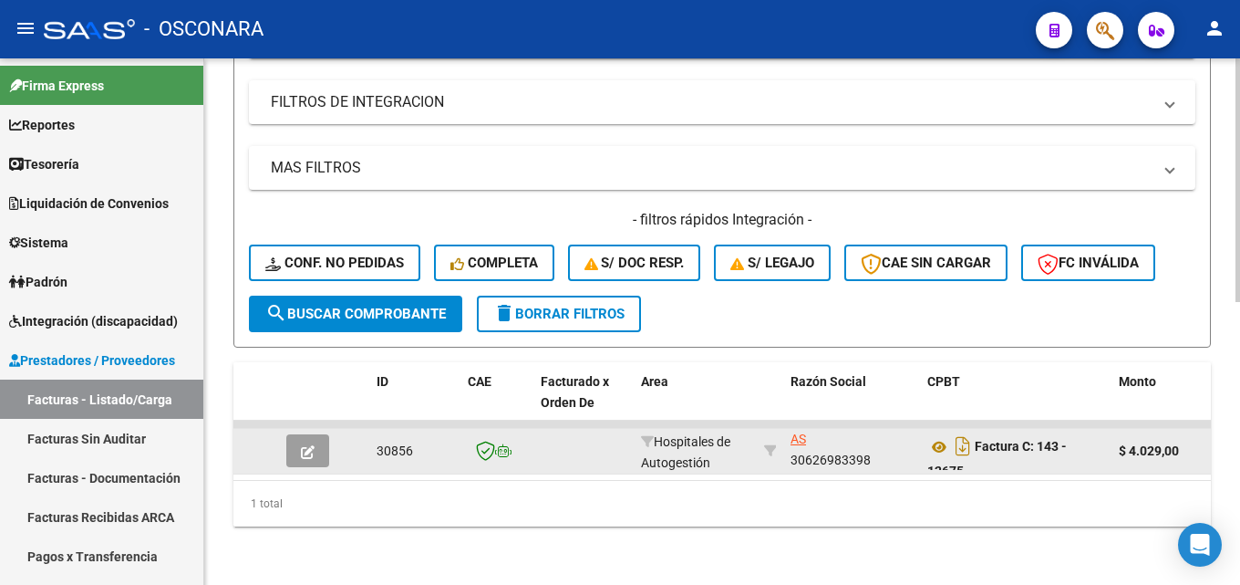
click at [283, 439] on datatable-body-cell at bounding box center [311, 451] width 64 height 45
click at [293, 439] on button "button" at bounding box center [307, 450] width 43 height 33
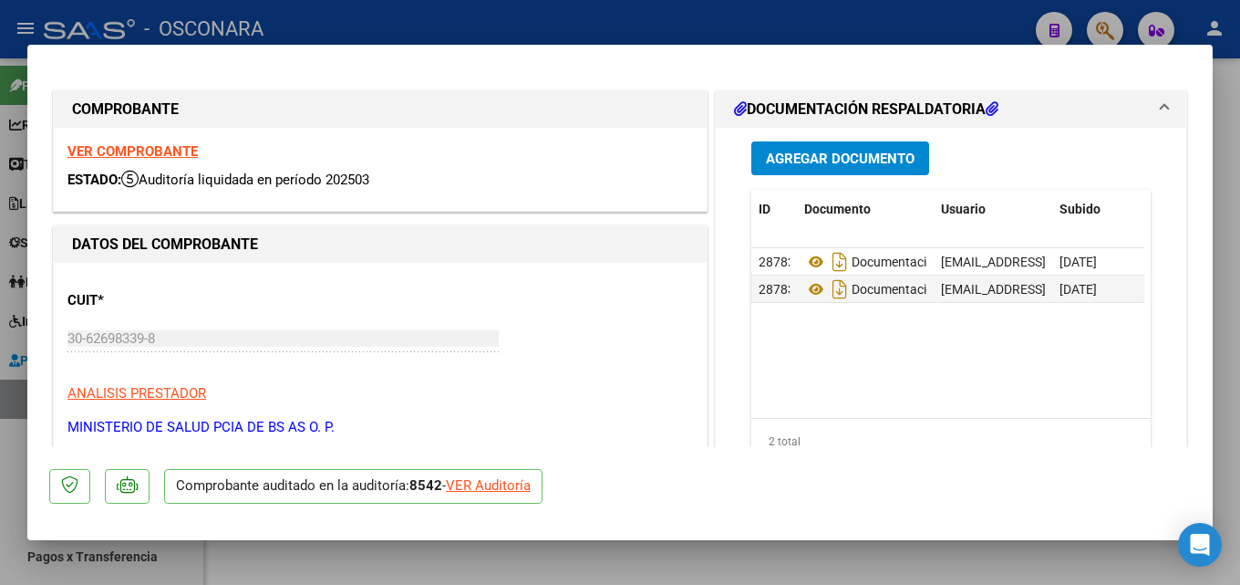
click at [1239, 236] on div at bounding box center [620, 292] width 1240 height 585
type input "$ 0,00"
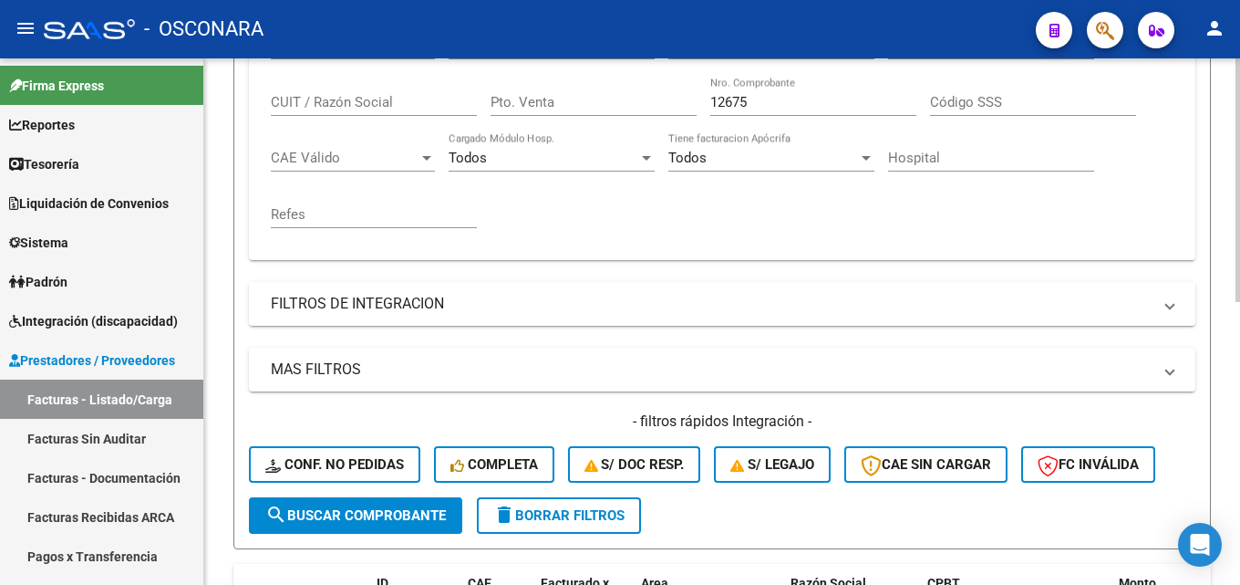
scroll to position [248, 0]
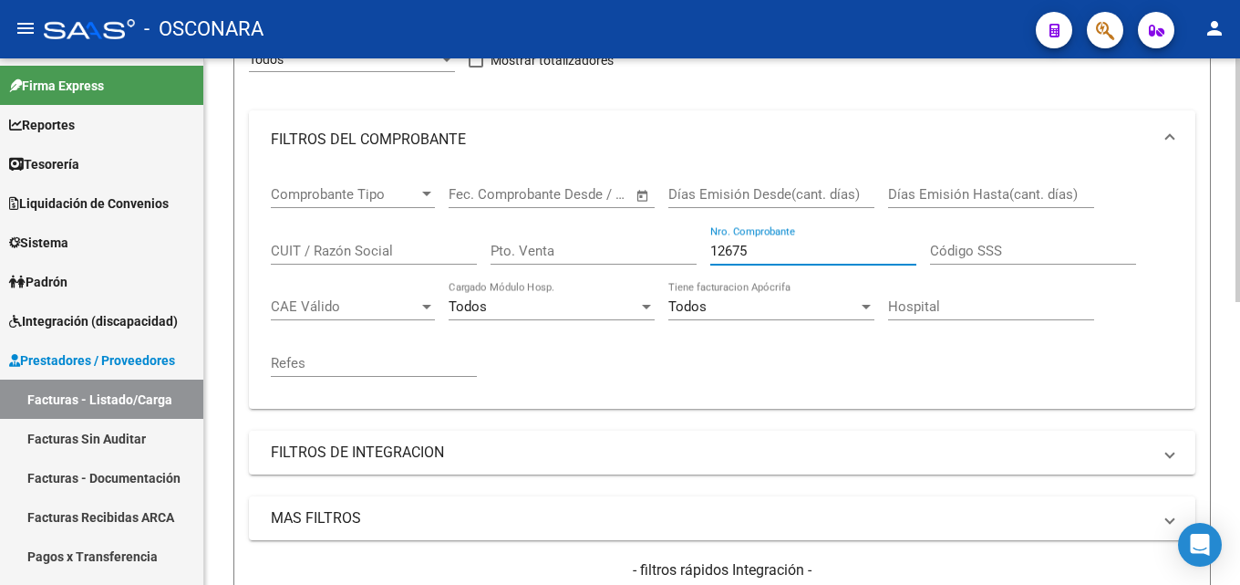
drag, startPoint x: 772, startPoint y: 254, endPoint x: 525, endPoint y: 258, distance: 247.2
click at [525, 257] on div "Comprobante Tipo Comprobante Tipo Start date – End date Fec. Comprobante Desde …" at bounding box center [722, 281] width 903 height 225
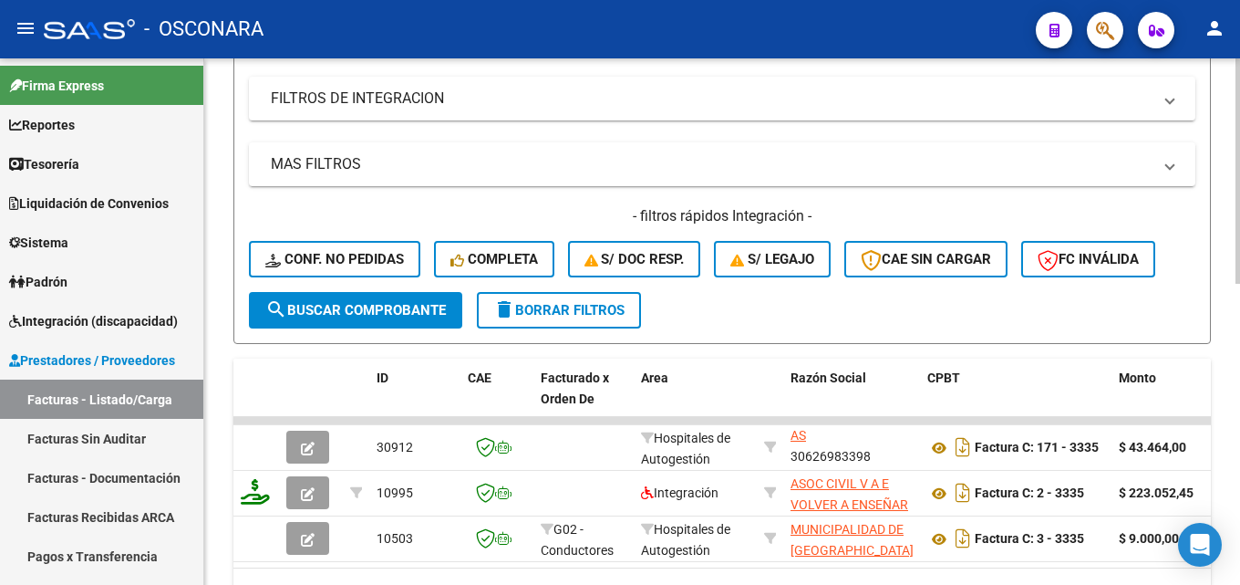
scroll to position [704, 0]
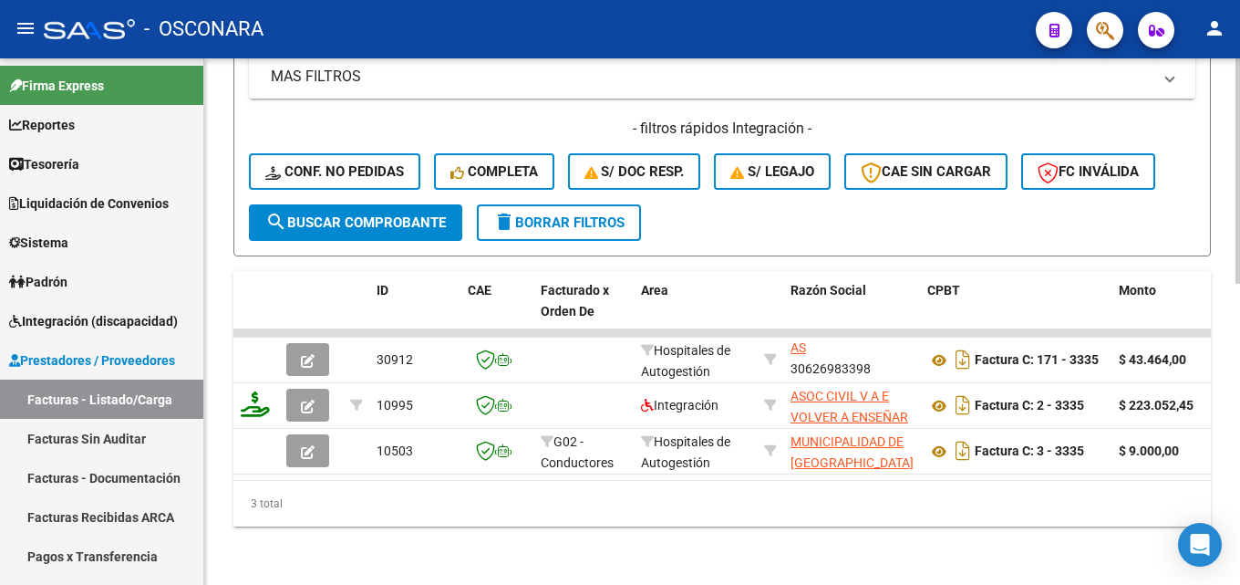
type input "3335"
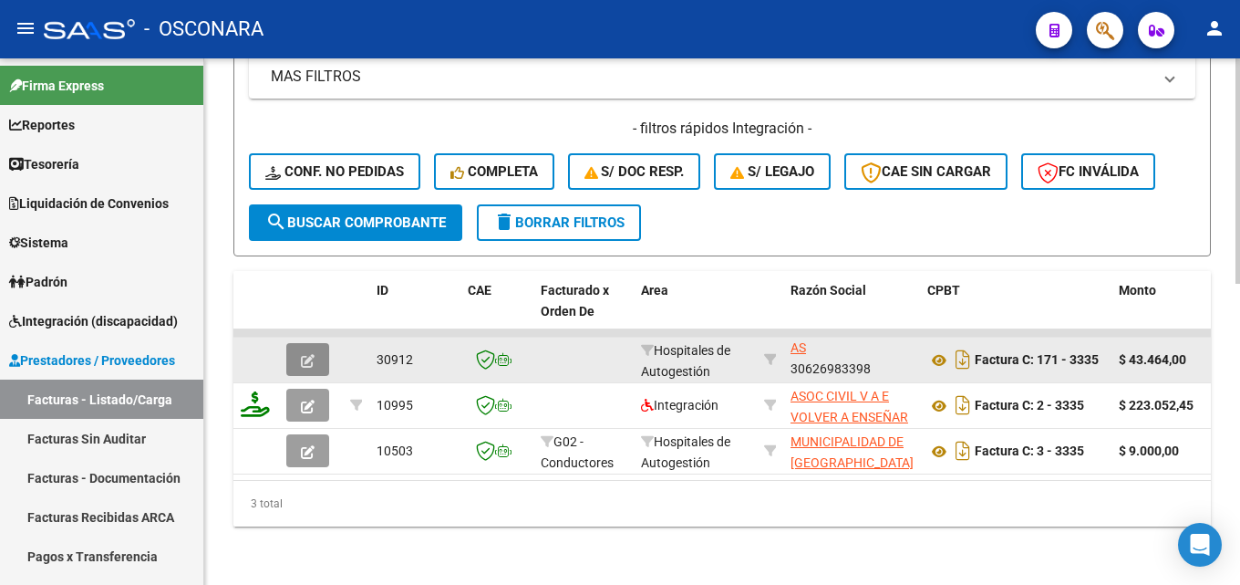
click at [301, 354] on icon "button" at bounding box center [308, 361] width 14 height 14
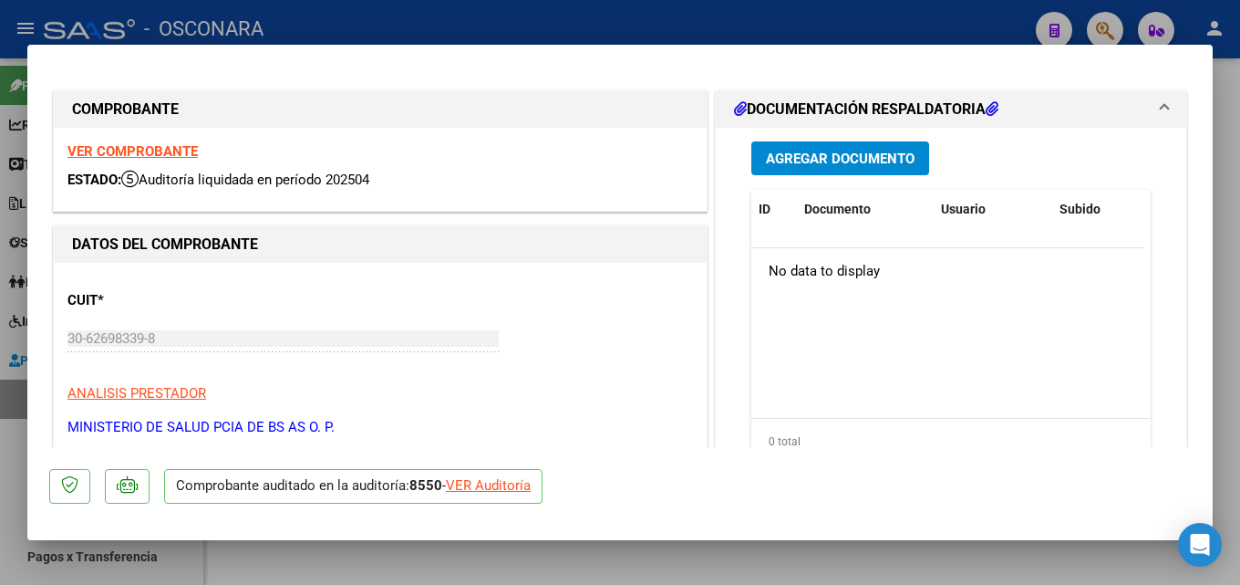
click at [1239, 257] on div at bounding box center [620, 292] width 1240 height 585
type input "$ 0,00"
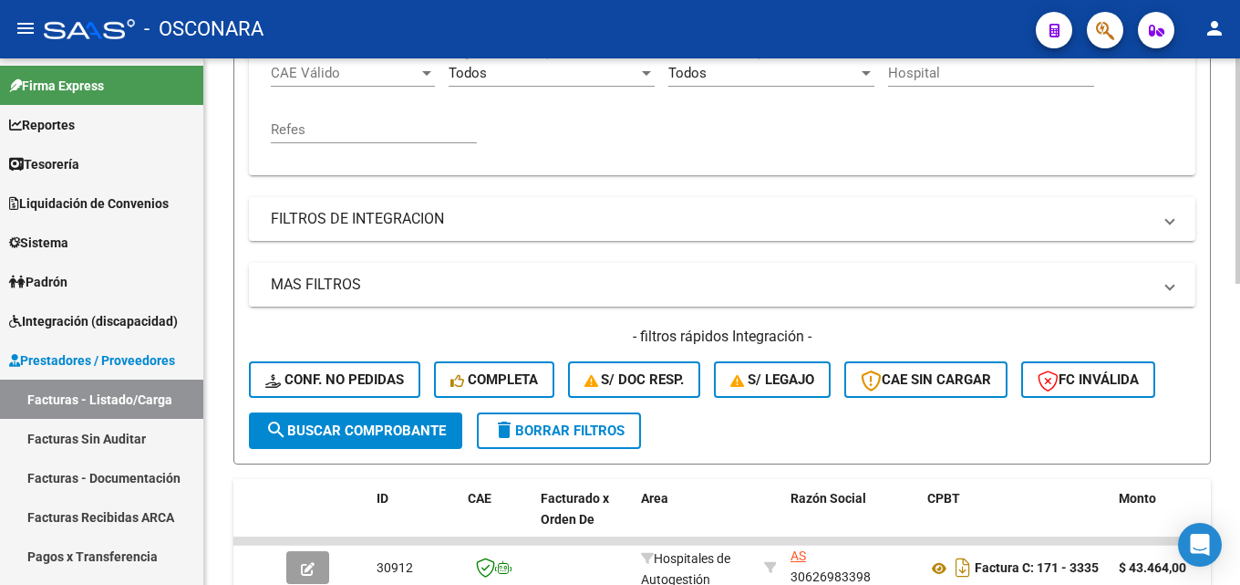
scroll to position [248, 0]
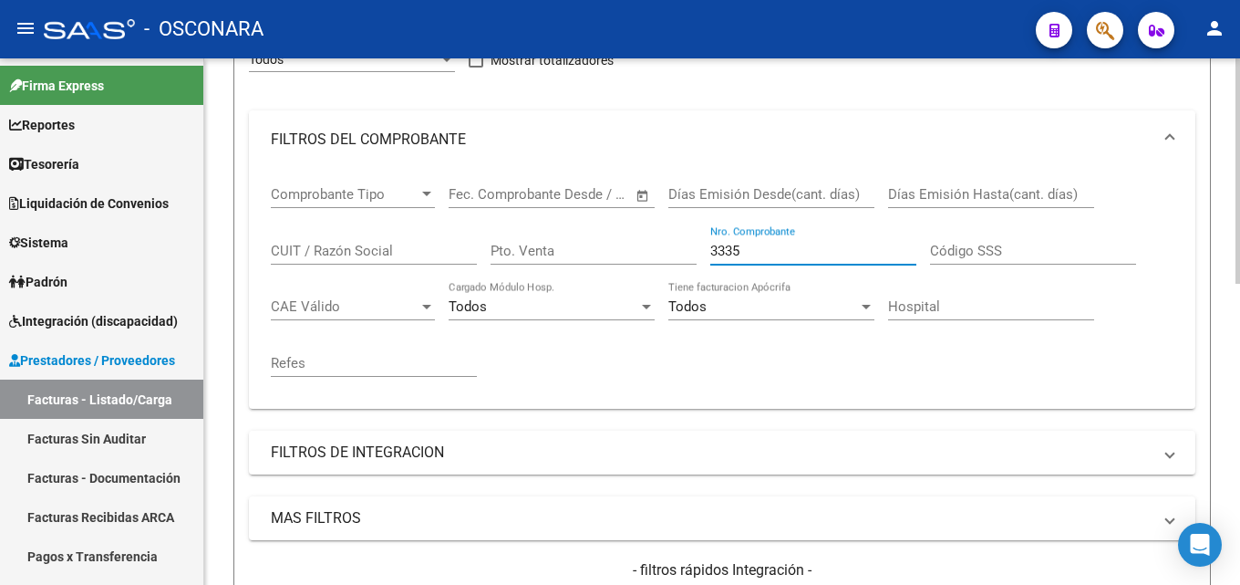
drag, startPoint x: 764, startPoint y: 249, endPoint x: 413, endPoint y: 266, distance: 351.5
click at [490, 269] on div "Comprobante Tipo Comprobante Tipo Start date – End date Fec. Comprobante Desde …" at bounding box center [722, 281] width 903 height 225
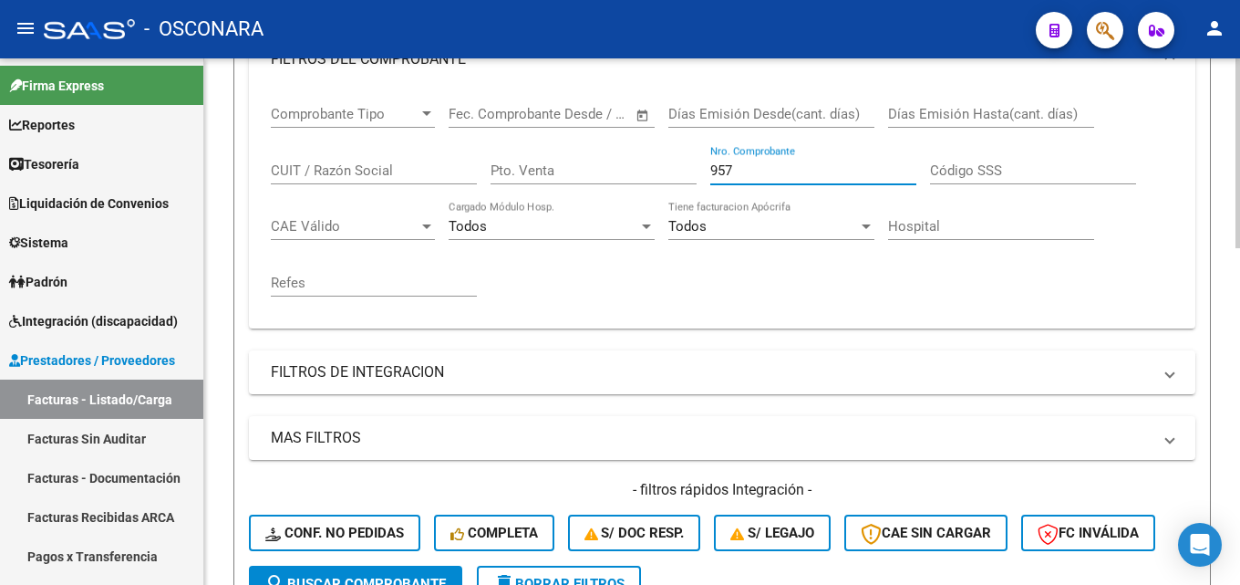
scroll to position [795, 0]
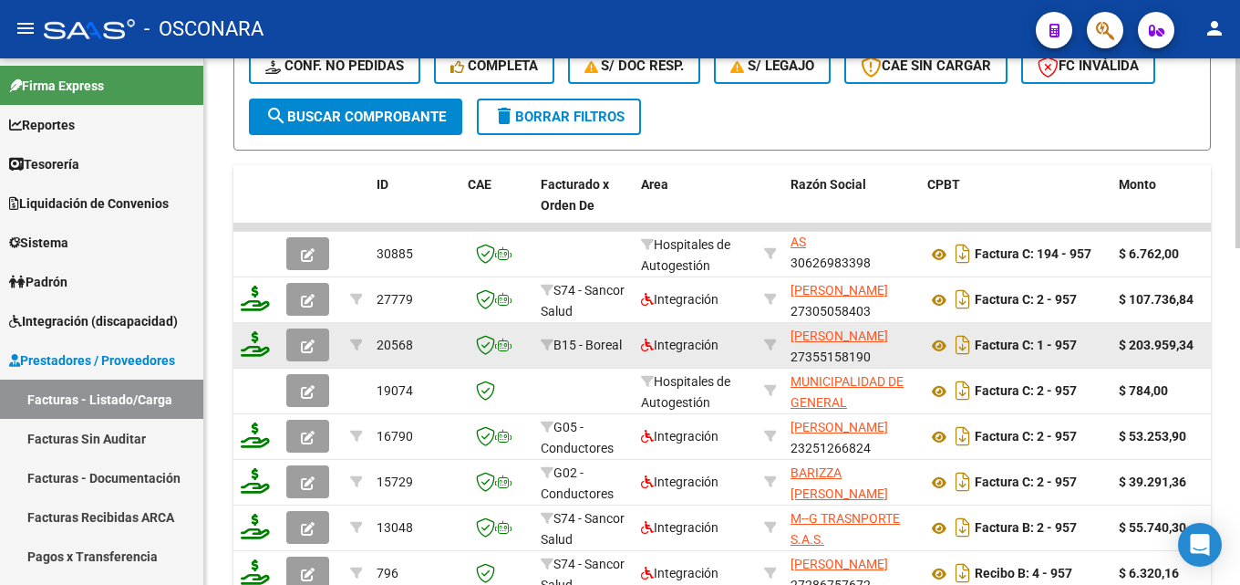
type input "957"
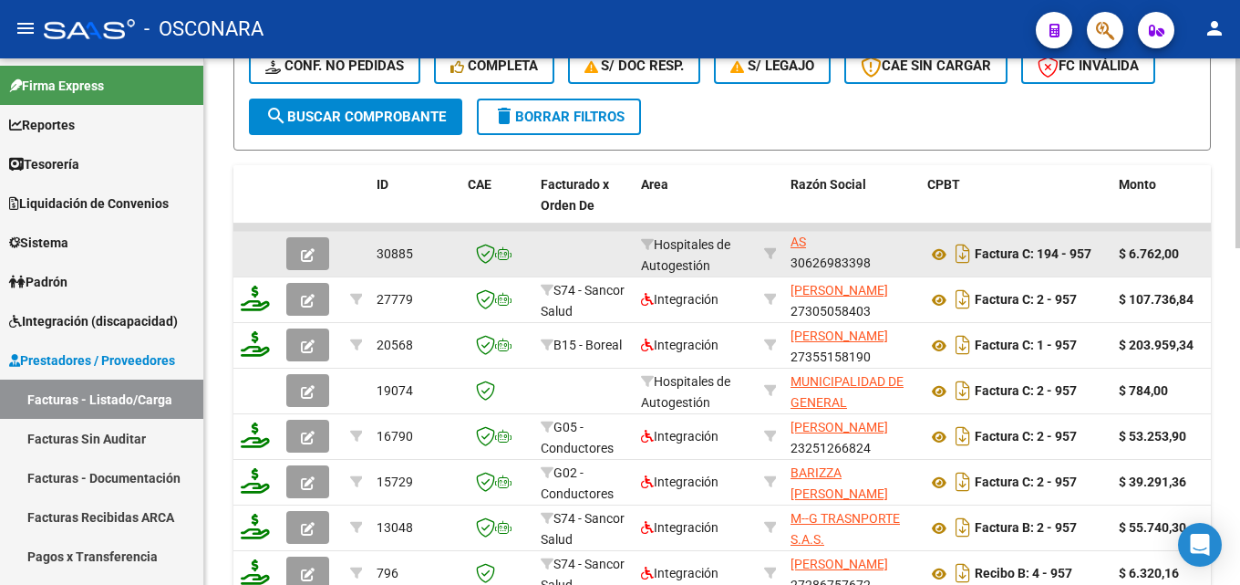
click at [308, 237] on button "button" at bounding box center [307, 253] width 43 height 33
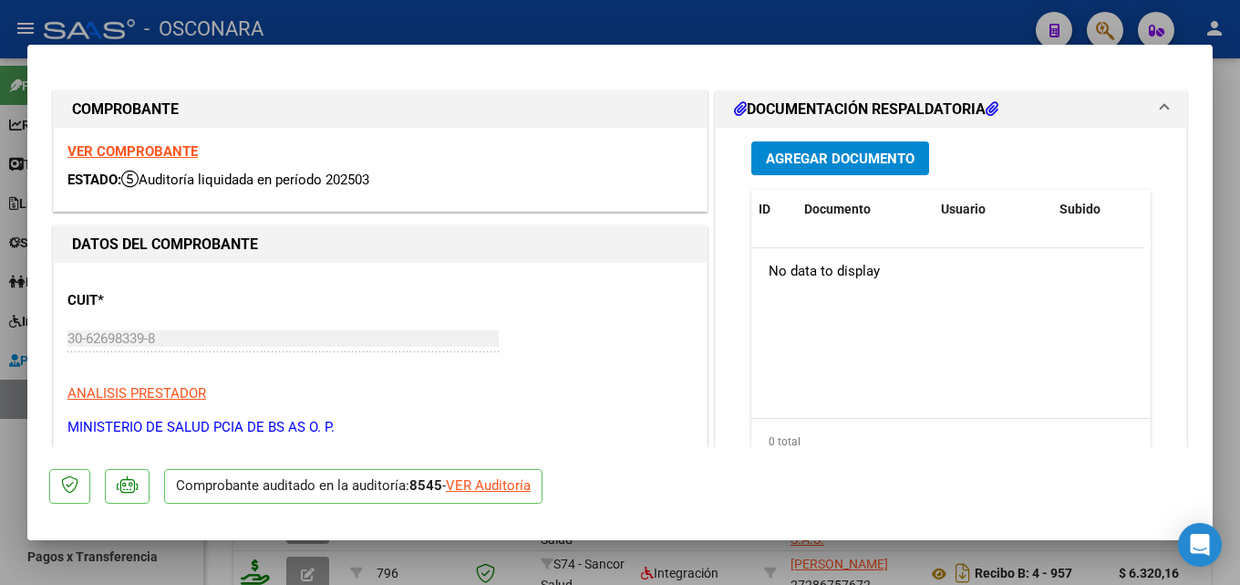
click at [1236, 213] on div at bounding box center [620, 292] width 1240 height 585
type input "$ 0,00"
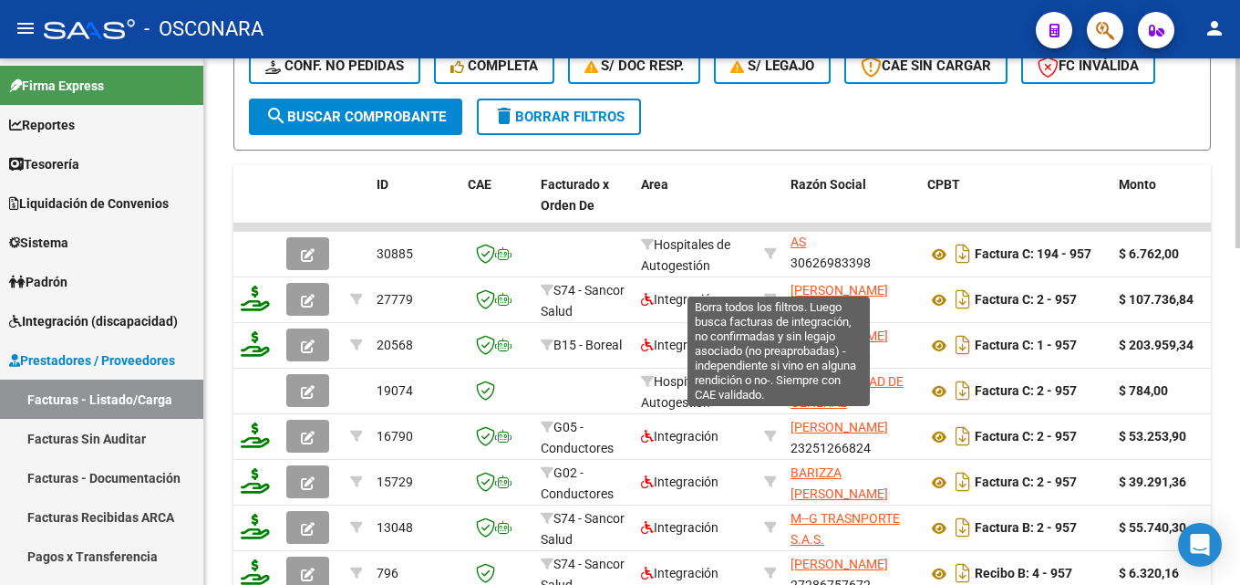
scroll to position [339, 0]
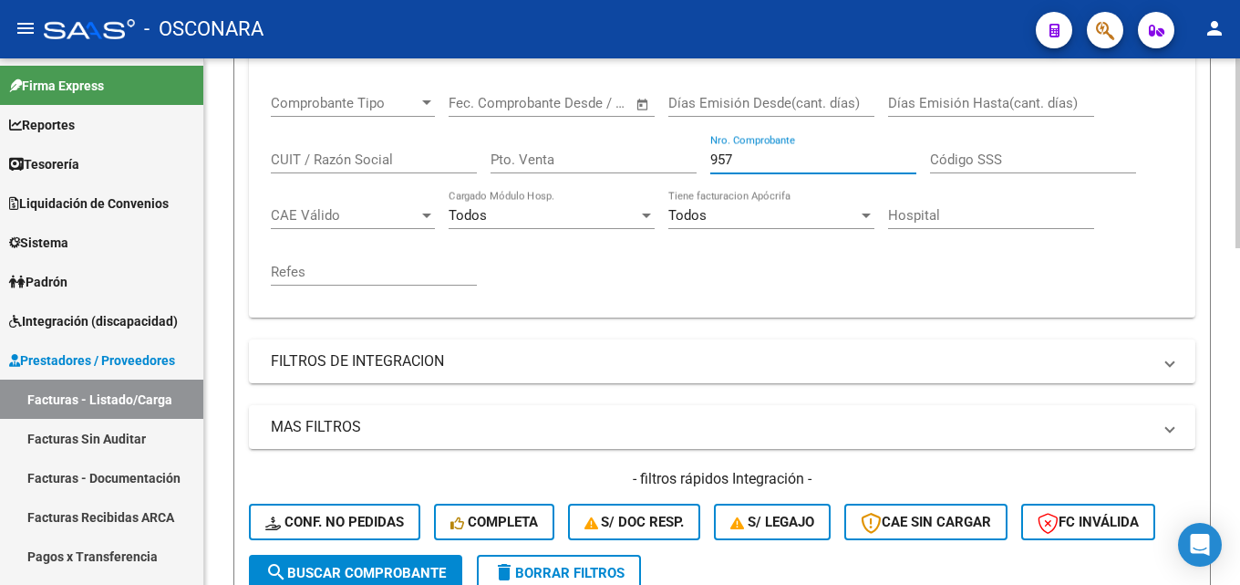
drag, startPoint x: 773, startPoint y: 161, endPoint x: 754, endPoint y: 163, distance: 19.2
click at [754, 162] on input "957" at bounding box center [813, 159] width 206 height 16
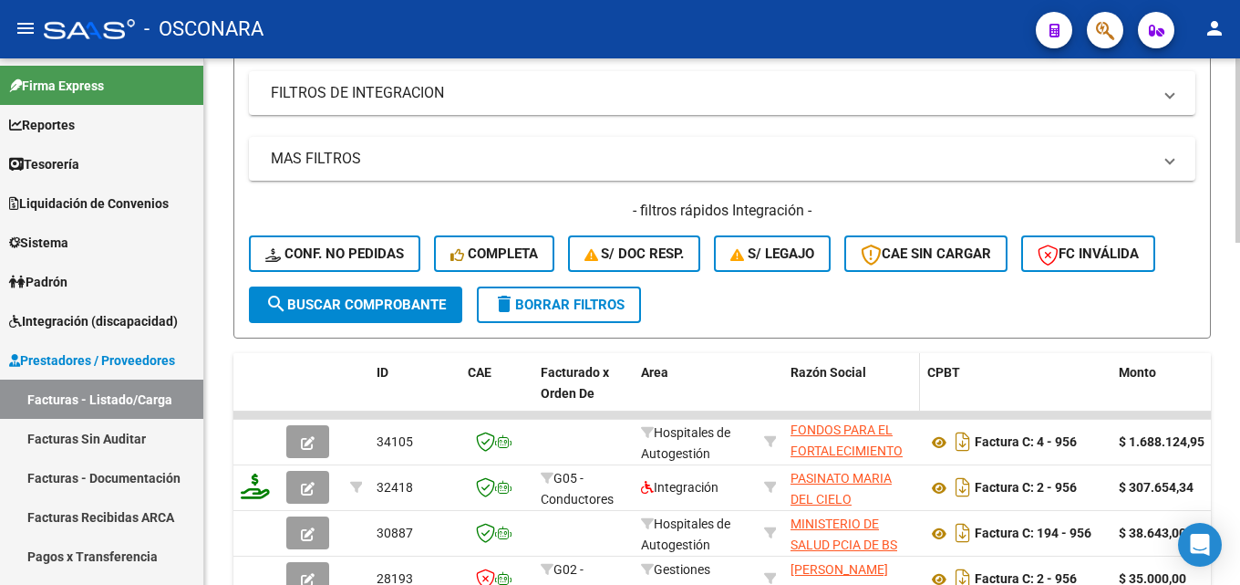
scroll to position [613, 0]
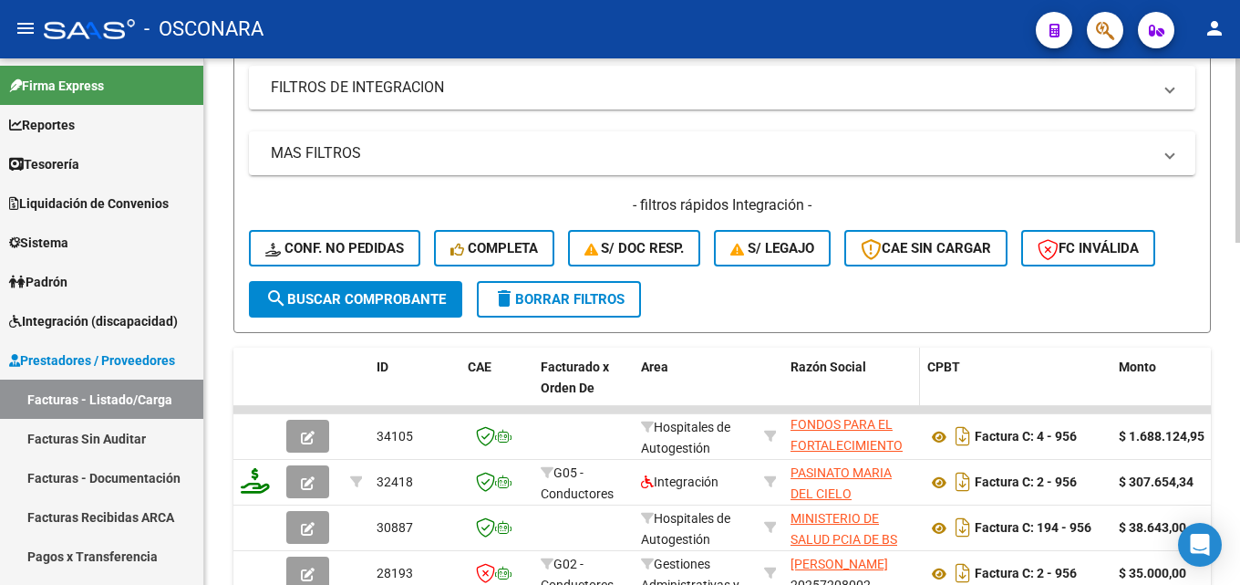
type input "956"
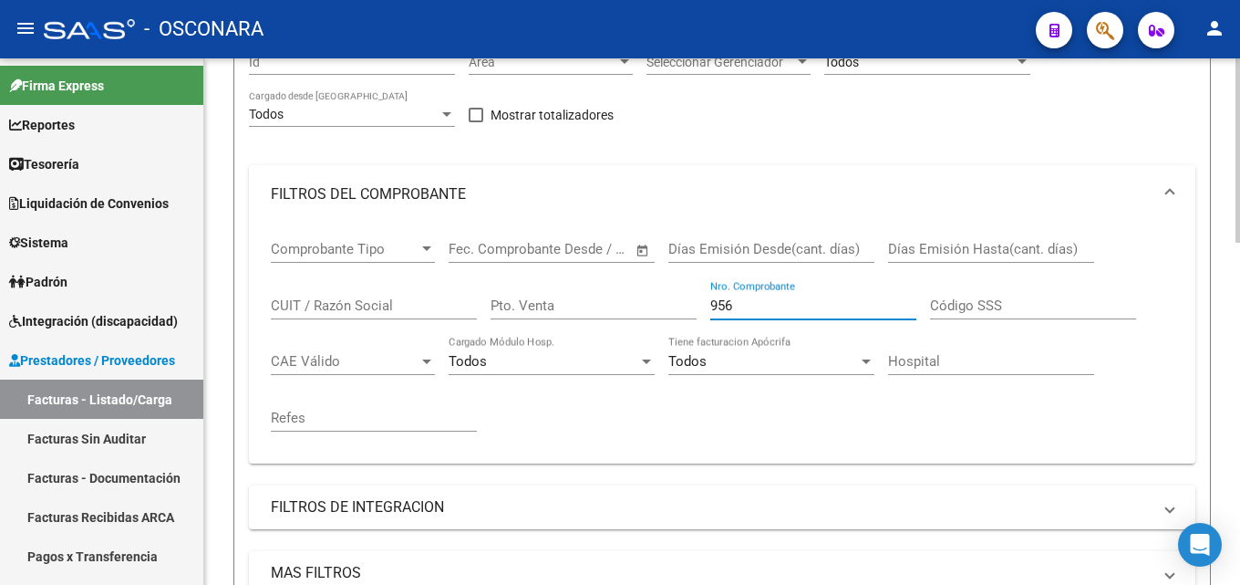
scroll to position [157, 0]
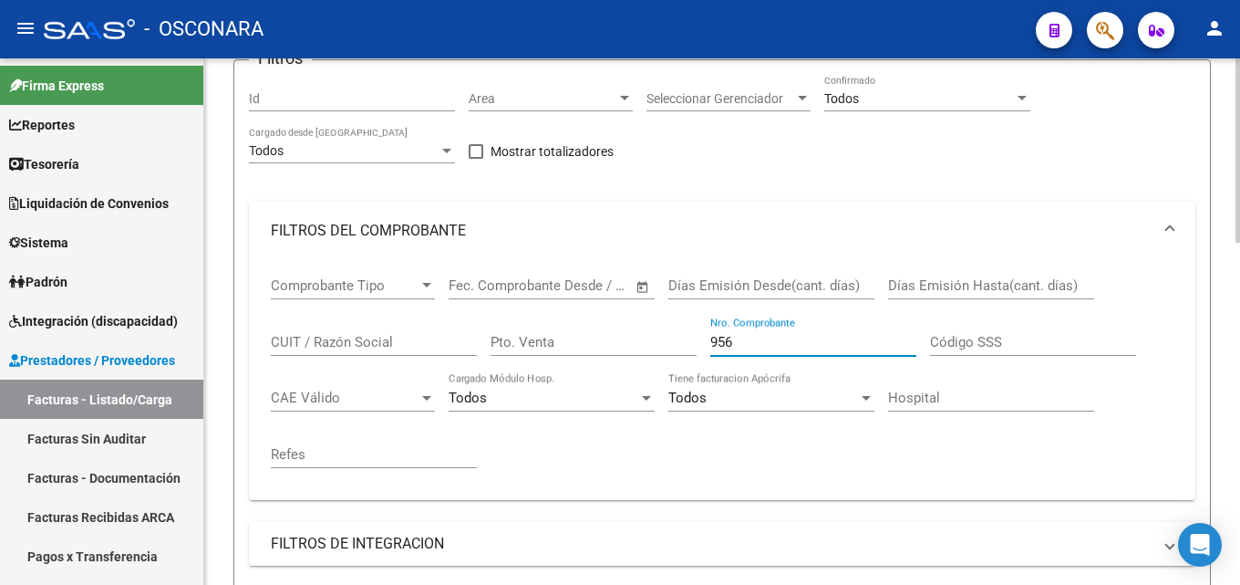
click at [570, 337] on input "Pto. Venta" at bounding box center [594, 342] width 206 height 16
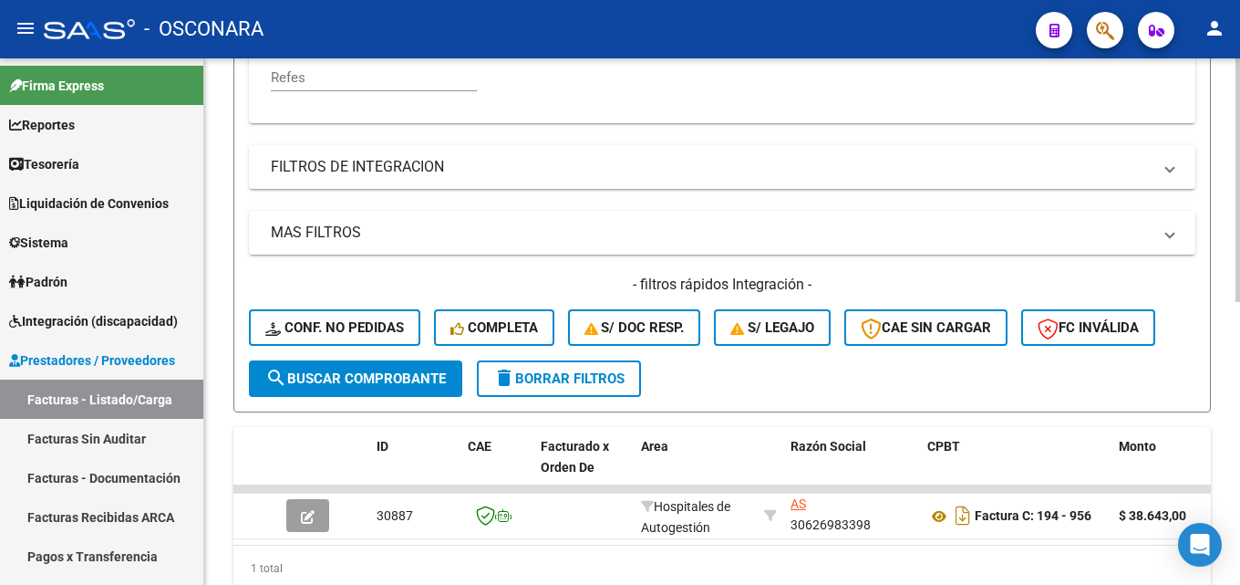
scroll to position [613, 0]
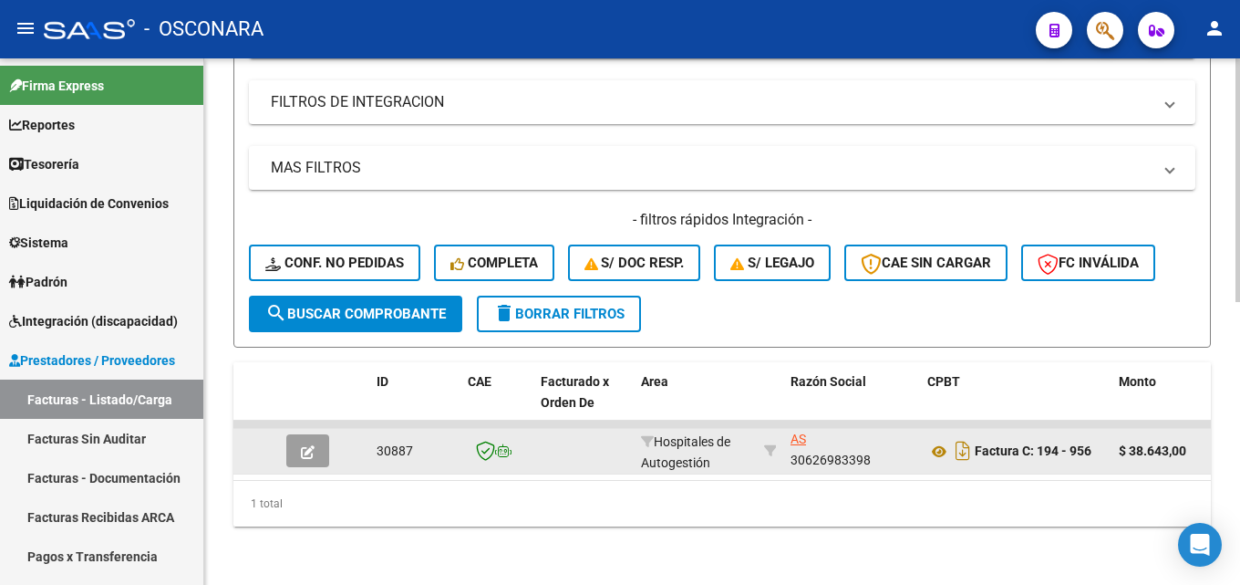
type input "194"
click at [316, 434] on button "button" at bounding box center [307, 450] width 43 height 33
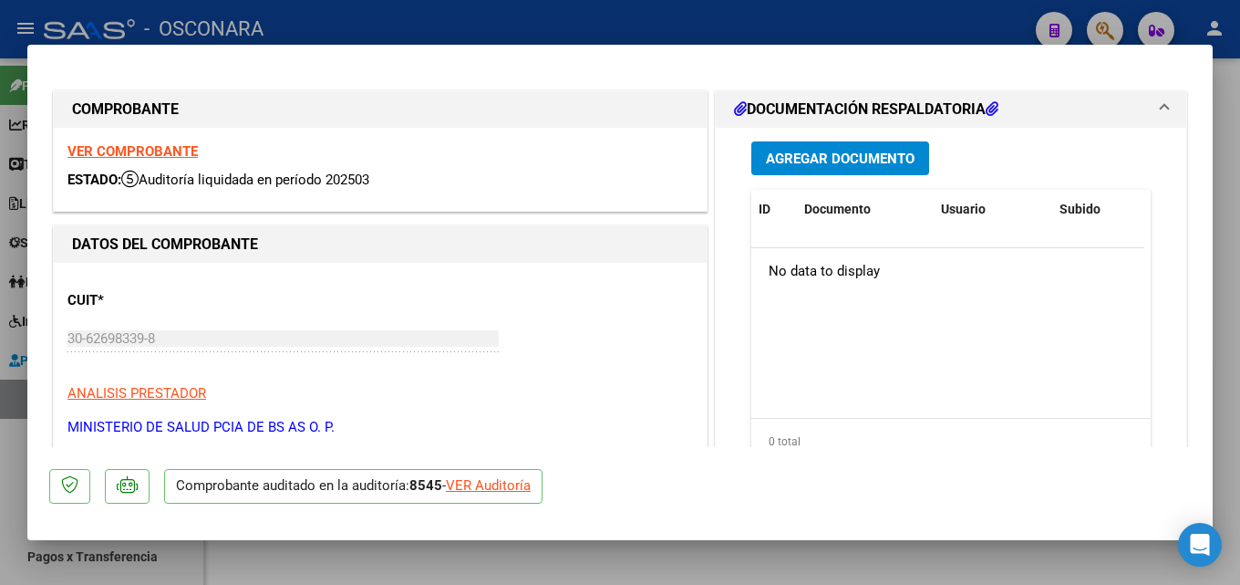
click at [1239, 177] on div at bounding box center [620, 292] width 1240 height 585
type input "$ 0,00"
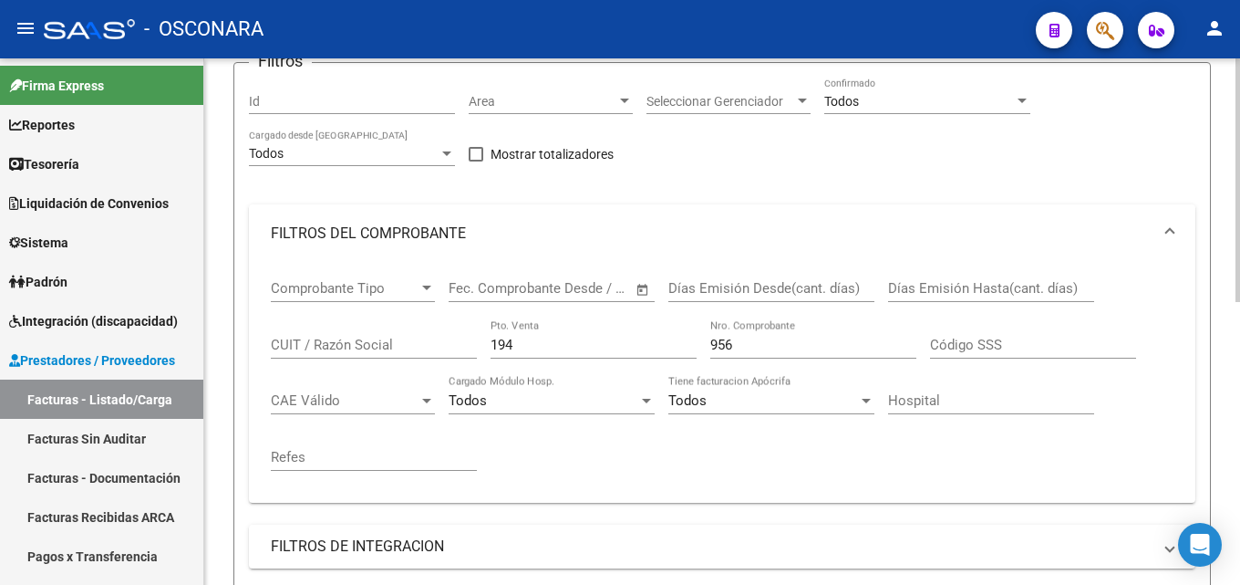
scroll to position [66, 0]
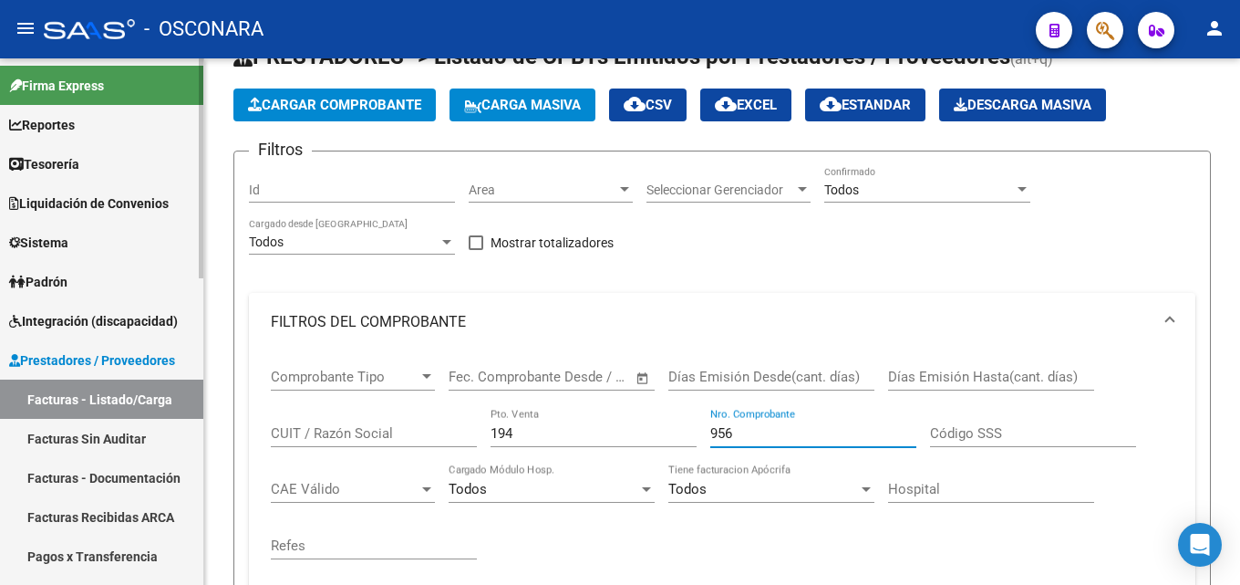
drag, startPoint x: 800, startPoint y: 430, endPoint x: 171, endPoint y: 415, distance: 629.4
click at [261, 426] on div "Comprobante Tipo Comprobante Tipo Start date – End date Fec. Comprobante Desde …" at bounding box center [722, 471] width 947 height 240
type input "3194"
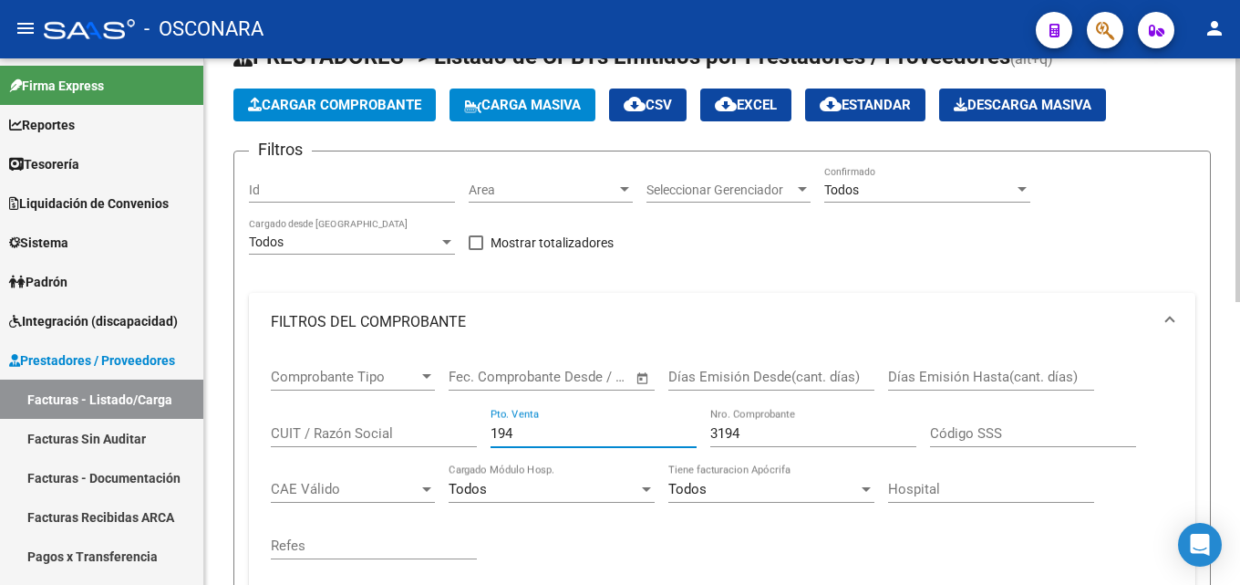
drag, startPoint x: 537, startPoint y: 439, endPoint x: 234, endPoint y: 438, distance: 302.7
click at [262, 447] on div "Comprobante Tipo Comprobante Tipo Start date – End date Fec. Comprobante Desde …" at bounding box center [722, 471] width 947 height 240
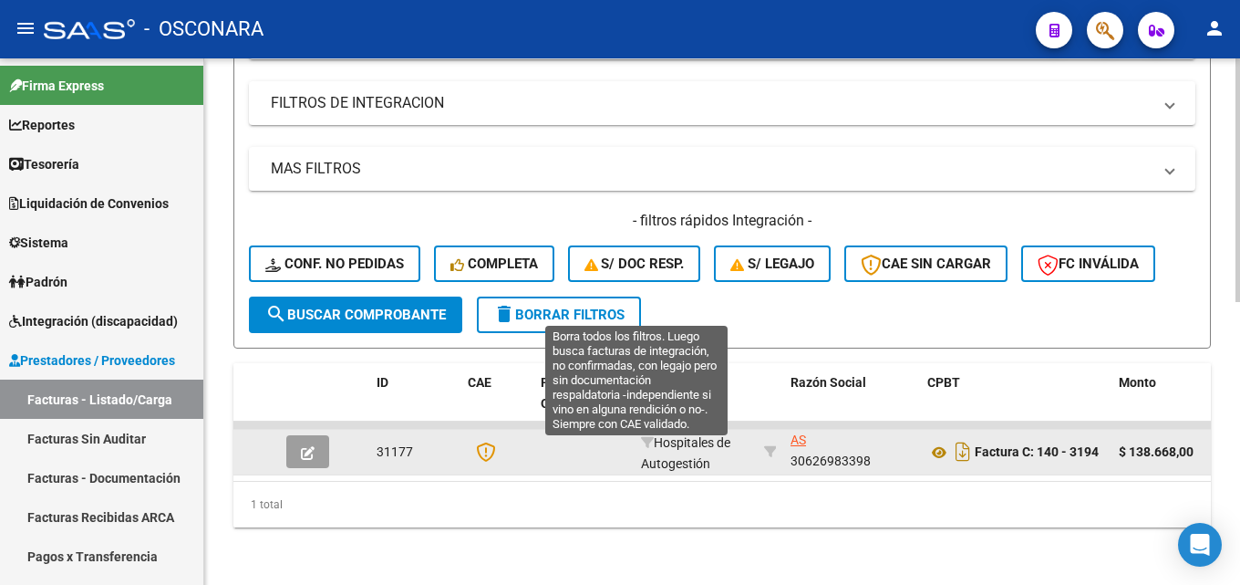
scroll to position [613, 0]
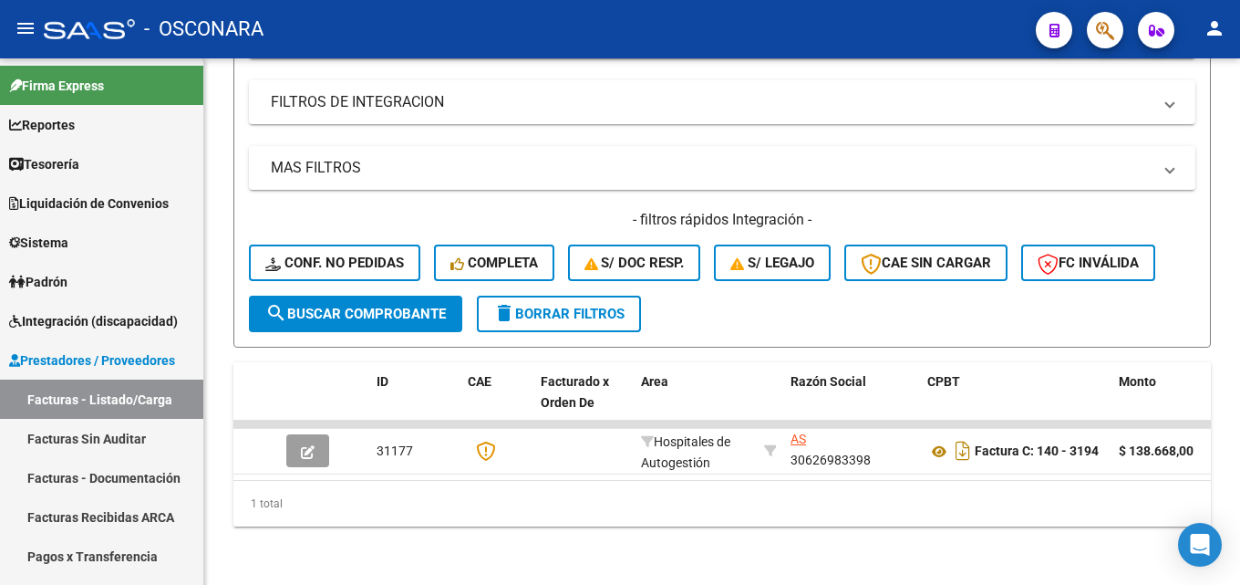
type input "140"
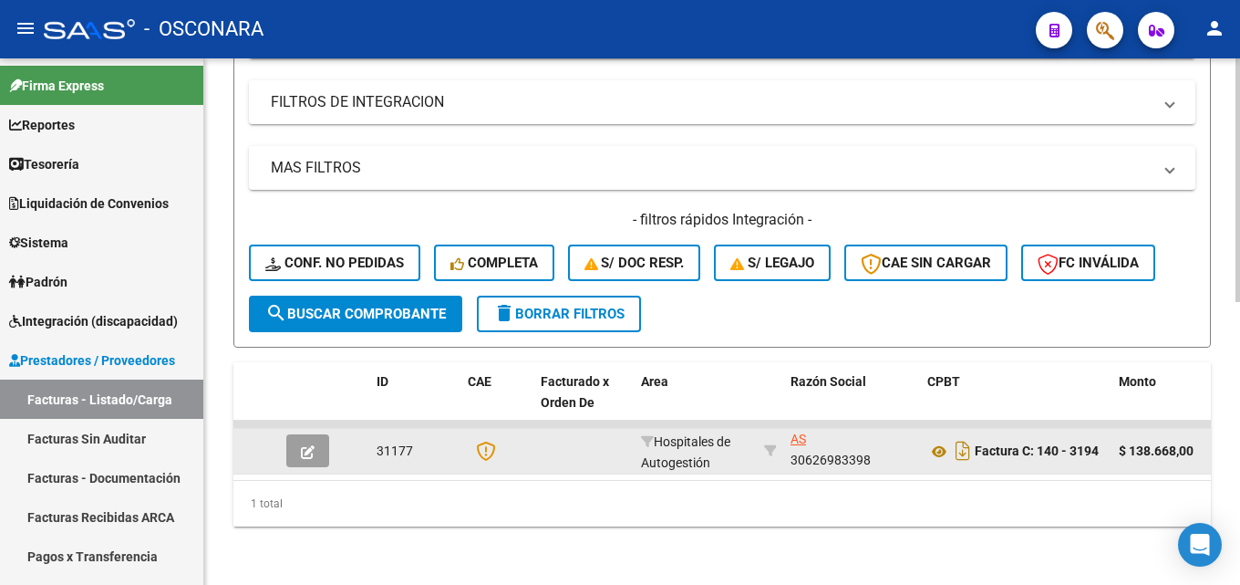
click at [305, 445] on icon "button" at bounding box center [308, 452] width 14 height 14
